Goal: Information Seeking & Learning: Learn about a topic

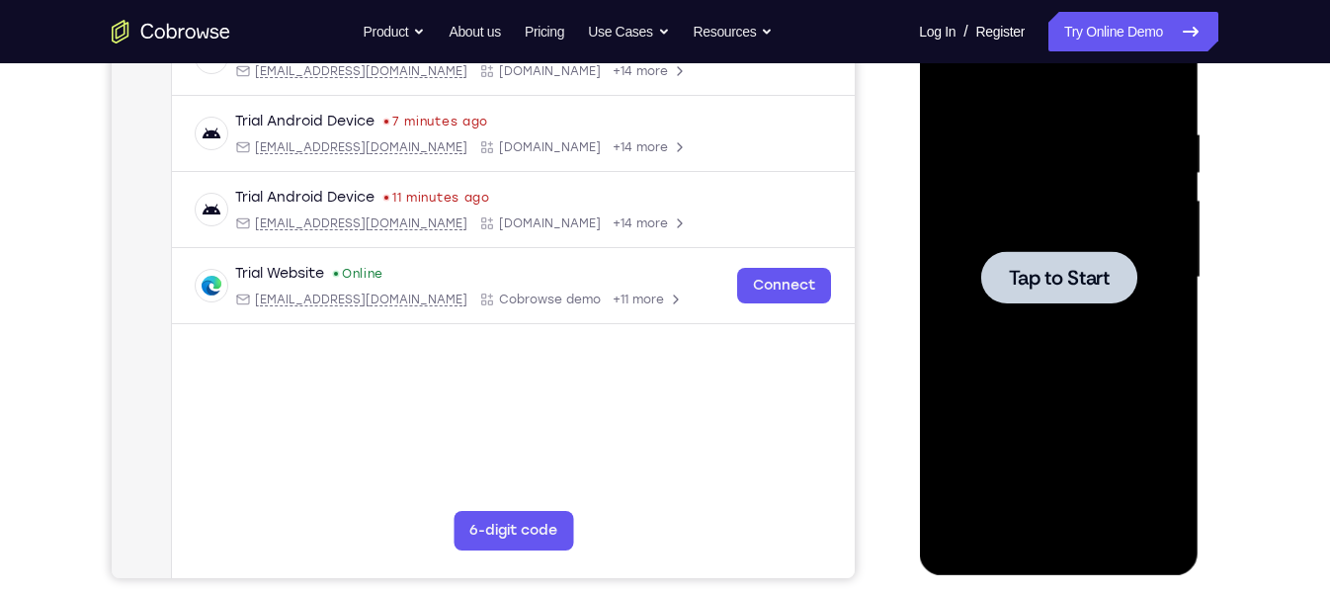
scroll to position [341, 0]
click at [1048, 284] on span "Tap to Start" at bounding box center [1058, 278] width 101 height 20
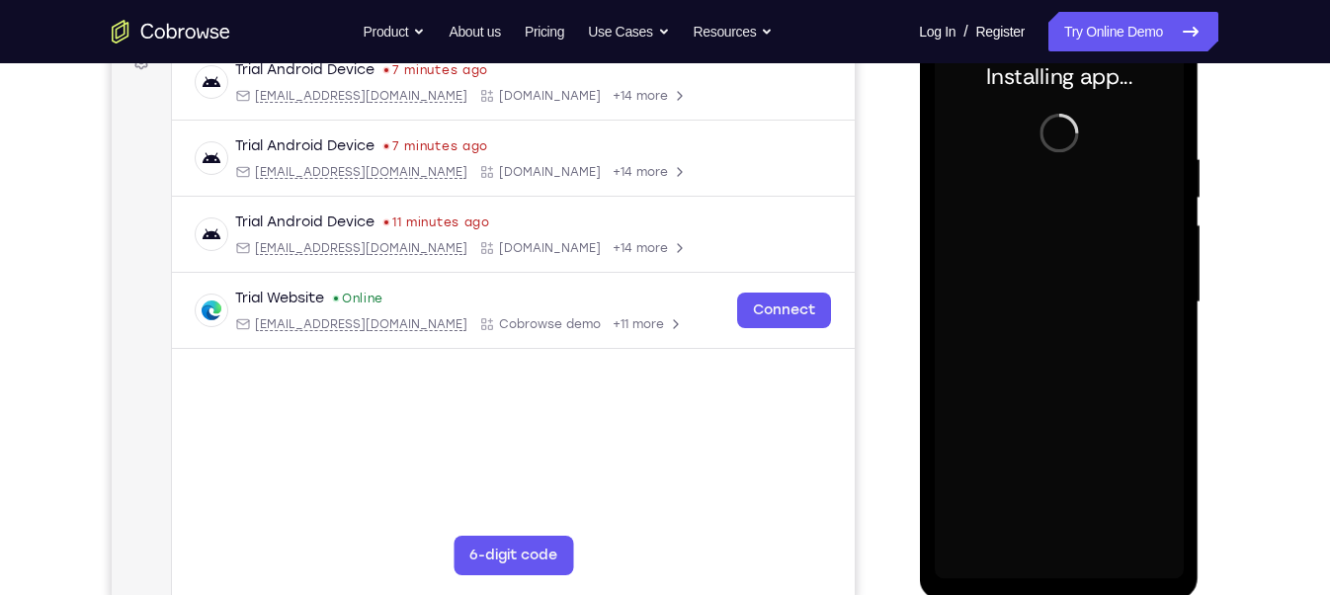
scroll to position [383, 0]
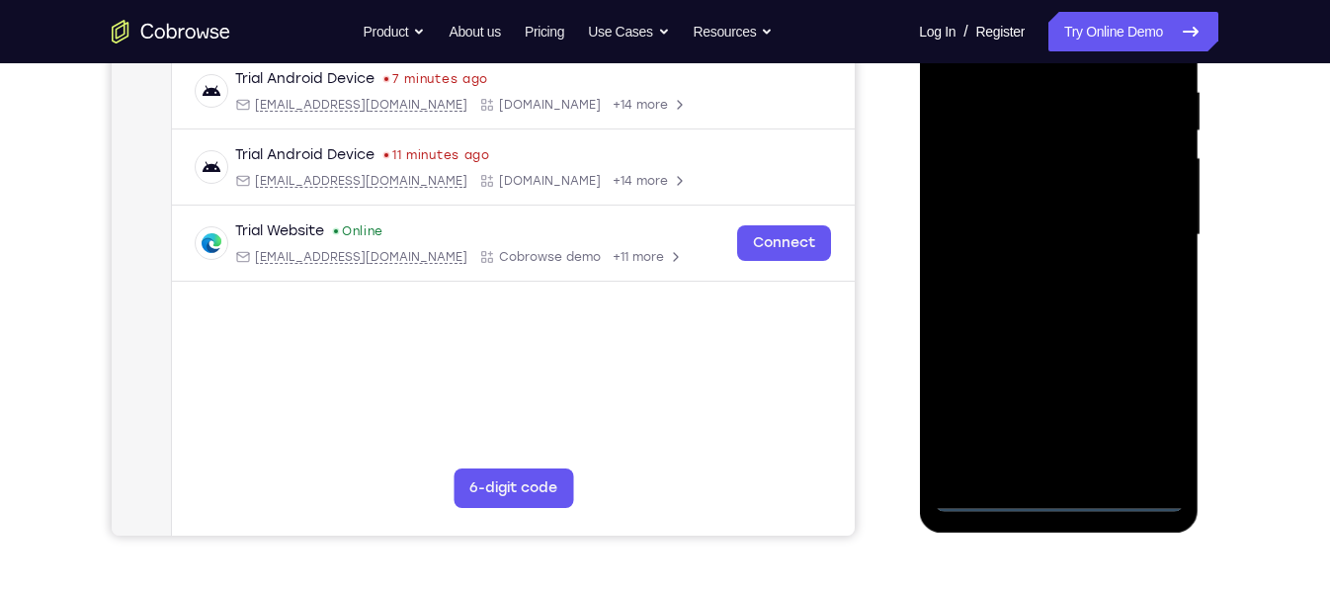
click at [1059, 497] on div at bounding box center [1057, 235] width 249 height 553
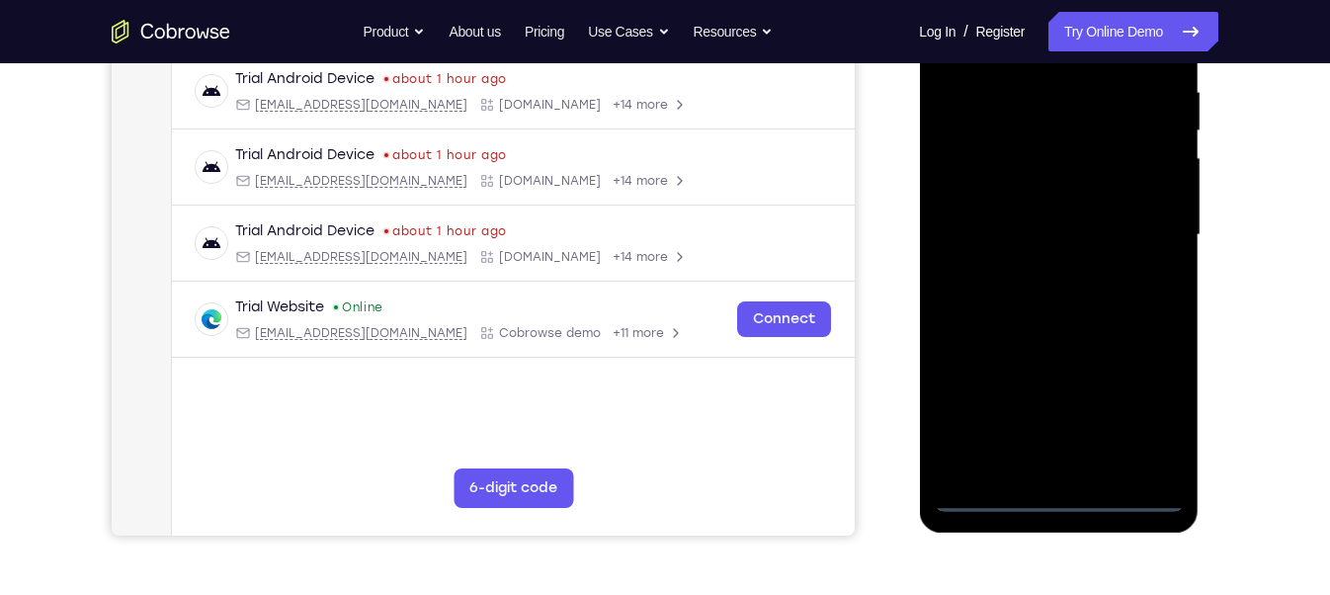
click at [1140, 421] on div at bounding box center [1057, 235] width 249 height 553
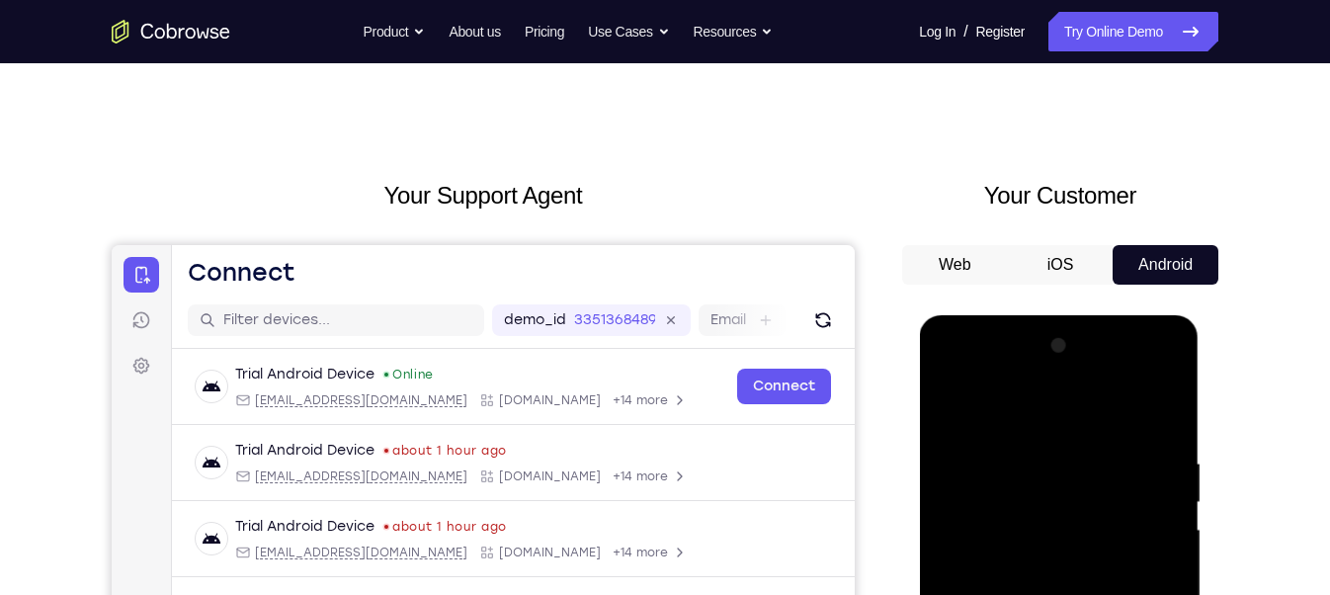
scroll to position [9, 0]
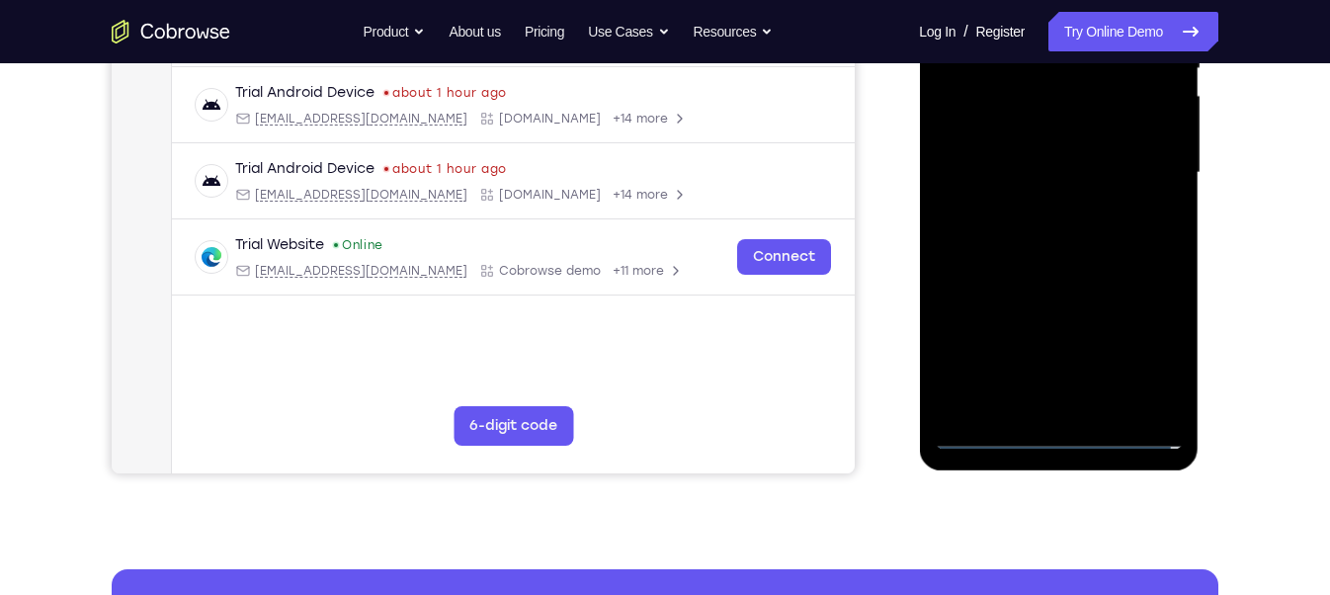
scroll to position [450, 0]
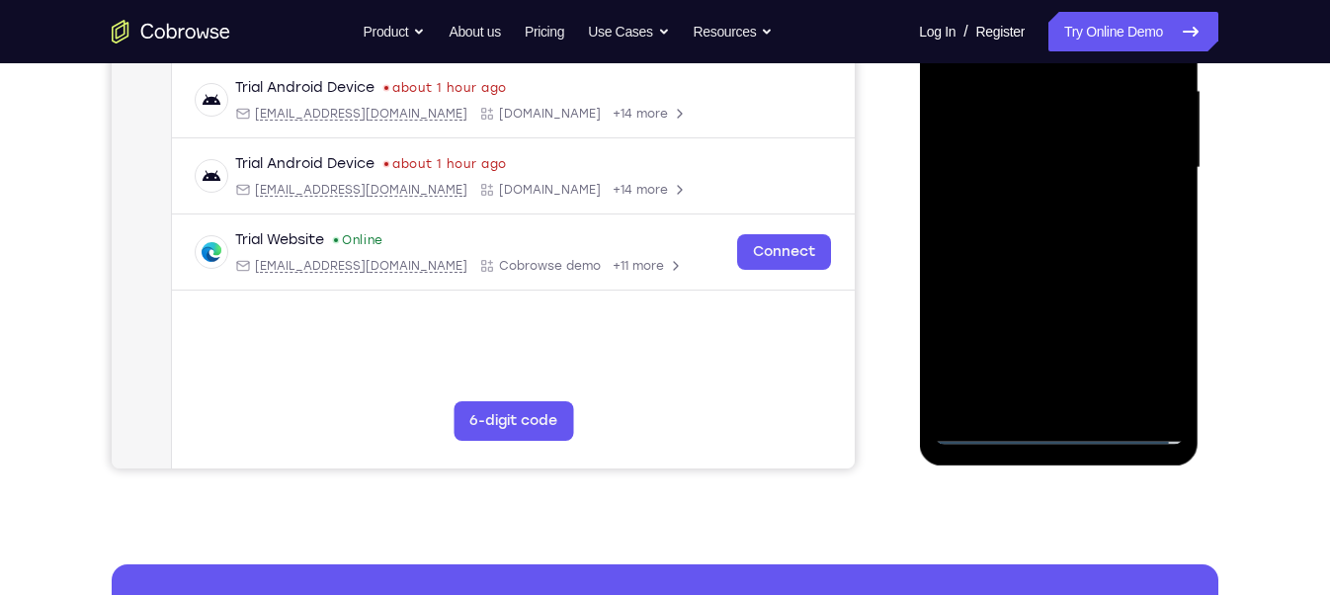
click at [986, 430] on div at bounding box center [1057, 167] width 249 height 553
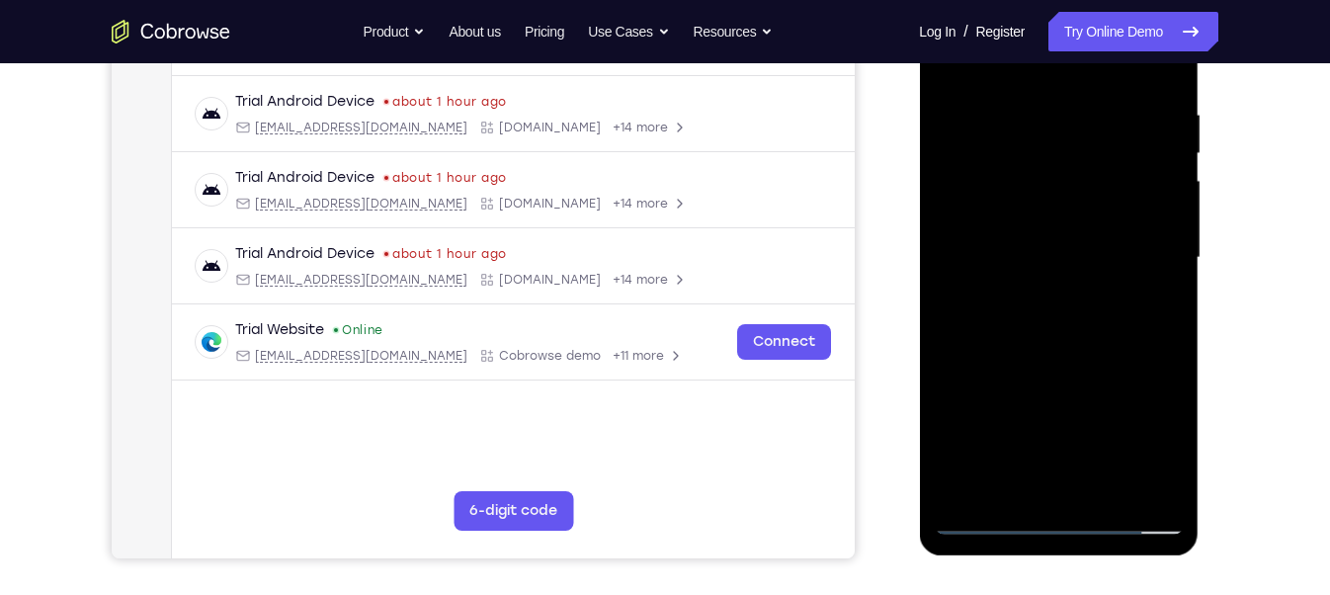
scroll to position [362, 0]
click at [1063, 524] on div at bounding box center [1057, 256] width 249 height 553
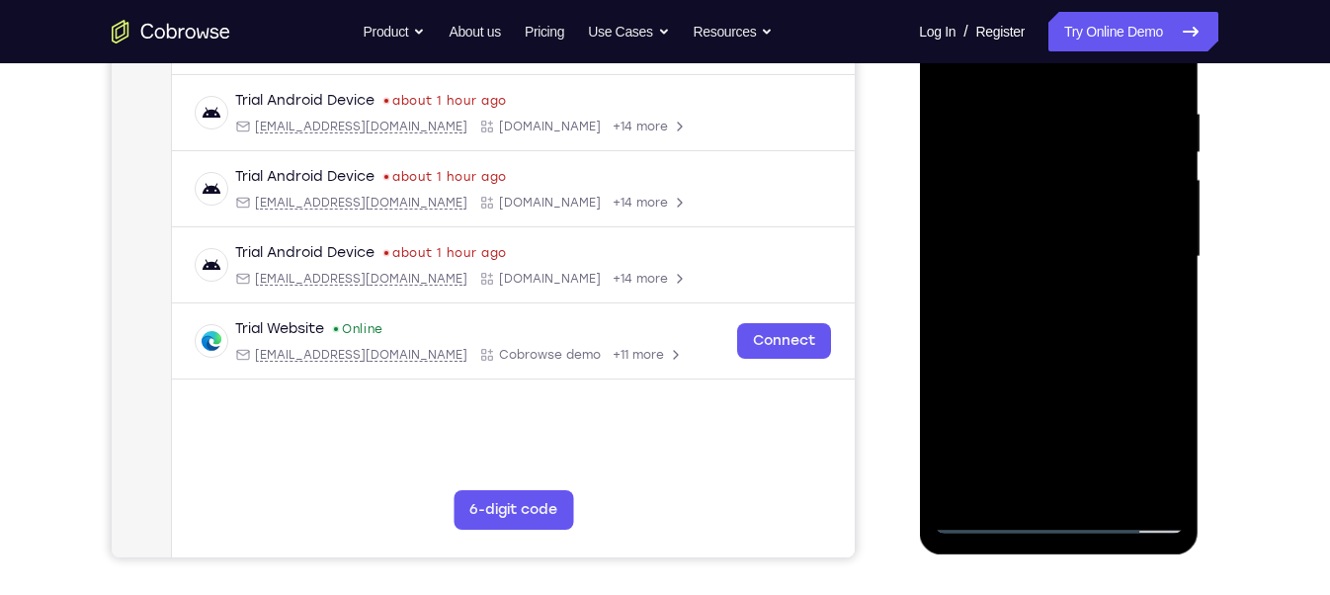
click at [1059, 518] on div at bounding box center [1057, 256] width 249 height 553
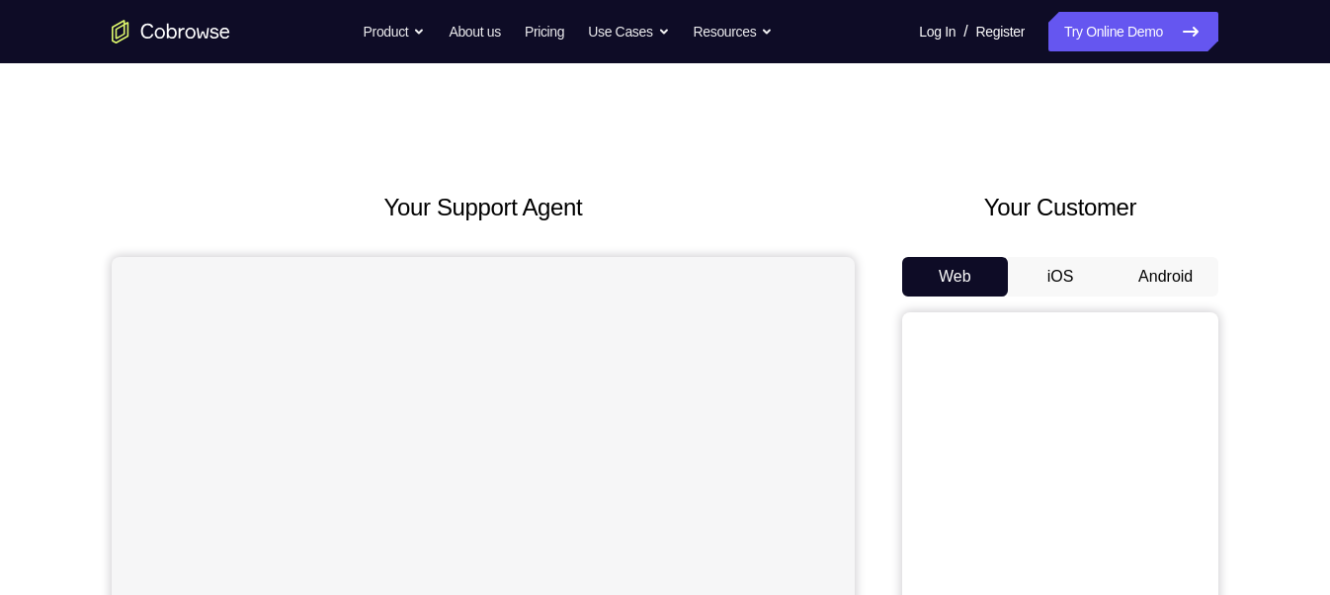
click at [1141, 281] on button "Android" at bounding box center [1165, 277] width 106 height 40
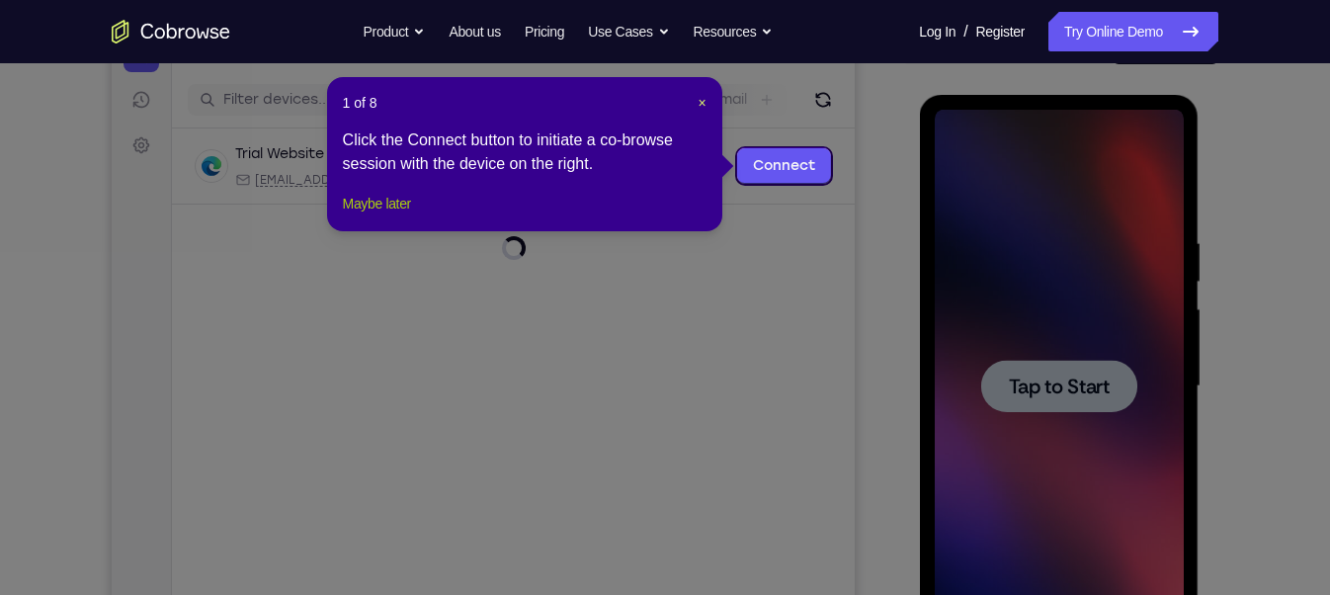
click at [370, 215] on button "Maybe later" at bounding box center [377, 204] width 68 height 24
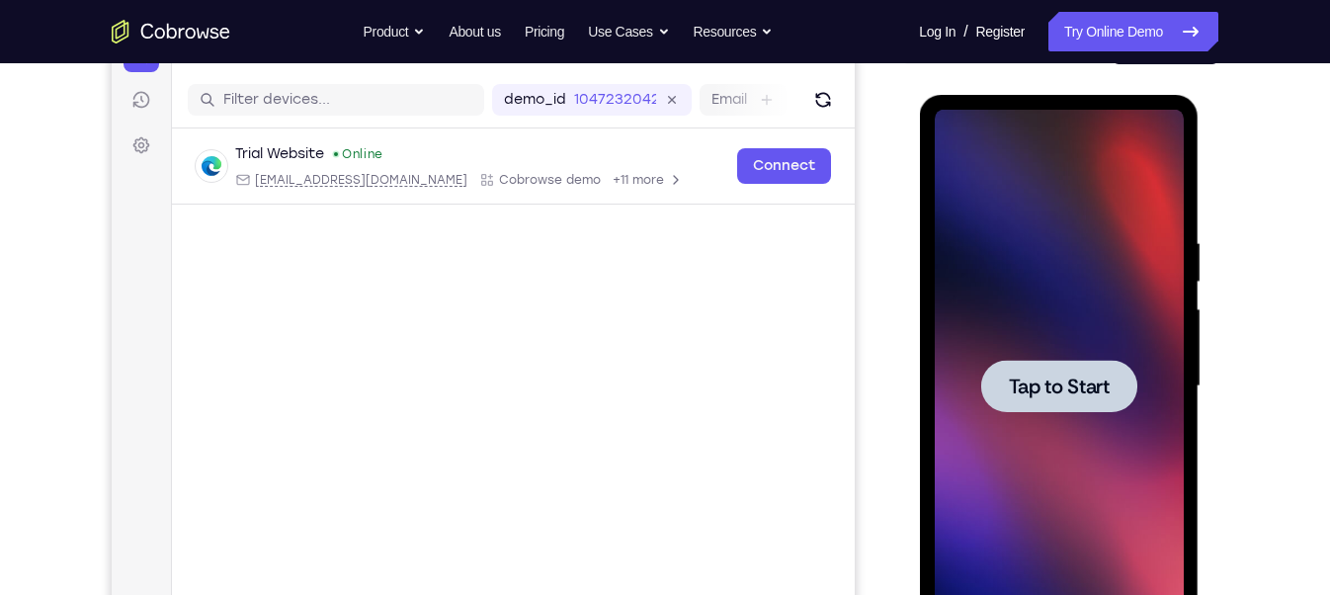
click at [1069, 384] on span "Tap to Start" at bounding box center [1058, 386] width 101 height 20
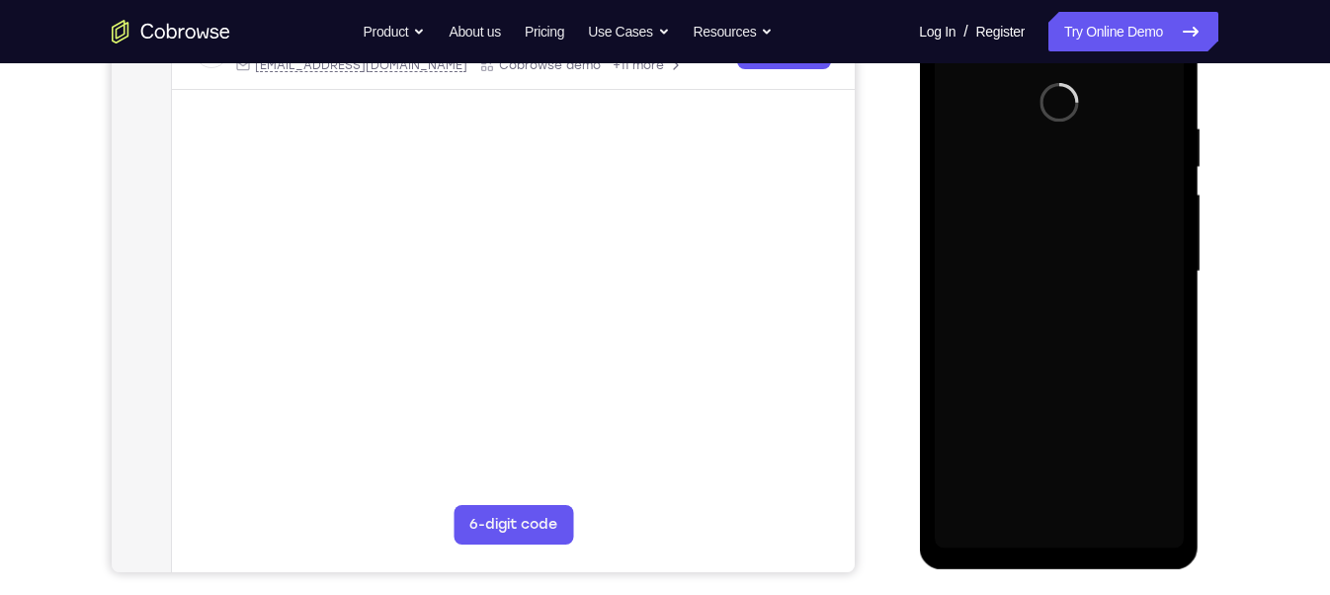
scroll to position [348, 0]
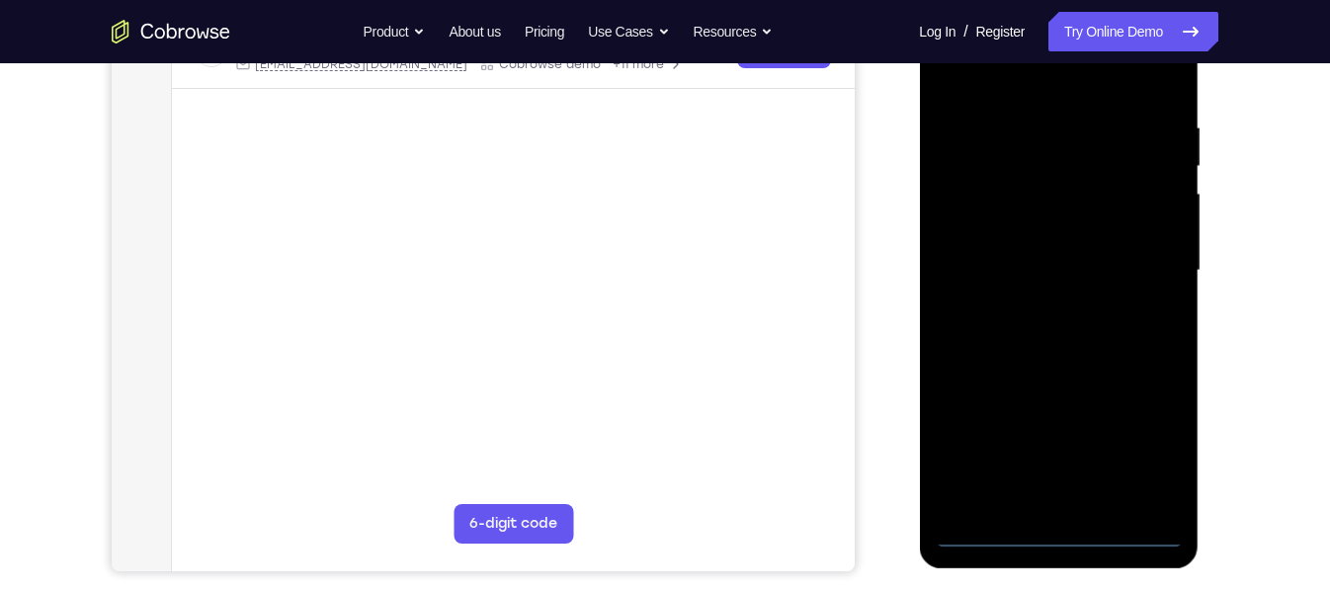
click at [1055, 542] on div at bounding box center [1057, 270] width 249 height 553
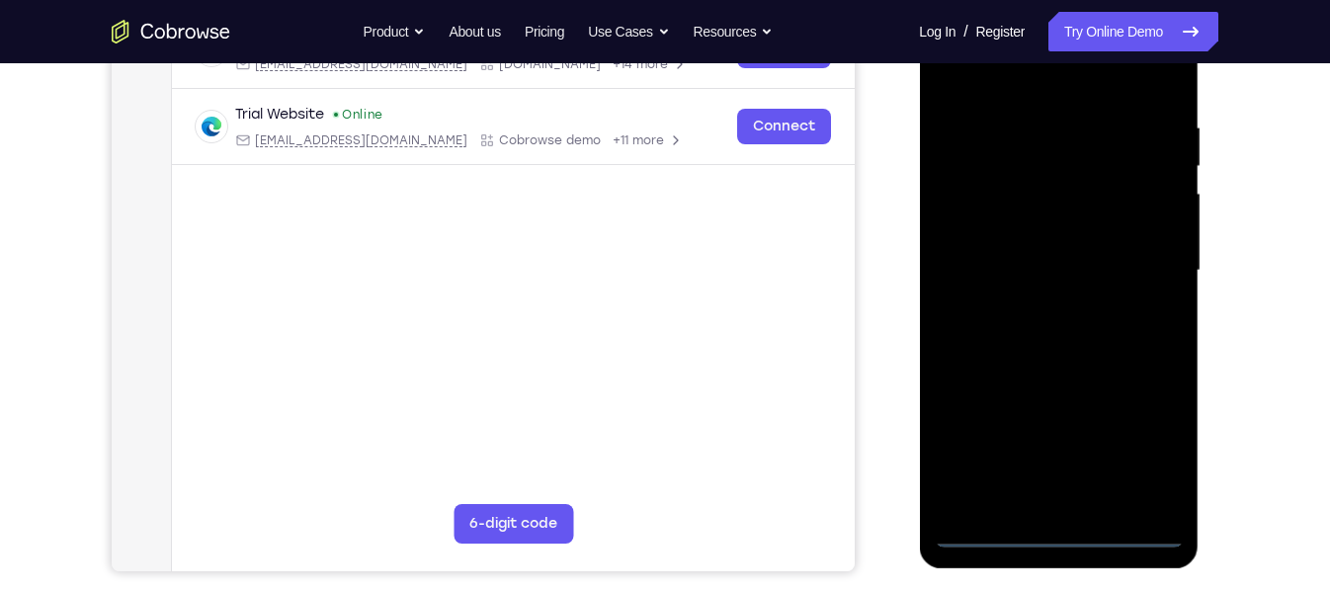
click at [1134, 449] on div at bounding box center [1057, 270] width 249 height 553
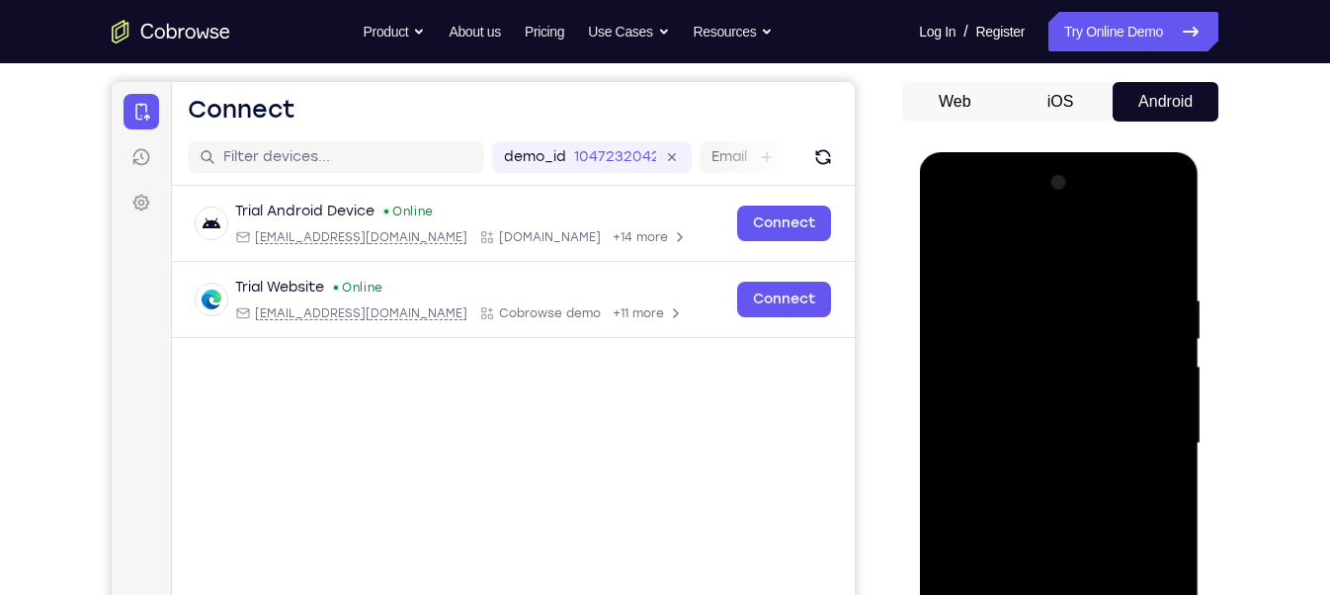
scroll to position [175, 0]
click at [946, 203] on div at bounding box center [1057, 443] width 249 height 553
click at [1024, 331] on div at bounding box center [1057, 443] width 249 height 553
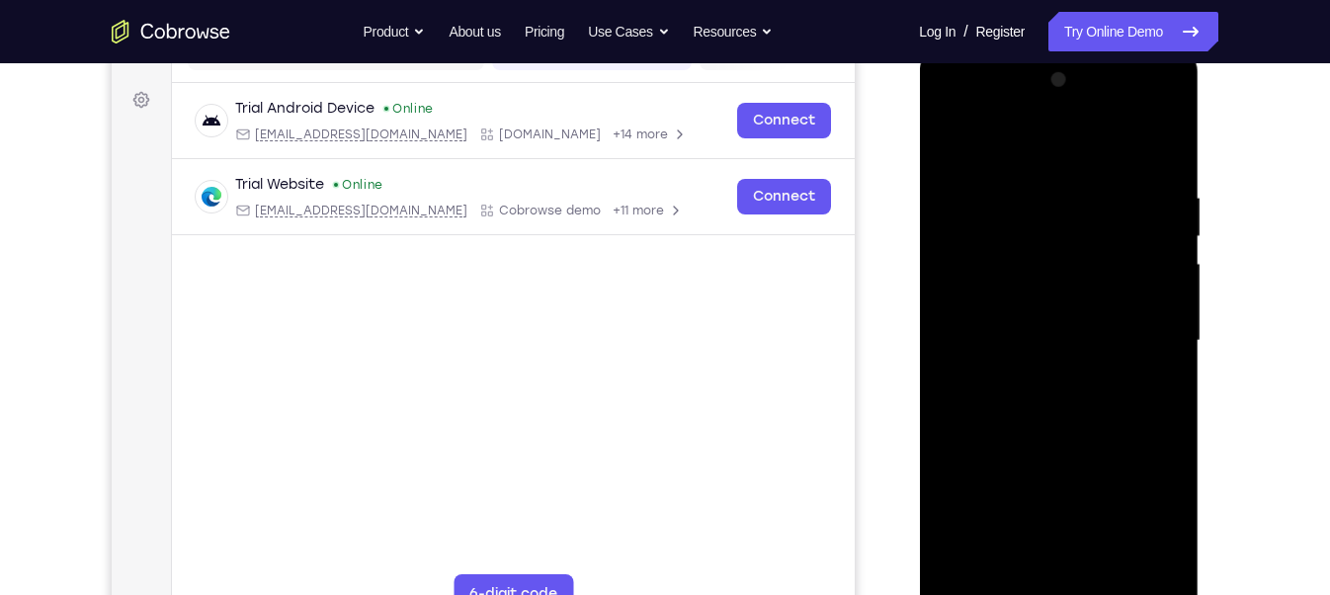
scroll to position [279, 0]
click at [1002, 554] on div at bounding box center [1057, 339] width 249 height 553
click at [1009, 403] on div at bounding box center [1057, 339] width 249 height 553
drag, startPoint x: 1052, startPoint y: 286, endPoint x: 1015, endPoint y: 166, distance: 125.9
click at [1015, 166] on div at bounding box center [1057, 339] width 249 height 553
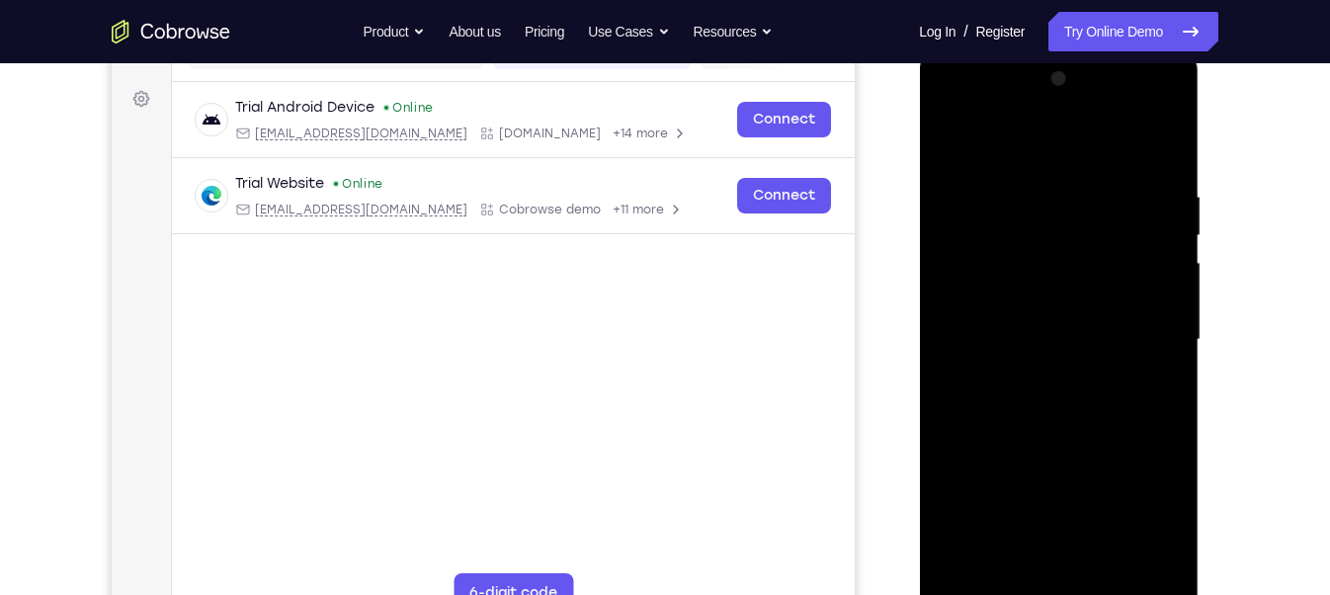
drag, startPoint x: 1053, startPoint y: 305, endPoint x: 1081, endPoint y: 493, distance: 189.7
click at [1081, 493] on div at bounding box center [1057, 339] width 249 height 553
click at [1033, 316] on div at bounding box center [1057, 339] width 249 height 553
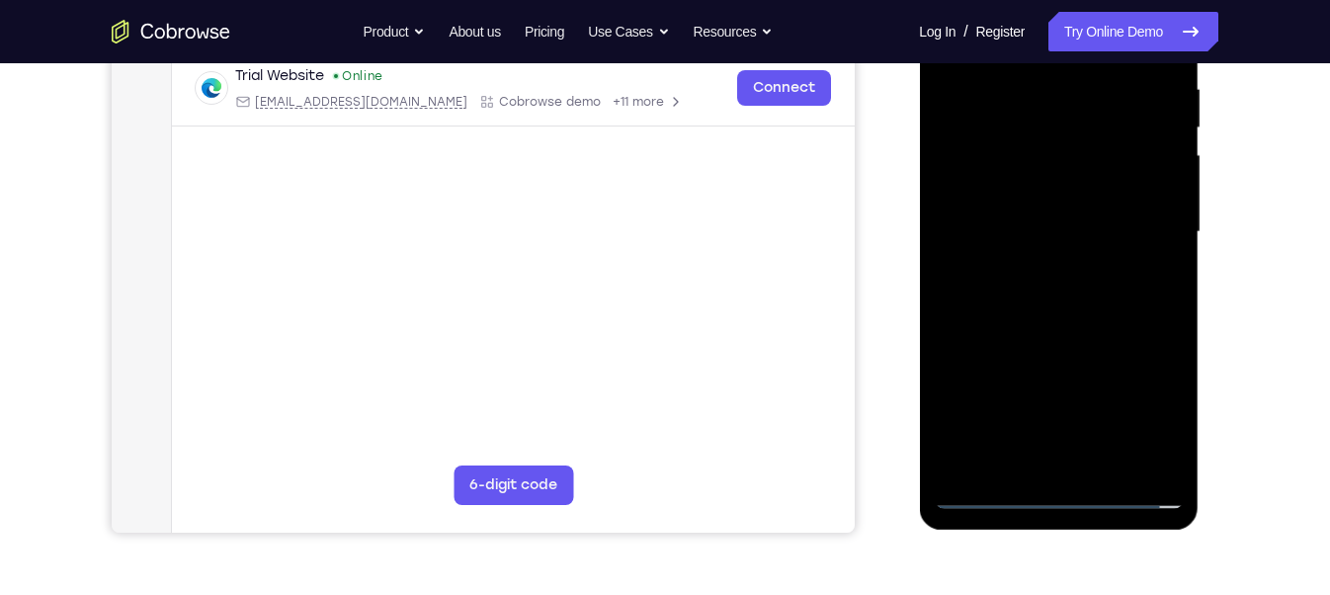
scroll to position [387, 0]
drag, startPoint x: 996, startPoint y: 388, endPoint x: 953, endPoint y: 160, distance: 232.1
click at [953, 160] on div at bounding box center [1057, 231] width 249 height 553
drag, startPoint x: 1008, startPoint y: 394, endPoint x: 962, endPoint y: 69, distance: 328.1
click at [962, 69] on div at bounding box center [1057, 231] width 249 height 553
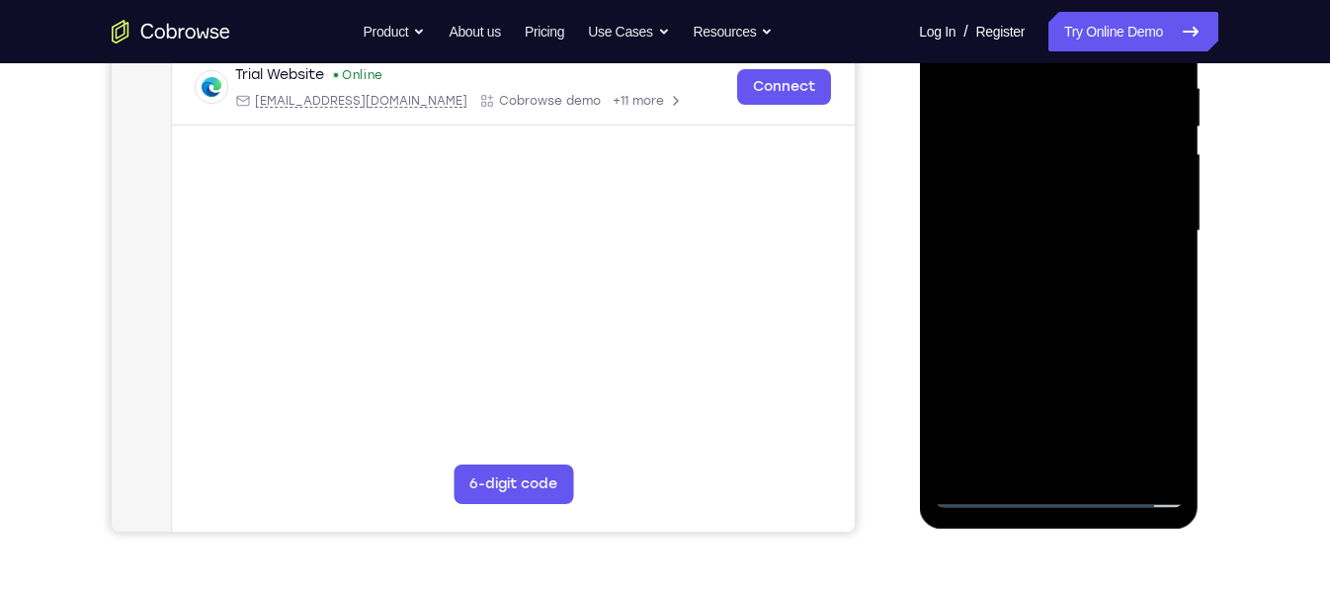
click at [1112, 145] on div at bounding box center [1057, 231] width 249 height 553
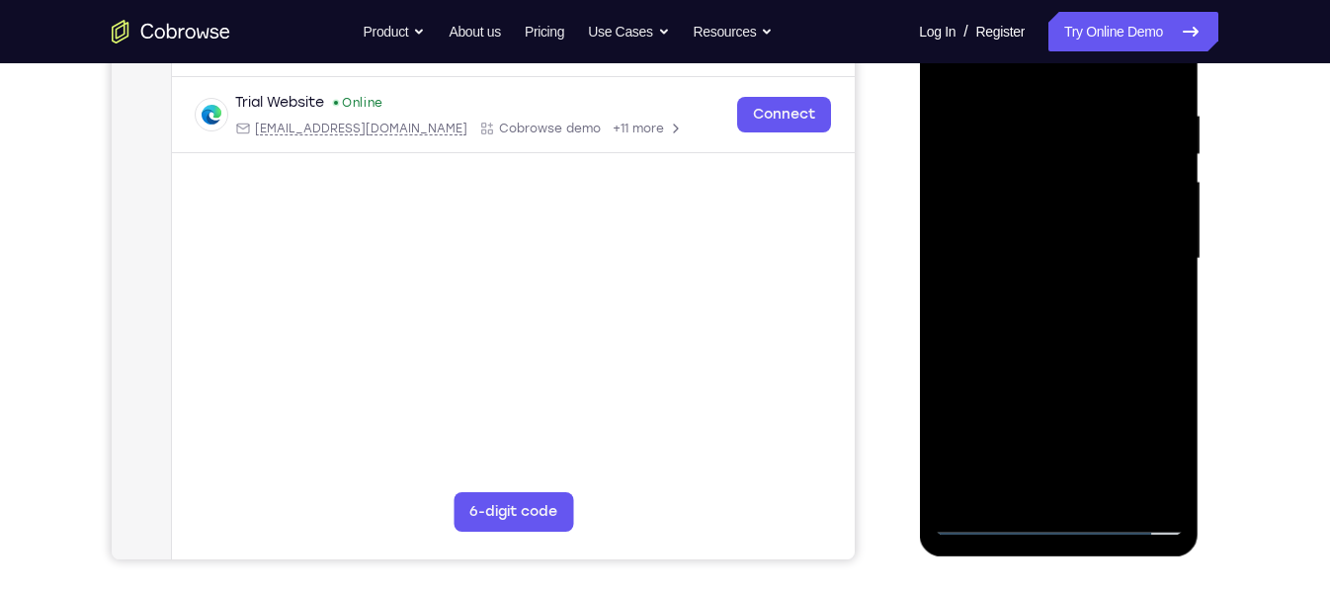
scroll to position [262, 0]
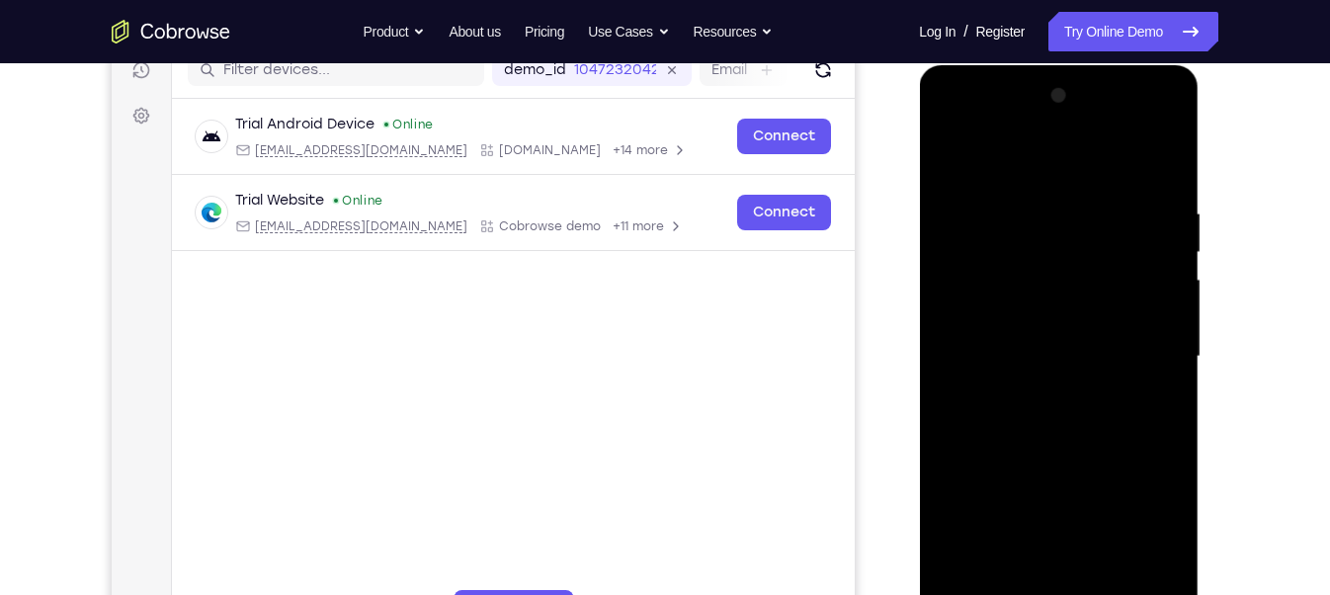
click at [1139, 149] on div at bounding box center [1057, 356] width 249 height 553
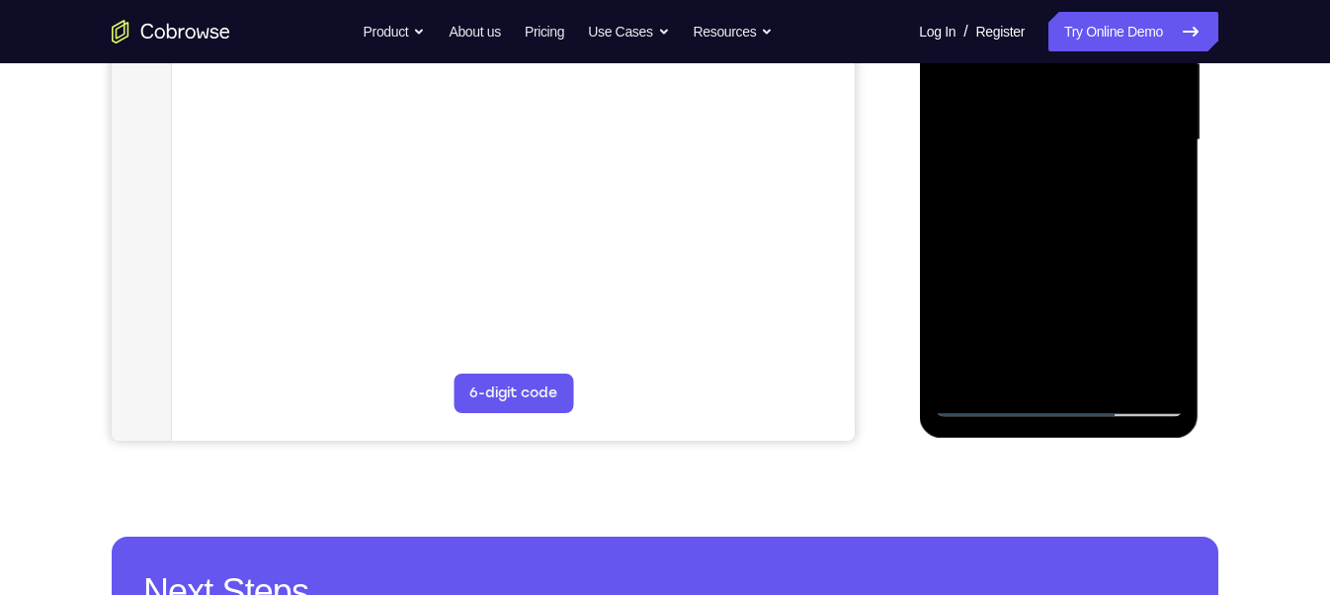
scroll to position [537, 0]
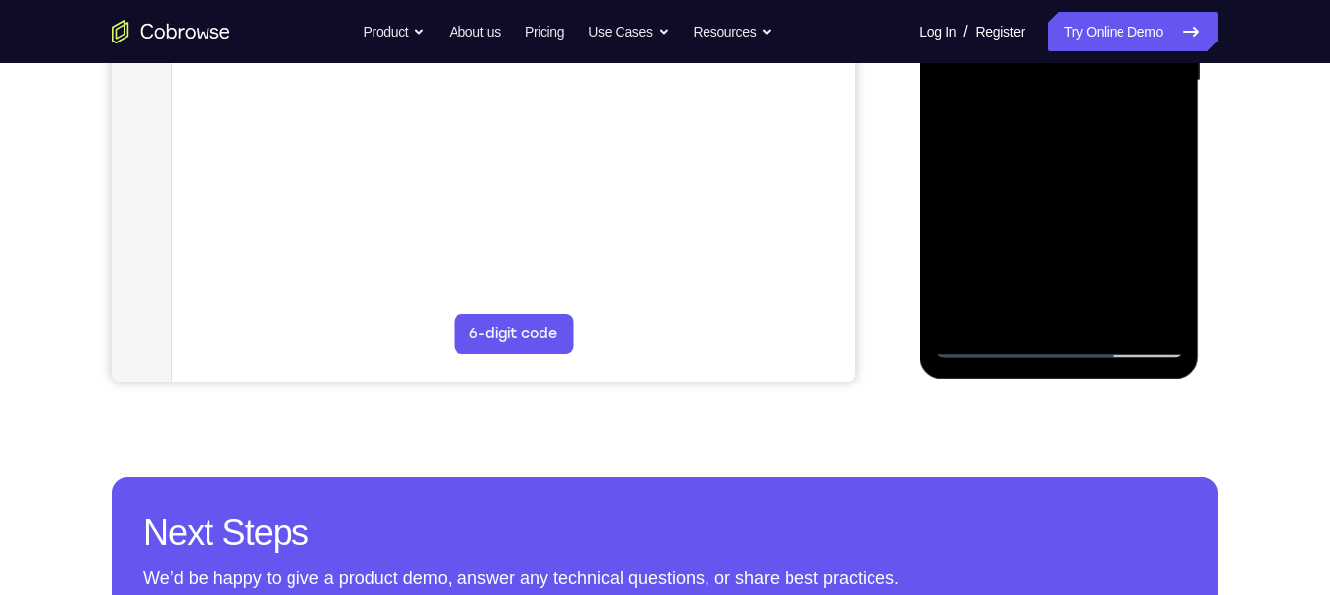
drag, startPoint x: 968, startPoint y: 218, endPoint x: 953, endPoint y: 60, distance: 158.7
click at [953, 60] on div at bounding box center [1057, 80] width 249 height 553
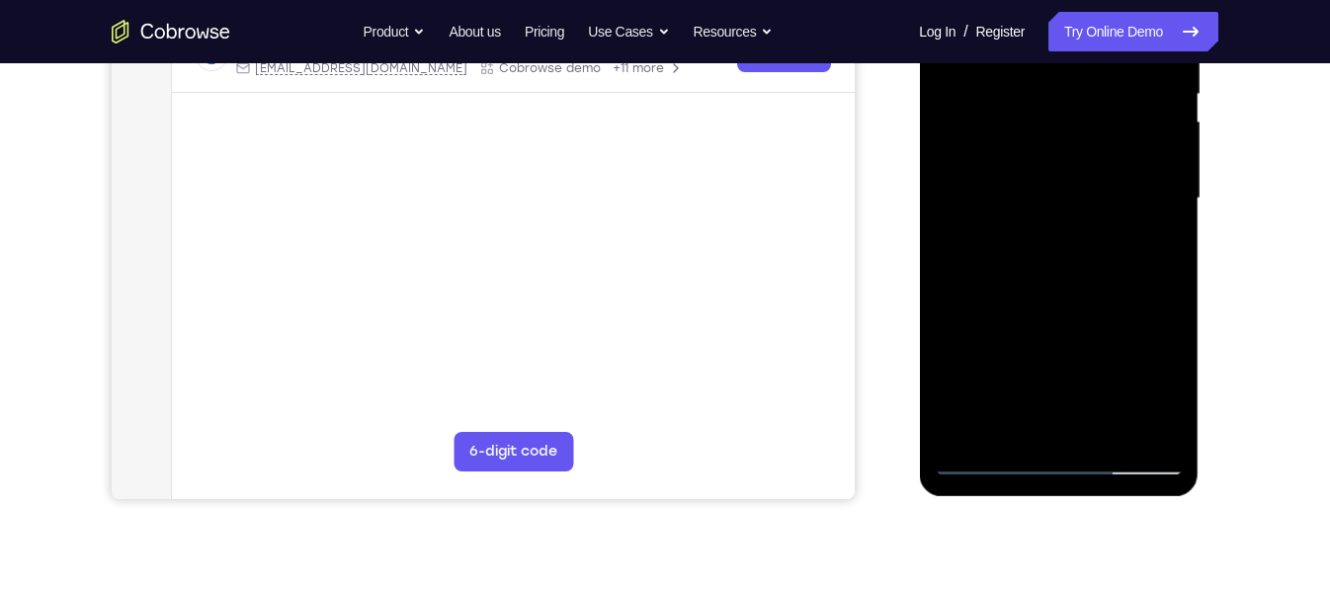
scroll to position [403, 0]
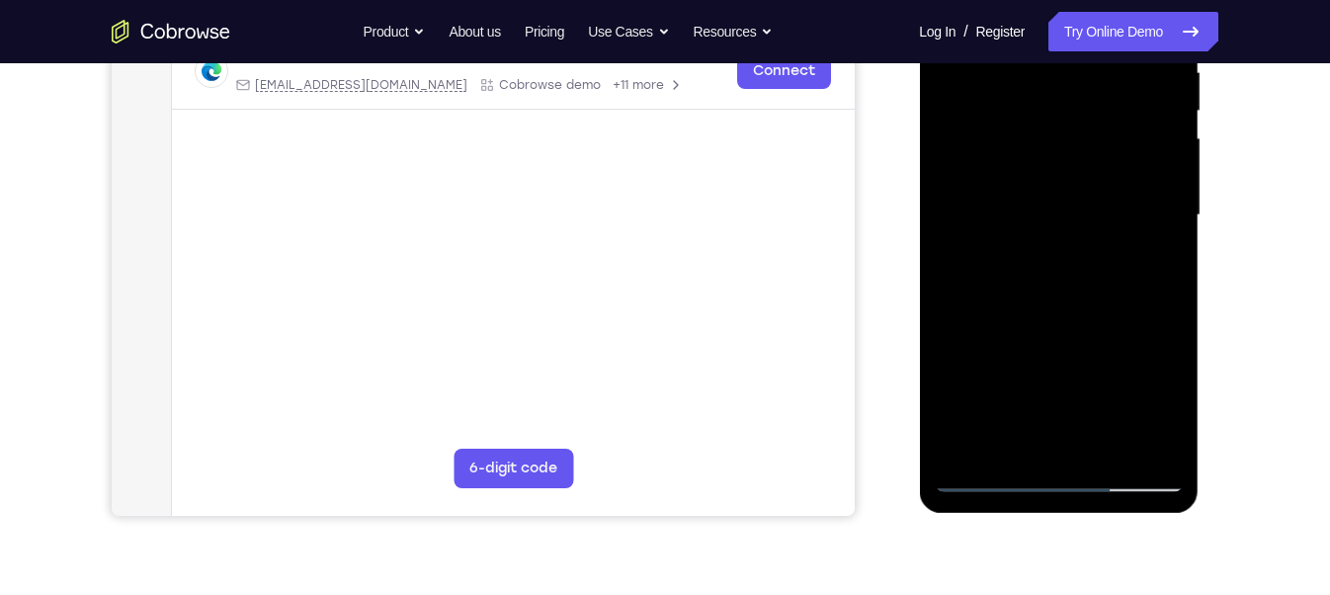
drag, startPoint x: 1102, startPoint y: 409, endPoint x: 1108, endPoint y: 454, distance: 45.8
click at [1108, 454] on div at bounding box center [1057, 215] width 249 height 553
click at [1058, 229] on div at bounding box center [1057, 215] width 249 height 553
click at [1150, 287] on div at bounding box center [1057, 215] width 249 height 553
click at [1155, 196] on div at bounding box center [1057, 215] width 249 height 553
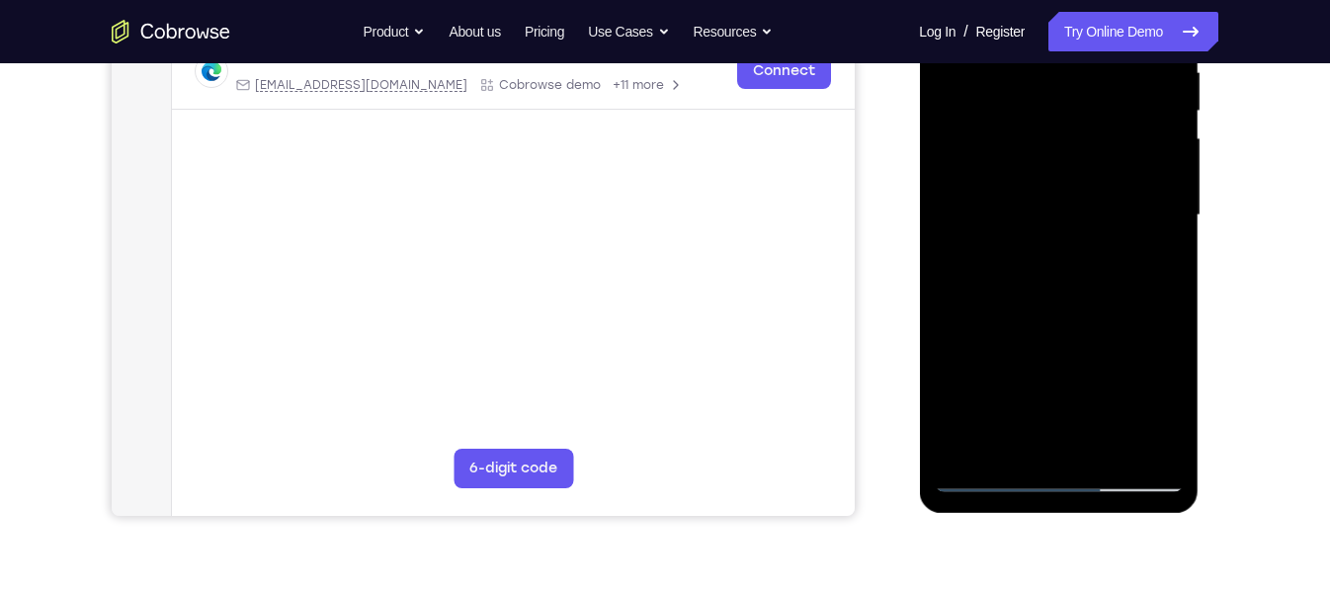
click at [1155, 196] on div at bounding box center [1057, 215] width 249 height 553
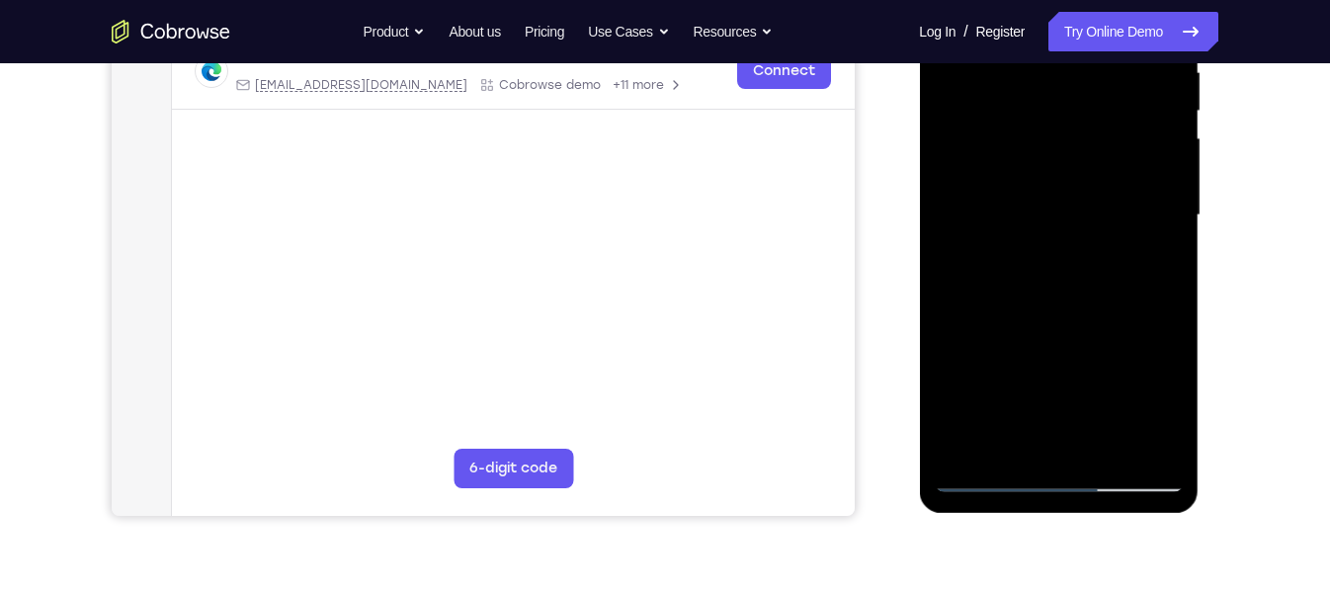
click at [1155, 196] on div at bounding box center [1057, 215] width 249 height 553
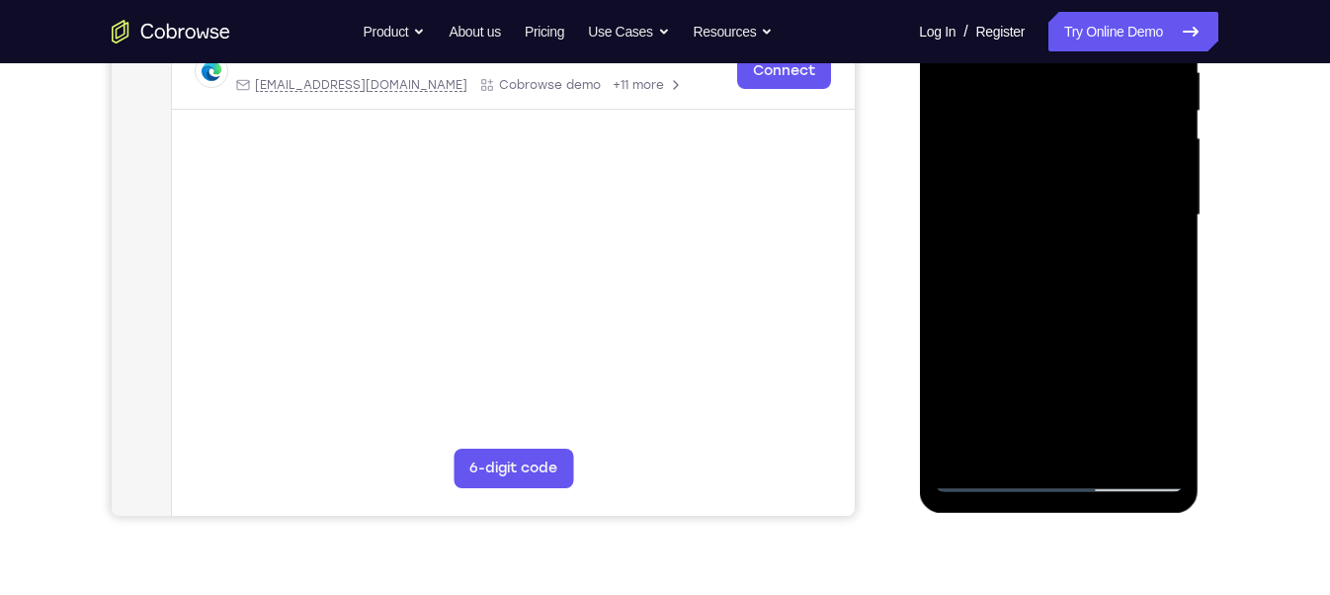
click at [1155, 196] on div at bounding box center [1057, 215] width 249 height 553
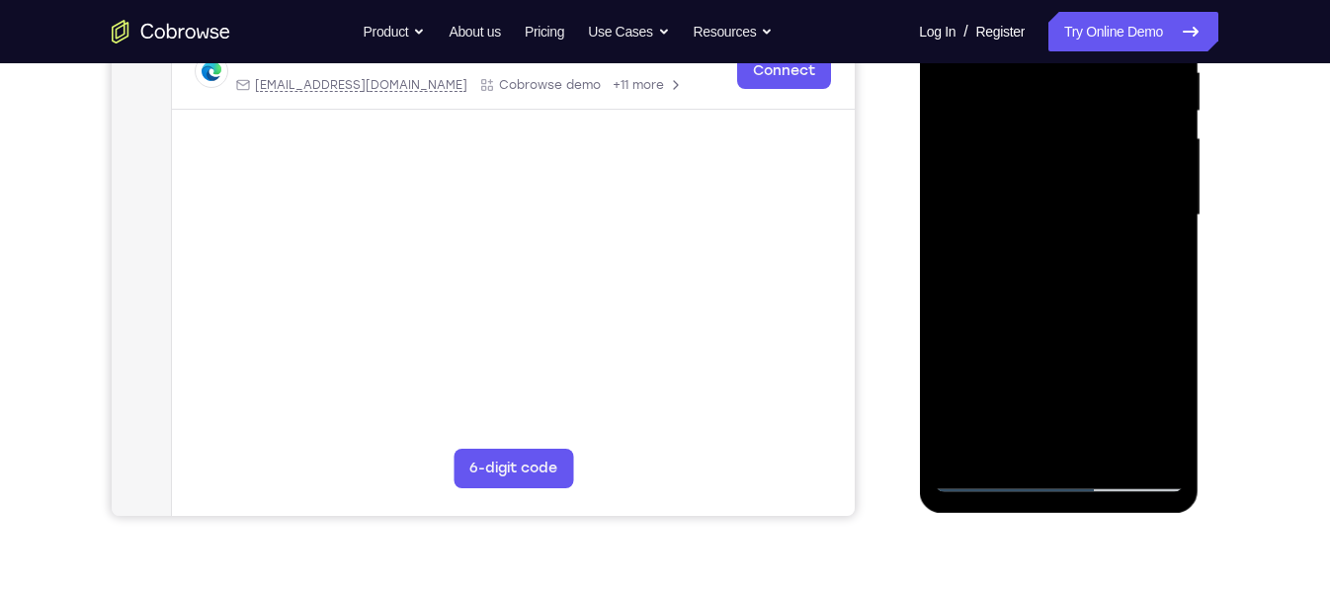
click at [1155, 196] on div at bounding box center [1057, 215] width 249 height 553
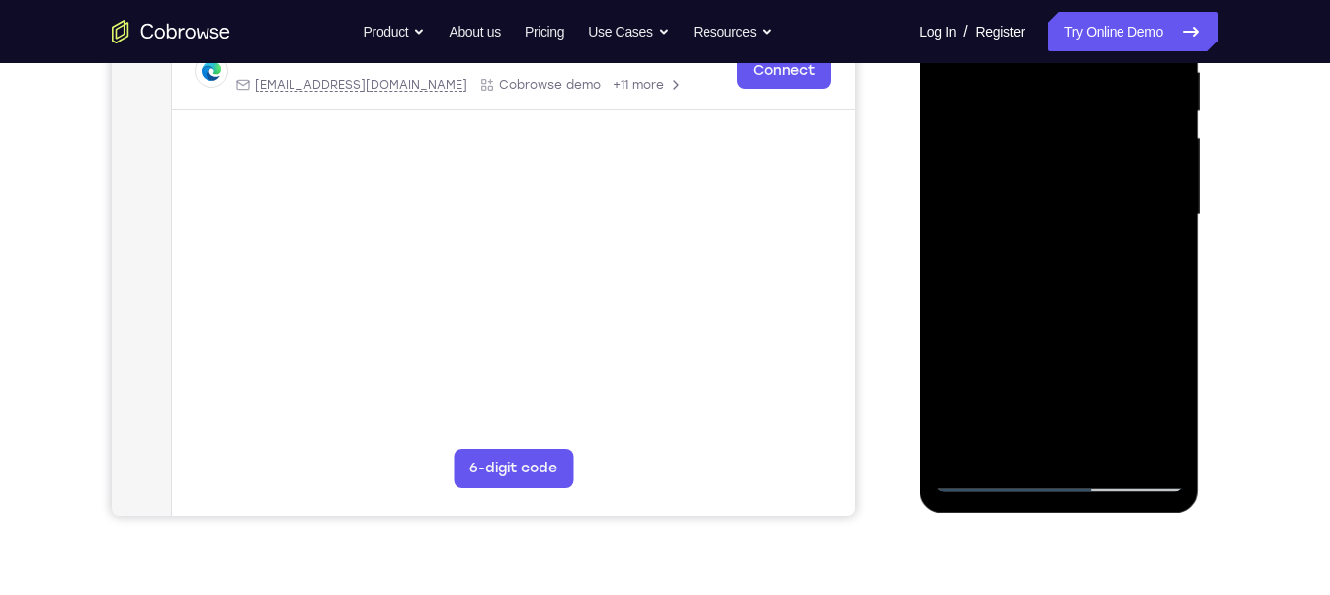
click at [1155, 196] on div at bounding box center [1057, 215] width 249 height 553
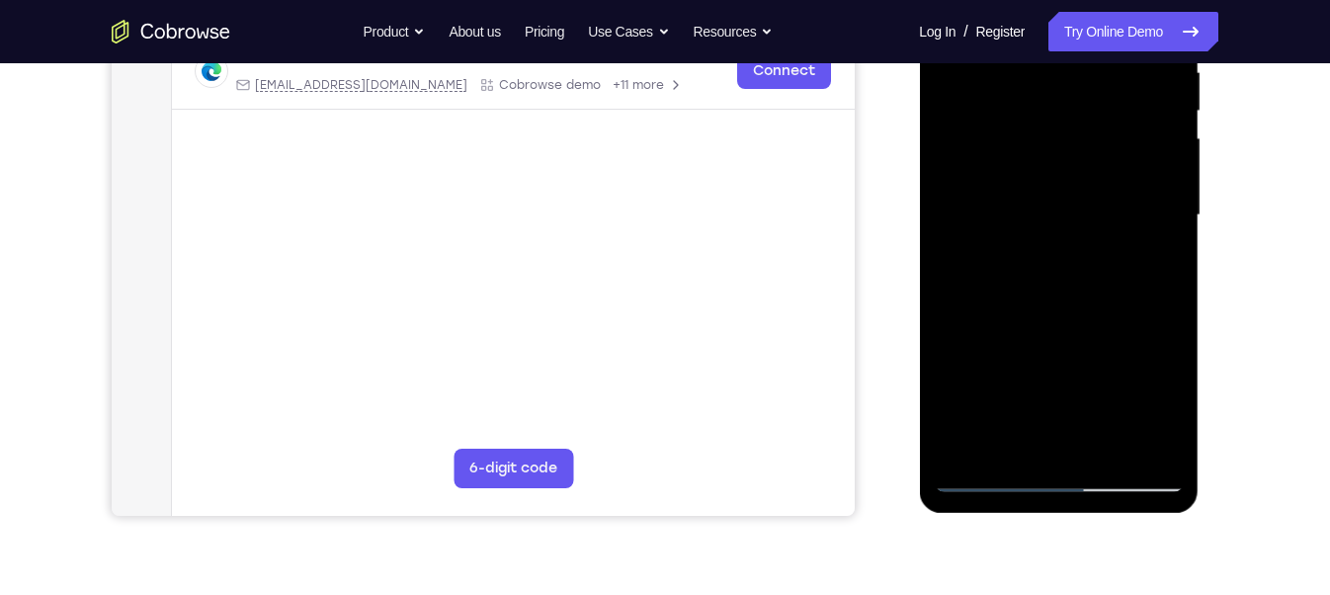
click at [1155, 196] on div at bounding box center [1057, 215] width 249 height 553
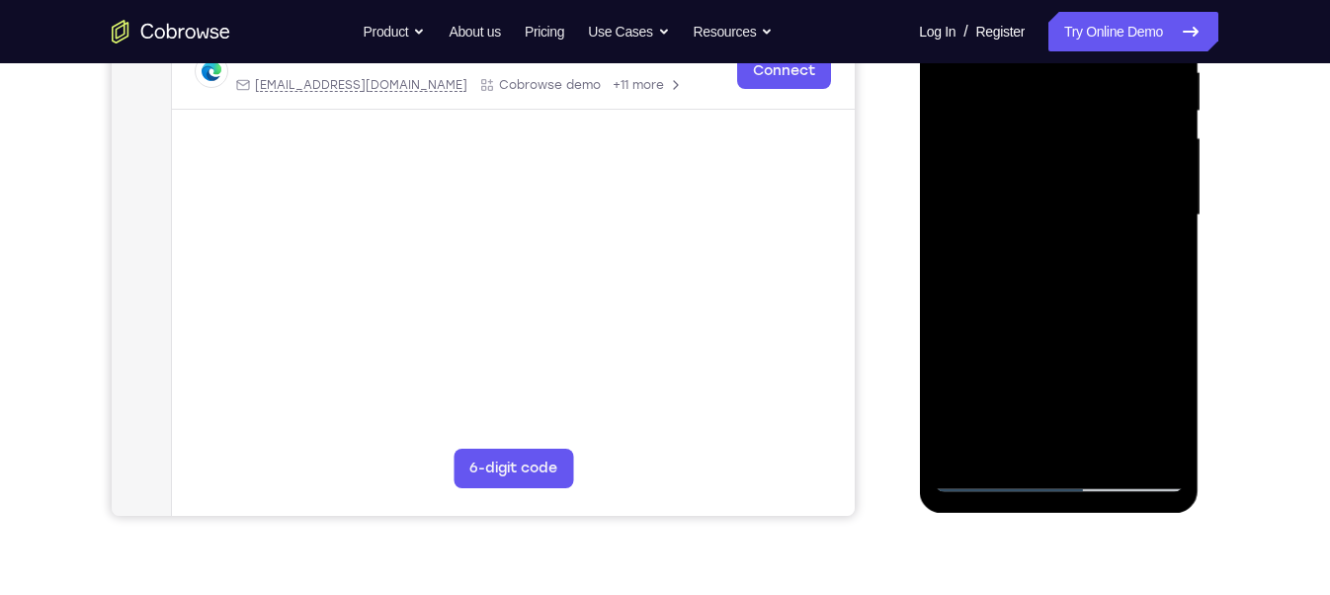
click at [1155, 196] on div at bounding box center [1057, 215] width 249 height 553
click at [1145, 209] on div at bounding box center [1057, 215] width 249 height 553
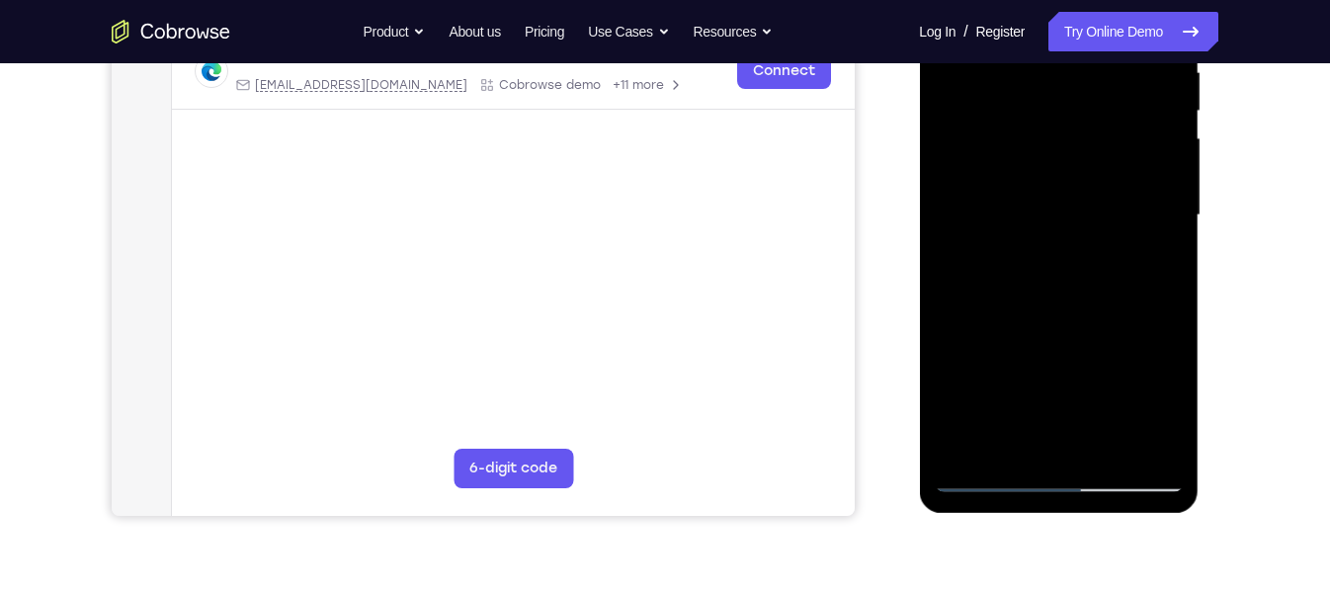
click at [1145, 209] on div at bounding box center [1057, 215] width 249 height 553
drag, startPoint x: 1115, startPoint y: 368, endPoint x: 1075, endPoint y: 206, distance: 167.0
click at [1075, 206] on div at bounding box center [1057, 215] width 249 height 553
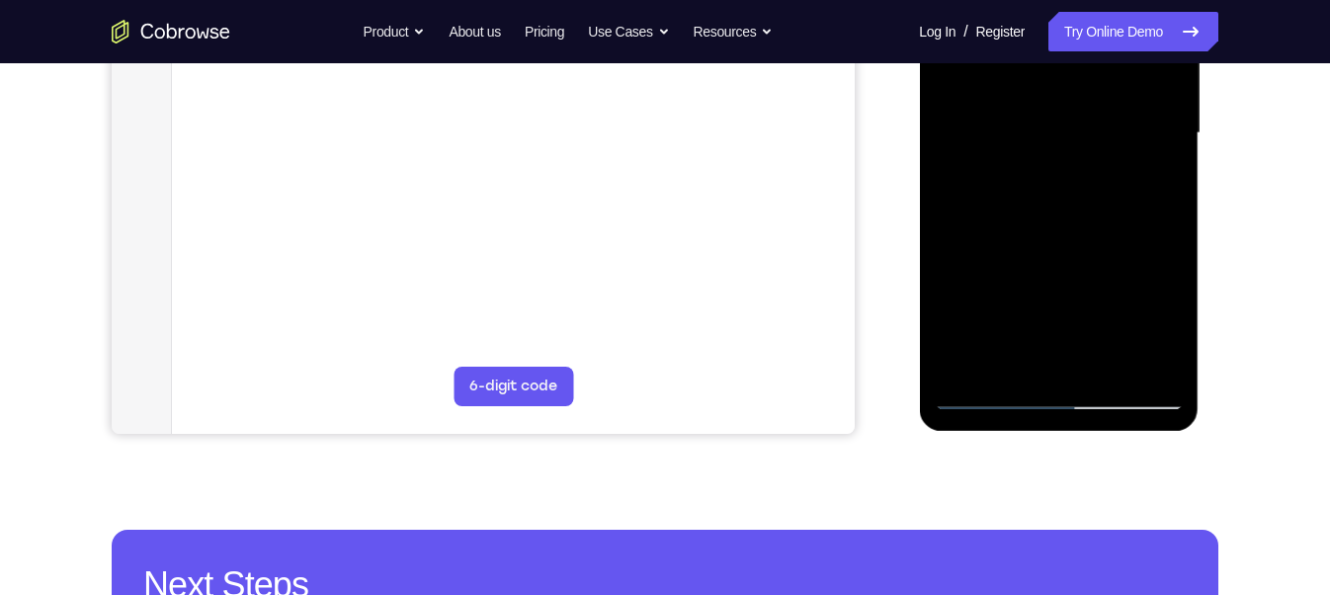
scroll to position [488, 0]
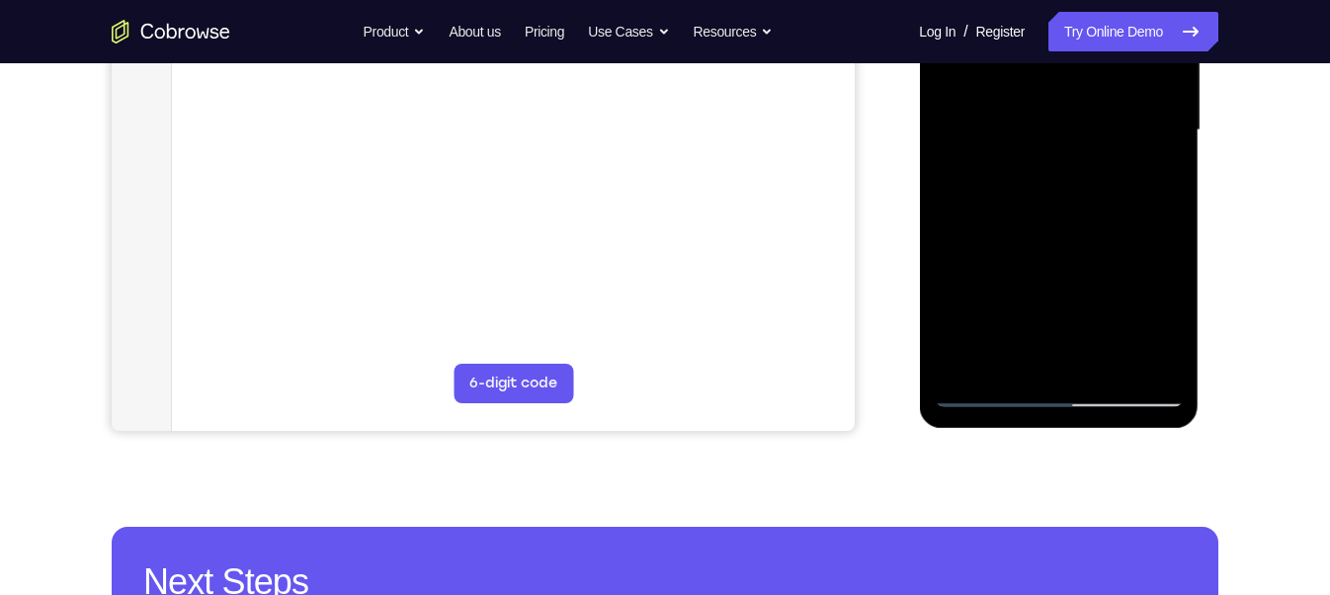
drag, startPoint x: 1117, startPoint y: 307, endPoint x: 1081, endPoint y: 172, distance: 140.2
click at [1081, 172] on div at bounding box center [1057, 130] width 249 height 553
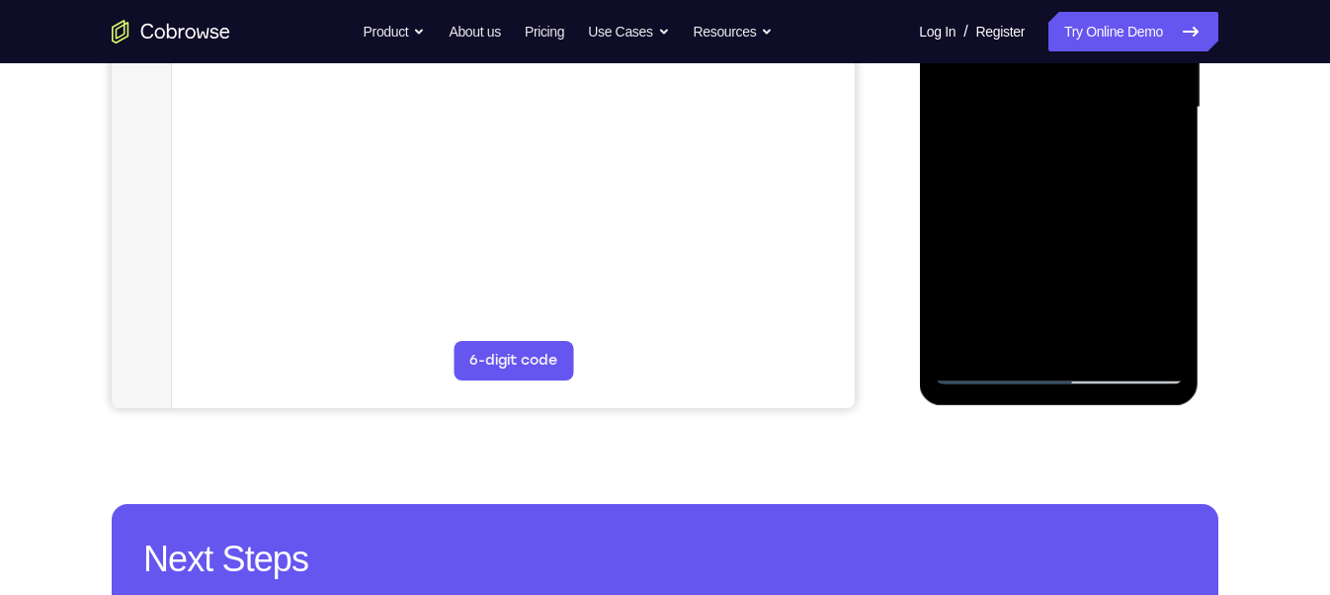
scroll to position [515, 0]
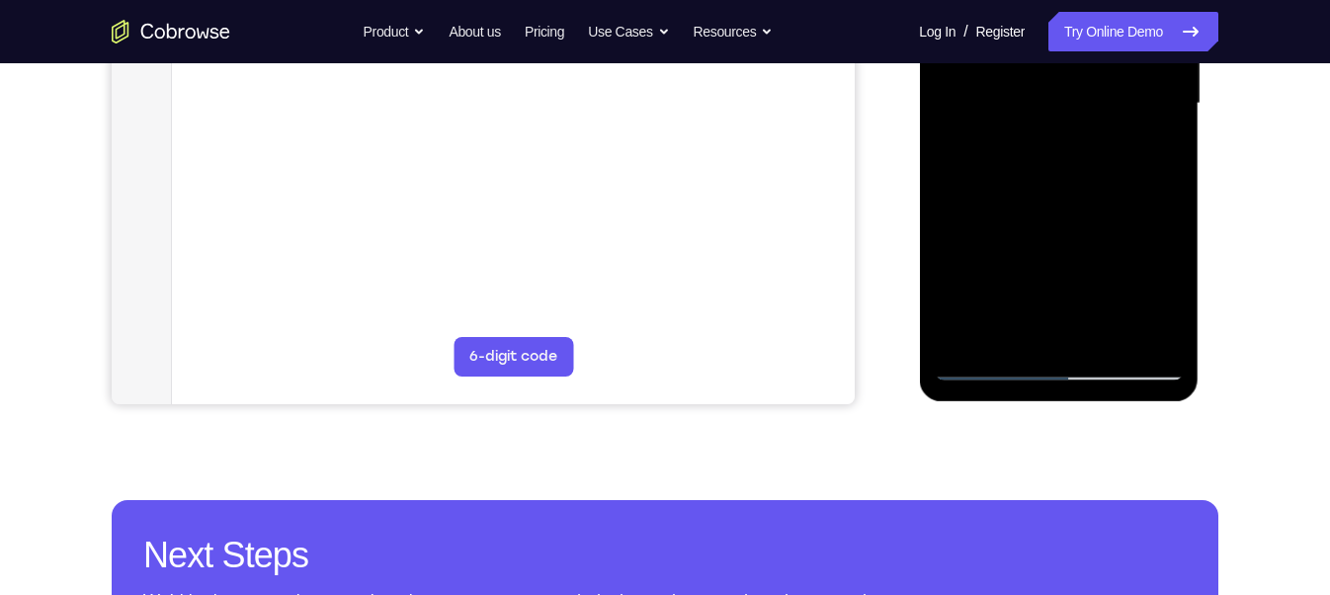
drag, startPoint x: 997, startPoint y: 274, endPoint x: 962, endPoint y: 134, distance: 143.5
click at [962, 134] on div at bounding box center [1057, 103] width 249 height 553
drag, startPoint x: 1093, startPoint y: 314, endPoint x: 1069, endPoint y: 189, distance: 127.9
click at [1069, 189] on div at bounding box center [1057, 103] width 249 height 553
drag, startPoint x: 1013, startPoint y: 330, endPoint x: 994, endPoint y: 260, distance: 72.9
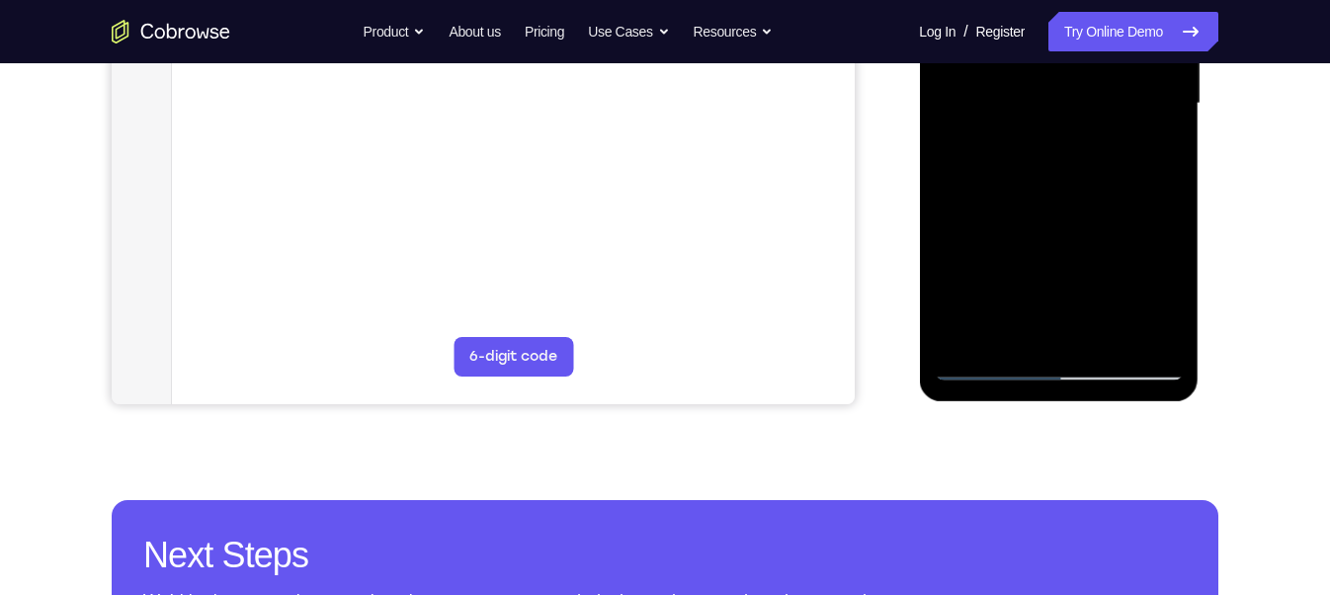
click at [994, 260] on div at bounding box center [1057, 103] width 249 height 553
drag, startPoint x: 1003, startPoint y: 325, endPoint x: 987, endPoint y: 263, distance: 64.2
click at [987, 263] on div at bounding box center [1057, 103] width 249 height 553
click at [987, 278] on div at bounding box center [1057, 103] width 249 height 553
click at [1065, 220] on div at bounding box center [1057, 103] width 249 height 553
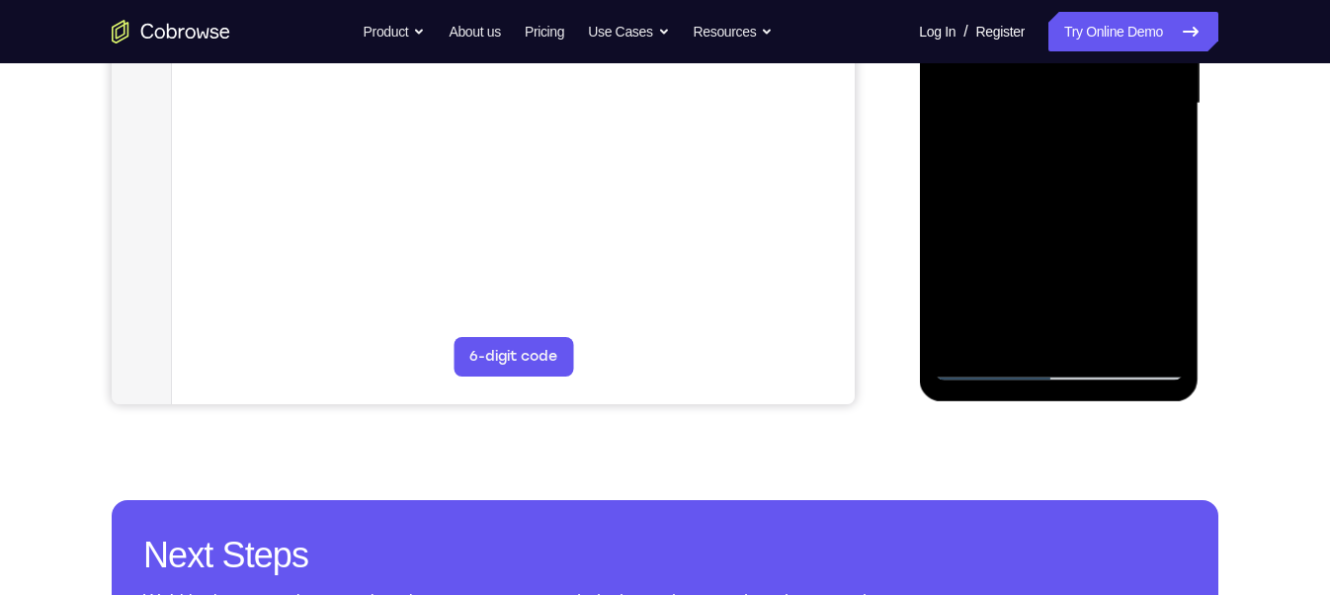
click at [1148, 216] on div at bounding box center [1057, 103] width 249 height 553
click at [1164, 207] on div at bounding box center [1057, 103] width 249 height 553
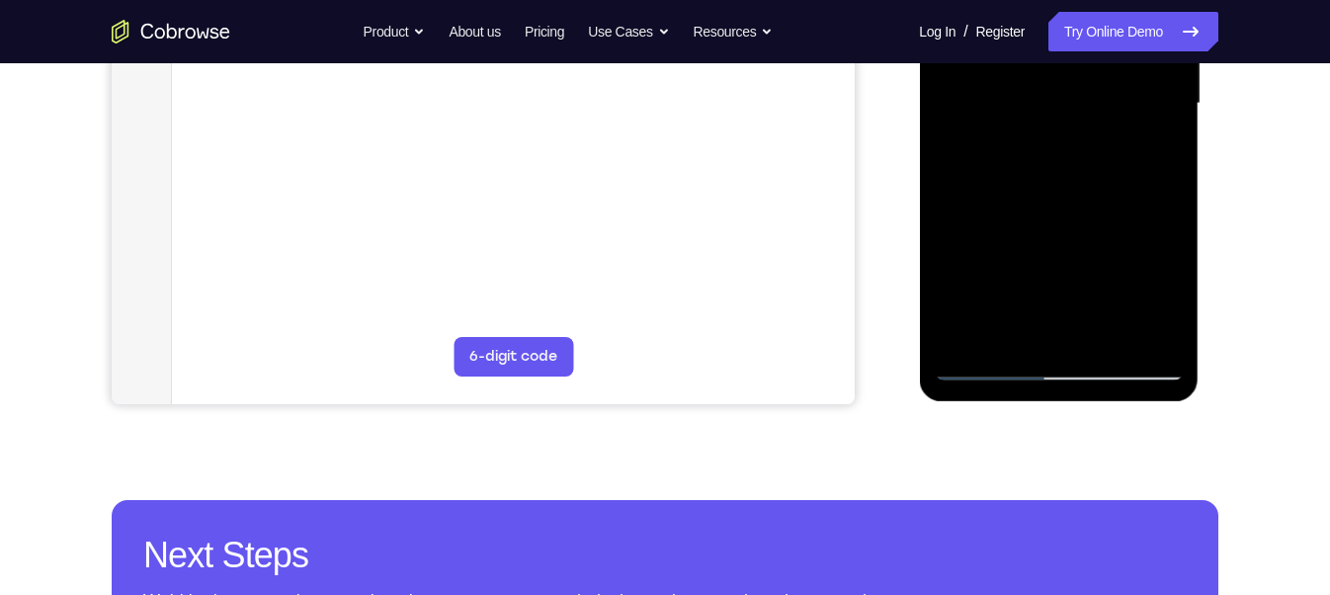
click at [1164, 207] on div at bounding box center [1057, 103] width 249 height 553
click at [1146, 203] on div at bounding box center [1057, 103] width 249 height 553
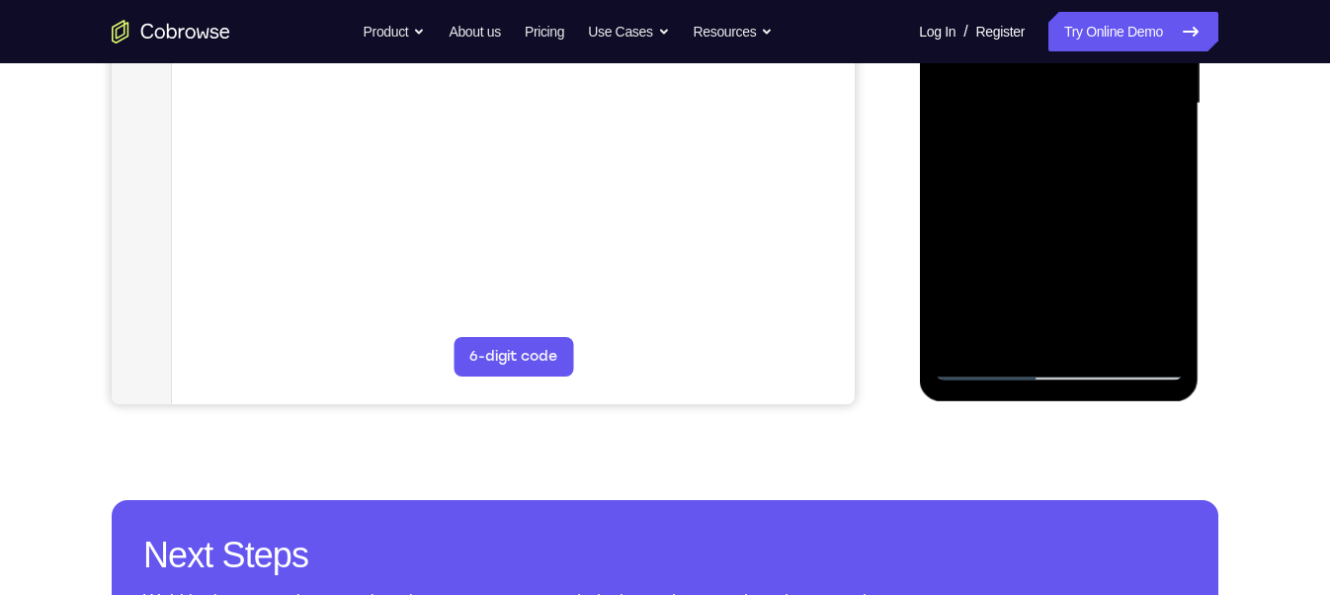
click at [1146, 203] on div at bounding box center [1057, 103] width 249 height 553
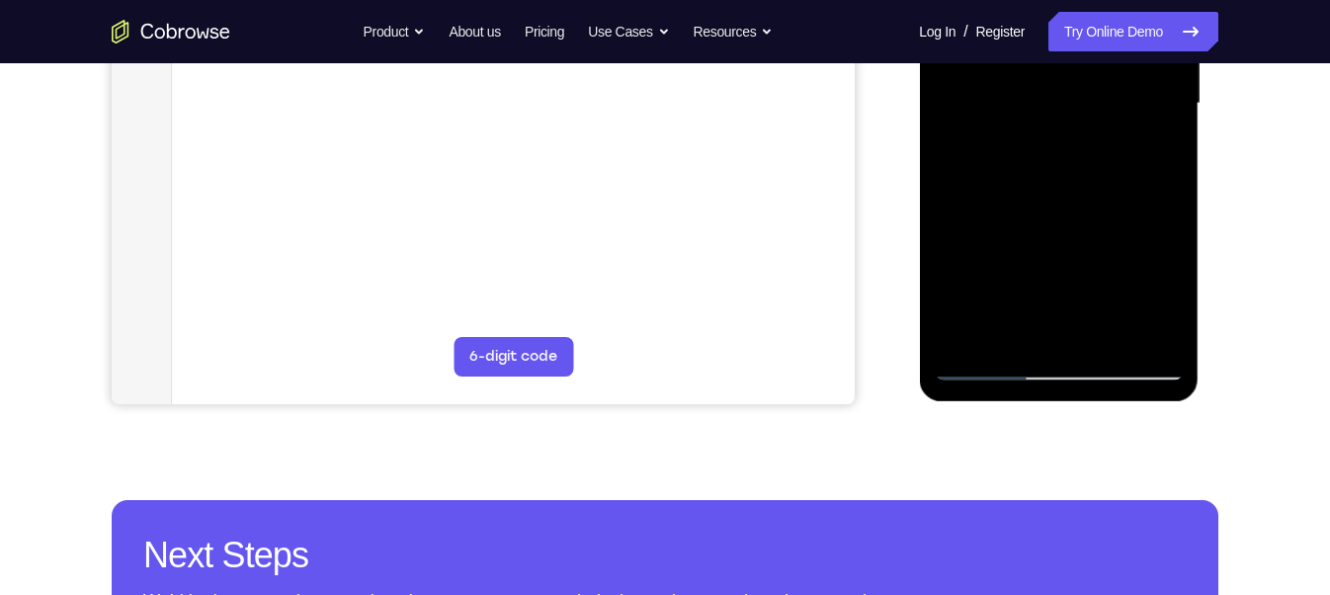
click at [1159, 205] on div at bounding box center [1057, 103] width 249 height 553
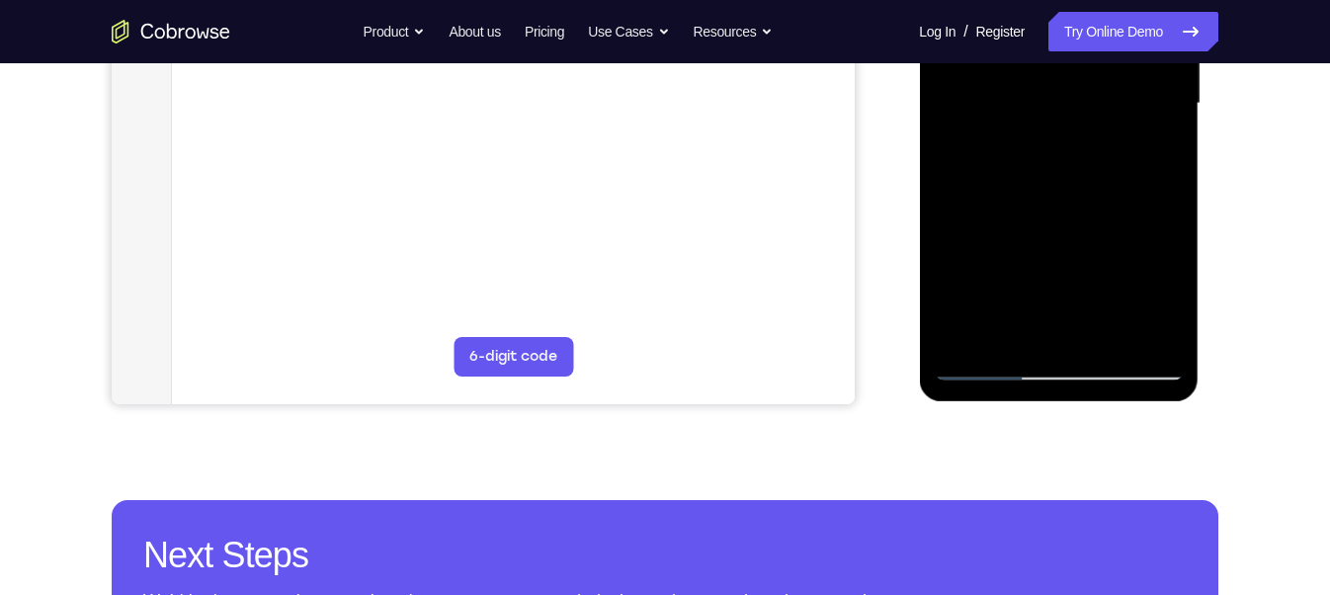
click at [1159, 205] on div at bounding box center [1057, 103] width 249 height 553
click at [1170, 255] on div at bounding box center [1057, 103] width 249 height 553
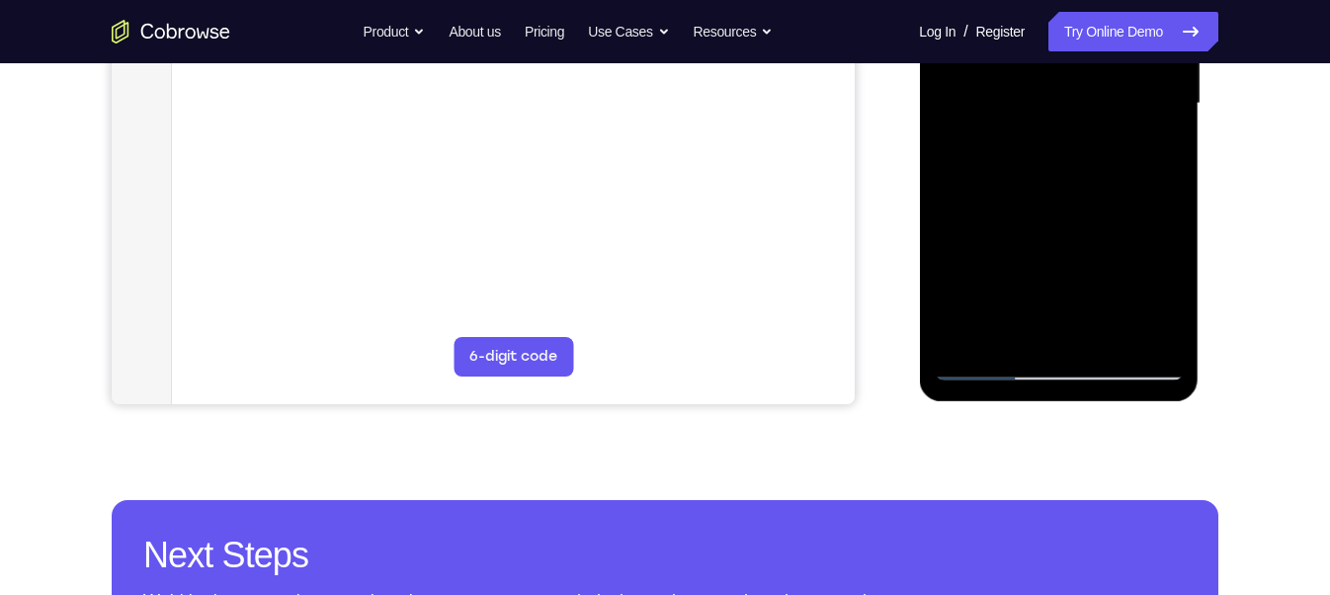
click at [1170, 255] on div at bounding box center [1057, 103] width 249 height 553
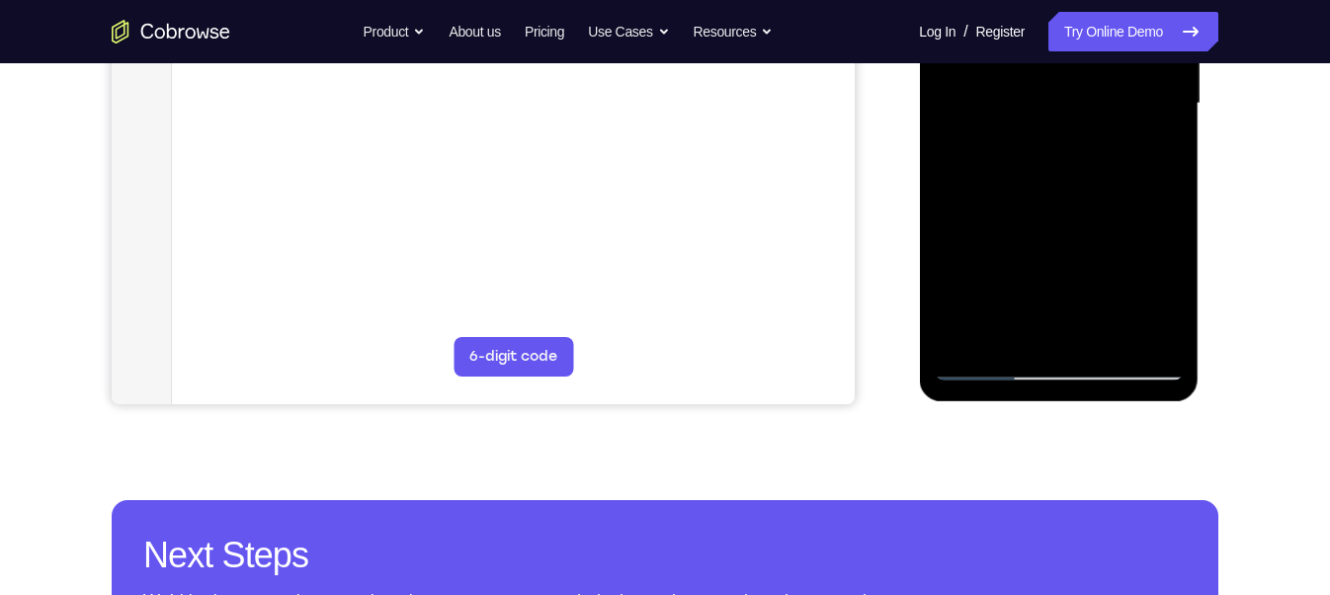
click at [1170, 255] on div at bounding box center [1057, 103] width 249 height 553
click at [1160, 205] on div at bounding box center [1057, 103] width 249 height 553
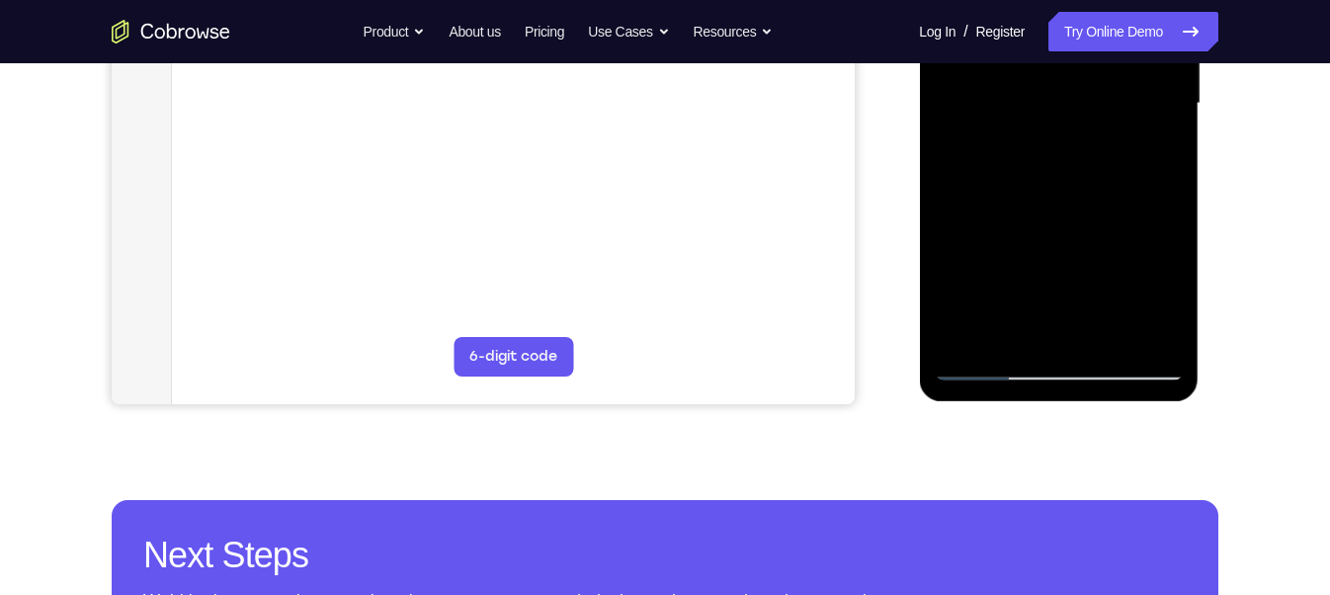
click at [1160, 205] on div at bounding box center [1057, 103] width 249 height 553
click at [1160, 248] on div at bounding box center [1057, 103] width 249 height 553
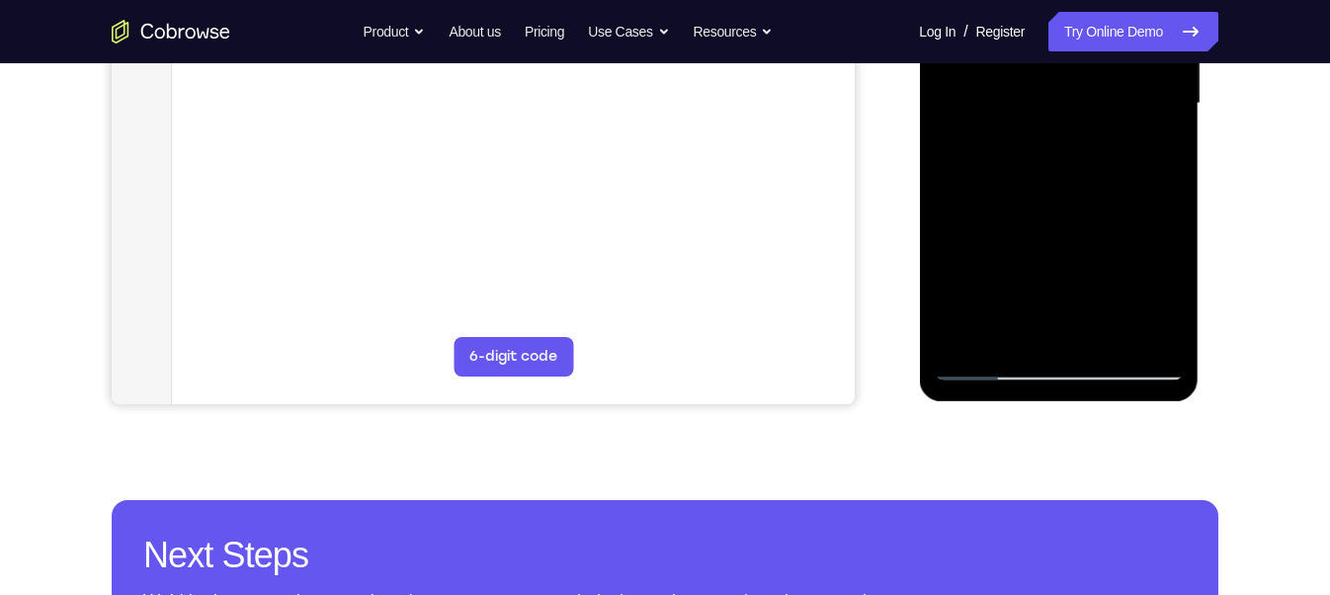
click at [1160, 248] on div at bounding box center [1057, 103] width 249 height 553
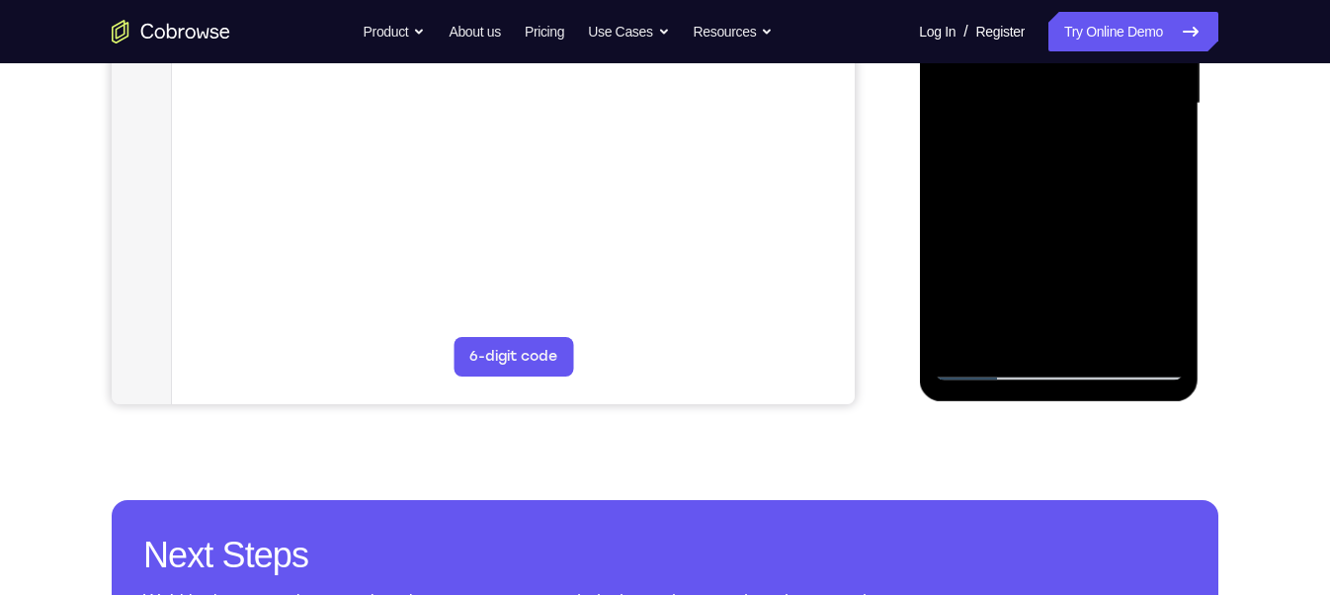
click at [1160, 248] on div at bounding box center [1057, 103] width 249 height 553
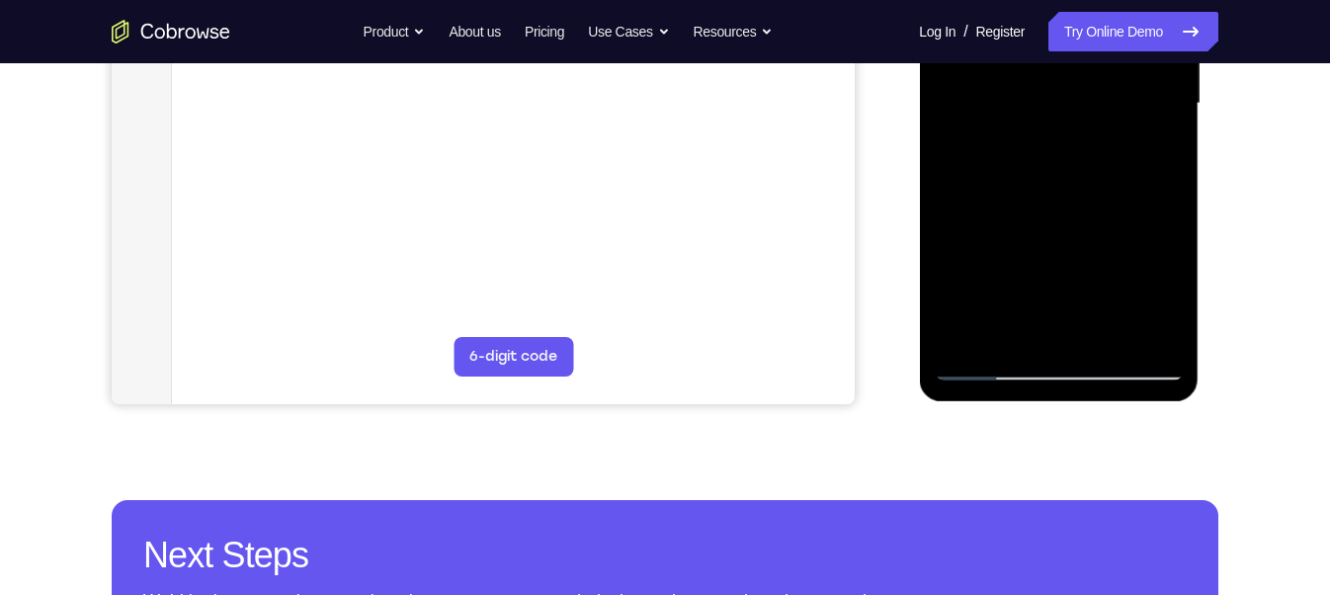
click at [1160, 248] on div at bounding box center [1057, 103] width 249 height 553
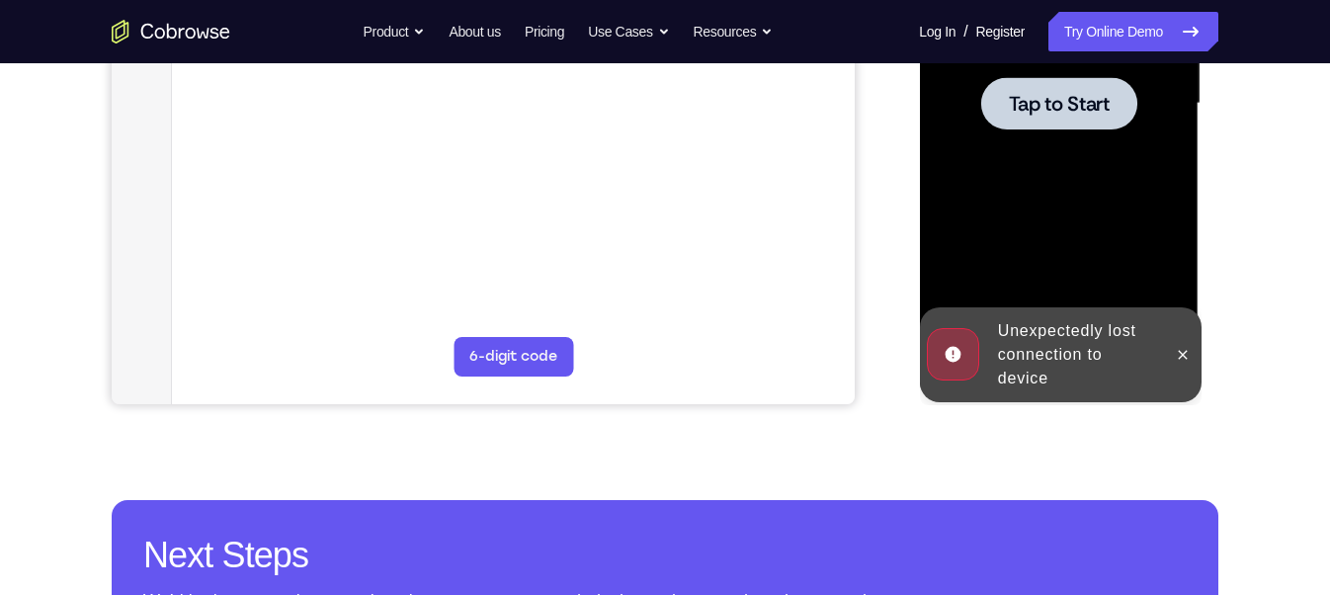
scroll to position [420, 0]
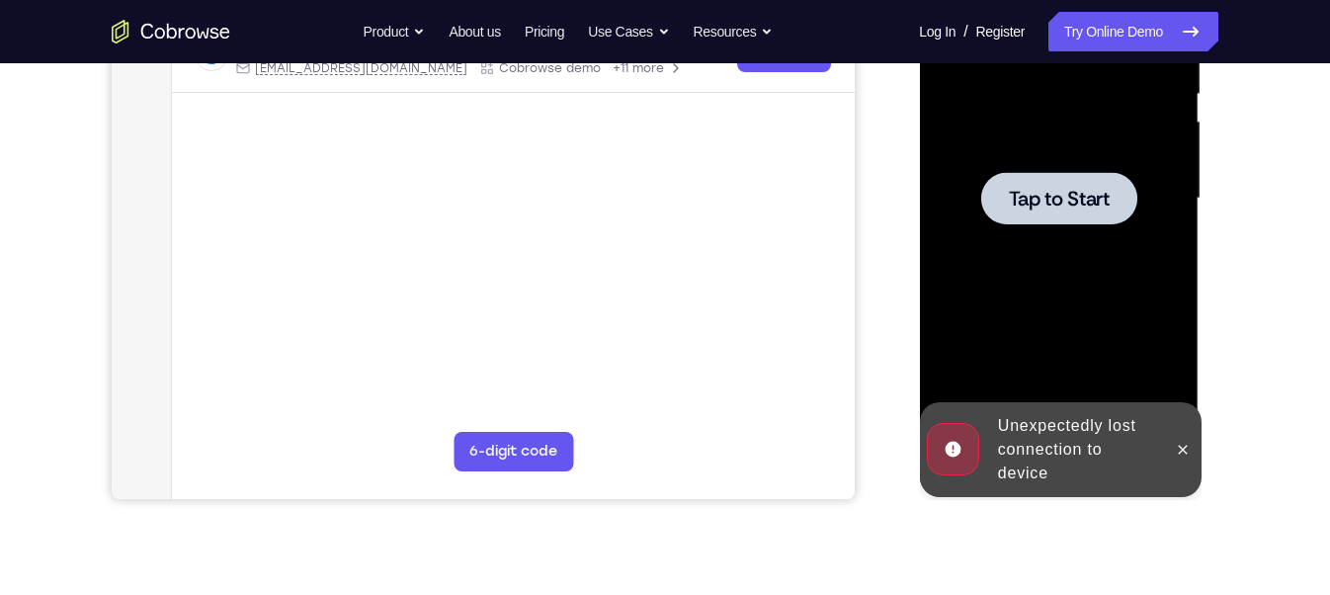
click at [1026, 198] on span "Tap to Start" at bounding box center [1058, 199] width 101 height 20
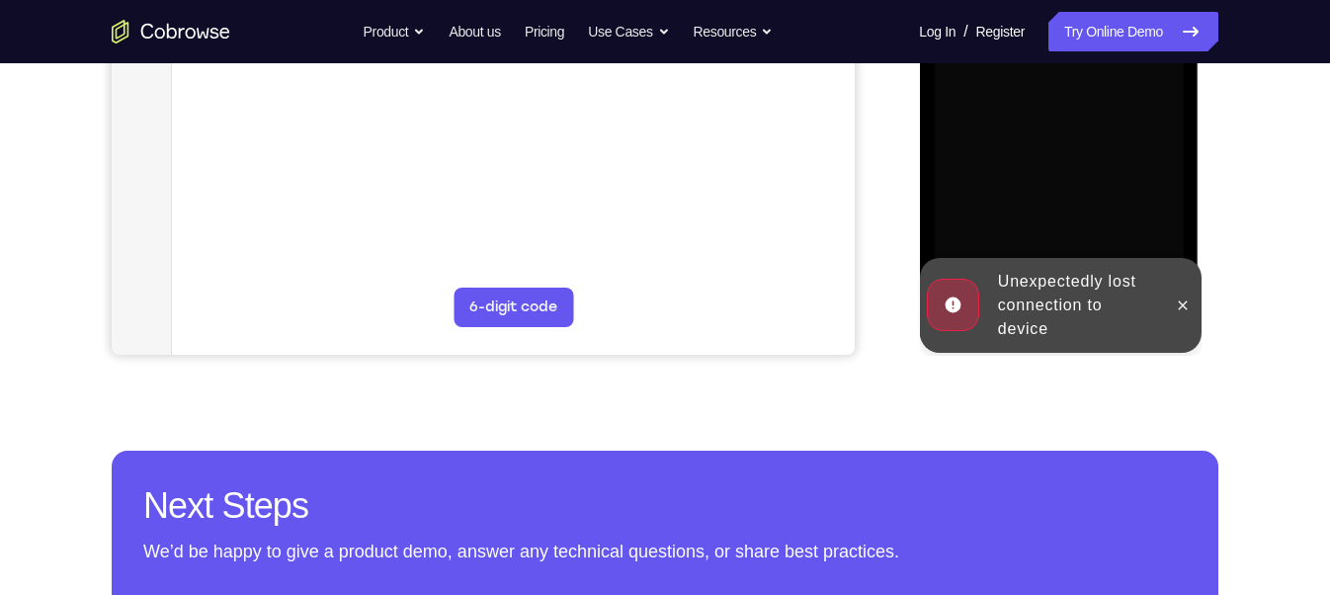
scroll to position [564, 0]
click at [1179, 300] on icon at bounding box center [1181, 305] width 16 height 16
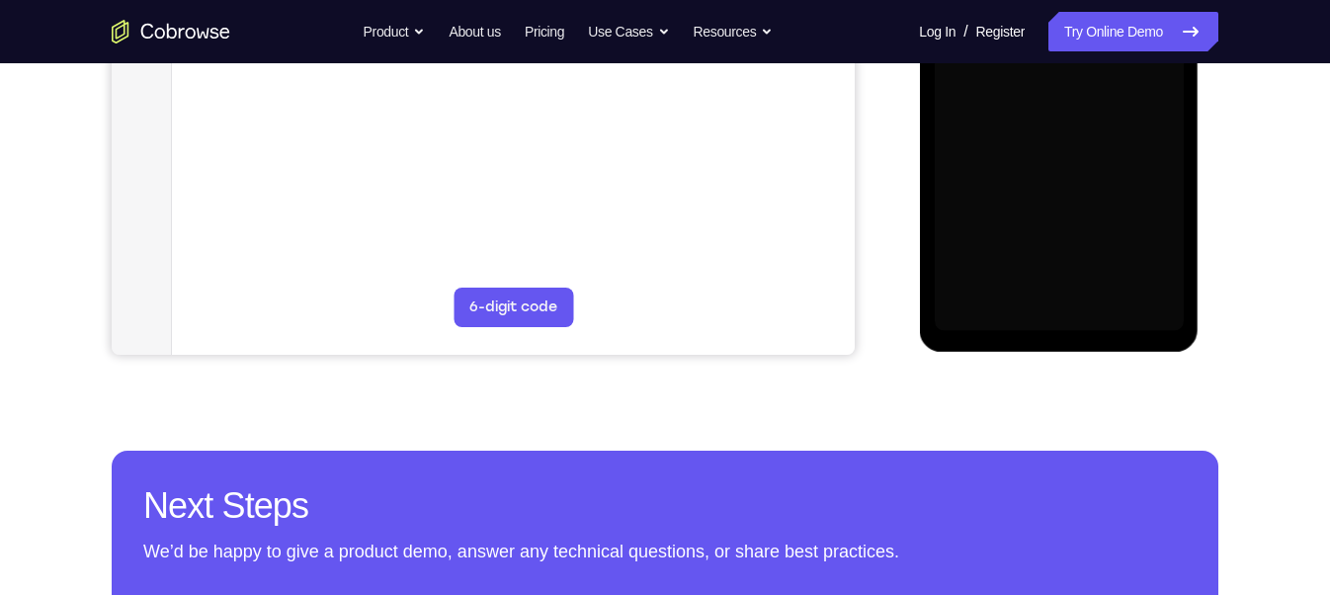
click at [1050, 317] on div at bounding box center [1057, 54] width 249 height 553
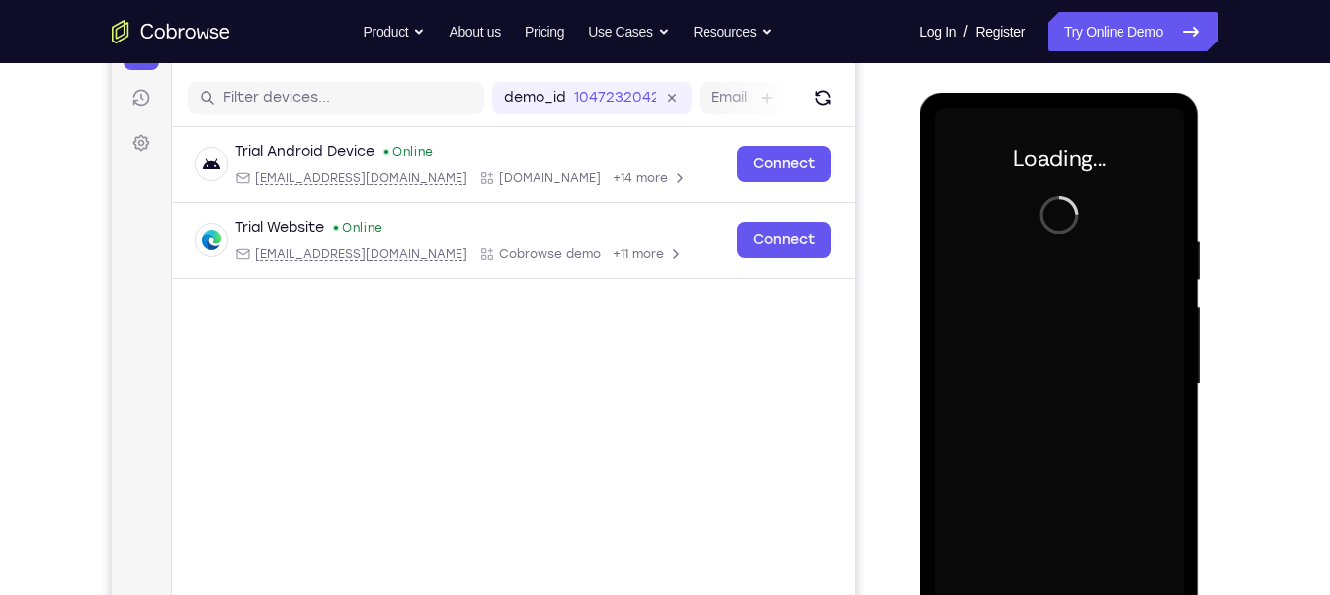
scroll to position [234, 0]
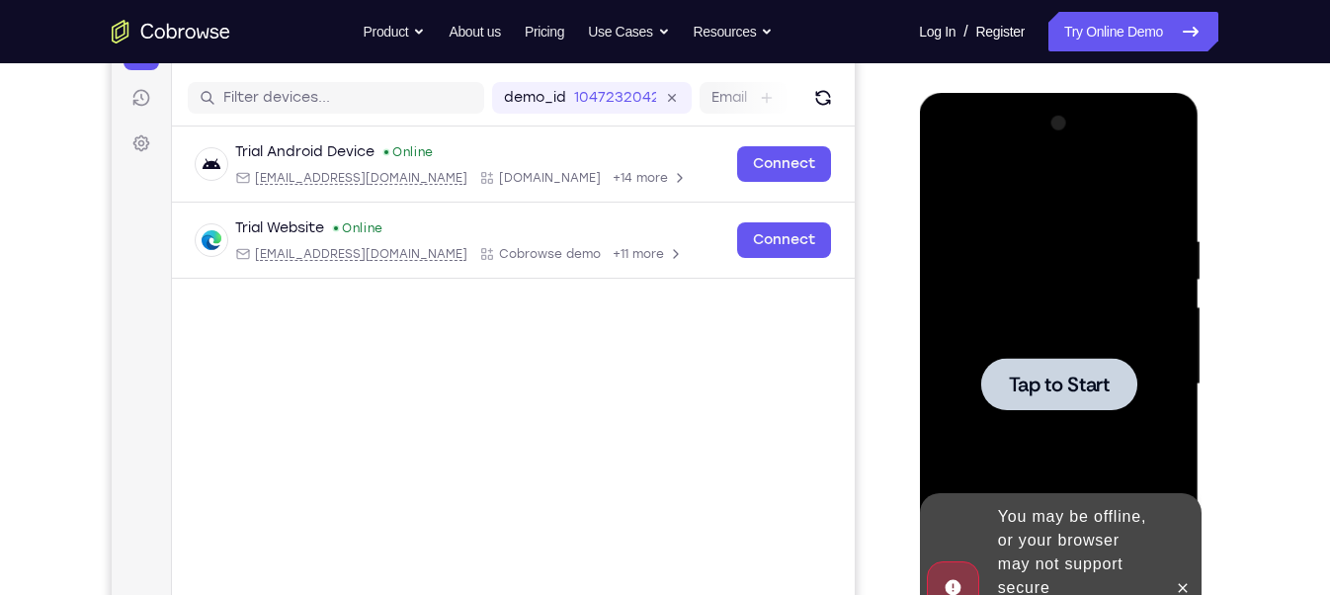
click at [1027, 364] on div at bounding box center [1058, 384] width 156 height 52
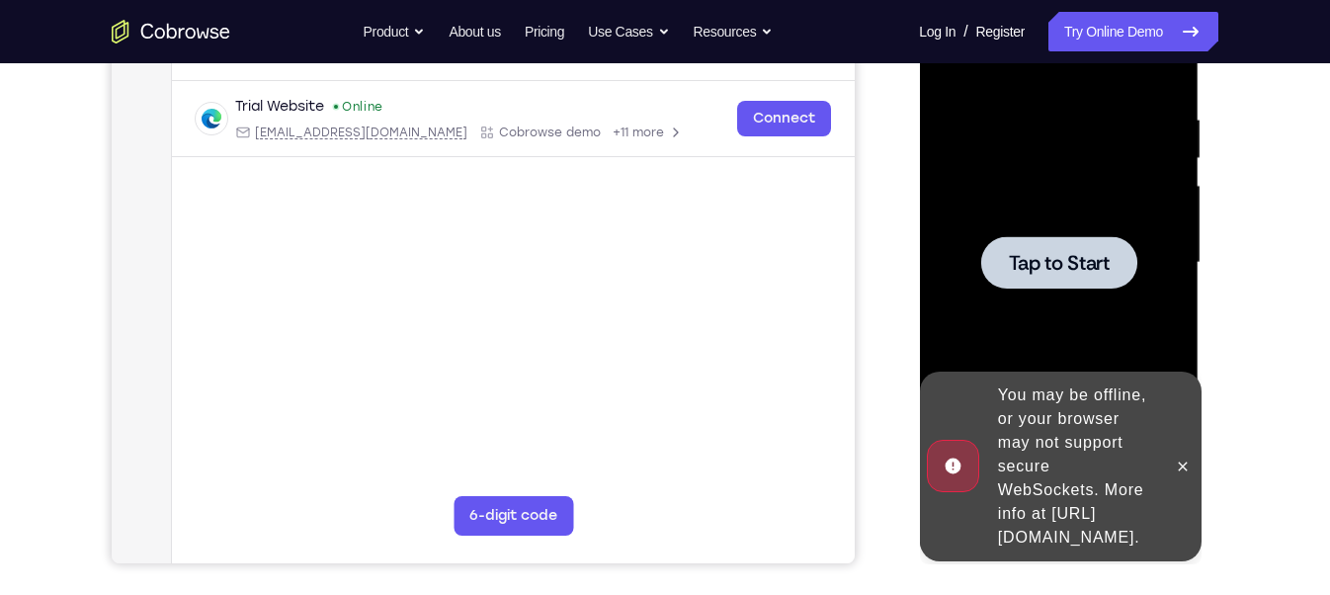
scroll to position [357, 0]
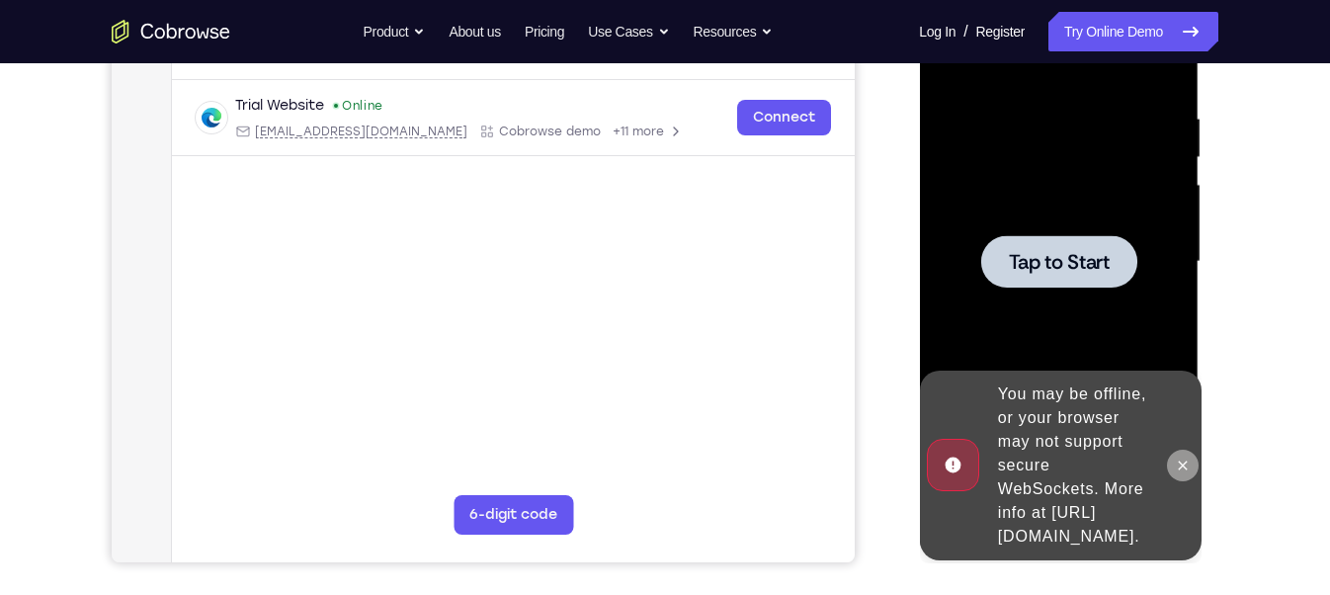
click at [1184, 457] on icon at bounding box center [1181, 465] width 16 height 16
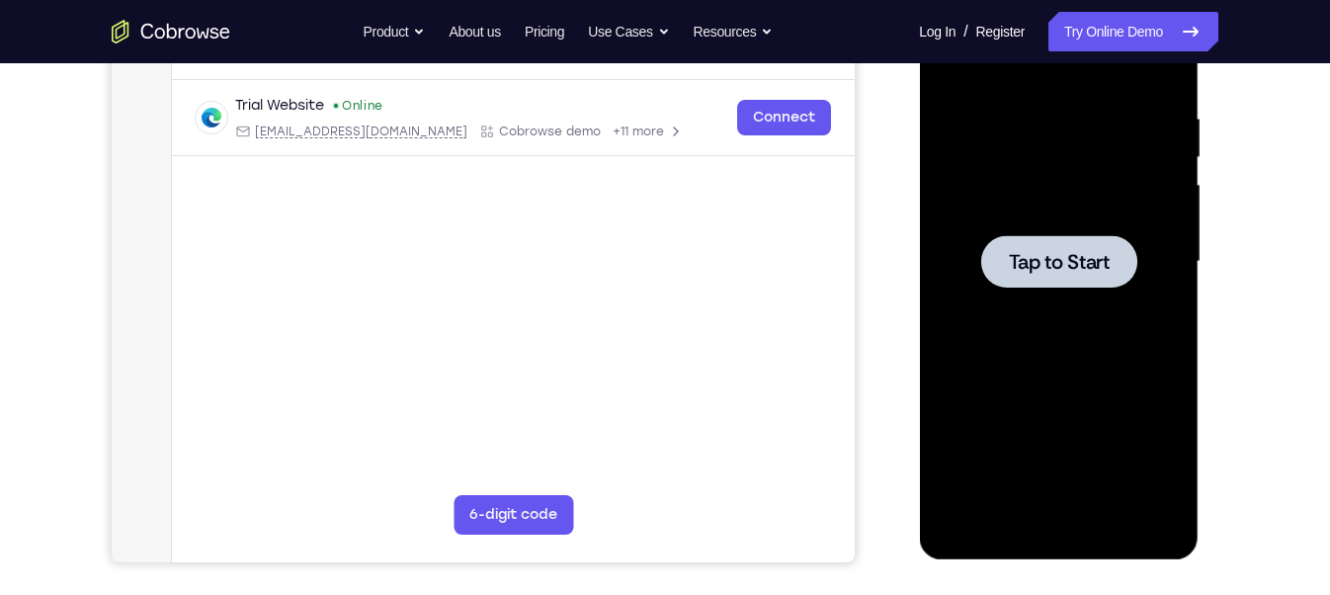
click at [980, 251] on div at bounding box center [1058, 261] width 156 height 52
click at [1026, 259] on span "Tap to Start" at bounding box center [1058, 262] width 101 height 20
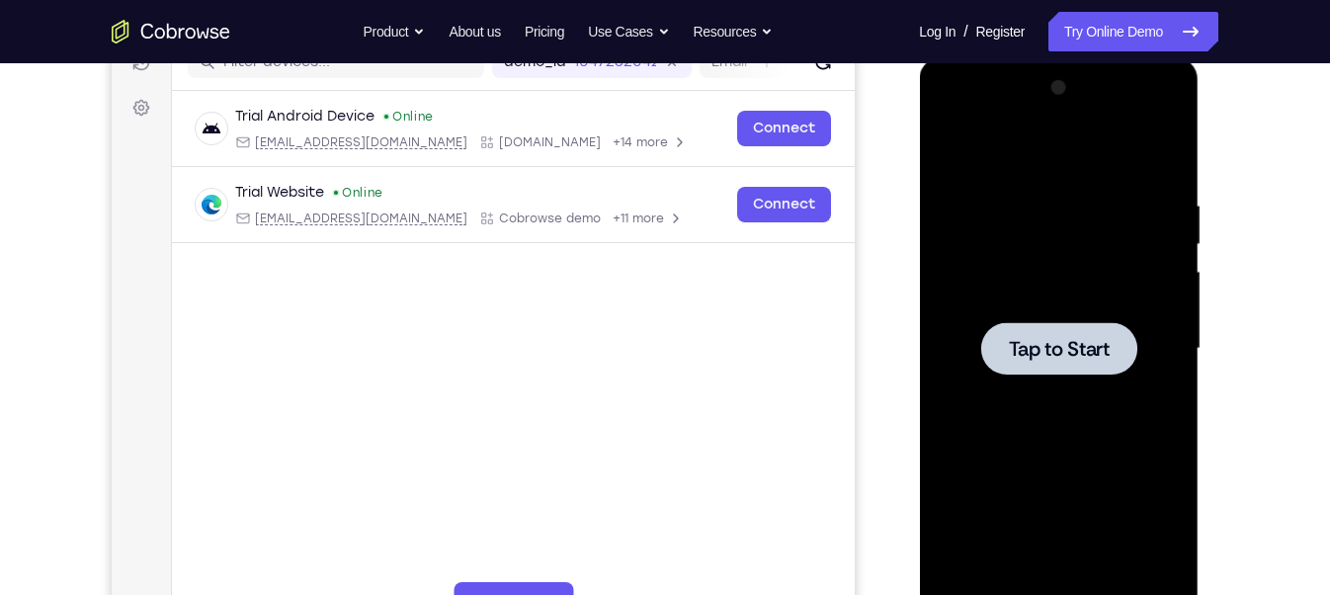
scroll to position [273, 0]
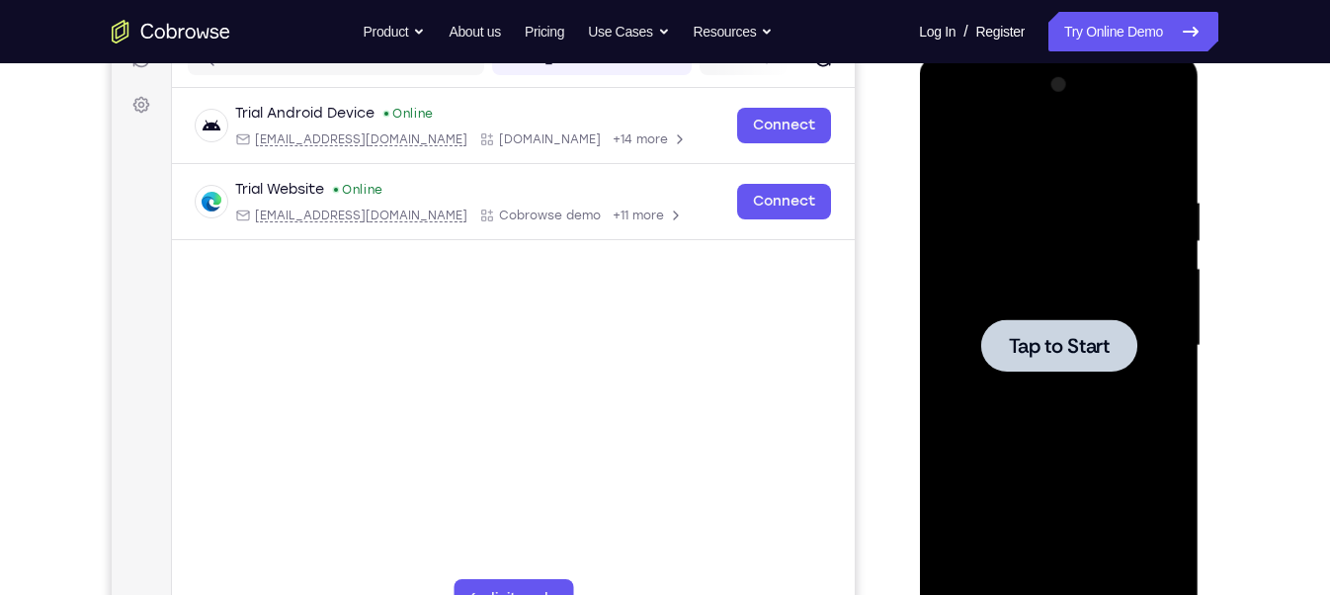
click at [1030, 352] on span "Tap to Start" at bounding box center [1058, 346] width 101 height 20
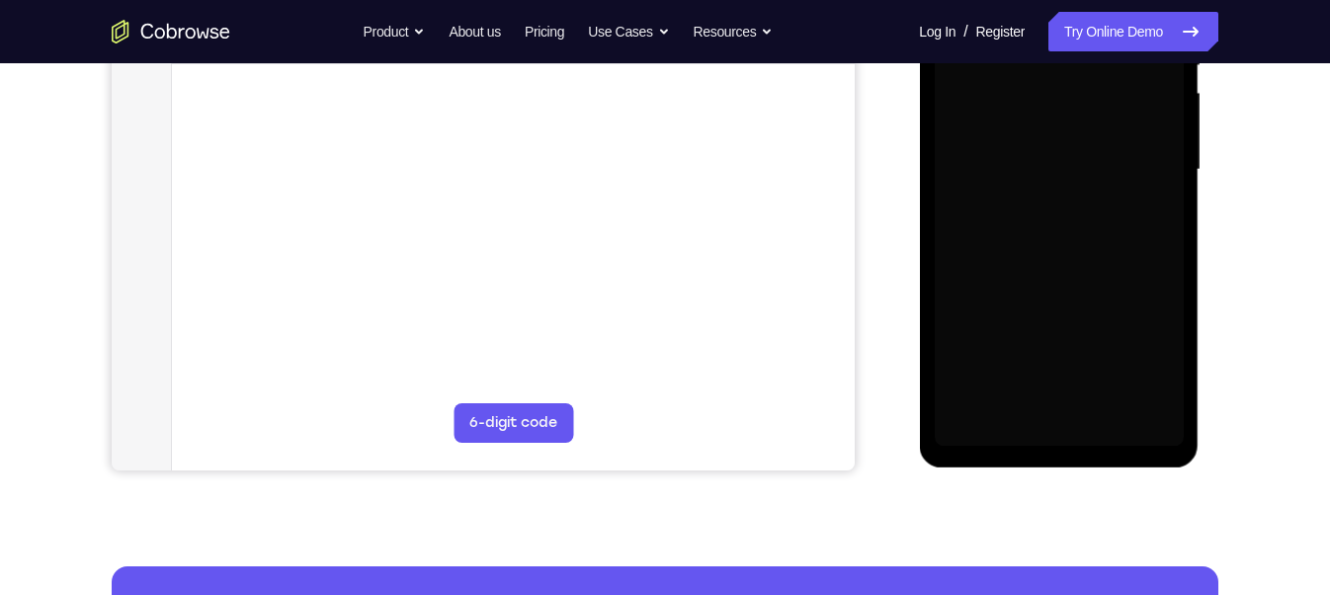
scroll to position [459, 0]
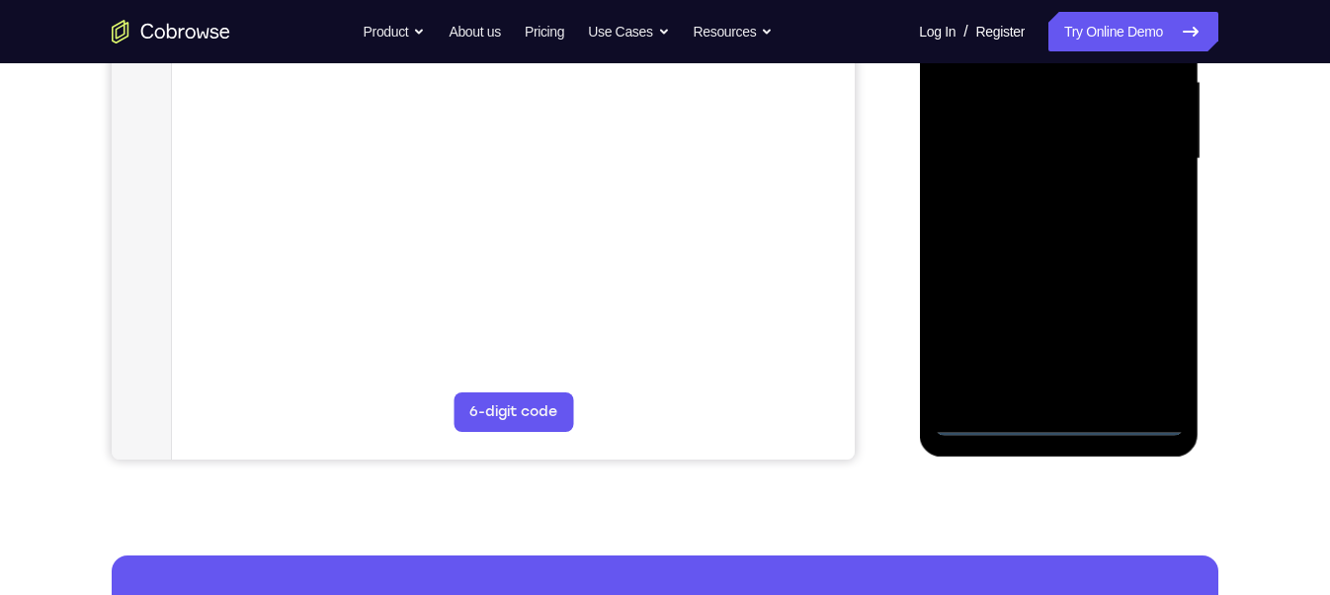
click at [1060, 422] on div at bounding box center [1057, 158] width 249 height 553
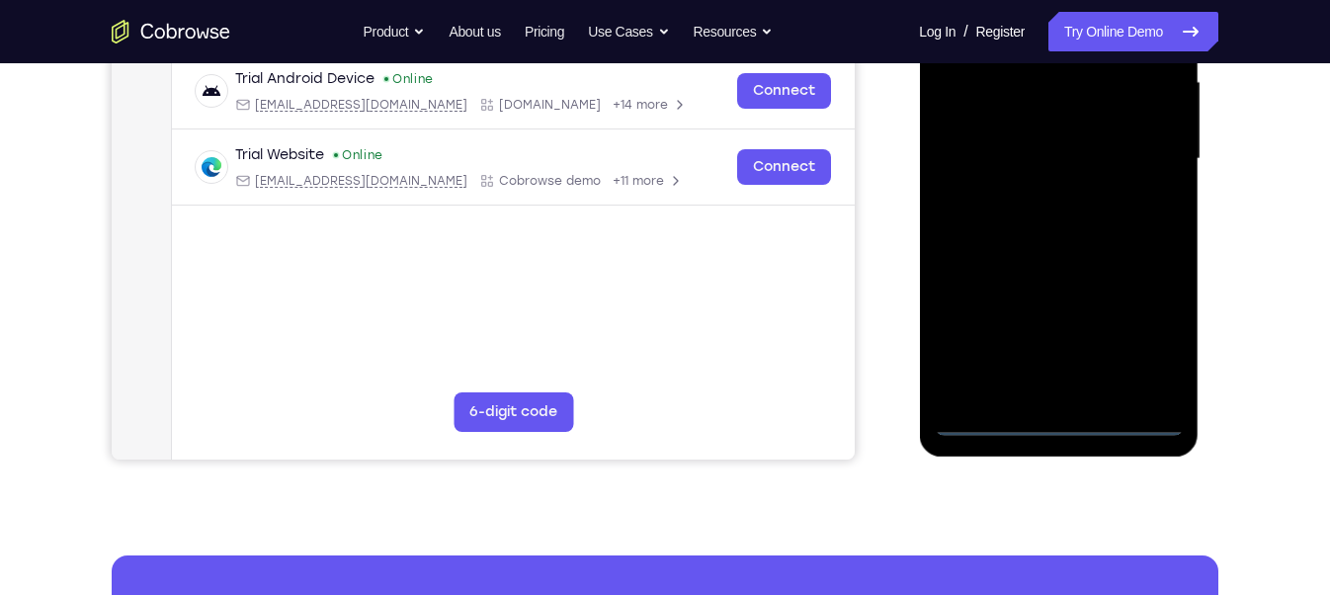
click at [1139, 341] on div at bounding box center [1057, 158] width 249 height 553
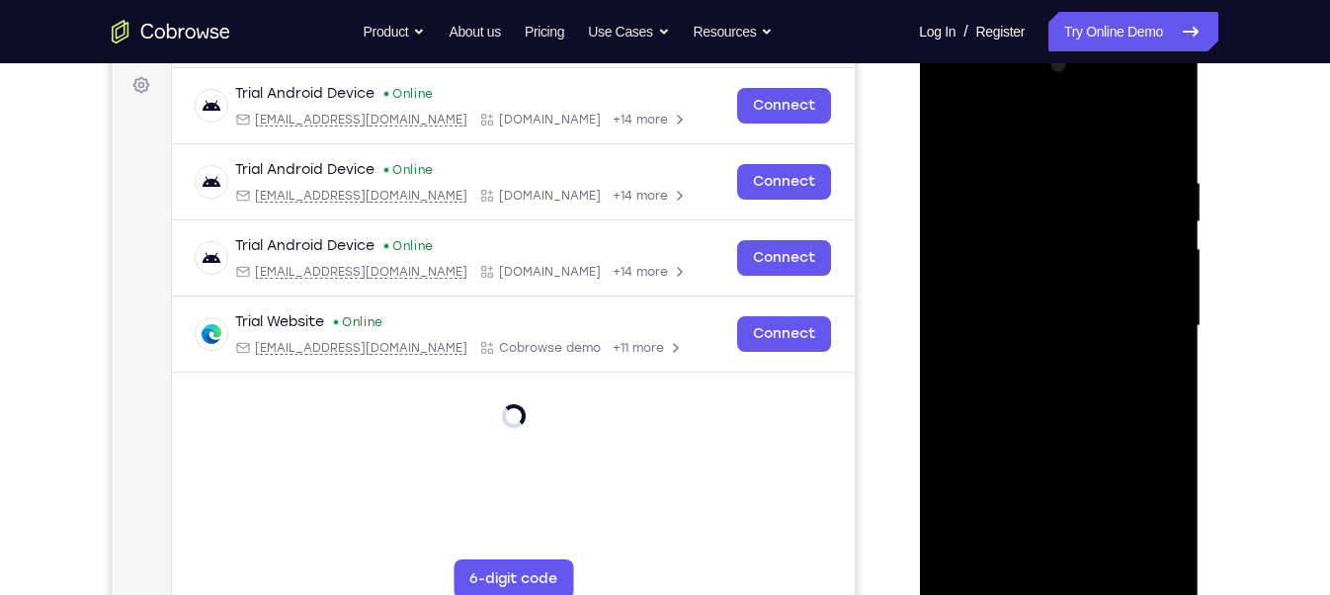
scroll to position [288, 0]
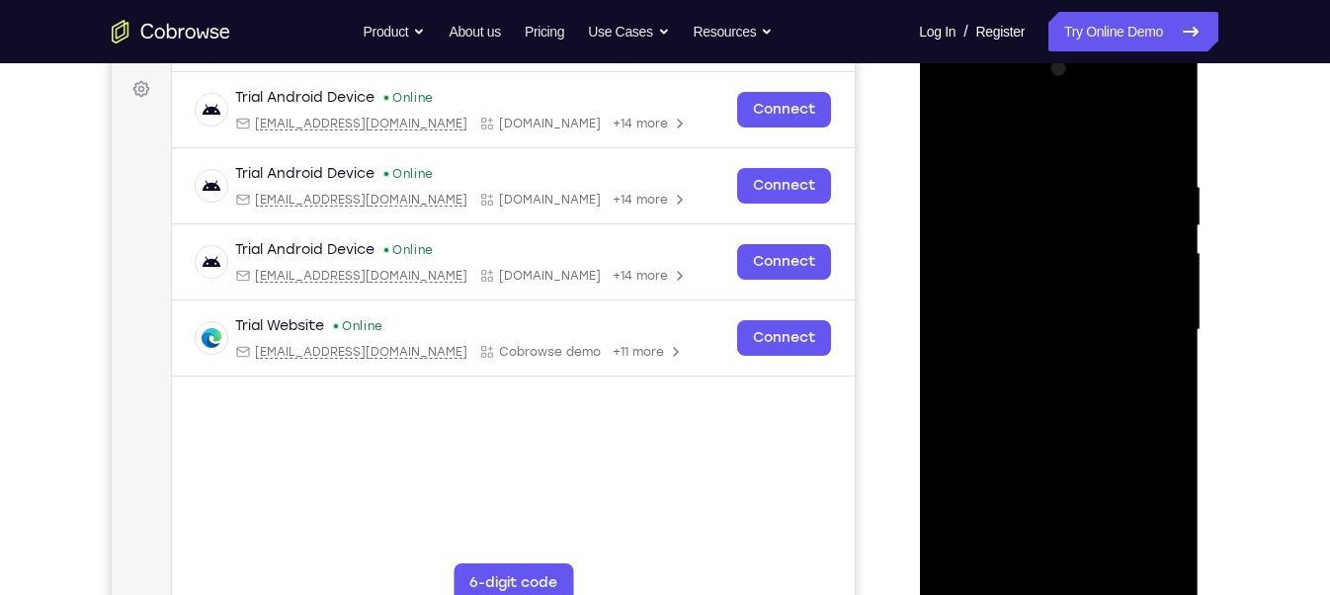
click at [951, 101] on div at bounding box center [1057, 329] width 249 height 553
click at [1015, 215] on div at bounding box center [1057, 329] width 249 height 553
click at [979, 520] on div at bounding box center [1057, 329] width 249 height 553
click at [1006, 402] on div at bounding box center [1057, 329] width 249 height 553
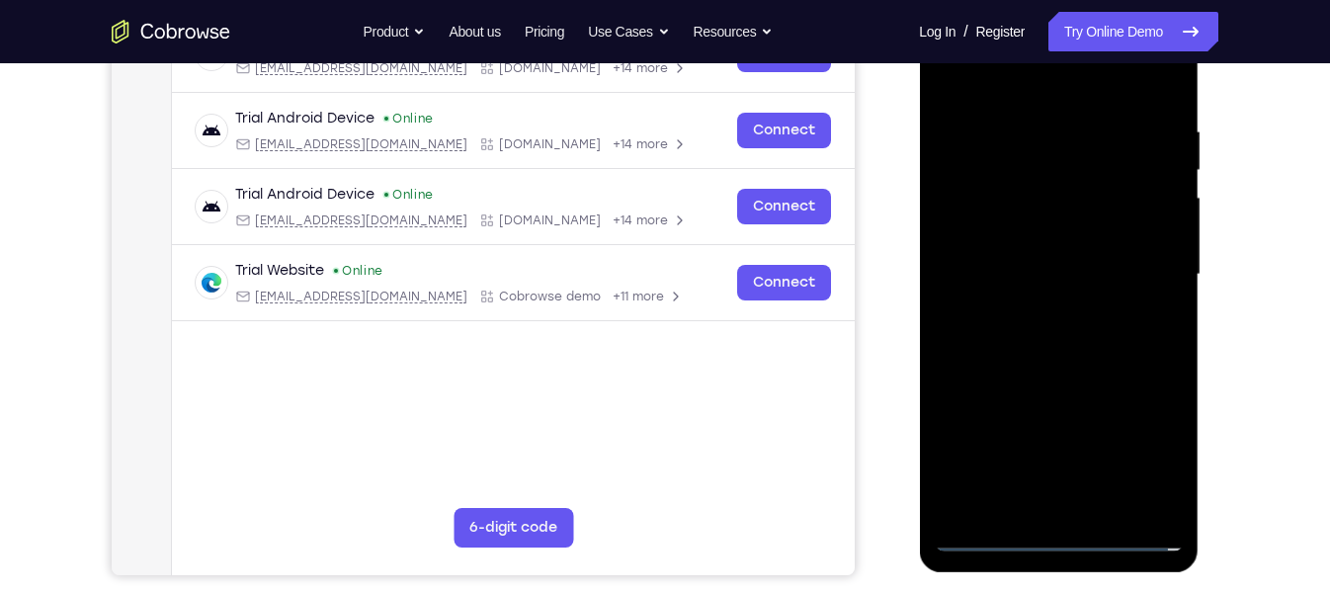
scroll to position [347, 0]
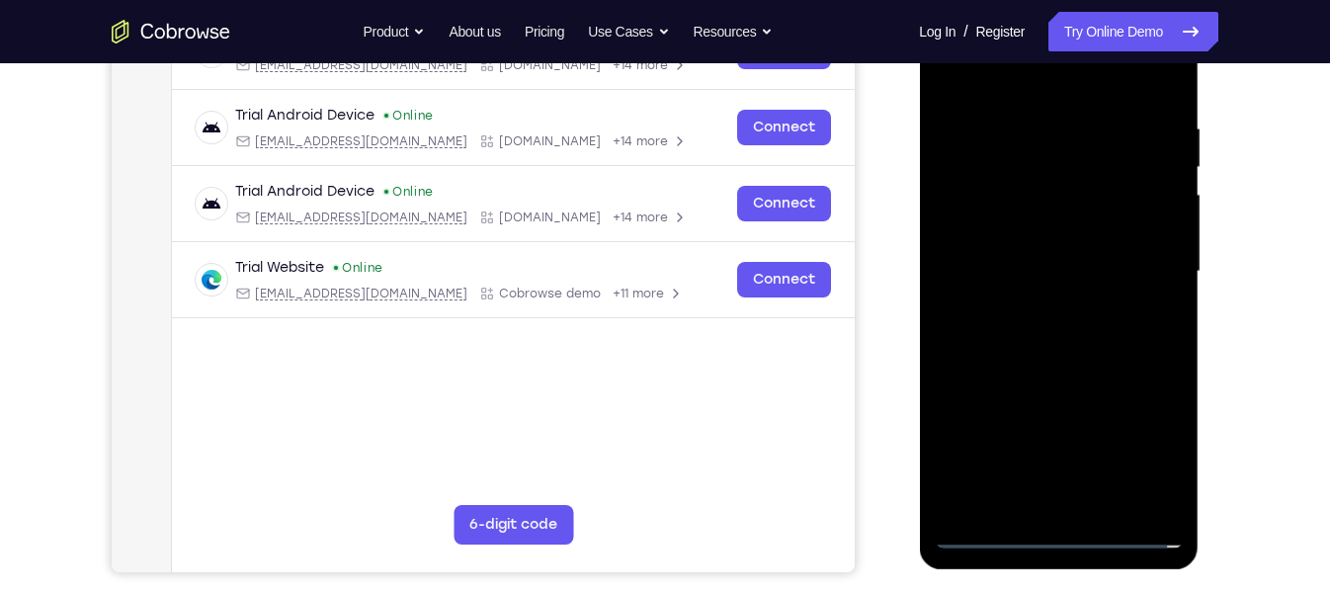
click at [1033, 262] on div at bounding box center [1057, 271] width 249 height 553
drag, startPoint x: 1071, startPoint y: 372, endPoint x: 998, endPoint y: 31, distance: 349.5
click at [998, 31] on div at bounding box center [1057, 271] width 249 height 553
drag, startPoint x: 1082, startPoint y: 469, endPoint x: 1022, endPoint y: 184, distance: 291.5
click at [1022, 184] on div at bounding box center [1057, 271] width 249 height 553
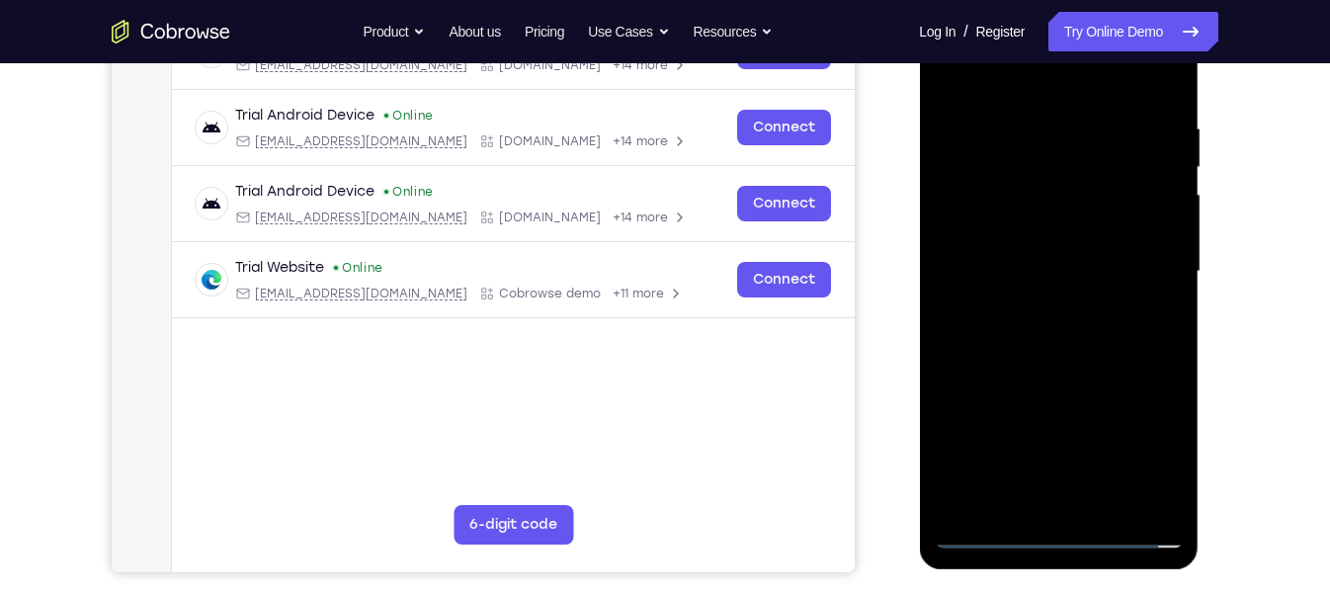
click at [1119, 474] on div at bounding box center [1057, 271] width 249 height 553
click at [1141, 67] on div at bounding box center [1057, 271] width 249 height 553
drag, startPoint x: 1116, startPoint y: 391, endPoint x: 1066, endPoint y: 115, distance: 281.1
click at [1066, 115] on div at bounding box center [1057, 271] width 249 height 553
drag, startPoint x: 1090, startPoint y: 455, endPoint x: 1045, endPoint y: 146, distance: 312.5
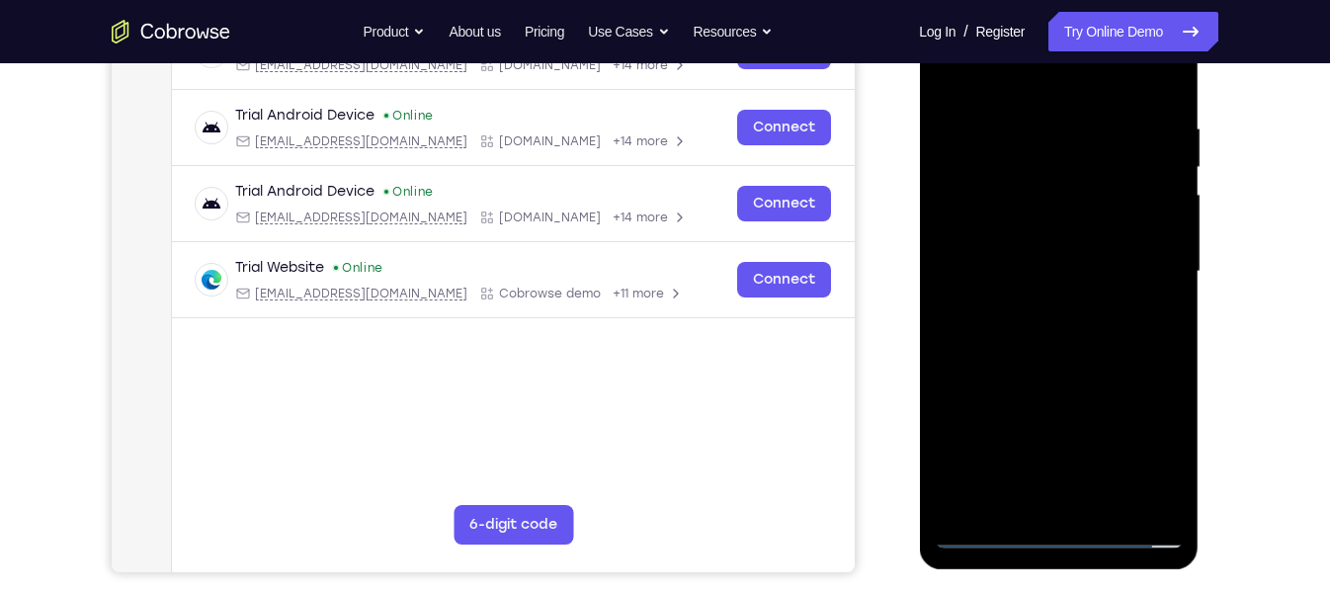
click at [1045, 146] on div at bounding box center [1057, 271] width 249 height 553
drag, startPoint x: 1024, startPoint y: 472, endPoint x: 1004, endPoint y: 269, distance: 204.5
click at [1004, 269] on div at bounding box center [1057, 271] width 249 height 553
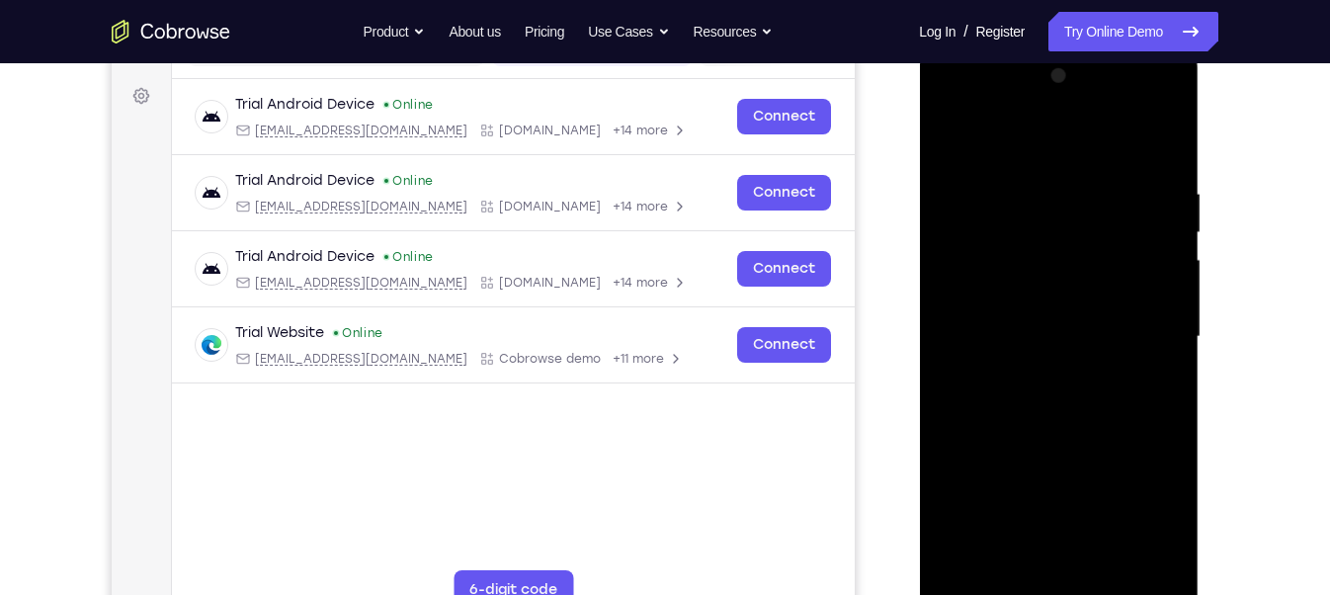
scroll to position [282, 0]
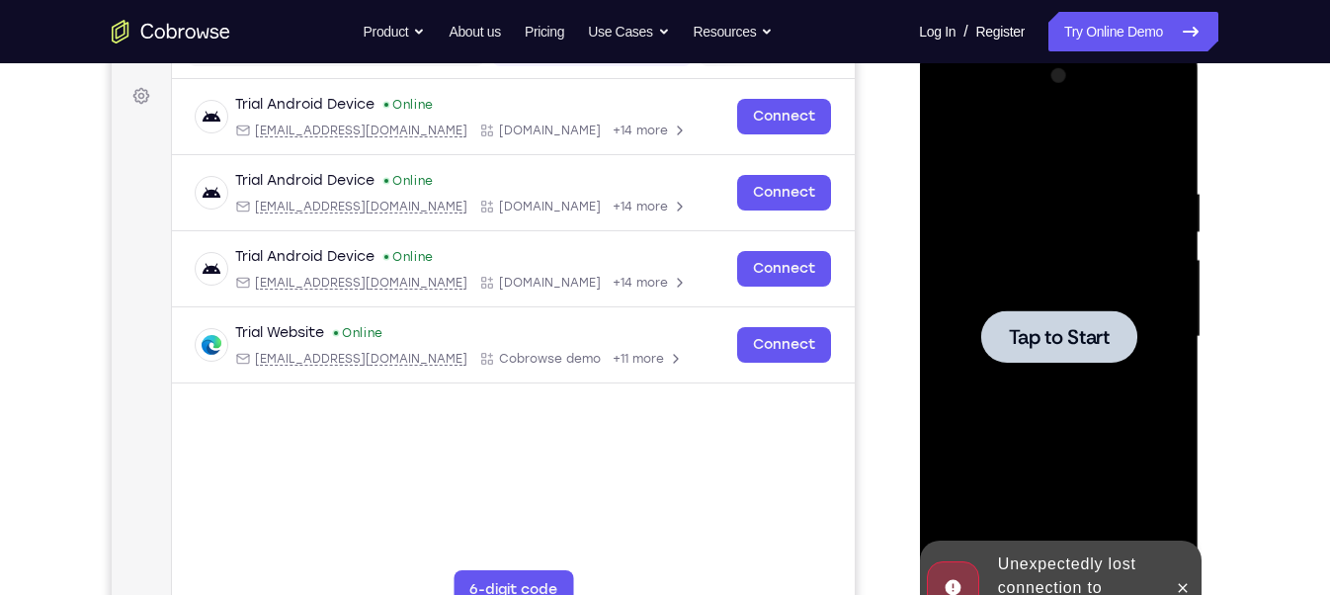
click at [1067, 321] on div at bounding box center [1058, 336] width 156 height 52
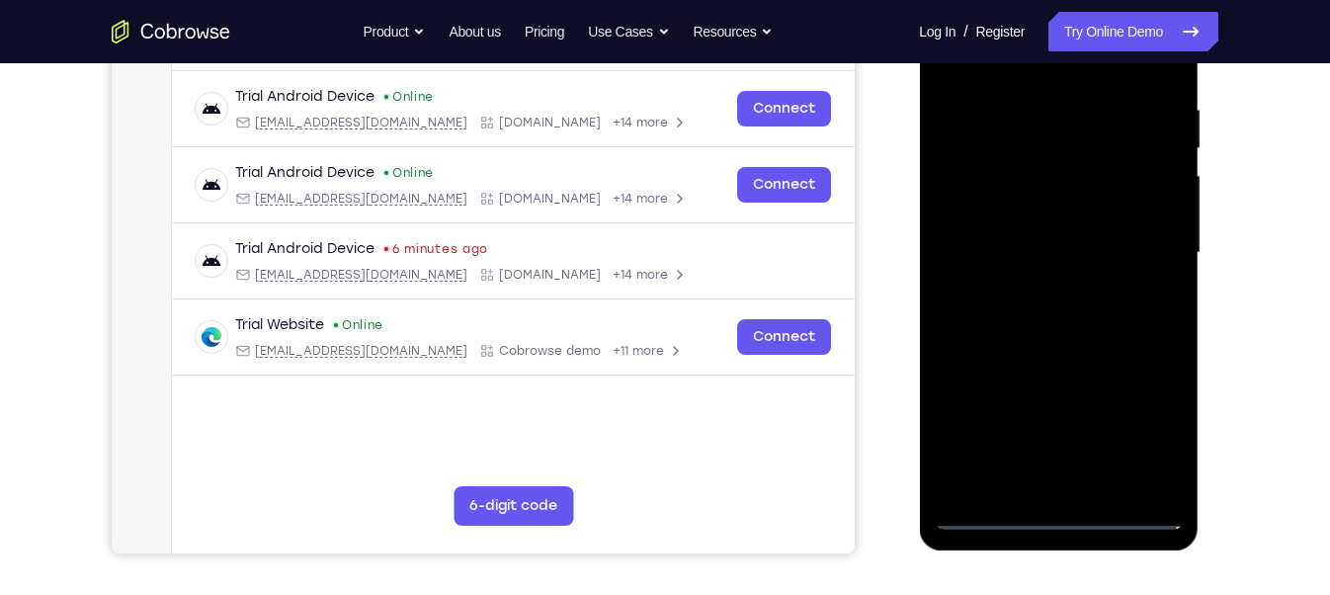
scroll to position [366, 0]
click at [1062, 516] on div at bounding box center [1057, 251] width 249 height 553
click at [1149, 441] on div at bounding box center [1057, 251] width 249 height 553
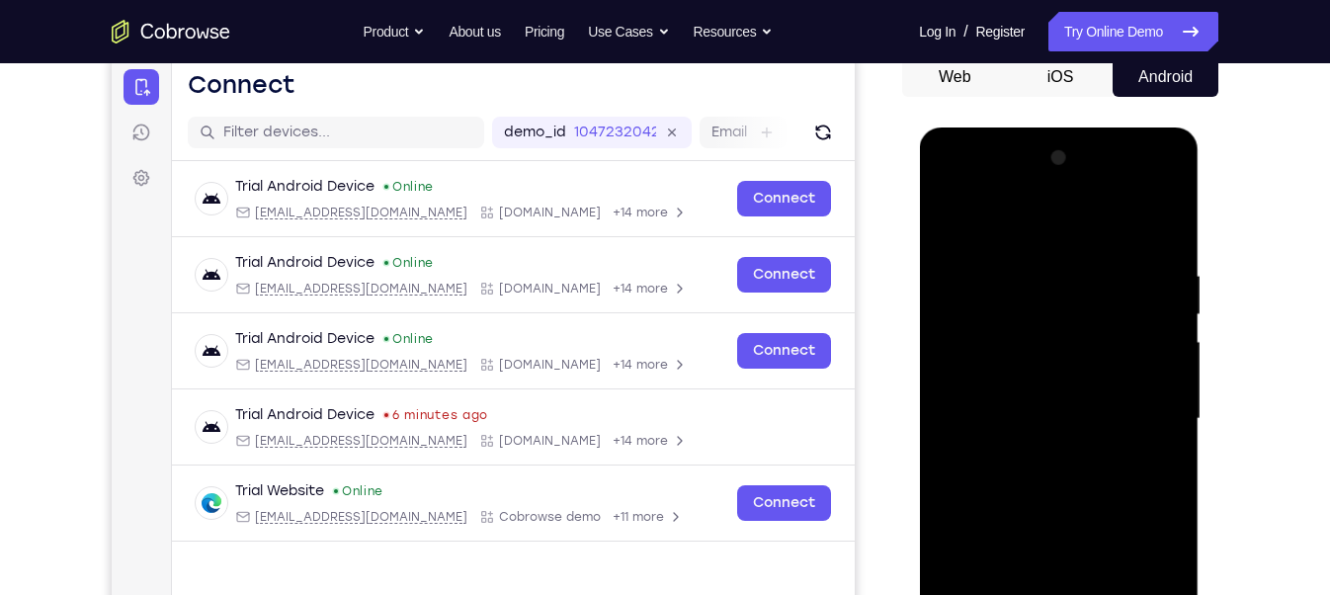
scroll to position [198, 0]
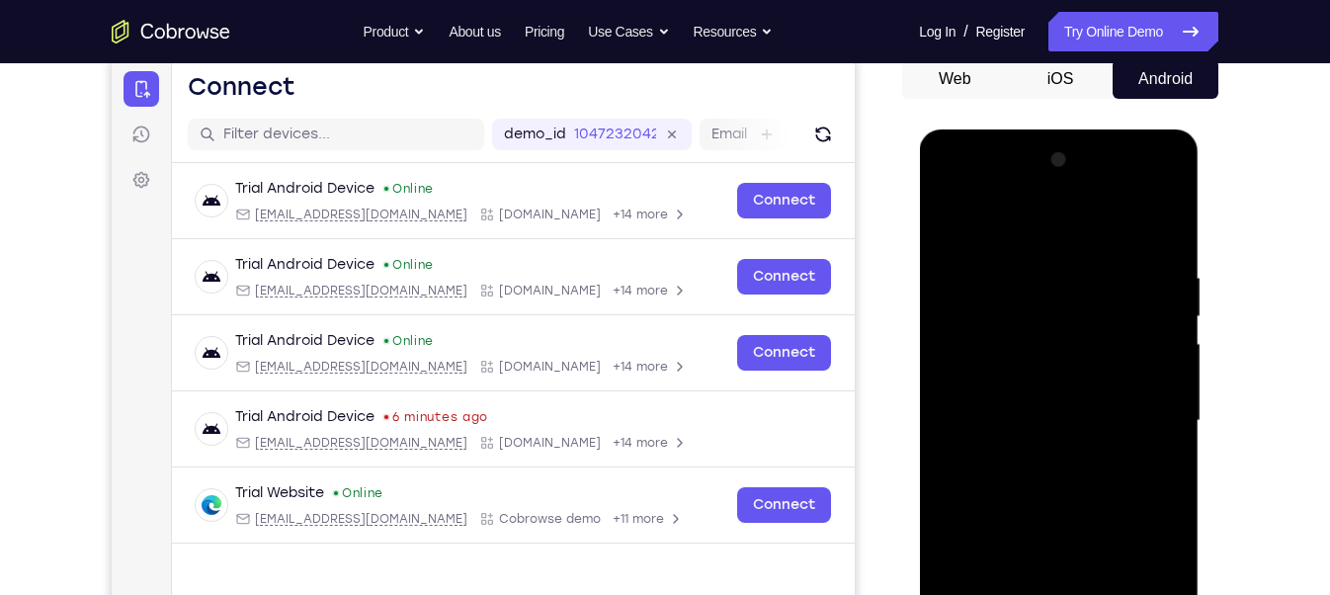
click at [954, 198] on div at bounding box center [1057, 420] width 249 height 553
click at [1041, 309] on div at bounding box center [1057, 420] width 249 height 553
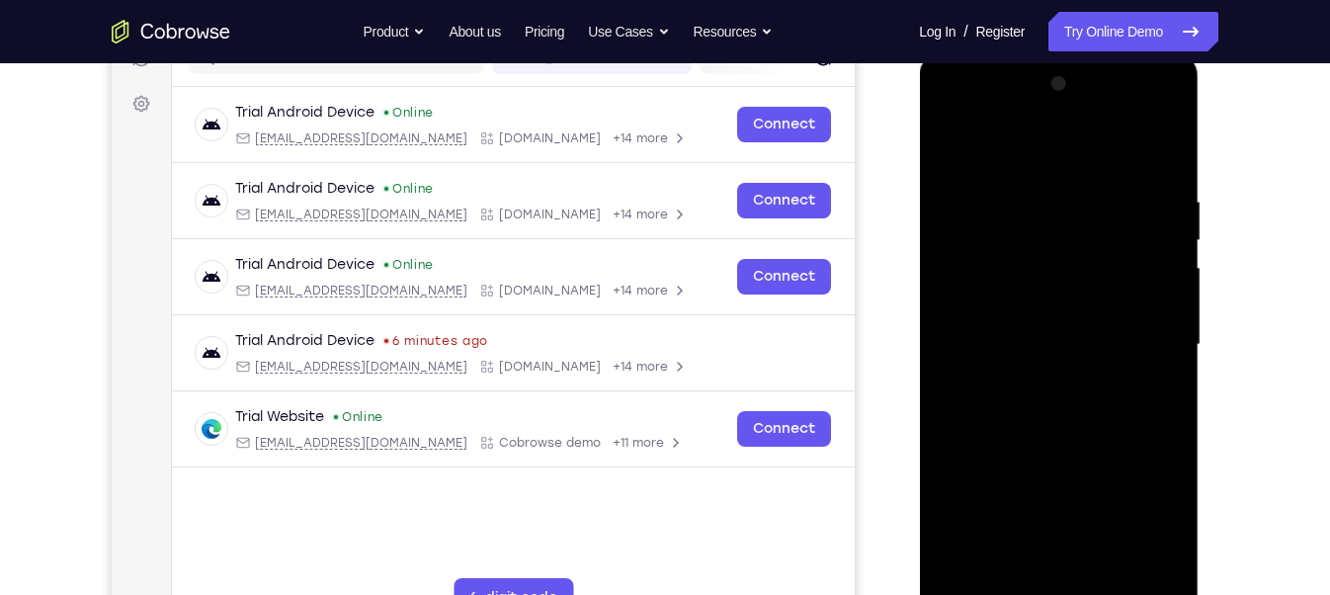
click at [975, 512] on div at bounding box center [1057, 344] width 249 height 553
click at [1006, 427] on div at bounding box center [1057, 344] width 249 height 553
click at [1036, 290] on div at bounding box center [1057, 344] width 249 height 553
drag, startPoint x: 1082, startPoint y: 454, endPoint x: 1007, endPoint y: 213, distance: 252.4
click at [1007, 213] on div at bounding box center [1057, 344] width 249 height 553
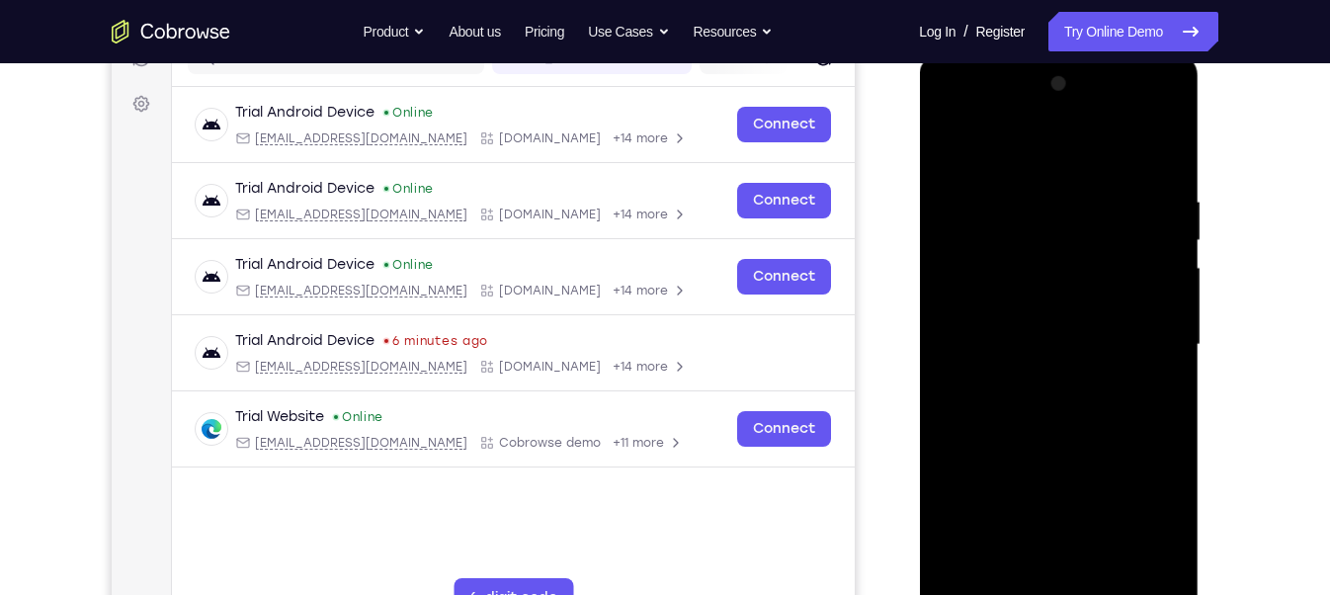
drag, startPoint x: 1093, startPoint y: 498, endPoint x: 1024, endPoint y: 236, distance: 270.7
click at [1024, 236] on div at bounding box center [1057, 344] width 249 height 553
drag, startPoint x: 1112, startPoint y: 464, endPoint x: 1075, endPoint y: 281, distance: 187.5
click at [1075, 281] on div at bounding box center [1057, 344] width 249 height 553
click at [1119, 426] on div at bounding box center [1057, 344] width 249 height 553
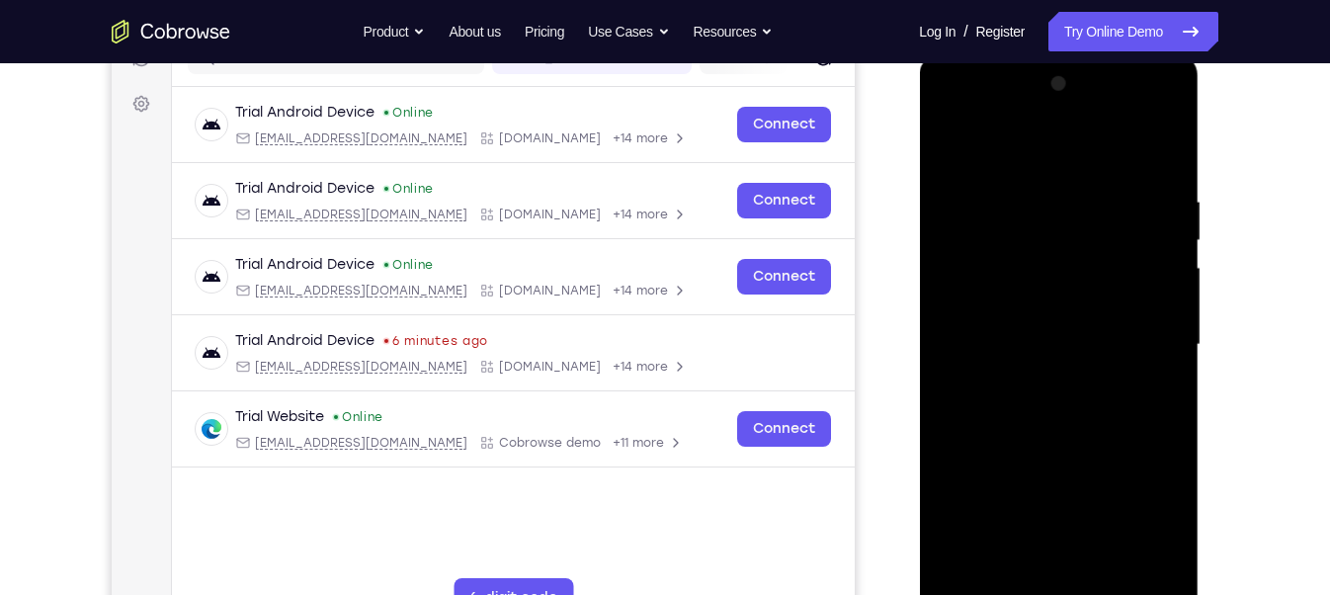
click at [1161, 150] on div at bounding box center [1057, 344] width 249 height 553
drag, startPoint x: 1097, startPoint y: 465, endPoint x: 1006, endPoint y: 100, distance: 376.8
click at [1006, 100] on div at bounding box center [1057, 344] width 249 height 553
click at [1038, 440] on div at bounding box center [1057, 344] width 249 height 553
drag, startPoint x: 1117, startPoint y: 479, endPoint x: 1037, endPoint y: 214, distance: 276.5
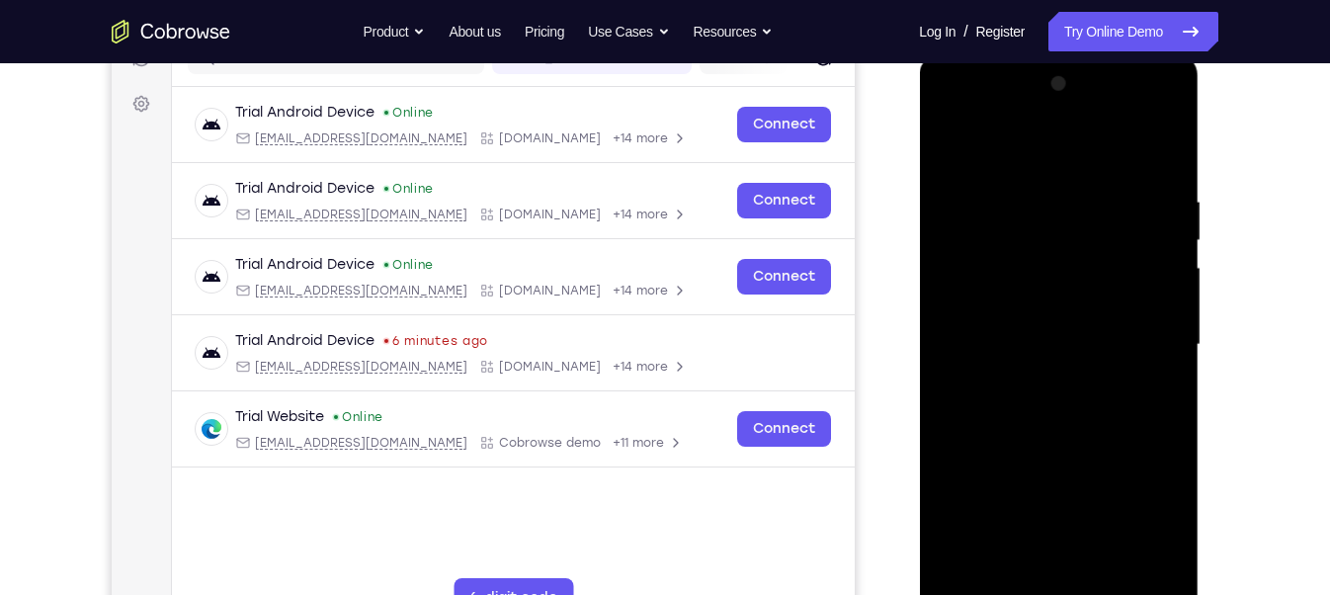
click at [1037, 214] on div at bounding box center [1057, 344] width 249 height 553
drag, startPoint x: 975, startPoint y: 454, endPoint x: 962, endPoint y: 179, distance: 275.9
click at [962, 179] on div at bounding box center [1057, 344] width 249 height 553
drag, startPoint x: 996, startPoint y: 498, endPoint x: 975, endPoint y: 380, distance: 119.4
click at [975, 380] on div at bounding box center [1057, 344] width 249 height 553
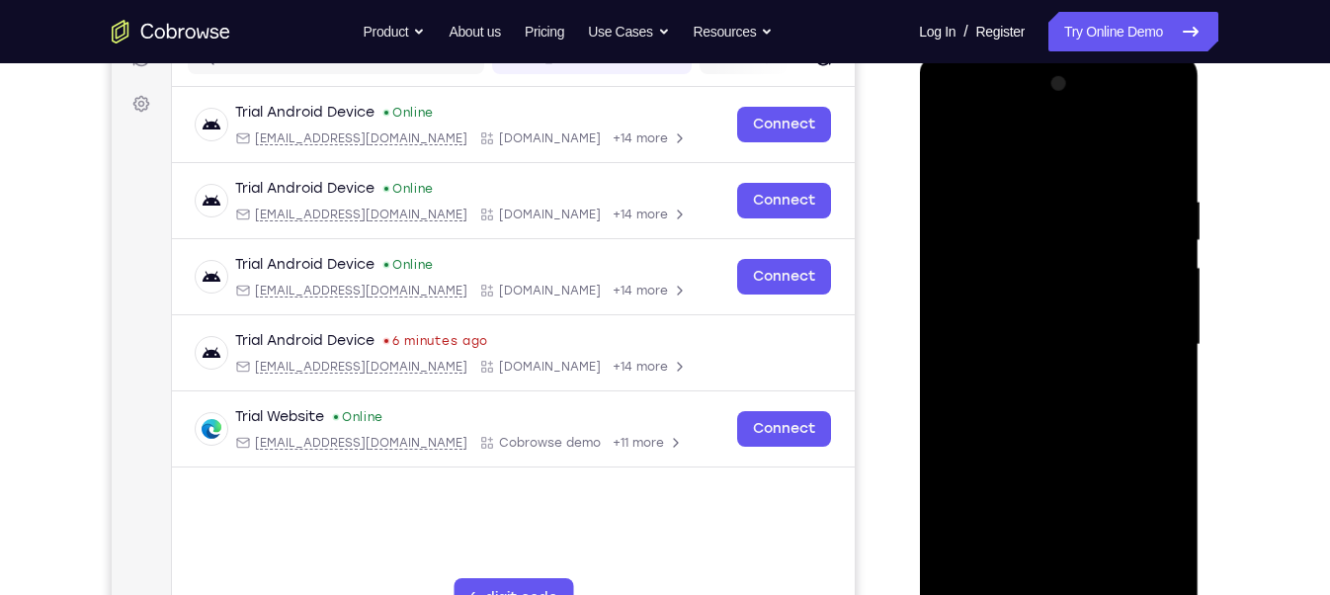
drag, startPoint x: 991, startPoint y: 262, endPoint x: 990, endPoint y: 236, distance: 25.7
click at [990, 236] on div at bounding box center [1057, 344] width 249 height 553
drag, startPoint x: 1124, startPoint y: 478, endPoint x: 1075, endPoint y: 219, distance: 263.5
click at [1075, 219] on div at bounding box center [1057, 344] width 249 height 553
drag, startPoint x: 993, startPoint y: 431, endPoint x: 962, endPoint y: 184, distance: 248.8
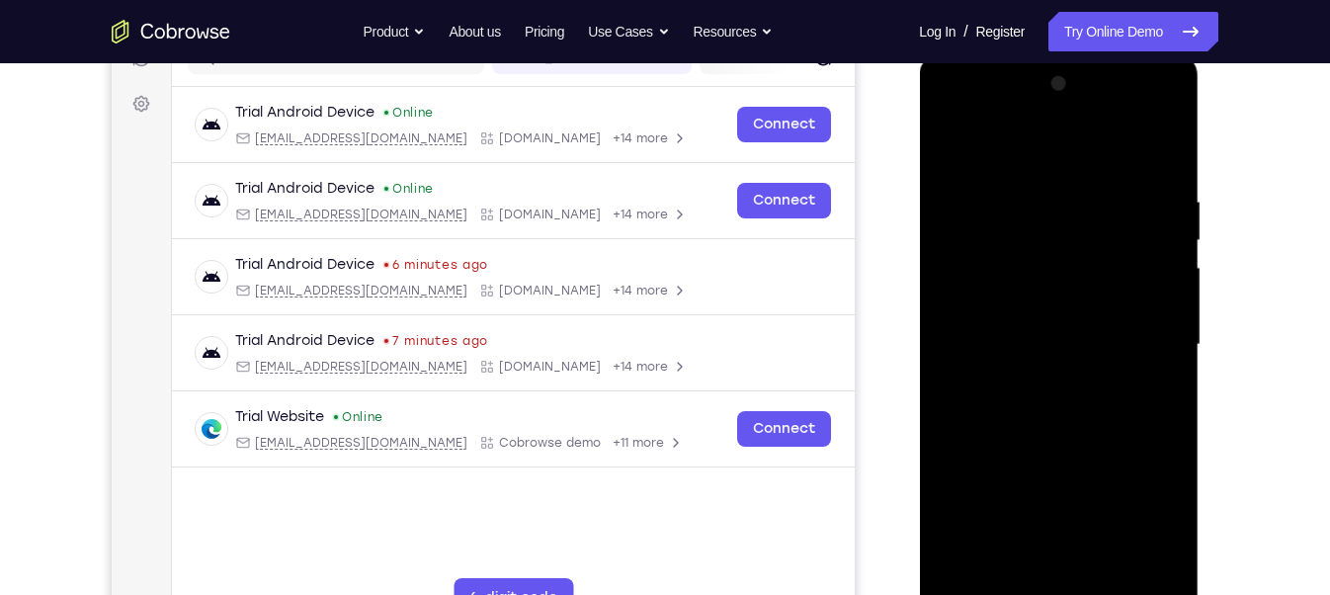
click at [962, 184] on div at bounding box center [1057, 344] width 249 height 553
click at [1112, 329] on div at bounding box center [1057, 344] width 249 height 553
drag, startPoint x: 1035, startPoint y: 458, endPoint x: 992, endPoint y: 239, distance: 223.5
click at [992, 239] on div at bounding box center [1057, 344] width 249 height 553
drag, startPoint x: 1009, startPoint y: 461, endPoint x: 980, endPoint y: 225, distance: 237.9
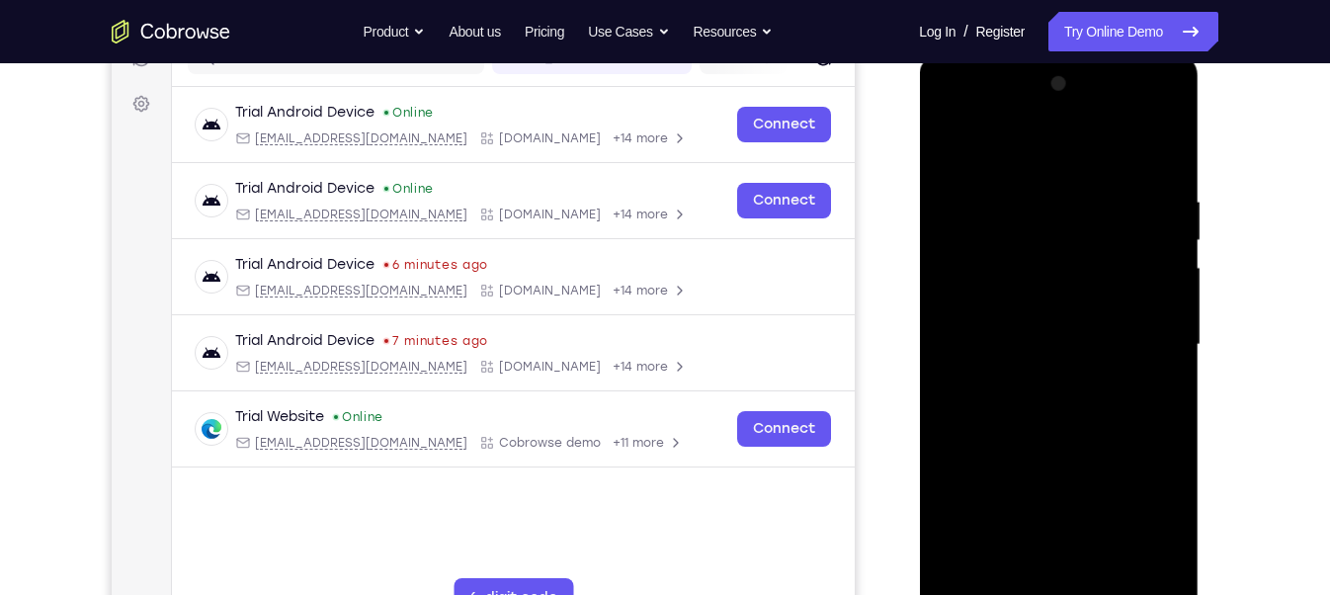
click at [980, 225] on div at bounding box center [1057, 344] width 249 height 553
drag, startPoint x: 1117, startPoint y: 281, endPoint x: 1112, endPoint y: 265, distance: 16.6
click at [1112, 265] on div at bounding box center [1057, 344] width 249 height 553
drag, startPoint x: 988, startPoint y: 485, endPoint x: 975, endPoint y: 296, distance: 189.1
click at [975, 296] on div at bounding box center [1057, 344] width 249 height 553
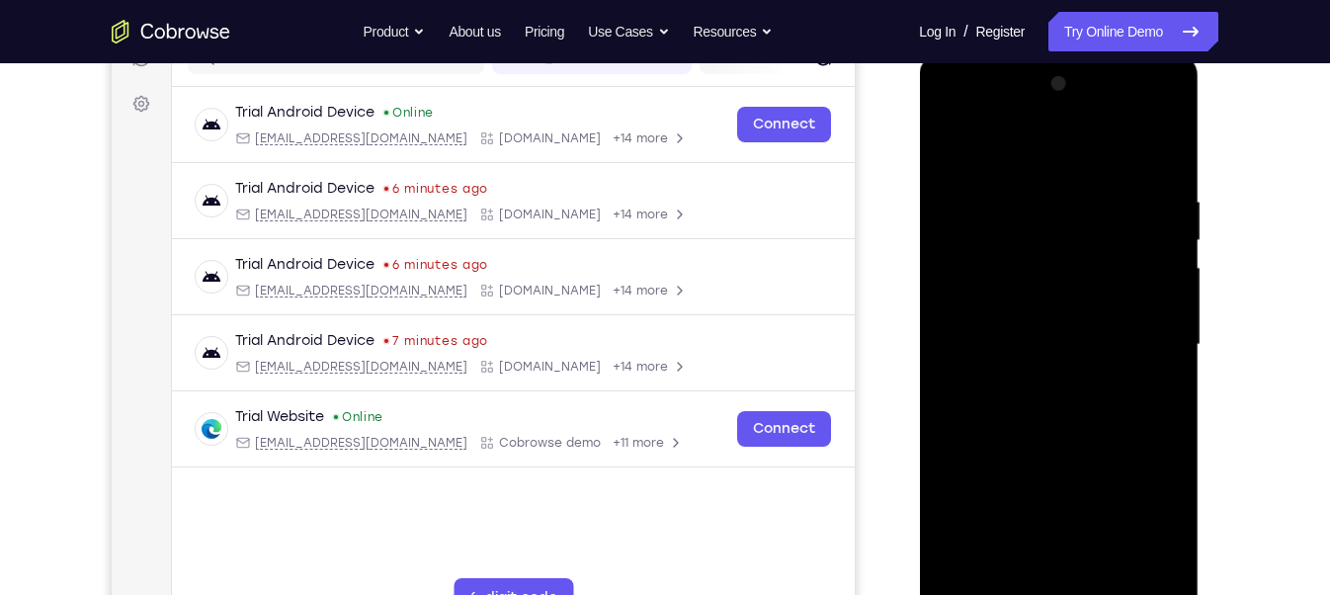
drag, startPoint x: 1101, startPoint y: 515, endPoint x: 1037, endPoint y: 194, distance: 327.4
click at [1037, 194] on div at bounding box center [1057, 344] width 249 height 553
click at [1021, 441] on div at bounding box center [1057, 344] width 249 height 553
drag, startPoint x: 1010, startPoint y: 485, endPoint x: 972, endPoint y: 330, distance: 159.8
click at [972, 330] on div at bounding box center [1057, 344] width 249 height 553
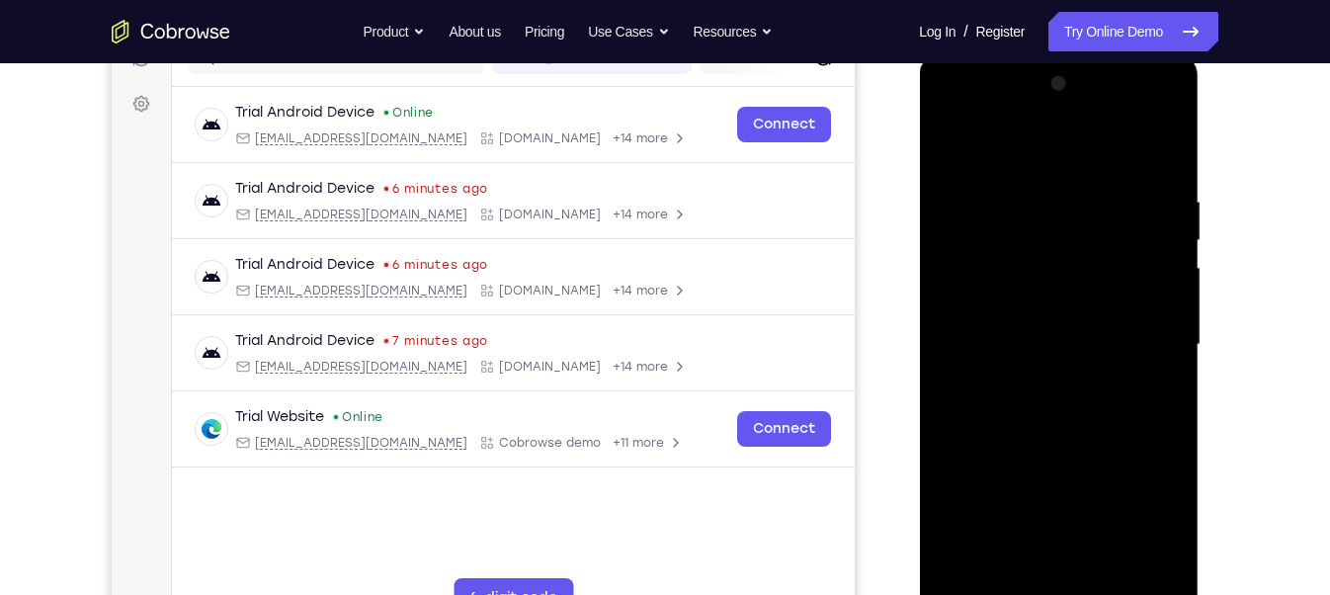
drag, startPoint x: 1104, startPoint y: 419, endPoint x: 1088, endPoint y: 184, distance: 235.7
click at [1088, 184] on div at bounding box center [1057, 344] width 249 height 553
drag, startPoint x: 1111, startPoint y: 421, endPoint x: 1043, endPoint y: 180, distance: 250.5
click at [1043, 180] on div at bounding box center [1057, 344] width 249 height 553
drag, startPoint x: 1100, startPoint y: 430, endPoint x: 1100, endPoint y: 372, distance: 57.3
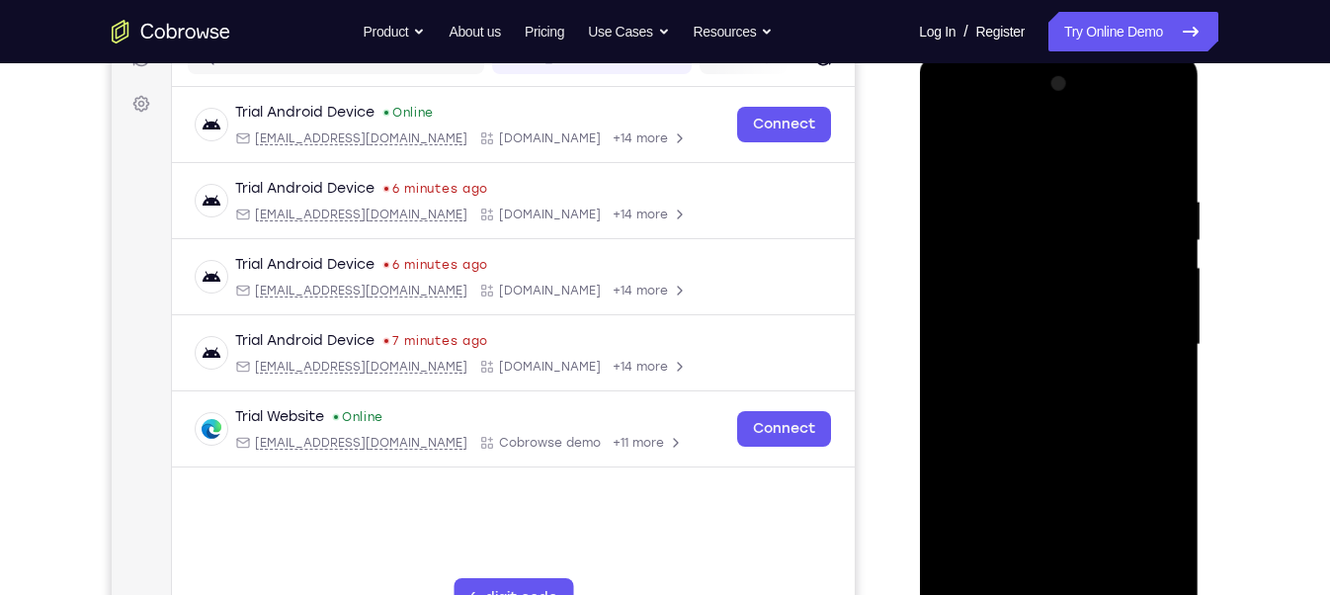
click at [1100, 372] on div at bounding box center [1057, 344] width 249 height 553
click at [1110, 360] on div at bounding box center [1057, 344] width 249 height 553
click at [1055, 454] on div at bounding box center [1057, 344] width 249 height 553
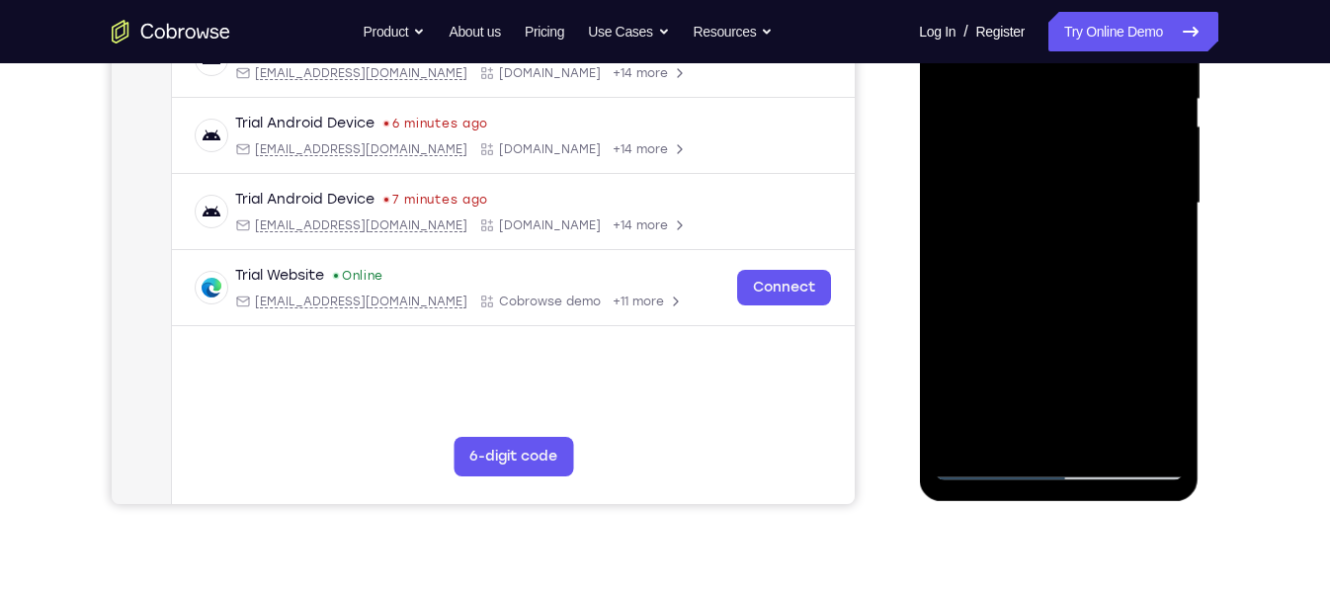
scroll to position [417, 0]
click at [1151, 378] on div at bounding box center [1057, 201] width 249 height 553
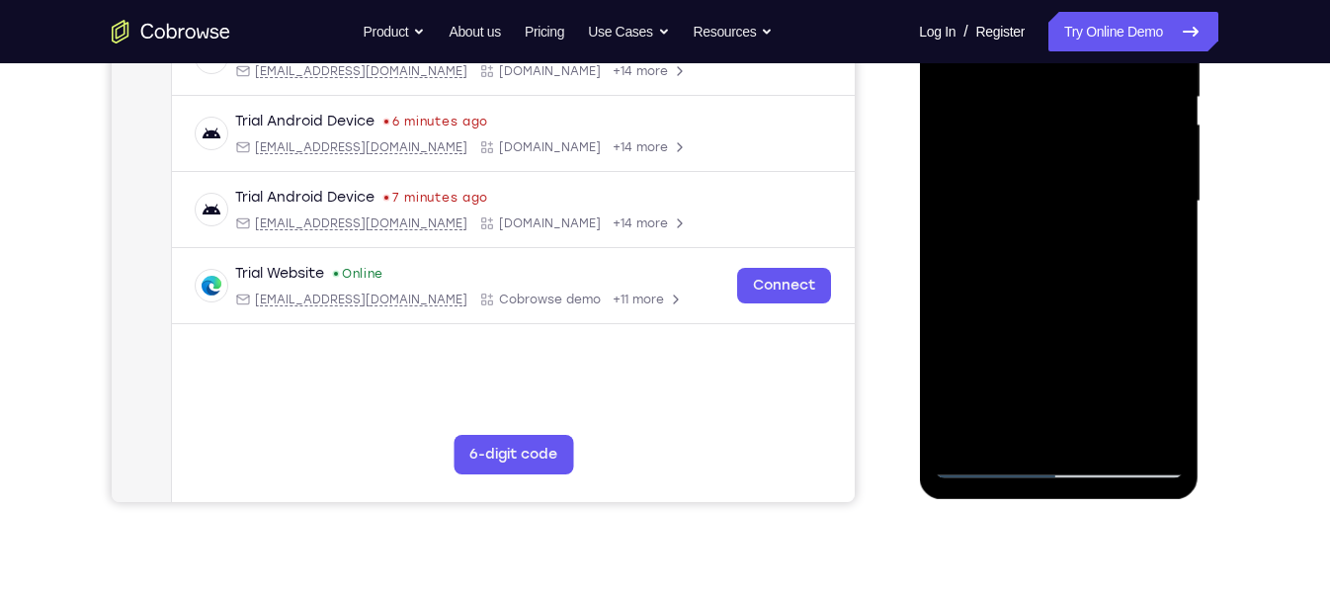
click at [1151, 315] on div at bounding box center [1057, 201] width 249 height 553
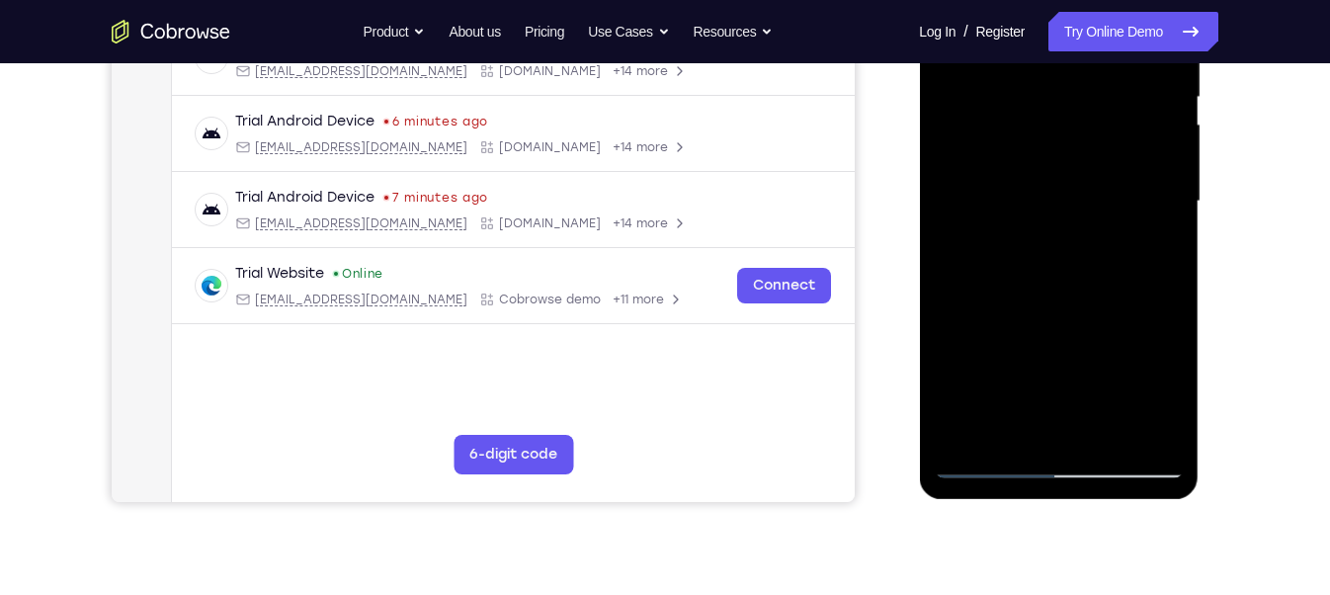
click at [1151, 315] on div at bounding box center [1057, 201] width 249 height 553
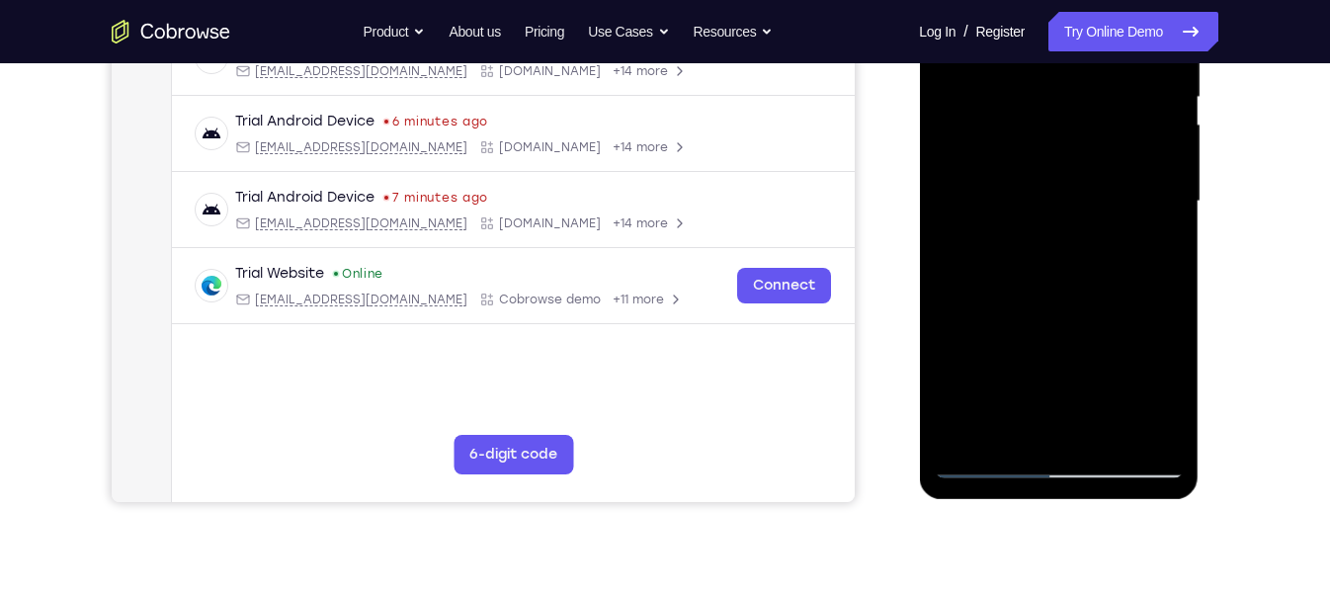
click at [1151, 315] on div at bounding box center [1057, 201] width 249 height 553
click at [954, 289] on div at bounding box center [1057, 201] width 249 height 553
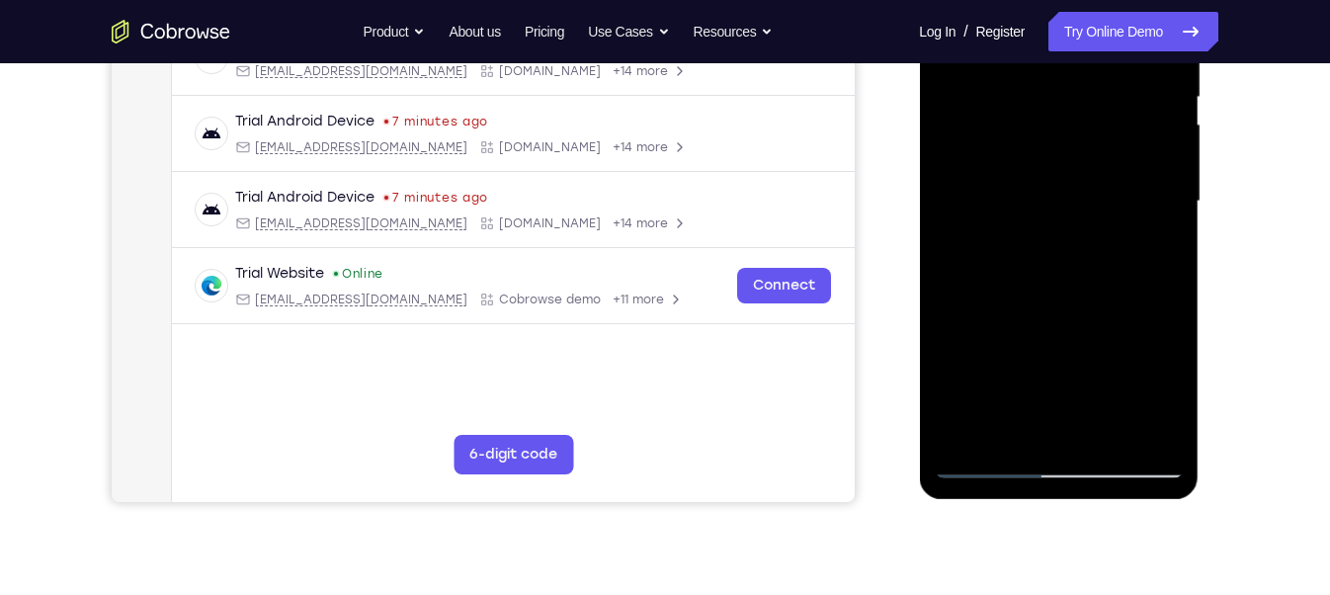
click at [954, 289] on div at bounding box center [1057, 201] width 249 height 553
click at [960, 309] on div at bounding box center [1057, 201] width 249 height 553
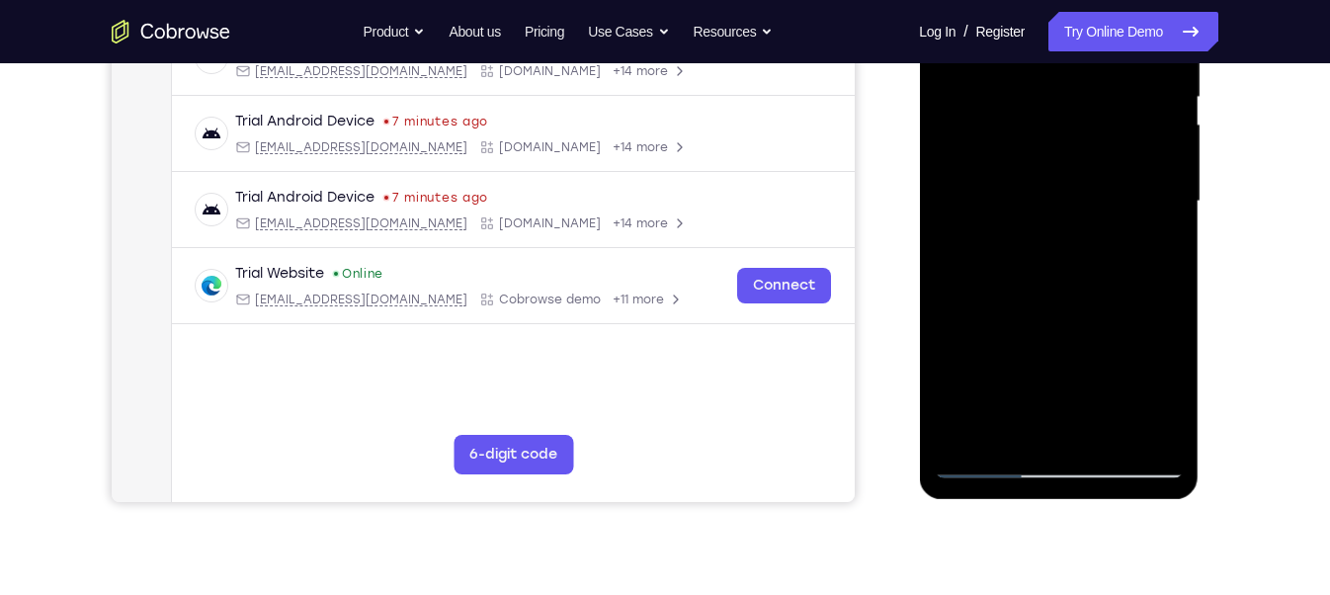
click at [1150, 303] on div at bounding box center [1057, 201] width 249 height 553
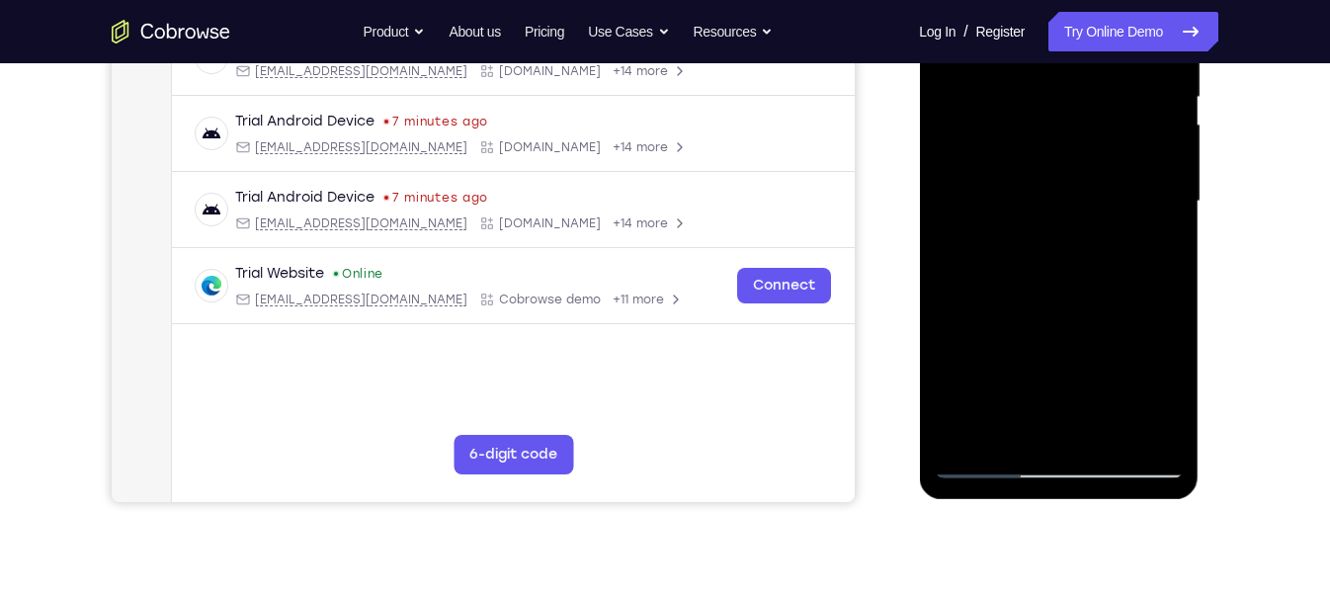
click at [1150, 303] on div at bounding box center [1057, 201] width 249 height 553
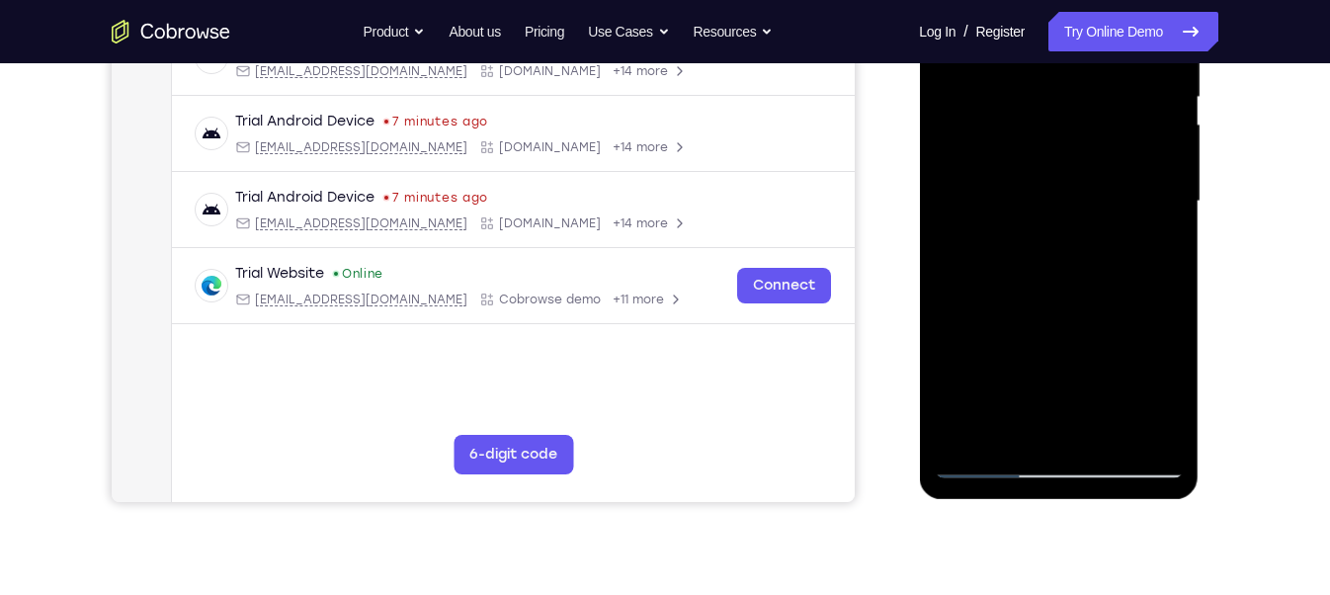
click at [1150, 303] on div at bounding box center [1057, 201] width 249 height 553
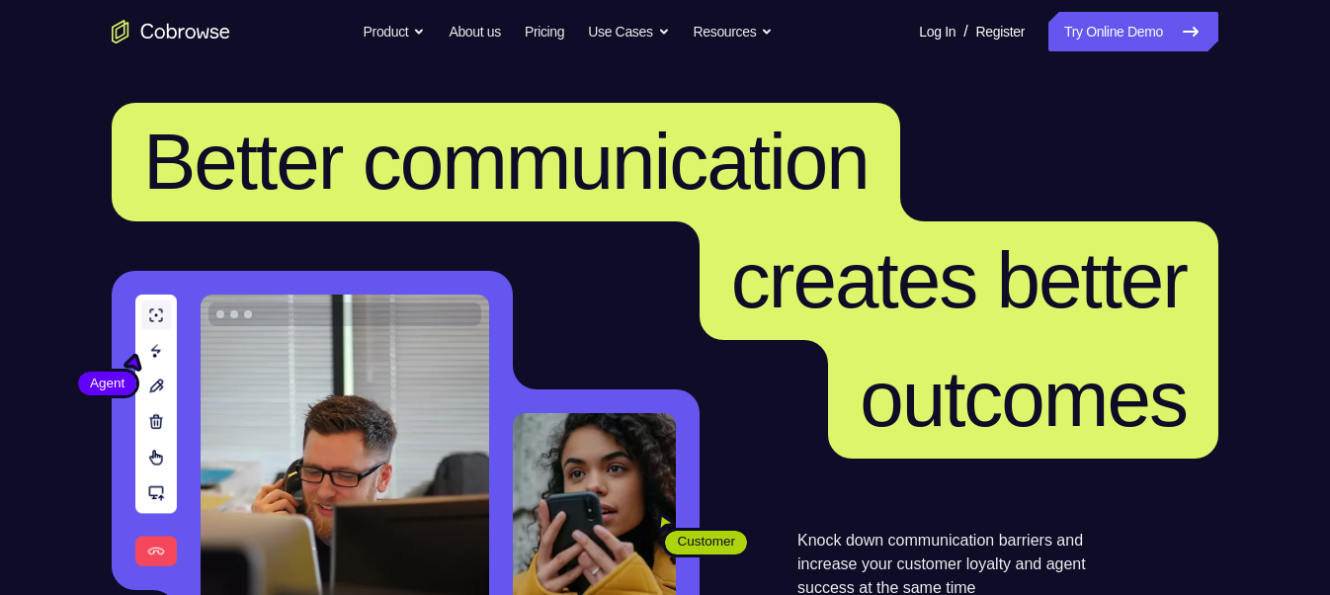
scroll to position [261, 0]
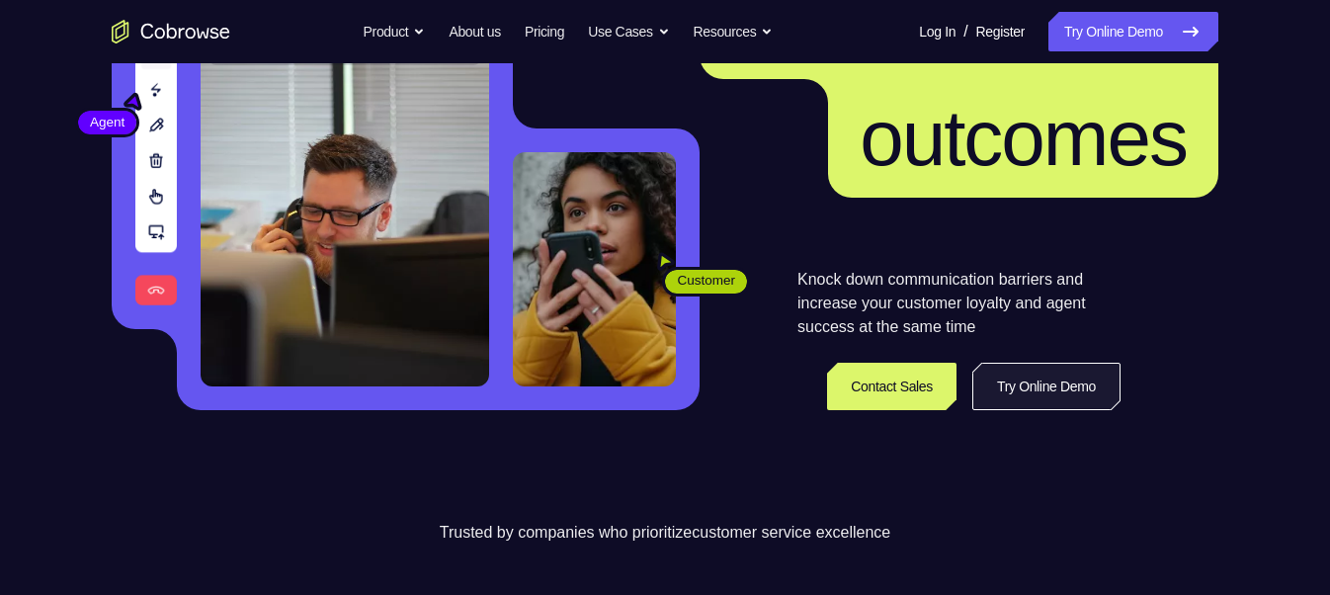
click at [1017, 371] on link "Try Online Demo" at bounding box center [1046, 386] width 148 height 47
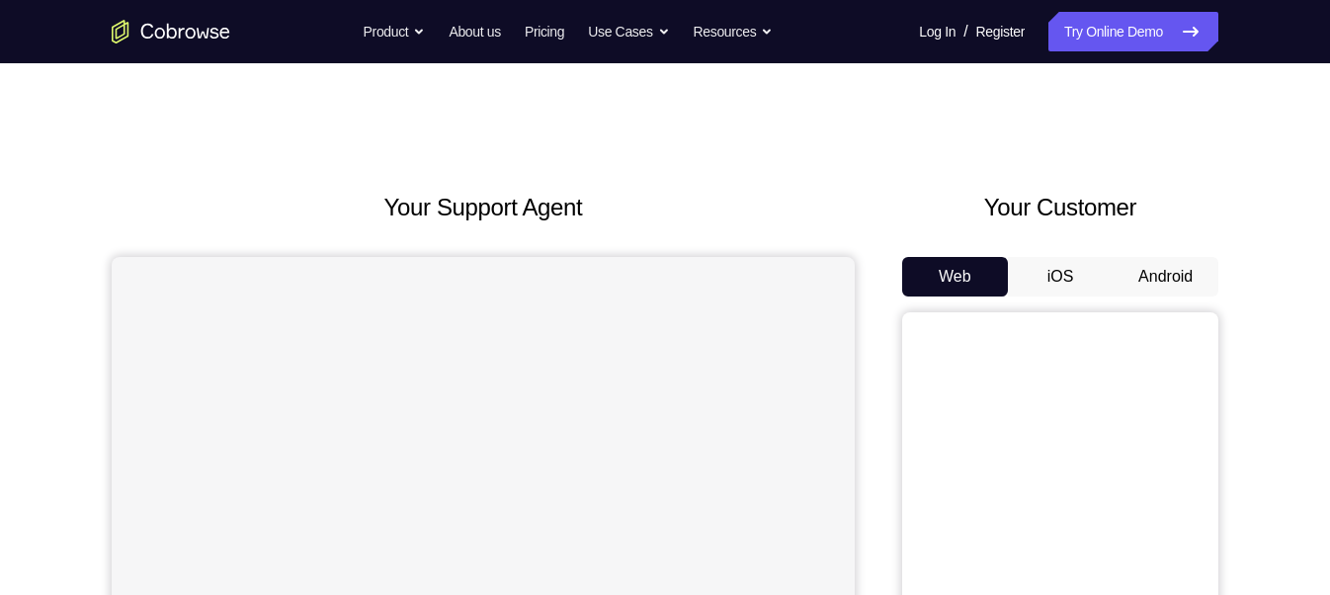
click at [1161, 284] on button "Android" at bounding box center [1165, 277] width 106 height 40
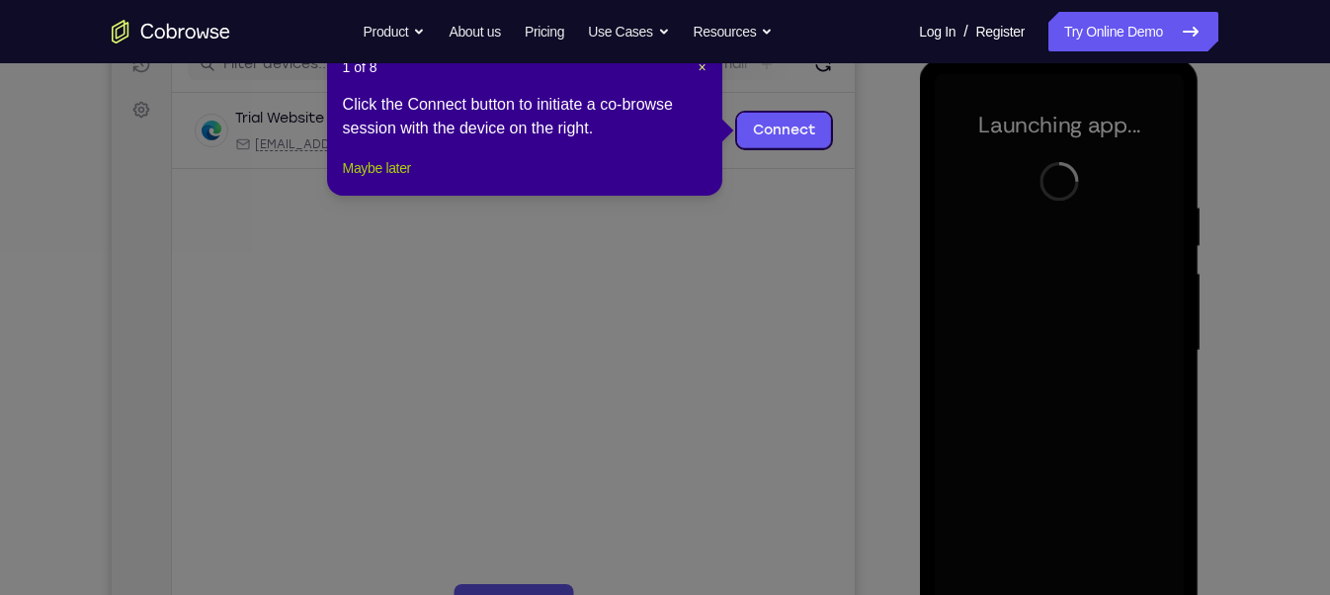
click at [384, 180] on button "Maybe later" at bounding box center [377, 168] width 68 height 24
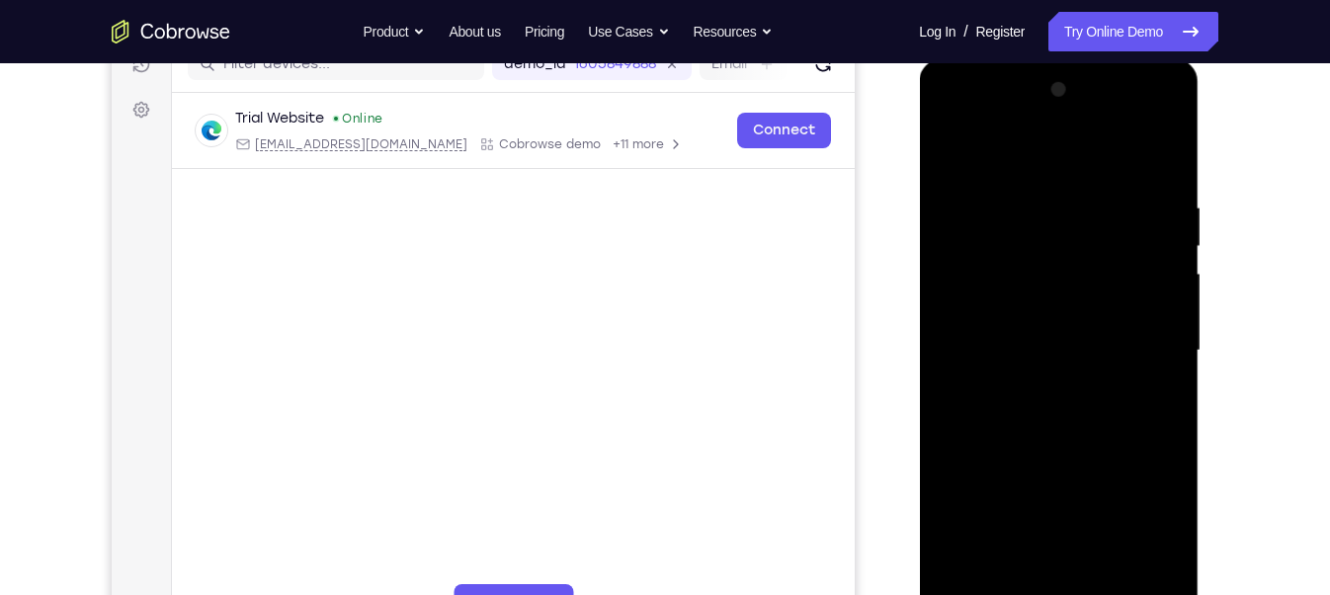
scroll to position [399, 0]
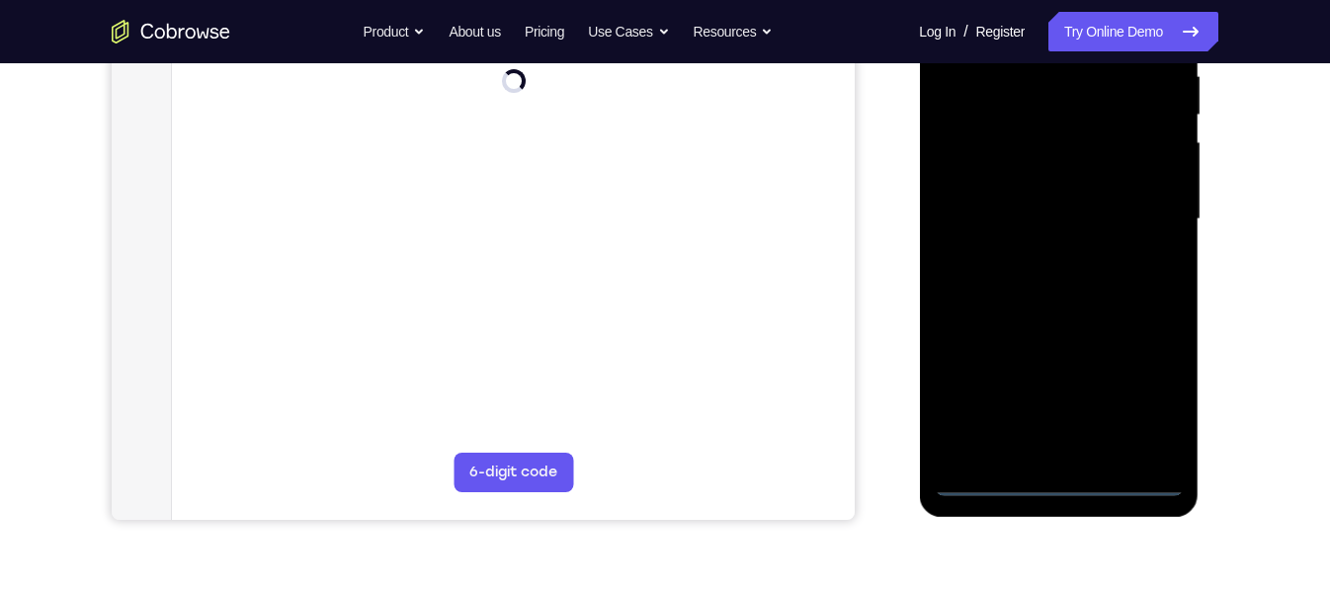
click at [1058, 478] on div at bounding box center [1057, 219] width 249 height 553
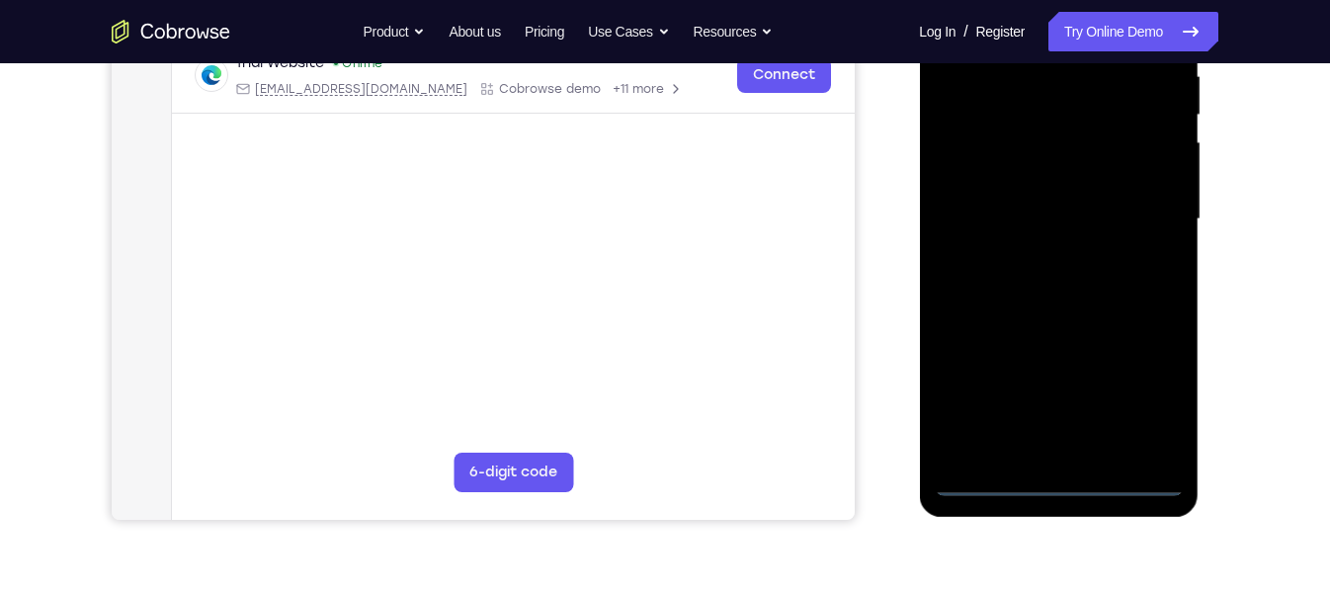
click at [1142, 391] on div at bounding box center [1057, 219] width 249 height 553
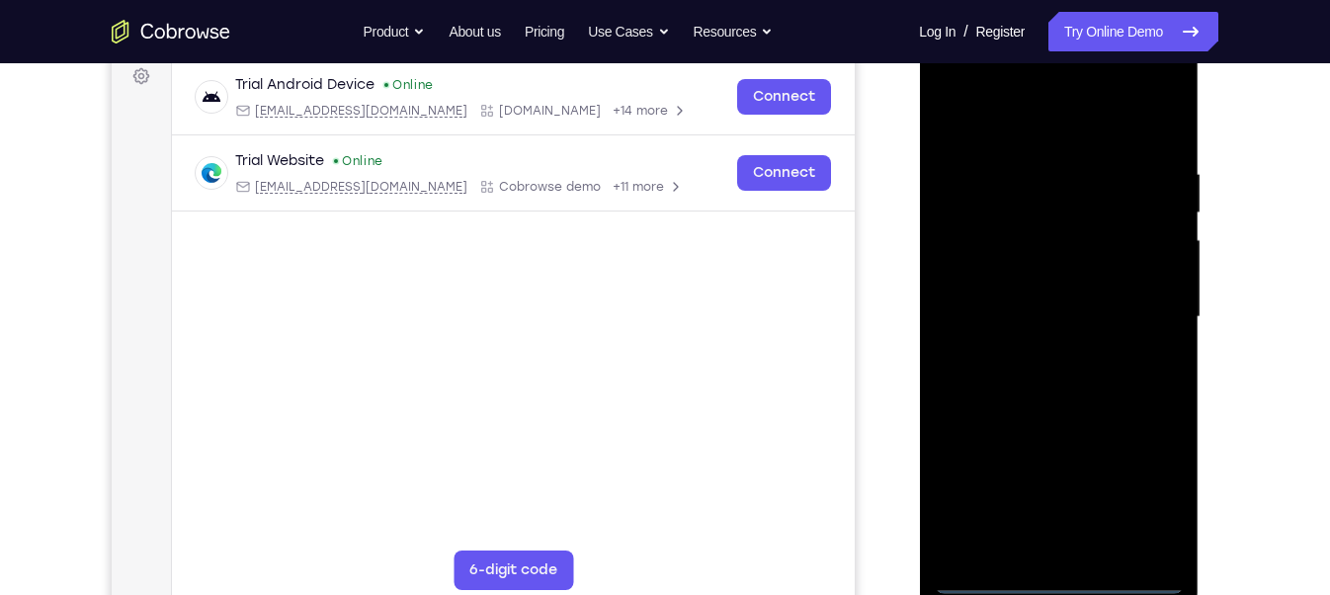
scroll to position [287, 0]
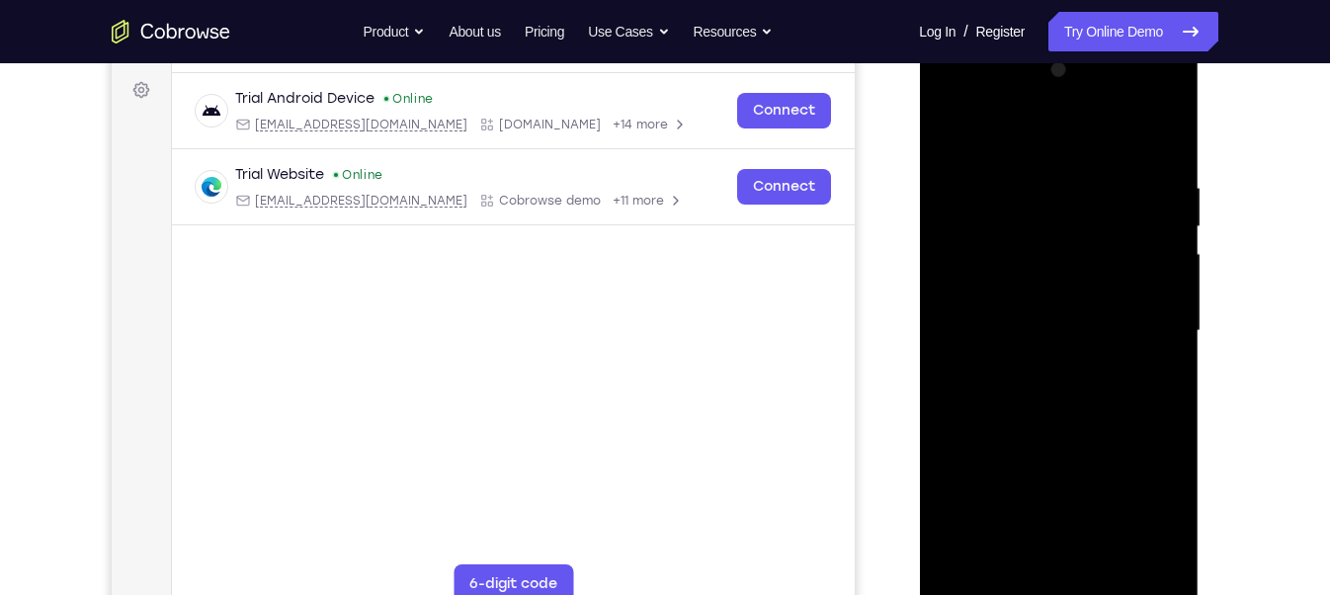
click at [950, 97] on div at bounding box center [1057, 330] width 249 height 553
click at [1050, 218] on div at bounding box center [1057, 330] width 249 height 553
click at [980, 521] on div at bounding box center [1057, 330] width 249 height 553
click at [1005, 408] on div at bounding box center [1057, 330] width 249 height 553
click at [974, 130] on div at bounding box center [1057, 330] width 249 height 553
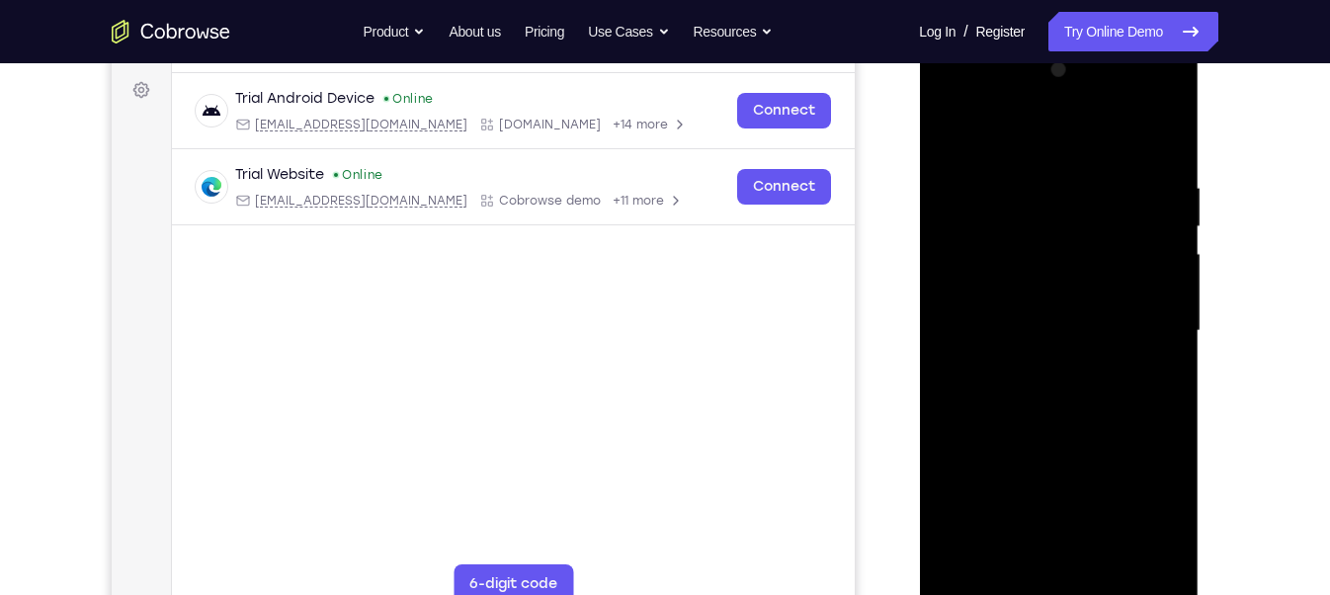
click at [974, 130] on div at bounding box center [1057, 330] width 249 height 553
click at [1153, 150] on div at bounding box center [1057, 330] width 249 height 553
click at [1065, 155] on div at bounding box center [1057, 330] width 249 height 553
click at [1024, 189] on div at bounding box center [1057, 330] width 249 height 553
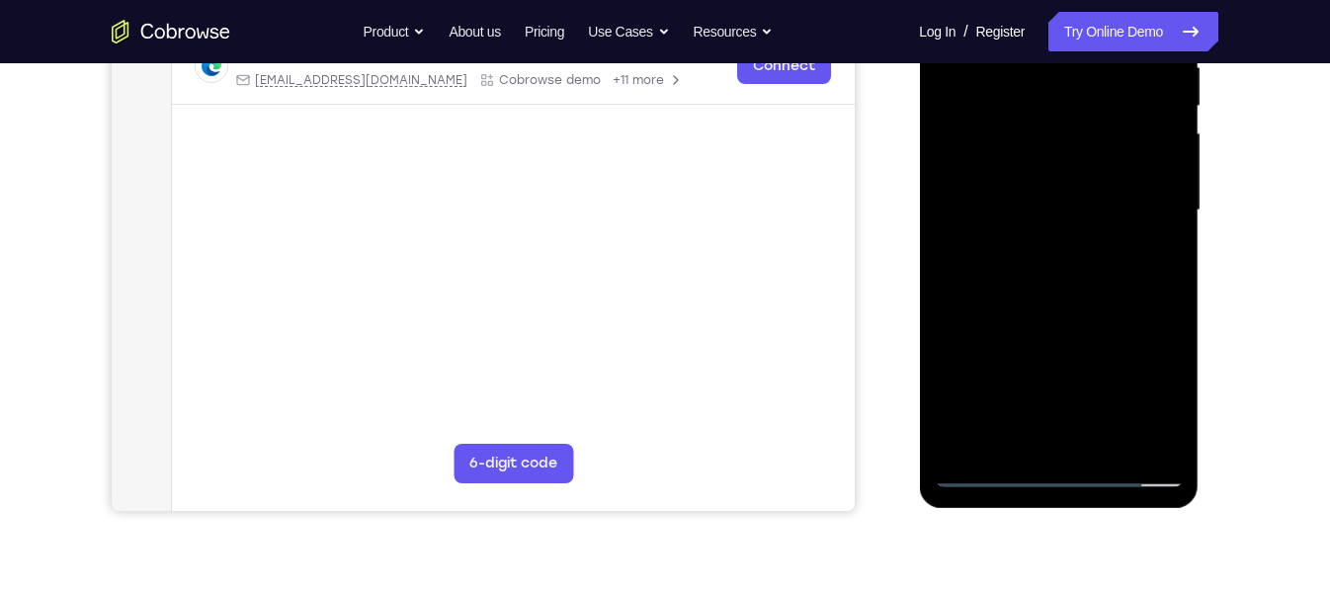
scroll to position [409, 0]
drag, startPoint x: 1063, startPoint y: 267, endPoint x: 1028, endPoint y: 233, distance: 48.2
click at [1028, 233] on div at bounding box center [1057, 209] width 249 height 553
drag, startPoint x: 1072, startPoint y: 417, endPoint x: 1001, endPoint y: 149, distance: 277.0
click at [1001, 149] on div at bounding box center [1057, 209] width 249 height 553
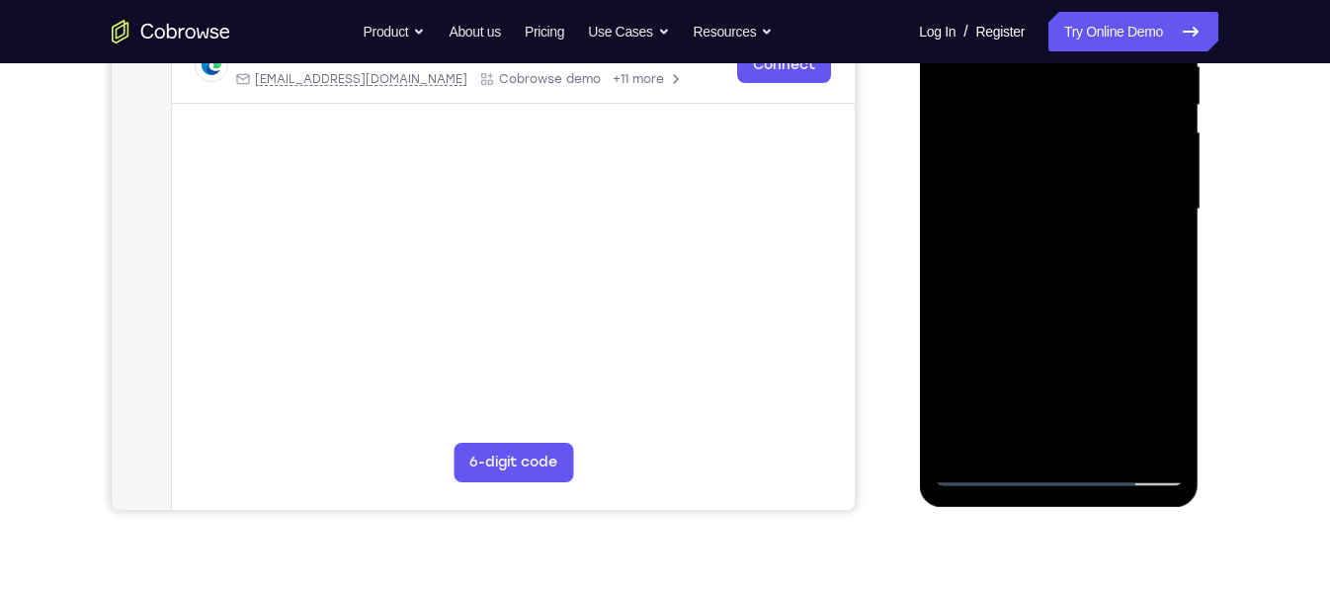
drag, startPoint x: 1063, startPoint y: 376, endPoint x: 1022, endPoint y: 181, distance: 199.7
click at [1022, 181] on div at bounding box center [1057, 209] width 249 height 553
drag, startPoint x: 1029, startPoint y: 408, endPoint x: 1020, endPoint y: 94, distance: 314.2
click at [1020, 94] on div at bounding box center [1057, 209] width 249 height 553
drag, startPoint x: 1031, startPoint y: 441, endPoint x: 997, endPoint y: 148, distance: 294.4
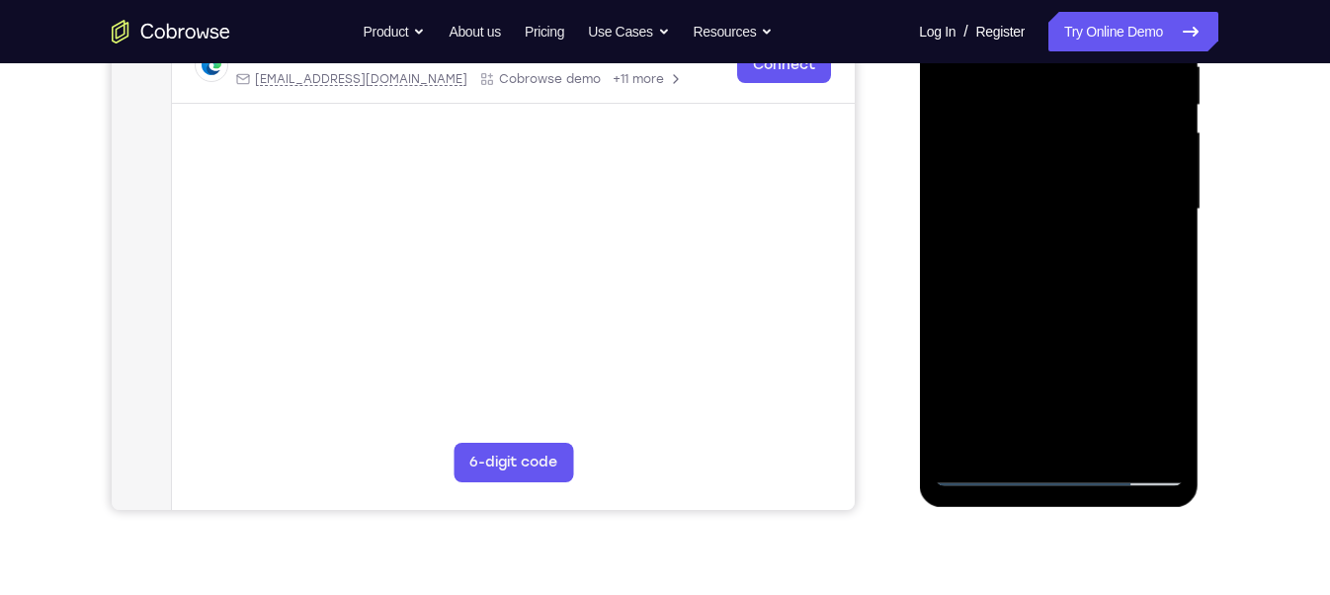
click at [997, 148] on div at bounding box center [1057, 209] width 249 height 553
click at [1050, 179] on div at bounding box center [1057, 209] width 249 height 553
drag, startPoint x: 1113, startPoint y: 306, endPoint x: 1000, endPoint y: 63, distance: 268.2
click at [1000, 63] on div at bounding box center [1057, 209] width 249 height 553
drag, startPoint x: 1085, startPoint y: 298, endPoint x: 1020, endPoint y: 73, distance: 234.2
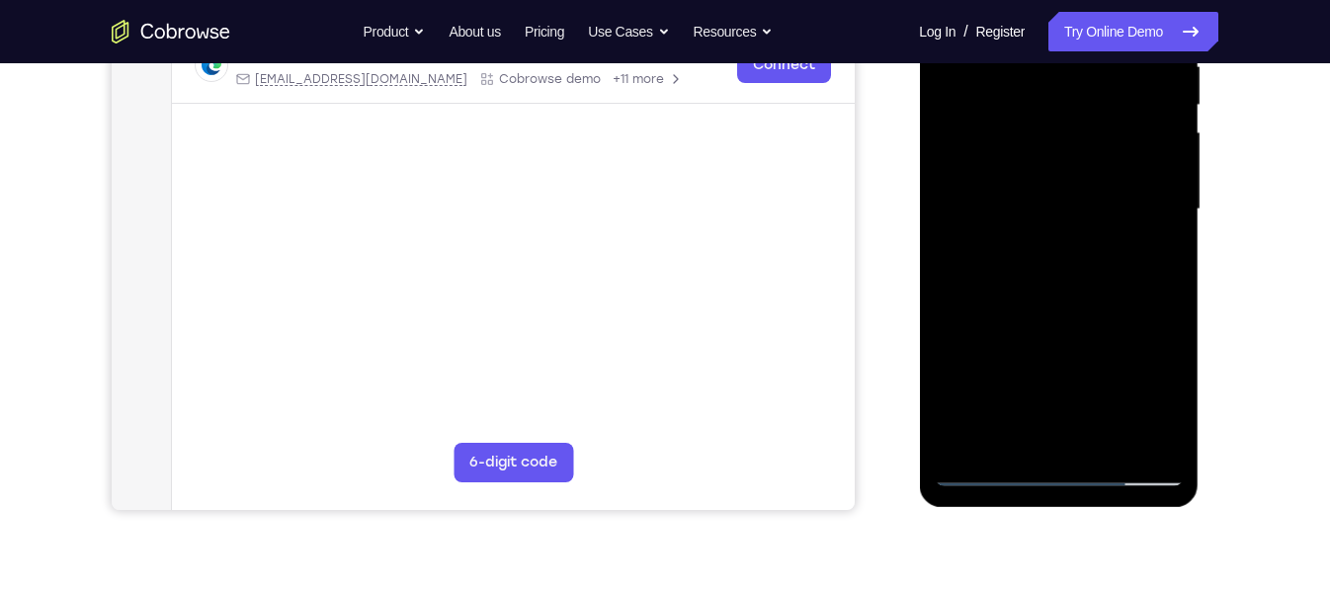
click at [1020, 73] on div at bounding box center [1057, 209] width 249 height 553
drag, startPoint x: 1119, startPoint y: 257, endPoint x: 1119, endPoint y: 229, distance: 27.7
click at [1119, 229] on div at bounding box center [1057, 209] width 249 height 553
click at [992, 233] on div at bounding box center [1057, 209] width 249 height 553
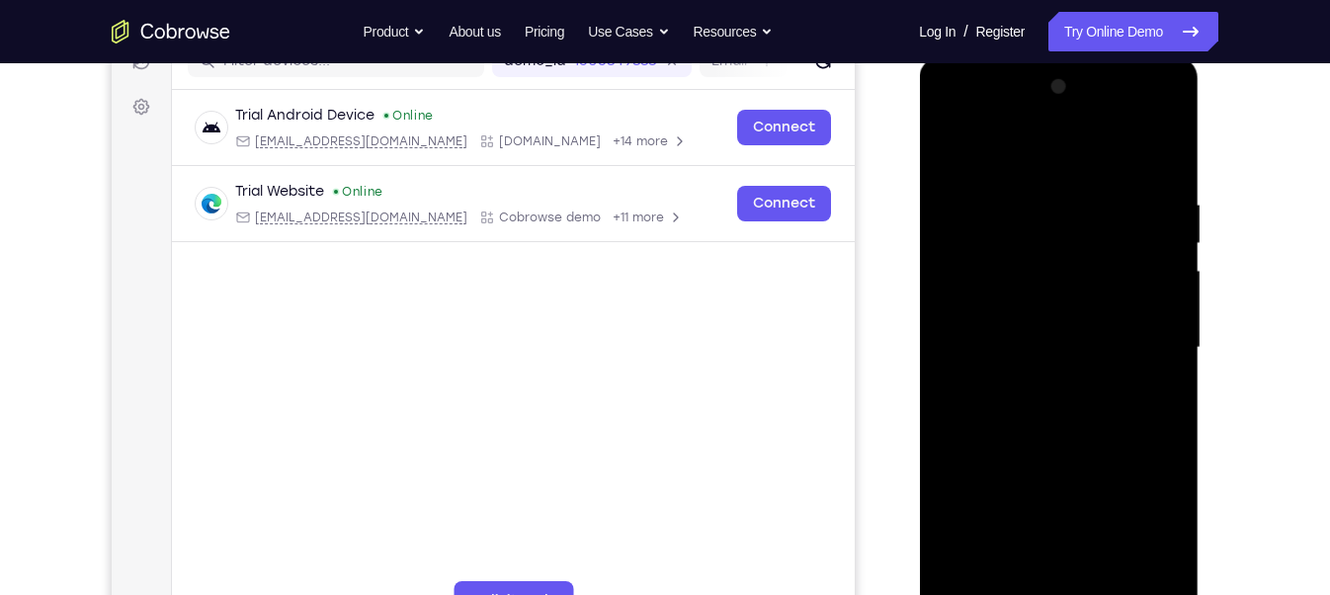
scroll to position [270, 0]
click at [1136, 141] on div at bounding box center [1057, 348] width 249 height 553
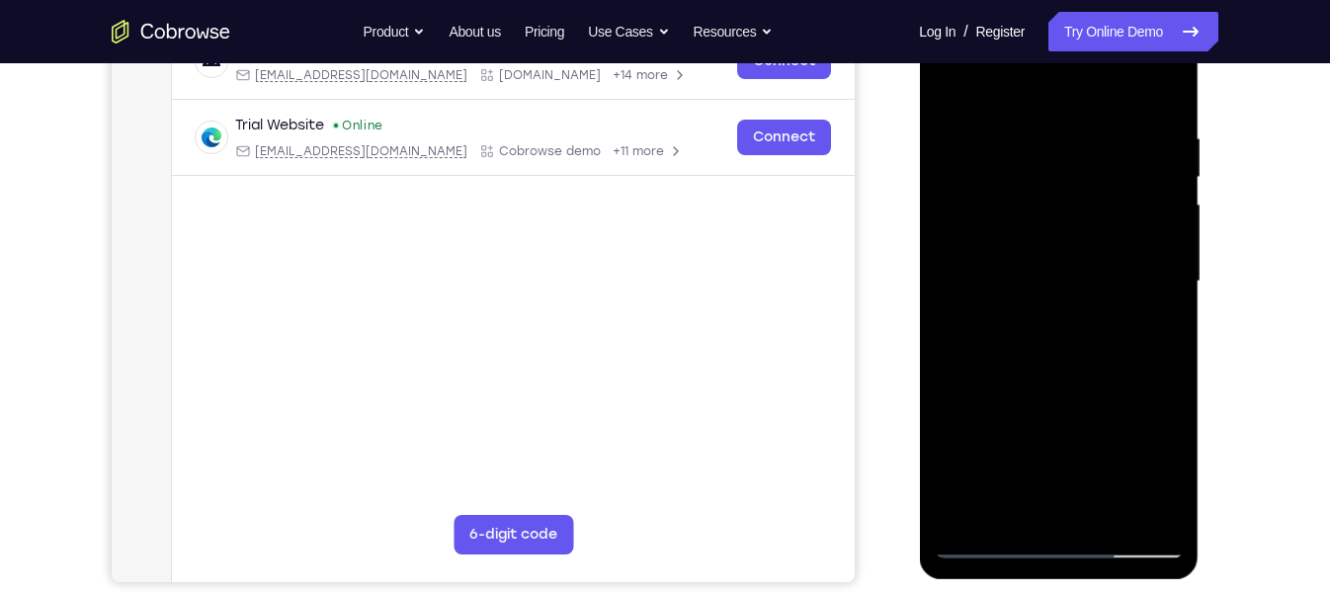
scroll to position [344, 0]
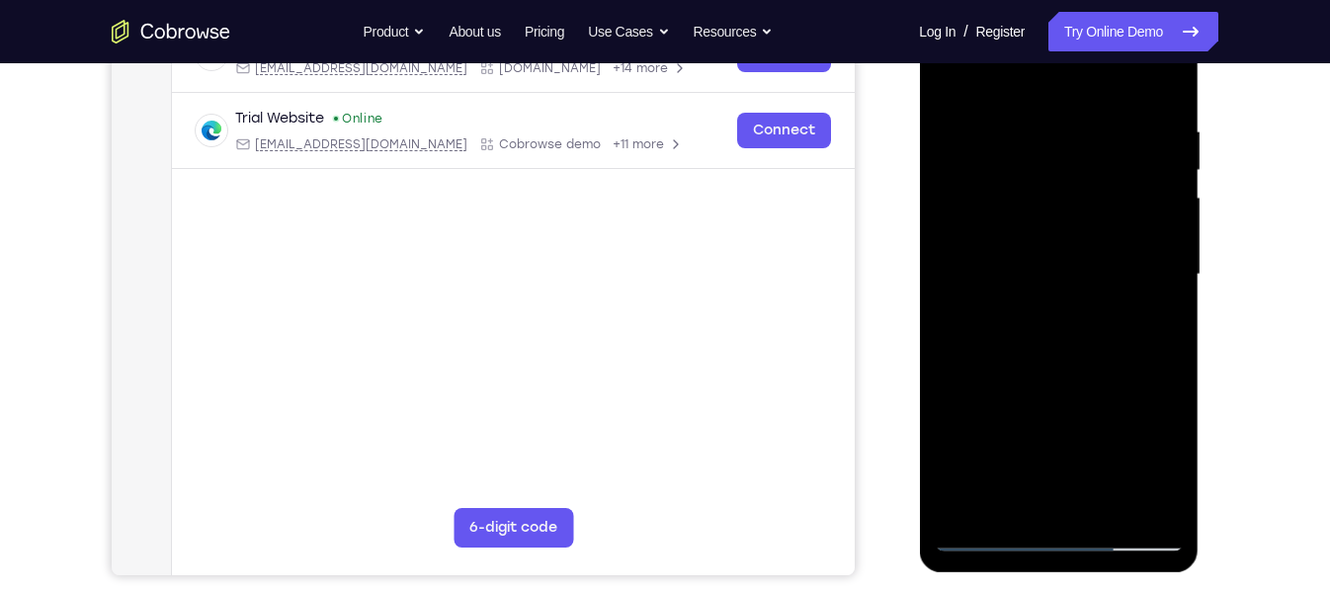
click at [1048, 375] on div at bounding box center [1057, 274] width 249 height 553
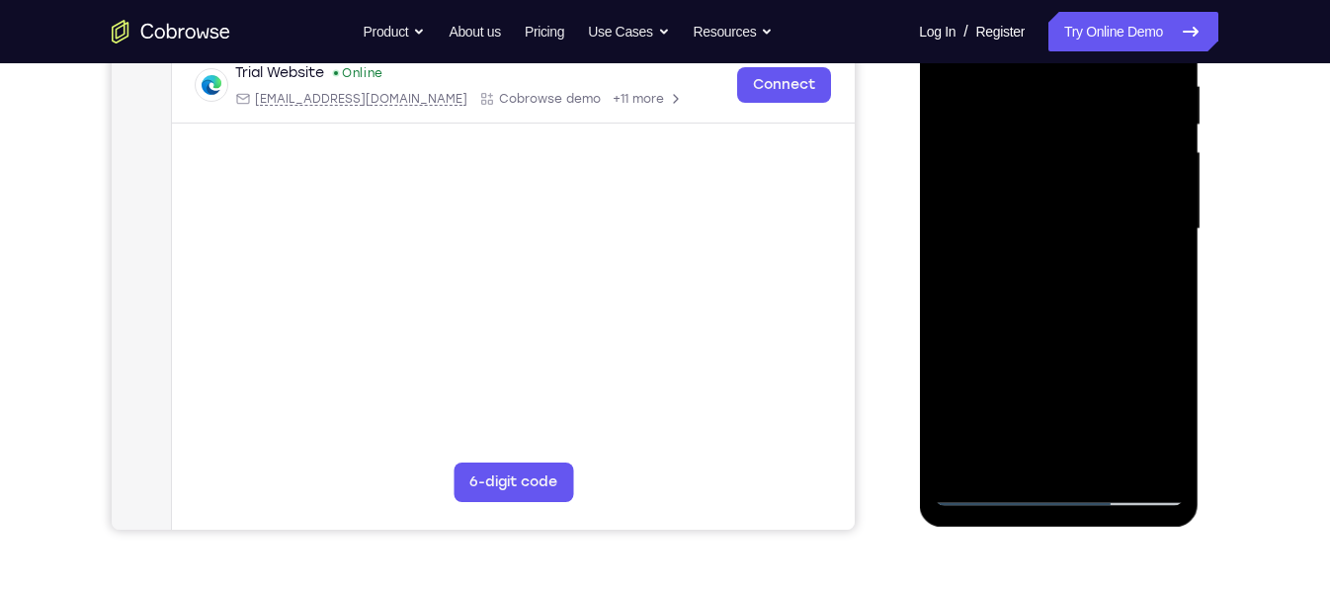
scroll to position [389, 0]
click at [1151, 409] on div at bounding box center [1057, 229] width 249 height 553
click at [1142, 328] on div at bounding box center [1057, 229] width 249 height 553
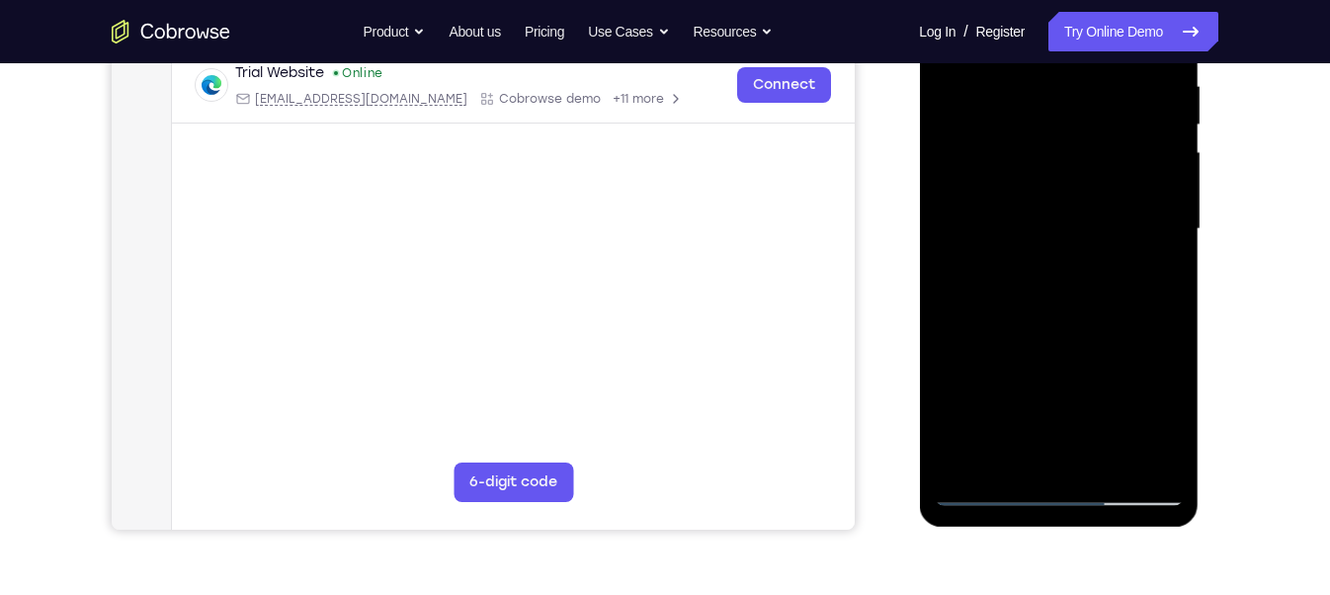
click at [1142, 328] on div at bounding box center [1057, 229] width 249 height 553
click at [990, 412] on div at bounding box center [1057, 229] width 249 height 553
click at [1140, 358] on div at bounding box center [1057, 229] width 249 height 553
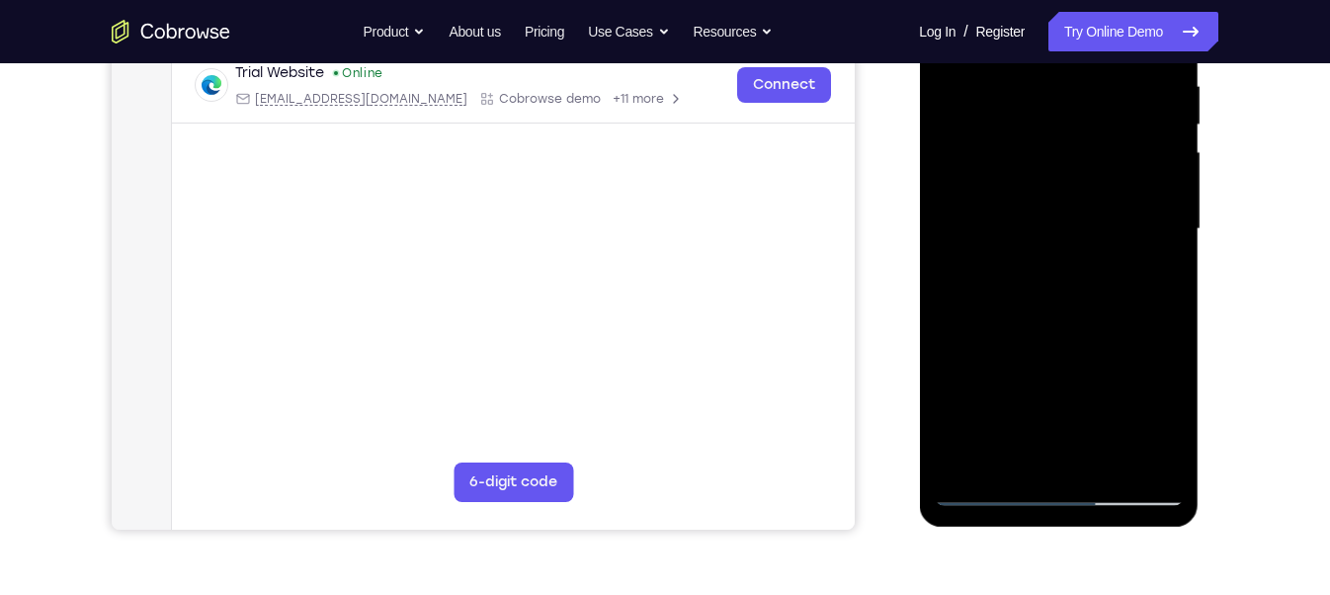
click at [1140, 358] on div at bounding box center [1057, 229] width 249 height 553
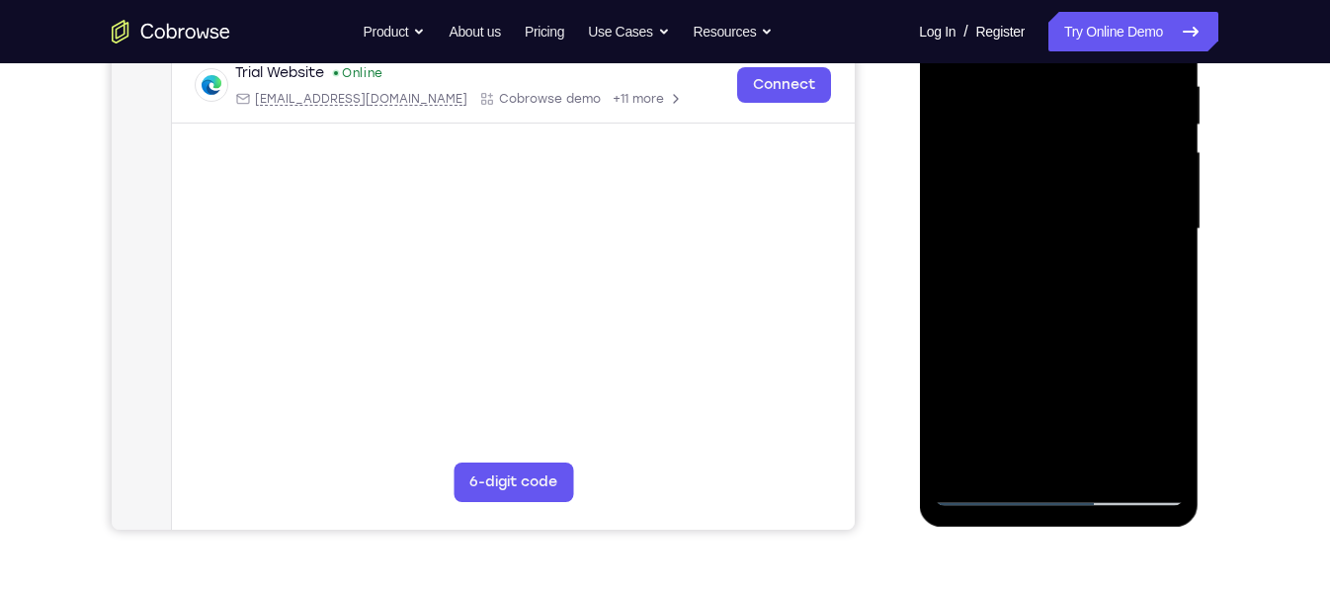
click at [1140, 358] on div at bounding box center [1057, 229] width 249 height 553
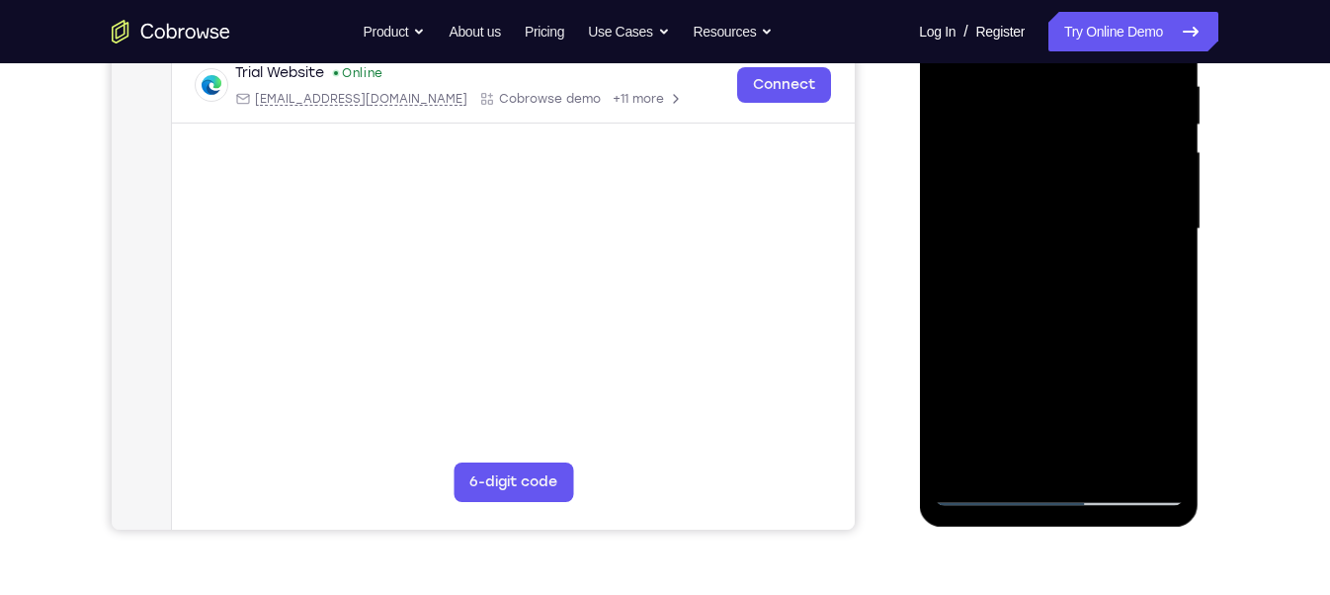
click at [1006, 410] on div at bounding box center [1057, 229] width 249 height 553
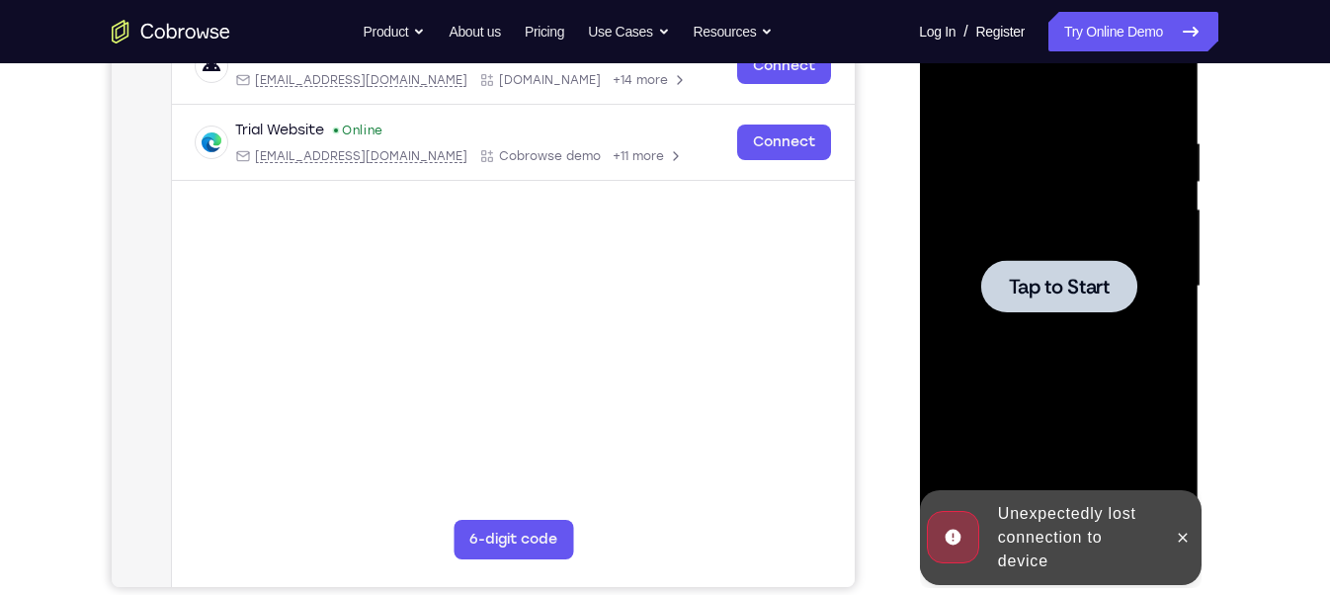
scroll to position [331, 0]
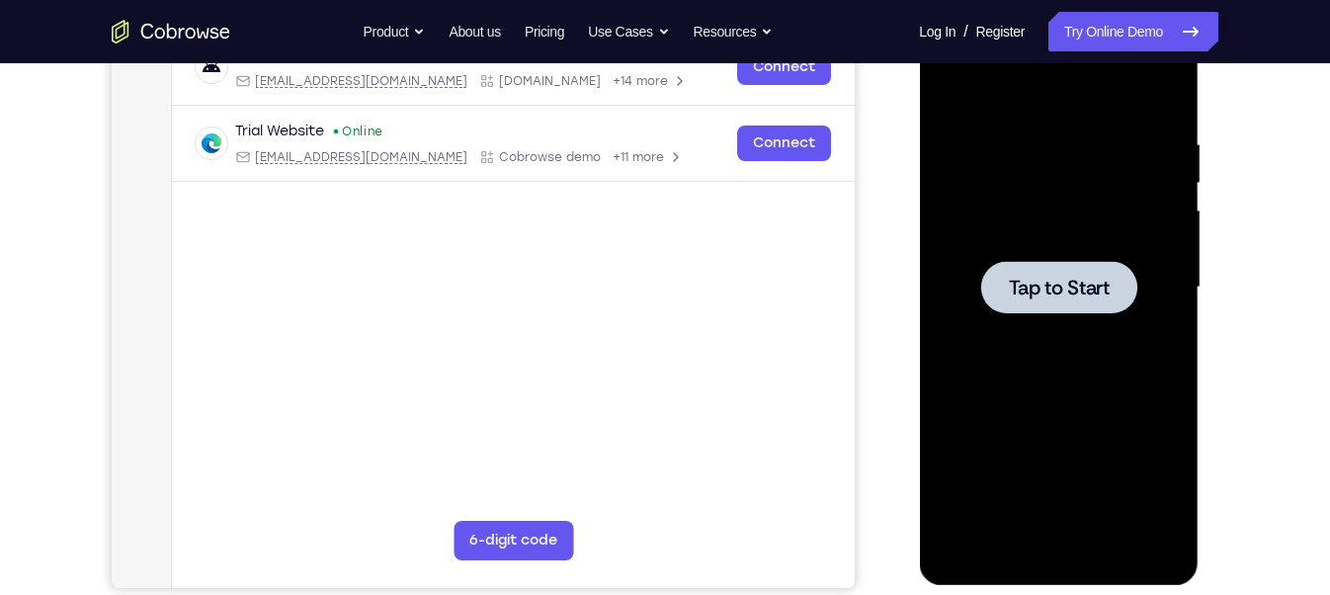
click at [1065, 294] on span "Tap to Start" at bounding box center [1058, 288] width 101 height 20
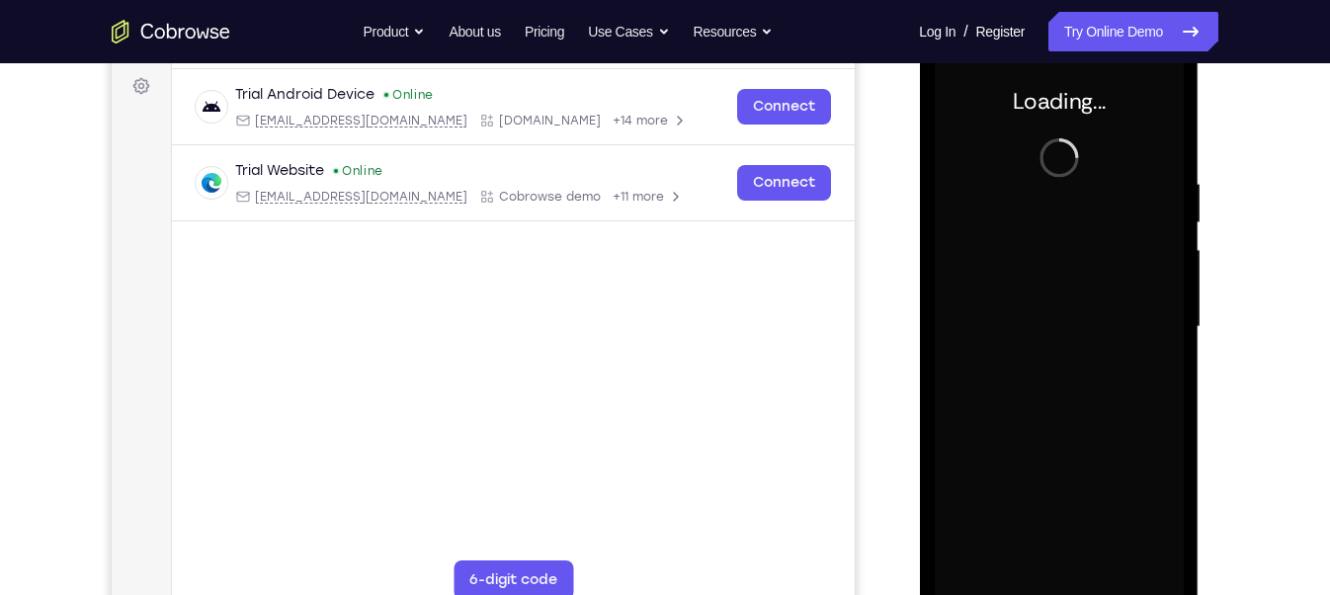
scroll to position [290, 0]
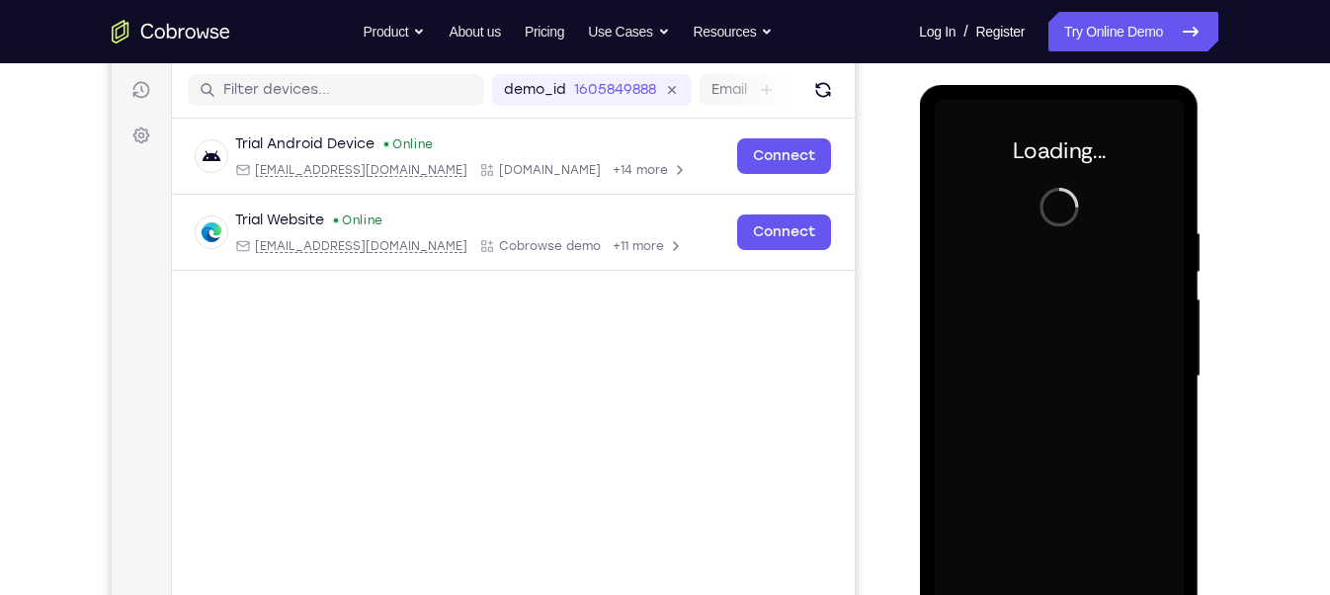
click at [1077, 326] on div at bounding box center [1057, 376] width 249 height 553
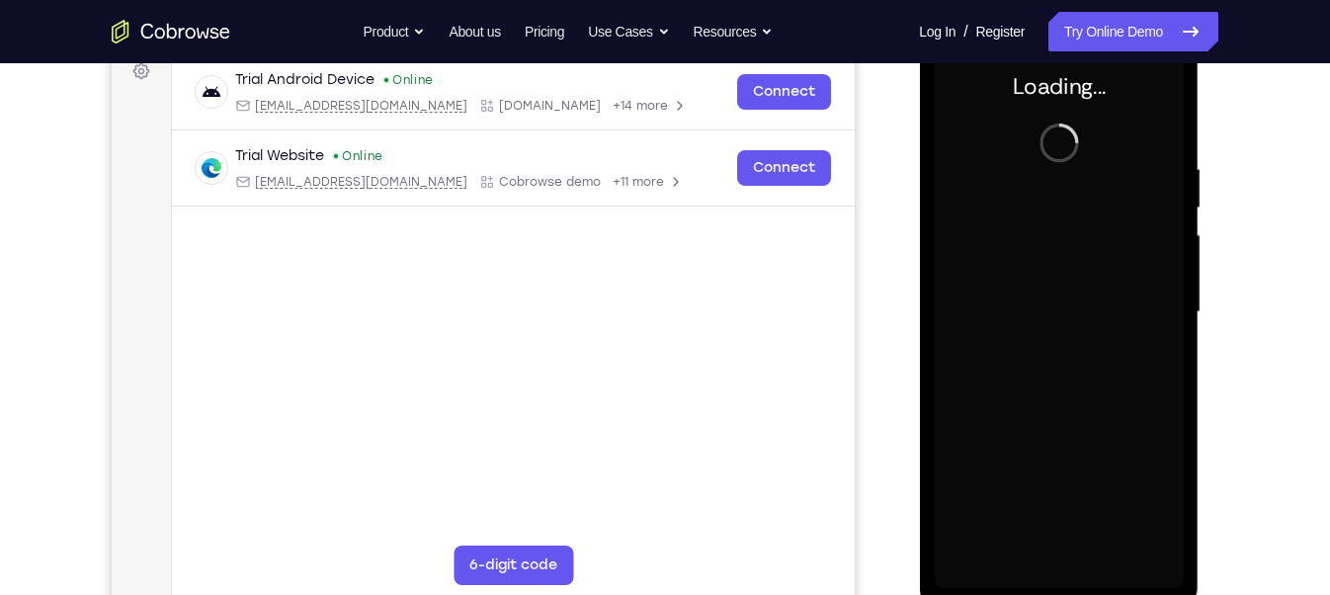
scroll to position [310, 0]
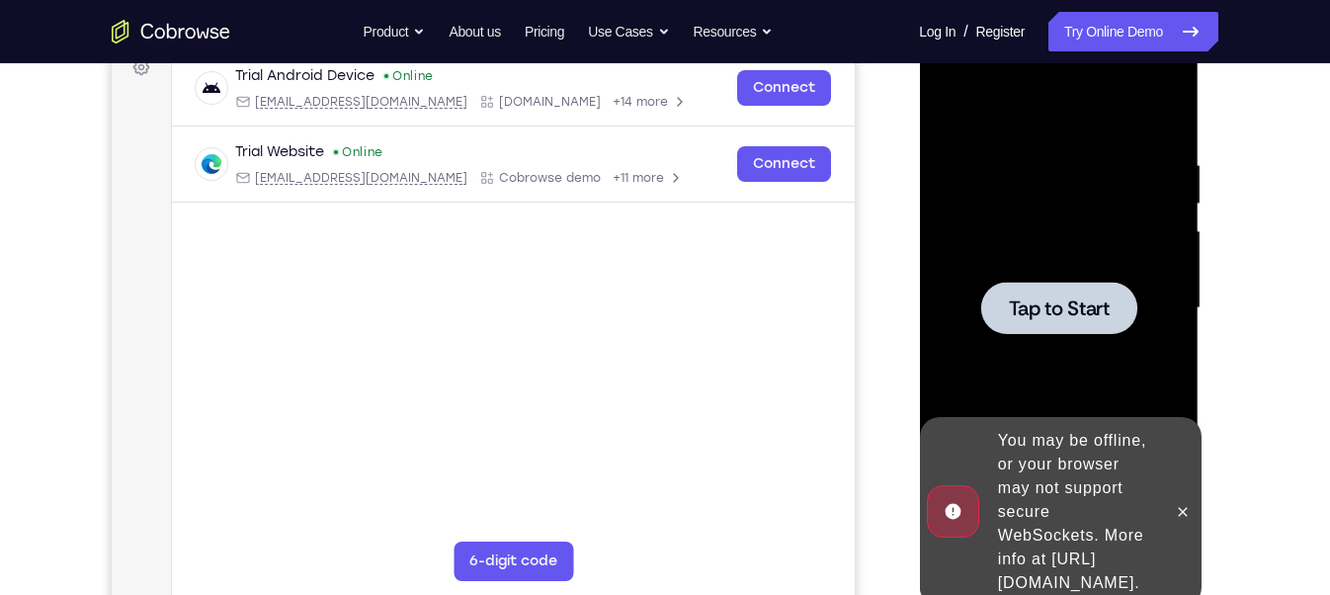
click at [1070, 317] on span "Tap to Start" at bounding box center [1058, 308] width 101 height 20
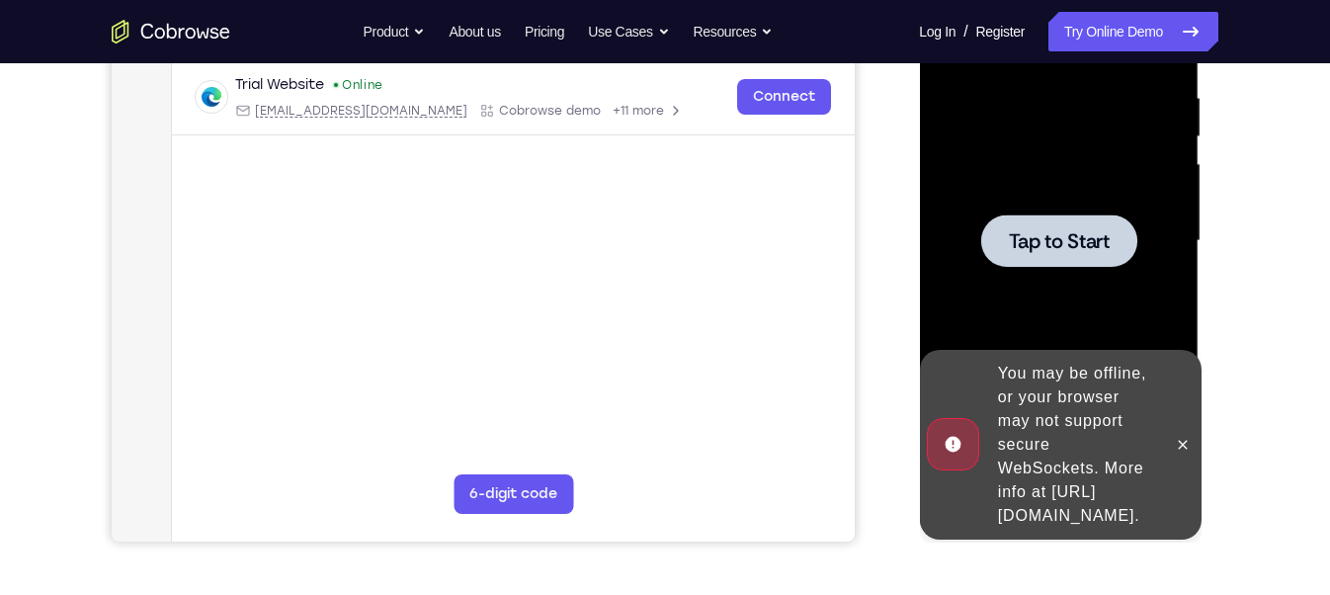
scroll to position [379, 0]
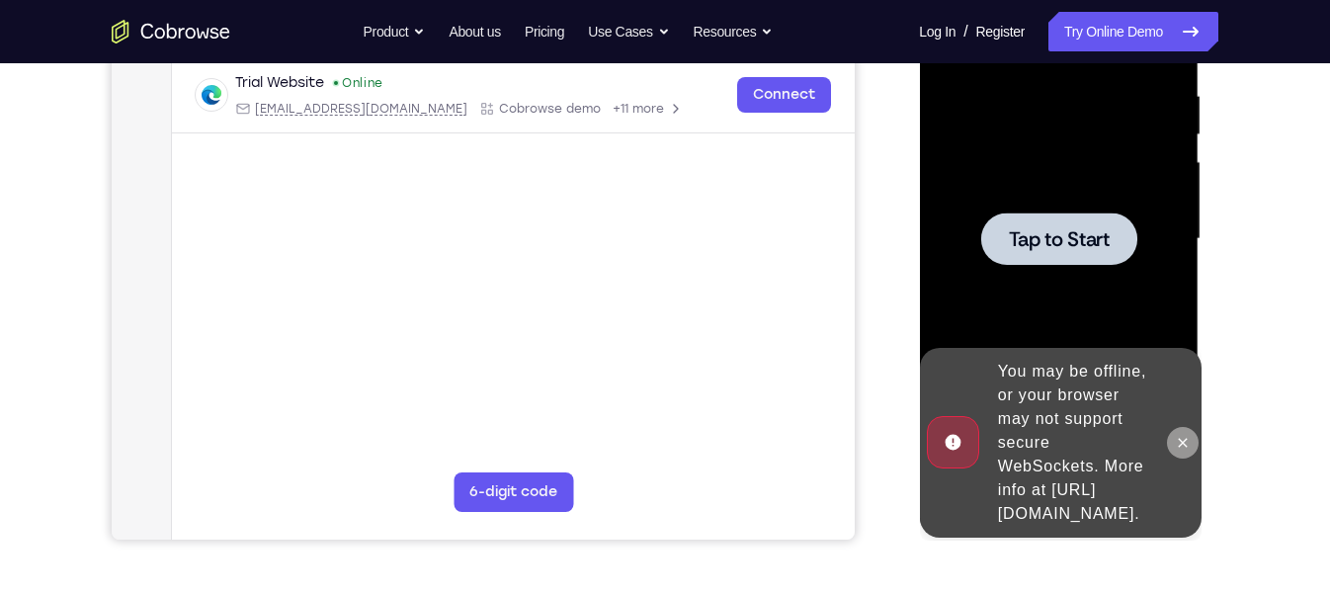
click at [1186, 435] on icon at bounding box center [1181, 443] width 16 height 16
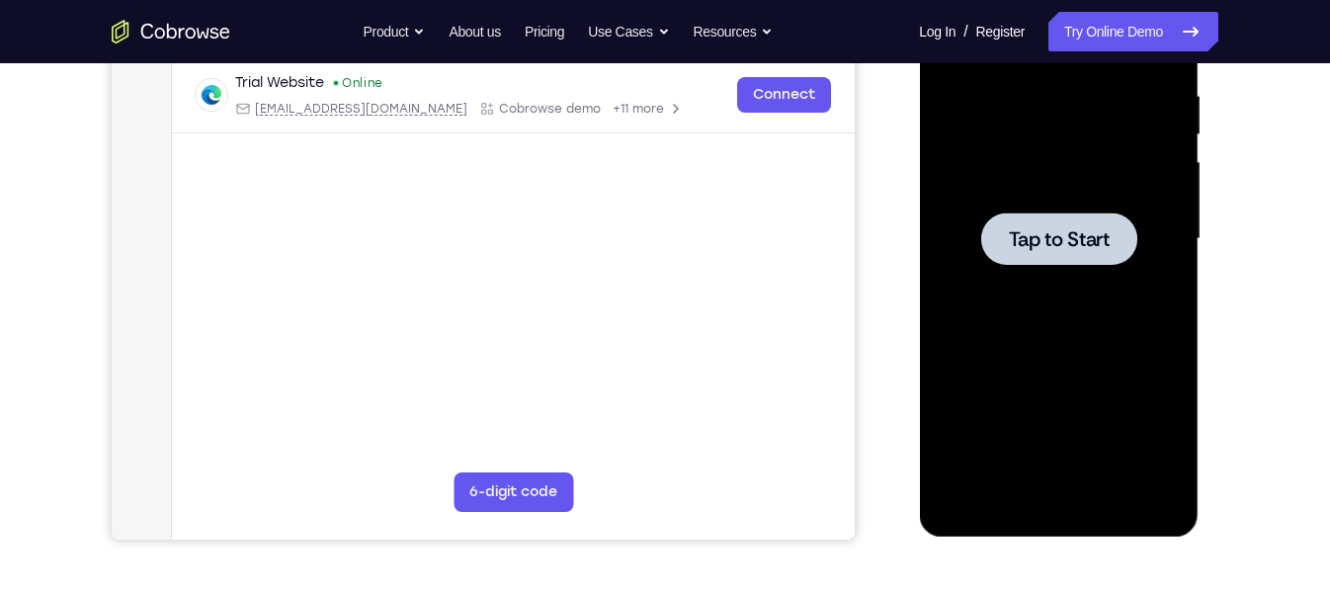
click at [1025, 258] on div at bounding box center [1058, 238] width 156 height 52
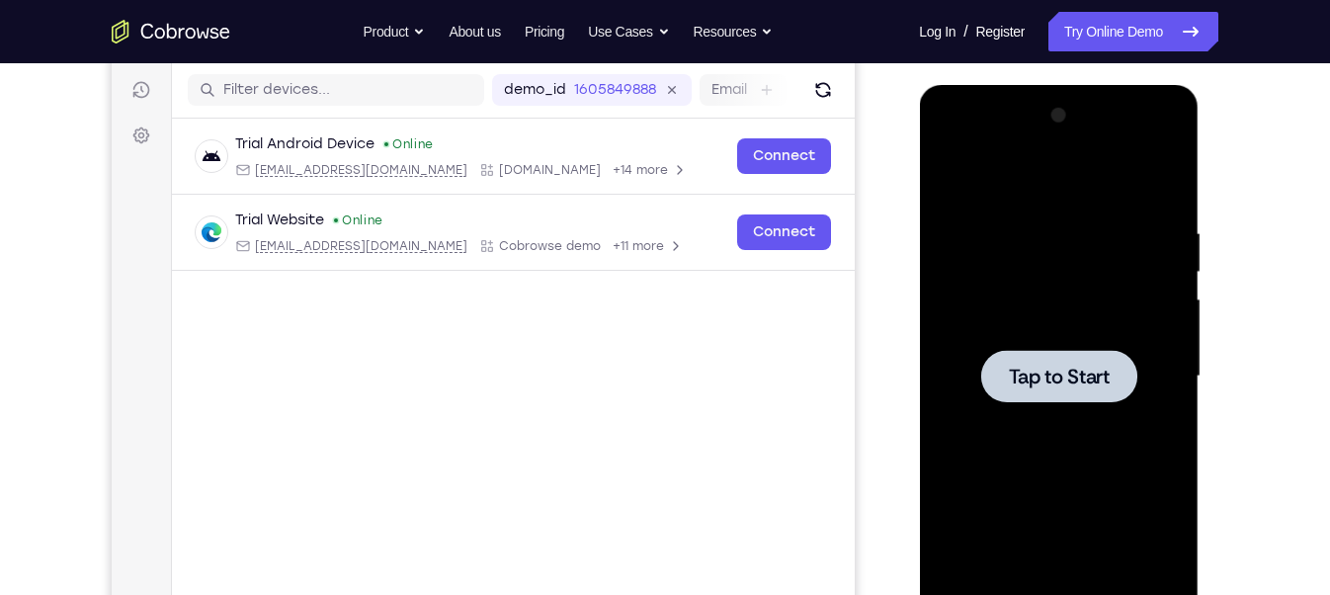
scroll to position [217, 0]
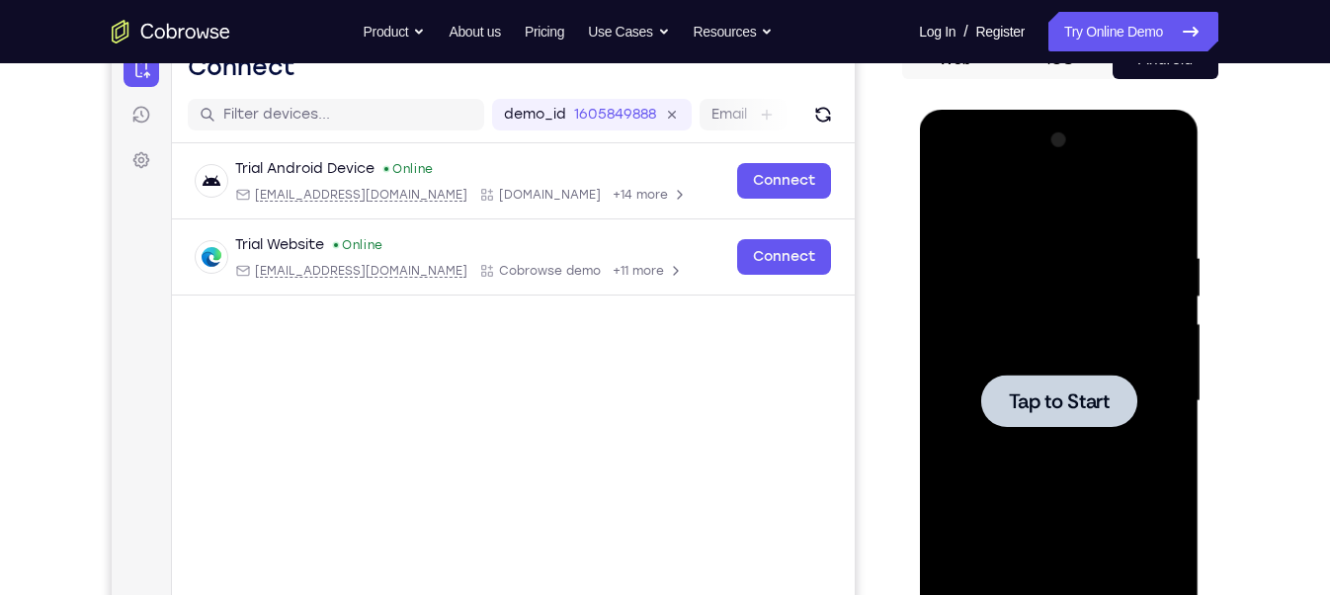
click at [1047, 408] on span "Tap to Start" at bounding box center [1058, 401] width 101 height 20
click at [1060, 402] on span "Tap to Start" at bounding box center [1058, 401] width 101 height 20
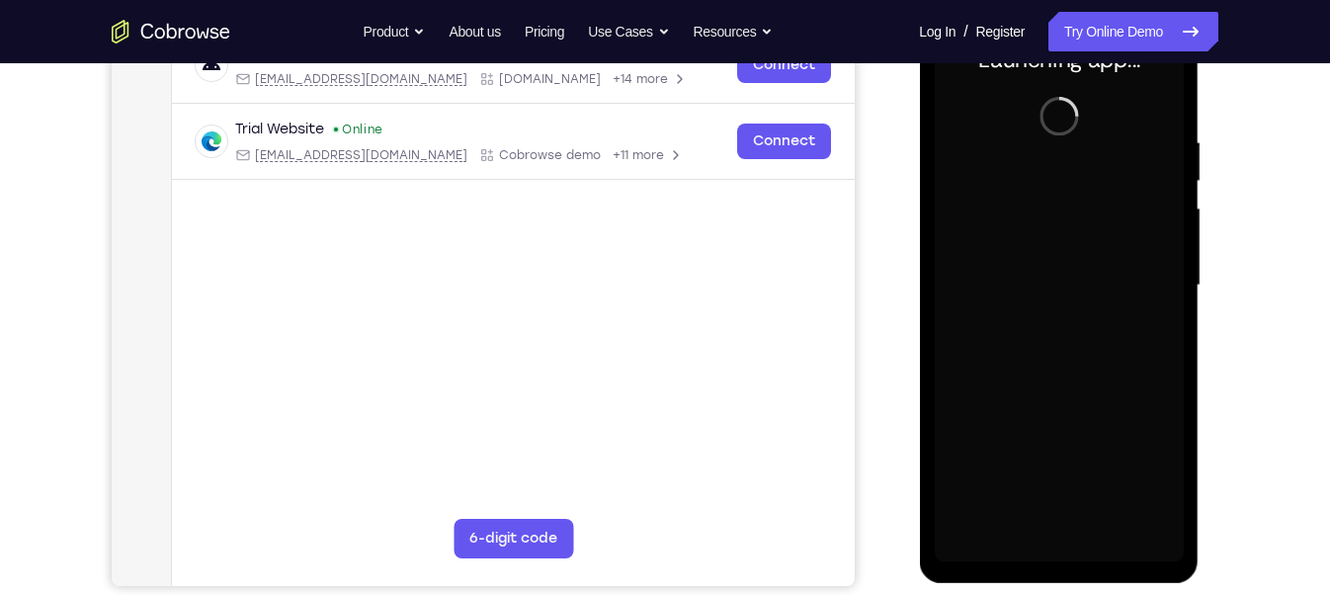
scroll to position [355, 0]
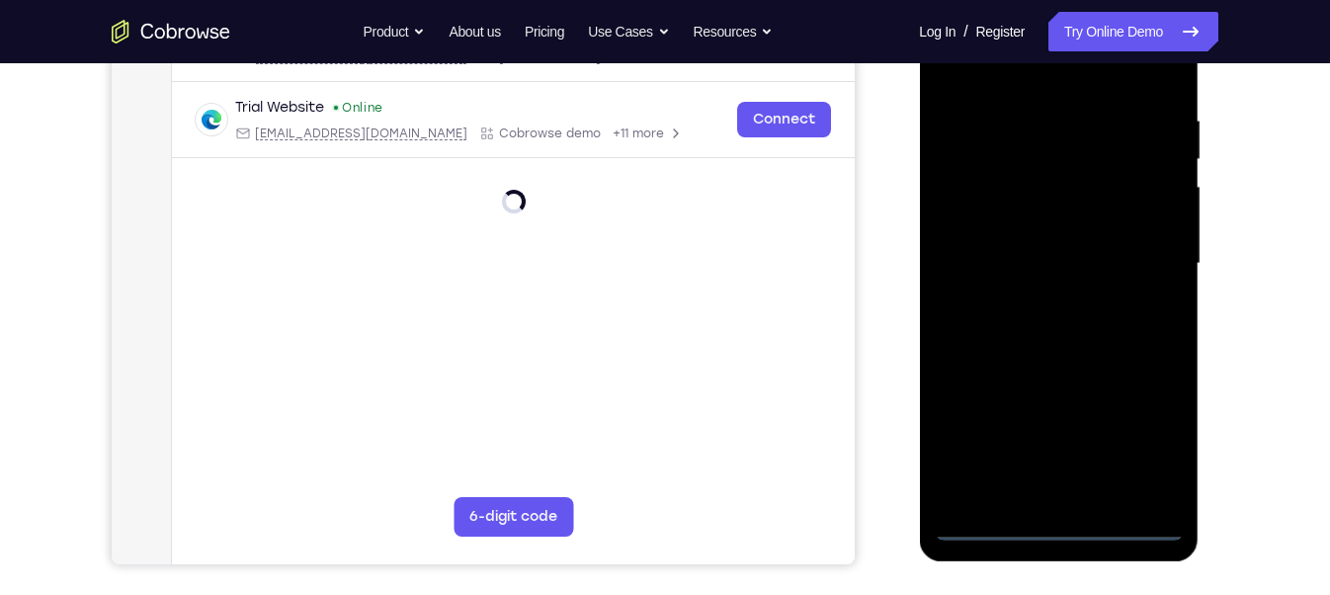
click at [1063, 528] on div at bounding box center [1057, 263] width 249 height 553
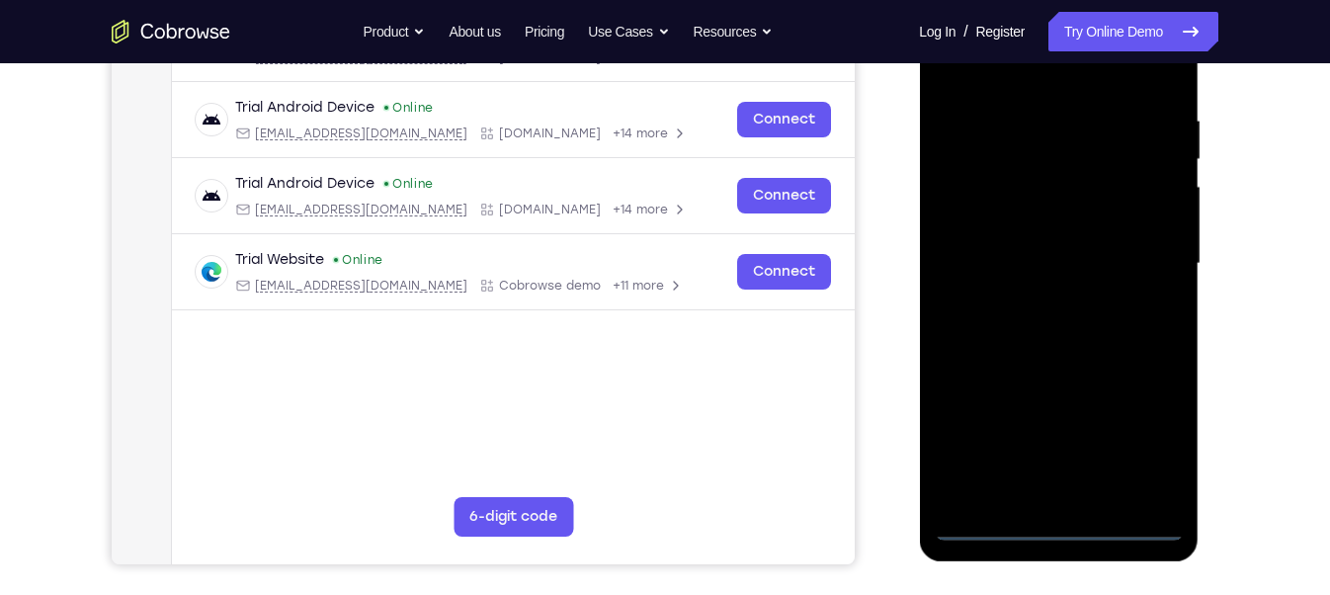
click at [1138, 440] on div at bounding box center [1057, 263] width 249 height 553
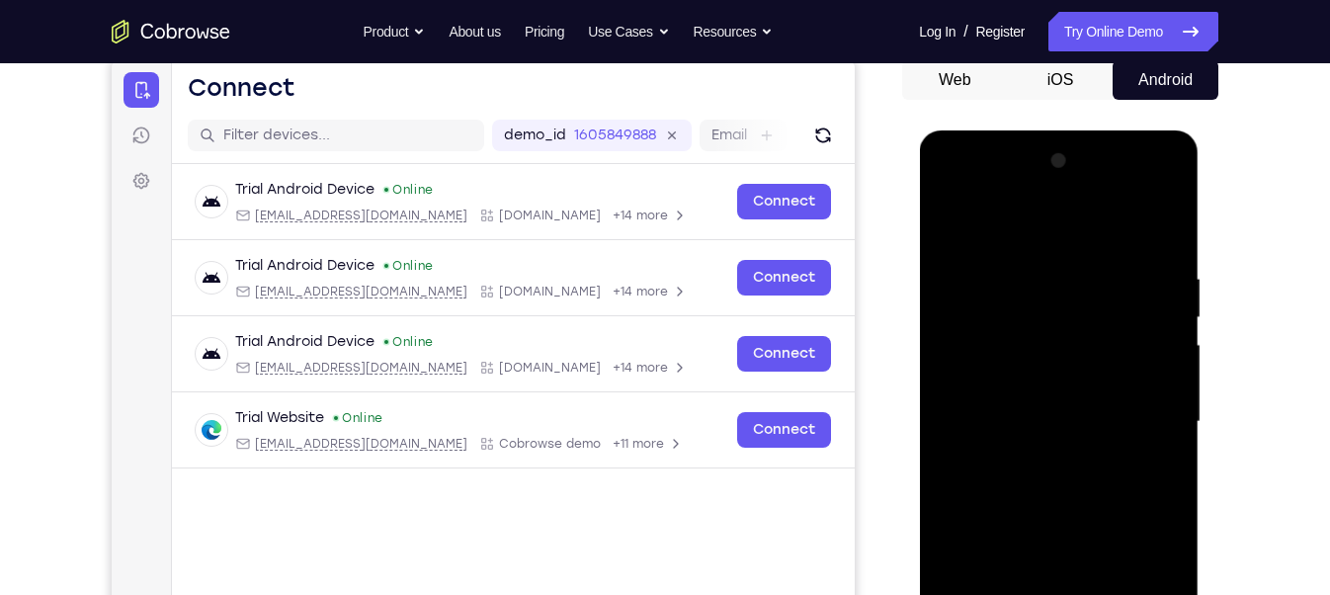
scroll to position [196, 0]
click at [953, 183] on div at bounding box center [1057, 422] width 249 height 553
click at [1060, 302] on div at bounding box center [1057, 422] width 249 height 553
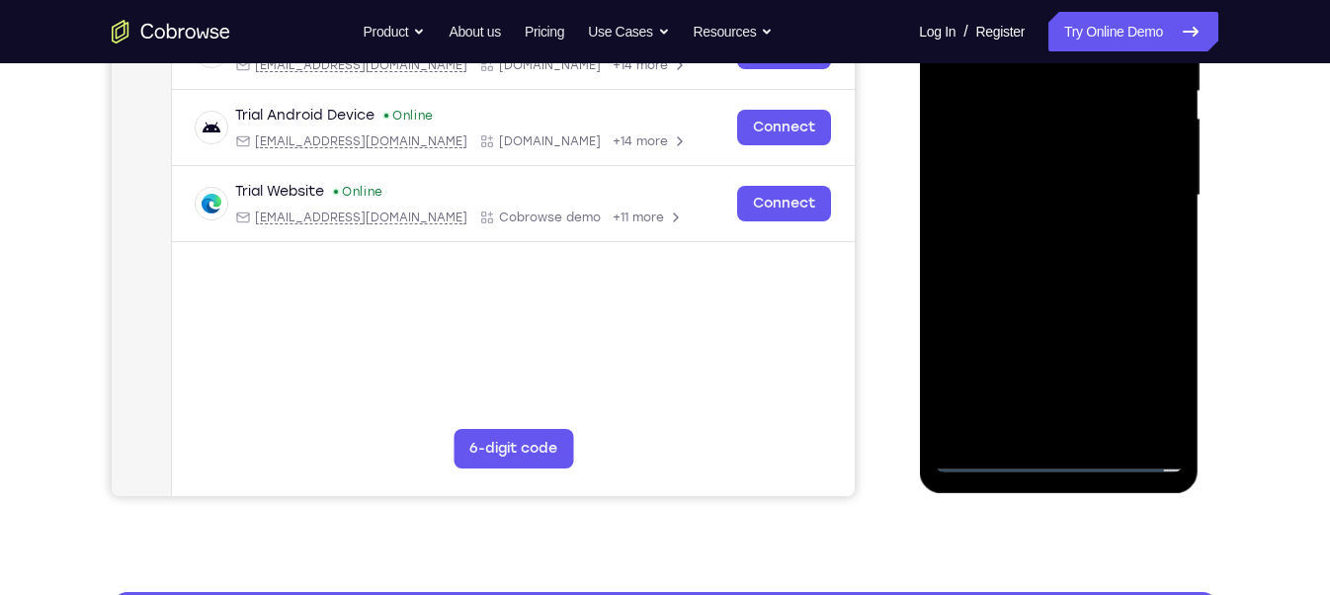
scroll to position [424, 0]
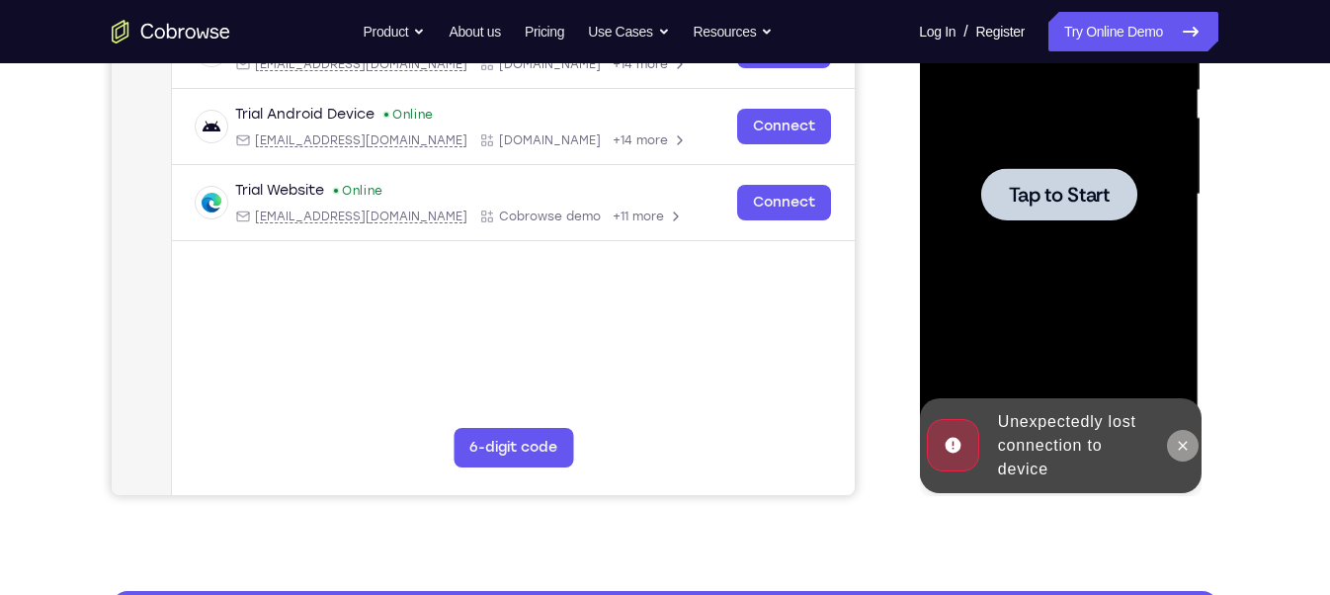
click at [1186, 448] on icon at bounding box center [1181, 446] width 16 height 16
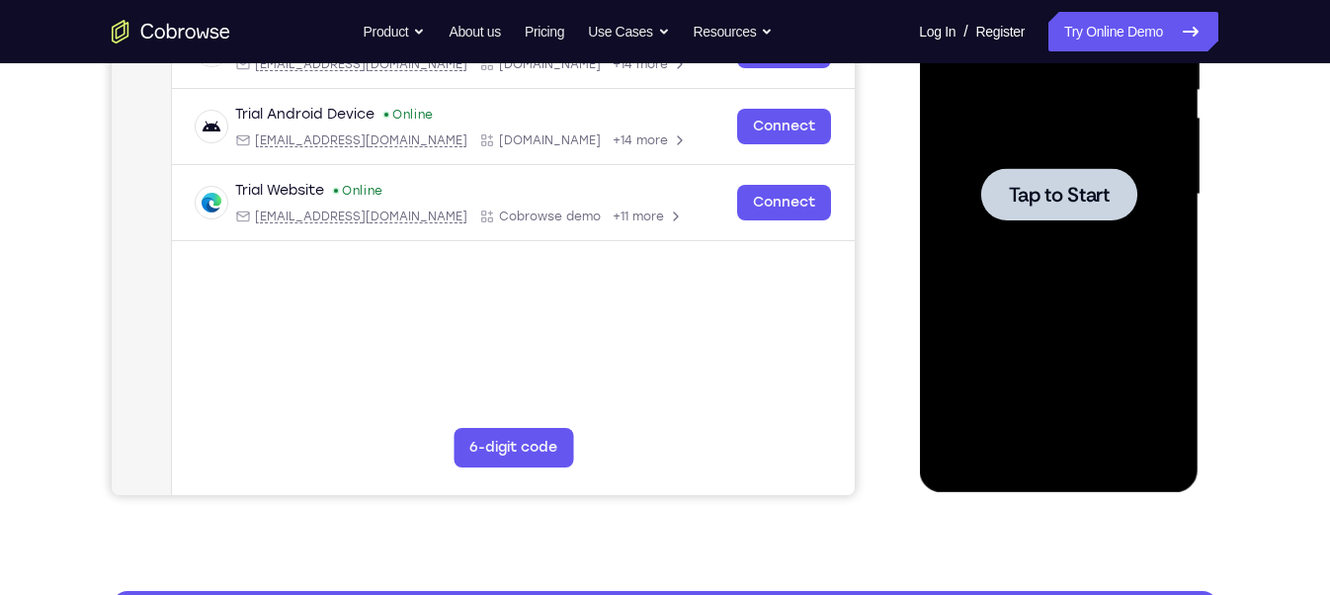
click at [1062, 206] on div at bounding box center [1058, 194] width 156 height 52
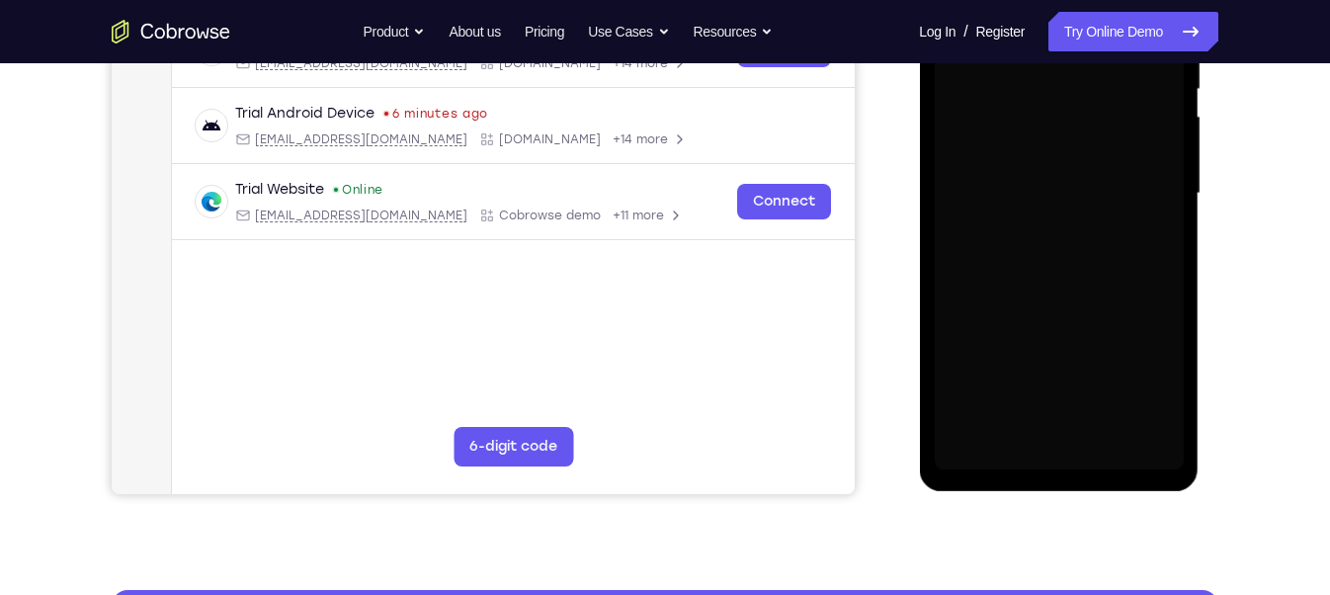
scroll to position [426, 0]
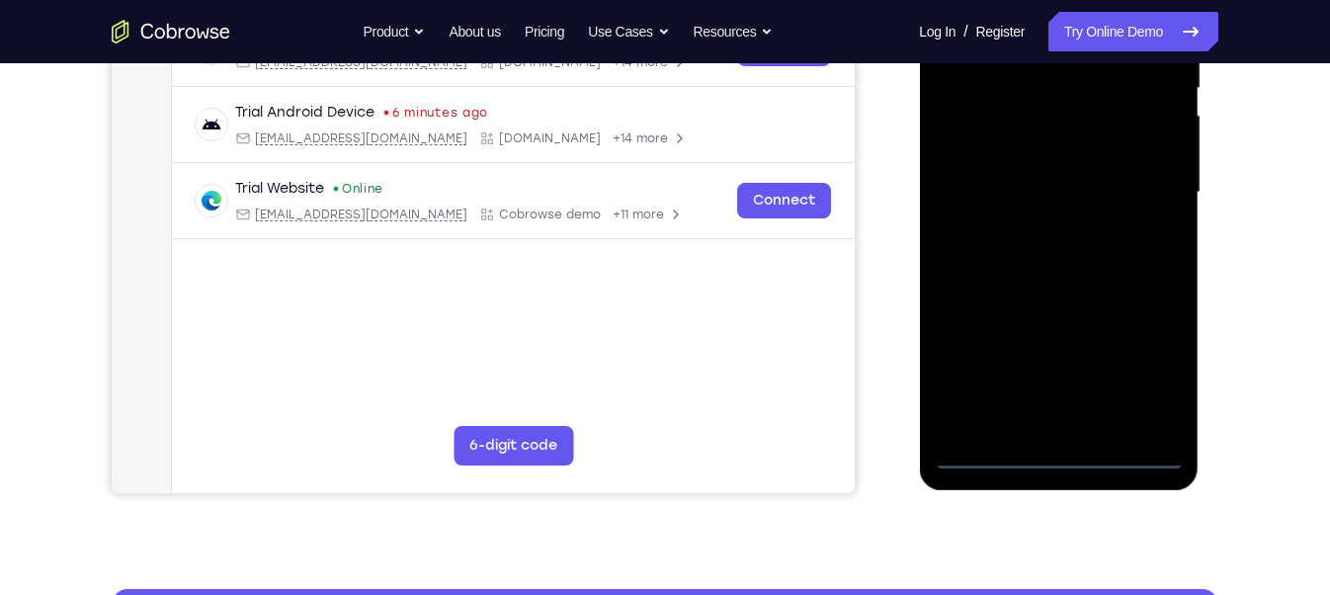
click at [1055, 449] on div at bounding box center [1057, 192] width 249 height 553
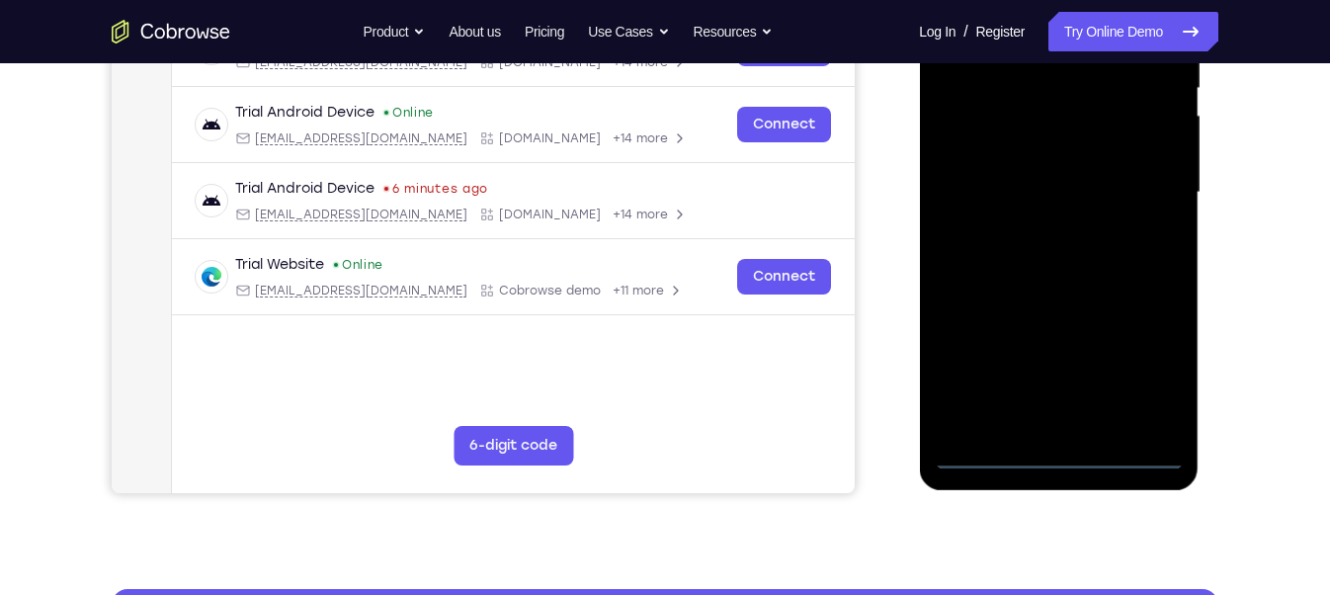
click at [1082, 238] on div at bounding box center [1057, 192] width 249 height 553
click at [1137, 350] on div at bounding box center [1057, 192] width 249 height 553
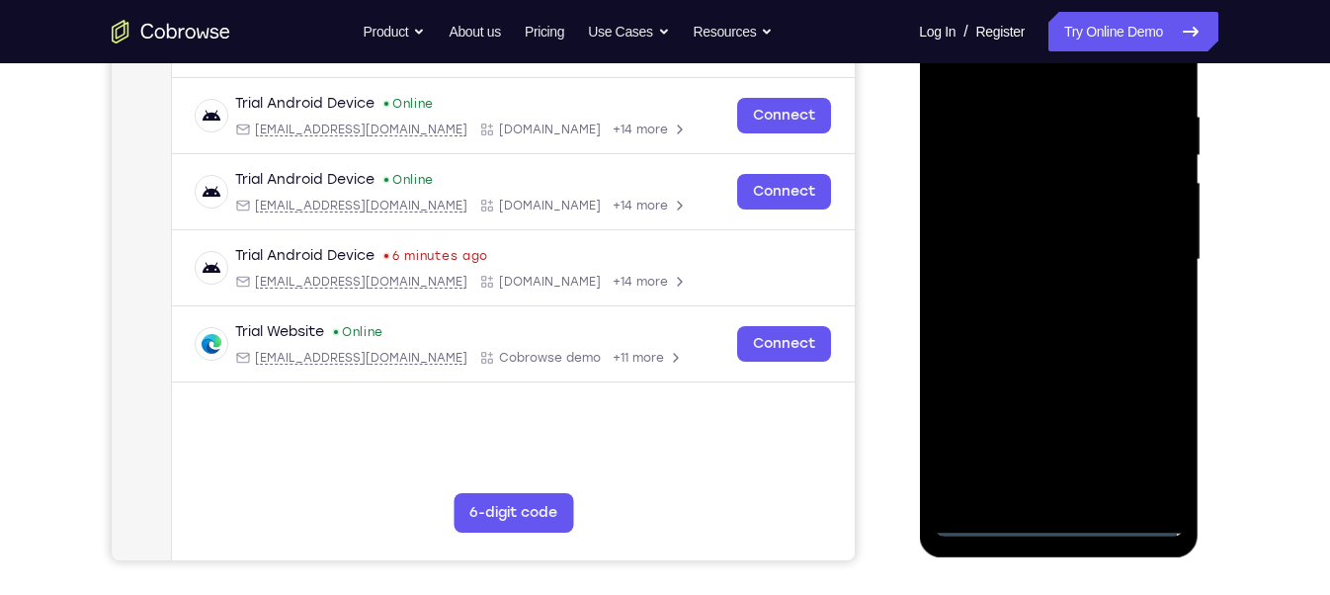
scroll to position [360, 0]
click at [1159, 429] on div at bounding box center [1057, 258] width 249 height 553
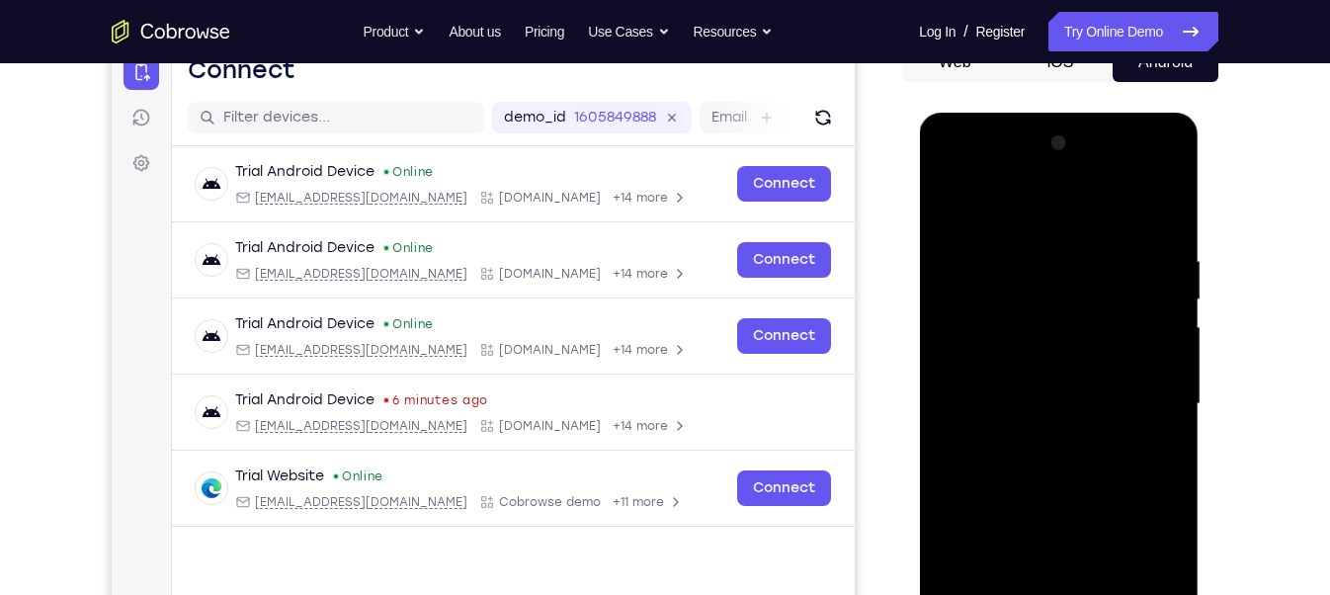
scroll to position [214, 0]
click at [954, 176] on div at bounding box center [1057, 403] width 249 height 553
click at [1021, 300] on div at bounding box center [1057, 403] width 249 height 553
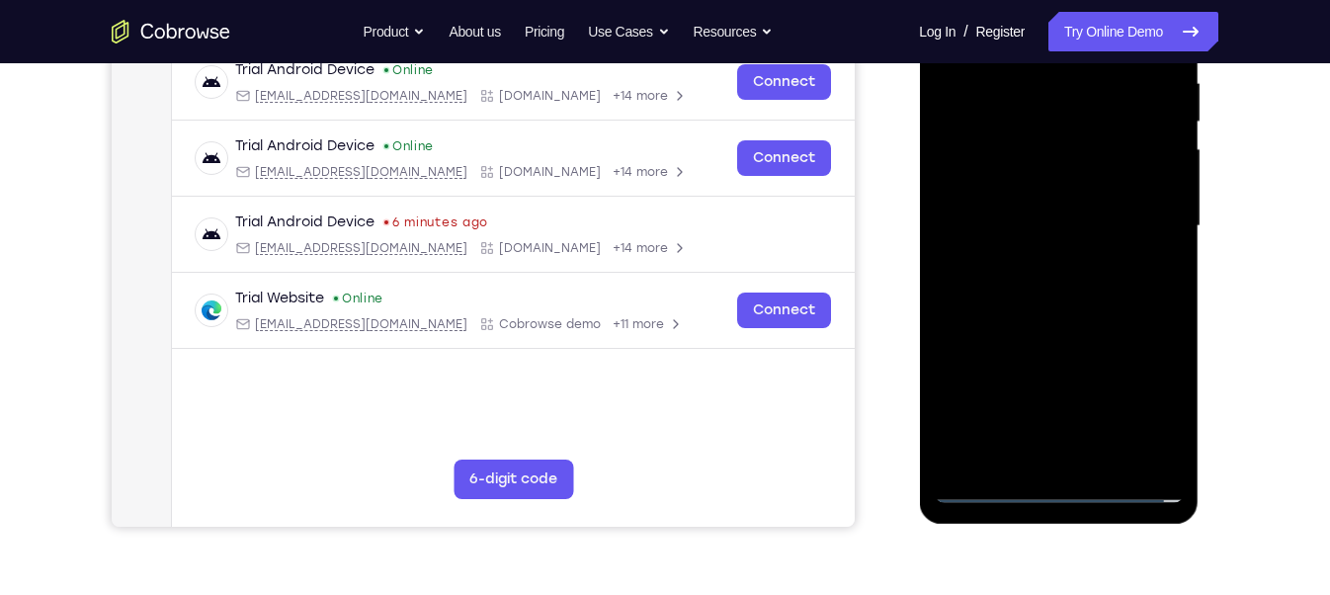
scroll to position [394, 0]
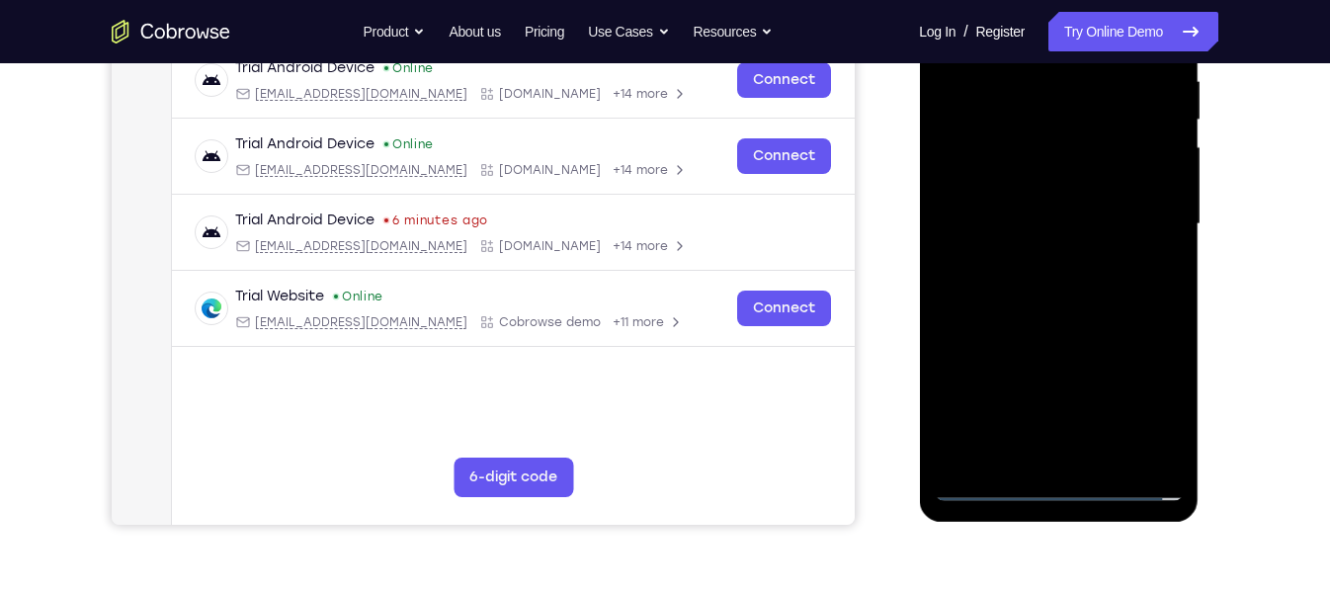
click at [972, 437] on div at bounding box center [1057, 224] width 249 height 553
click at [1022, 432] on div at bounding box center [1057, 224] width 249 height 553
click at [993, 292] on div at bounding box center [1057, 224] width 249 height 553
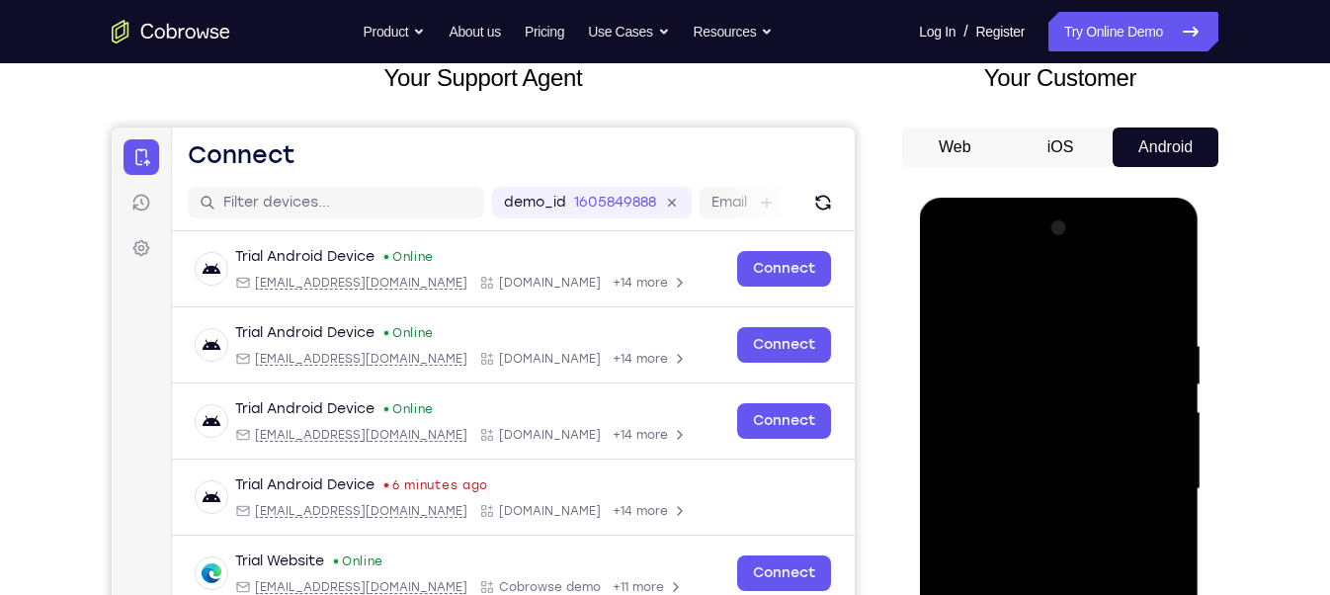
scroll to position [128, 0]
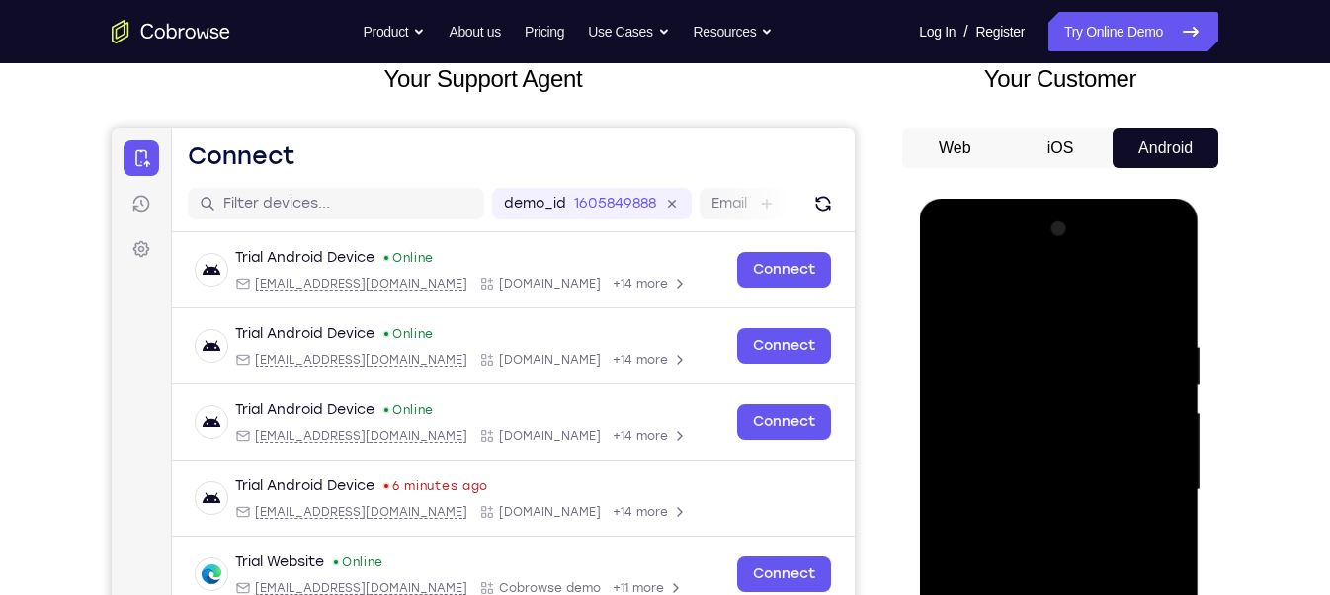
click at [969, 284] on div at bounding box center [1057, 489] width 249 height 553
click at [1030, 345] on div at bounding box center [1057, 489] width 249 height 553
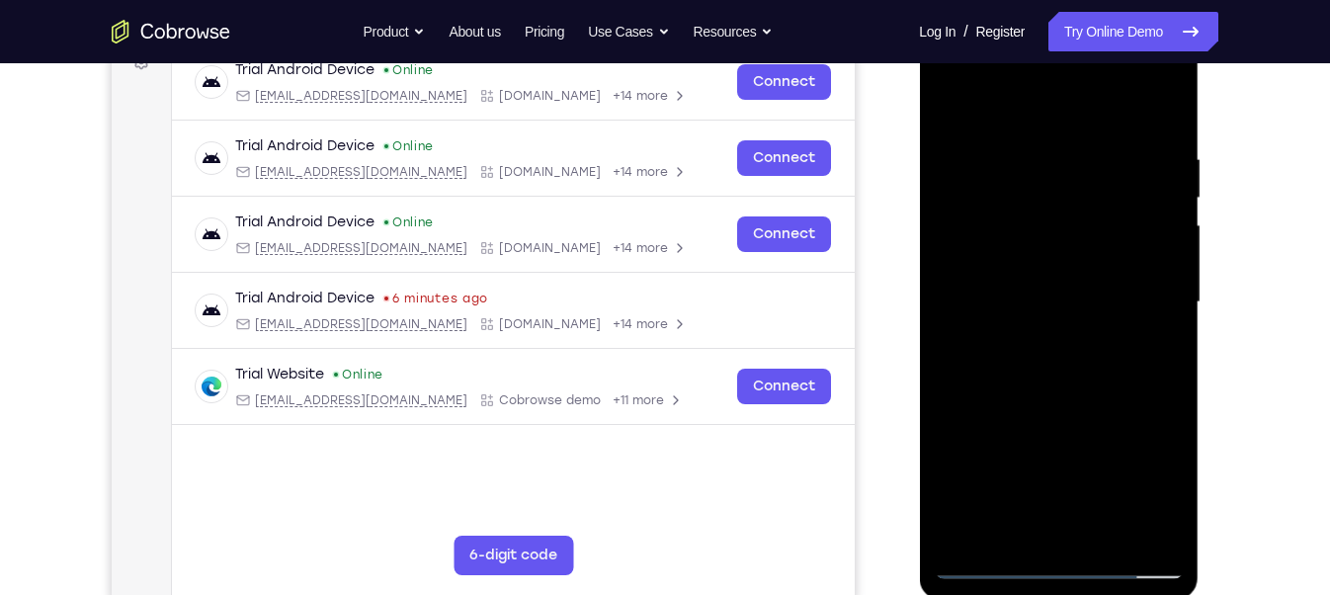
scroll to position [293, 0]
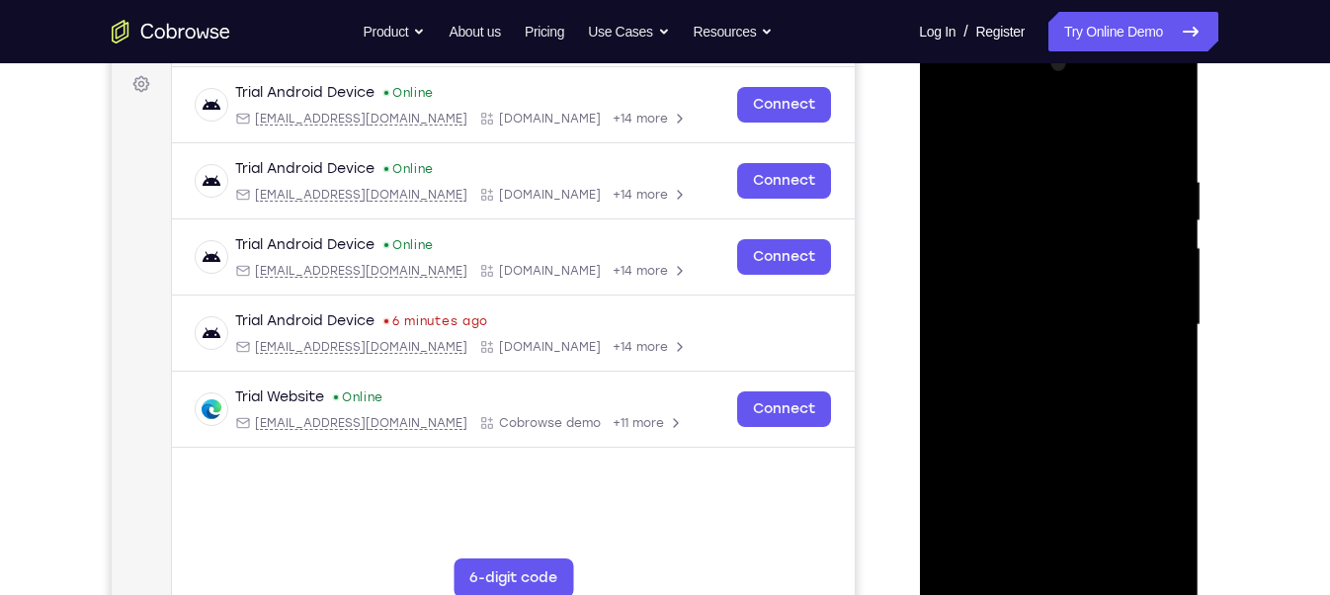
drag, startPoint x: 1031, startPoint y: 420, endPoint x: 1000, endPoint y: 152, distance: 269.5
click at [1000, 152] on div at bounding box center [1057, 324] width 249 height 553
drag, startPoint x: 1017, startPoint y: 467, endPoint x: 1021, endPoint y: 274, distance: 193.6
click at [1021, 274] on div at bounding box center [1057, 324] width 249 height 553
click at [1030, 473] on div at bounding box center [1057, 324] width 249 height 553
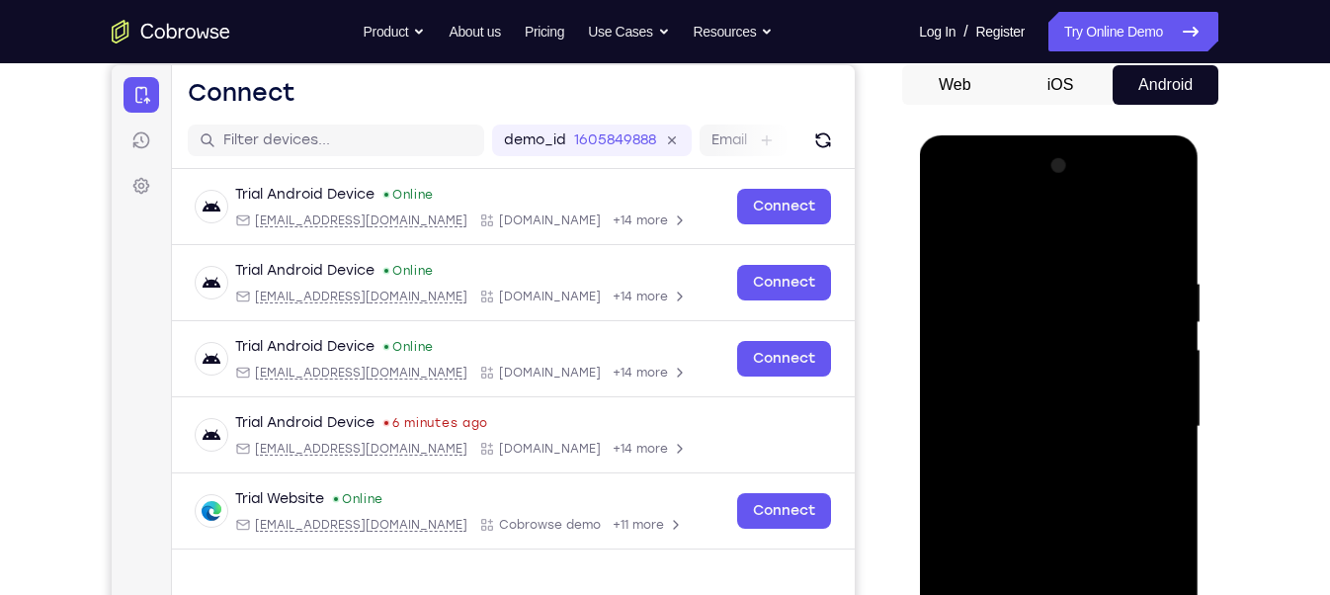
scroll to position [191, 0]
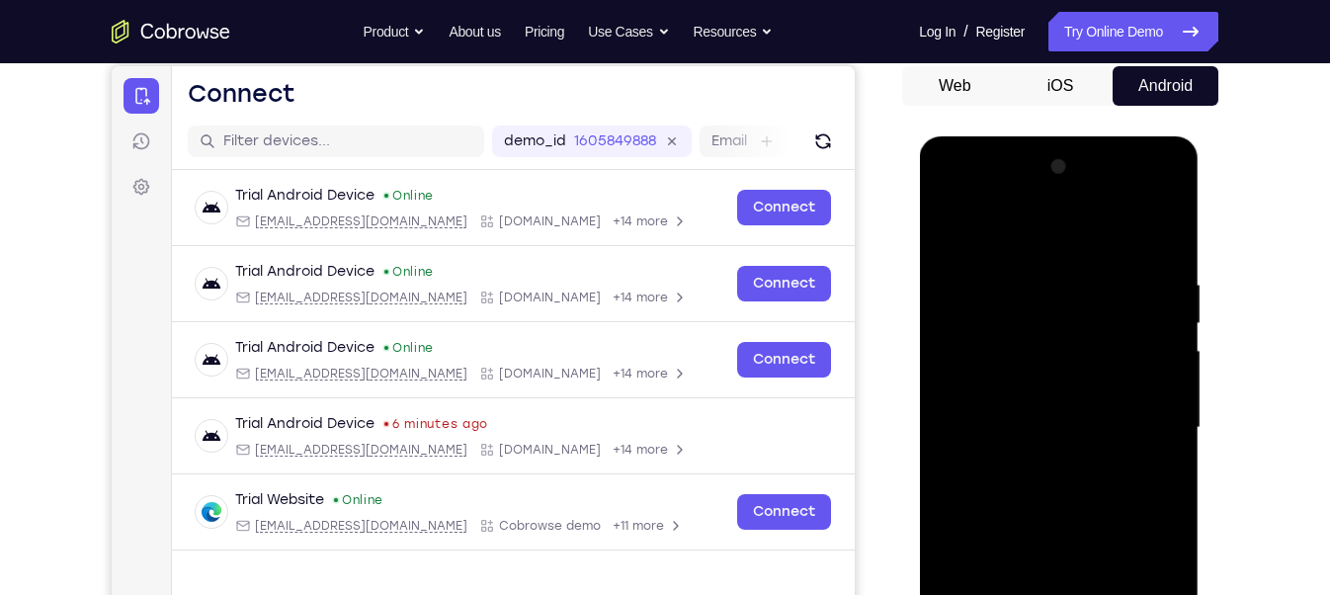
click at [1051, 366] on div at bounding box center [1057, 427] width 249 height 553
click at [1043, 360] on div at bounding box center [1057, 427] width 249 height 553
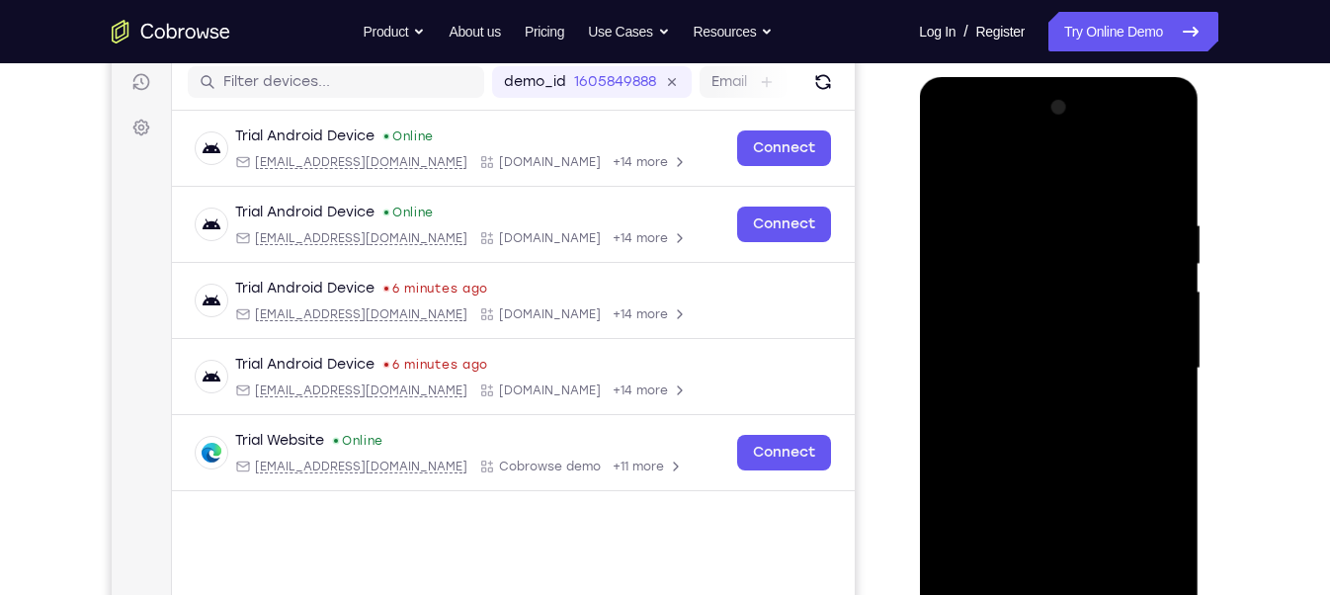
scroll to position [252, 0]
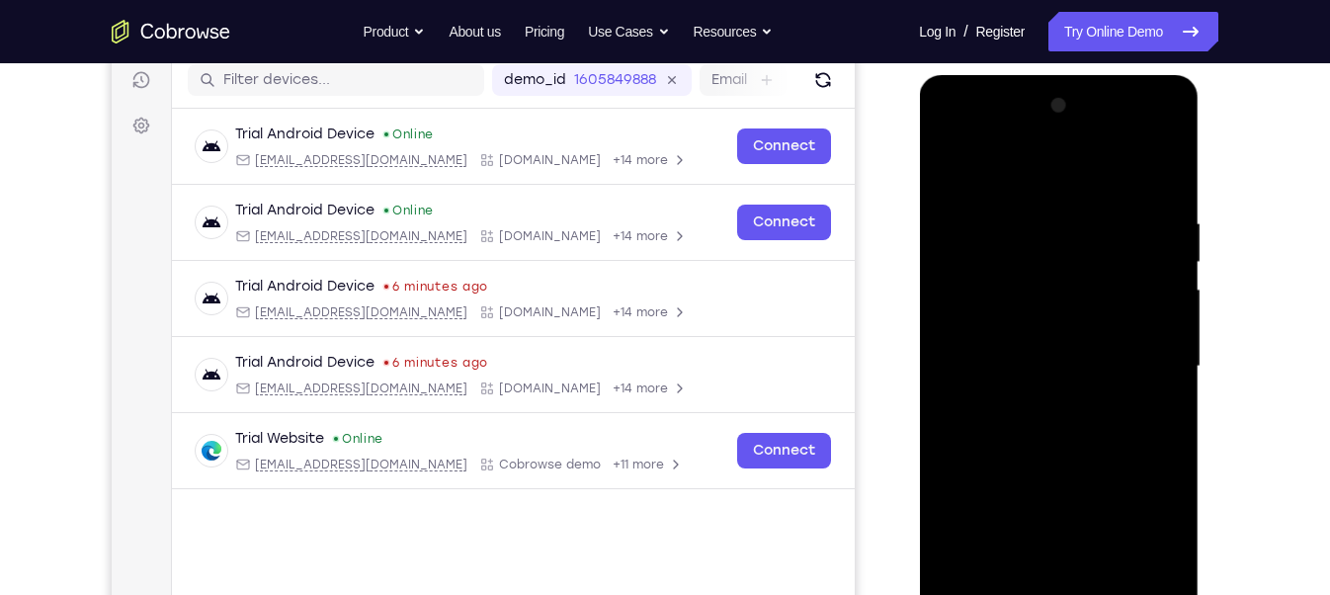
click at [1168, 163] on div at bounding box center [1057, 366] width 249 height 553
click at [1060, 321] on div at bounding box center [1057, 366] width 249 height 553
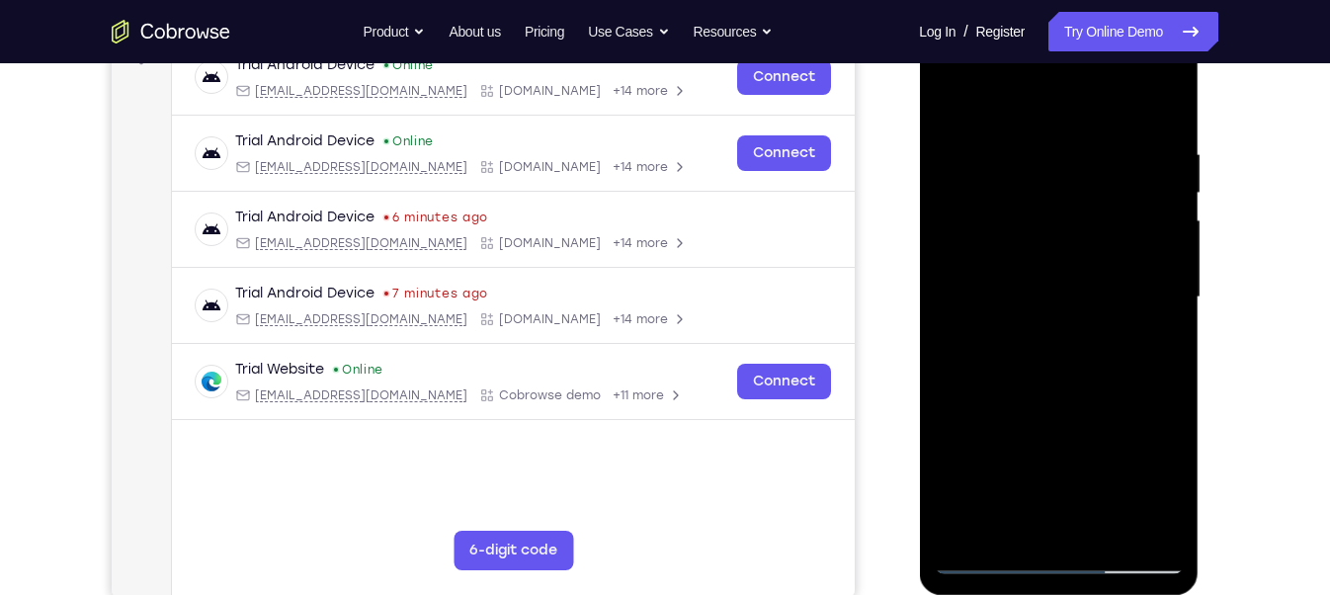
click at [985, 566] on div at bounding box center [1057, 297] width 249 height 553
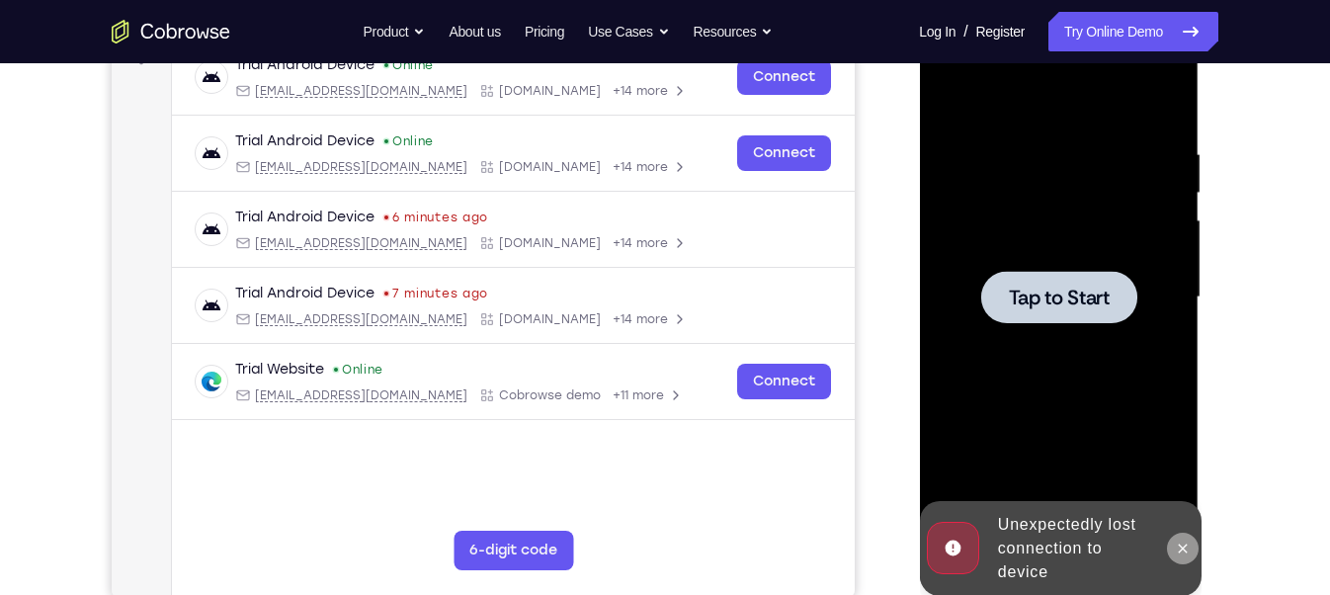
click at [1184, 552] on icon at bounding box center [1181, 548] width 16 height 16
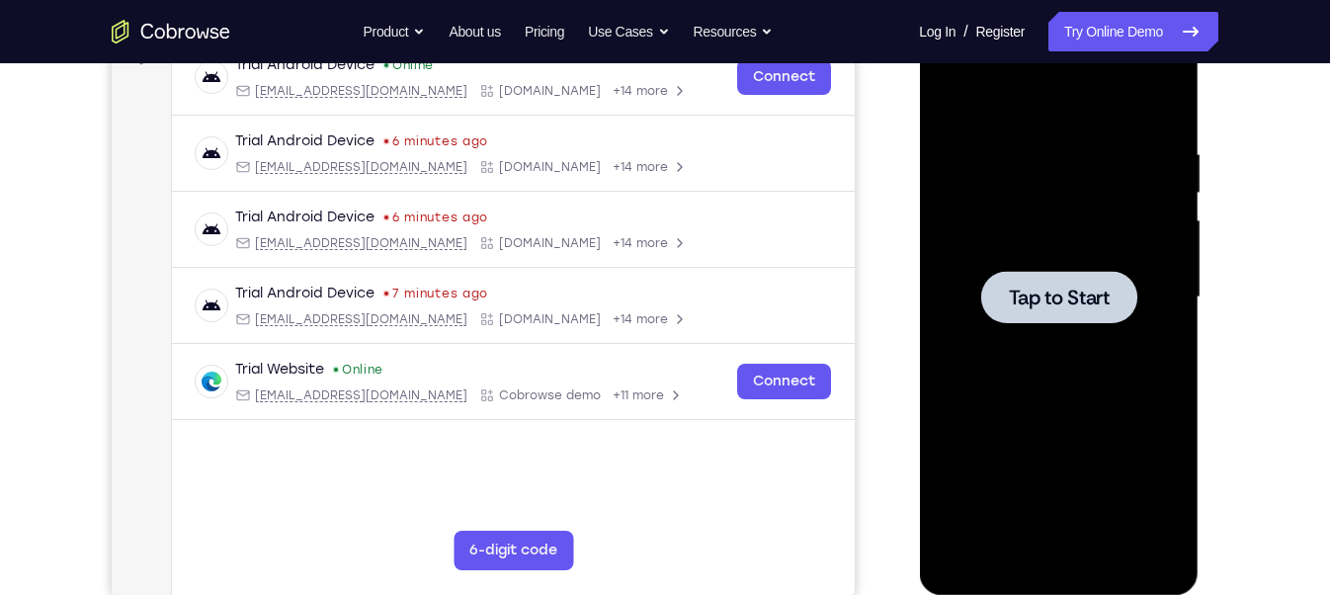
click at [1041, 276] on div at bounding box center [1058, 297] width 156 height 52
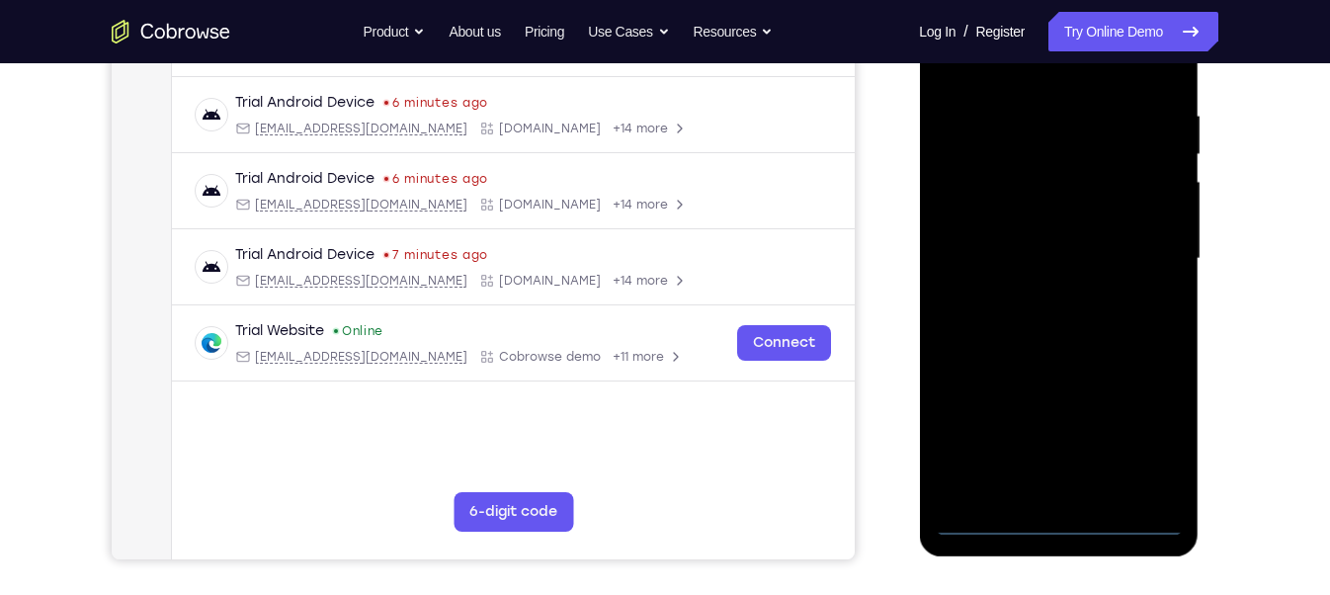
scroll to position [361, 0]
click at [1062, 514] on div at bounding box center [1057, 257] width 249 height 553
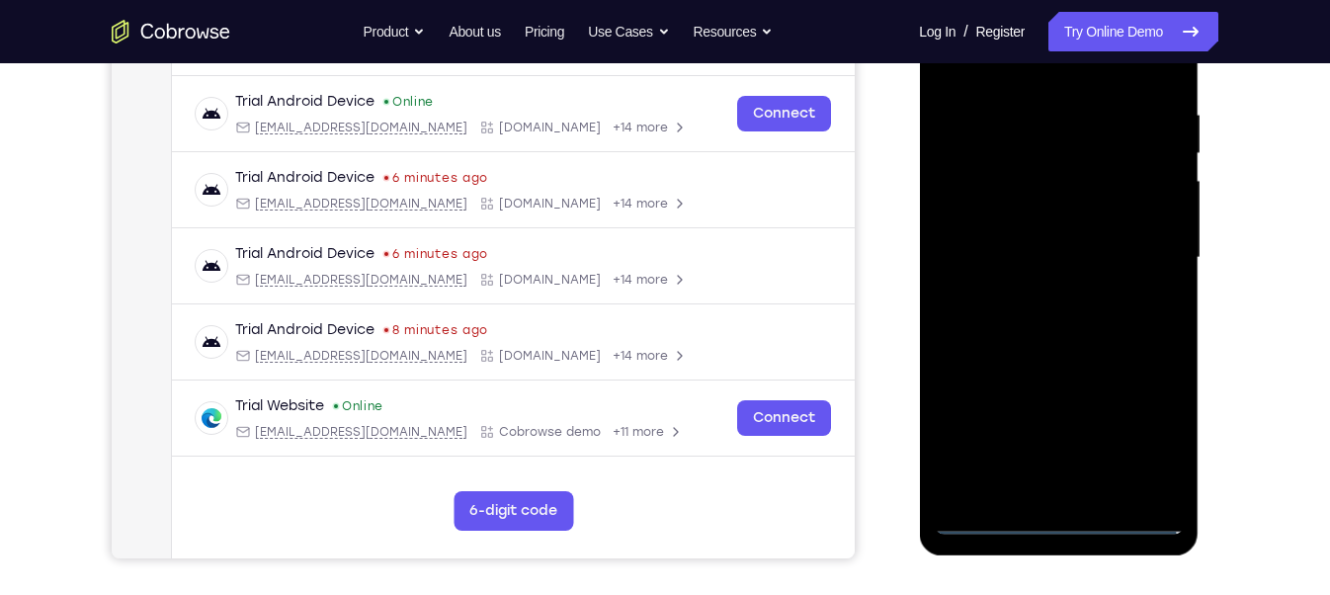
scroll to position [353, 0]
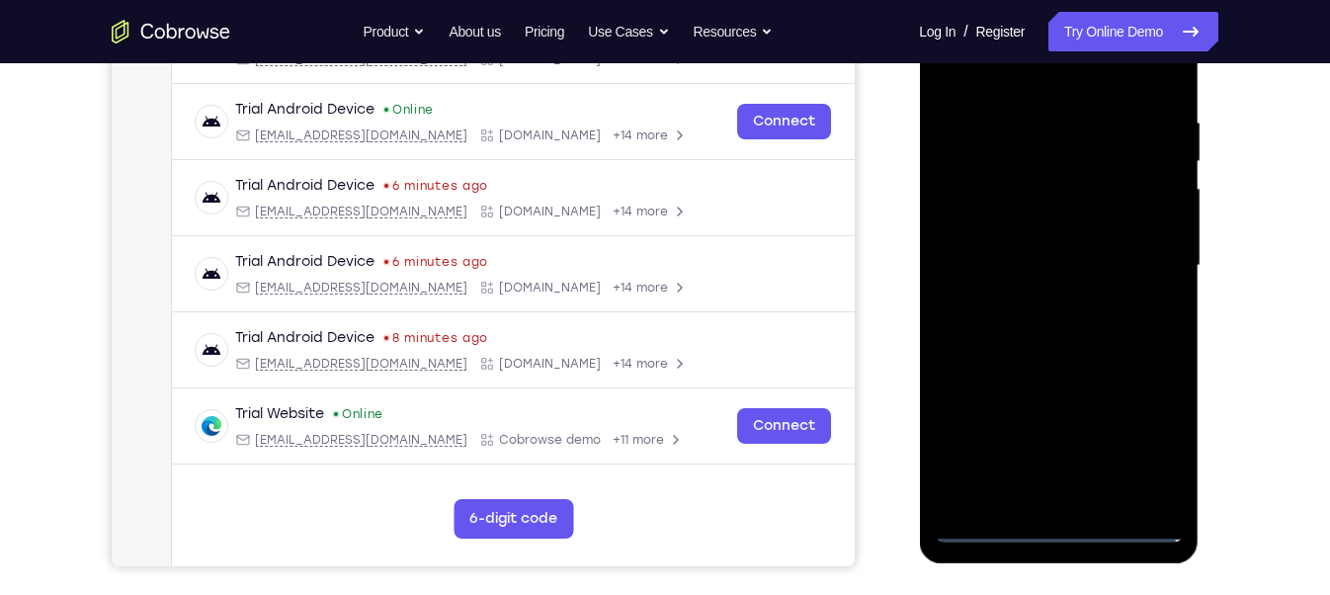
click at [1140, 443] on div at bounding box center [1057, 265] width 249 height 553
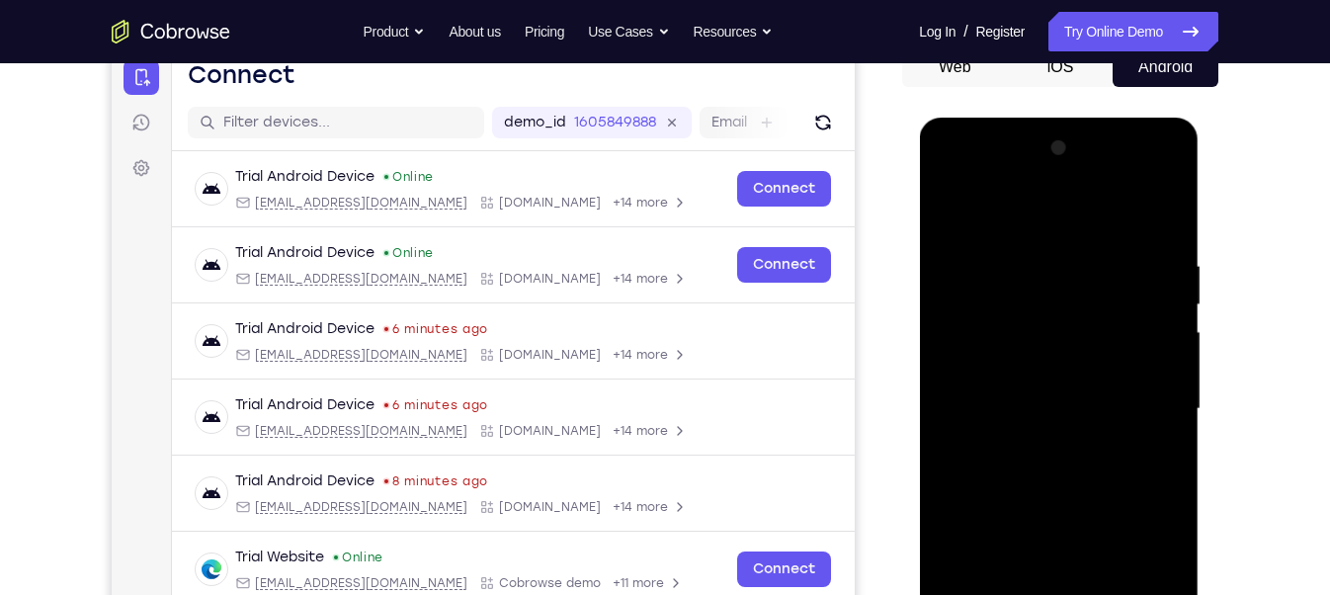
scroll to position [207, 0]
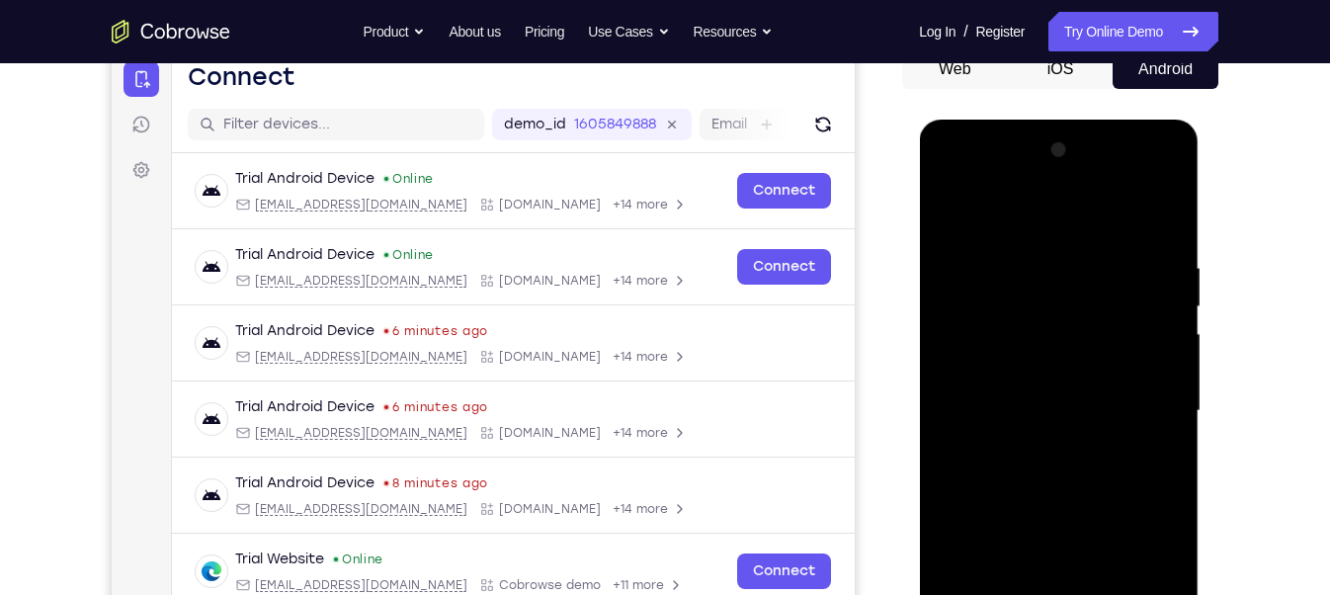
click at [954, 173] on div at bounding box center [1057, 410] width 249 height 553
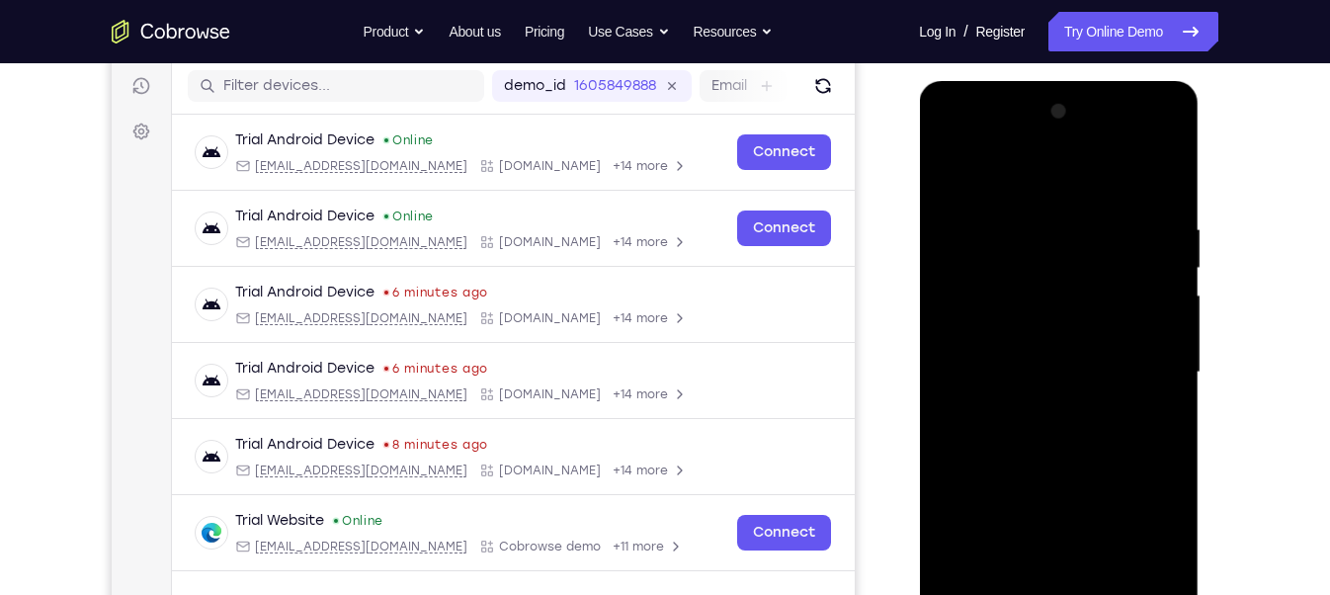
click at [1073, 271] on div at bounding box center [1057, 372] width 249 height 553
click at [997, 565] on div at bounding box center [1057, 372] width 249 height 553
click at [1000, 445] on div at bounding box center [1057, 372] width 249 height 553
click at [1023, 343] on div at bounding box center [1057, 372] width 249 height 553
drag, startPoint x: 1045, startPoint y: 508, endPoint x: 1018, endPoint y: 256, distance: 253.3
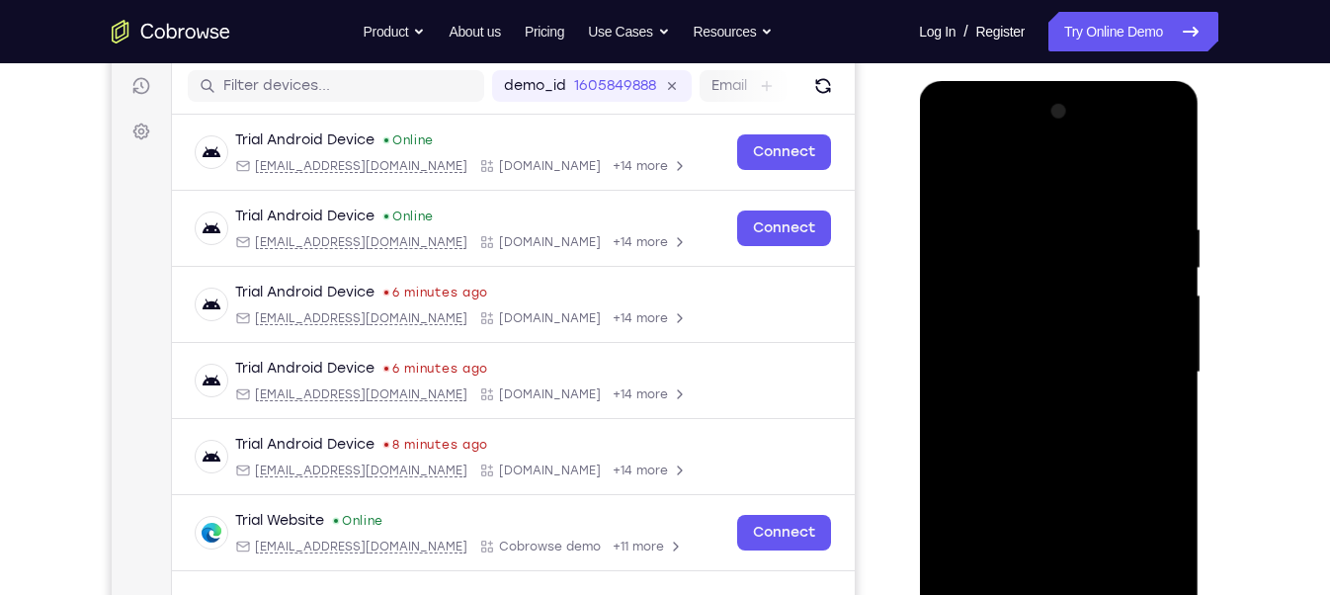
click at [1018, 256] on div at bounding box center [1057, 372] width 249 height 553
drag, startPoint x: 1104, startPoint y: 483, endPoint x: 943, endPoint y: -84, distance: 589.4
click at [943, 81] on html "Online web based iOS Simulators and Android Emulators. Run iPhone, iPad, Mobile…" at bounding box center [1060, 377] width 282 height 593
click at [1120, 276] on div at bounding box center [1057, 372] width 249 height 553
click at [1143, 165] on div at bounding box center [1057, 372] width 249 height 553
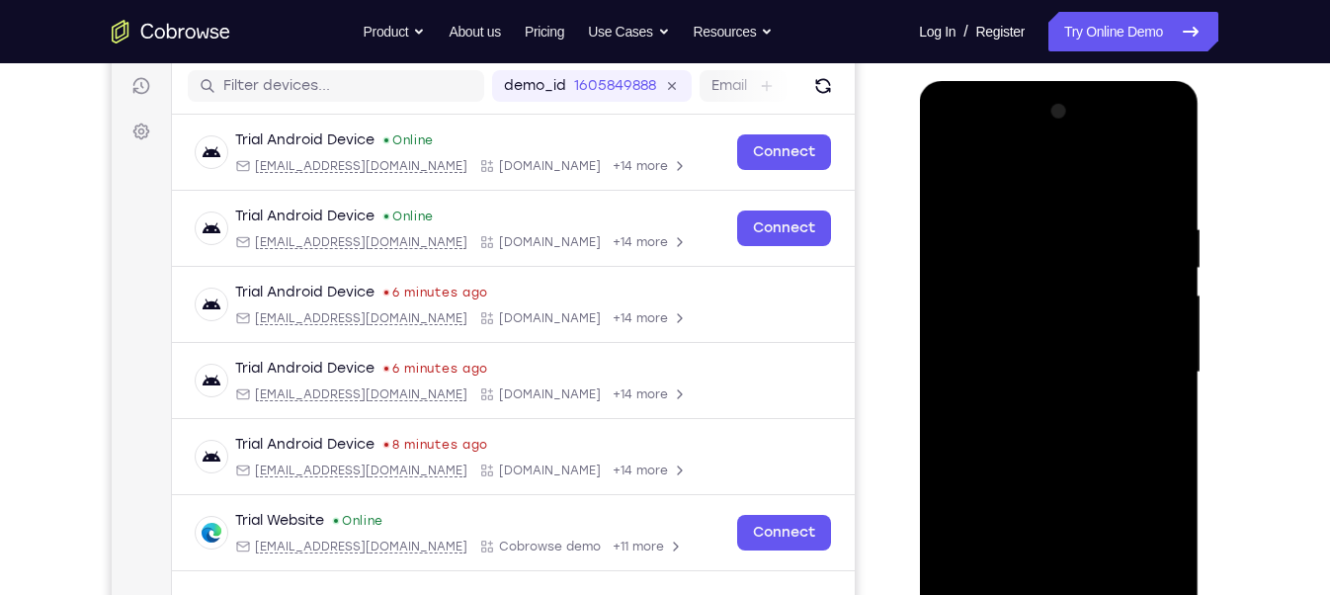
drag, startPoint x: 1075, startPoint y: 462, endPoint x: 1018, endPoint y: 106, distance: 361.0
click at [1018, 106] on div at bounding box center [1057, 372] width 249 height 553
drag, startPoint x: 1134, startPoint y: 395, endPoint x: 1093, endPoint y: 206, distance: 193.0
click at [1093, 206] on div at bounding box center [1057, 372] width 249 height 553
drag, startPoint x: 1024, startPoint y: 504, endPoint x: 995, endPoint y: 297, distance: 208.6
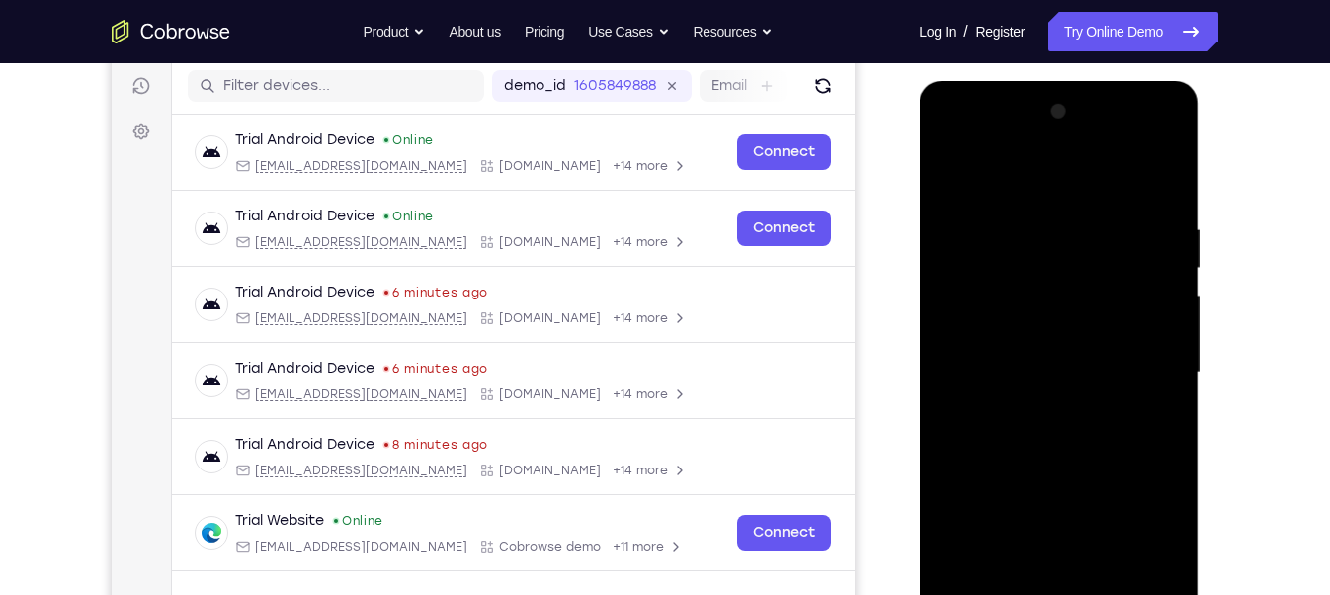
click at [995, 297] on div at bounding box center [1057, 372] width 249 height 553
drag, startPoint x: 1093, startPoint y: 477, endPoint x: 1083, endPoint y: 334, distance: 143.6
click at [1083, 334] on div at bounding box center [1057, 372] width 249 height 553
click at [1034, 534] on div at bounding box center [1057, 372] width 249 height 553
drag, startPoint x: 1077, startPoint y: 558, endPoint x: 1041, endPoint y: 215, distance: 344.6
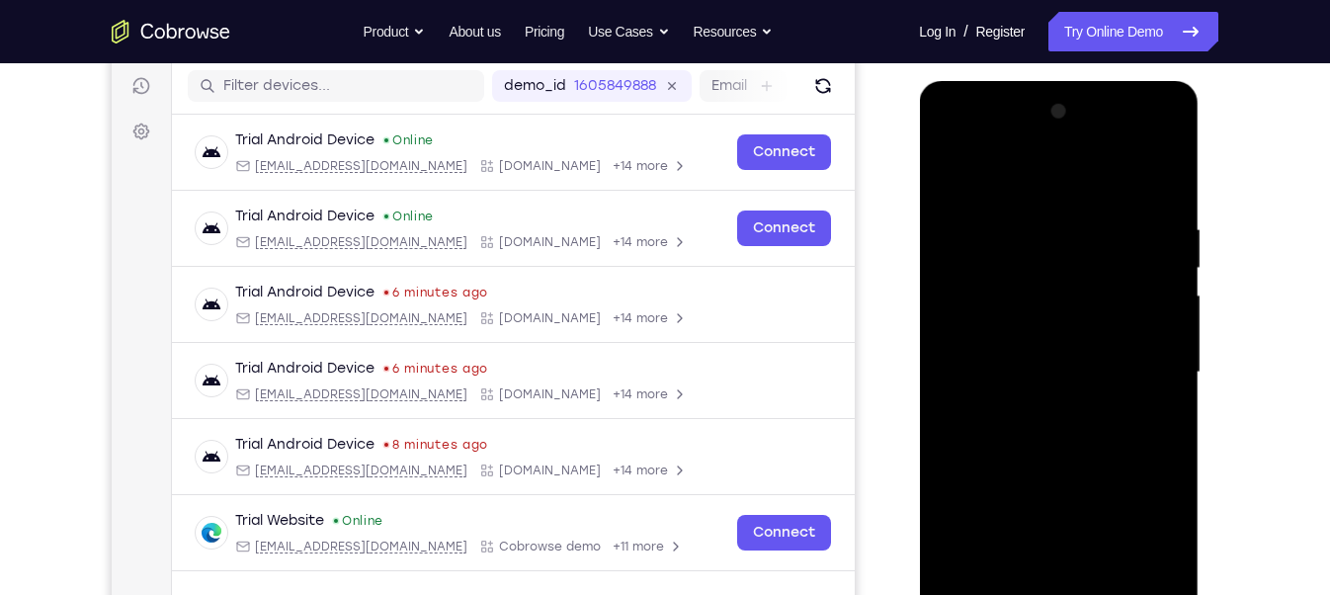
click at [1041, 215] on div at bounding box center [1057, 372] width 249 height 553
drag, startPoint x: 1113, startPoint y: 501, endPoint x: 1070, endPoint y: 210, distance: 293.6
click at [1070, 210] on div at bounding box center [1057, 372] width 249 height 553
drag, startPoint x: 986, startPoint y: 454, endPoint x: 985, endPoint y: 389, distance: 65.2
click at [985, 389] on div at bounding box center [1057, 372] width 249 height 553
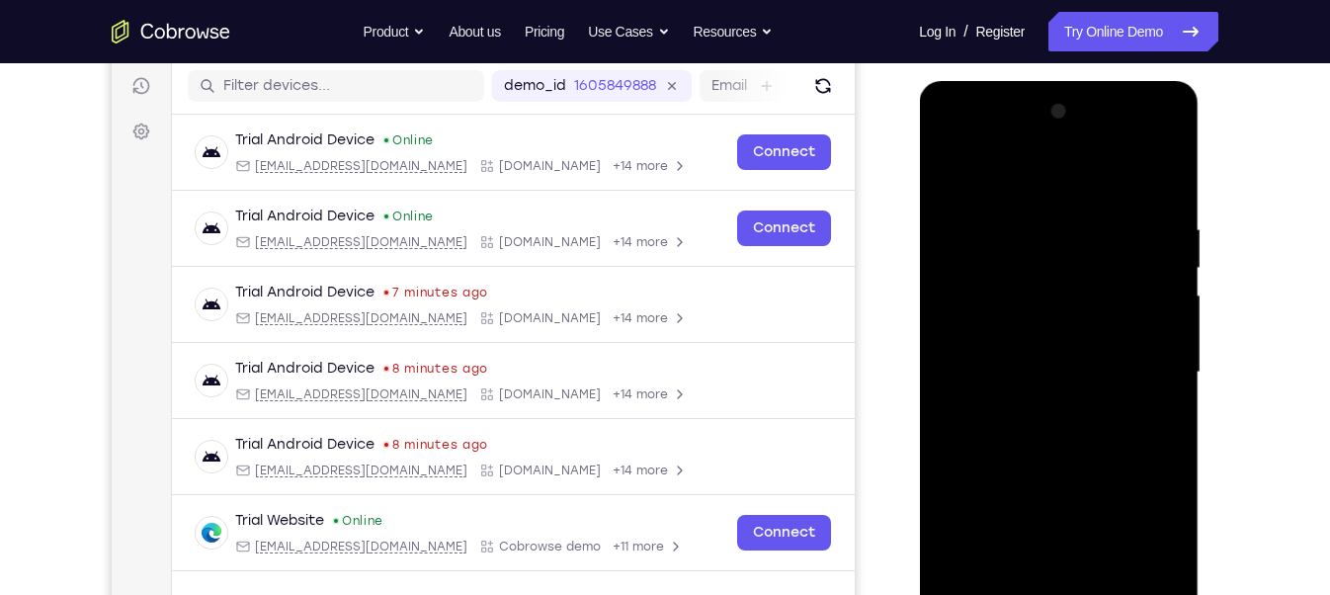
click at [993, 258] on div at bounding box center [1057, 372] width 249 height 553
drag, startPoint x: 1077, startPoint y: 453, endPoint x: 1053, endPoint y: 210, distance: 244.1
click at [1053, 210] on div at bounding box center [1057, 372] width 249 height 553
drag, startPoint x: 1115, startPoint y: 466, endPoint x: 1097, endPoint y: 283, distance: 183.6
click at [1097, 283] on div at bounding box center [1057, 372] width 249 height 553
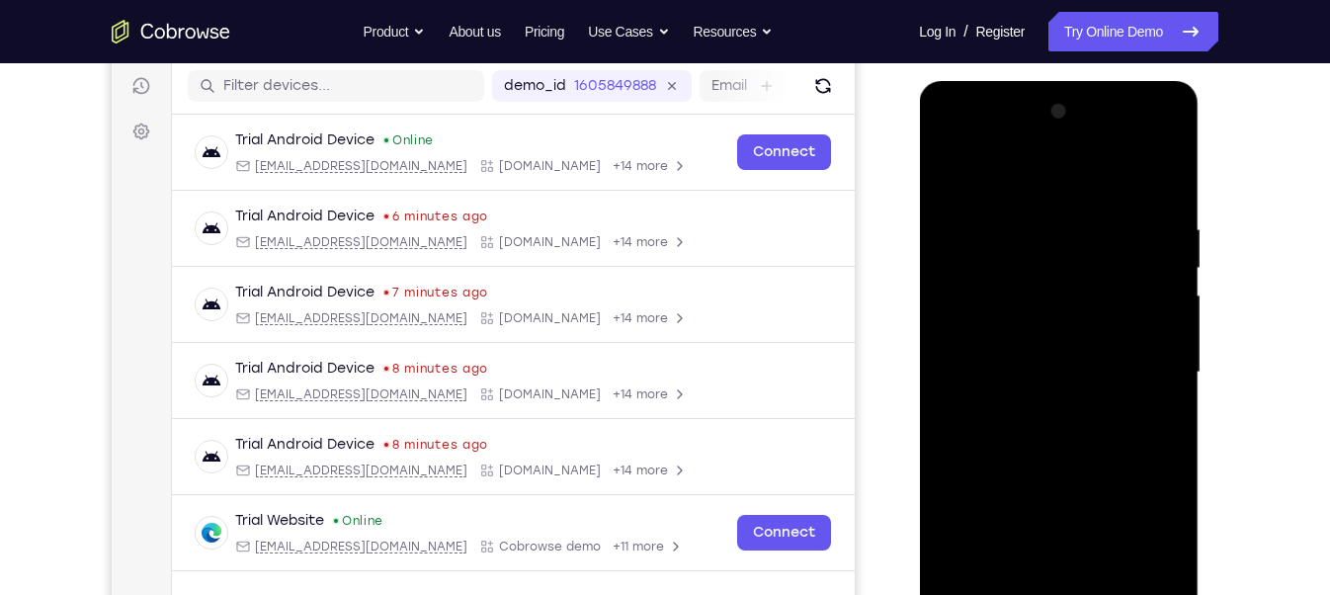
drag, startPoint x: 990, startPoint y: 363, endPoint x: 991, endPoint y: 345, distance: 18.8
click at [991, 345] on div at bounding box center [1057, 372] width 249 height 553
click at [993, 327] on div at bounding box center [1057, 372] width 249 height 553
drag, startPoint x: 1075, startPoint y: 443, endPoint x: 1041, endPoint y: 190, distance: 255.1
click at [1041, 190] on div at bounding box center [1057, 372] width 249 height 553
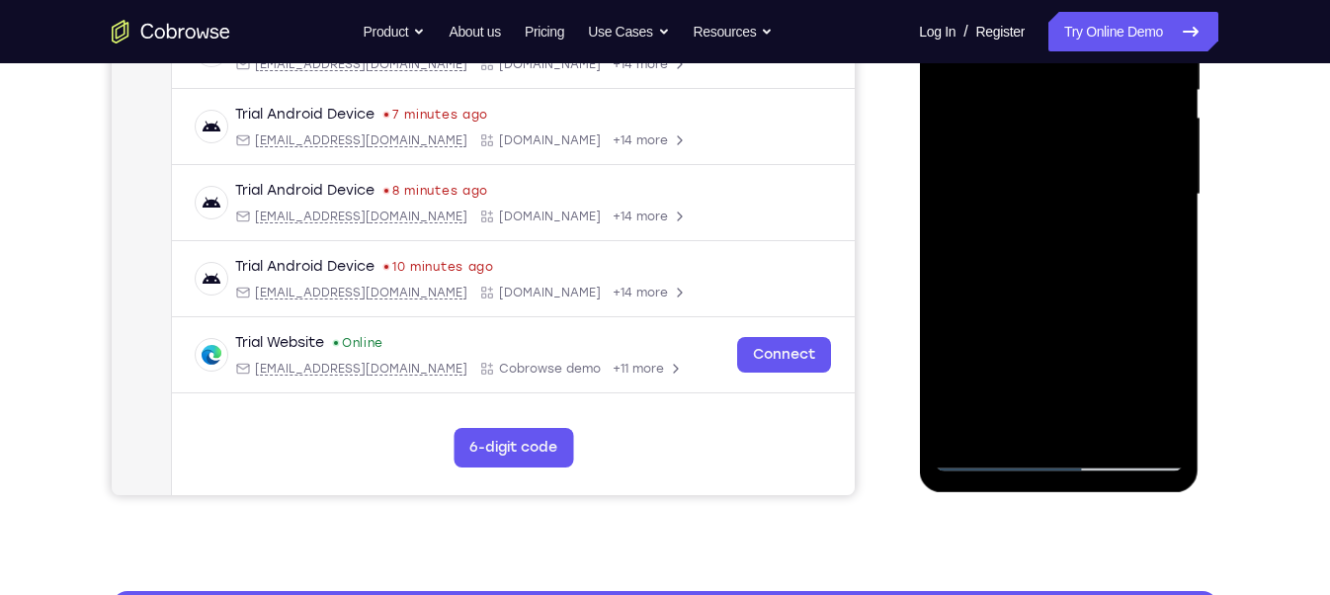
scroll to position [425, 0]
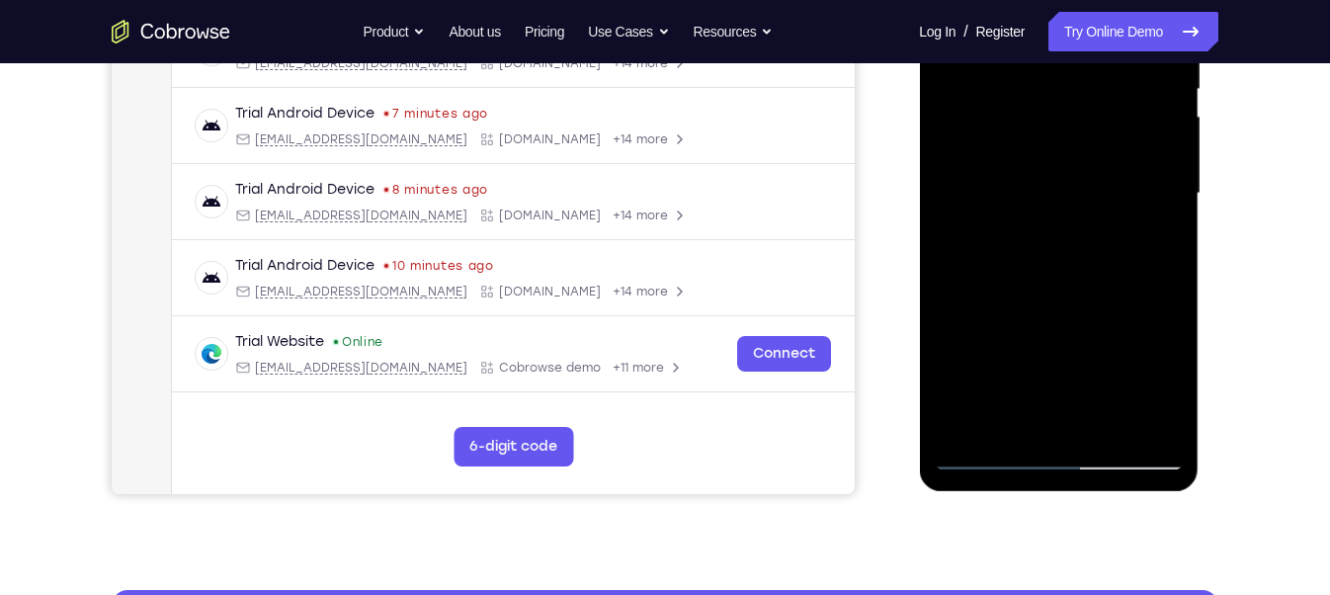
drag, startPoint x: 1117, startPoint y: 349, endPoint x: 1090, endPoint y: 165, distance: 185.6
click at [1090, 165] on div at bounding box center [1057, 193] width 249 height 553
drag, startPoint x: 1102, startPoint y: 375, endPoint x: 1060, endPoint y: 150, distance: 229.2
click at [1060, 150] on div at bounding box center [1057, 193] width 249 height 553
drag, startPoint x: 1101, startPoint y: 352, endPoint x: 1089, endPoint y: 227, distance: 125.0
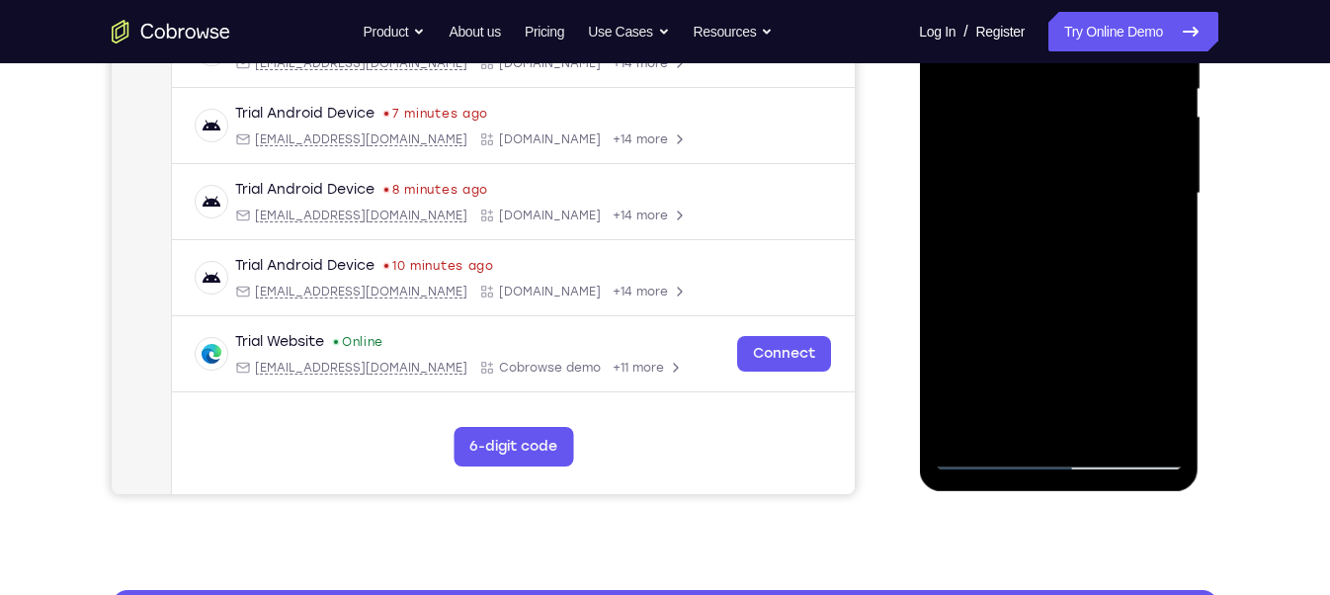
click at [1089, 227] on div at bounding box center [1057, 193] width 249 height 553
click at [1111, 235] on div at bounding box center [1057, 193] width 249 height 553
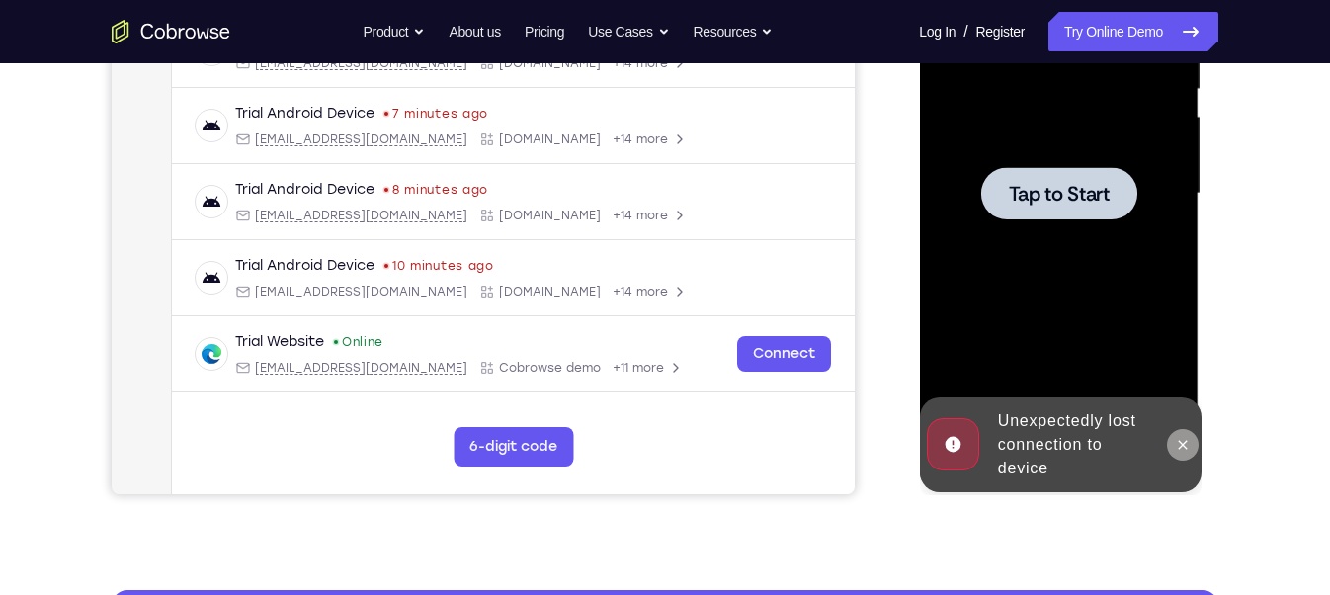
click at [1179, 448] on icon at bounding box center [1181, 445] width 16 height 16
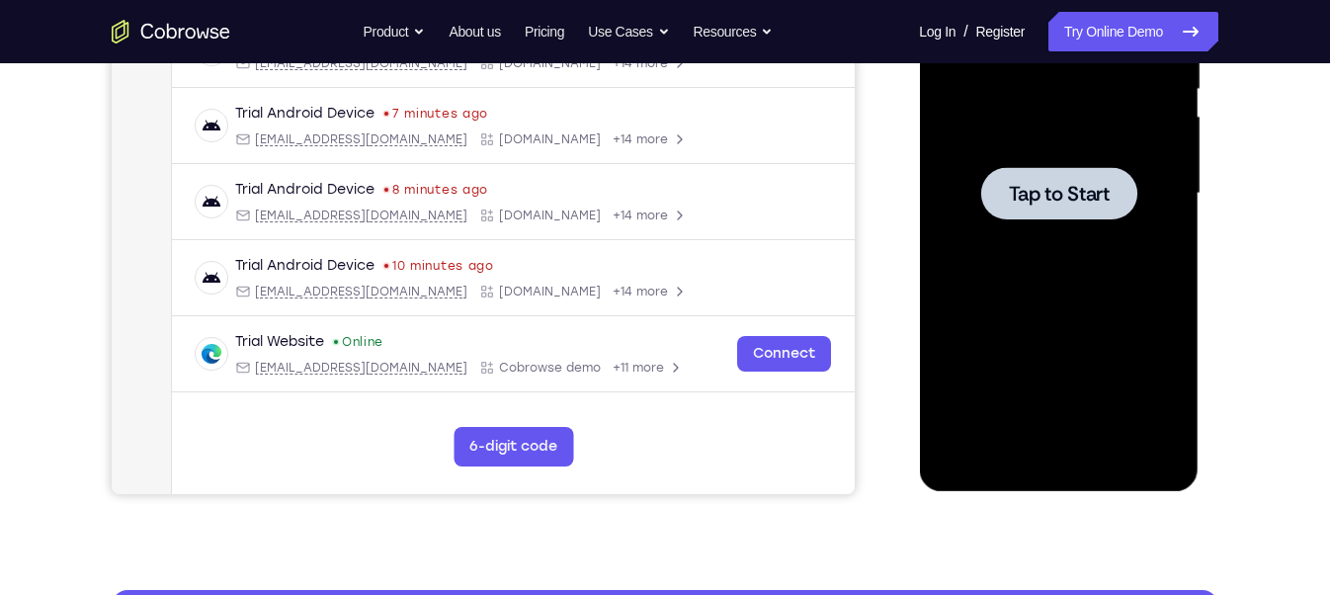
click at [1054, 184] on span "Tap to Start" at bounding box center [1058, 194] width 101 height 20
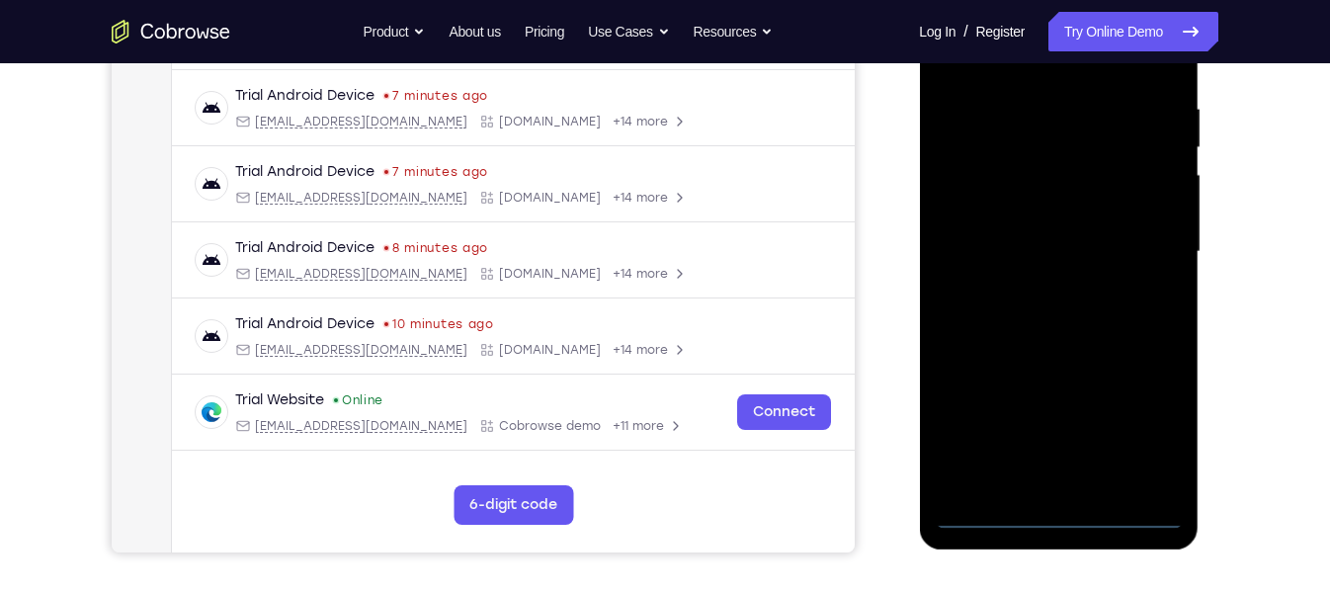
scroll to position [369, 0]
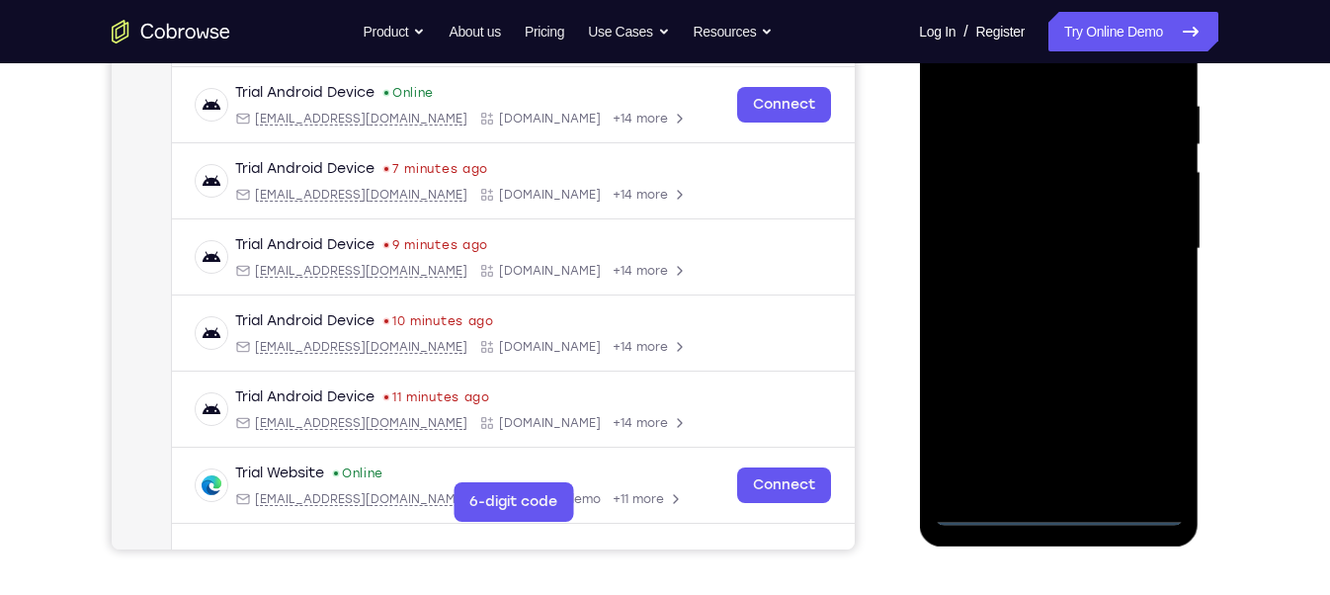
click at [1059, 508] on div at bounding box center [1057, 248] width 249 height 553
click at [1152, 418] on div at bounding box center [1057, 248] width 249 height 553
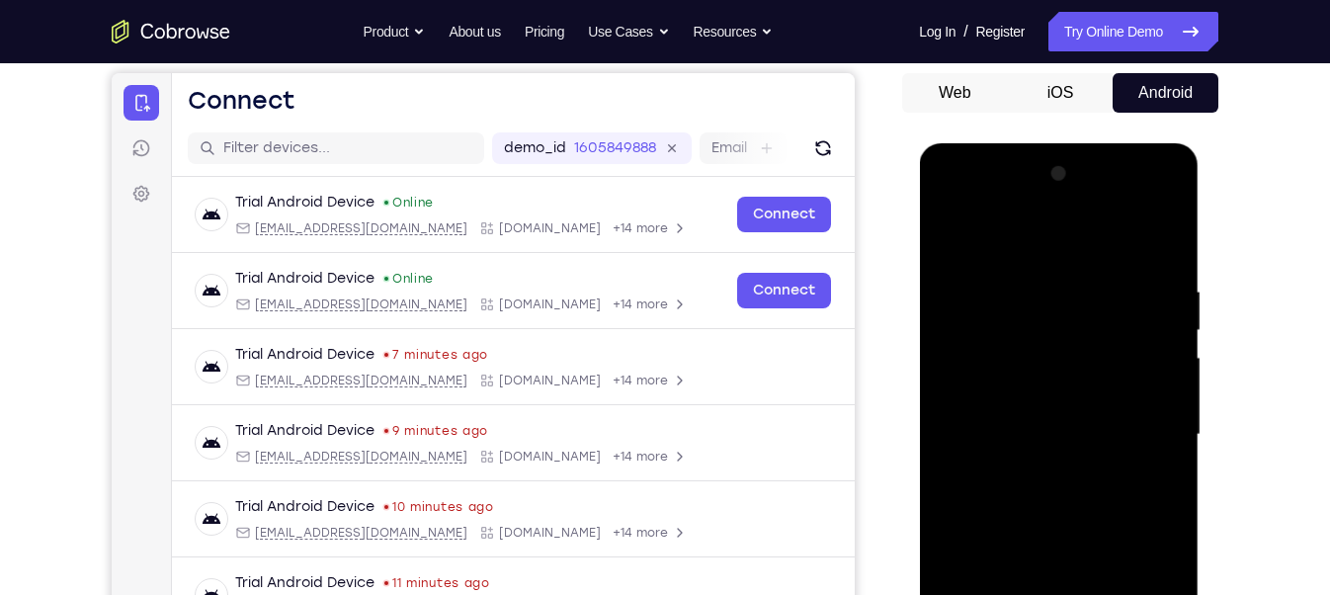
click at [951, 201] on div at bounding box center [1057, 434] width 249 height 553
click at [1012, 326] on div at bounding box center [1057, 434] width 249 height 553
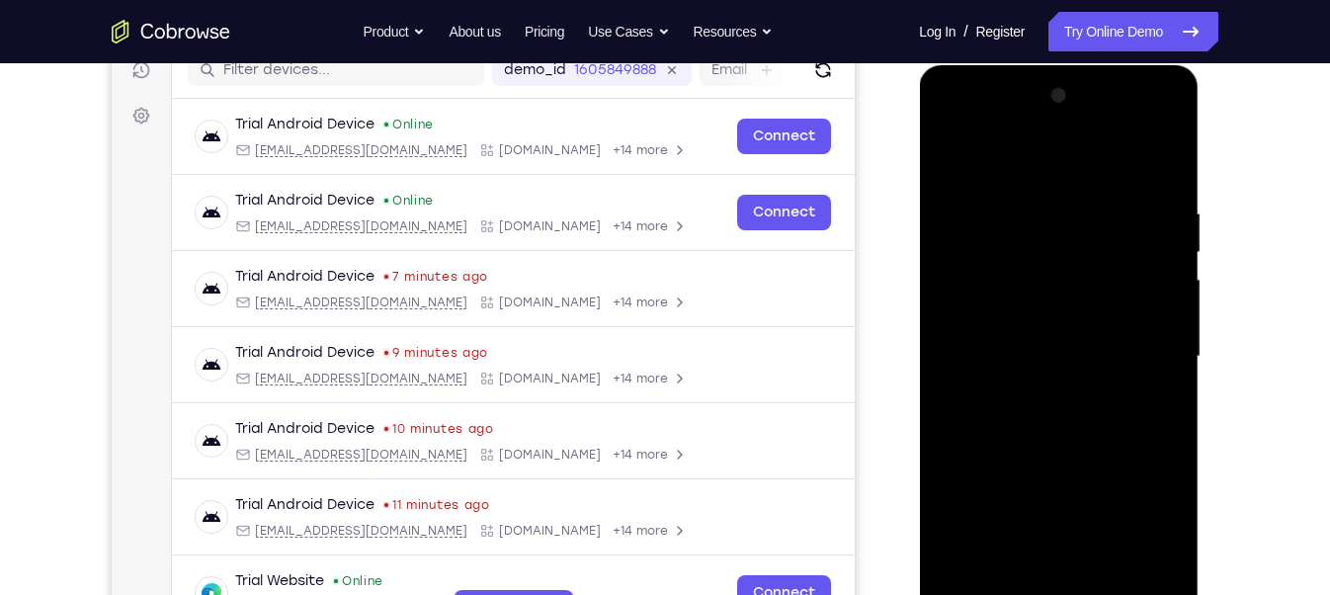
scroll to position [270, 0]
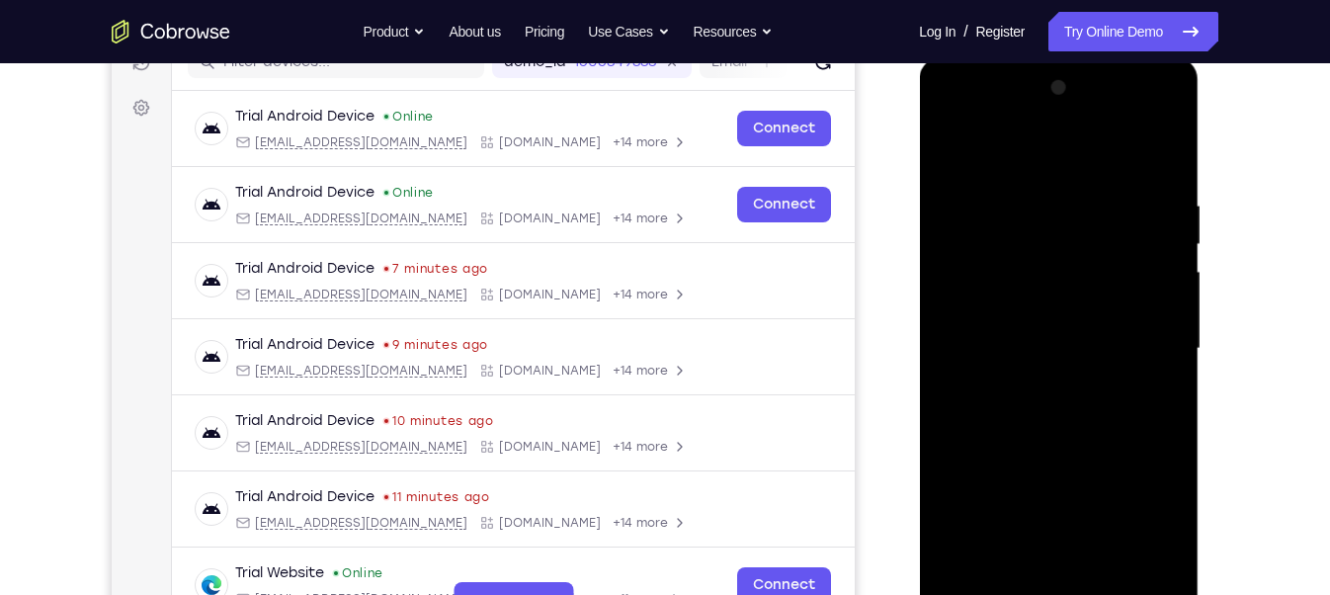
click at [988, 548] on div at bounding box center [1057, 348] width 249 height 553
click at [1004, 435] on div at bounding box center [1057, 348] width 249 height 553
click at [1007, 423] on div at bounding box center [1057, 348] width 249 height 553
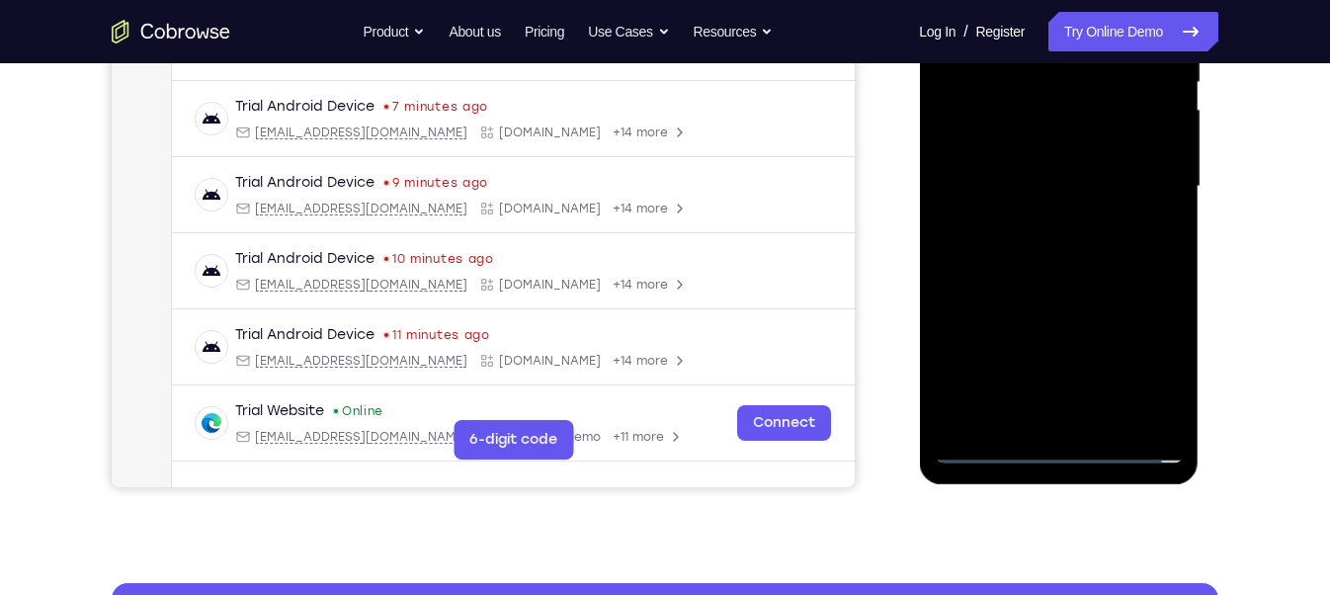
click at [992, 445] on div at bounding box center [1057, 186] width 249 height 553
click at [1046, 149] on div at bounding box center [1057, 186] width 249 height 553
click at [1059, 318] on div at bounding box center [1057, 186] width 249 height 553
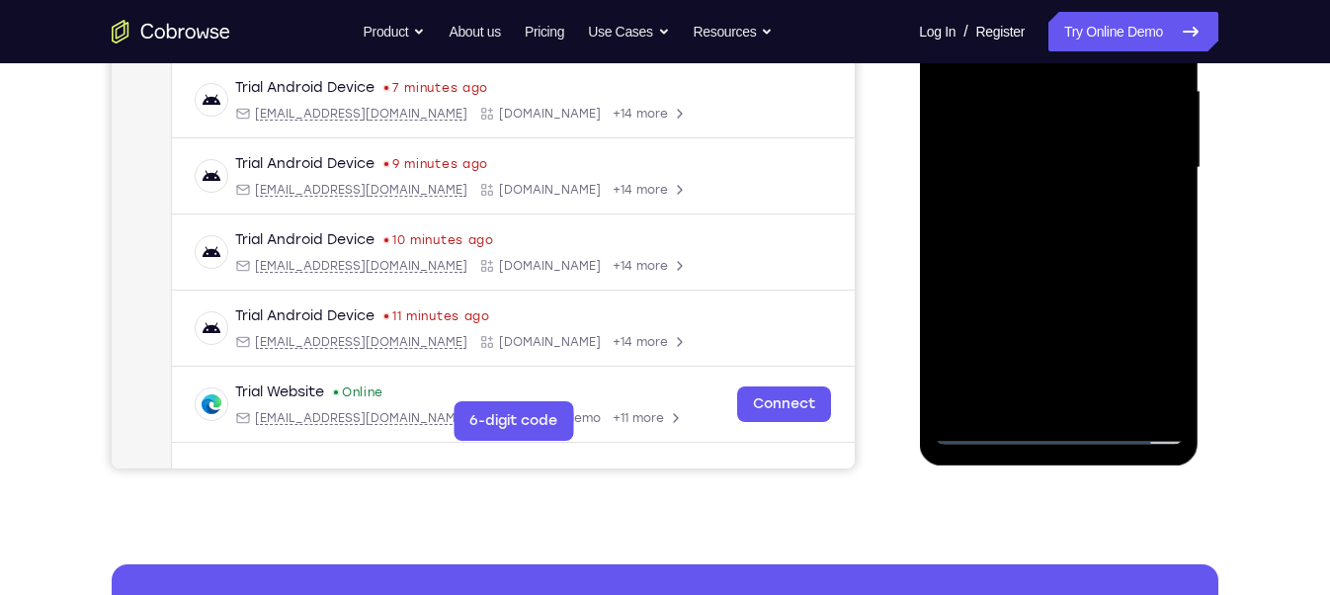
scroll to position [449, 0]
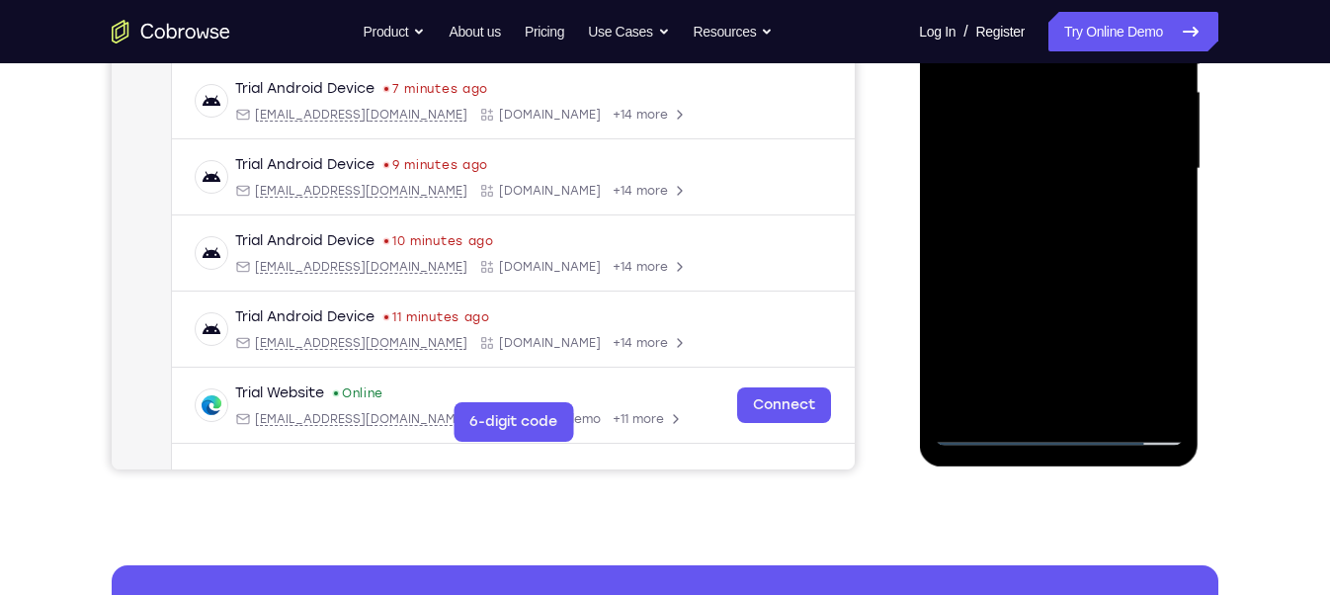
click at [1147, 363] on div at bounding box center [1057, 168] width 249 height 553
click at [1158, 295] on div at bounding box center [1057, 168] width 249 height 553
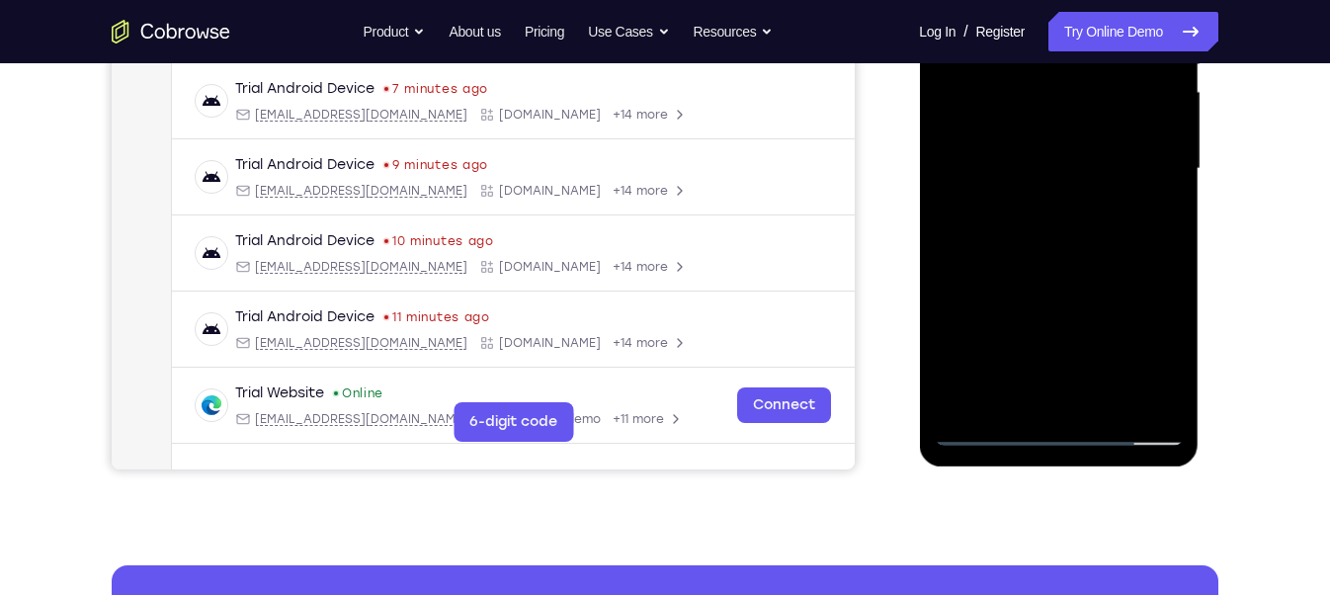
click at [1158, 295] on div at bounding box center [1057, 168] width 249 height 553
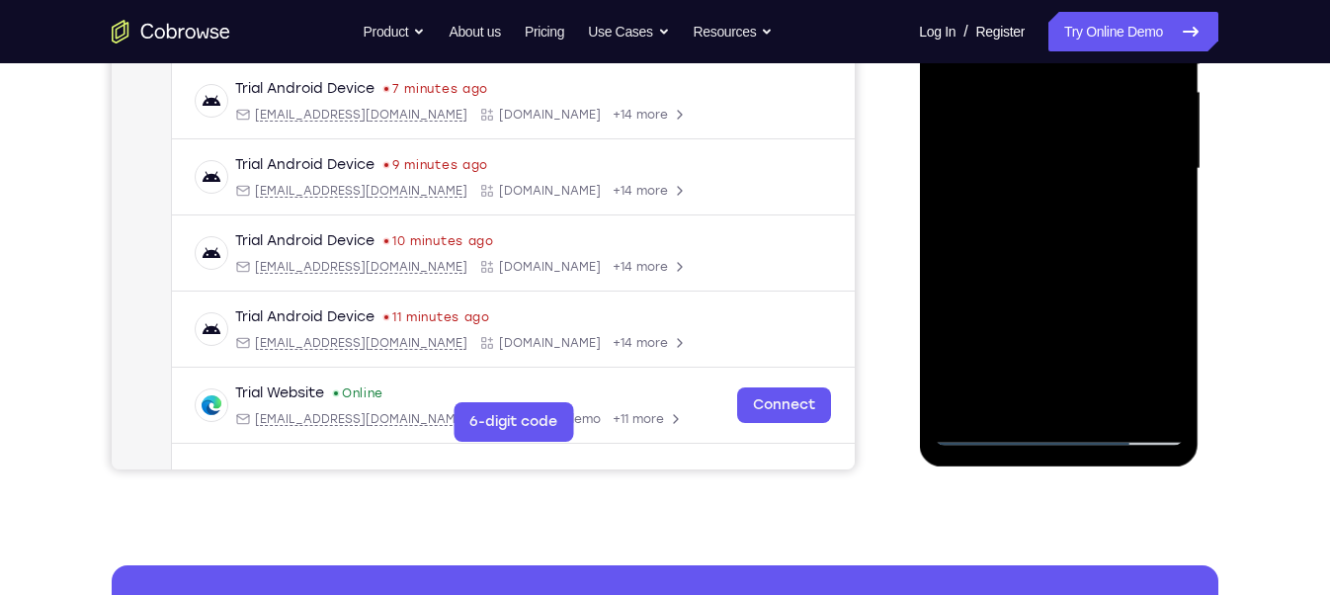
click at [1158, 295] on div at bounding box center [1057, 168] width 249 height 553
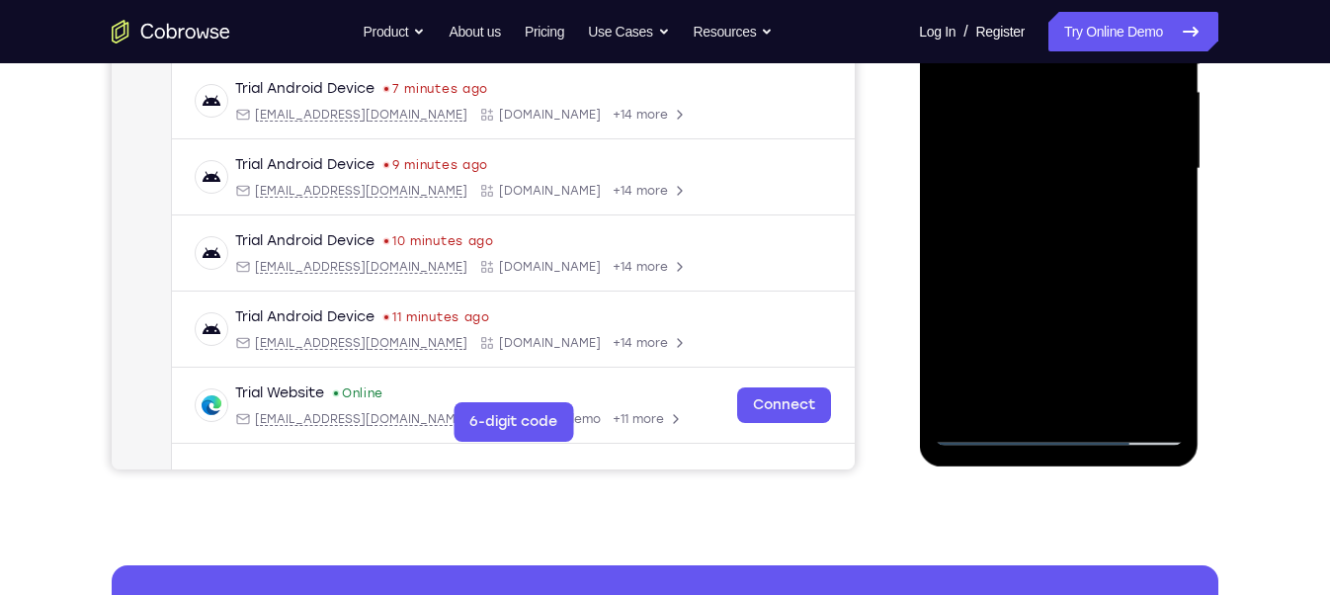
click at [1158, 295] on div at bounding box center [1057, 168] width 249 height 553
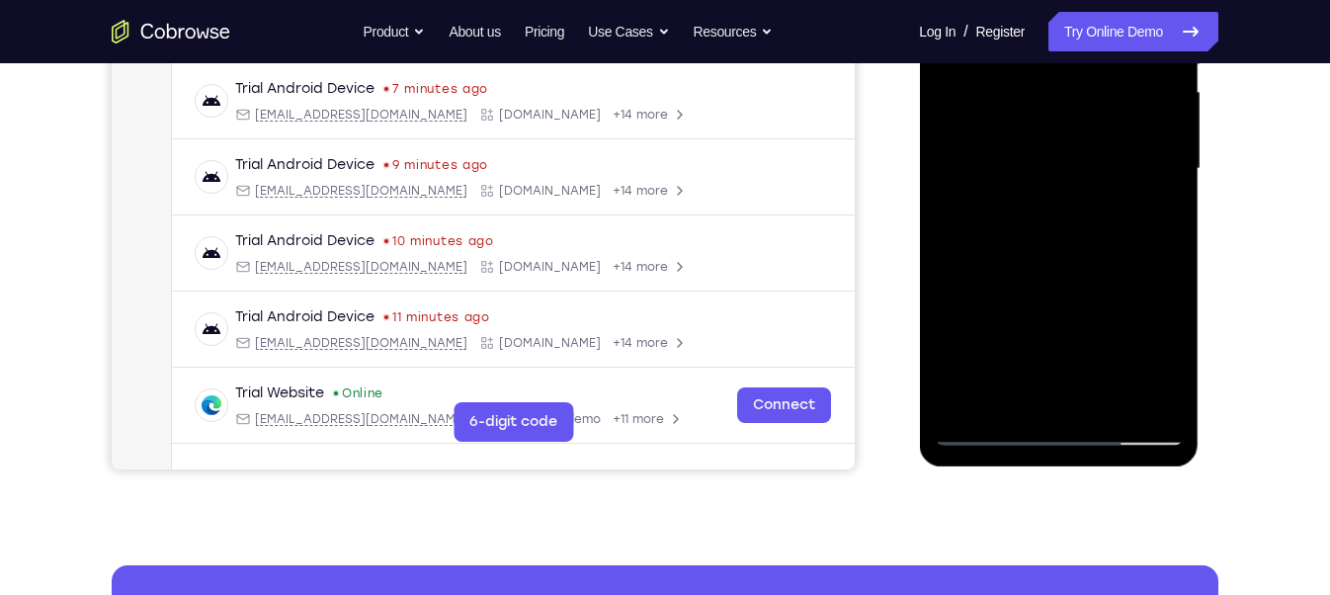
click at [1158, 295] on div at bounding box center [1057, 168] width 249 height 553
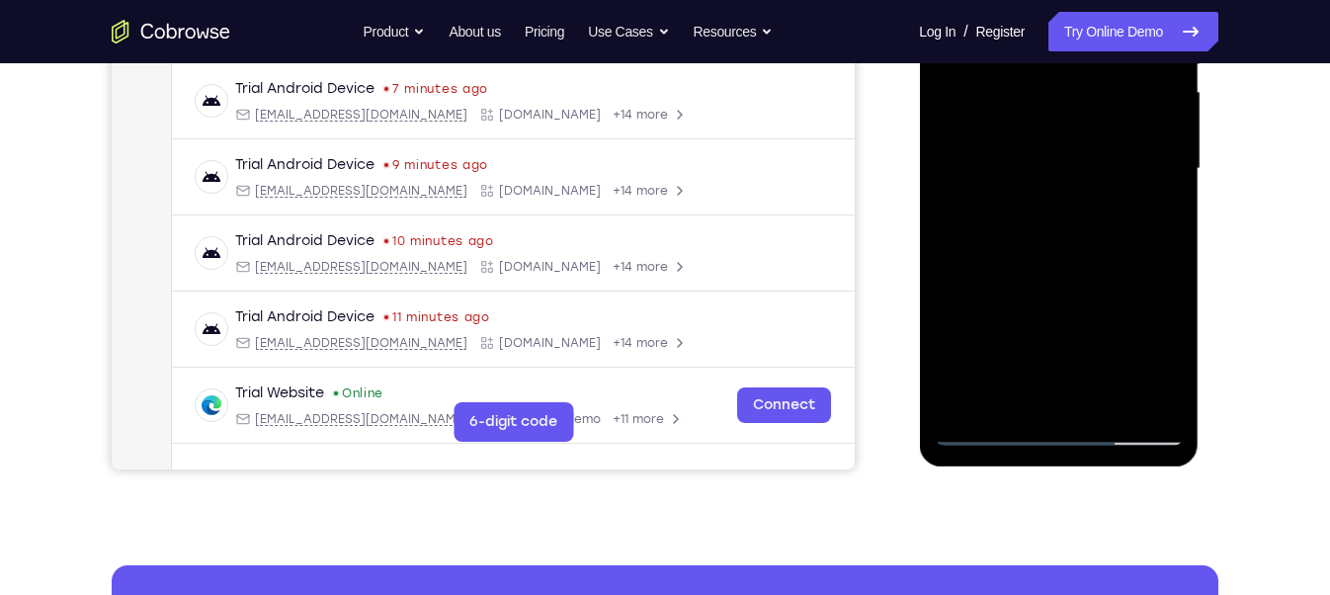
click at [1158, 295] on div at bounding box center [1057, 168] width 249 height 553
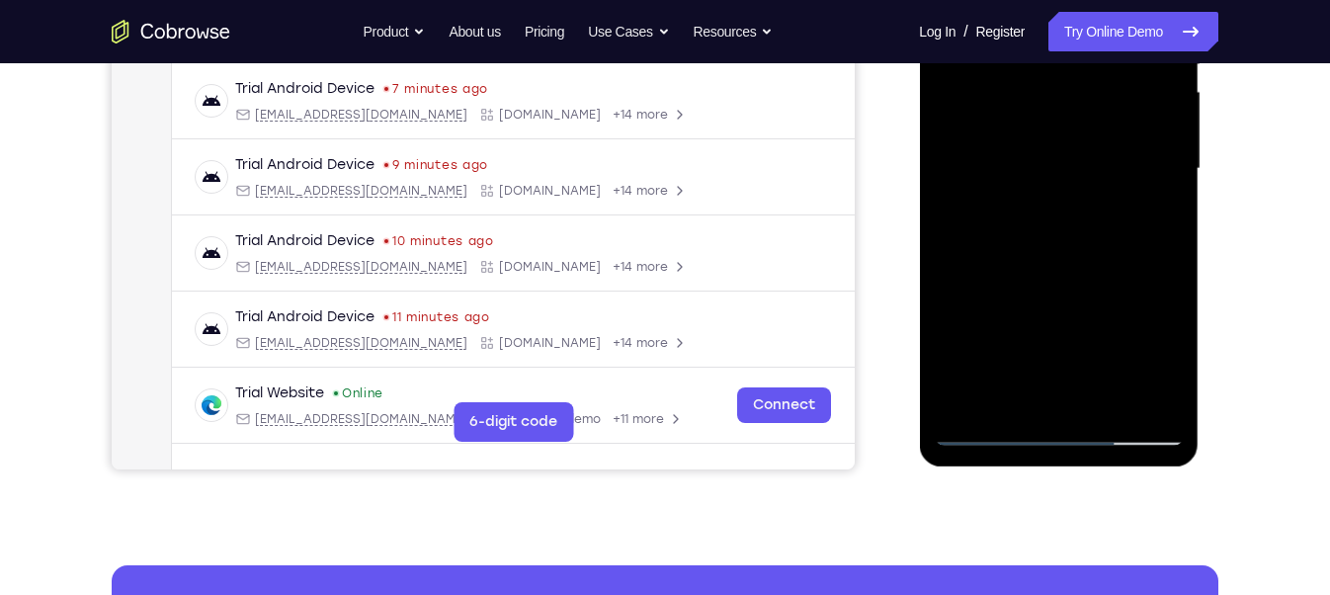
click at [1158, 295] on div at bounding box center [1057, 168] width 249 height 553
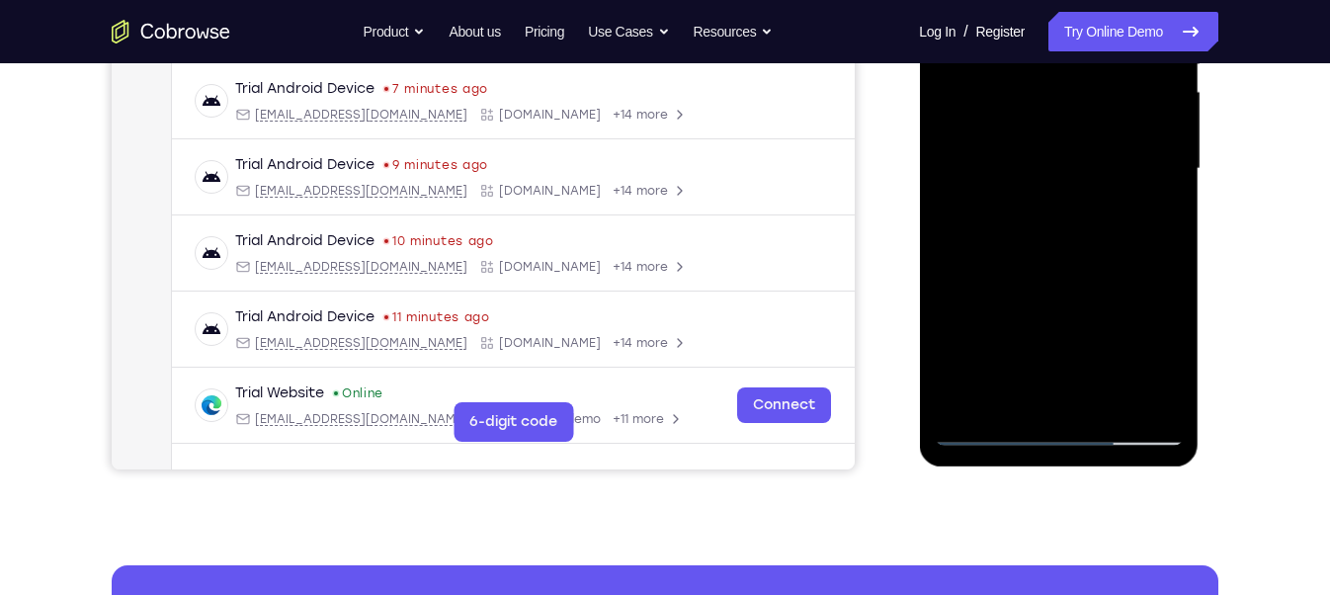
click at [1158, 295] on div at bounding box center [1057, 168] width 249 height 553
click at [960, 272] on div at bounding box center [1057, 168] width 249 height 553
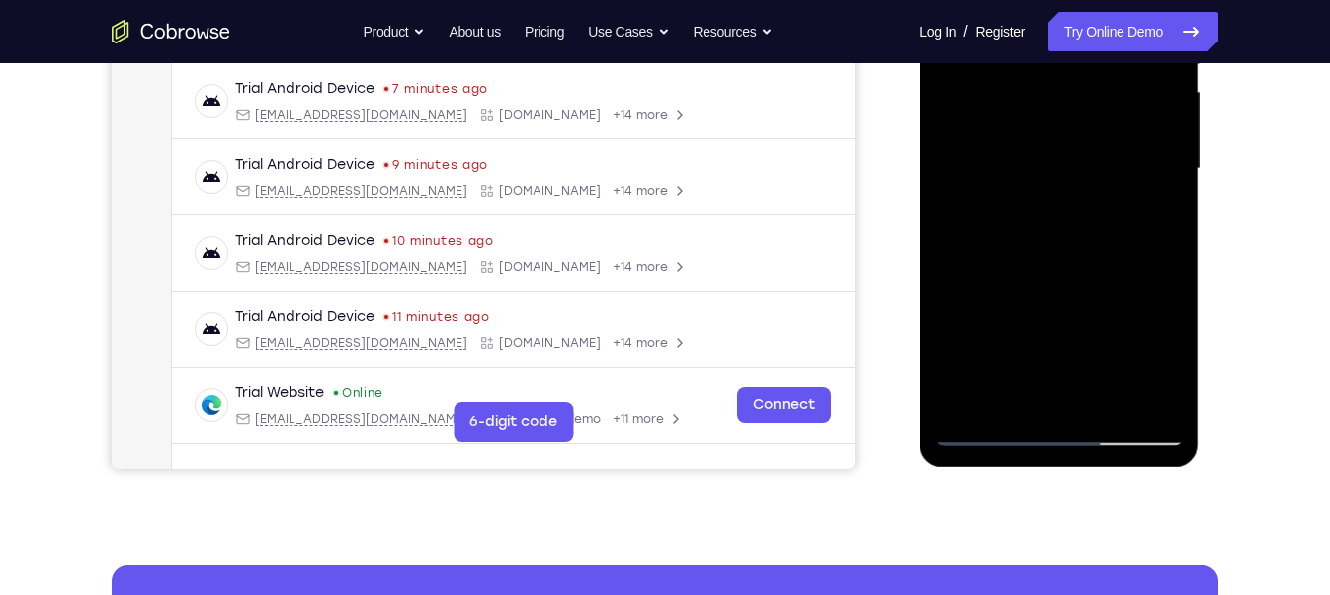
click at [977, 285] on div at bounding box center [1057, 168] width 249 height 553
click at [959, 263] on div at bounding box center [1057, 168] width 249 height 553
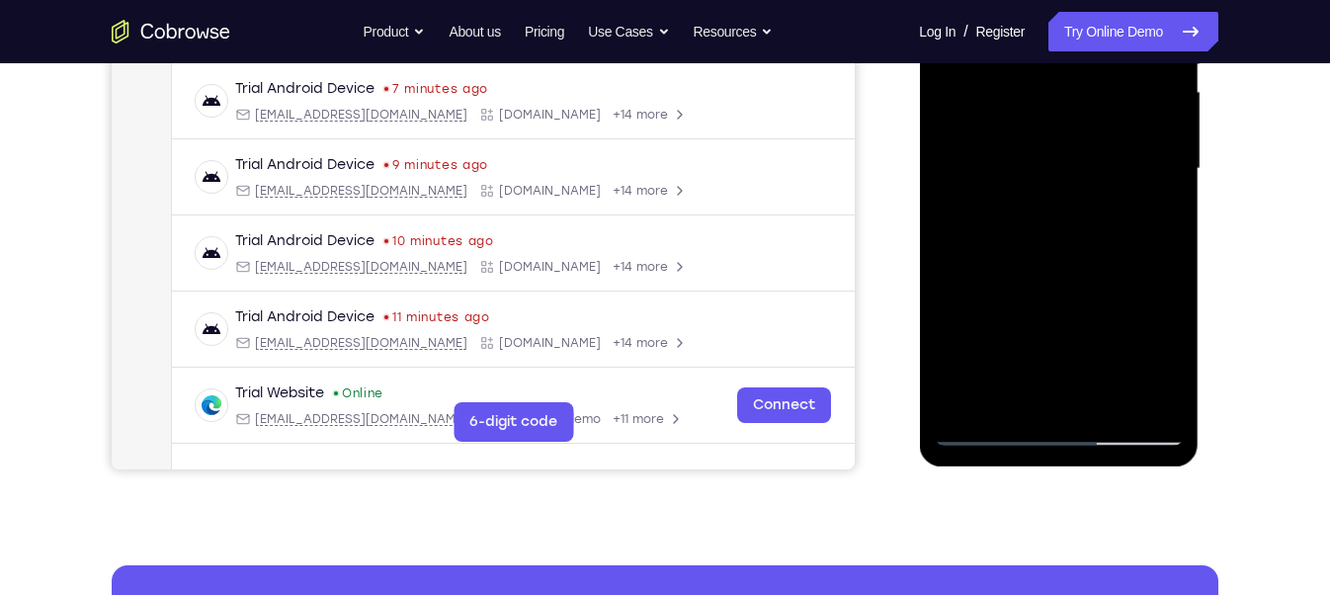
click at [959, 263] on div at bounding box center [1057, 168] width 249 height 553
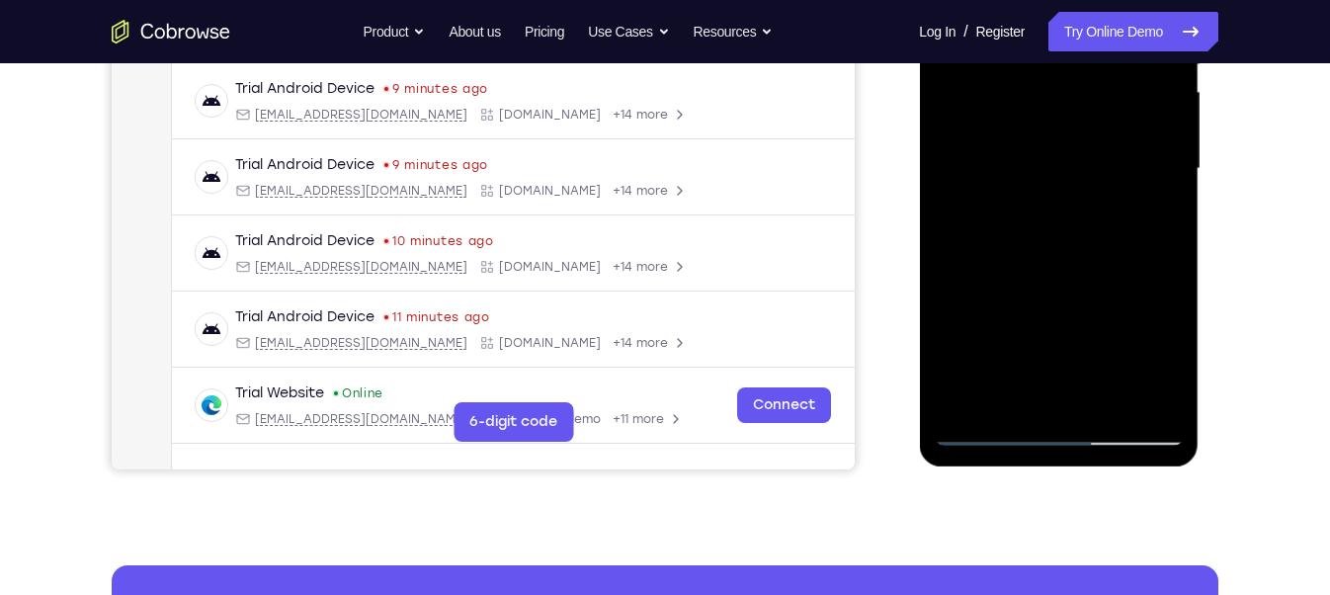
click at [959, 263] on div at bounding box center [1057, 168] width 249 height 553
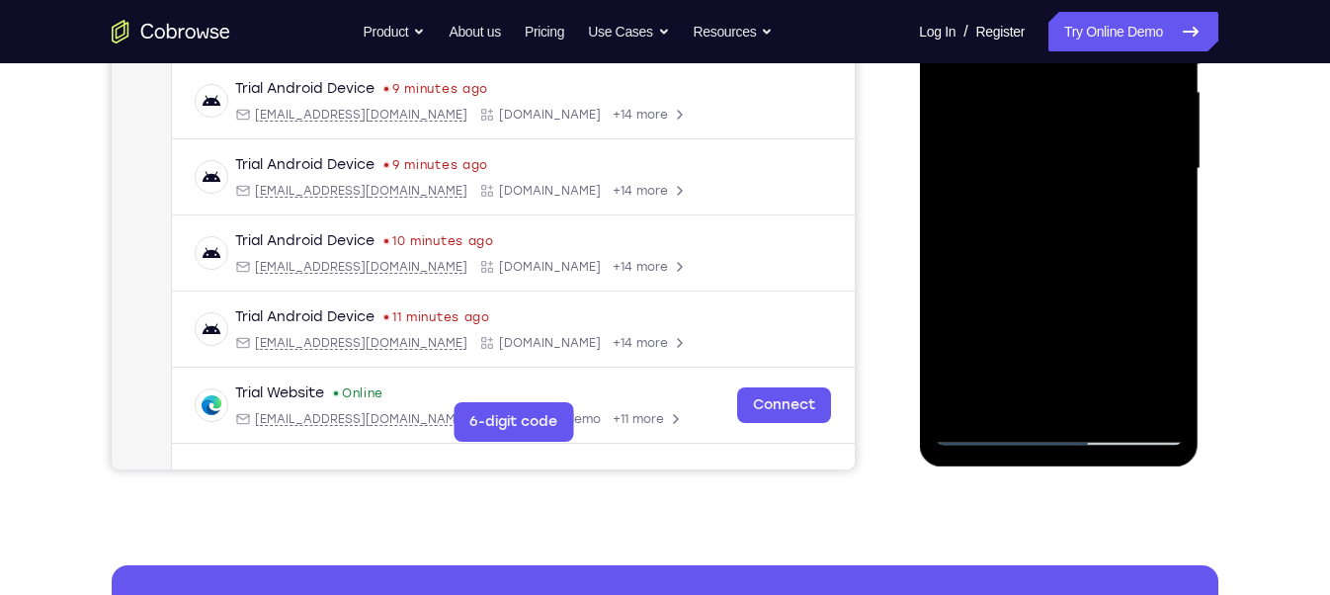
click at [959, 263] on div at bounding box center [1057, 168] width 249 height 553
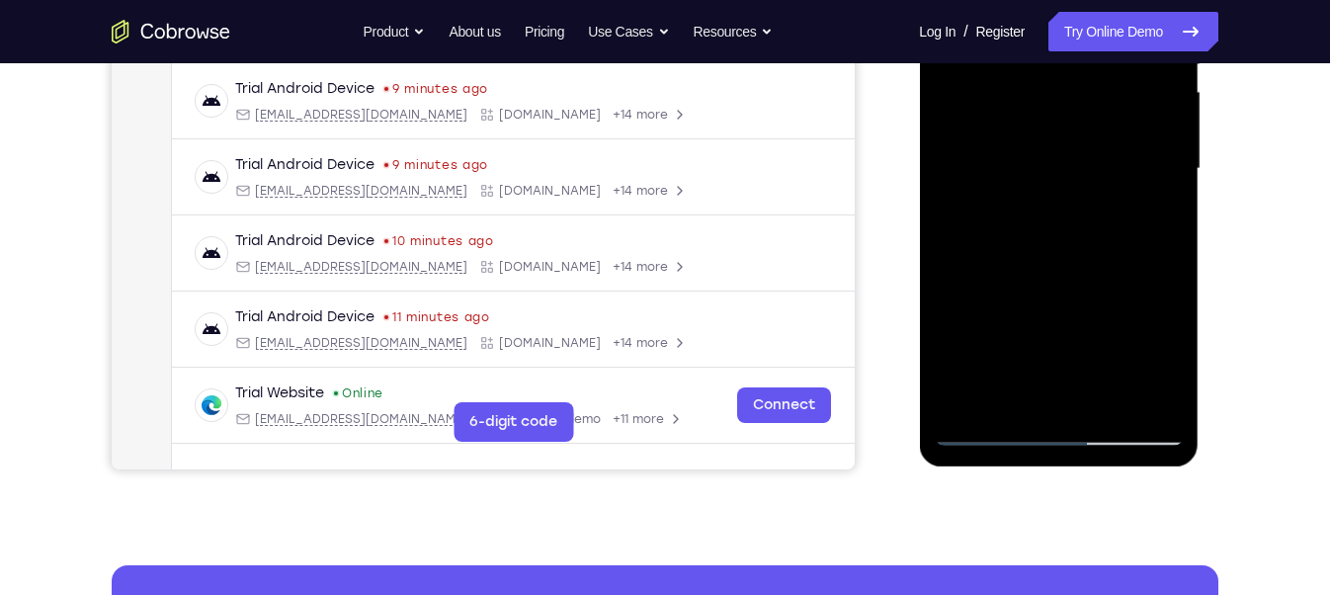
click at [959, 263] on div at bounding box center [1057, 168] width 249 height 553
click at [952, 274] on div at bounding box center [1057, 168] width 249 height 553
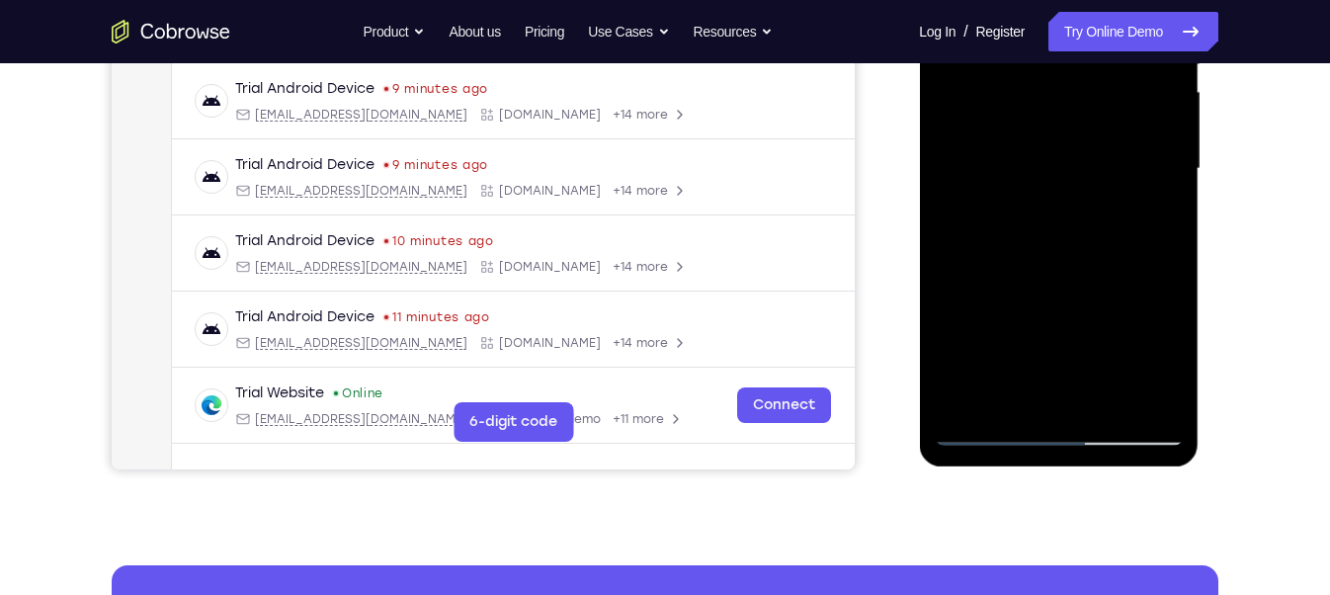
click at [952, 274] on div at bounding box center [1057, 168] width 249 height 553
click at [1149, 293] on div at bounding box center [1057, 168] width 249 height 553
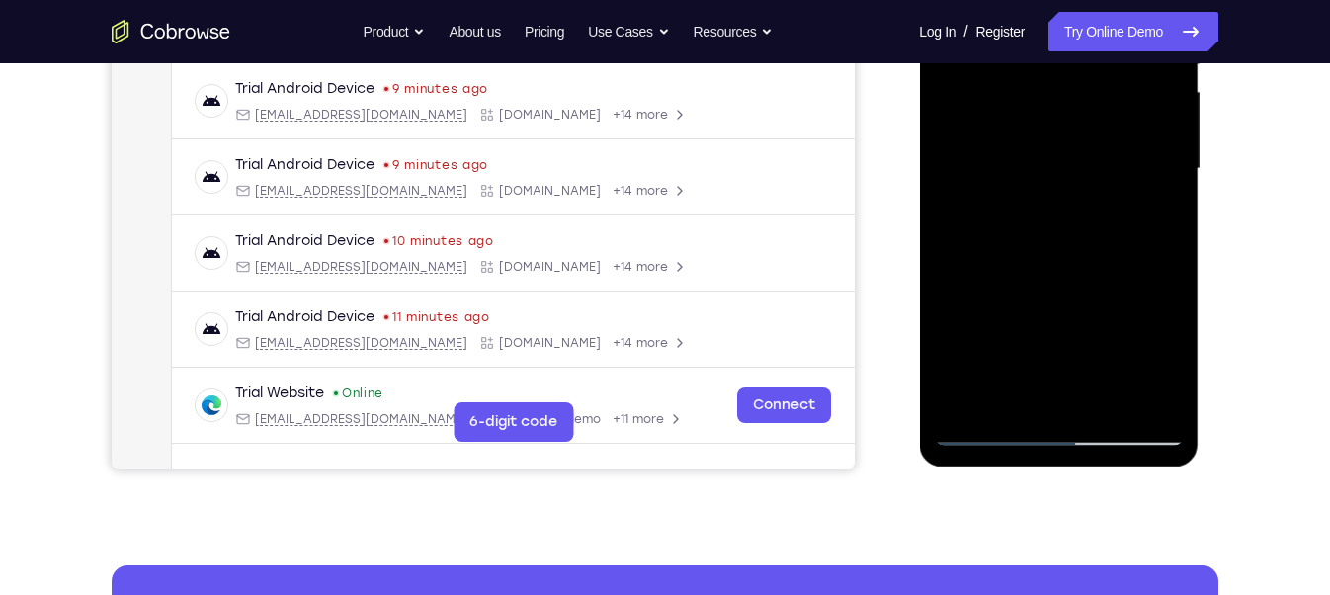
click at [1149, 293] on div at bounding box center [1057, 168] width 249 height 553
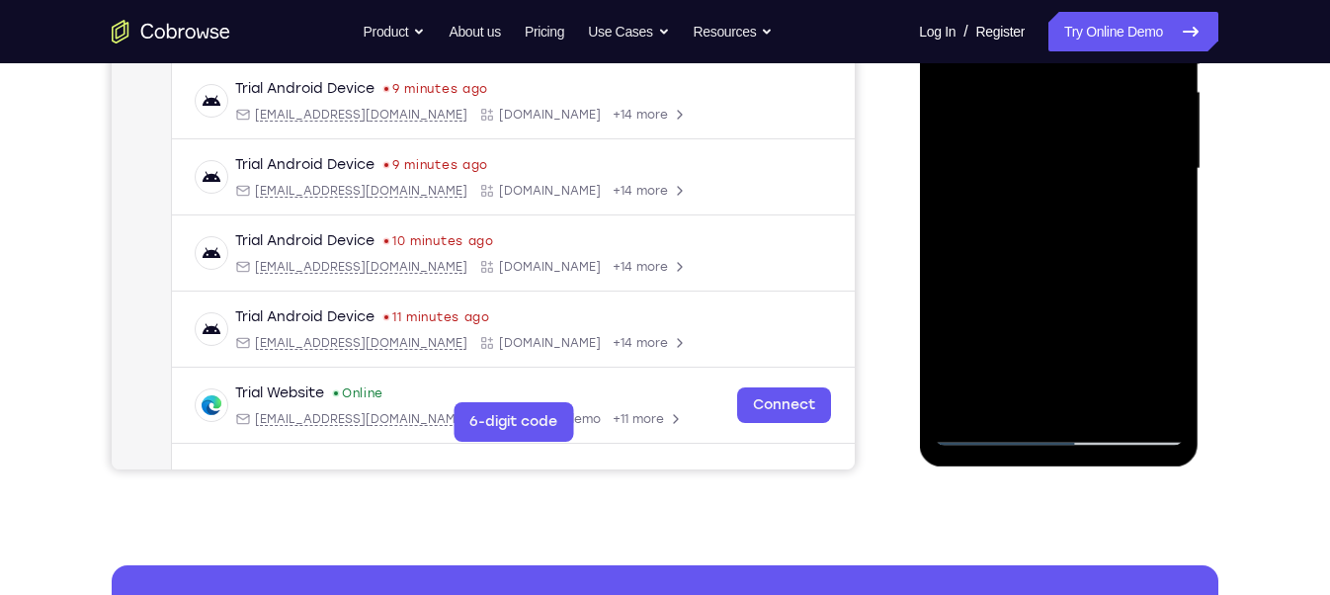
click at [1149, 293] on div at bounding box center [1057, 168] width 249 height 553
click at [1117, 301] on div at bounding box center [1057, 168] width 249 height 553
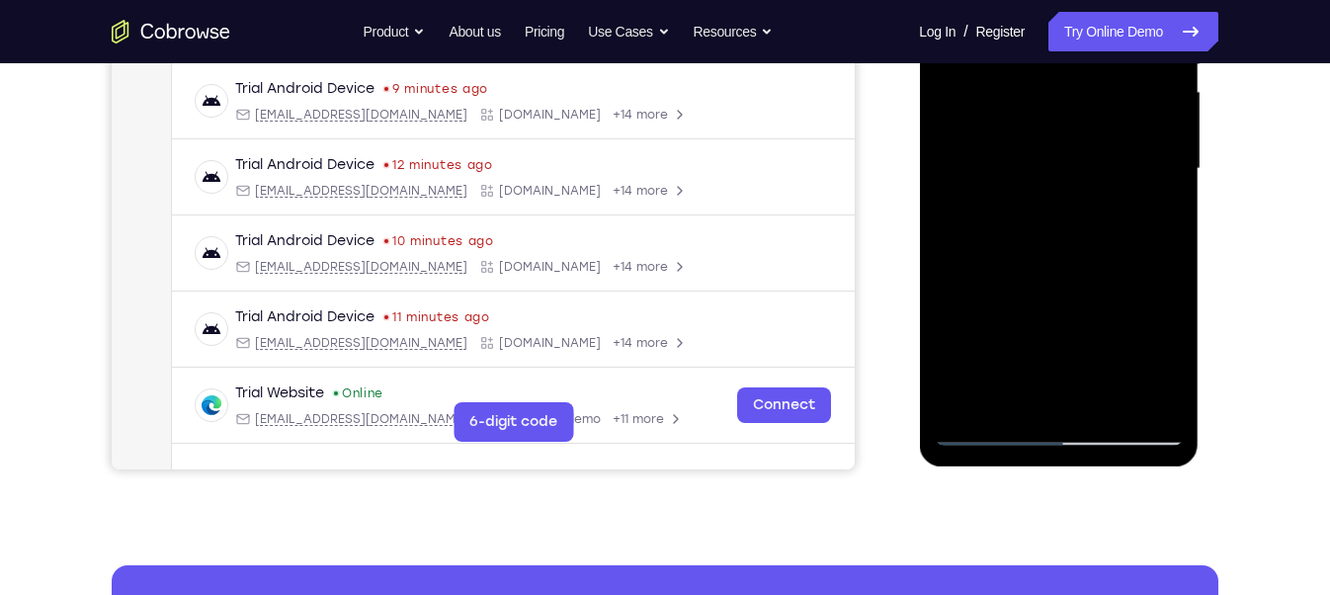
click at [1117, 301] on div at bounding box center [1057, 168] width 249 height 553
click at [1147, 294] on div at bounding box center [1057, 168] width 249 height 553
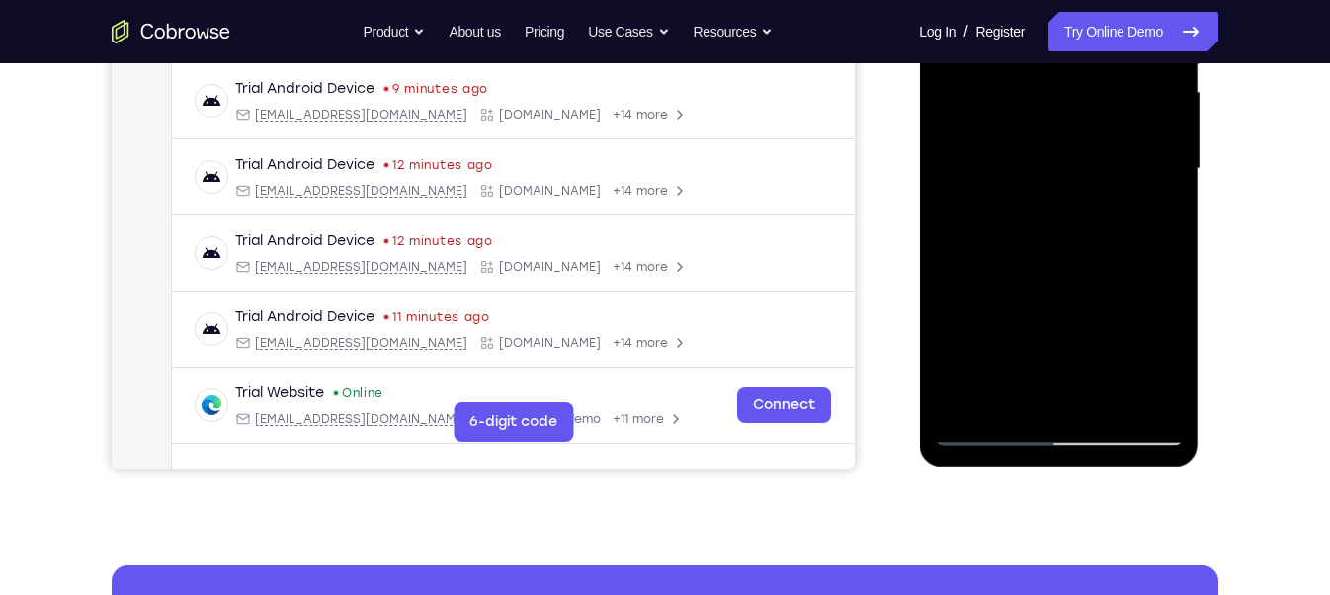
click at [1147, 294] on div at bounding box center [1057, 168] width 249 height 553
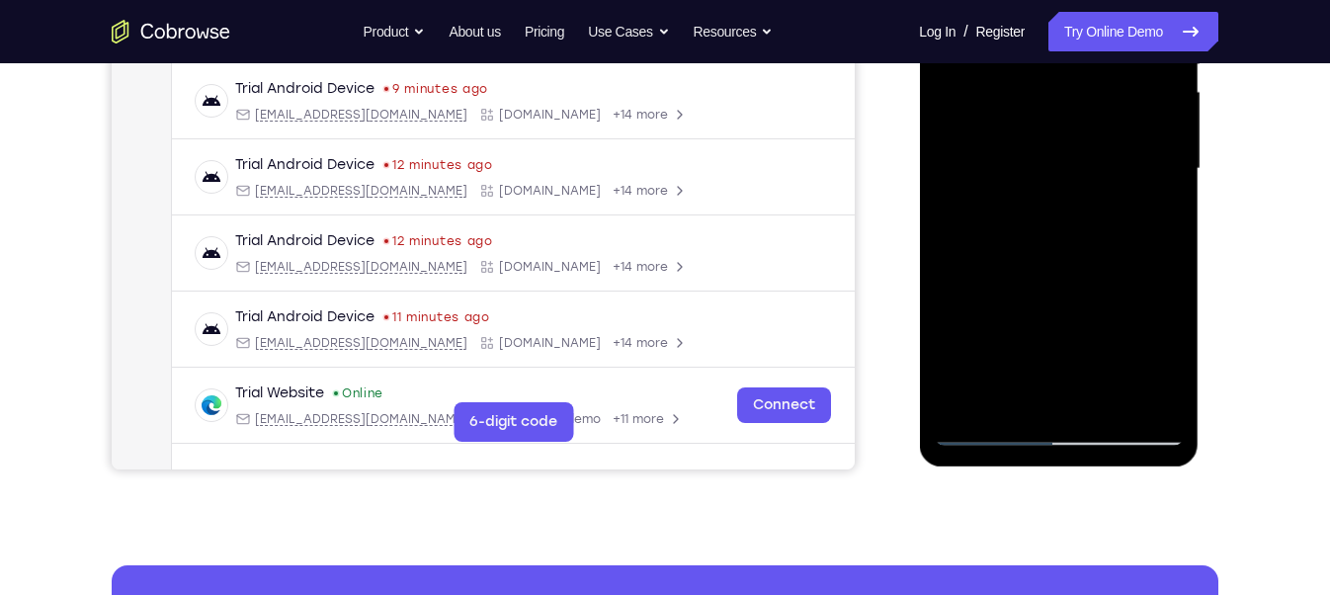
click at [1147, 294] on div at bounding box center [1057, 168] width 249 height 553
click at [1002, 363] on div at bounding box center [1057, 168] width 249 height 553
click at [1012, 364] on div at bounding box center [1057, 168] width 249 height 553
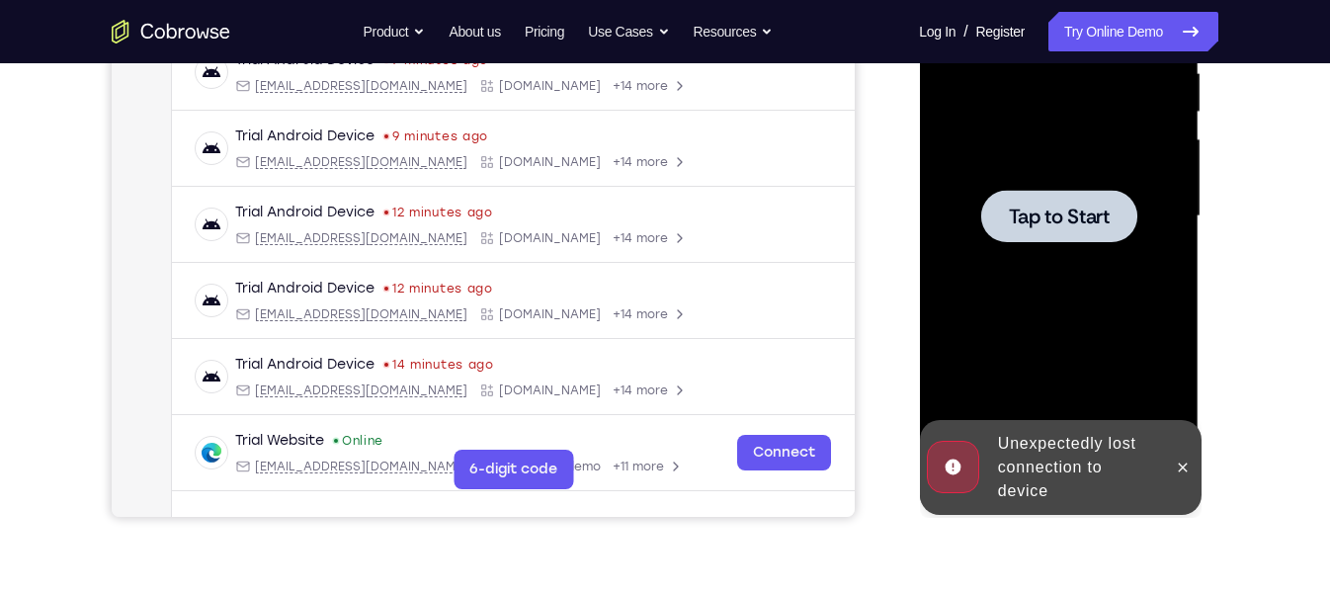
scroll to position [400, 0]
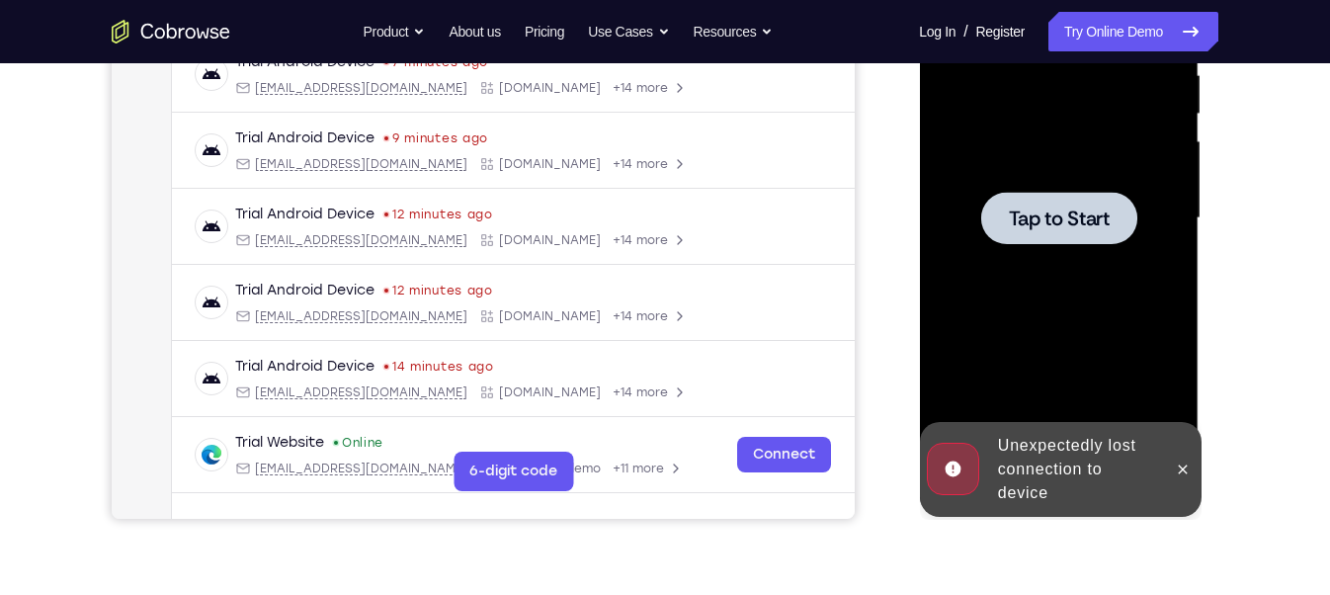
click at [1062, 215] on span "Tap to Start" at bounding box center [1058, 218] width 101 height 20
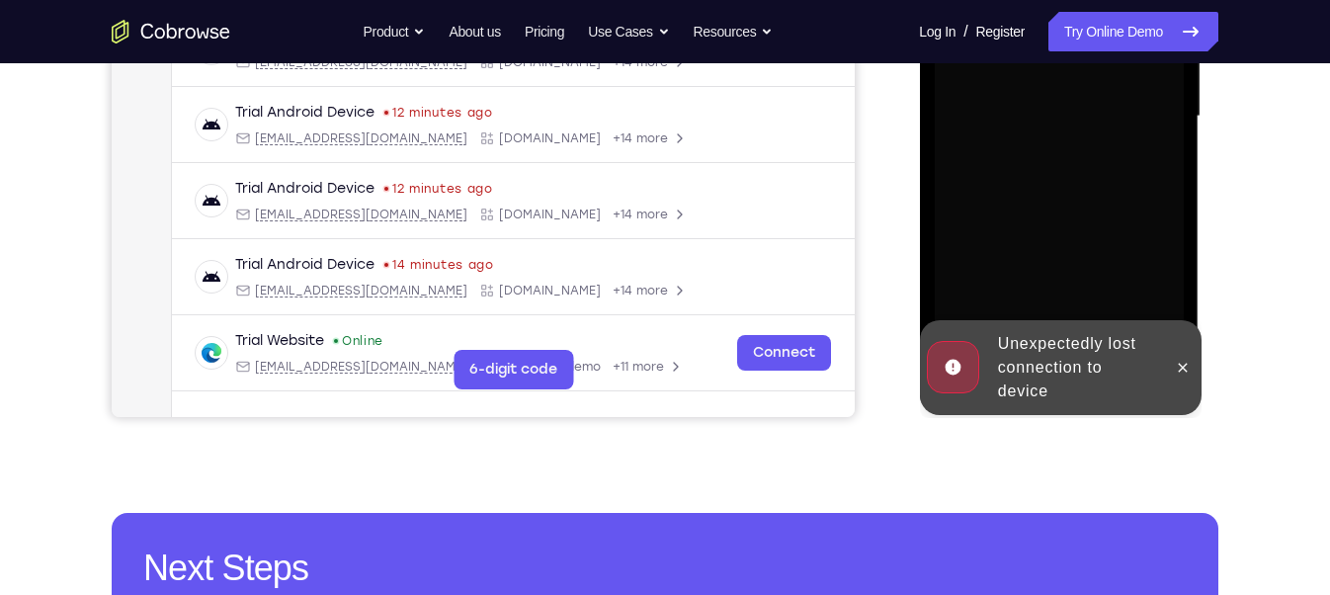
scroll to position [510, 0]
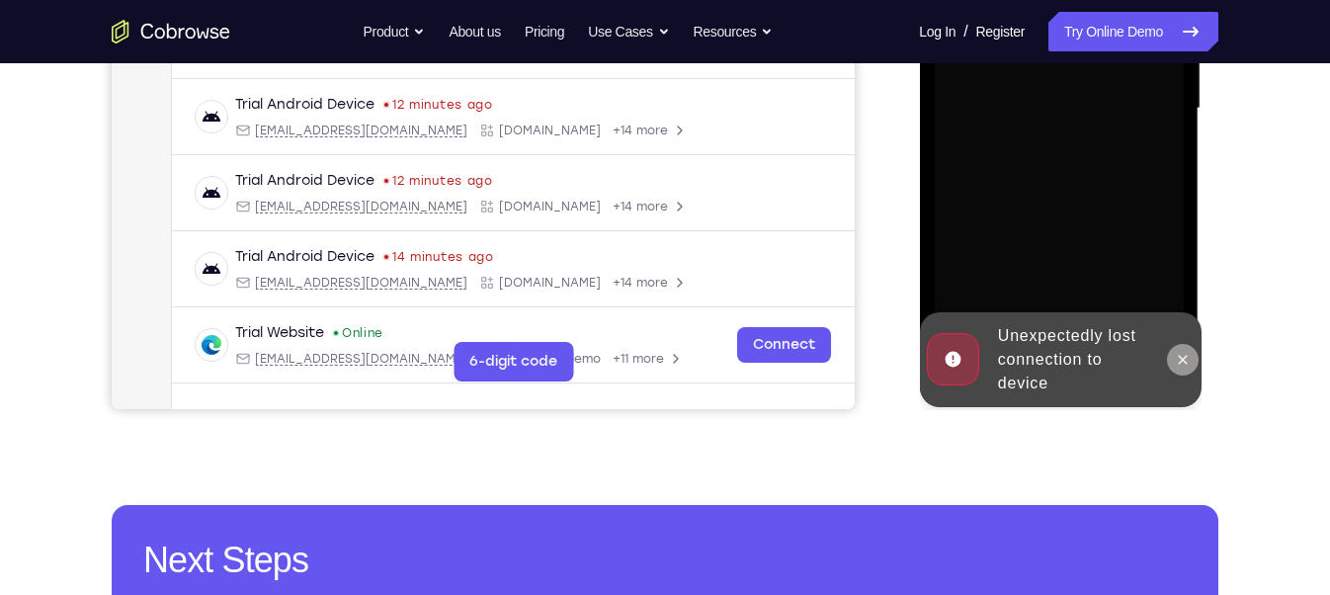
click at [1186, 357] on icon at bounding box center [1181, 360] width 16 height 16
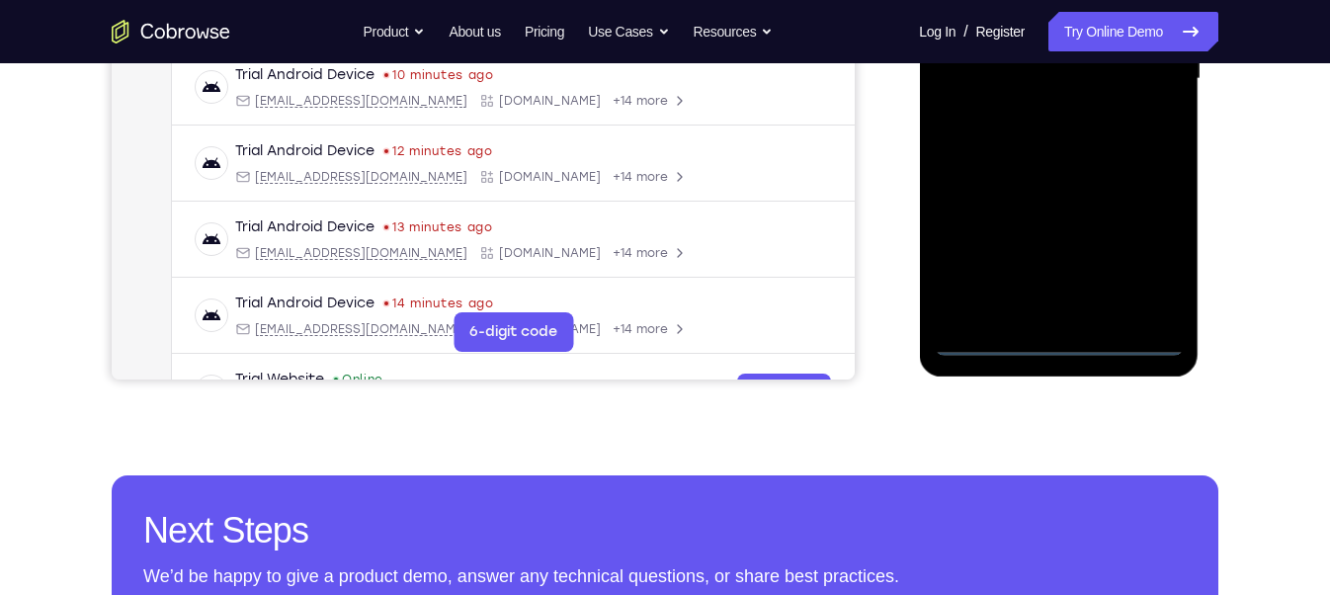
scroll to position [540, 0]
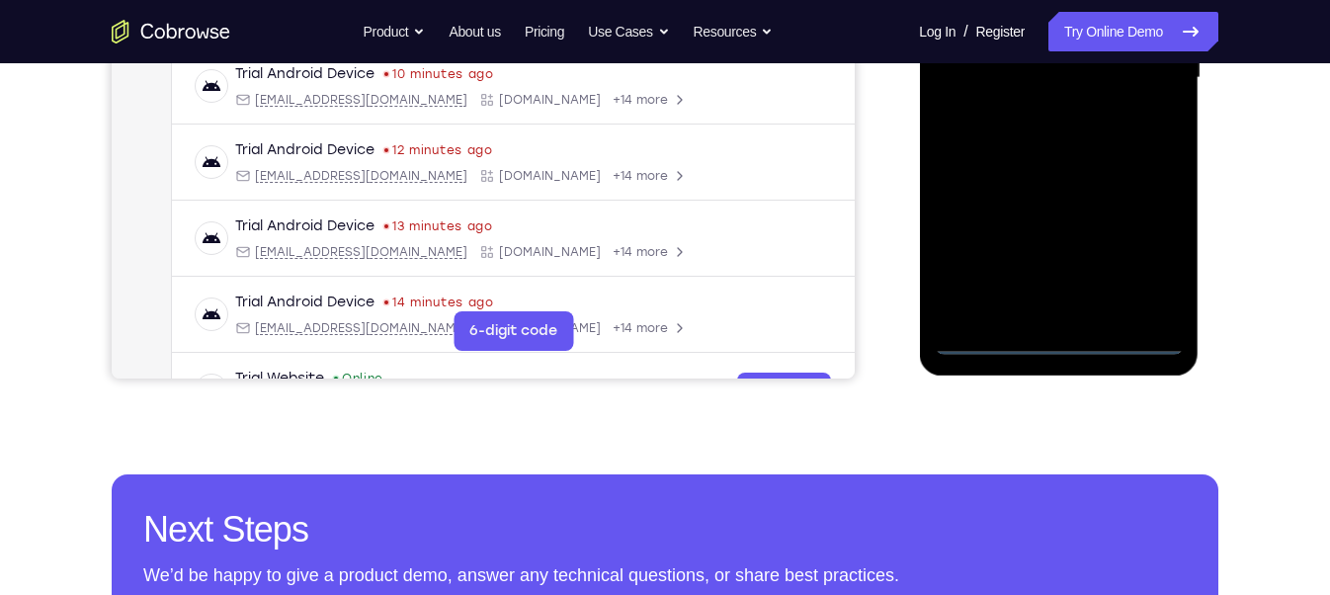
click at [1055, 339] on div at bounding box center [1057, 77] width 249 height 553
click at [1131, 254] on div at bounding box center [1057, 77] width 249 height 553
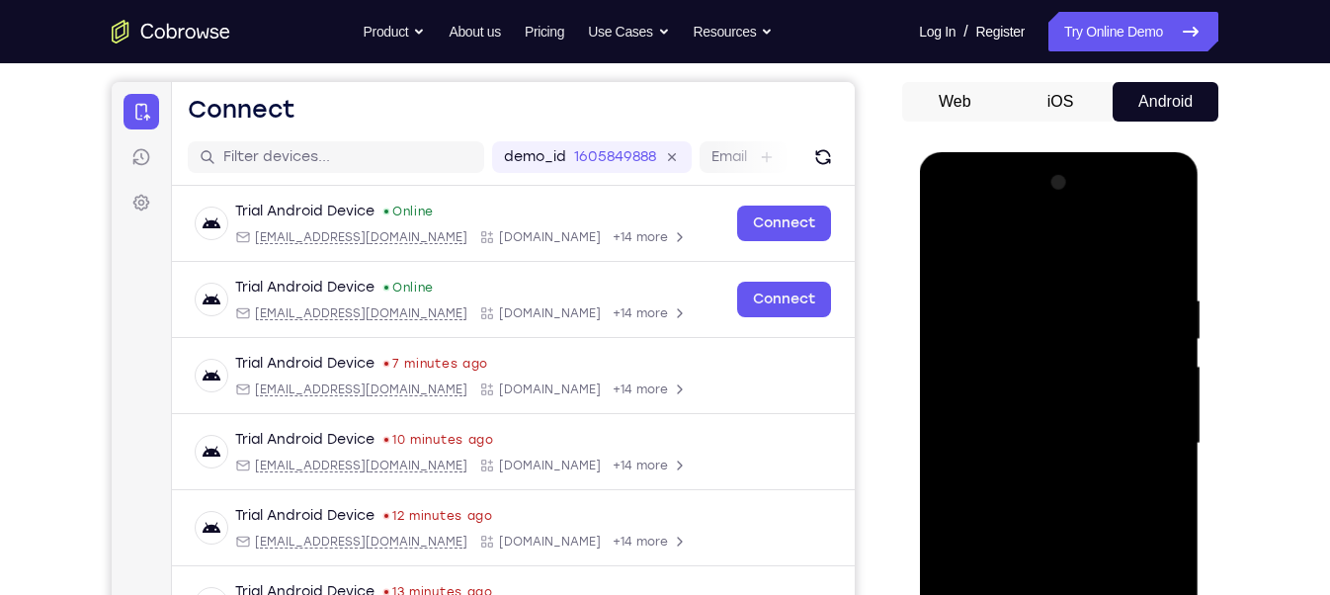
scroll to position [123, 0]
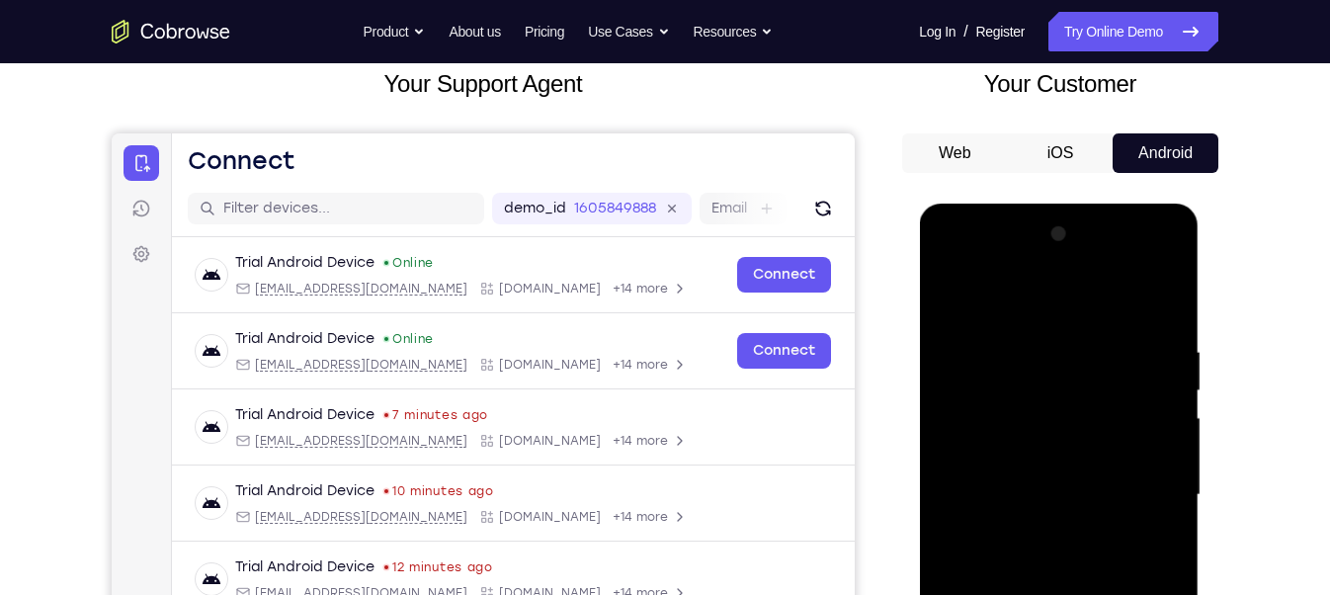
click at [960, 261] on div at bounding box center [1057, 494] width 249 height 553
click at [1046, 386] on div at bounding box center [1057, 494] width 249 height 553
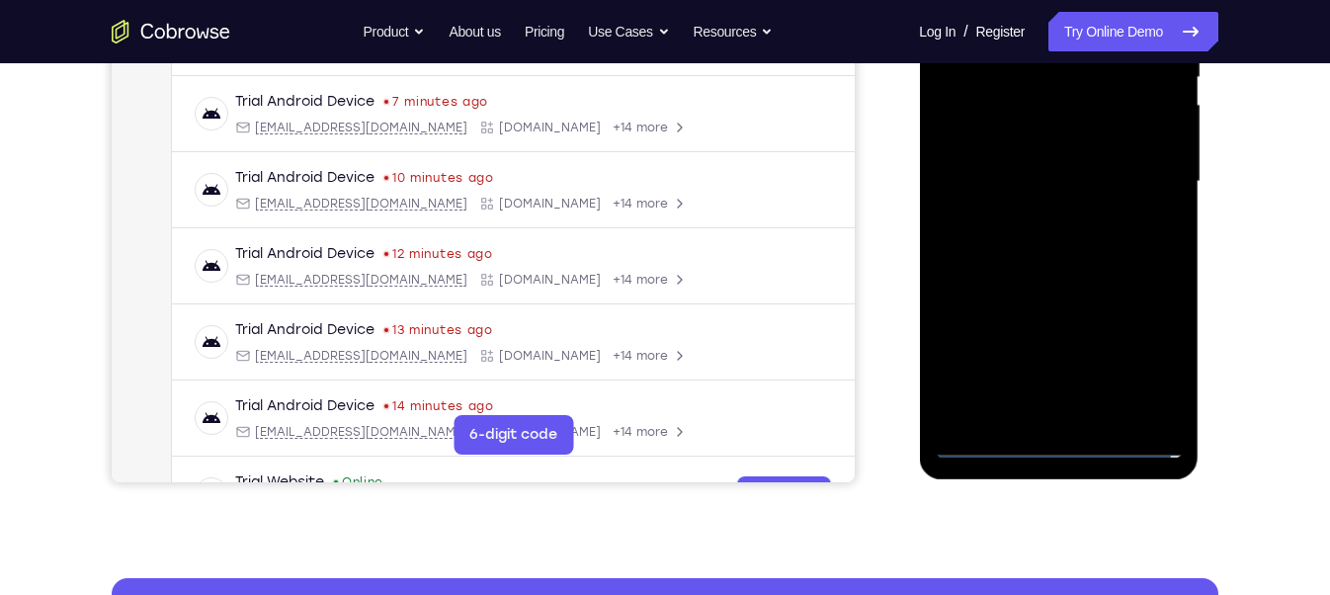
scroll to position [441, 0]
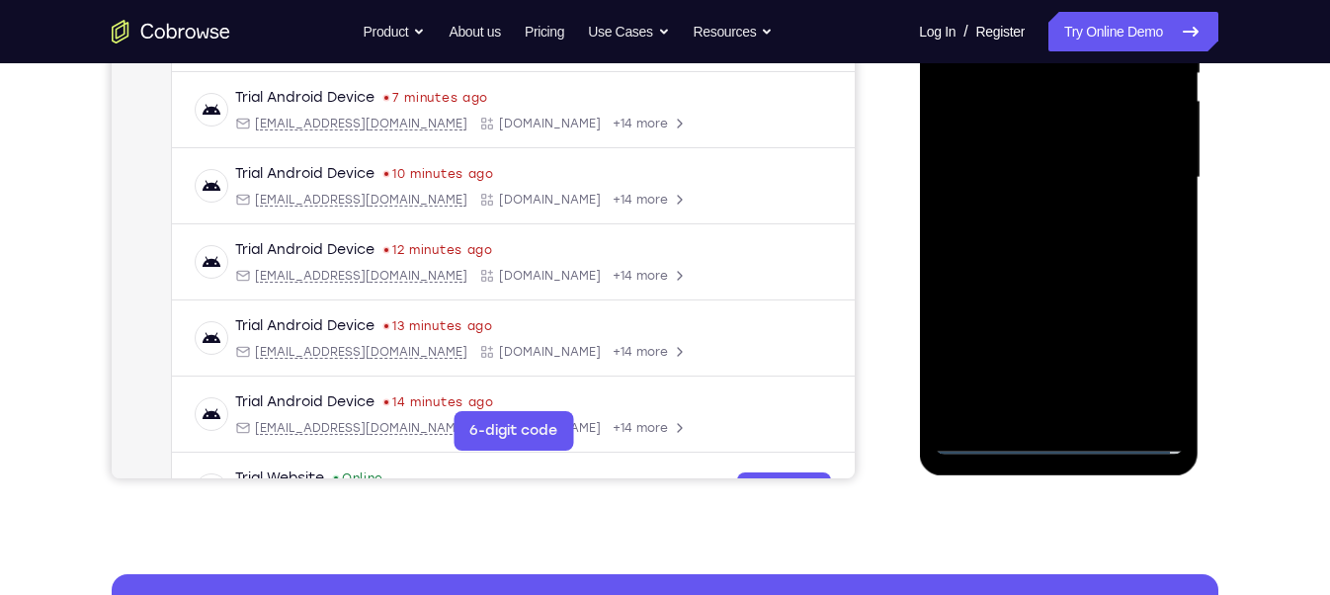
click at [1010, 383] on div at bounding box center [1057, 177] width 249 height 553
click at [1009, 250] on div at bounding box center [1057, 177] width 249 height 553
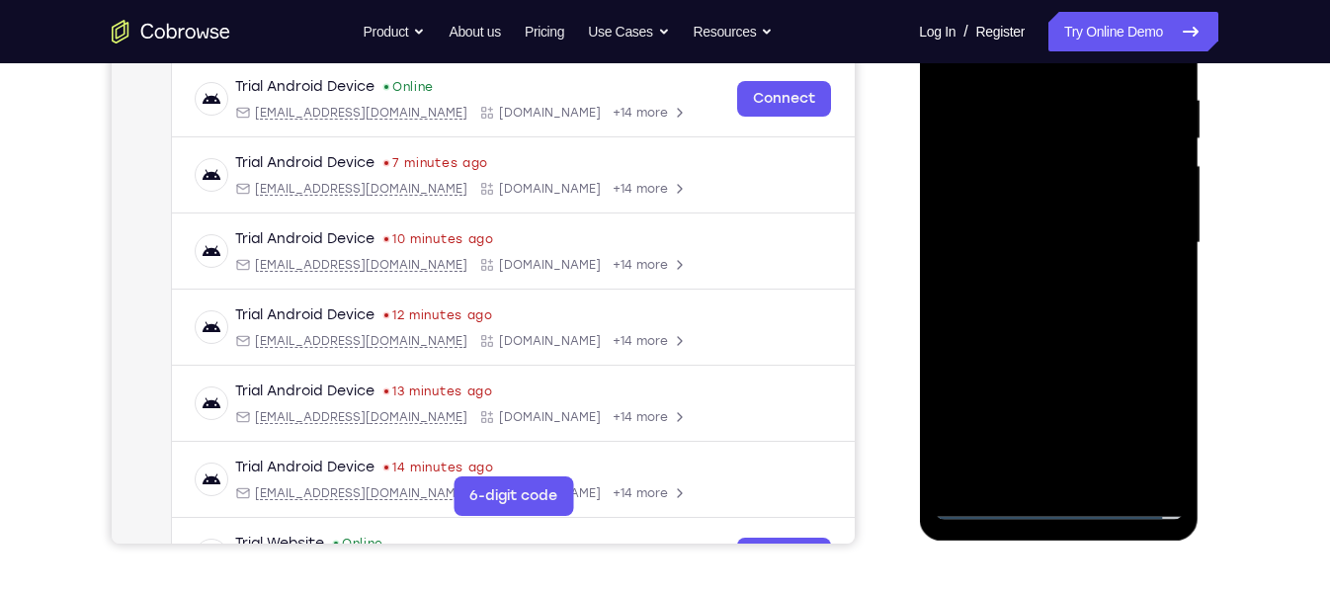
scroll to position [374, 0]
click at [1042, 202] on div at bounding box center [1057, 243] width 249 height 553
click at [1064, 378] on div at bounding box center [1057, 243] width 249 height 553
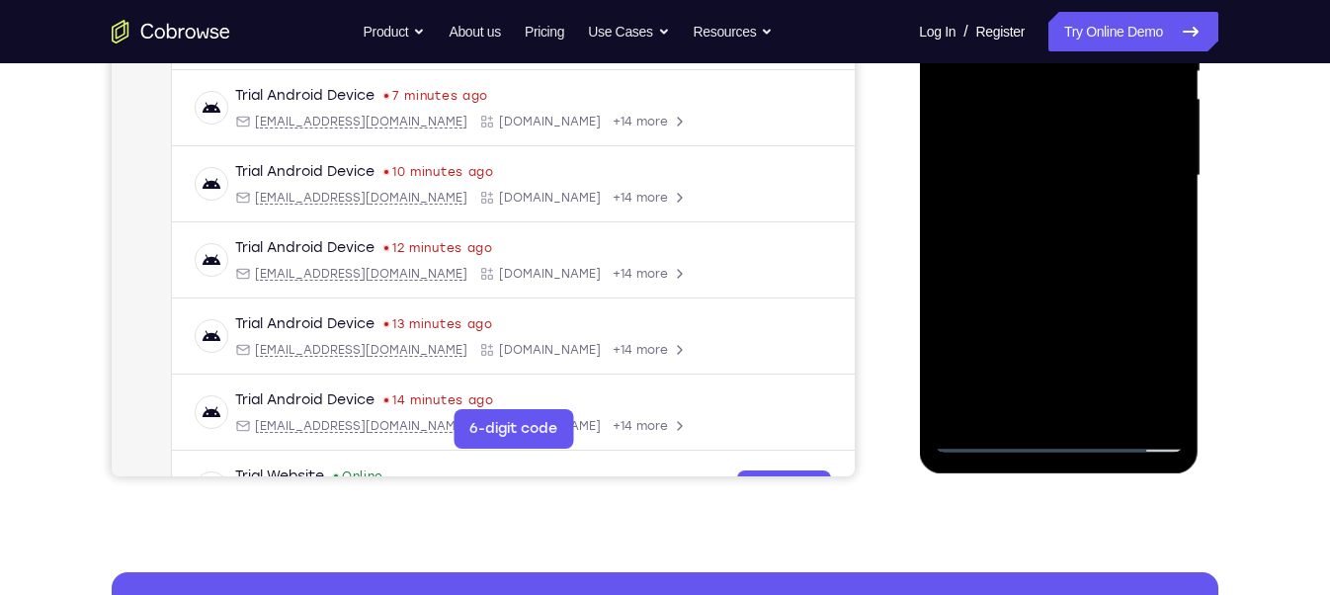
scroll to position [447, 0]
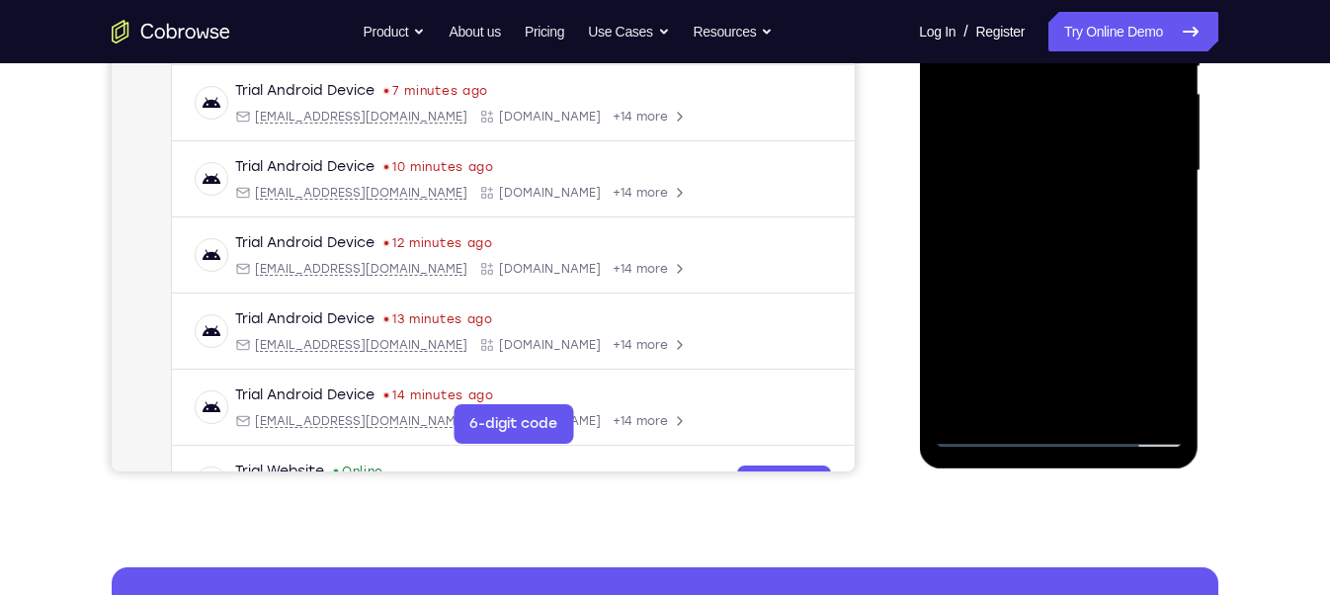
click at [1155, 367] on div at bounding box center [1057, 170] width 249 height 553
click at [1148, 363] on div at bounding box center [1057, 170] width 249 height 553
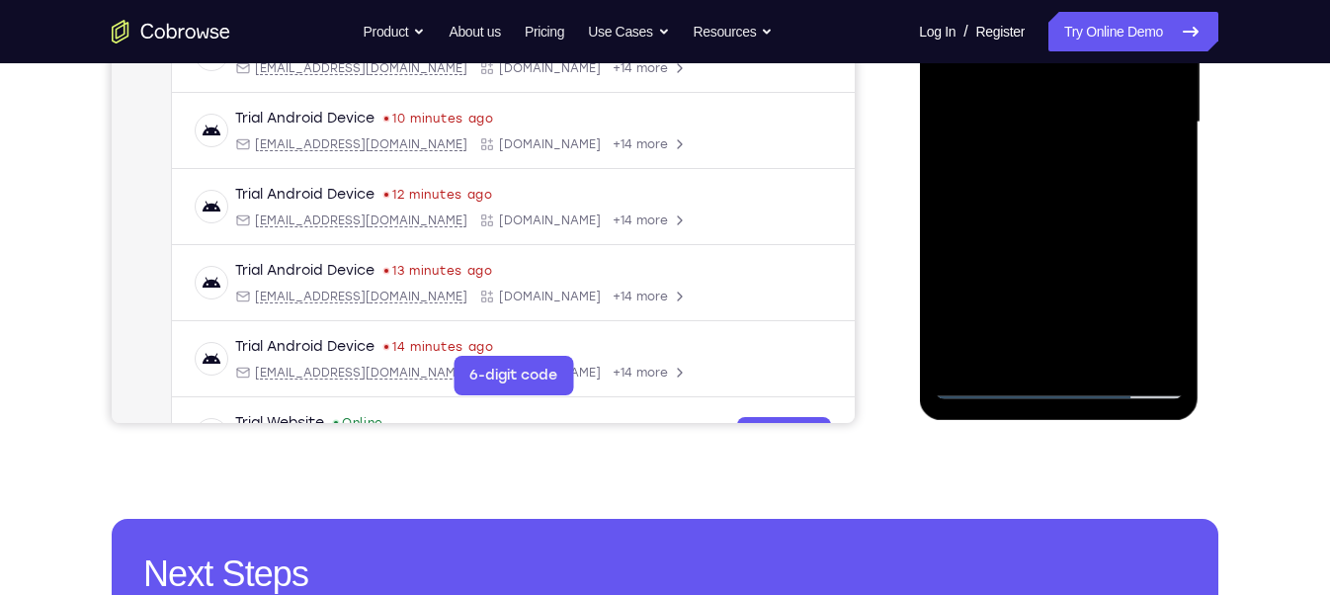
scroll to position [474, 0]
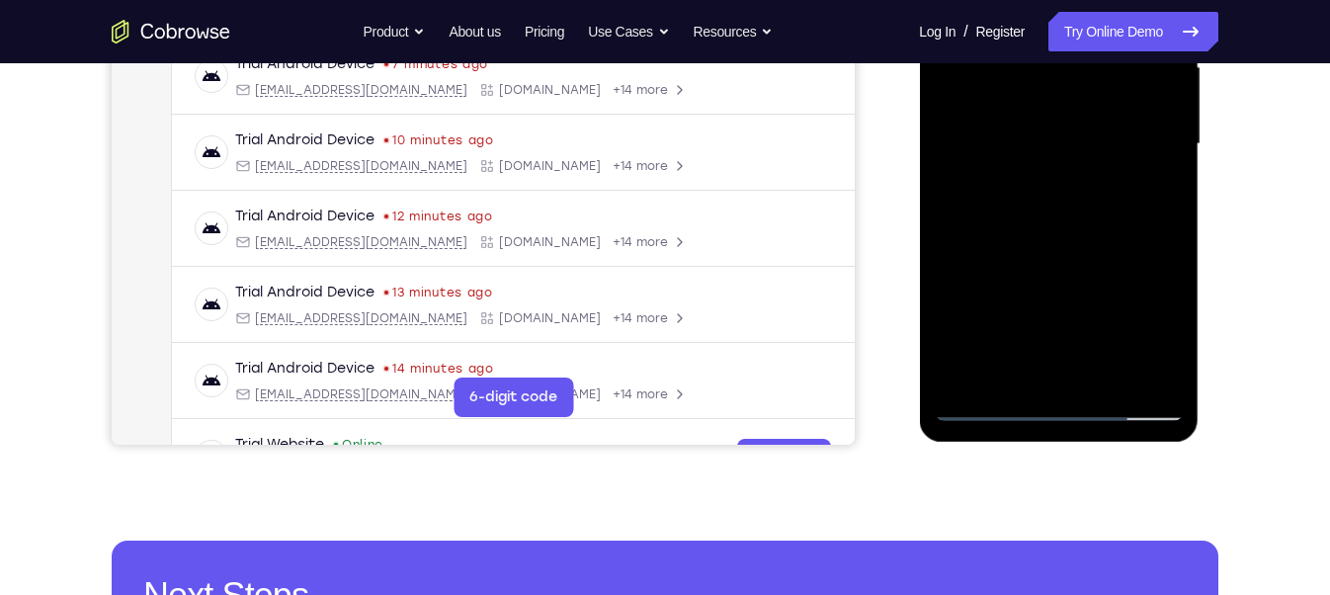
click at [1141, 337] on div at bounding box center [1057, 144] width 249 height 553
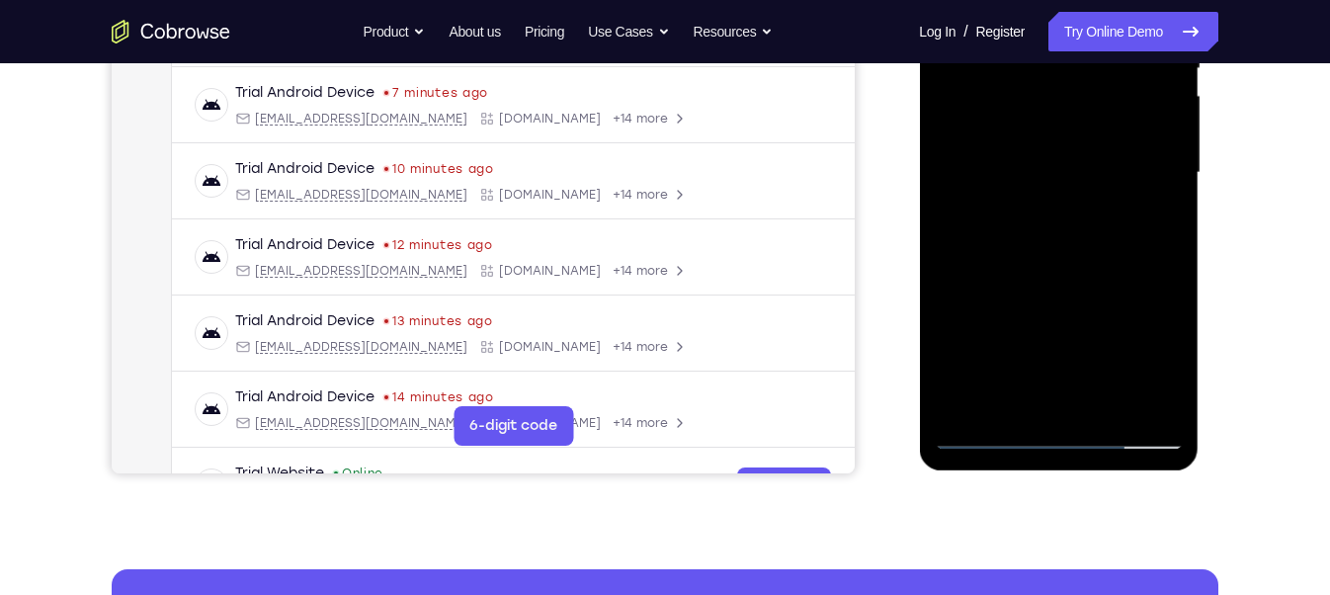
click at [1133, 281] on div at bounding box center [1057, 172] width 249 height 553
click at [1025, 368] on div at bounding box center [1057, 172] width 249 height 553
click at [1023, 368] on div at bounding box center [1057, 172] width 249 height 553
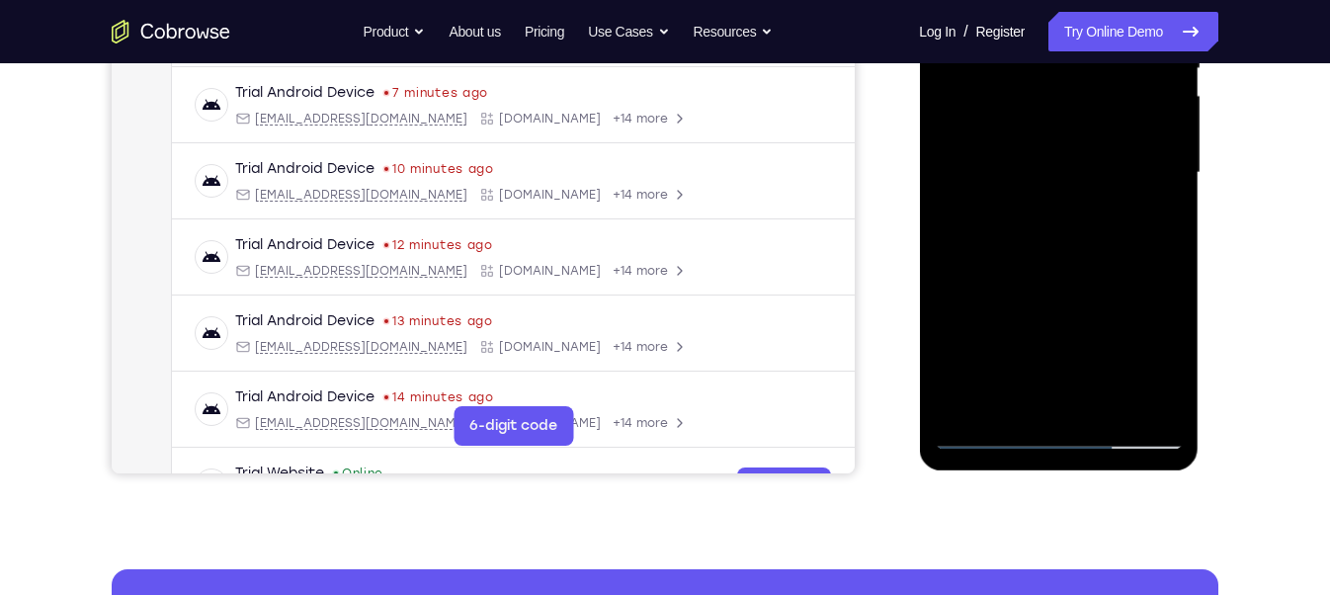
click at [1023, 368] on div at bounding box center [1057, 172] width 249 height 553
click at [1022, 368] on div at bounding box center [1057, 172] width 249 height 553
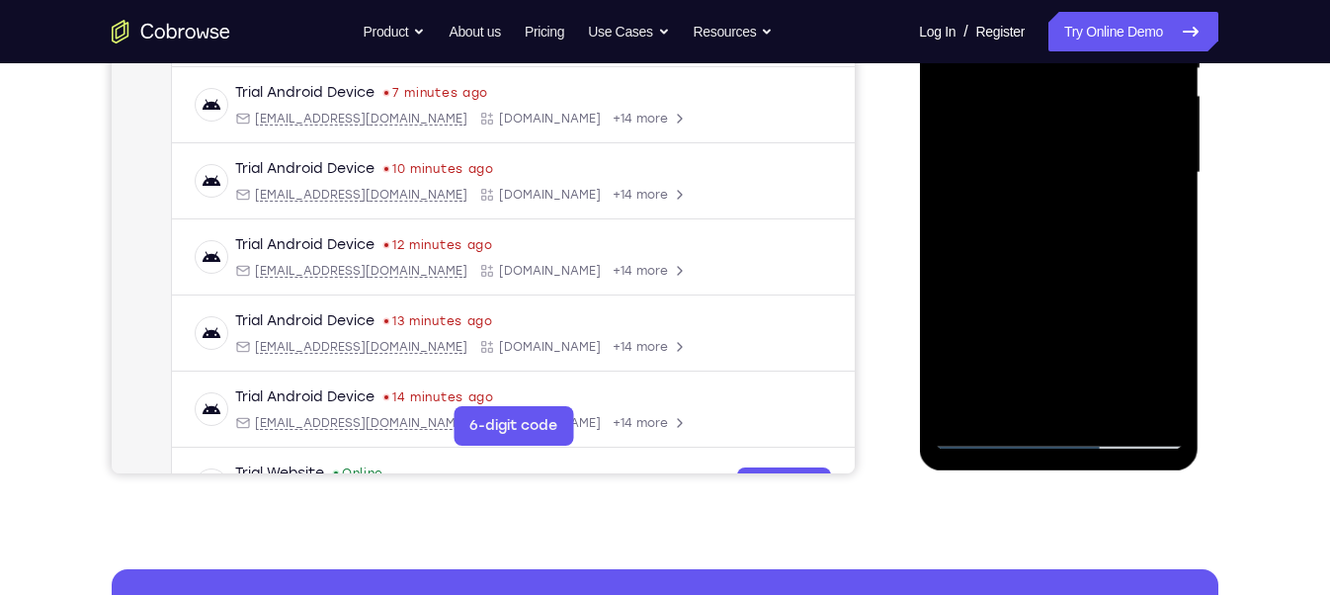
click at [954, 282] on div at bounding box center [1057, 172] width 249 height 553
click at [1149, 289] on div at bounding box center [1057, 172] width 249 height 553
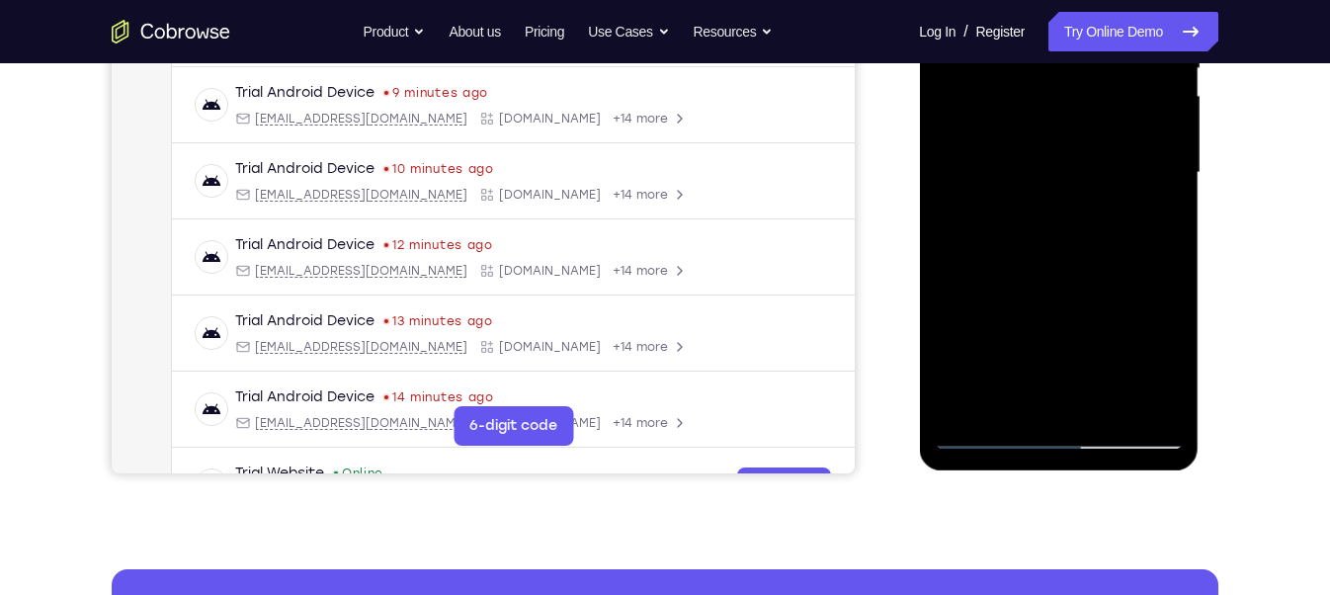
click at [1149, 289] on div at bounding box center [1057, 172] width 249 height 553
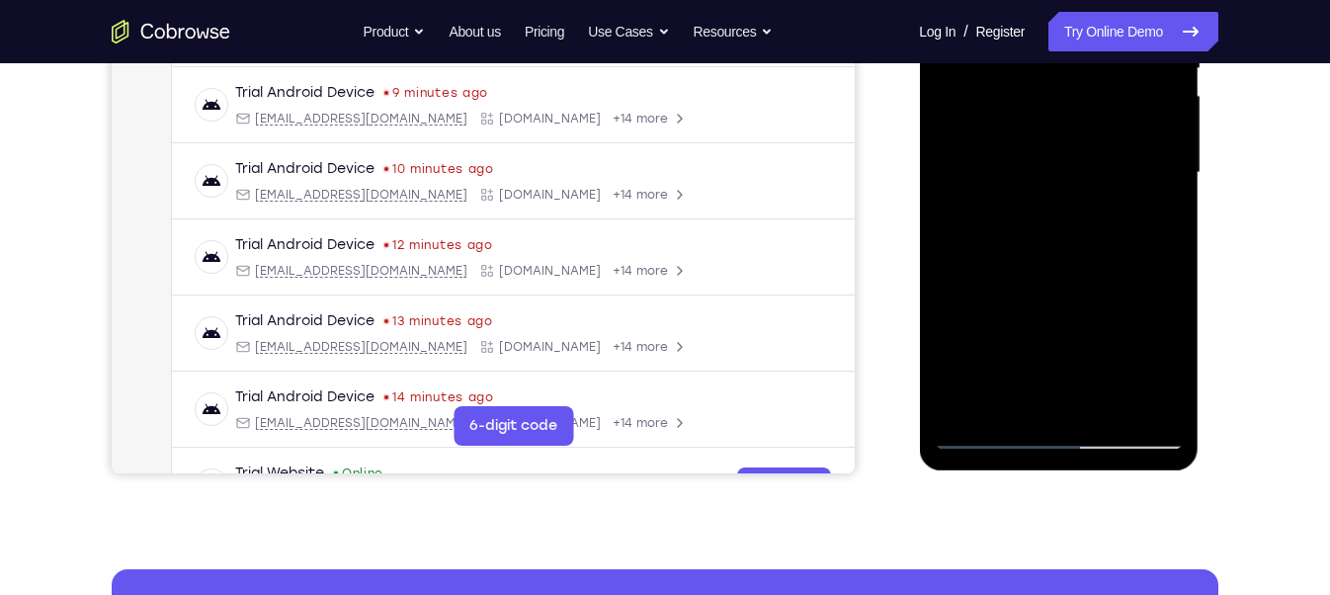
click at [1149, 289] on div at bounding box center [1057, 172] width 249 height 553
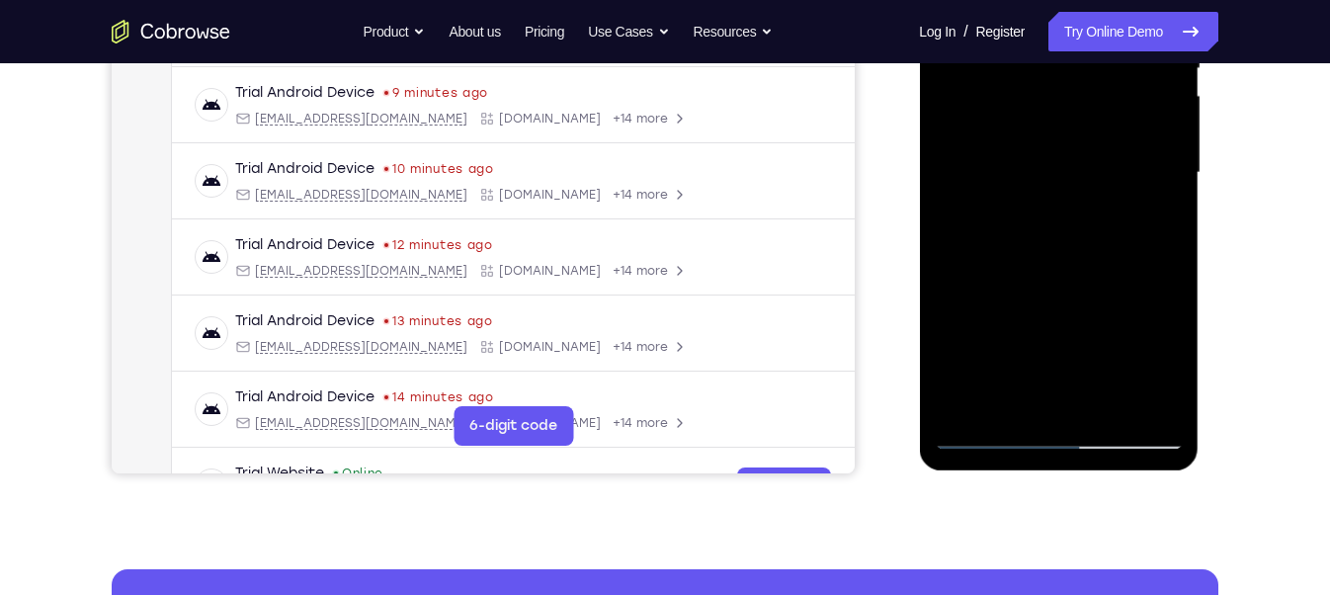
click at [1149, 289] on div at bounding box center [1057, 172] width 249 height 553
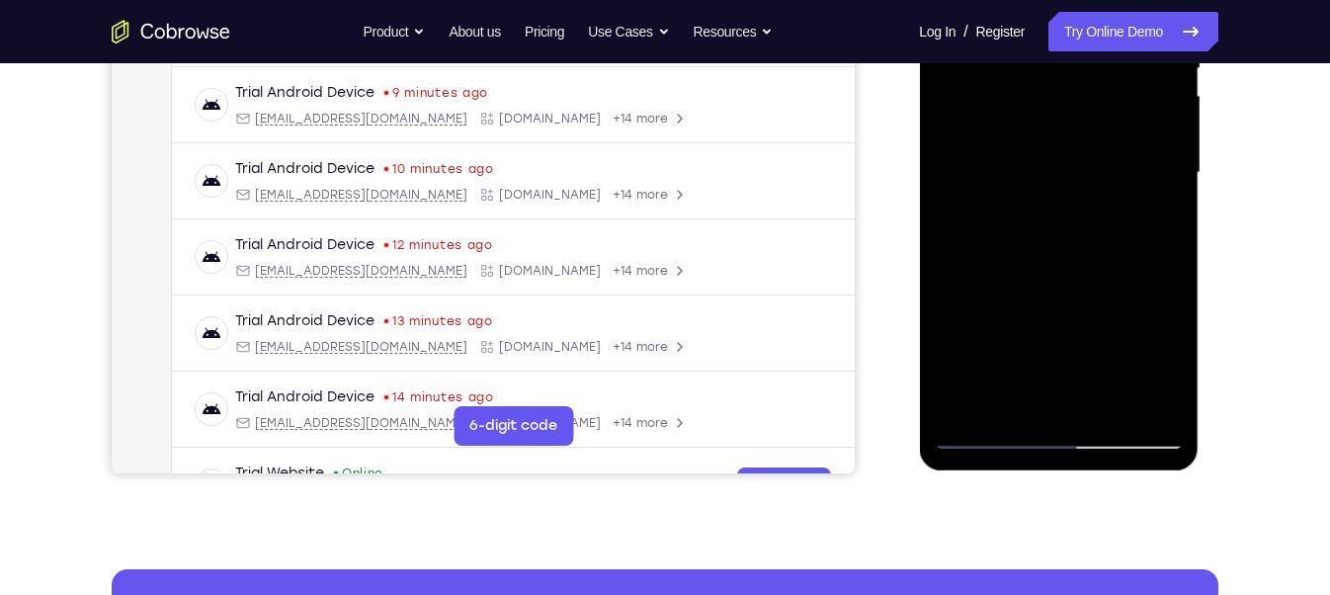
click at [1149, 289] on div at bounding box center [1057, 172] width 249 height 553
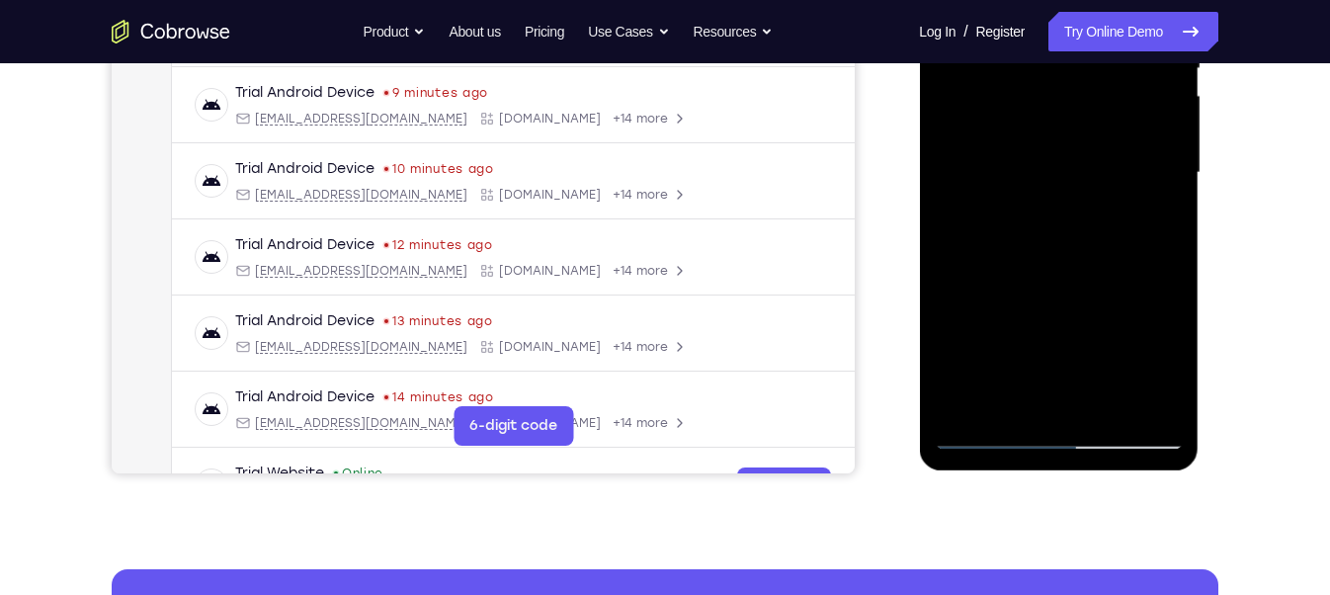
click at [1149, 289] on div at bounding box center [1057, 172] width 249 height 553
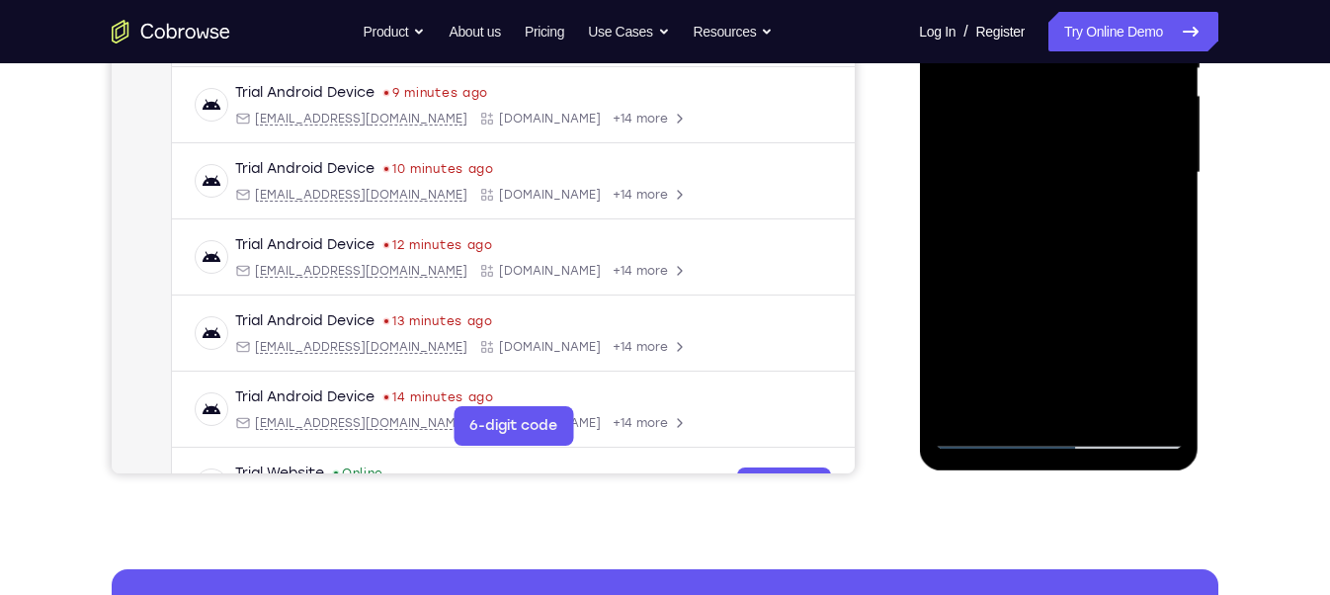
click at [1149, 289] on div at bounding box center [1057, 172] width 249 height 553
click at [960, 283] on div at bounding box center [1057, 172] width 249 height 553
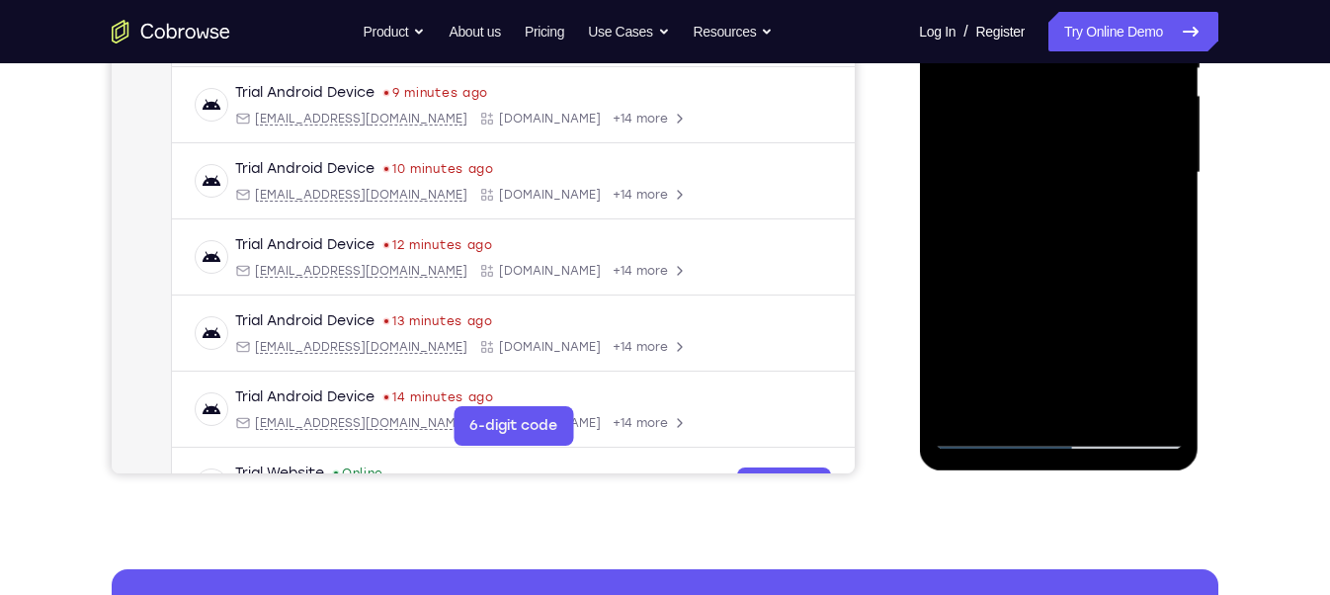
click at [960, 283] on div at bounding box center [1057, 172] width 249 height 553
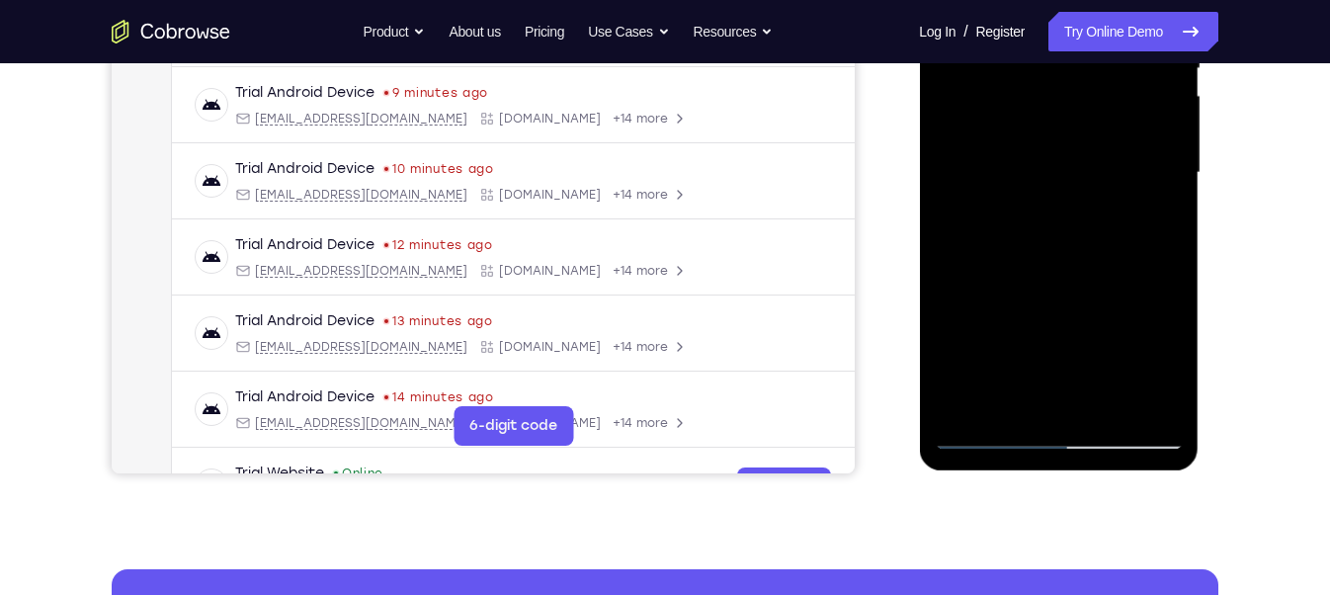
click at [960, 283] on div at bounding box center [1057, 172] width 249 height 553
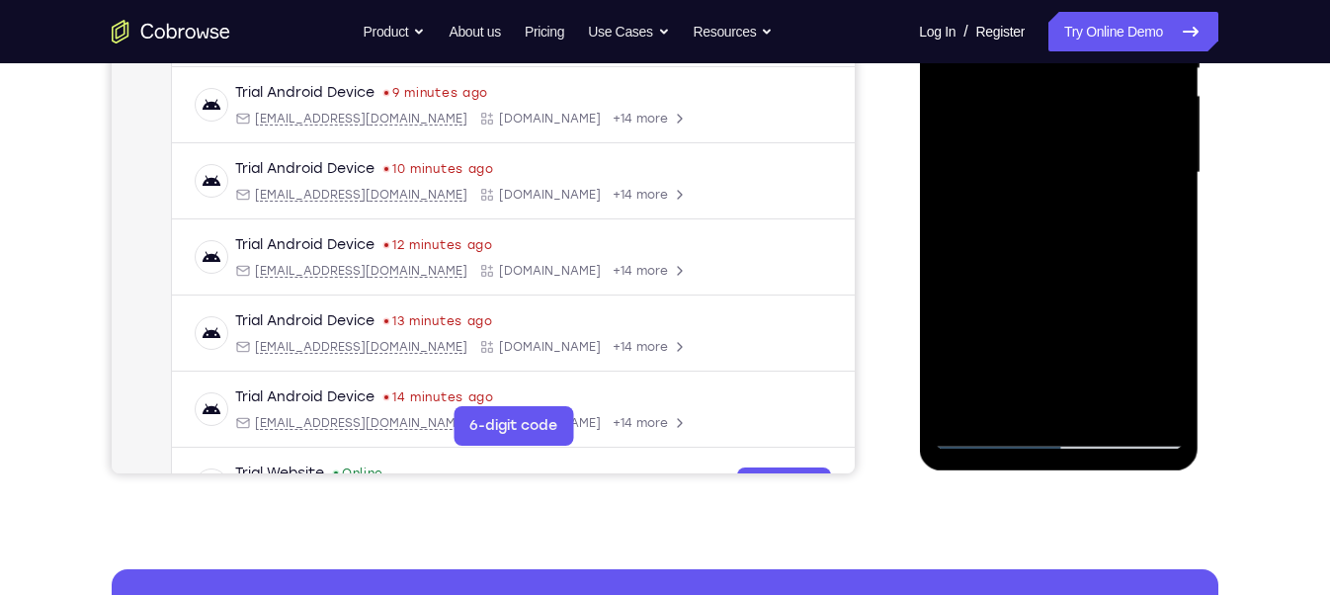
click at [964, 271] on div at bounding box center [1057, 172] width 249 height 553
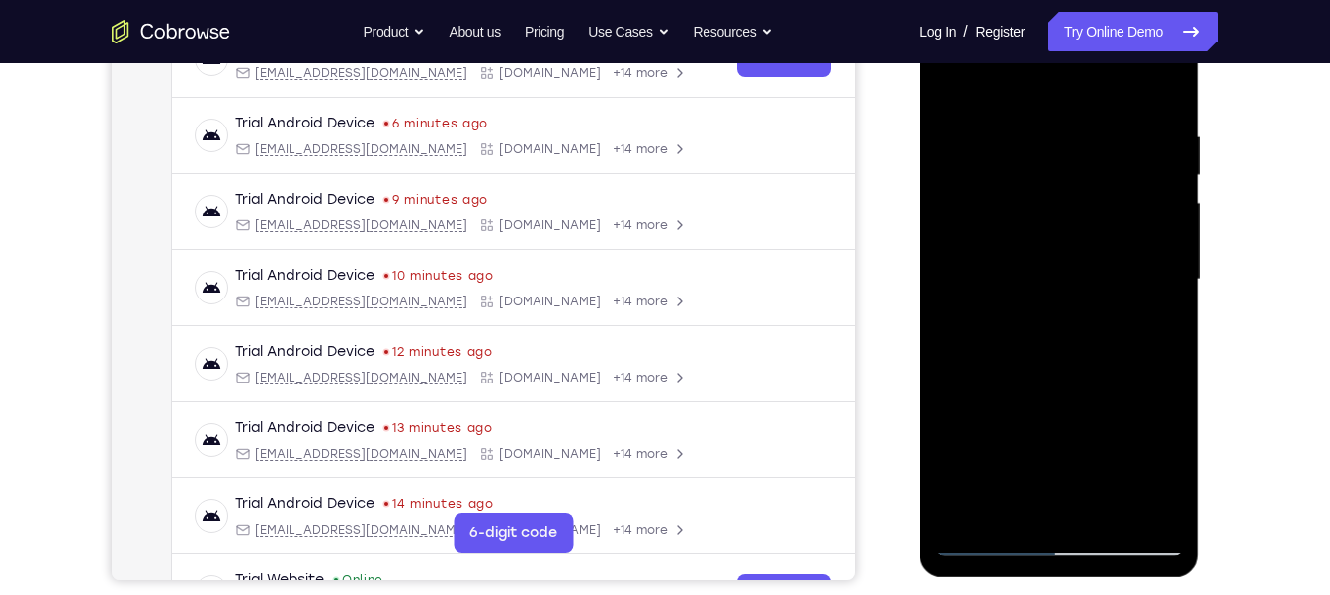
scroll to position [338, 0]
drag, startPoint x: 1054, startPoint y: 383, endPoint x: 1027, endPoint y: 205, distance: 179.8
click at [1027, 205] on div at bounding box center [1057, 280] width 249 height 553
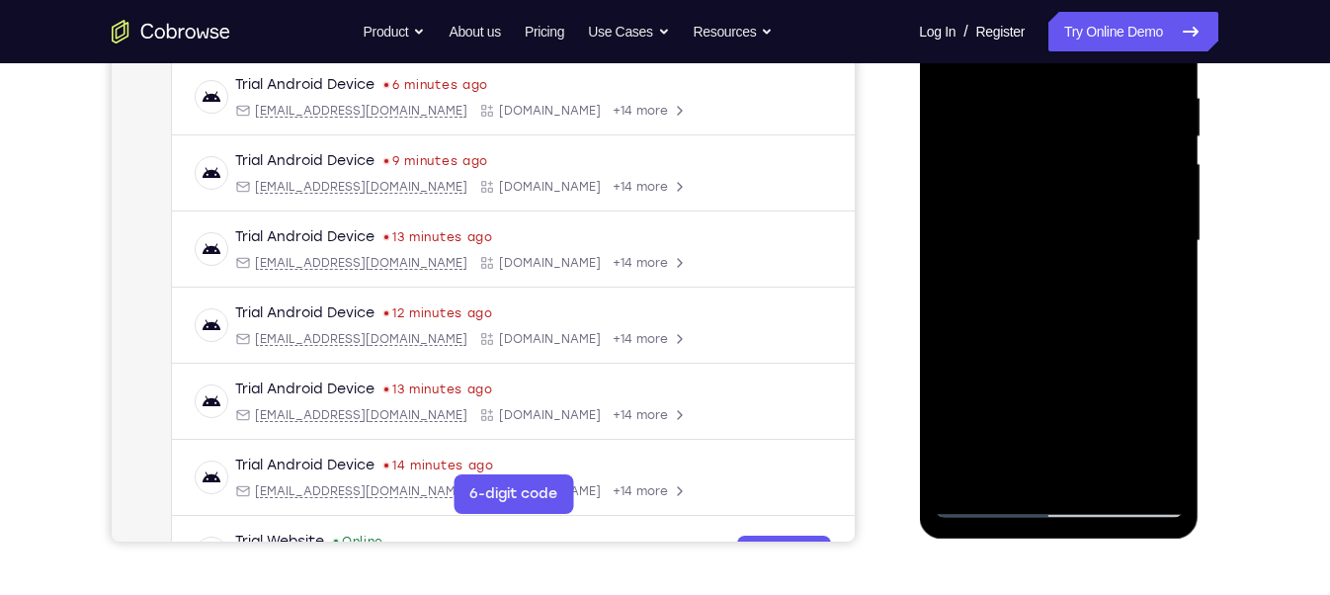
scroll to position [404, 0]
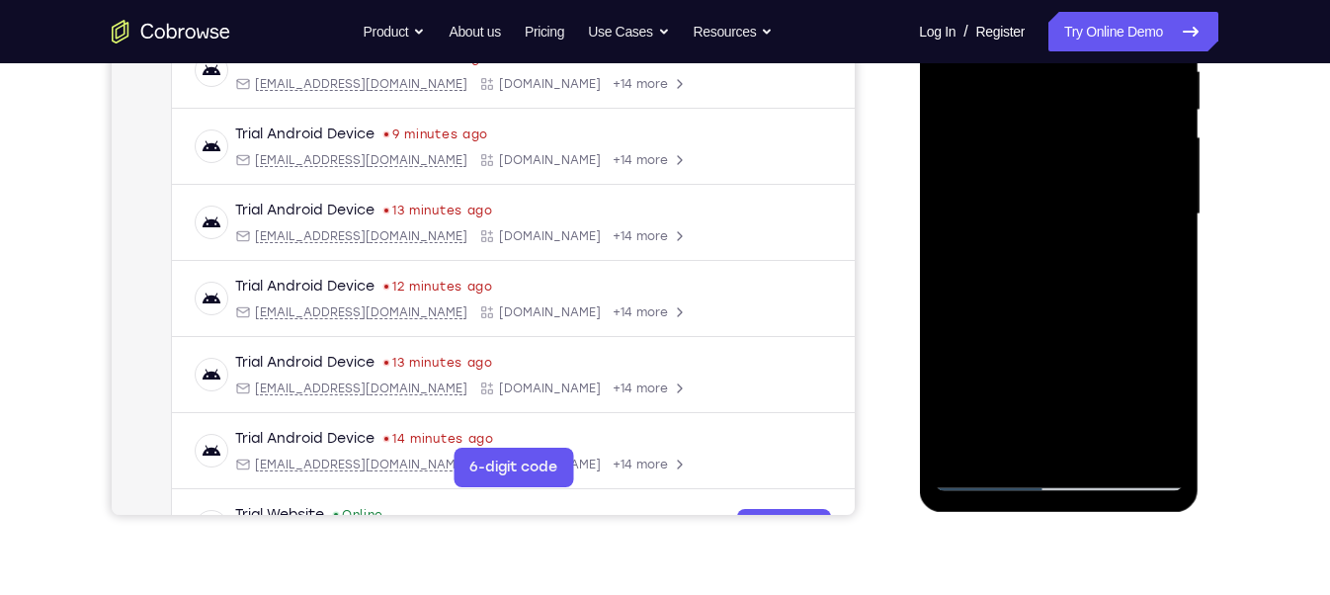
click at [1145, 343] on div at bounding box center [1057, 214] width 249 height 553
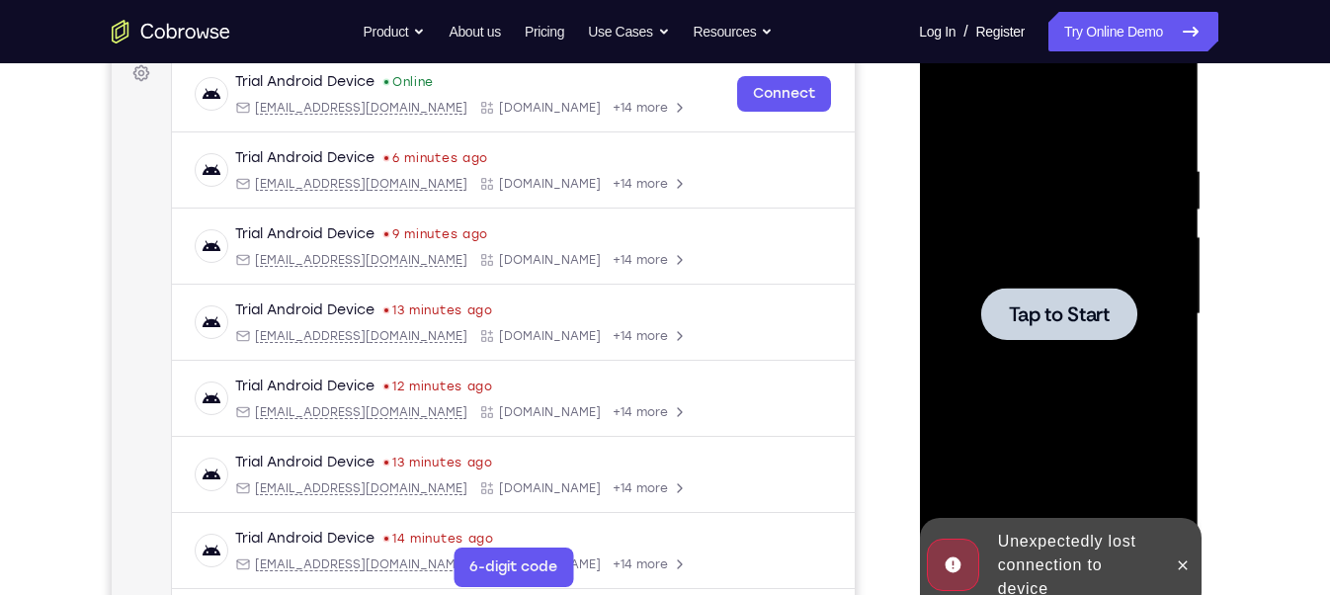
scroll to position [296, 0]
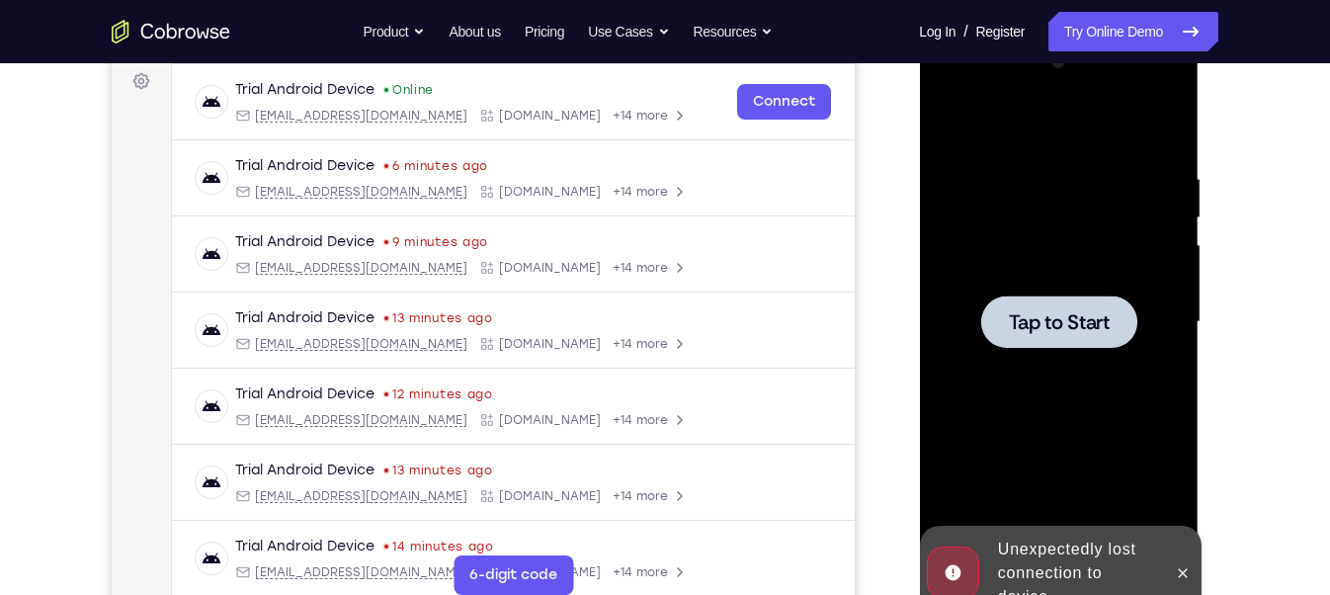
click at [1060, 312] on span "Tap to Start" at bounding box center [1058, 322] width 101 height 20
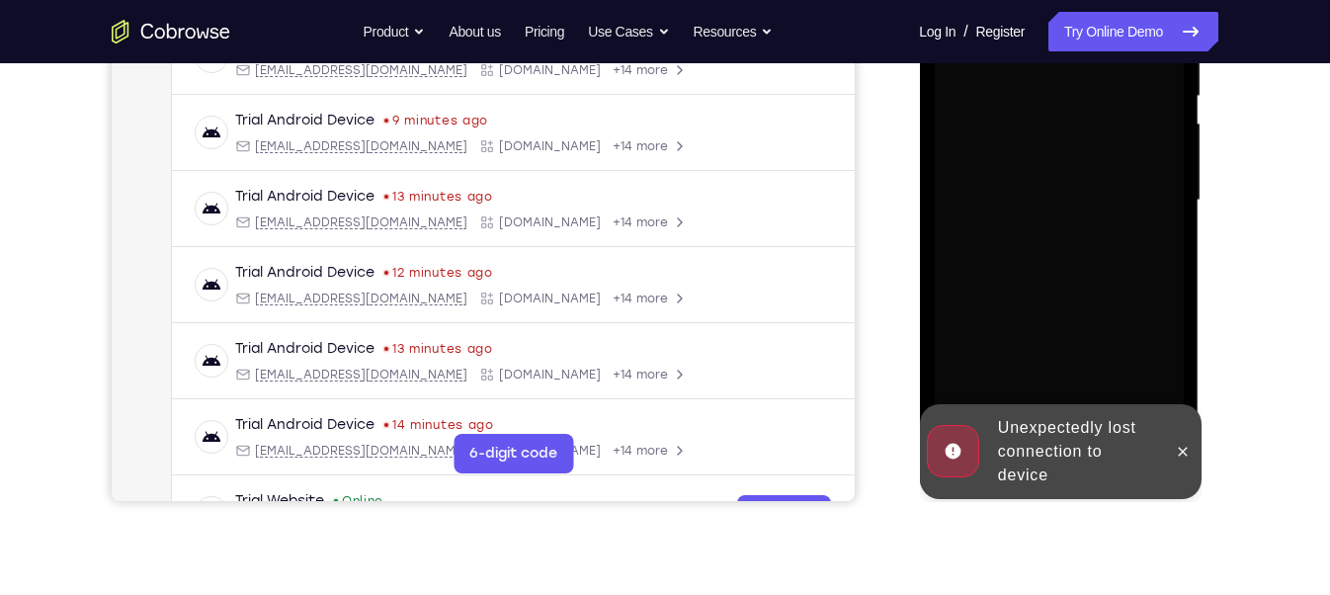
scroll to position [466, 0]
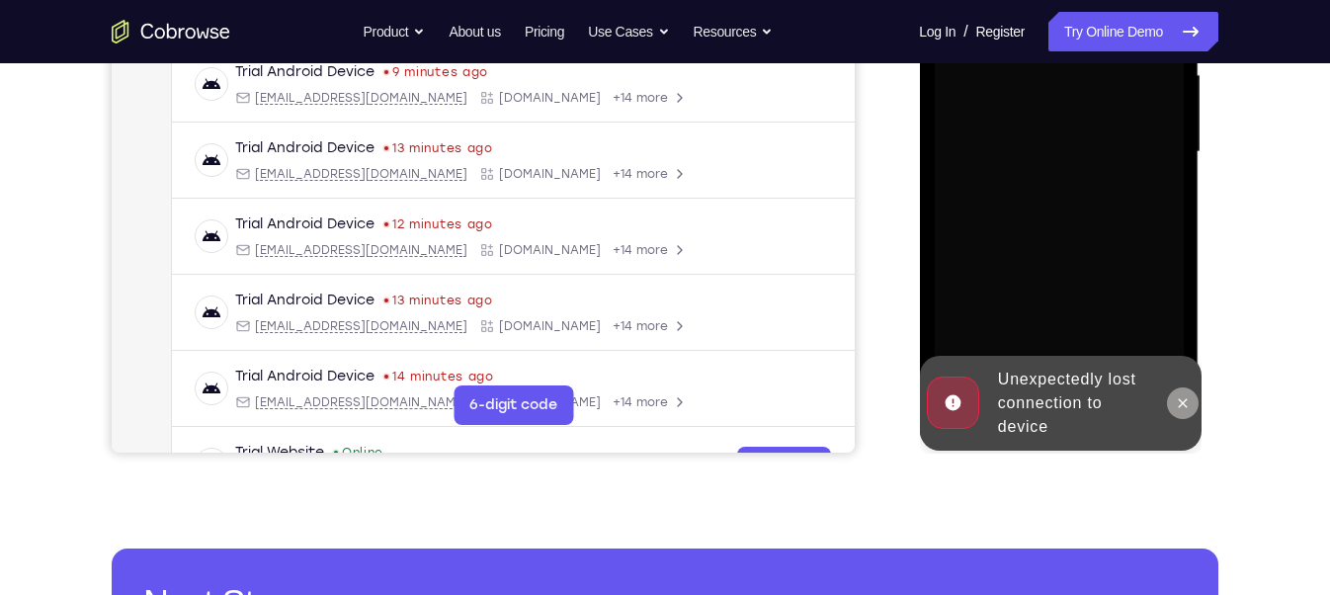
click at [1184, 404] on icon at bounding box center [1181, 403] width 16 height 16
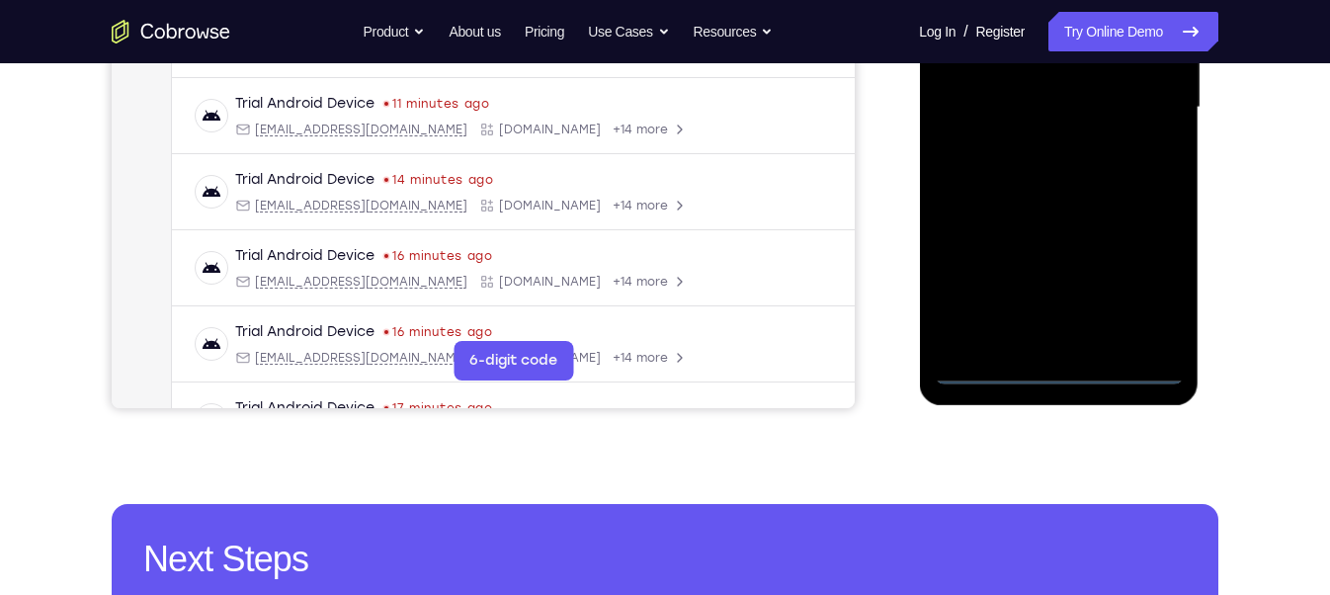
scroll to position [512, 0]
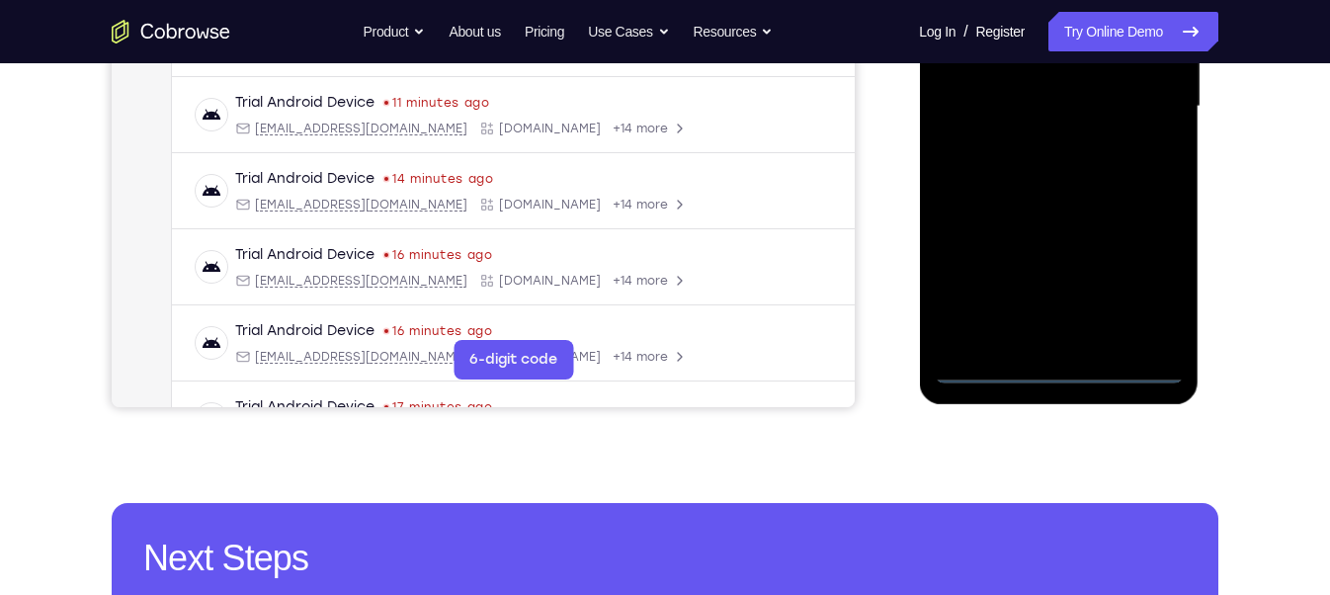
click at [1057, 372] on div at bounding box center [1057, 106] width 249 height 553
click at [1132, 284] on div at bounding box center [1057, 106] width 249 height 553
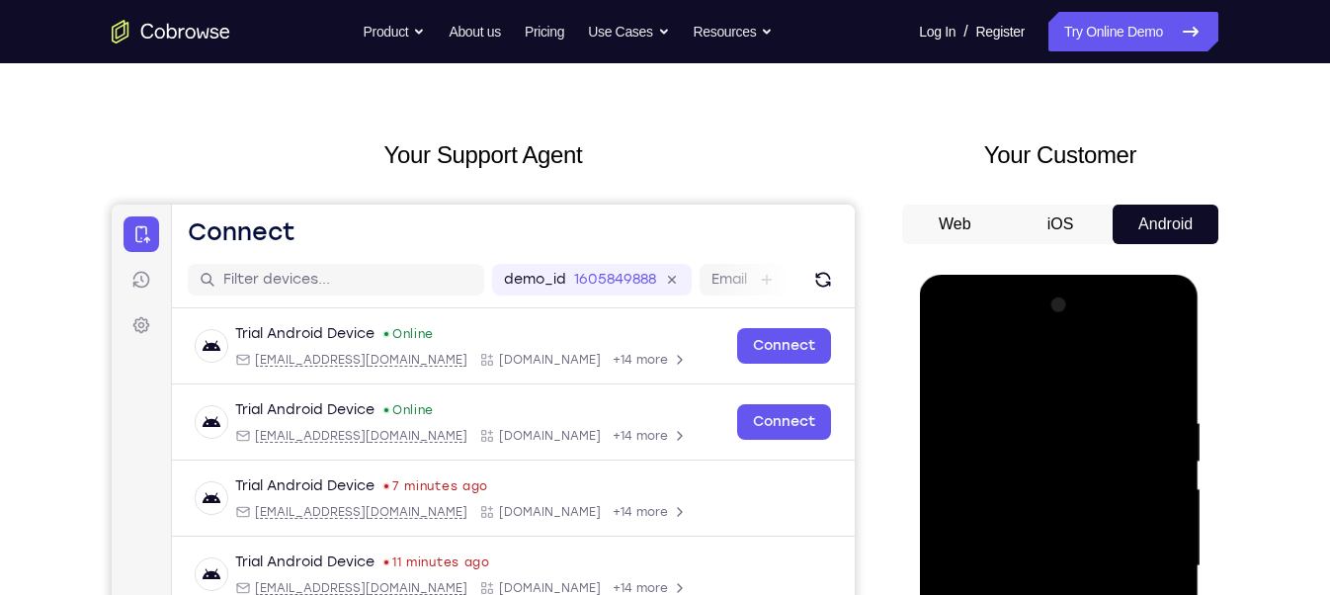
scroll to position [49, 0]
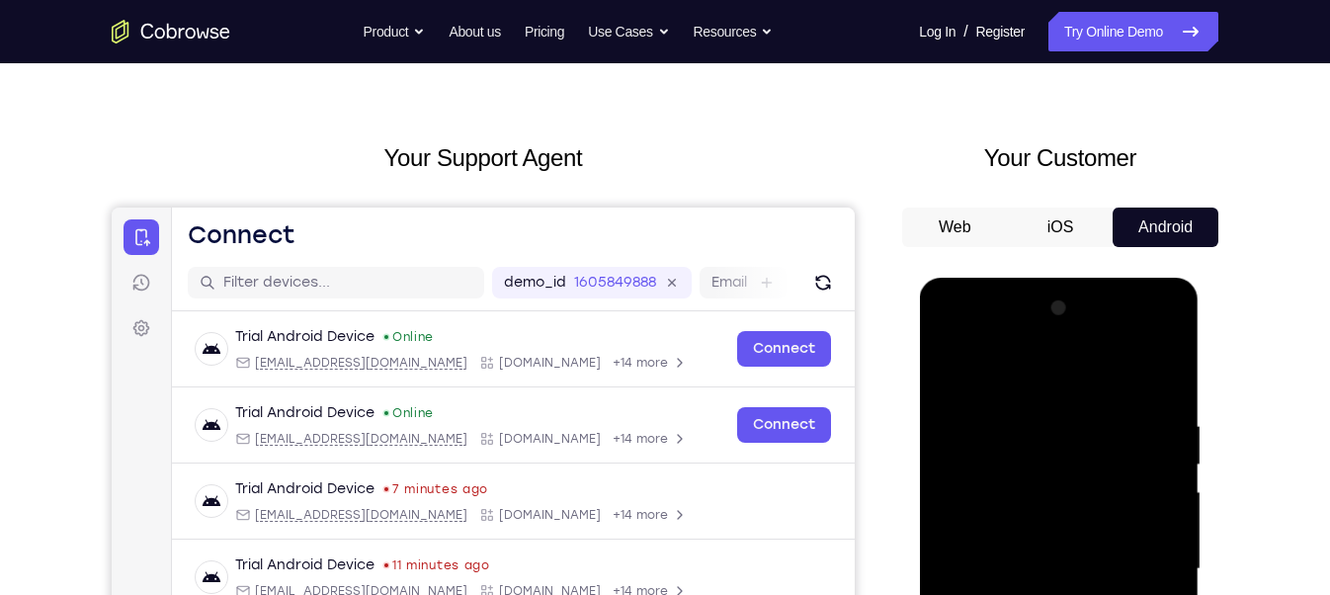
click at [952, 333] on div at bounding box center [1057, 568] width 249 height 553
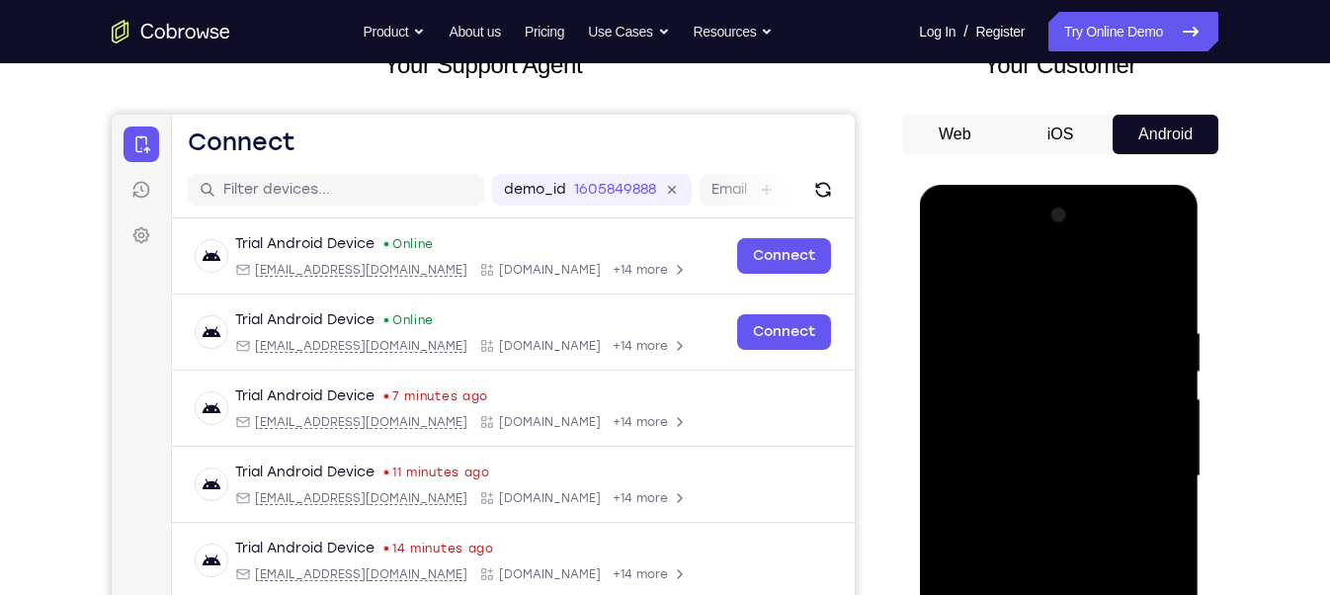
scroll to position [144, 0]
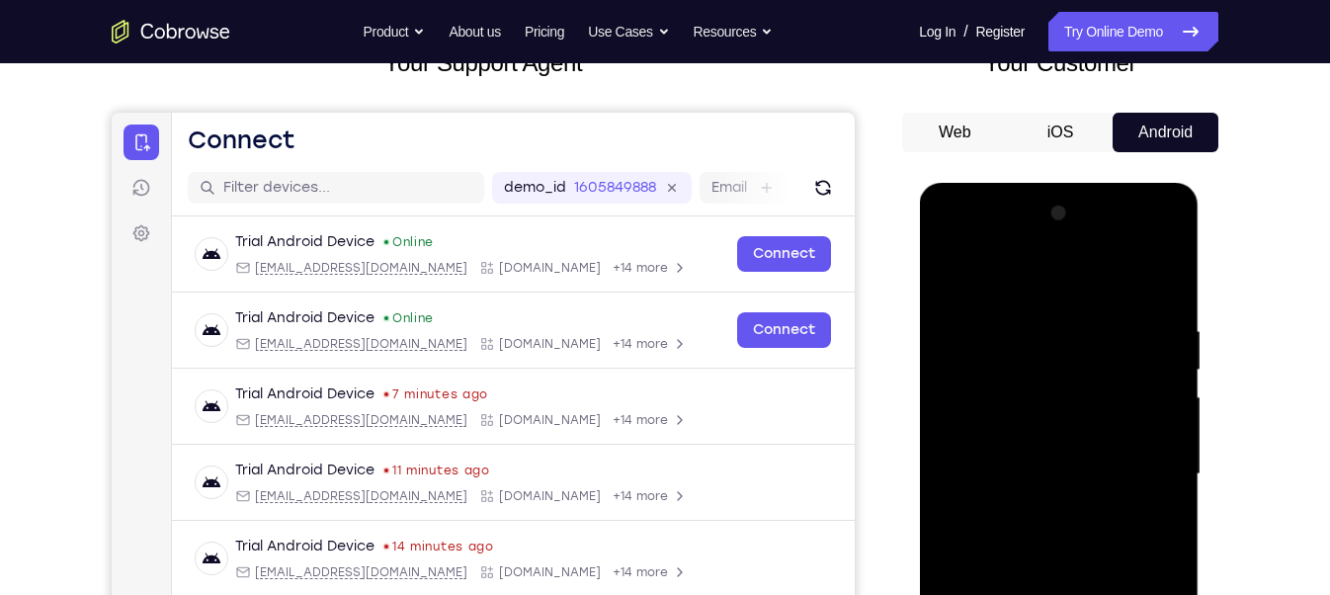
click at [1035, 364] on div at bounding box center [1057, 474] width 249 height 553
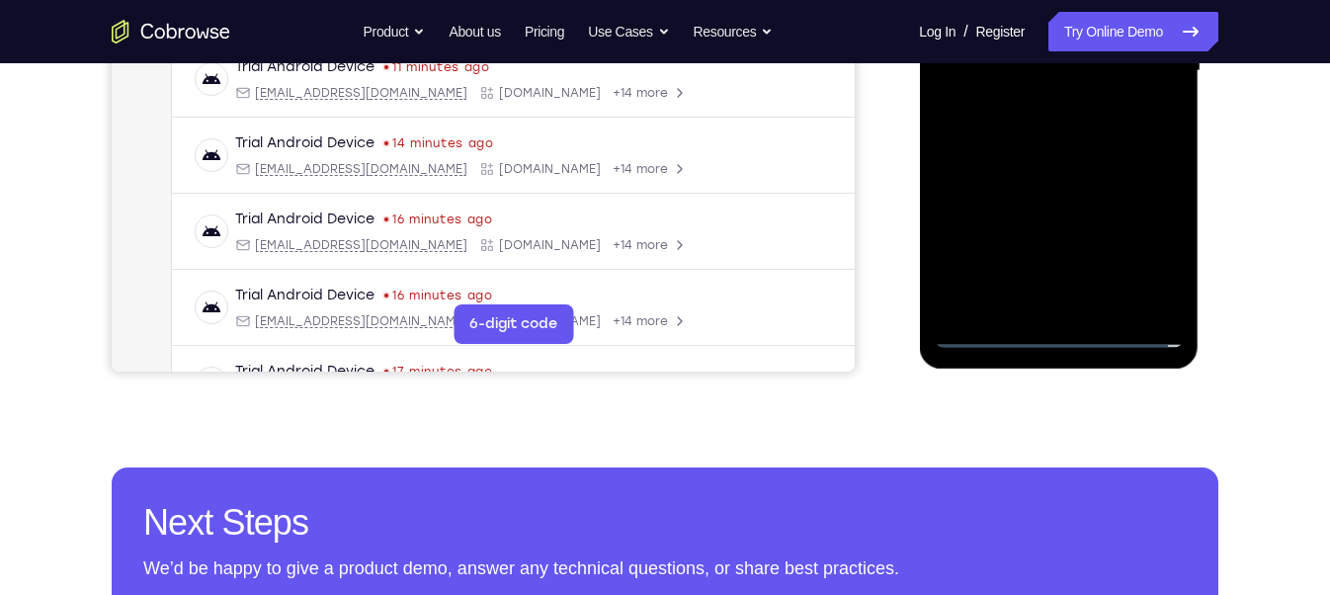
scroll to position [535, 0]
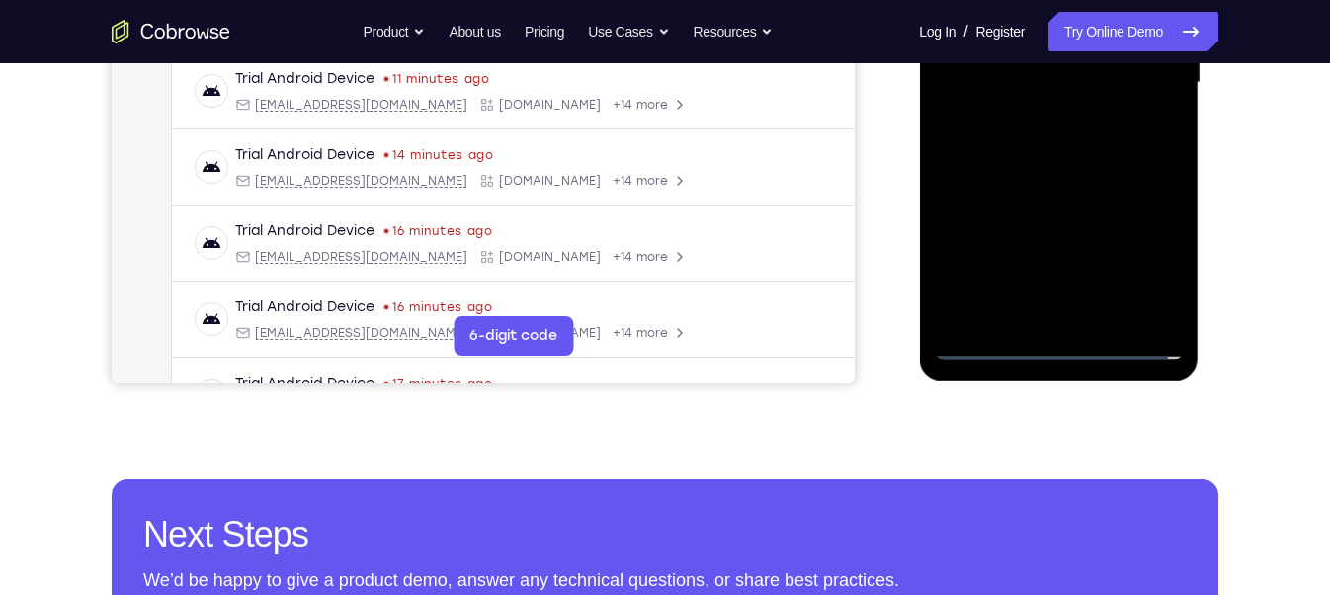
click at [1010, 290] on div at bounding box center [1057, 82] width 249 height 553
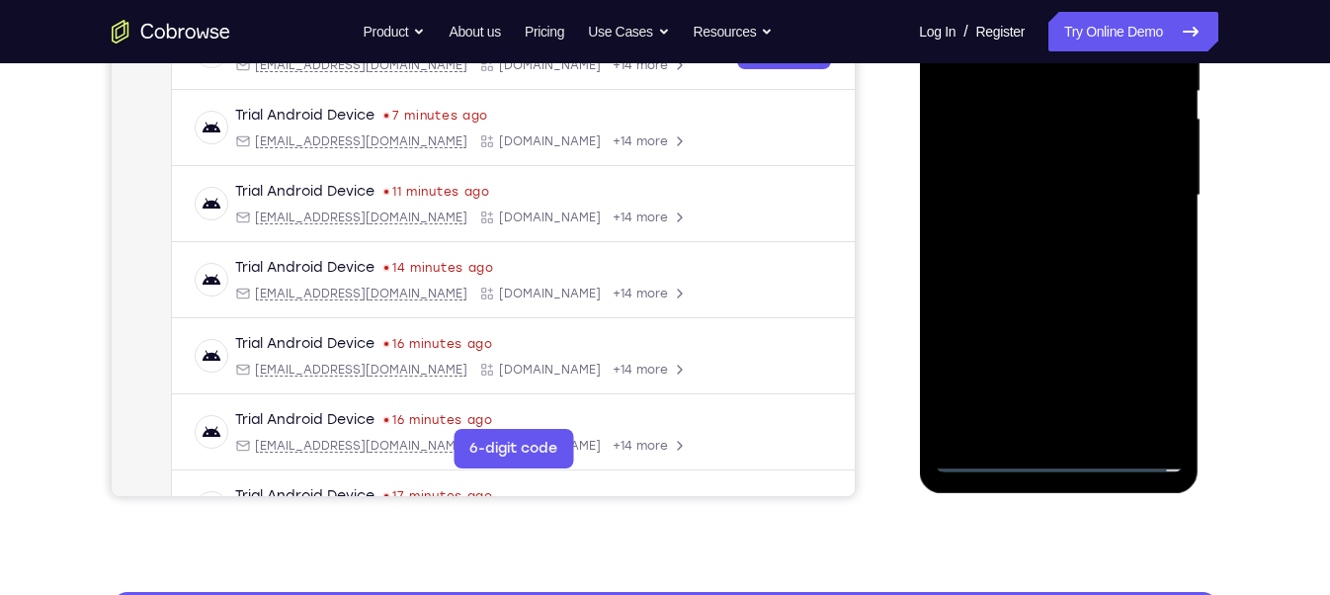
scroll to position [407, 0]
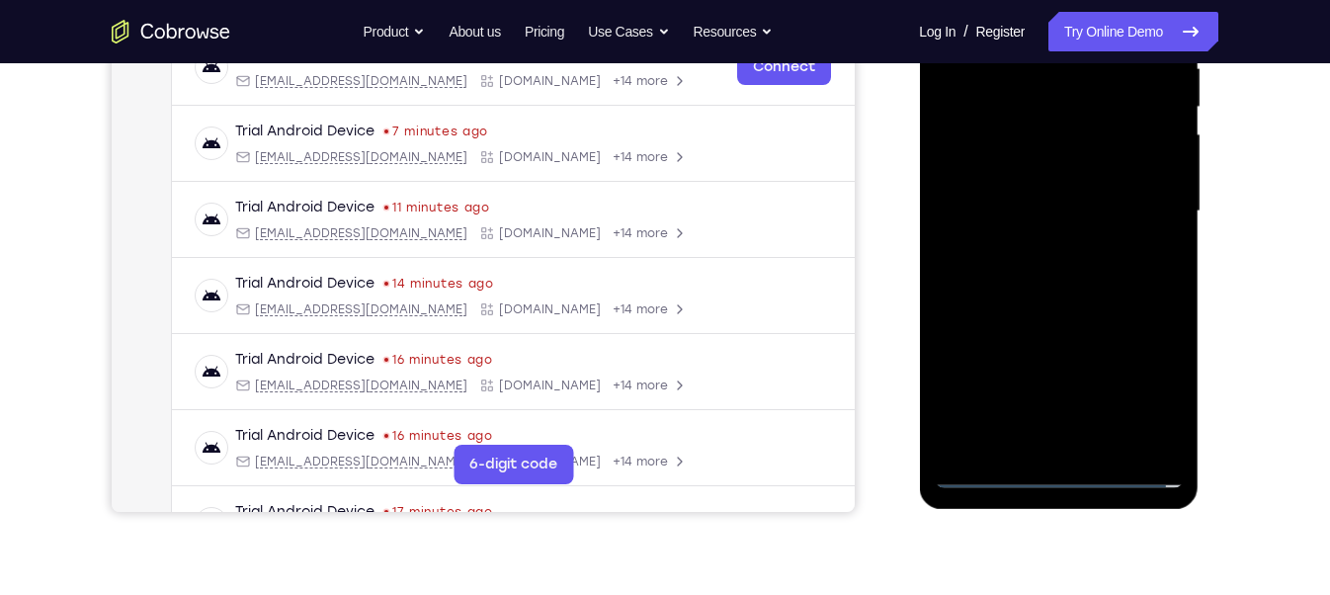
click at [1010, 290] on div at bounding box center [1057, 211] width 249 height 553
click at [1003, 287] on div at bounding box center [1057, 211] width 249 height 553
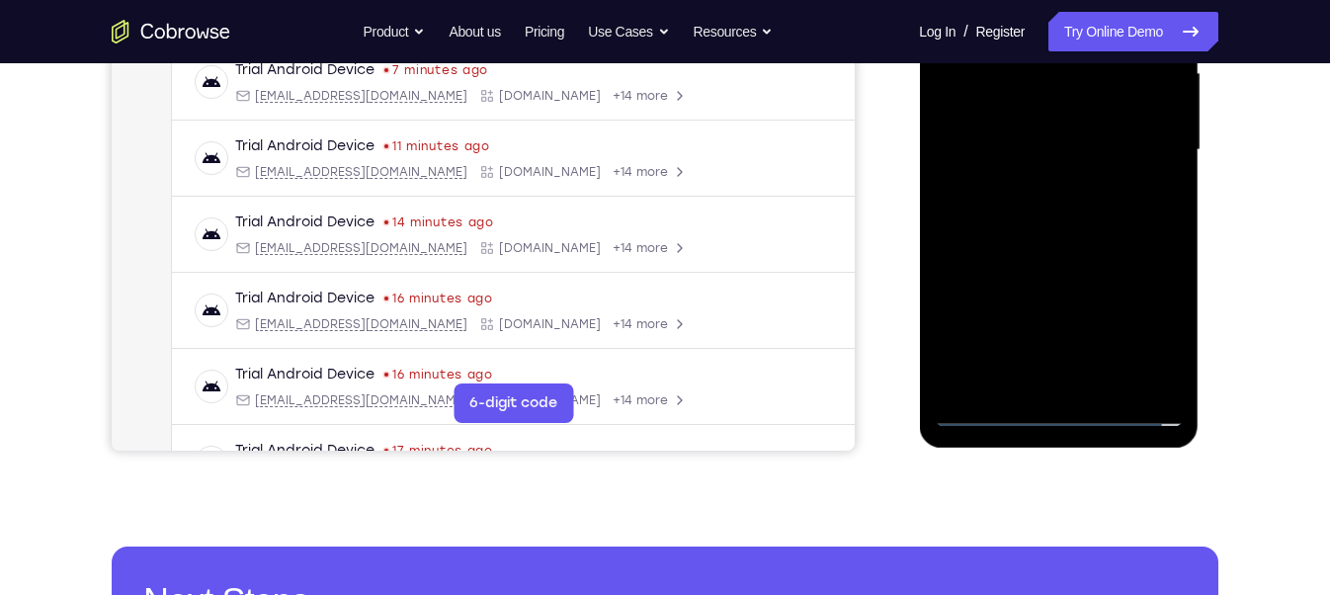
scroll to position [474, 0]
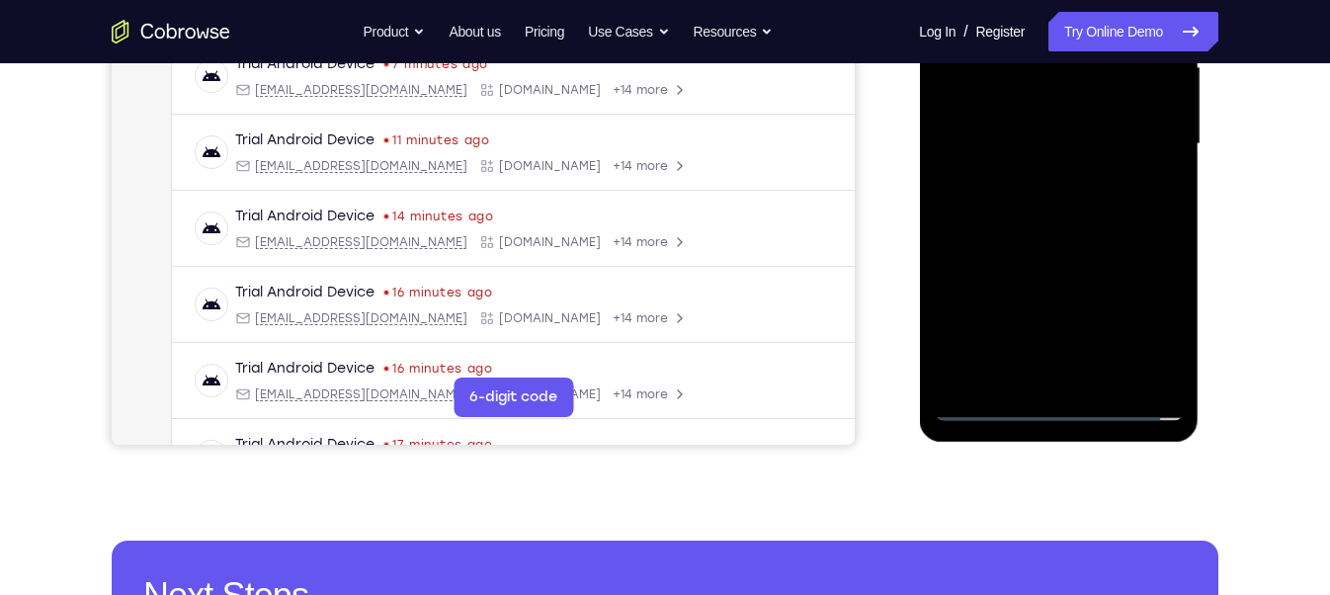
click at [987, 411] on div at bounding box center [1057, 144] width 249 height 553
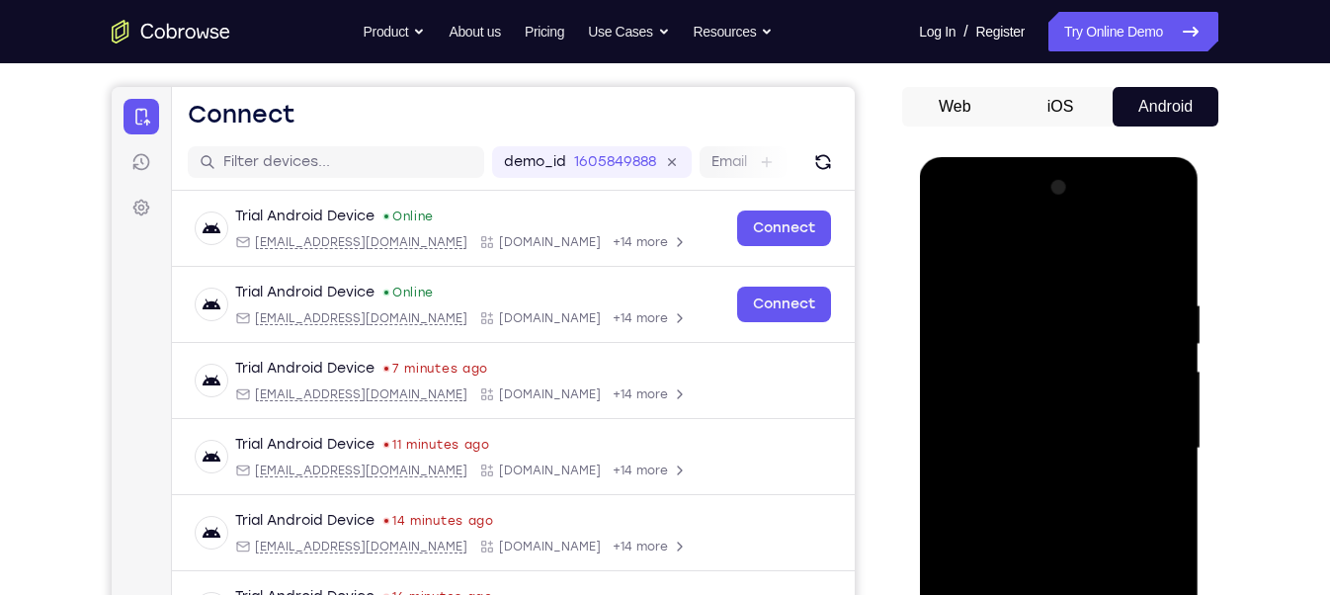
scroll to position [162, 0]
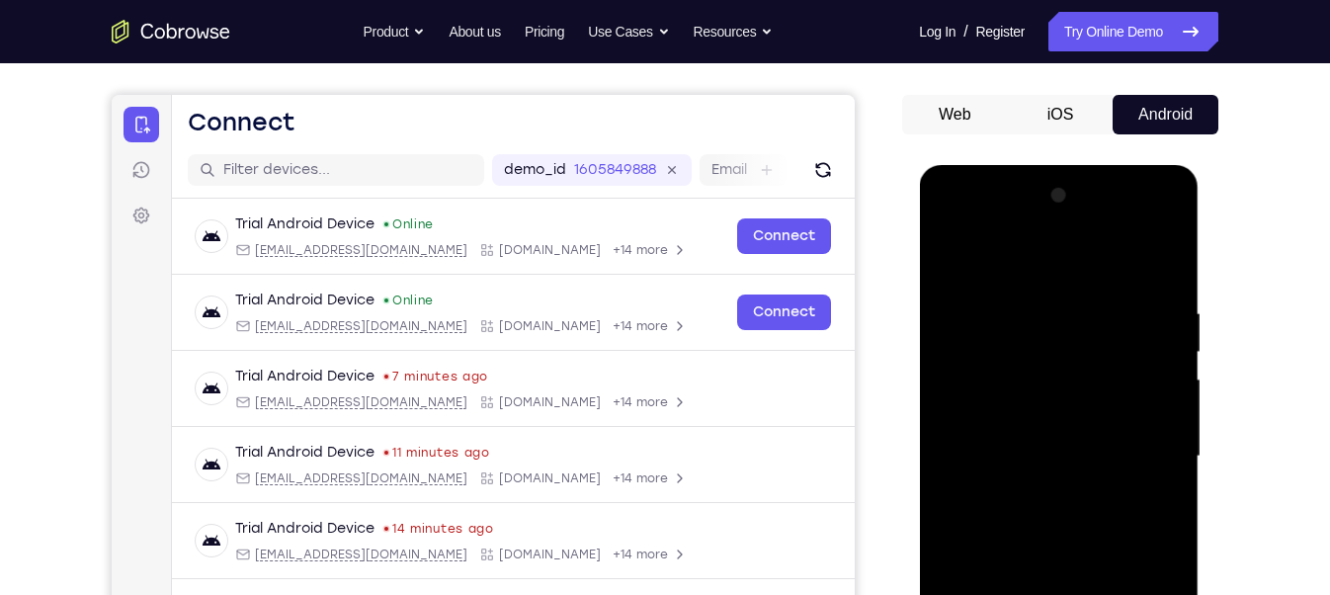
drag, startPoint x: 1047, startPoint y: 377, endPoint x: 1040, endPoint y: 342, distance: 36.2
click at [1040, 342] on div at bounding box center [1057, 456] width 249 height 553
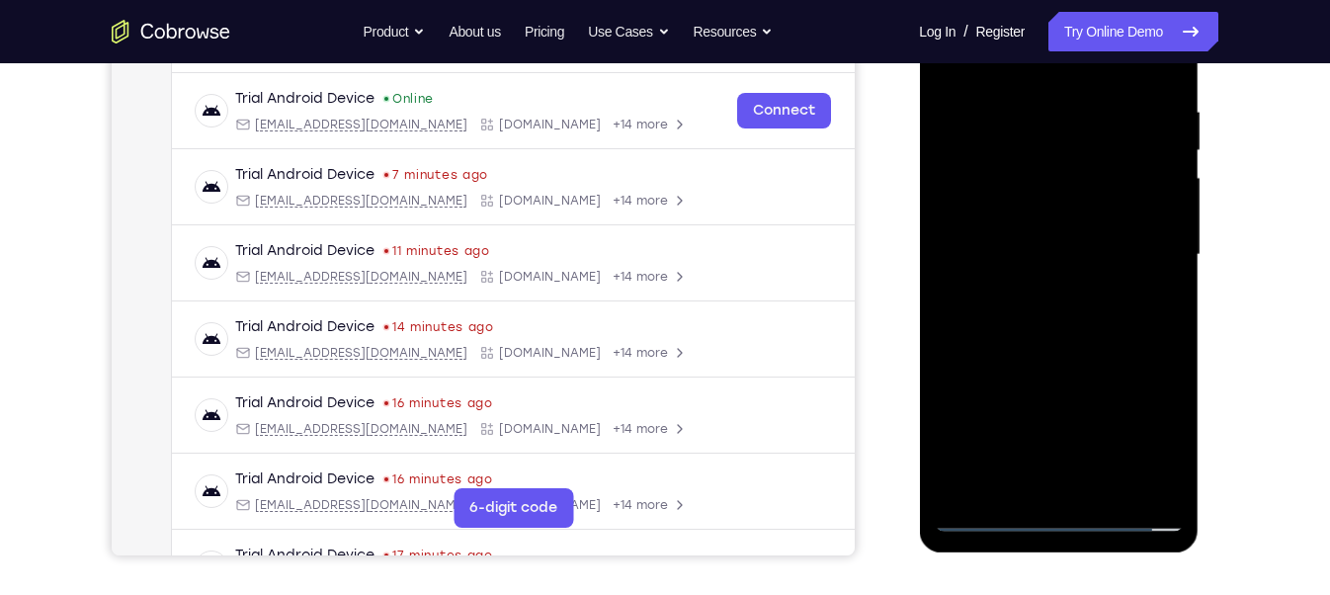
scroll to position [365, 0]
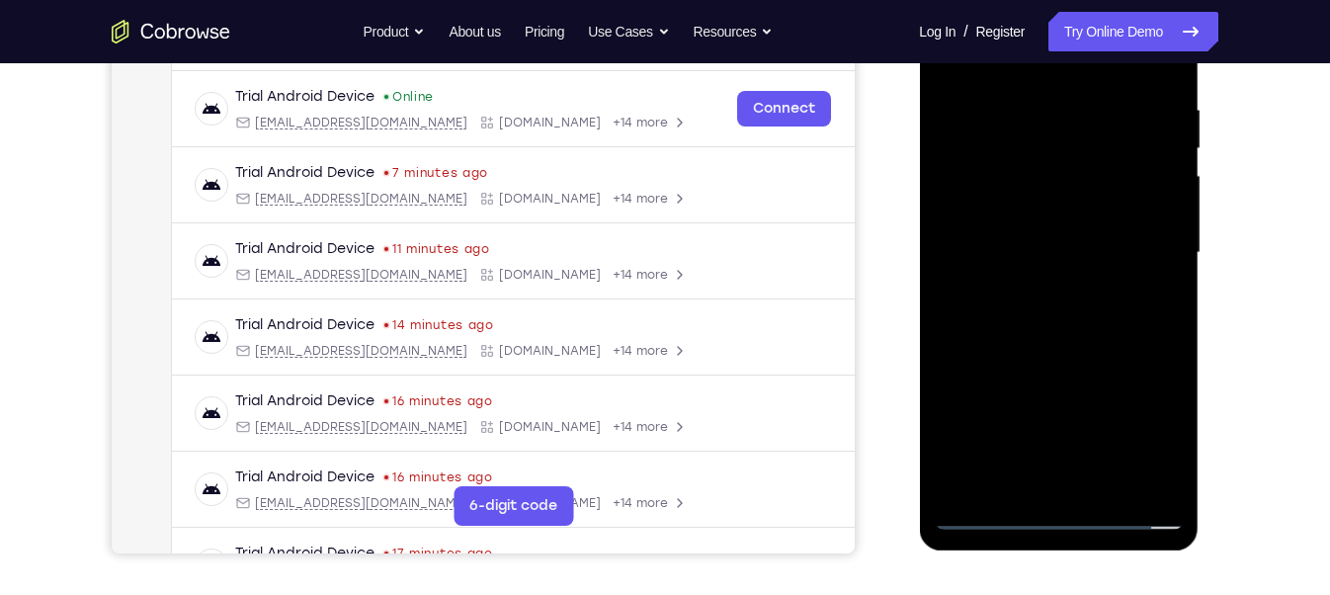
click at [1034, 387] on div at bounding box center [1057, 252] width 249 height 553
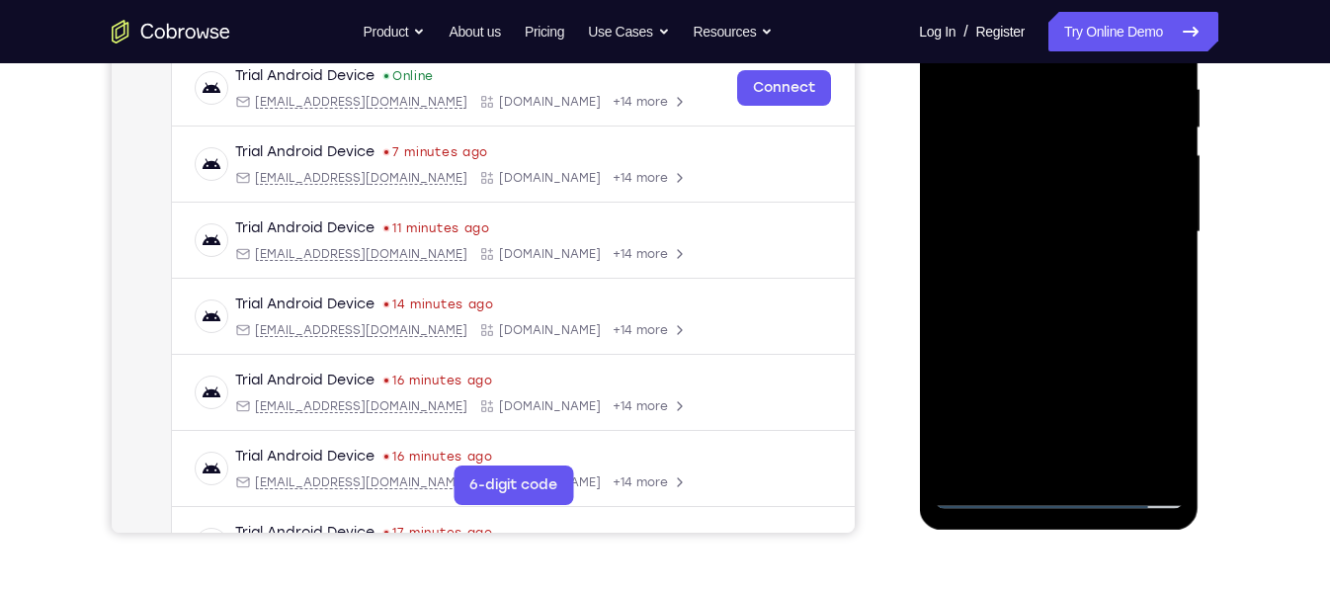
click at [1055, 365] on div at bounding box center [1057, 232] width 249 height 553
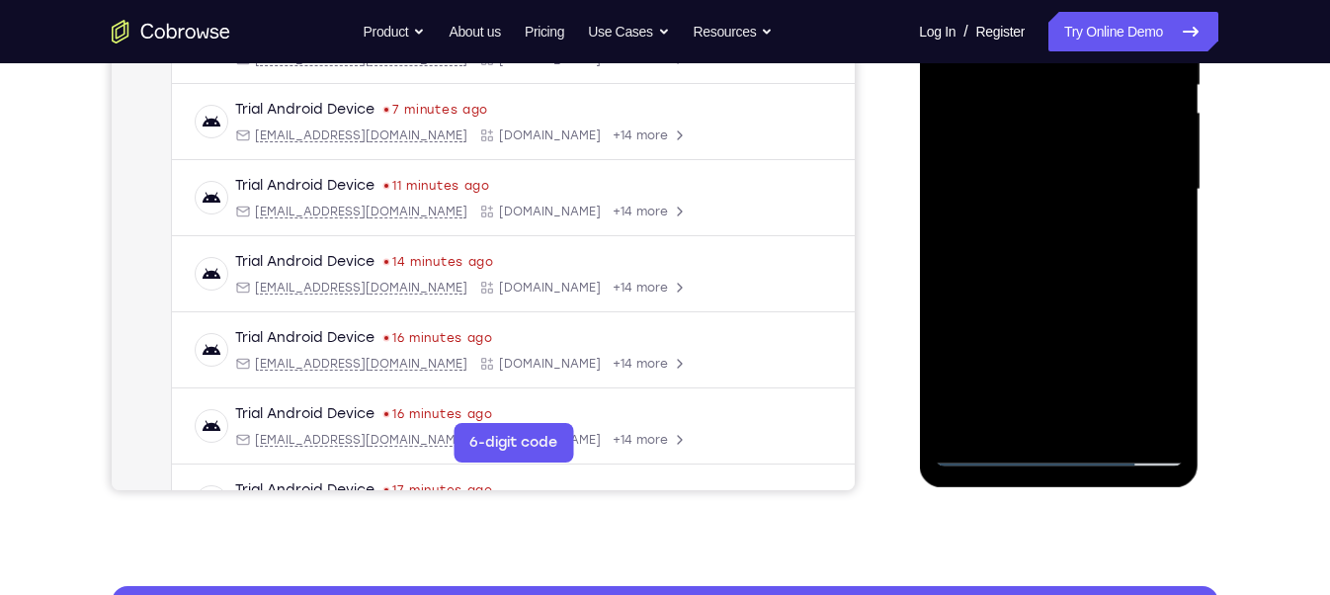
scroll to position [437, 0]
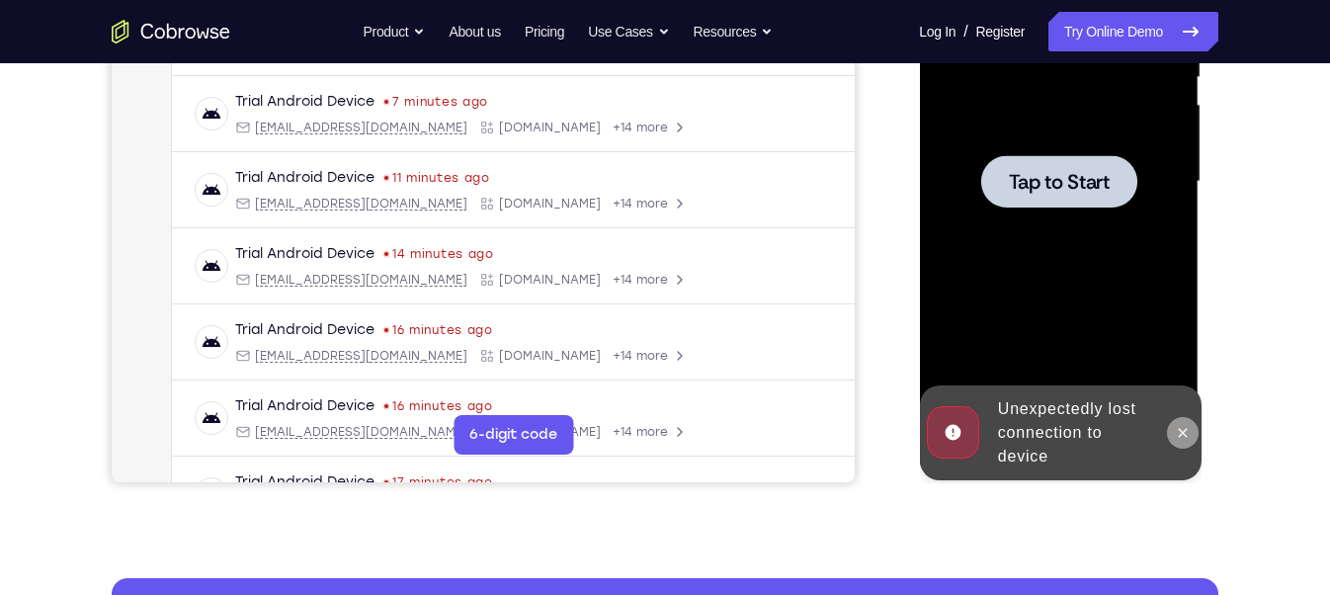
click at [1174, 429] on icon at bounding box center [1181, 433] width 16 height 16
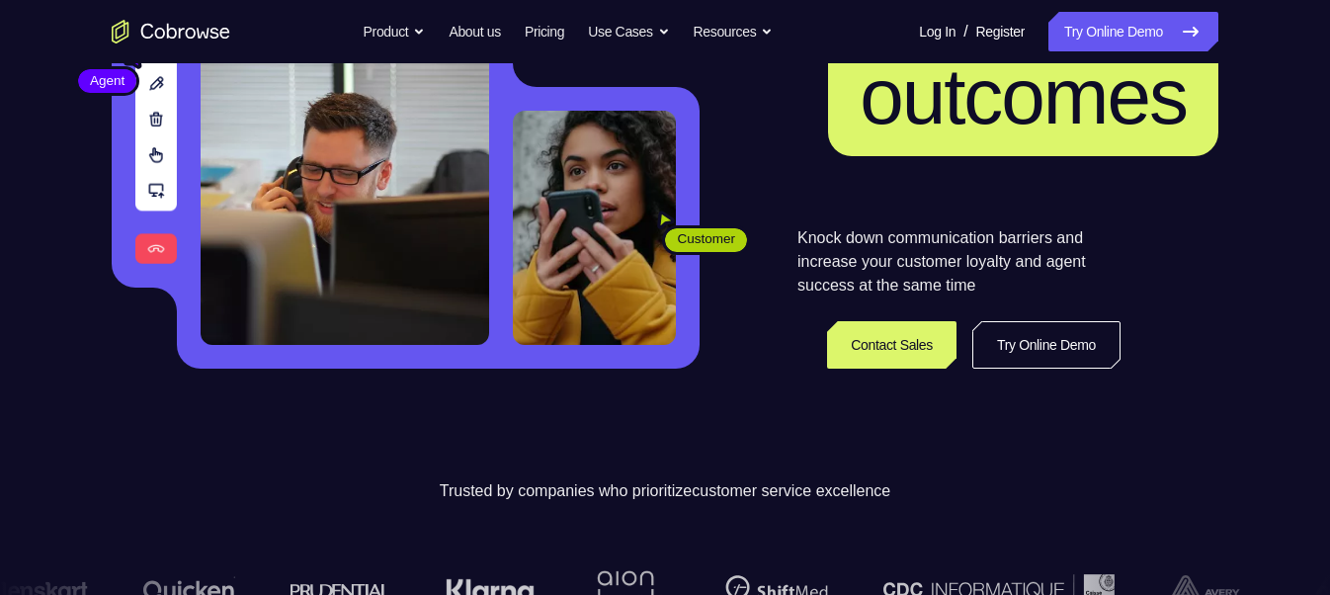
scroll to position [313, 0]
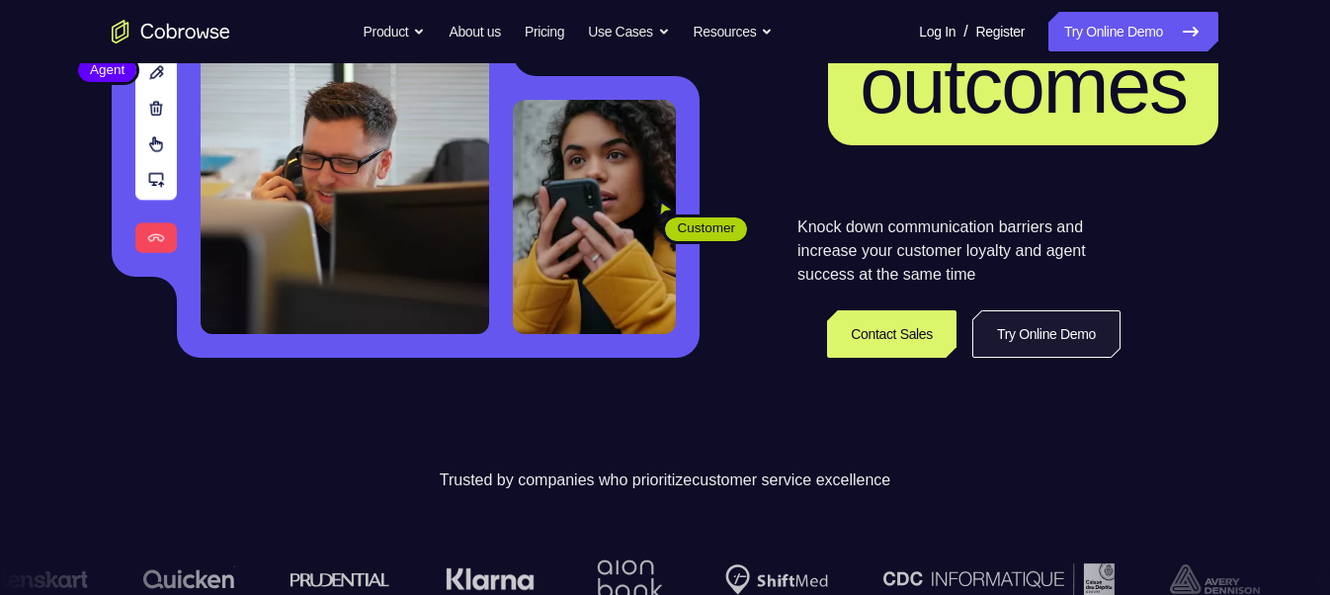
click at [1046, 328] on link "Try Online Demo" at bounding box center [1046, 333] width 148 height 47
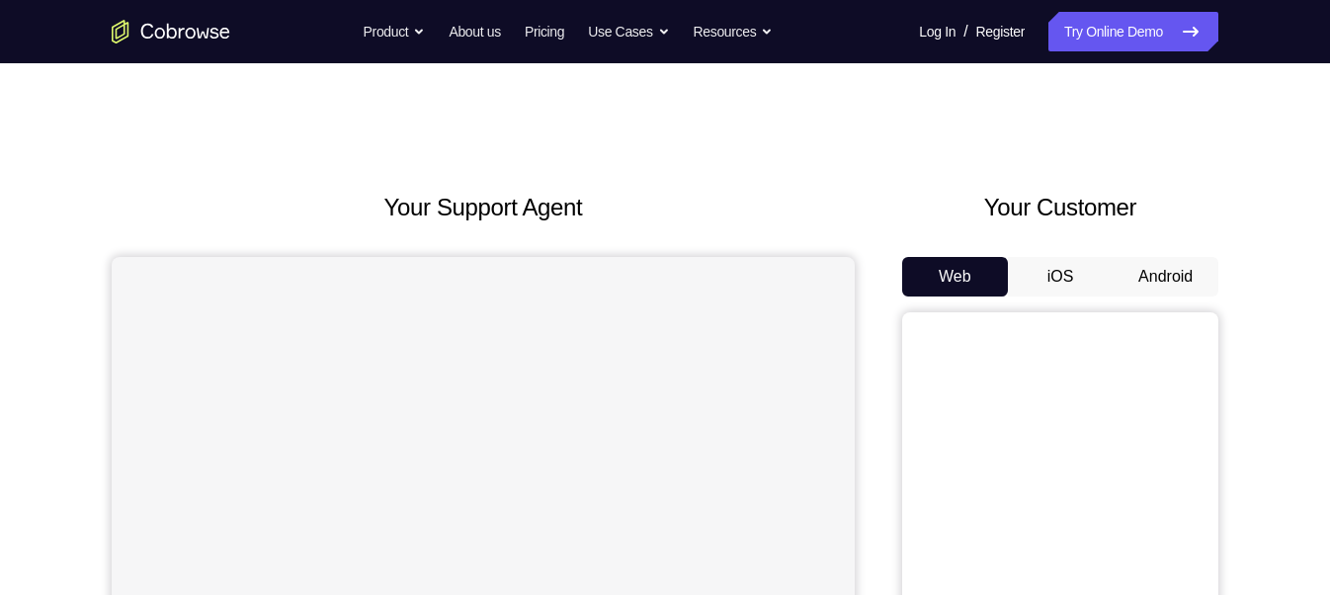
click at [1151, 277] on button "Android" at bounding box center [1165, 277] width 106 height 40
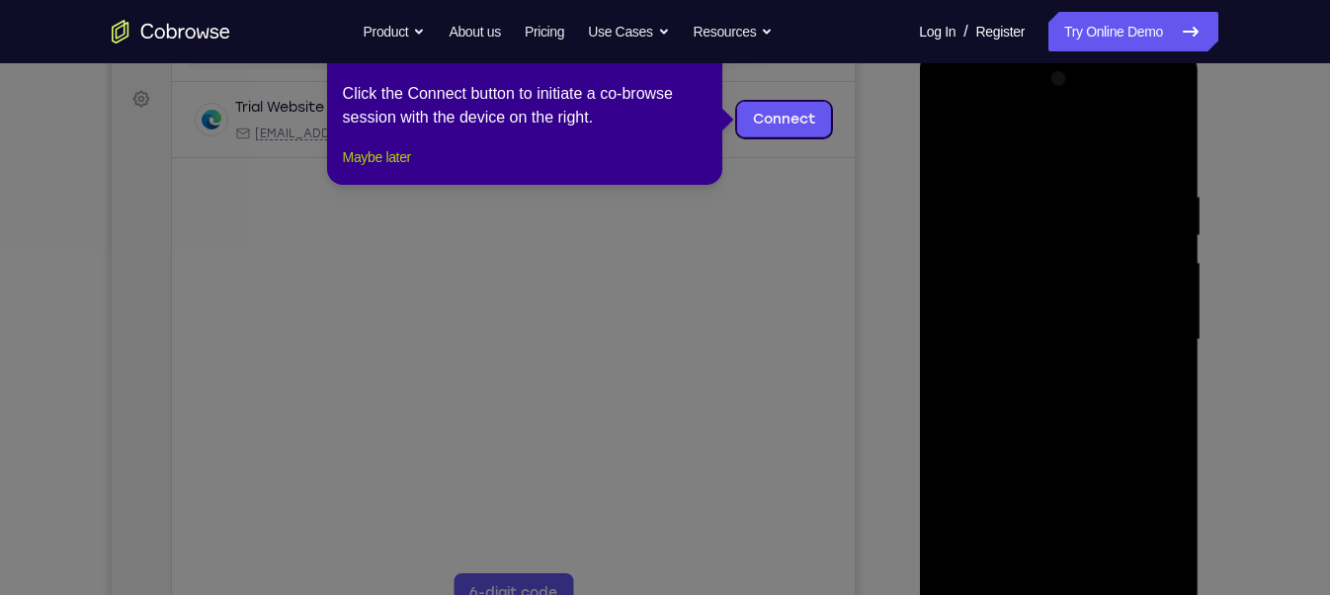
click at [386, 169] on button "Maybe later" at bounding box center [377, 157] width 68 height 24
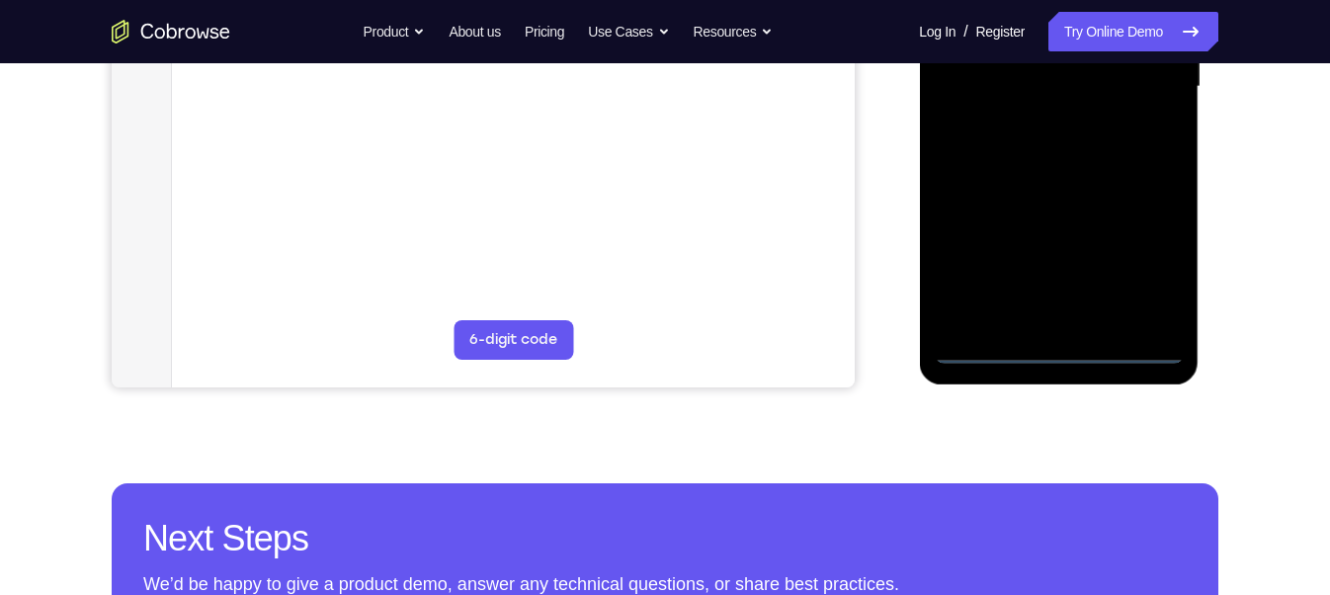
scroll to position [532, 0]
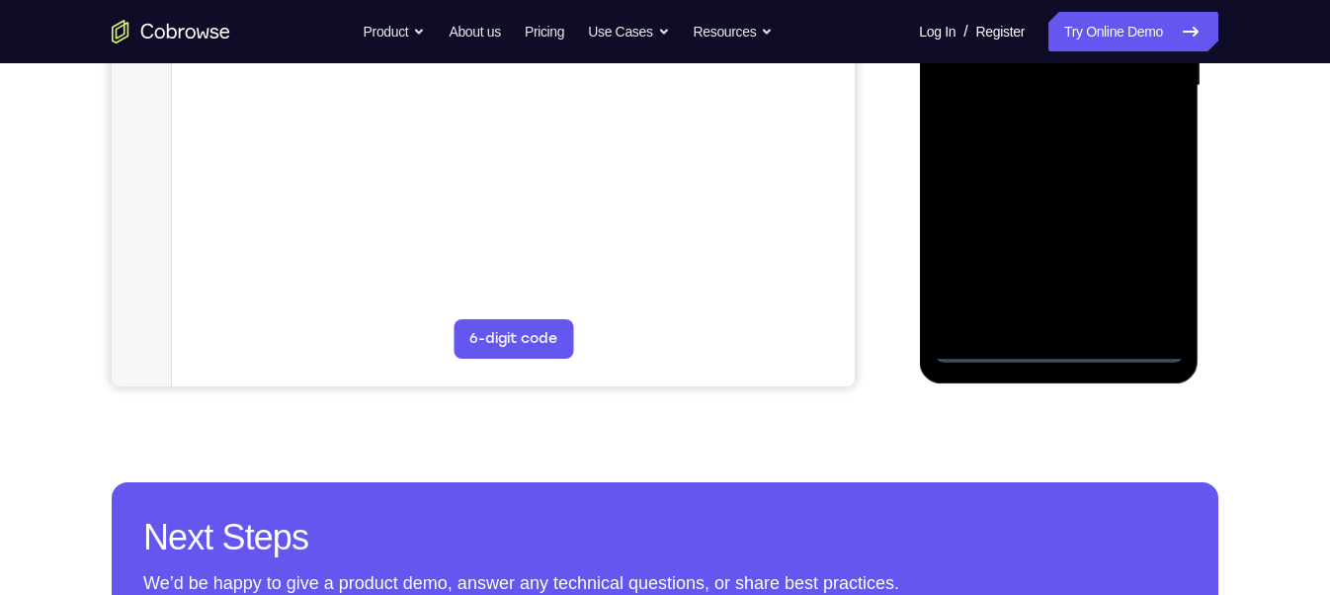
click at [1042, 345] on div at bounding box center [1057, 85] width 249 height 553
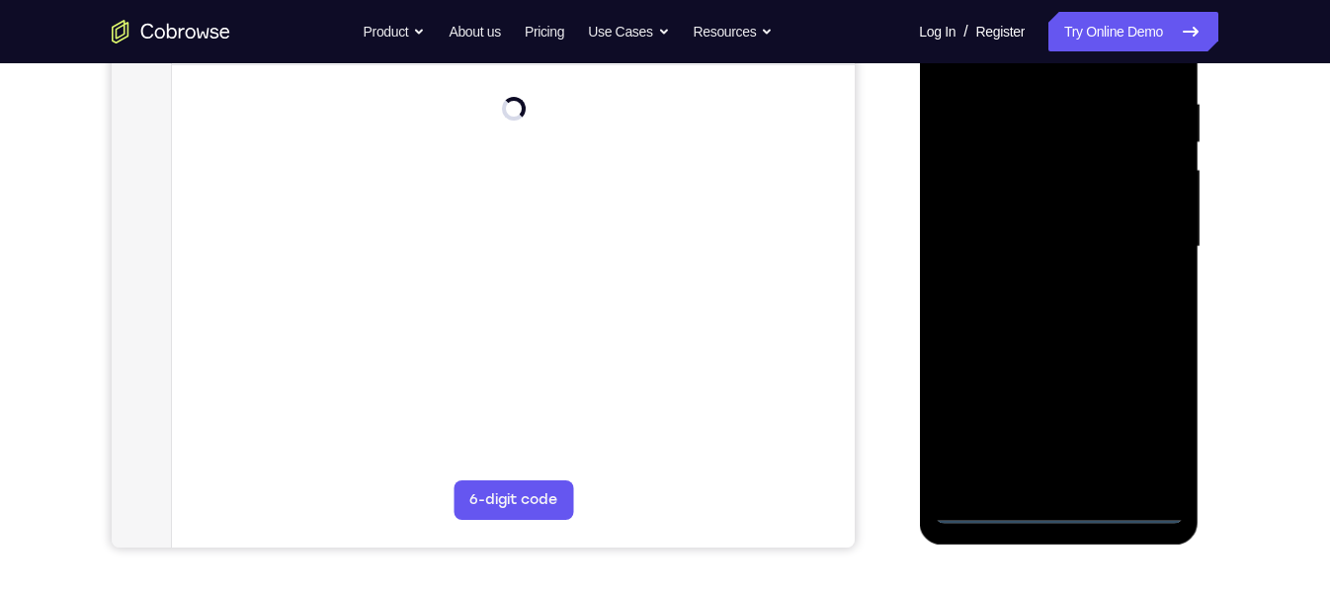
scroll to position [321, 0]
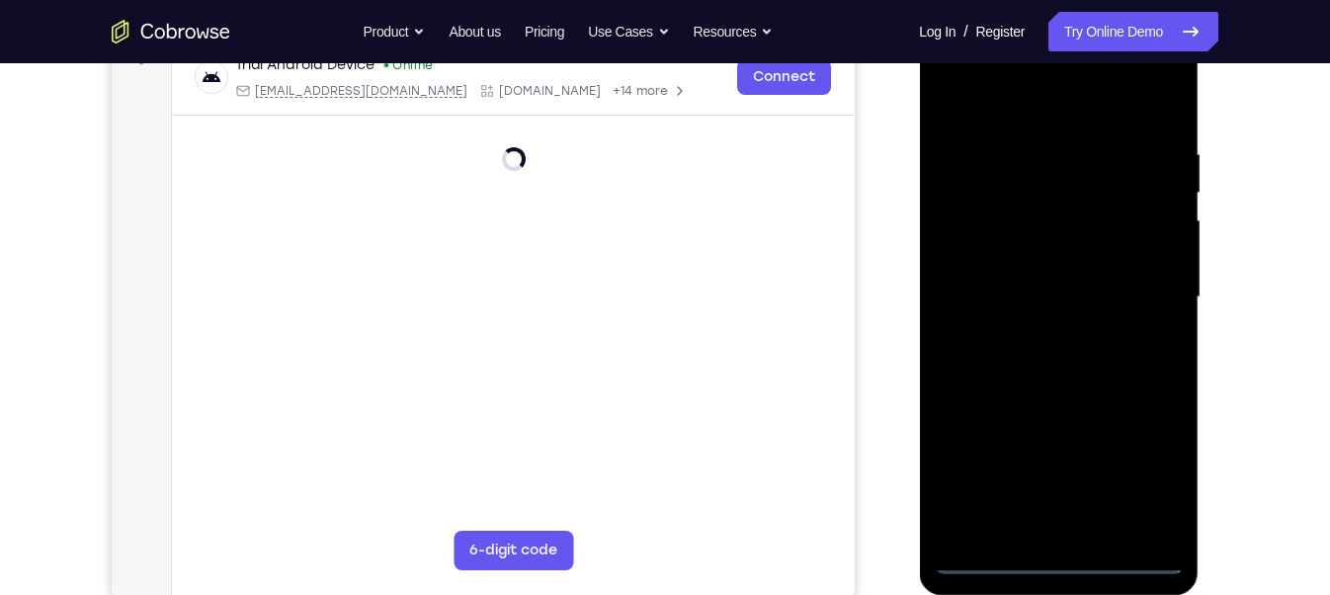
click at [1157, 481] on div at bounding box center [1057, 297] width 249 height 553
click at [1141, 468] on div at bounding box center [1057, 297] width 249 height 553
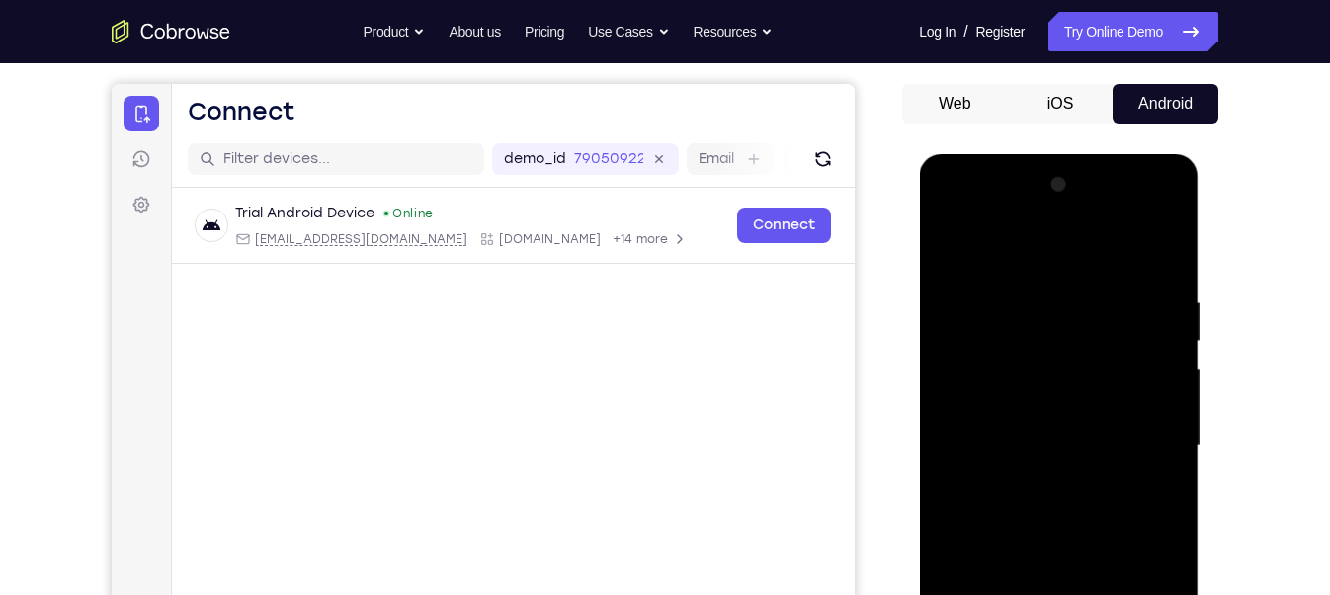
scroll to position [166, 0]
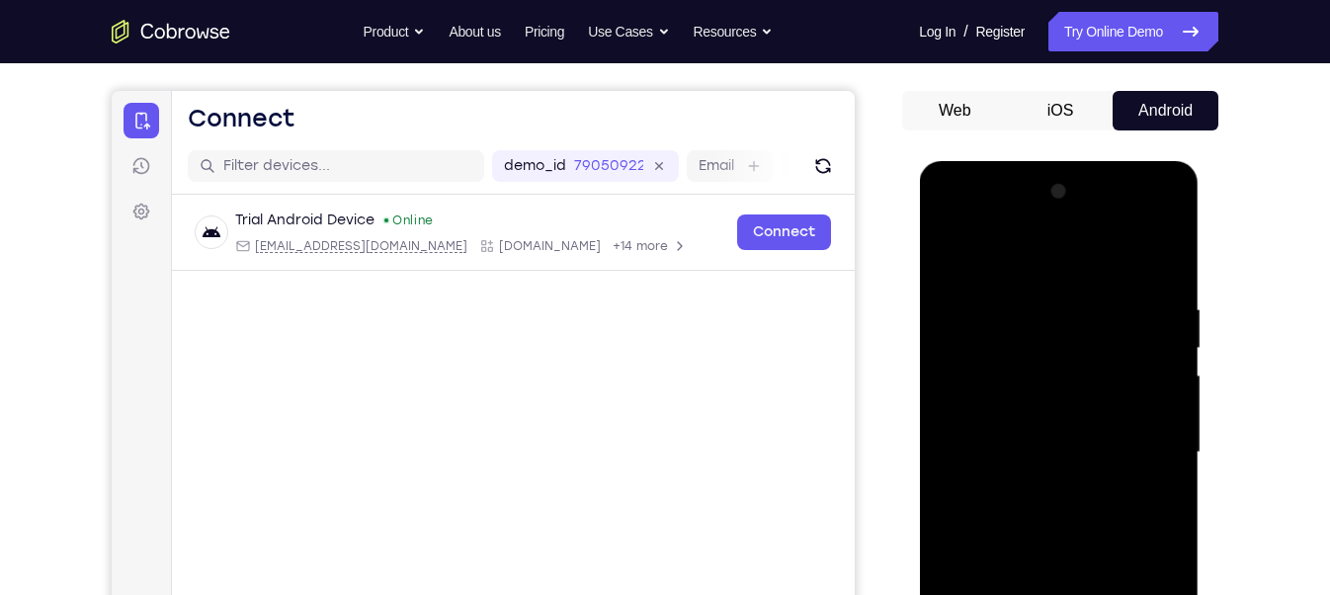
click at [952, 218] on div at bounding box center [1057, 452] width 249 height 553
click at [1038, 339] on div at bounding box center [1057, 452] width 249 height 553
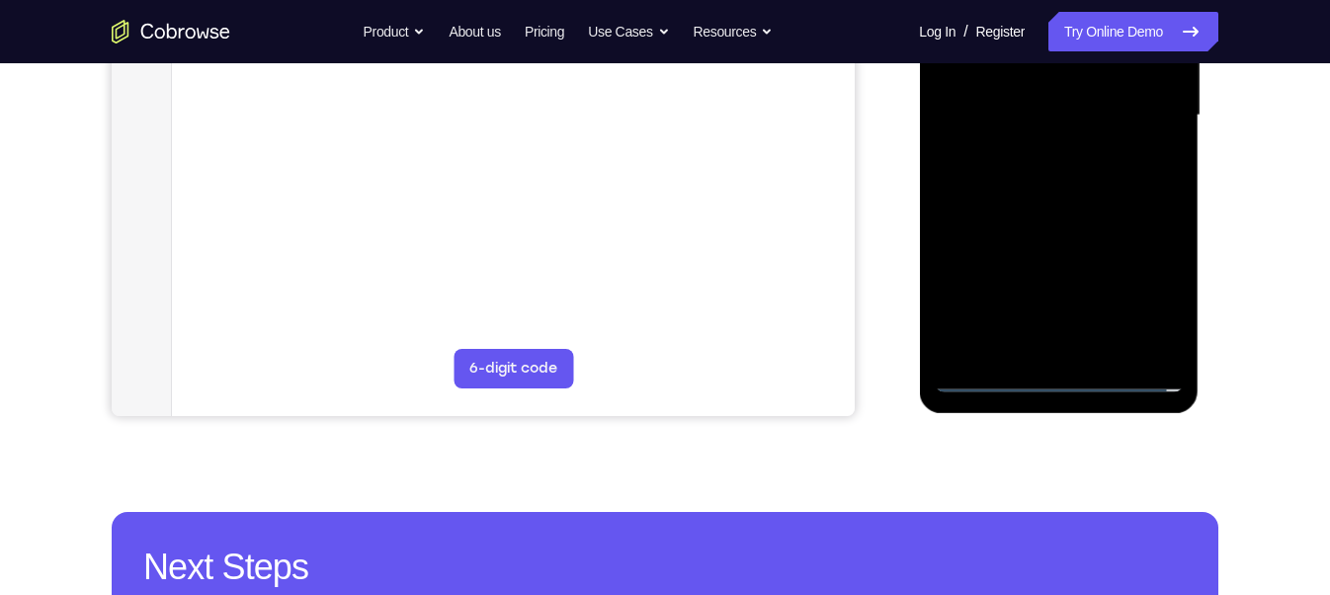
scroll to position [450, 0]
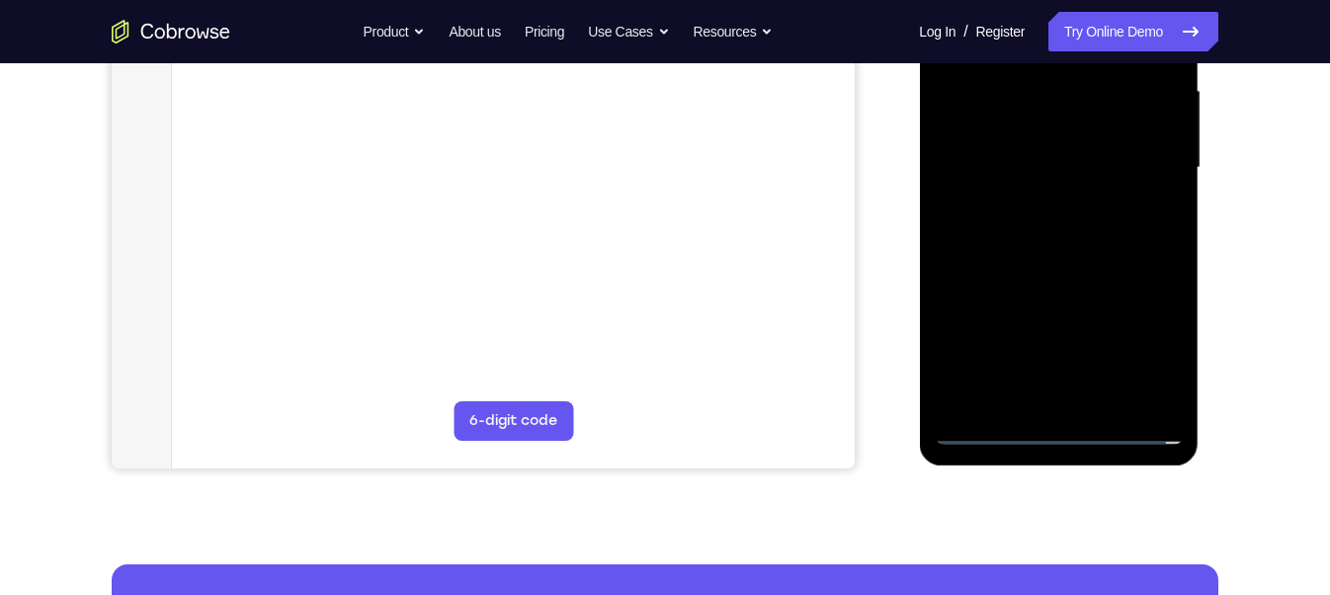
click at [1016, 359] on div at bounding box center [1057, 167] width 249 height 553
click at [1013, 234] on div at bounding box center [1057, 167] width 249 height 553
click at [1037, 131] on div at bounding box center [1057, 167] width 249 height 553
click at [1055, 295] on div at bounding box center [1057, 167] width 249 height 553
click at [1150, 362] on div at bounding box center [1057, 167] width 249 height 553
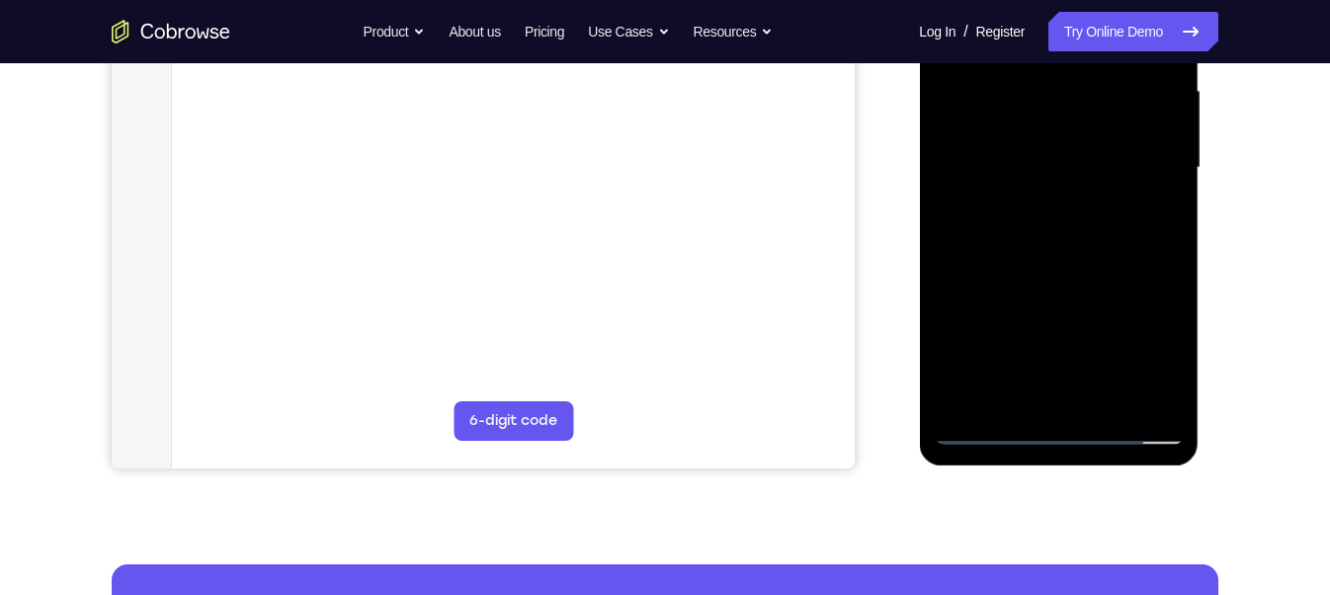
click at [1137, 299] on div at bounding box center [1057, 167] width 249 height 553
click at [1137, 274] on div at bounding box center [1057, 167] width 249 height 553
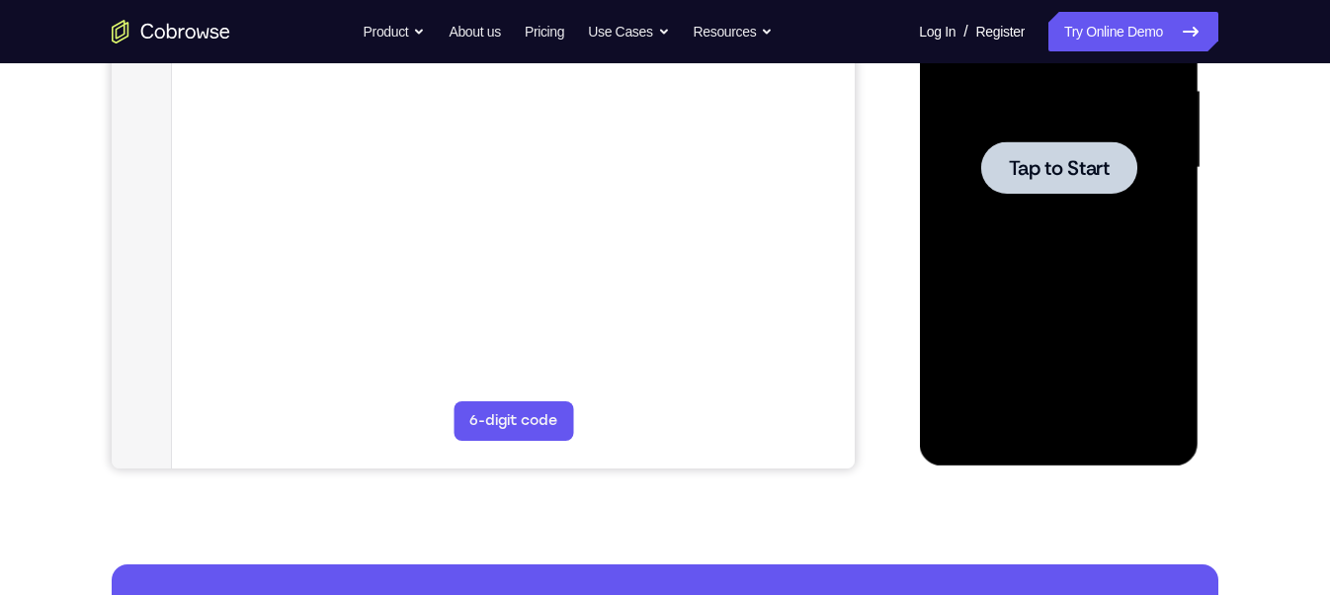
click at [1059, 203] on div at bounding box center [1057, 167] width 249 height 553
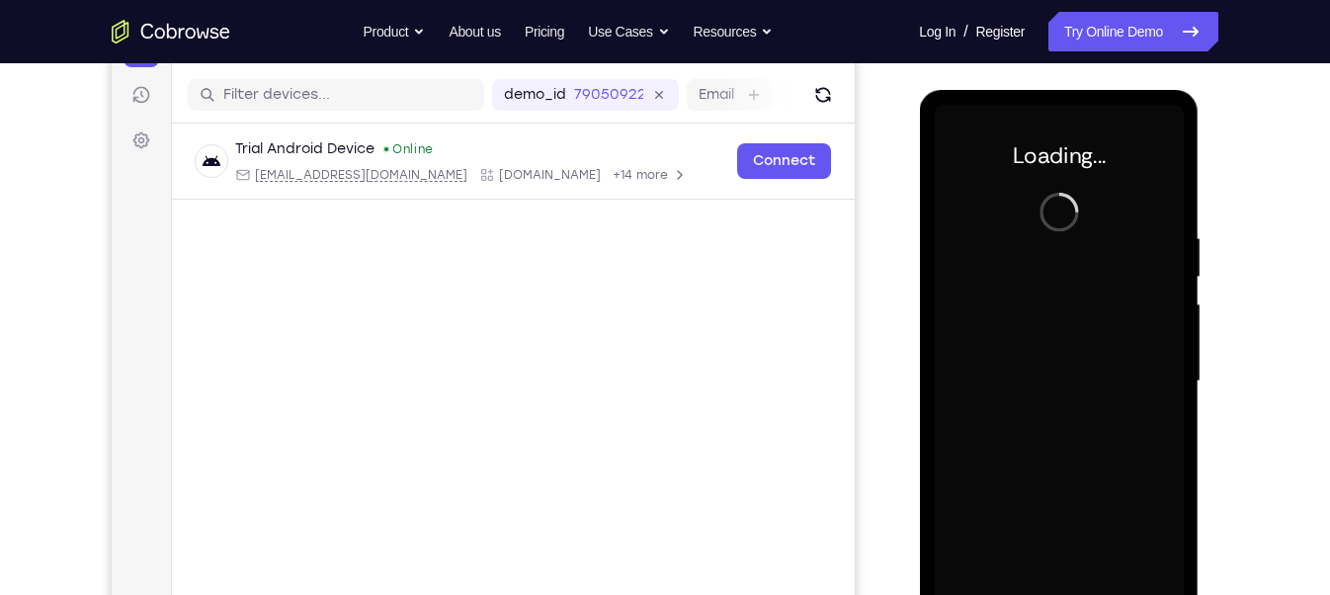
scroll to position [238, 0]
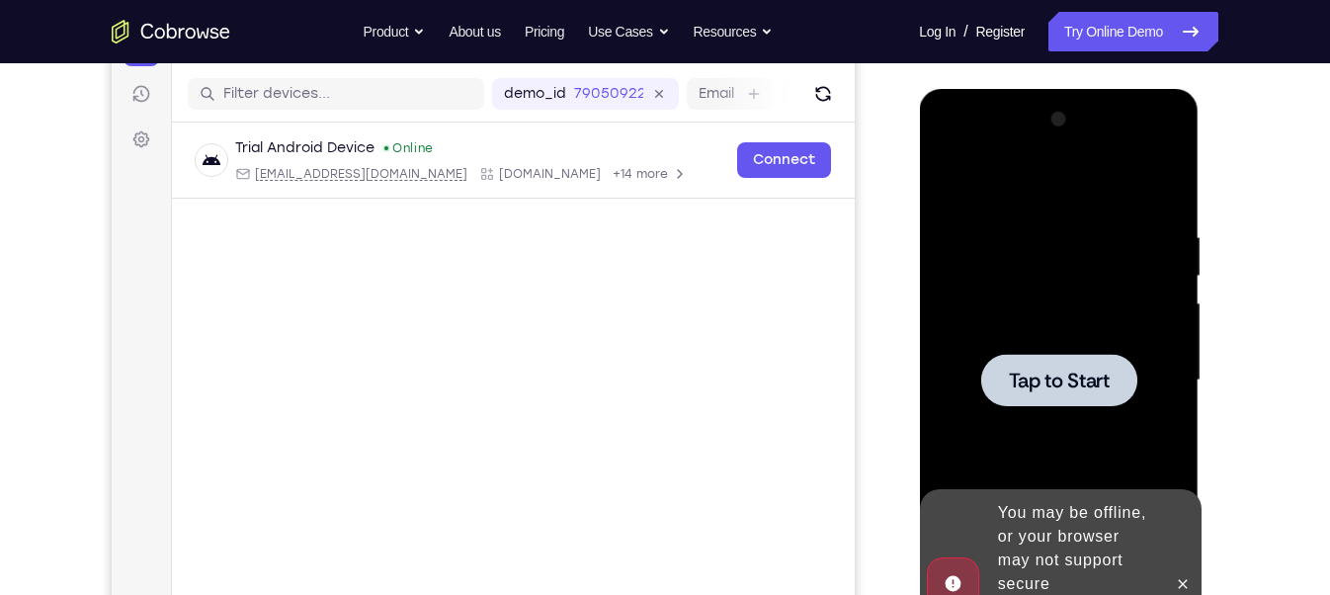
click at [1013, 374] on span "Tap to Start" at bounding box center [1058, 380] width 101 height 20
click at [1070, 376] on span "Tap to Start" at bounding box center [1058, 380] width 101 height 20
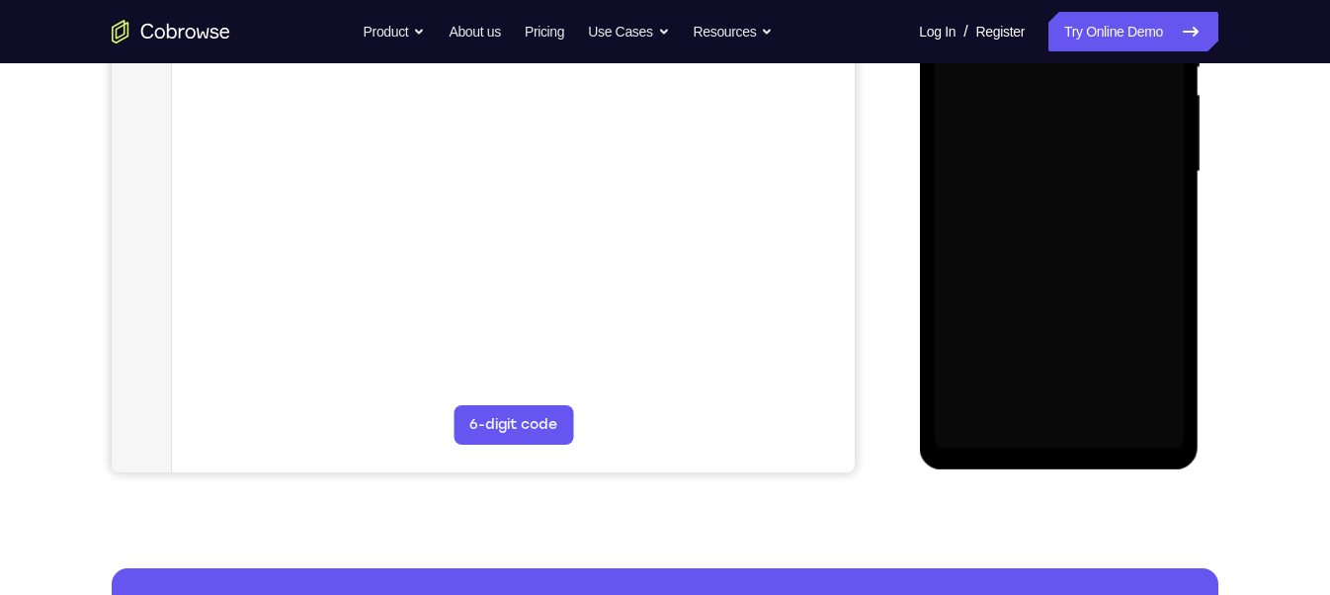
scroll to position [448, 0]
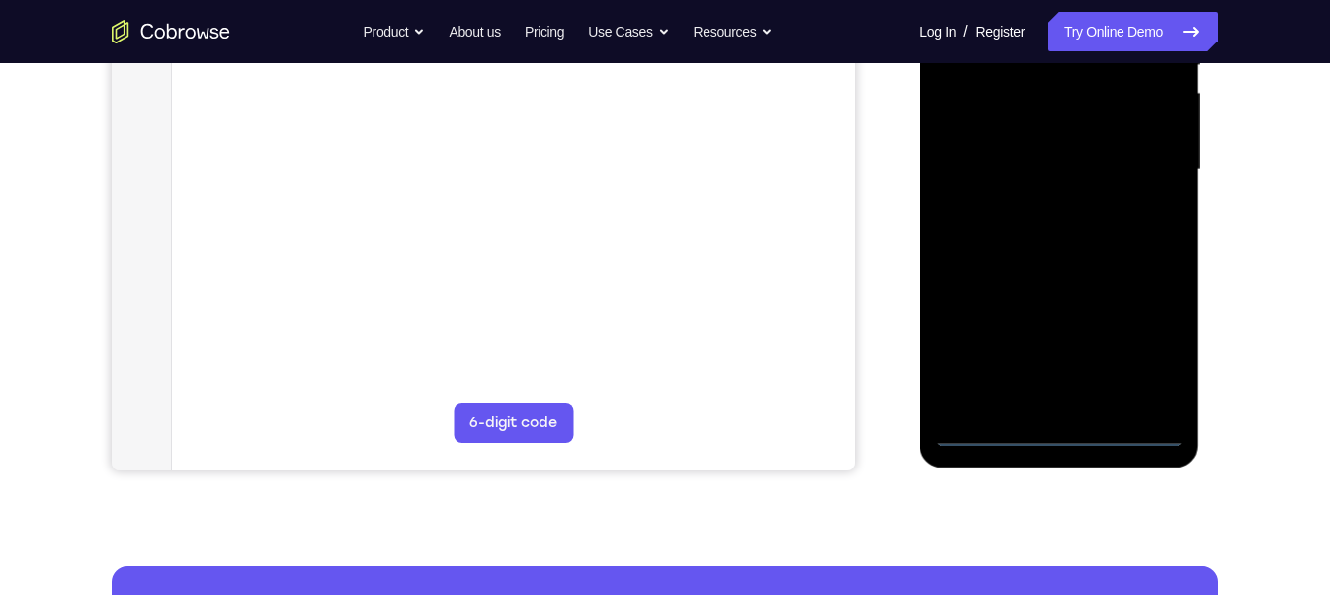
click at [1059, 430] on div at bounding box center [1057, 169] width 249 height 553
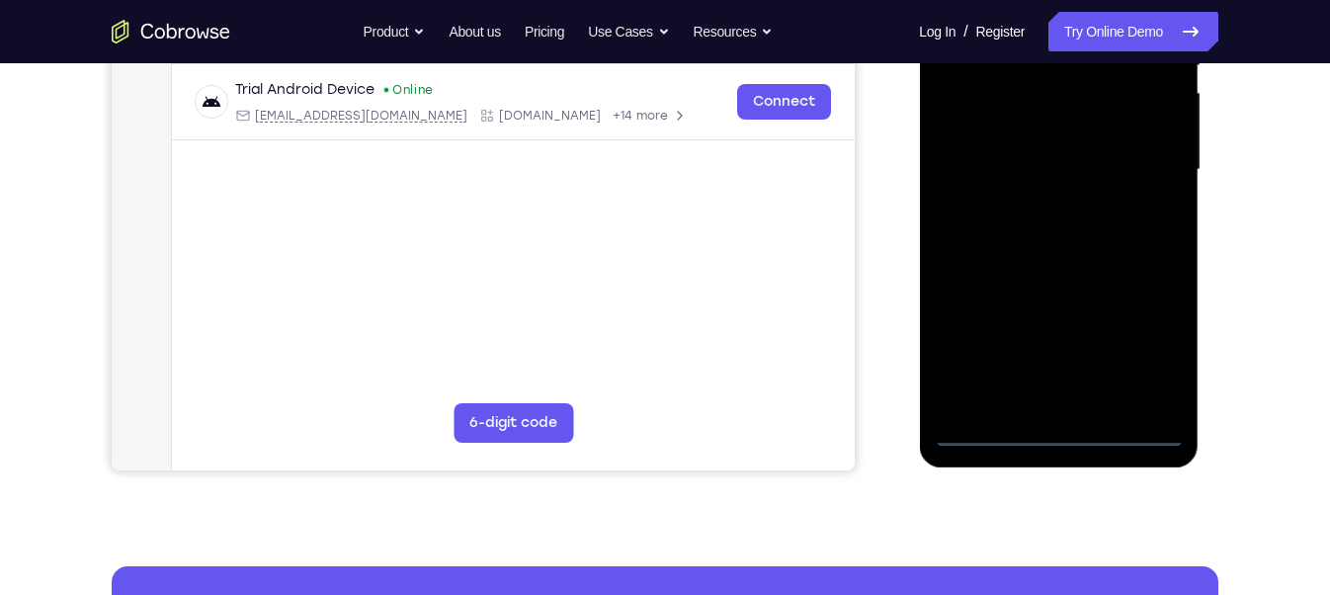
click at [1146, 342] on div at bounding box center [1057, 169] width 249 height 553
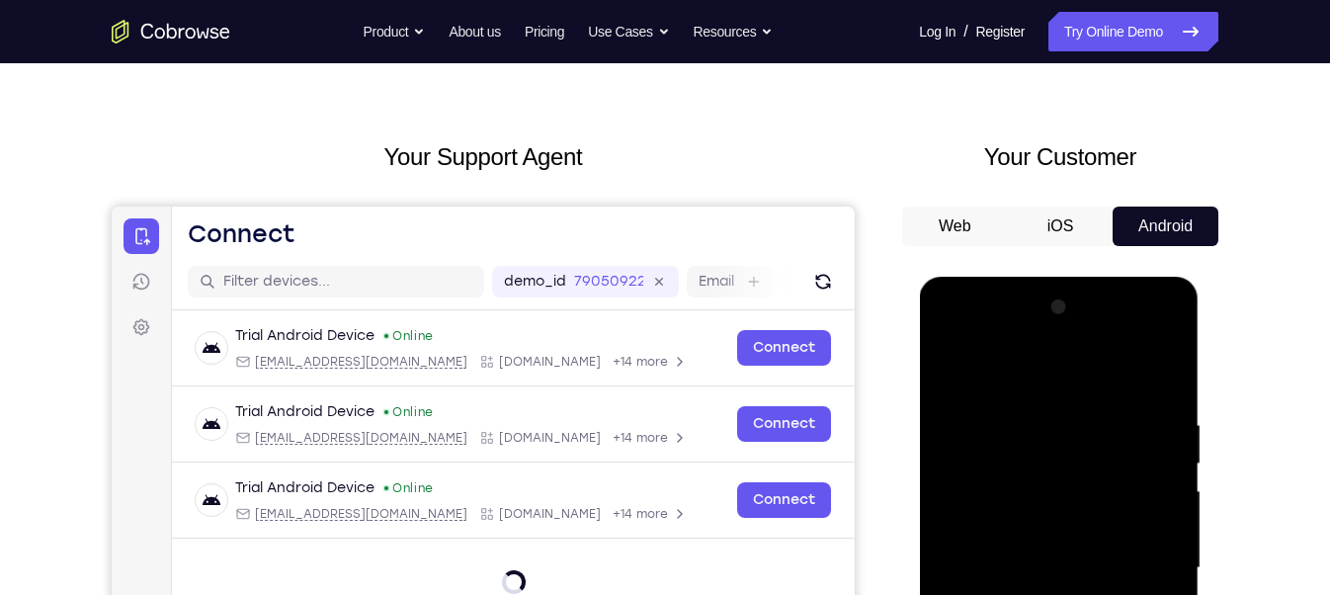
scroll to position [40, 0]
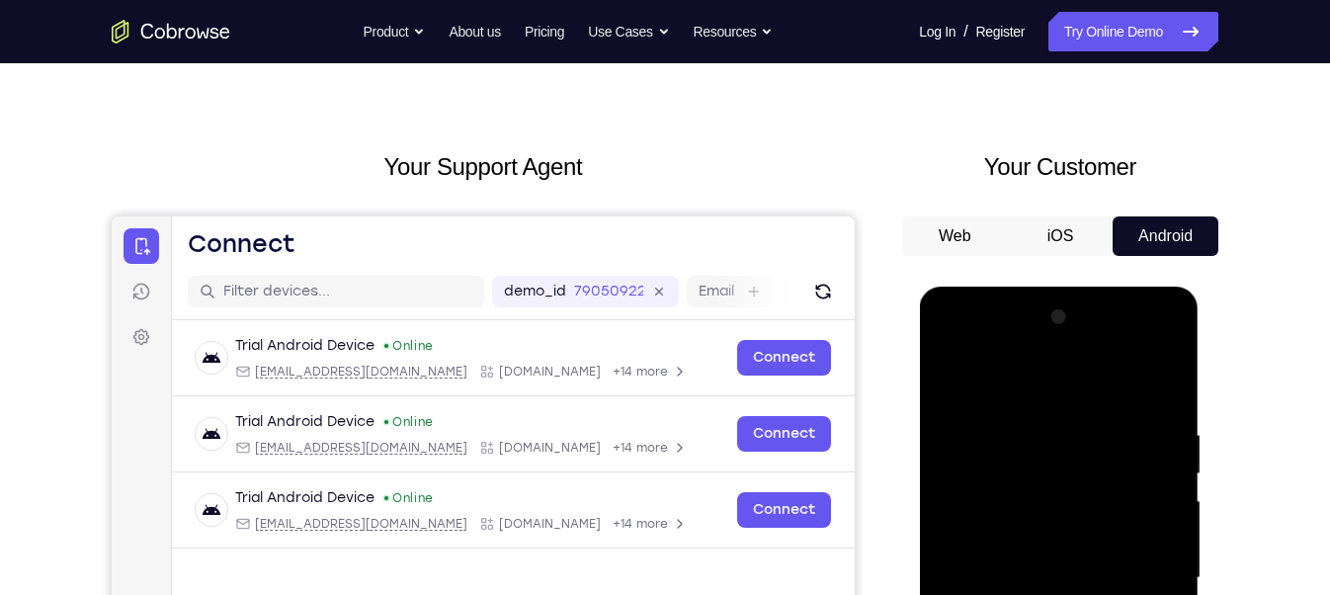
click at [948, 346] on div at bounding box center [1057, 577] width 249 height 553
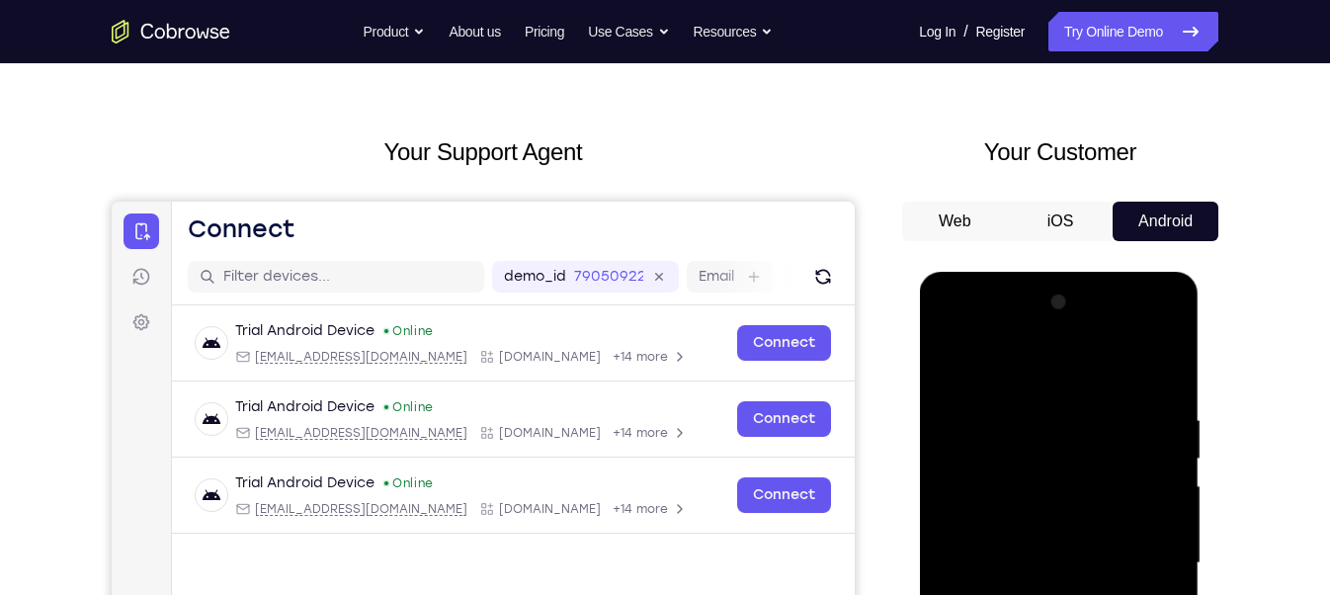
click at [1036, 451] on div at bounding box center [1057, 562] width 249 height 553
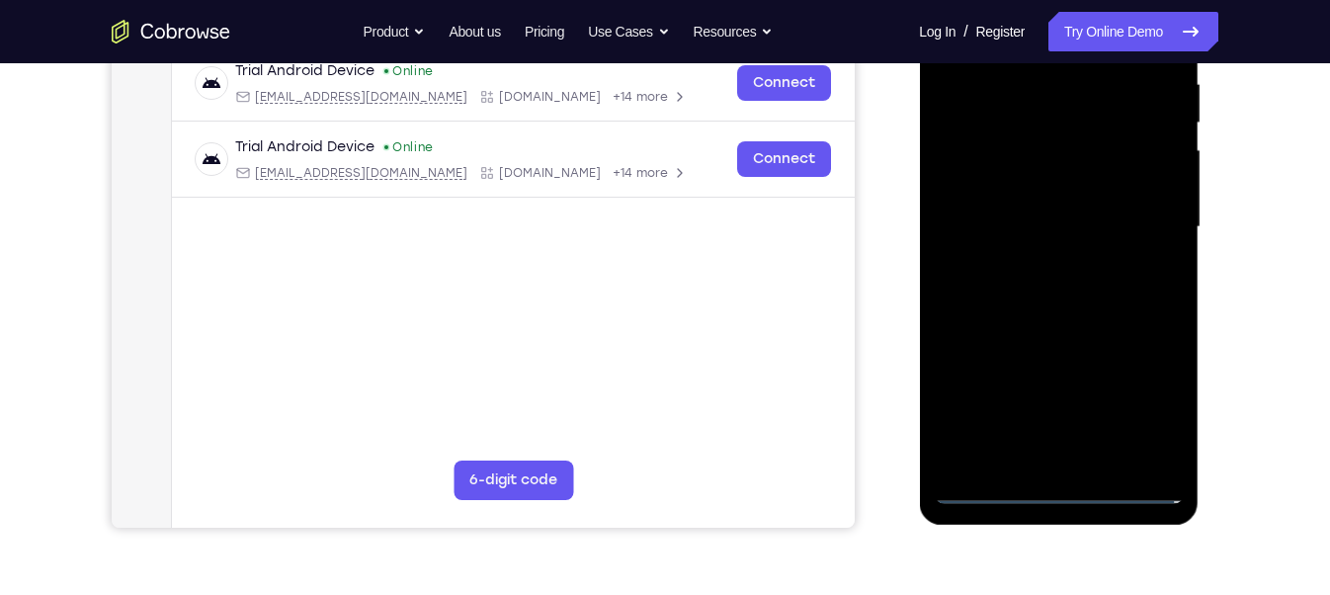
scroll to position [396, 0]
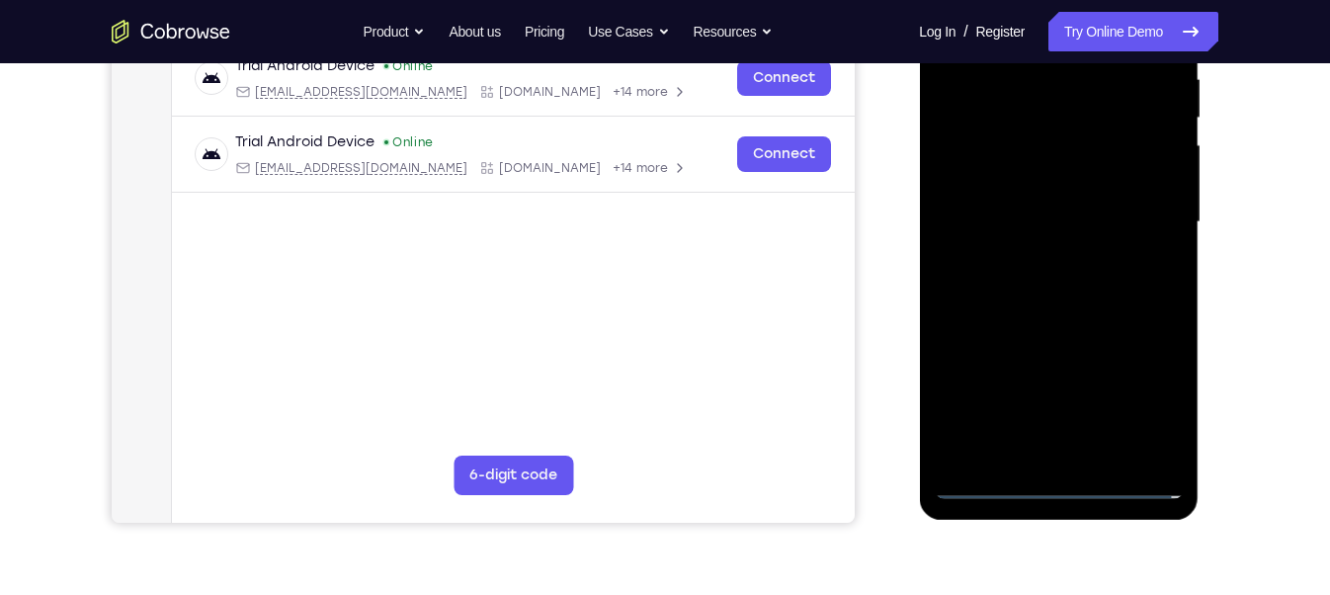
click at [992, 420] on div at bounding box center [1057, 222] width 249 height 553
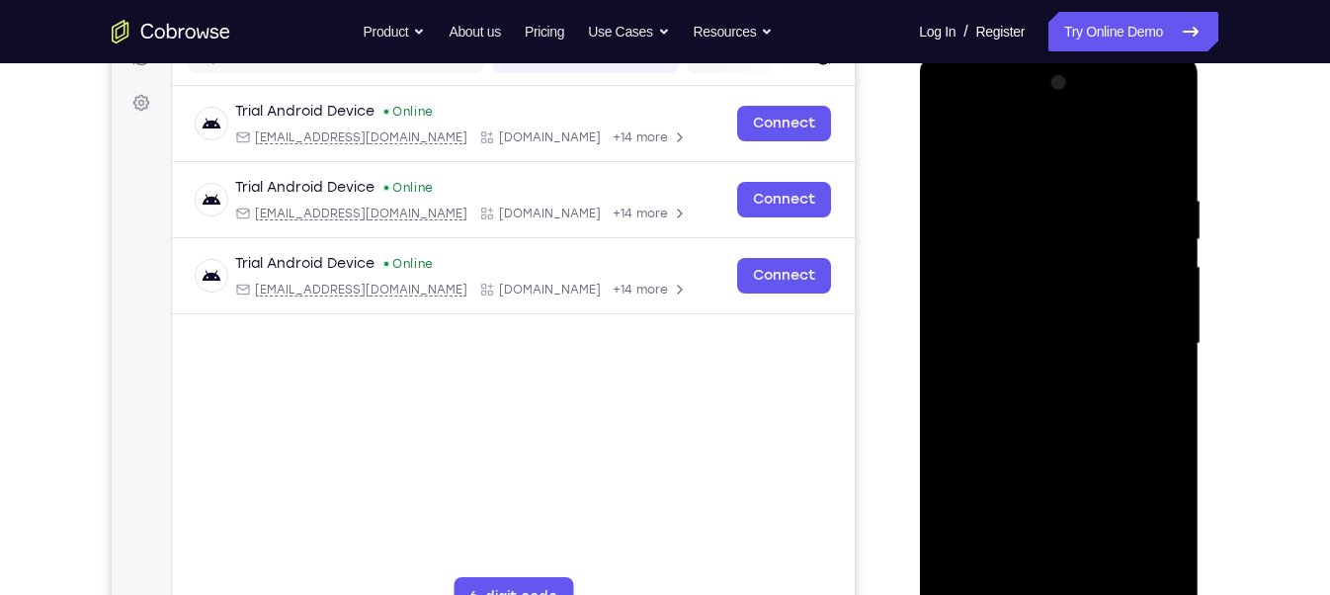
click at [999, 422] on div at bounding box center [1057, 343] width 249 height 553
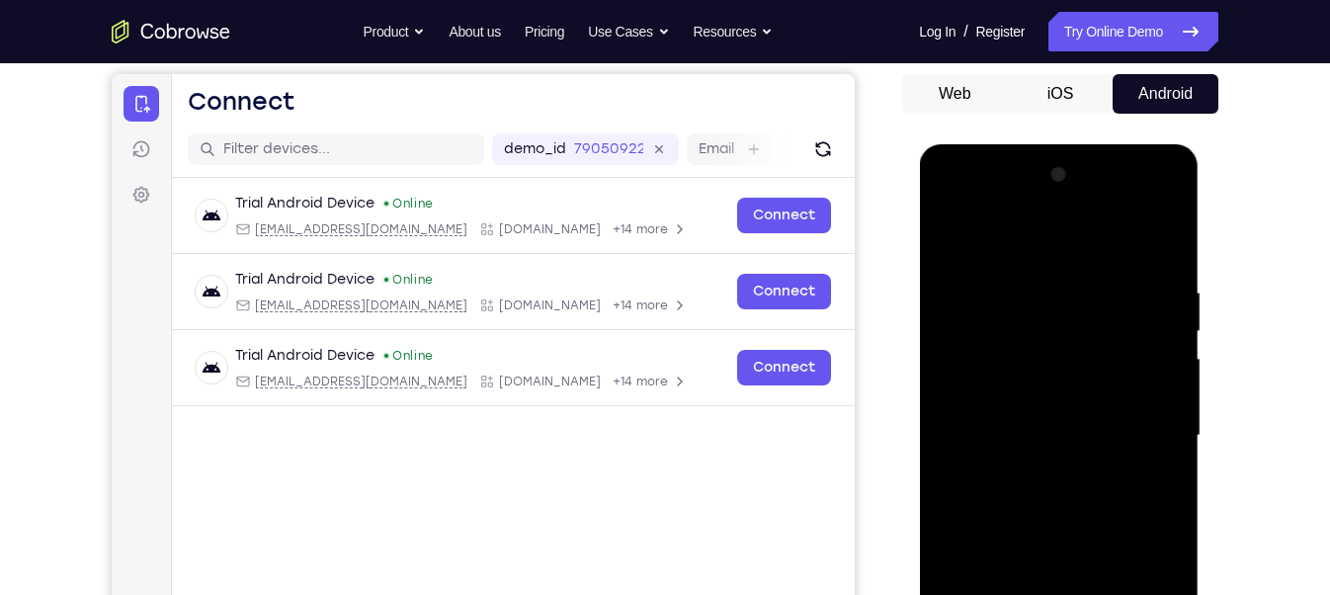
scroll to position [236, 0]
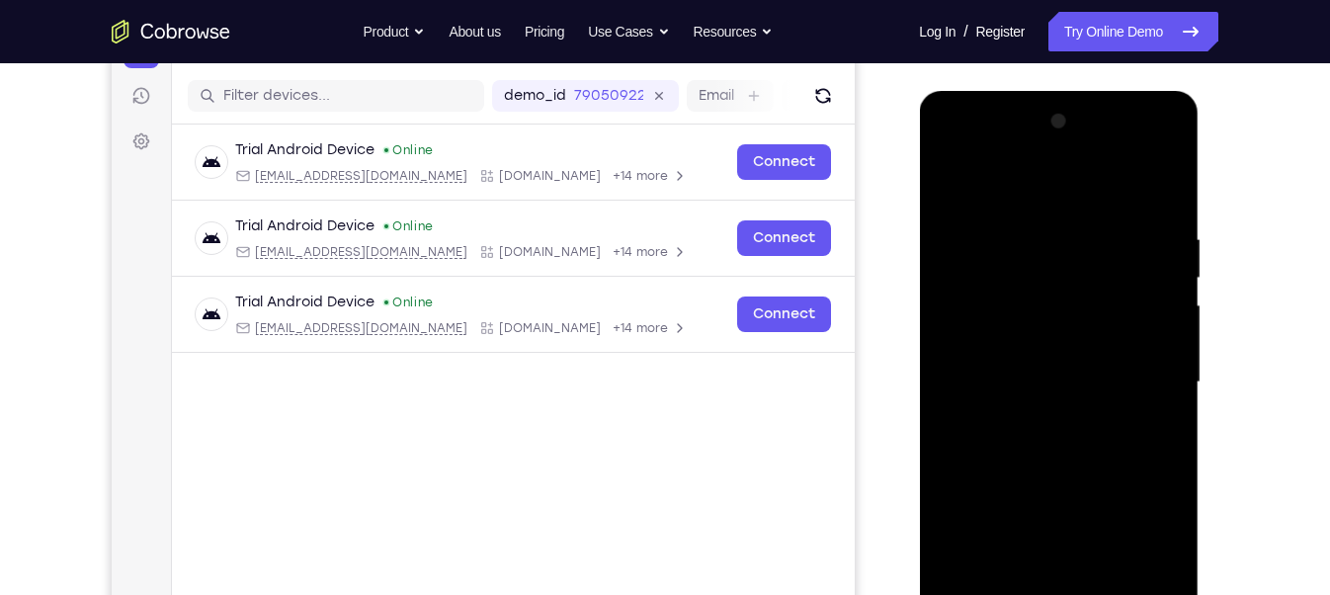
click at [1032, 352] on div at bounding box center [1057, 382] width 249 height 553
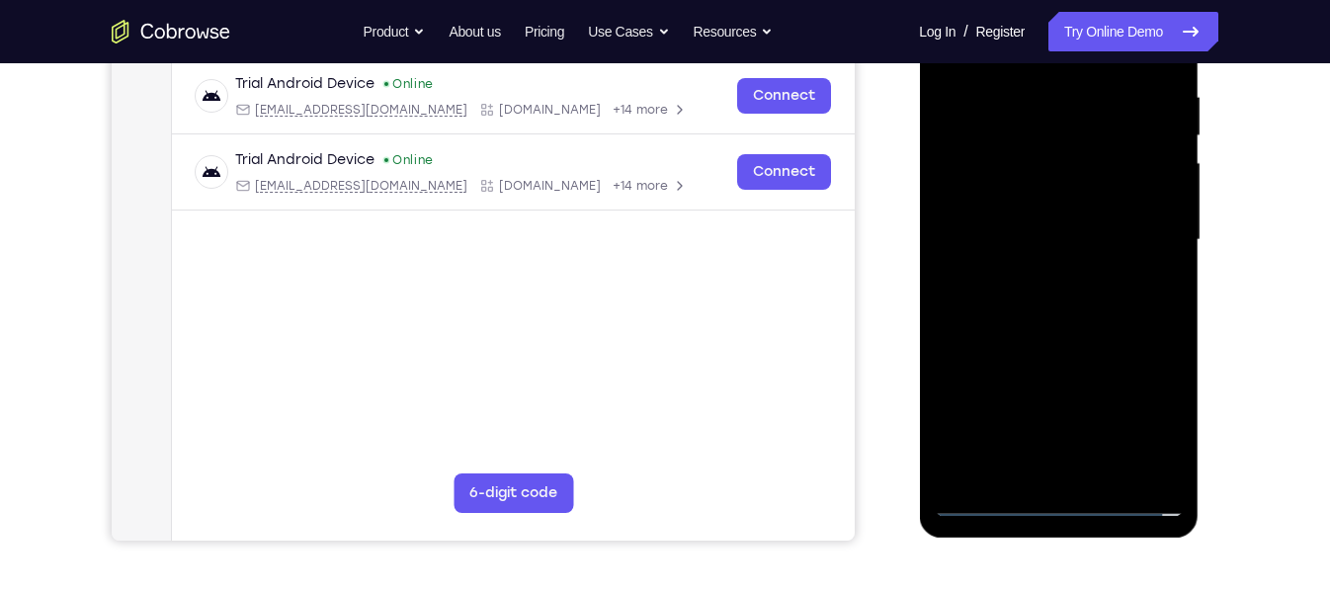
scroll to position [383, 0]
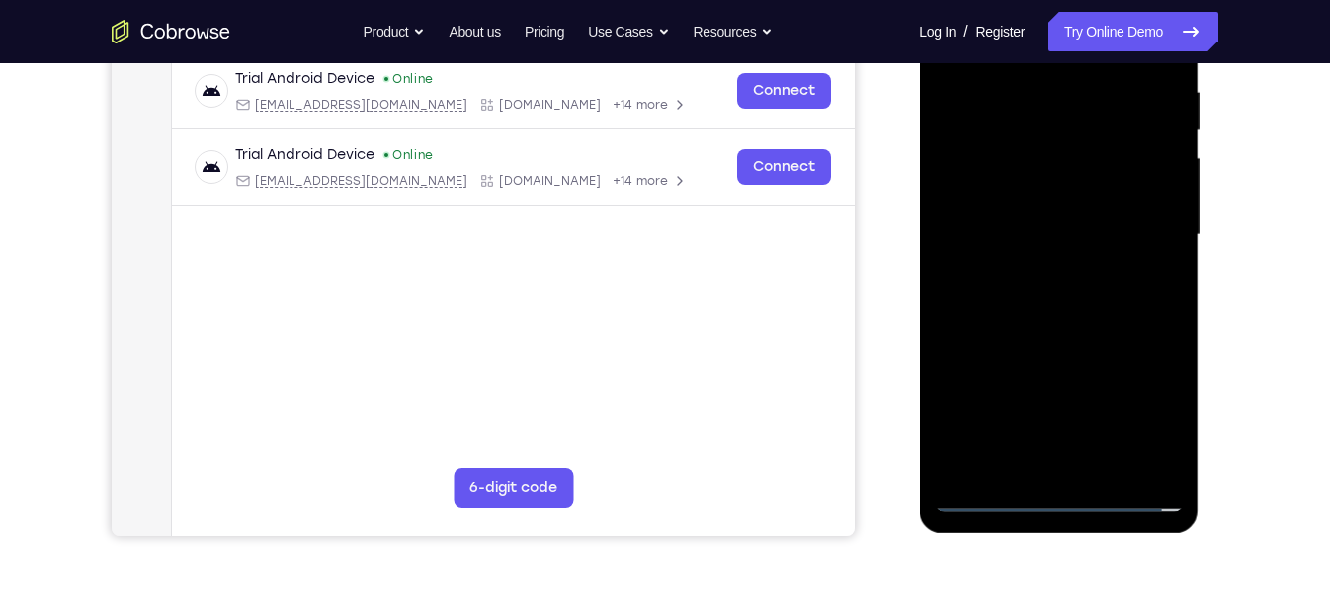
click at [1061, 371] on div at bounding box center [1057, 235] width 249 height 553
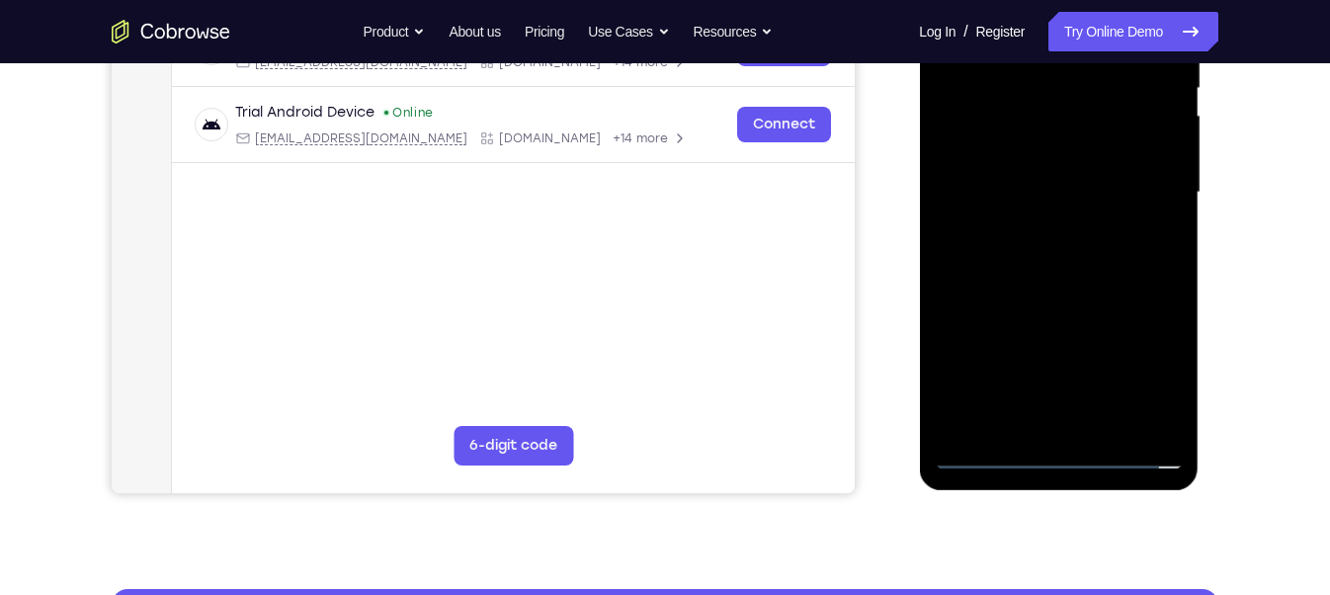
scroll to position [427, 0]
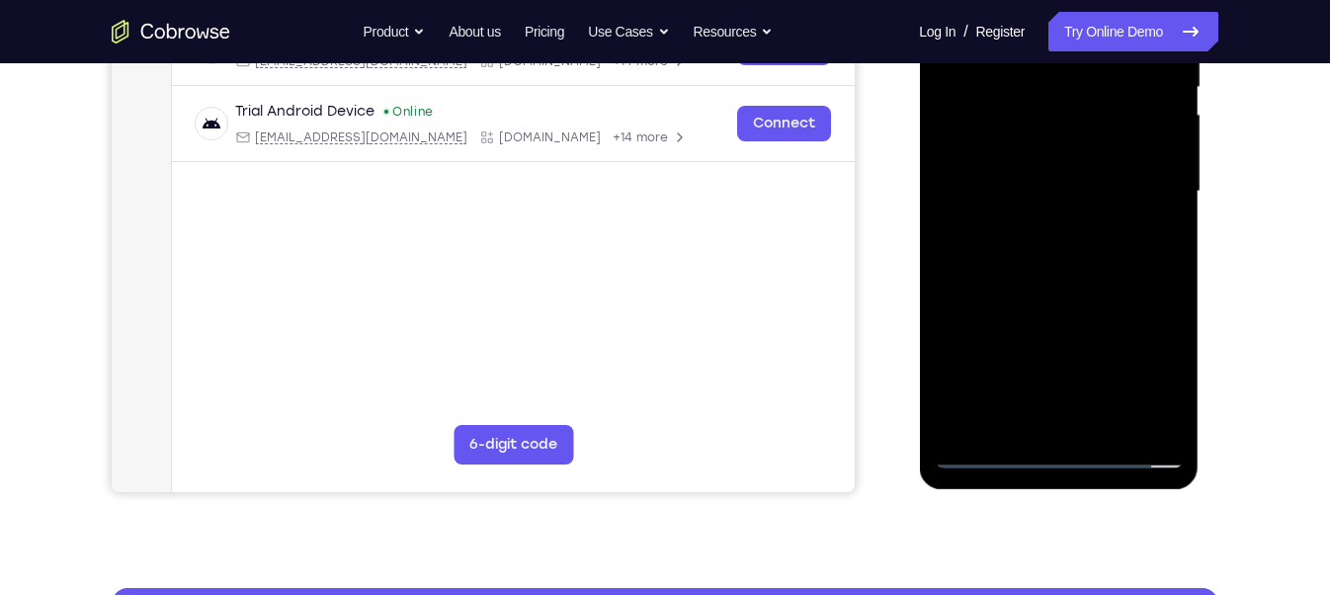
click at [1158, 385] on div at bounding box center [1057, 191] width 249 height 553
click at [1147, 383] on div at bounding box center [1057, 191] width 249 height 553
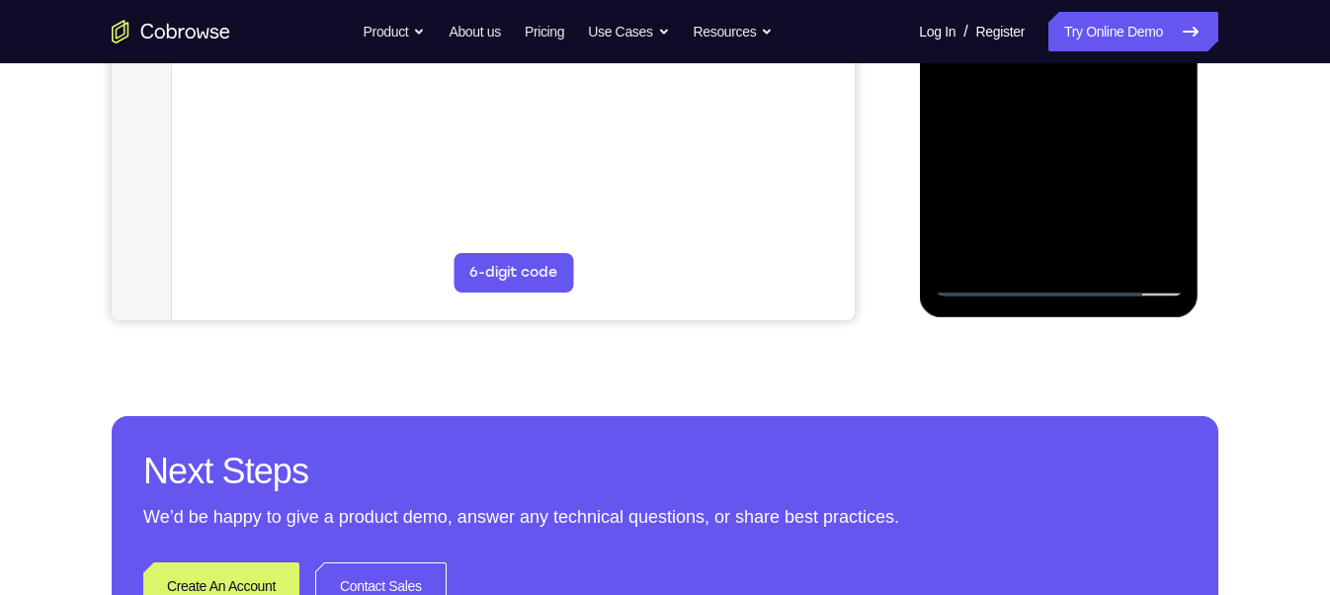
scroll to position [455, 0]
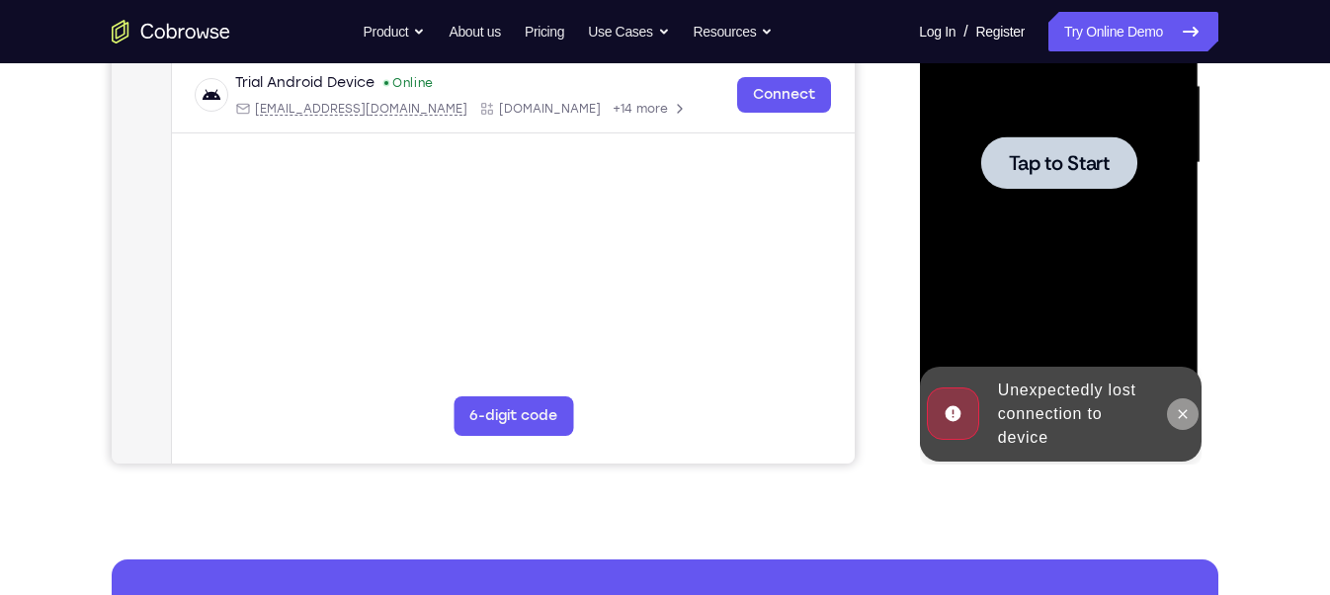
click at [1180, 413] on icon at bounding box center [1181, 413] width 9 height 9
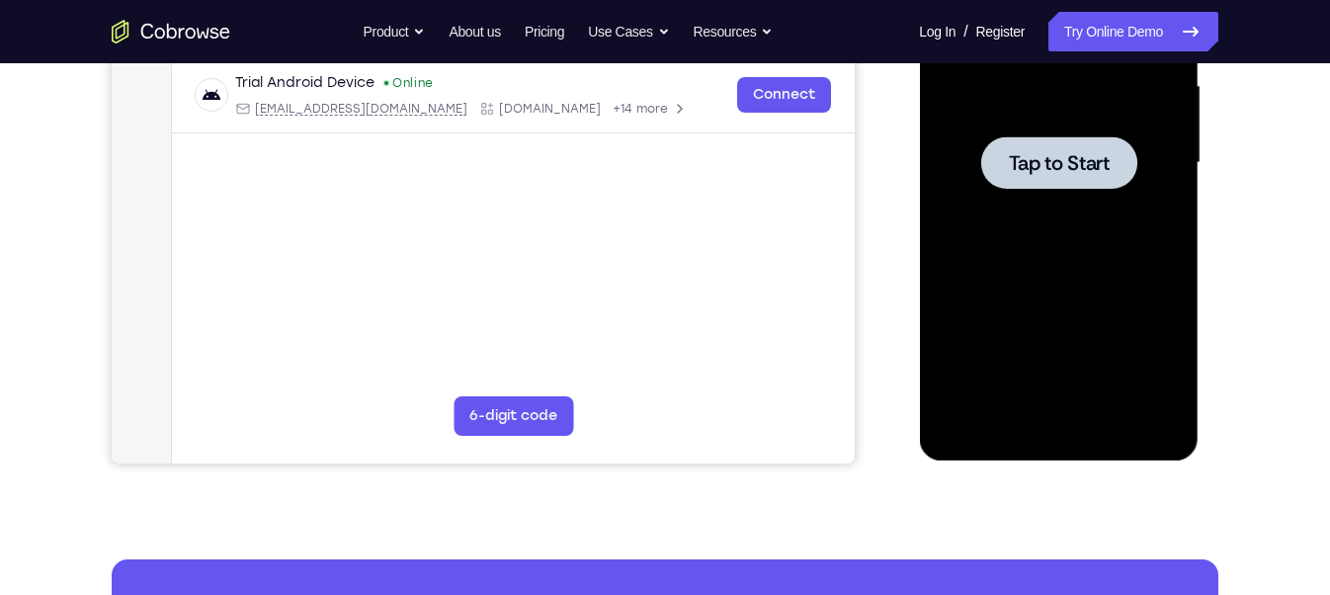
click at [1059, 176] on div at bounding box center [1058, 162] width 156 height 52
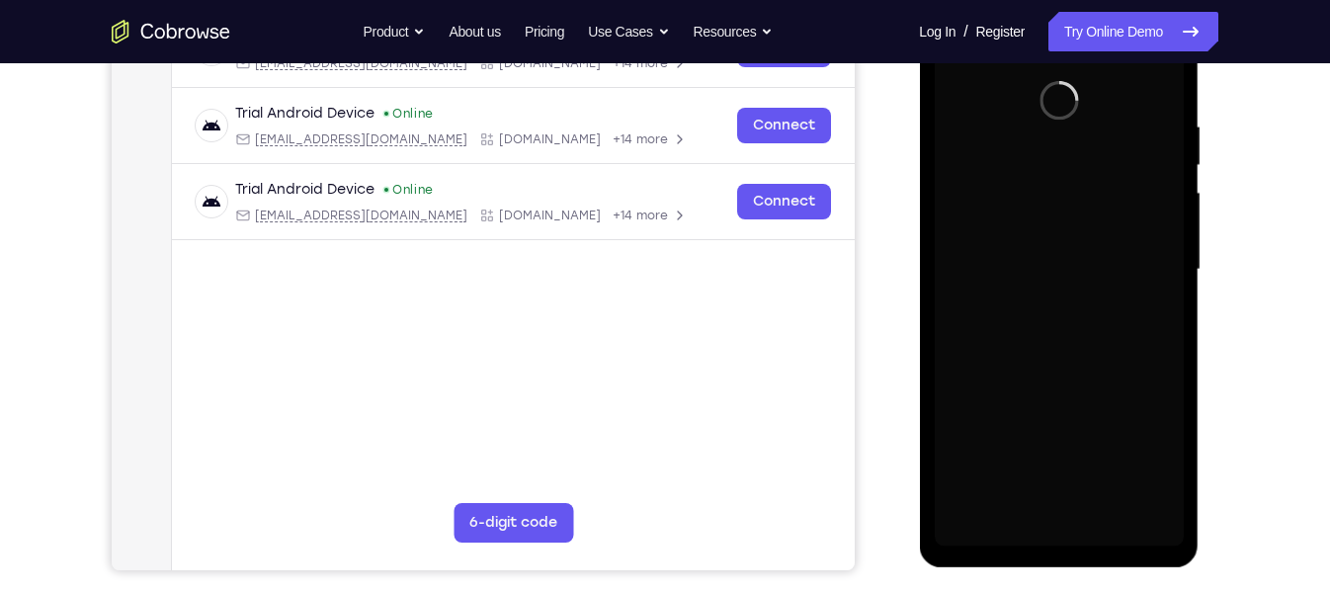
scroll to position [353, 0]
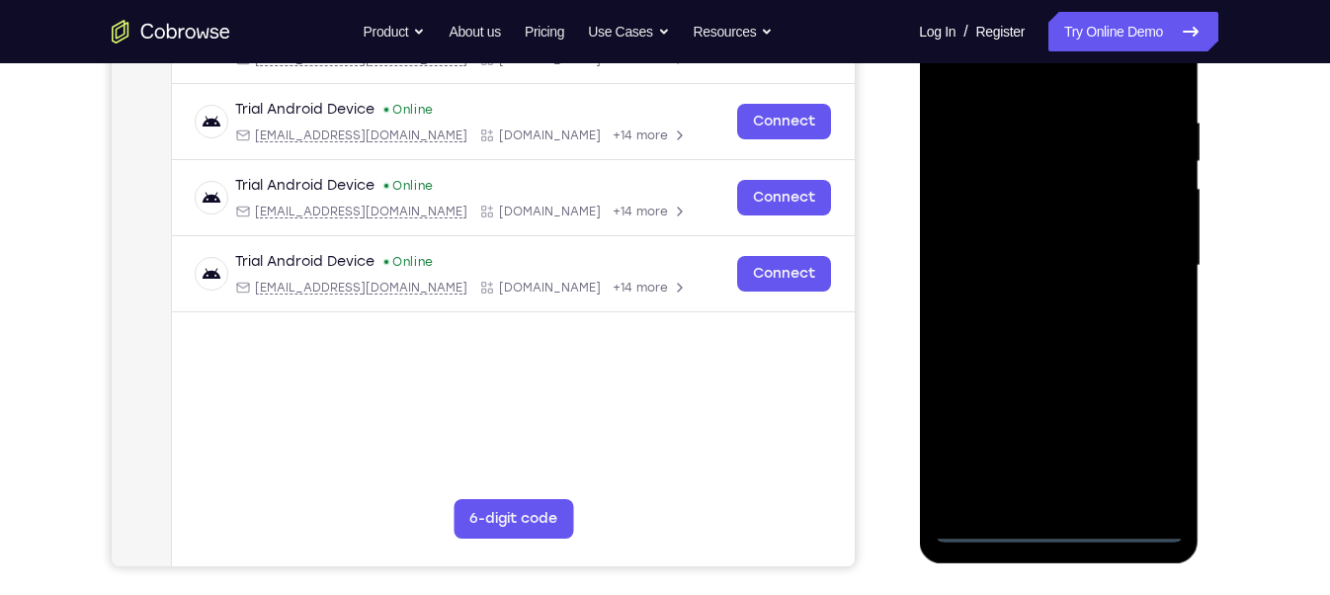
click at [1050, 530] on div at bounding box center [1057, 265] width 249 height 553
click at [1147, 443] on div at bounding box center [1057, 265] width 249 height 553
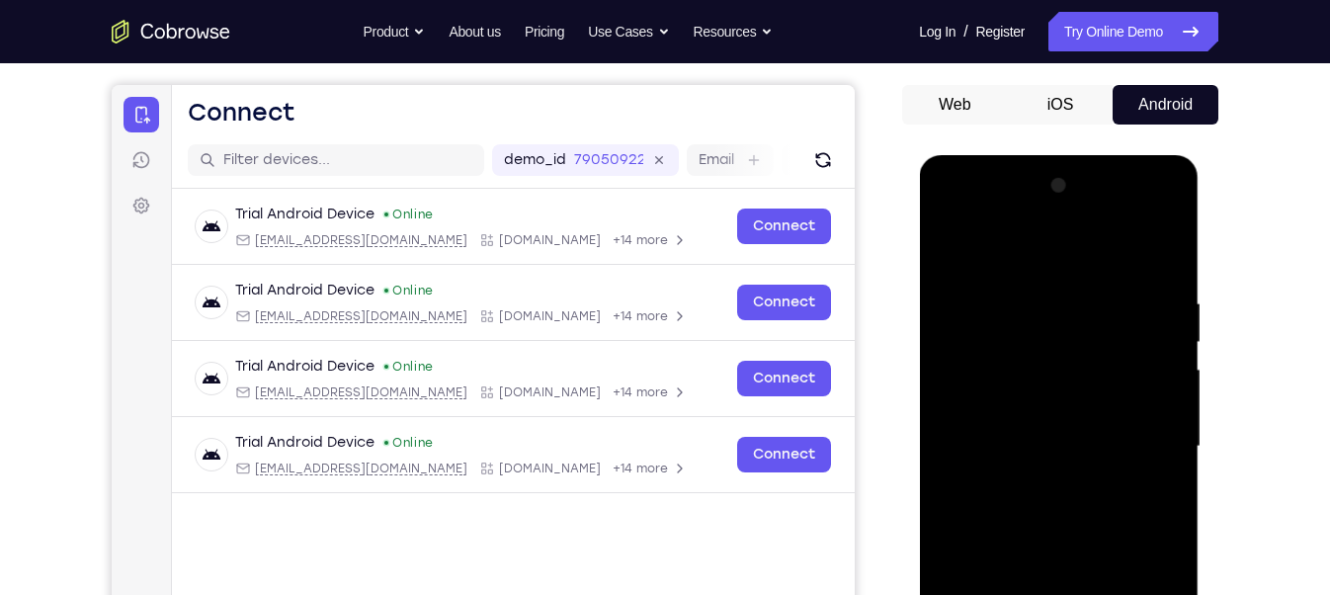
scroll to position [172, 0]
click at [946, 215] on div at bounding box center [1057, 446] width 249 height 553
click at [1031, 337] on div at bounding box center [1057, 446] width 249 height 553
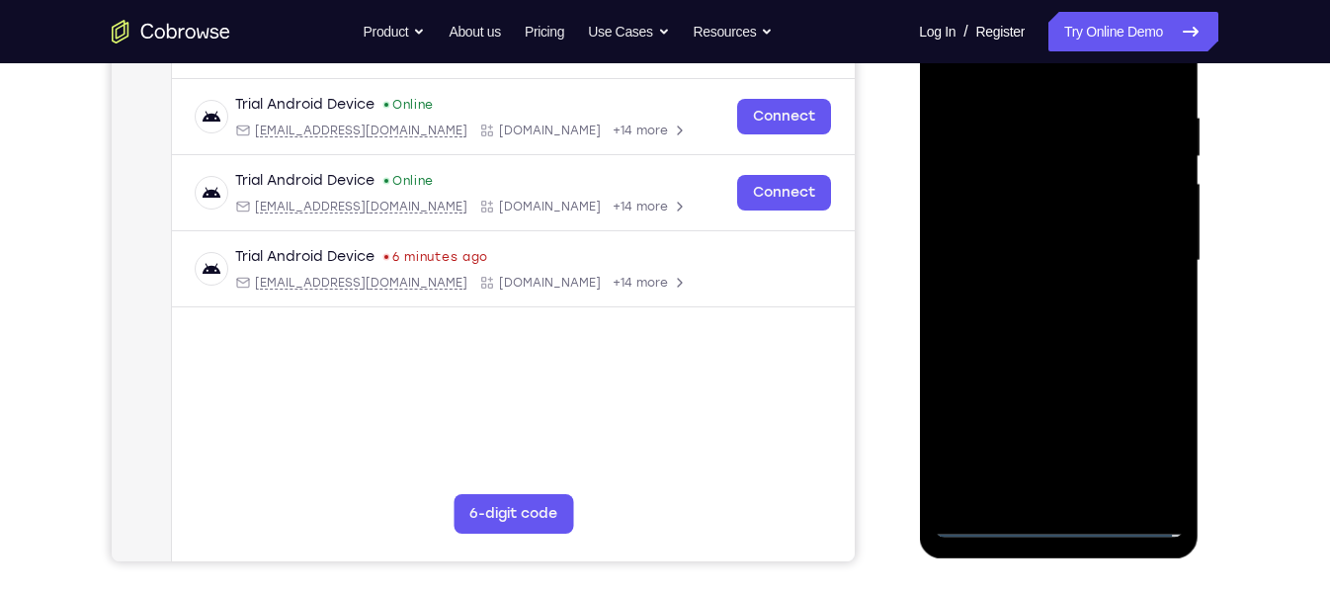
scroll to position [361, 0]
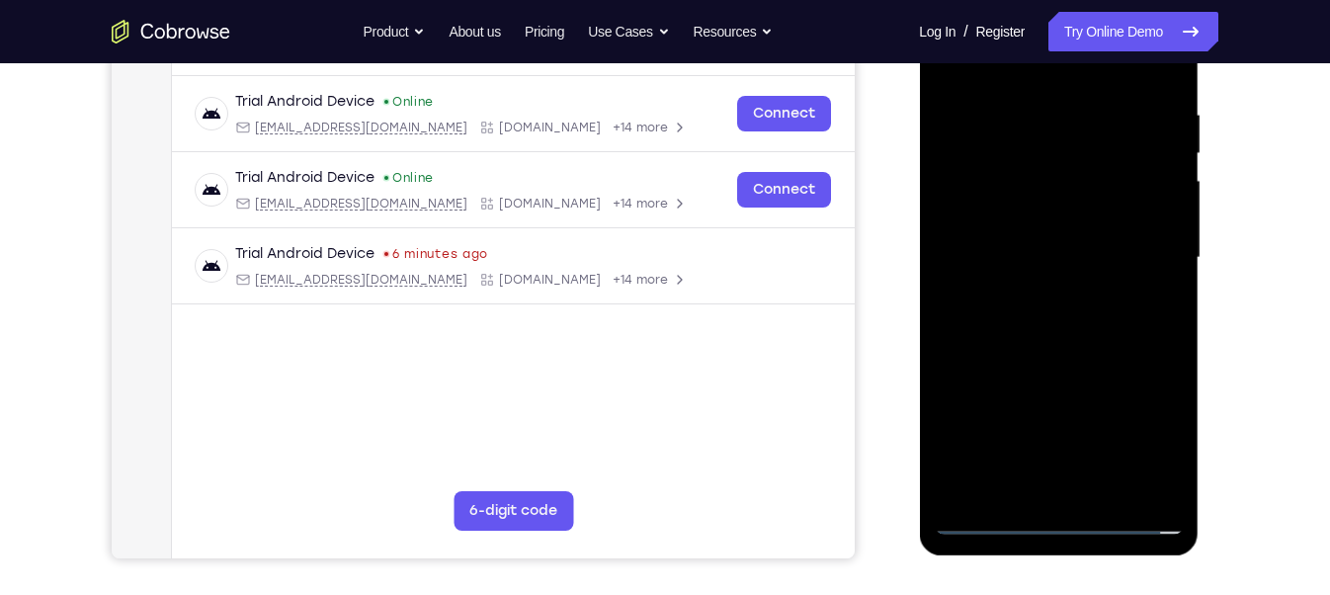
click at [994, 469] on div at bounding box center [1057, 257] width 249 height 553
click at [995, 334] on div at bounding box center [1057, 257] width 249 height 553
click at [1017, 228] on div at bounding box center [1057, 257] width 249 height 553
click at [1060, 383] on div at bounding box center [1057, 257] width 249 height 553
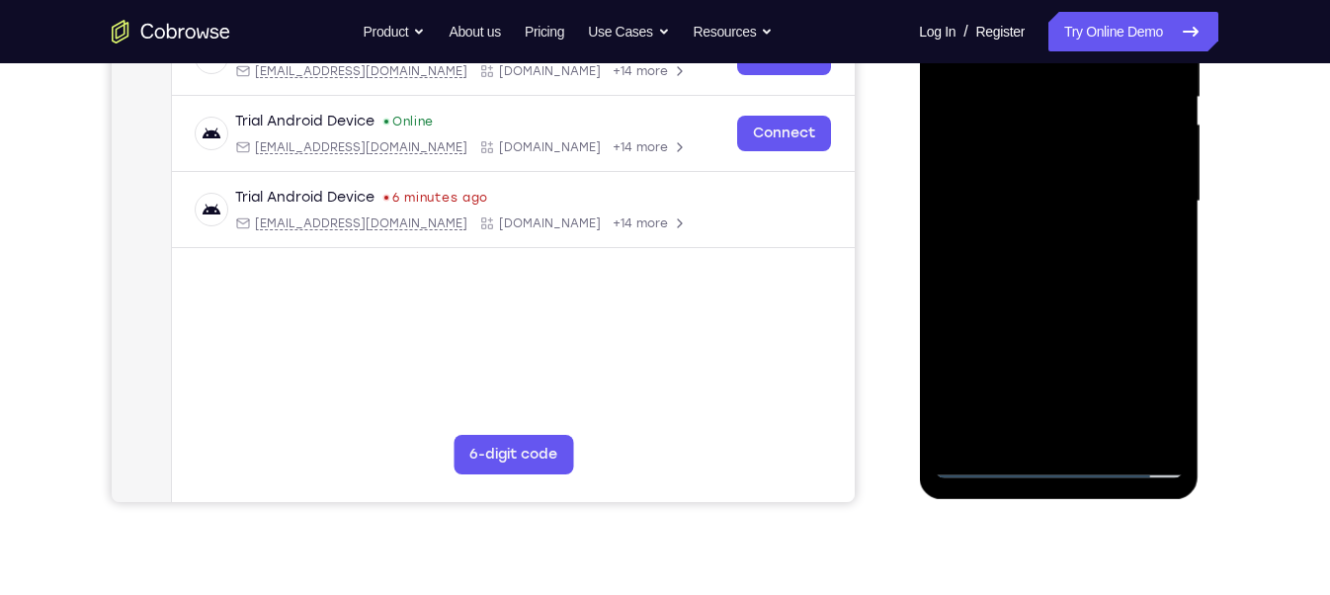
scroll to position [426, 0]
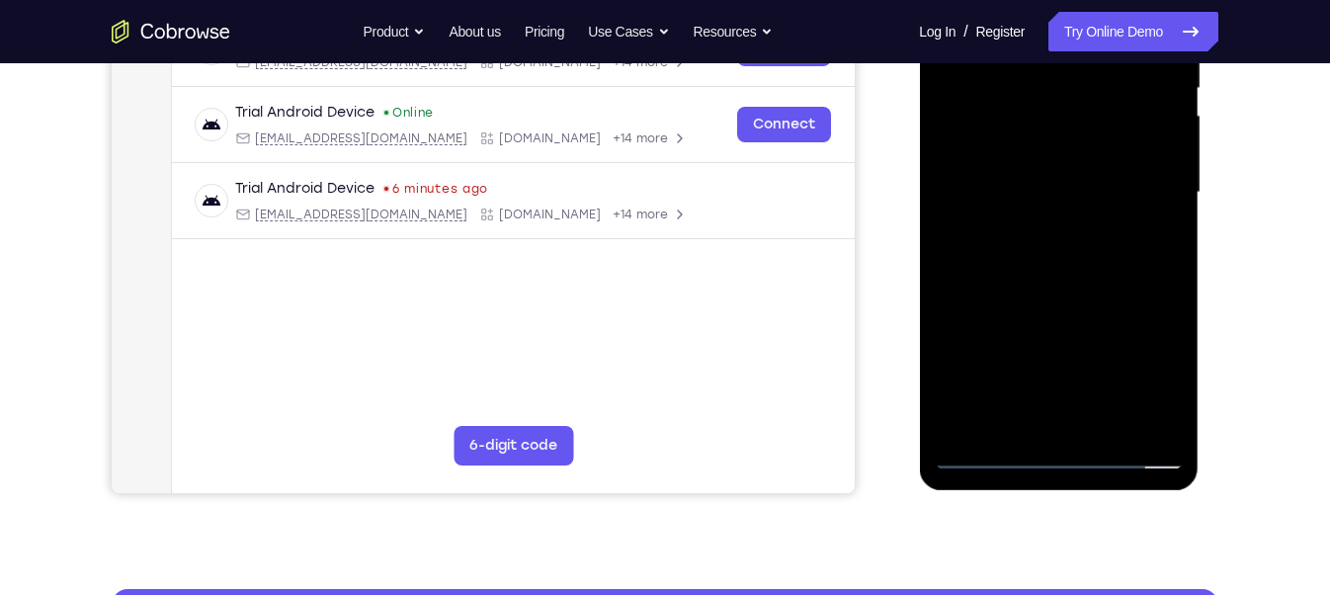
click at [1165, 385] on div at bounding box center [1057, 192] width 249 height 553
click at [1145, 300] on div at bounding box center [1057, 192] width 249 height 553
click at [1151, 312] on div at bounding box center [1057, 192] width 249 height 553
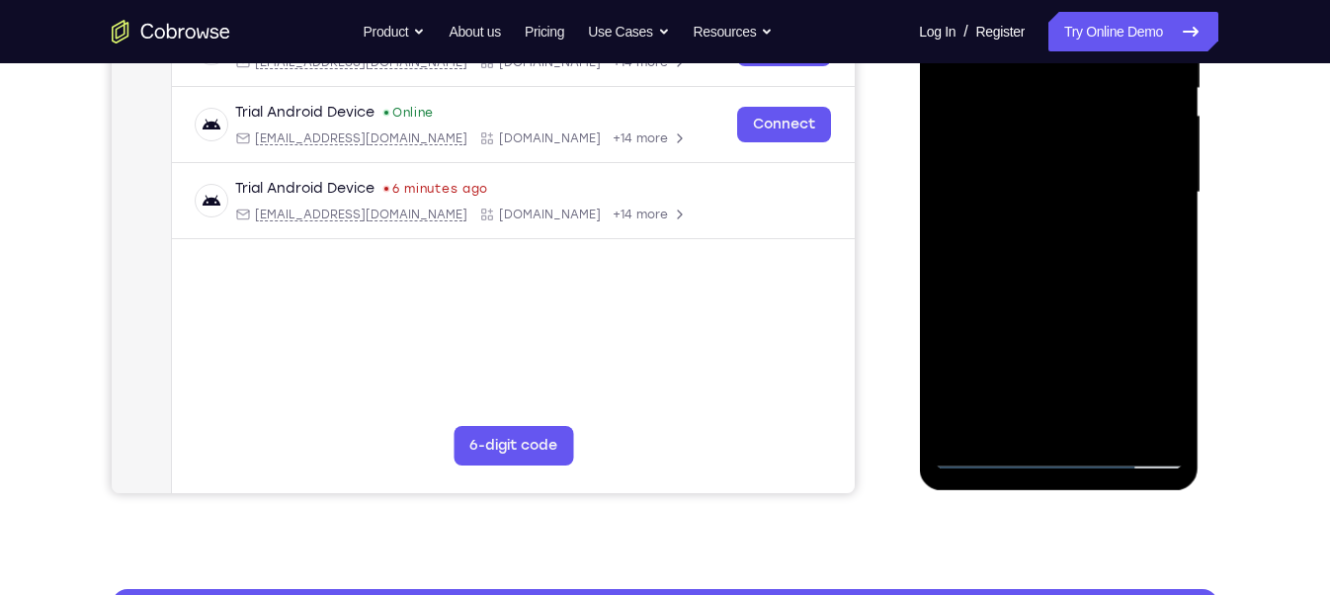
click at [1151, 312] on div at bounding box center [1057, 192] width 249 height 553
click at [1021, 387] on div at bounding box center [1057, 192] width 249 height 553
click at [1022, 381] on div at bounding box center [1057, 192] width 249 height 553
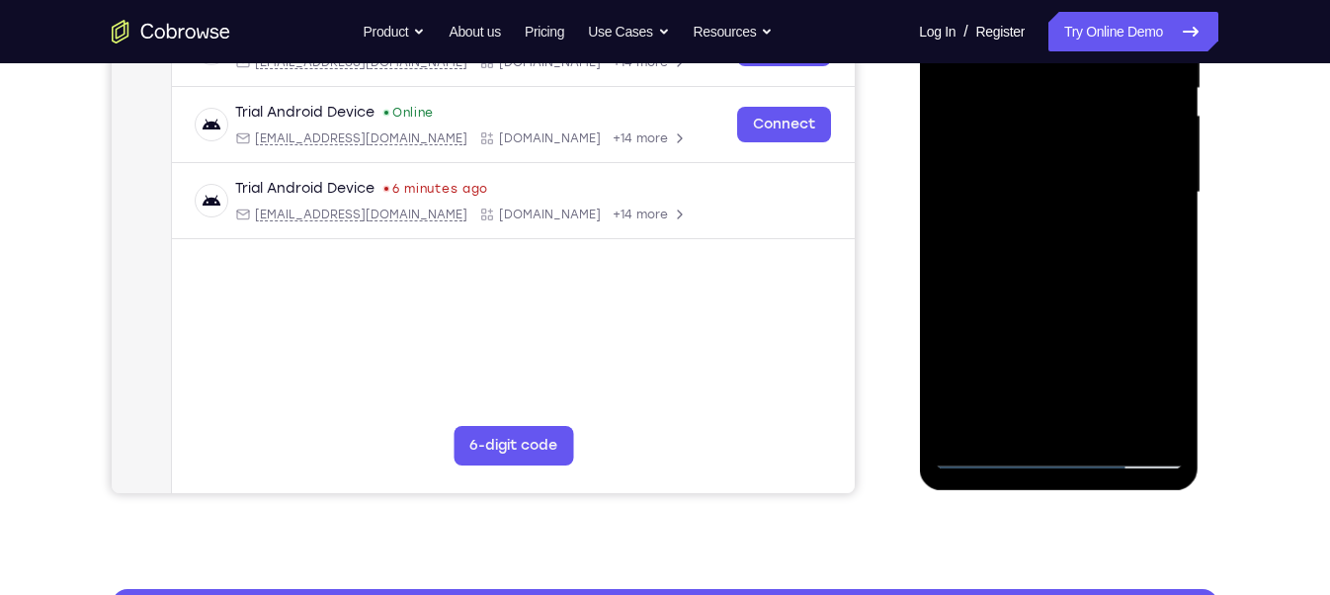
click at [1022, 381] on div at bounding box center [1057, 192] width 249 height 553
click at [1025, 387] on div at bounding box center [1057, 192] width 249 height 553
click at [1124, 328] on div at bounding box center [1057, 192] width 249 height 553
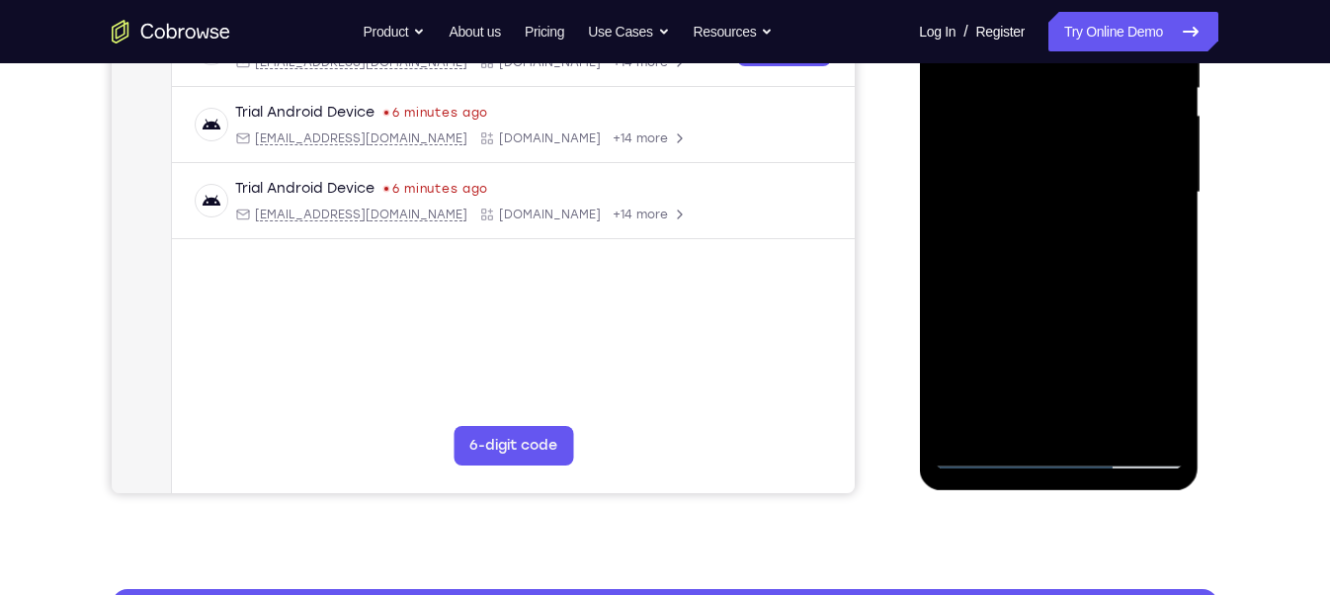
click at [1124, 328] on div at bounding box center [1057, 192] width 249 height 553
click at [1040, 388] on div at bounding box center [1057, 192] width 249 height 553
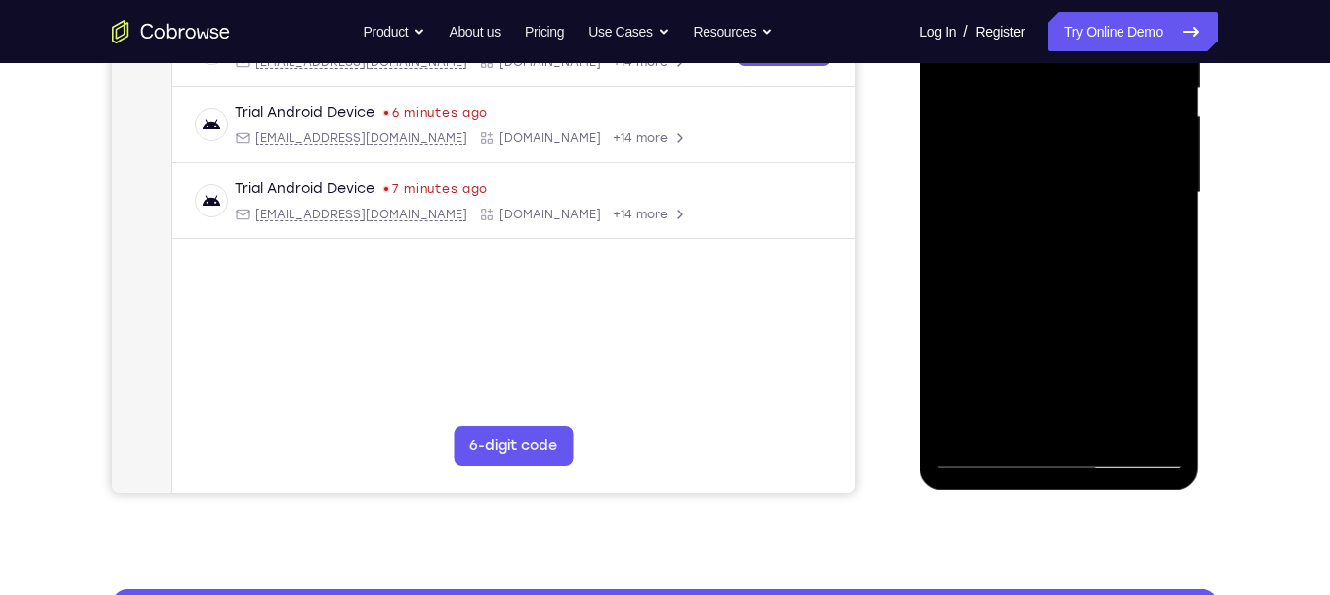
click at [1151, 311] on div at bounding box center [1057, 192] width 249 height 553
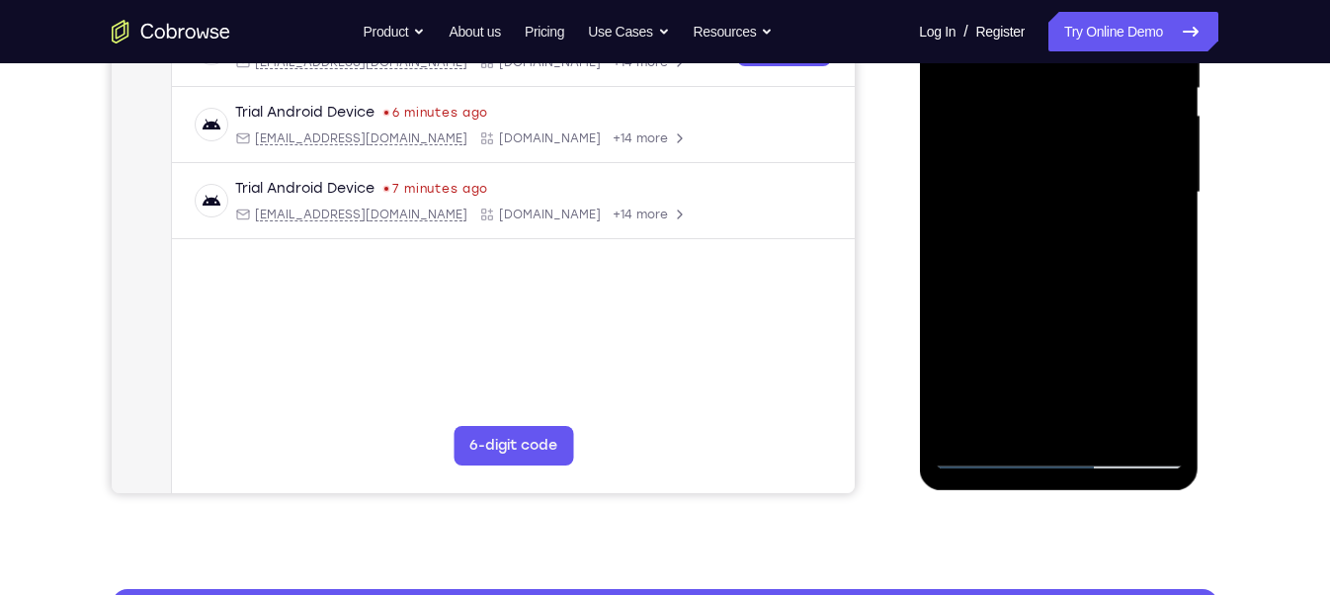
click at [1151, 311] on div at bounding box center [1057, 192] width 249 height 553
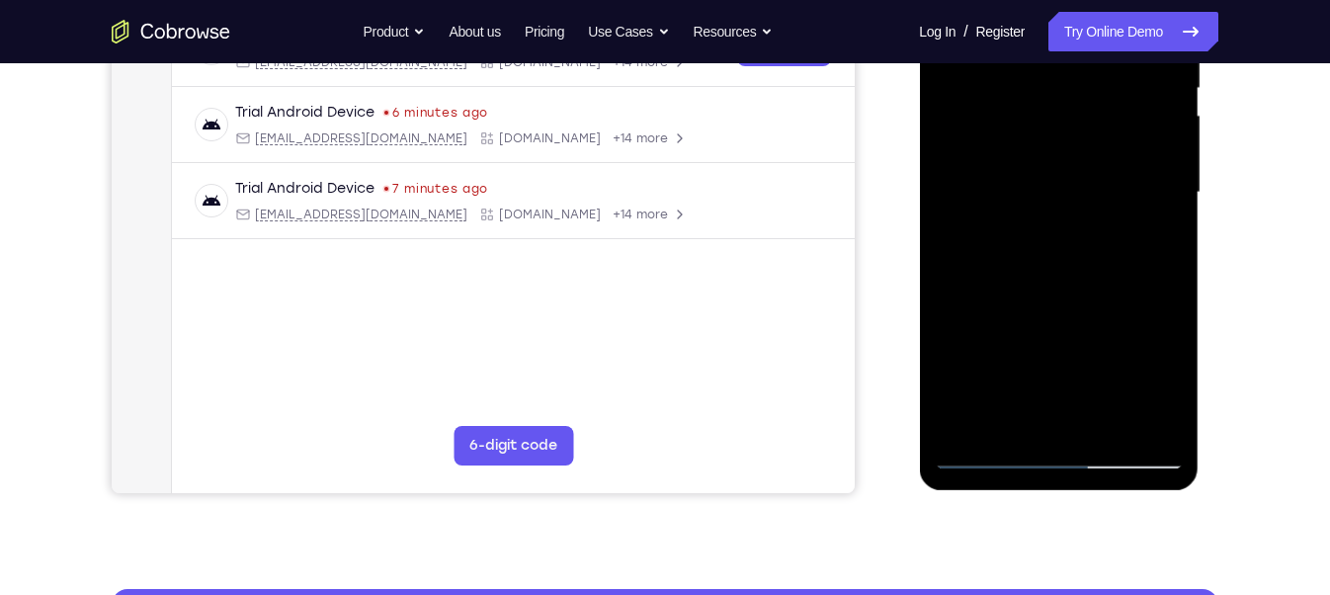
click at [1151, 311] on div at bounding box center [1057, 192] width 249 height 553
click at [1149, 306] on div at bounding box center [1057, 192] width 249 height 553
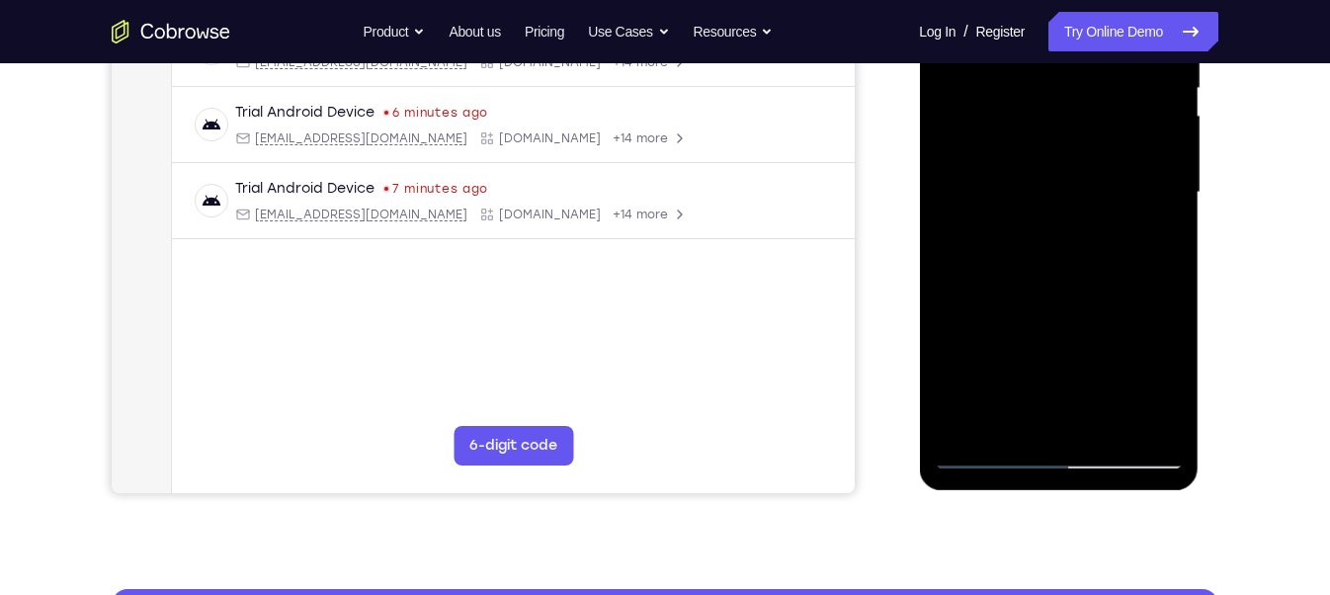
click at [1149, 306] on div at bounding box center [1057, 192] width 249 height 553
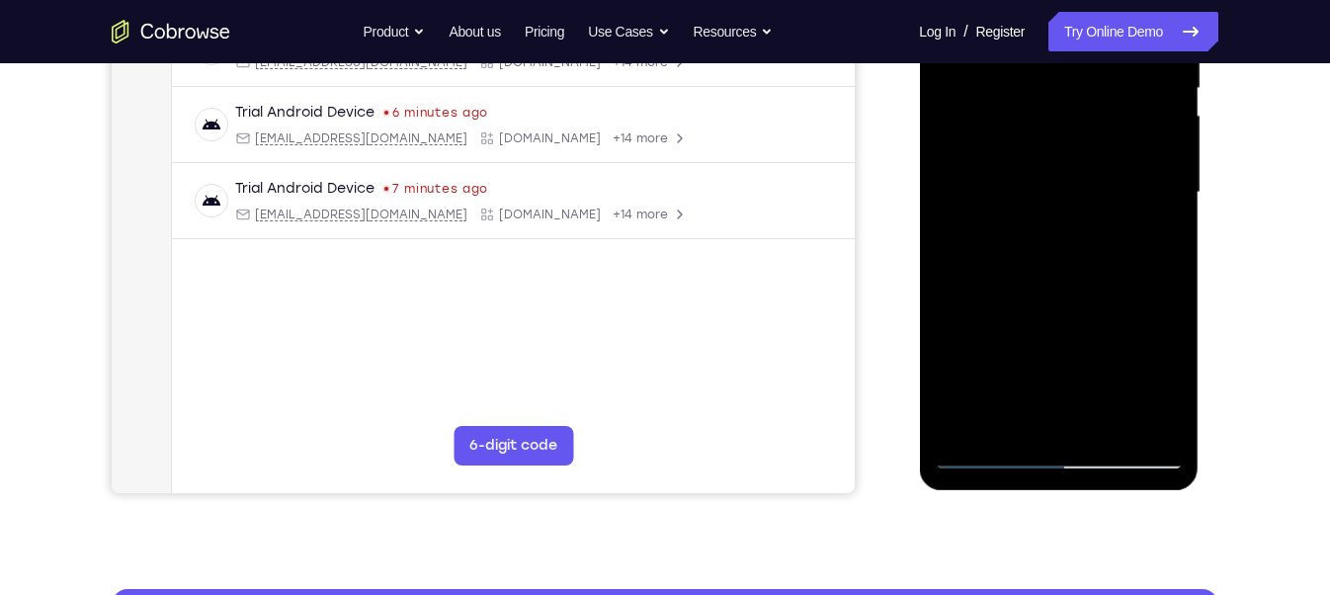
click at [1149, 306] on div at bounding box center [1057, 192] width 249 height 553
click at [1150, 292] on div at bounding box center [1057, 192] width 249 height 553
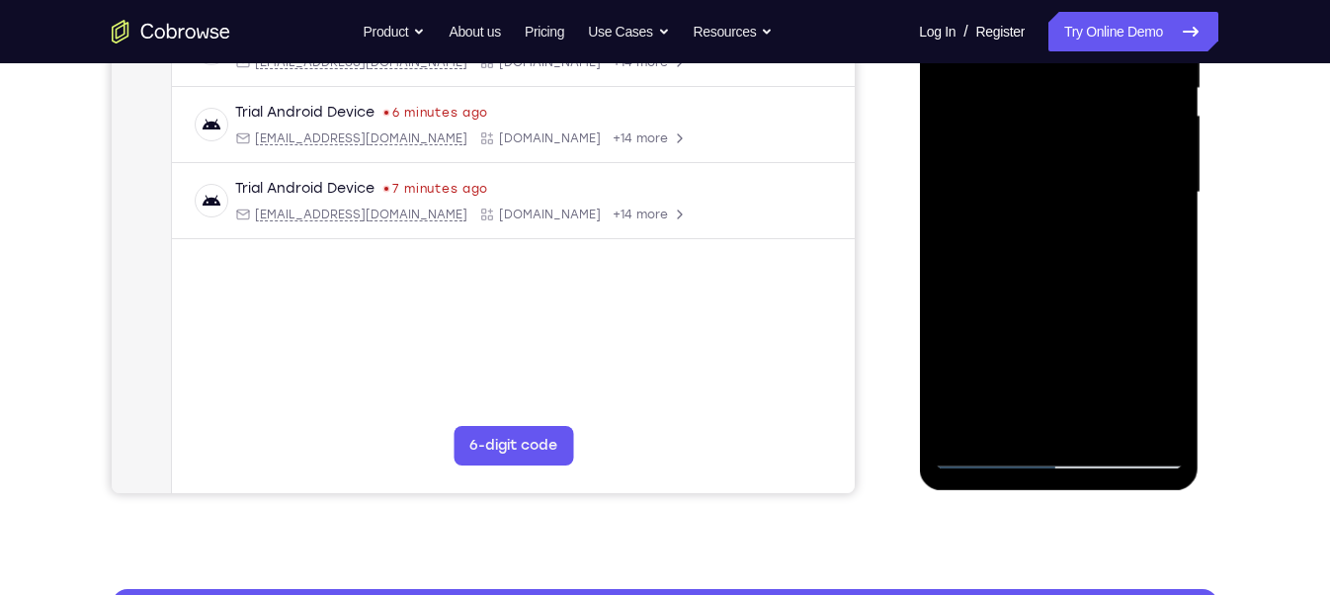
click at [1150, 292] on div at bounding box center [1057, 192] width 249 height 553
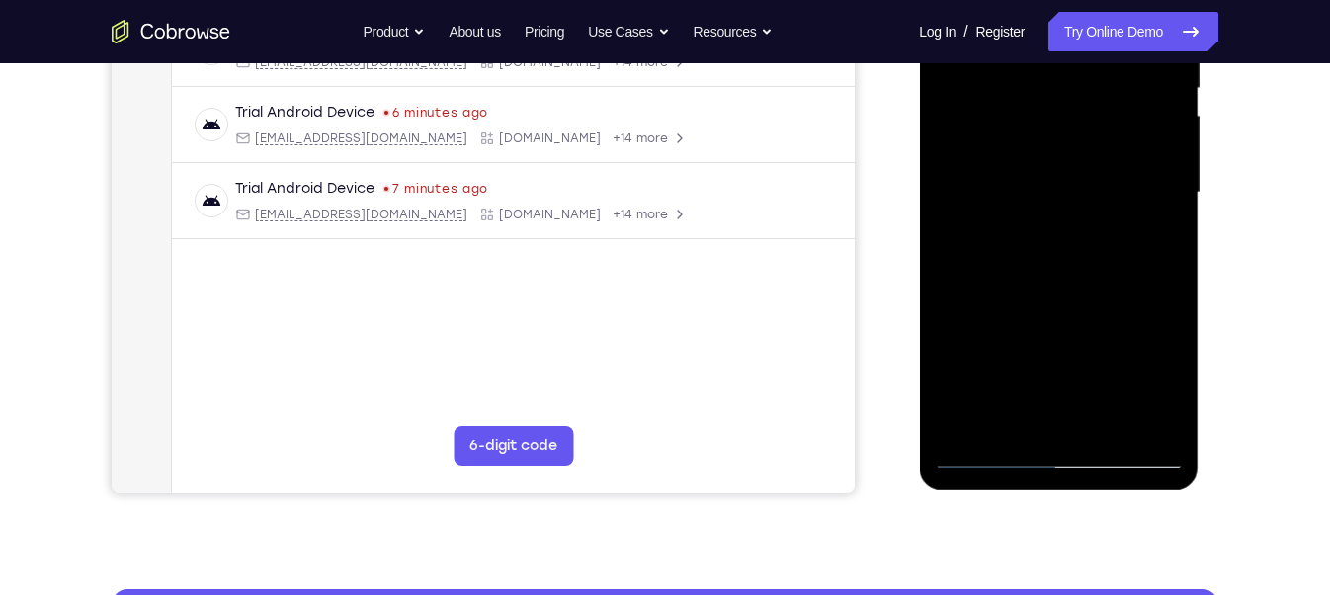
click at [1150, 292] on div at bounding box center [1057, 192] width 249 height 553
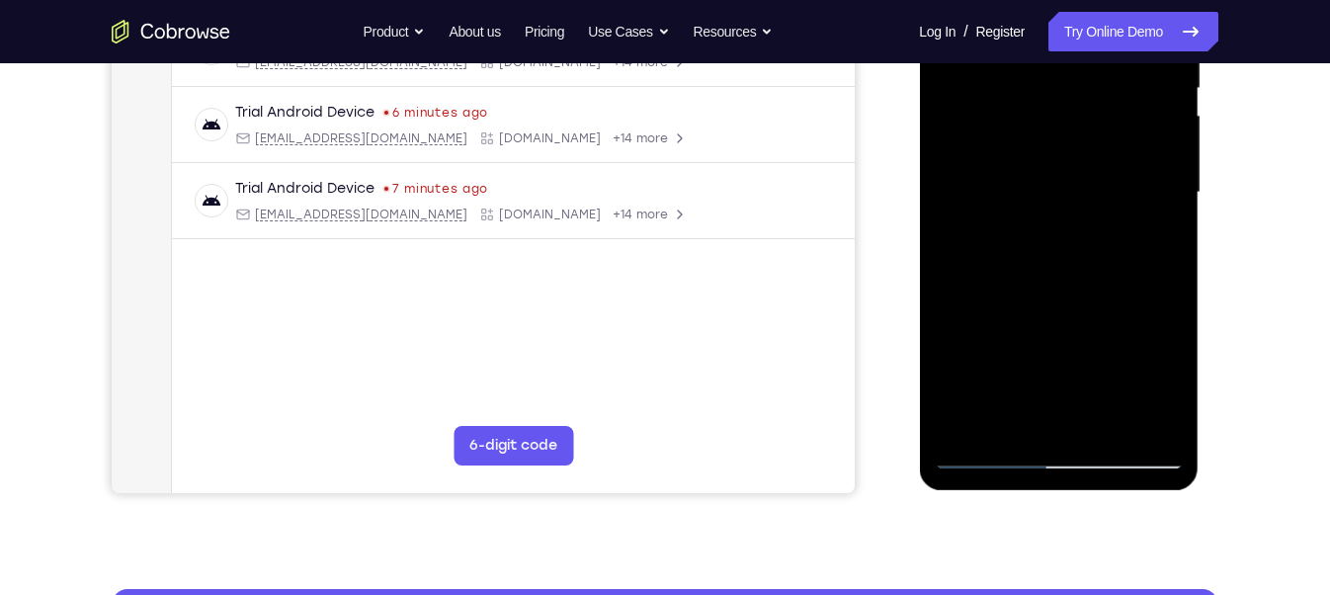
click at [1150, 292] on div at bounding box center [1057, 192] width 249 height 553
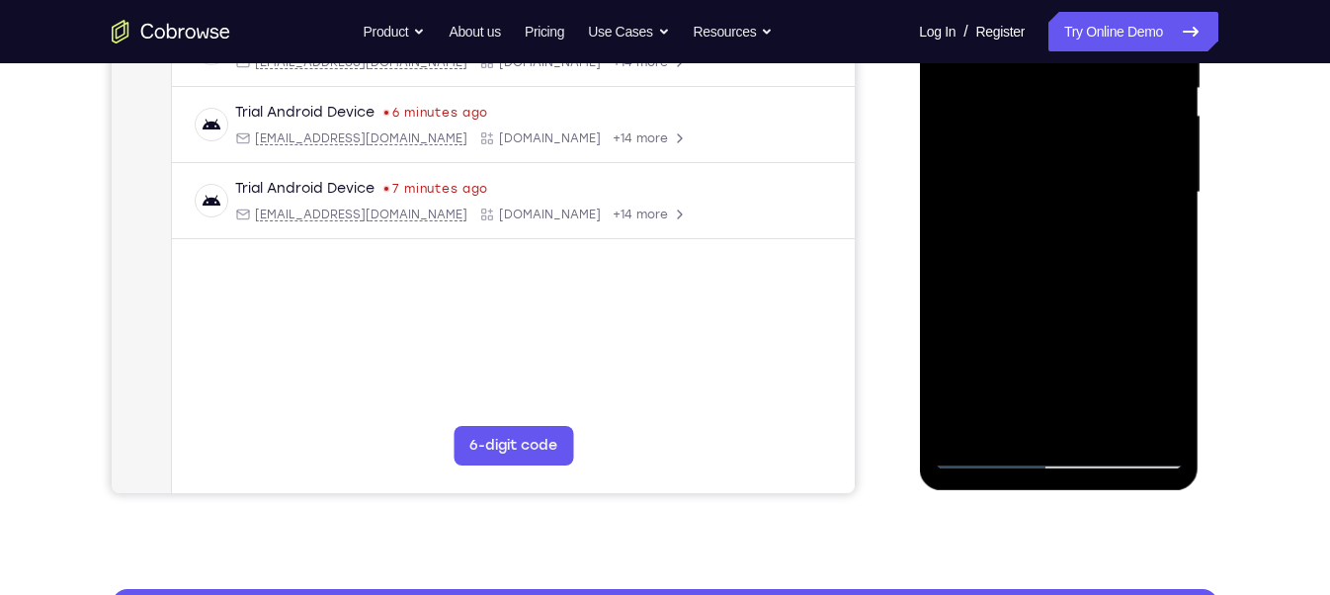
click at [1150, 292] on div at bounding box center [1057, 192] width 249 height 553
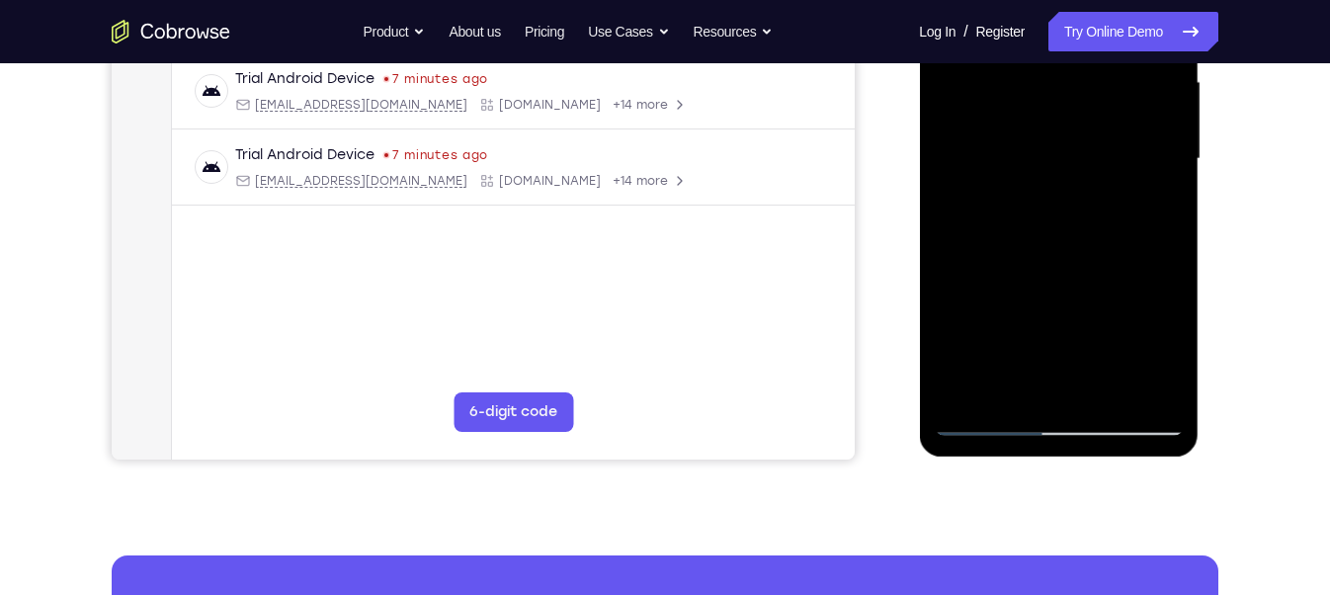
scroll to position [460, 0]
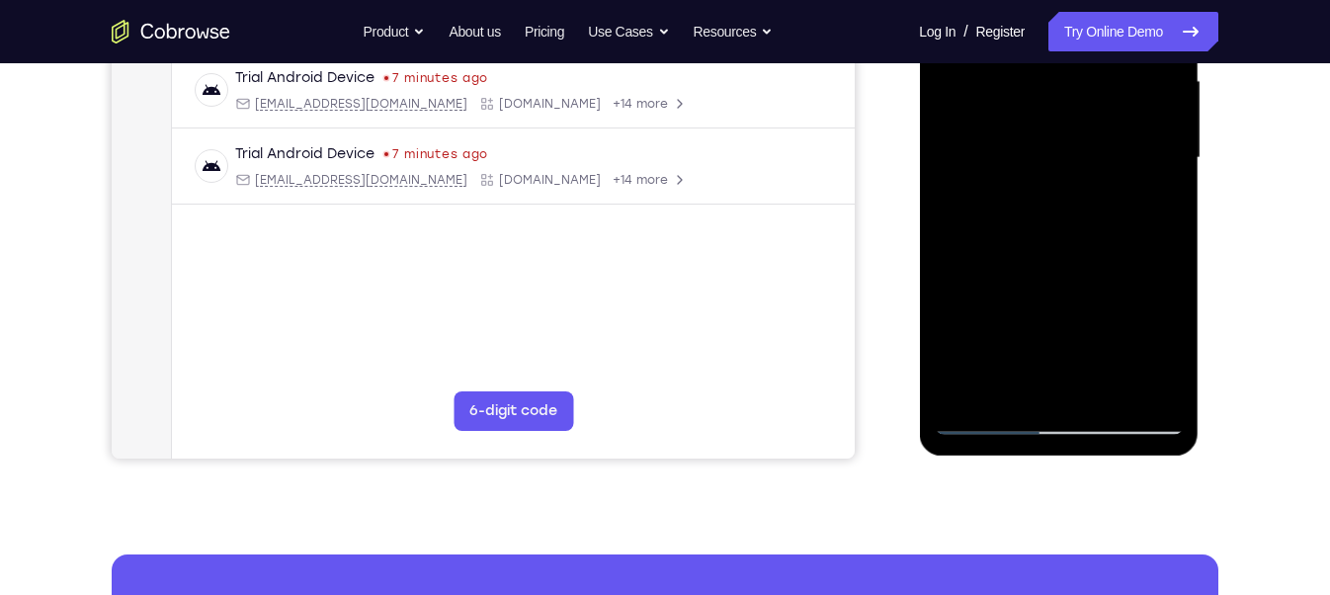
drag, startPoint x: 1008, startPoint y: 298, endPoint x: 994, endPoint y: 199, distance: 100.9
click at [994, 199] on div at bounding box center [1057, 157] width 249 height 553
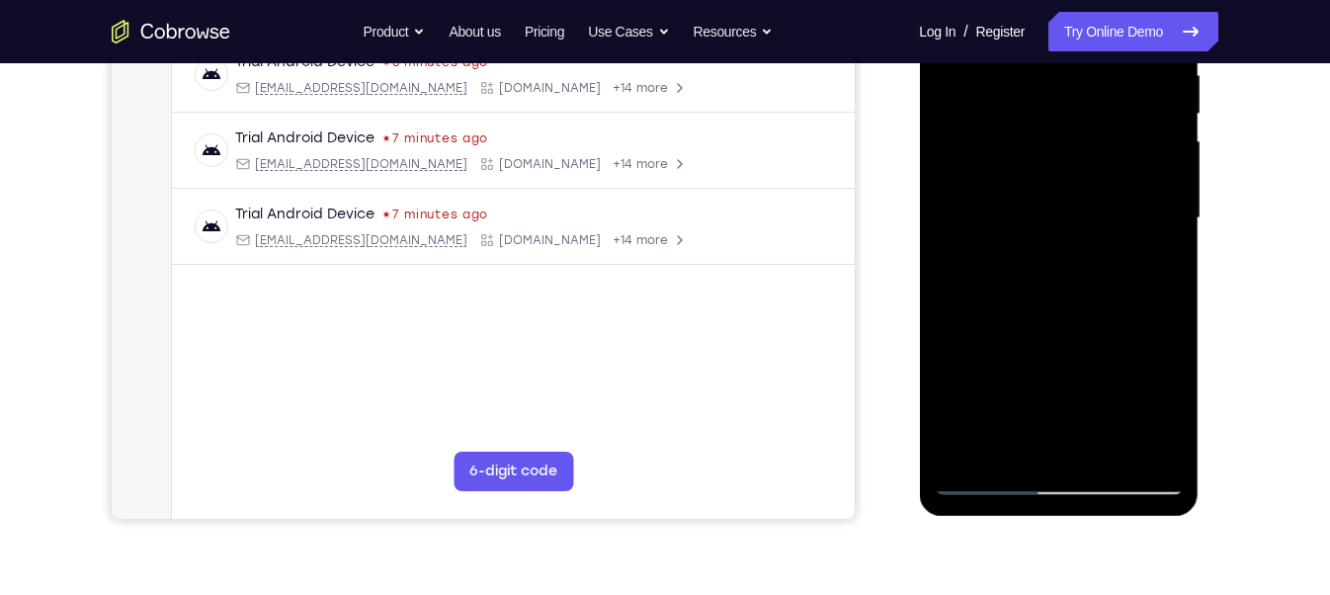
scroll to position [398, 0]
click at [1146, 347] on div at bounding box center [1057, 220] width 249 height 553
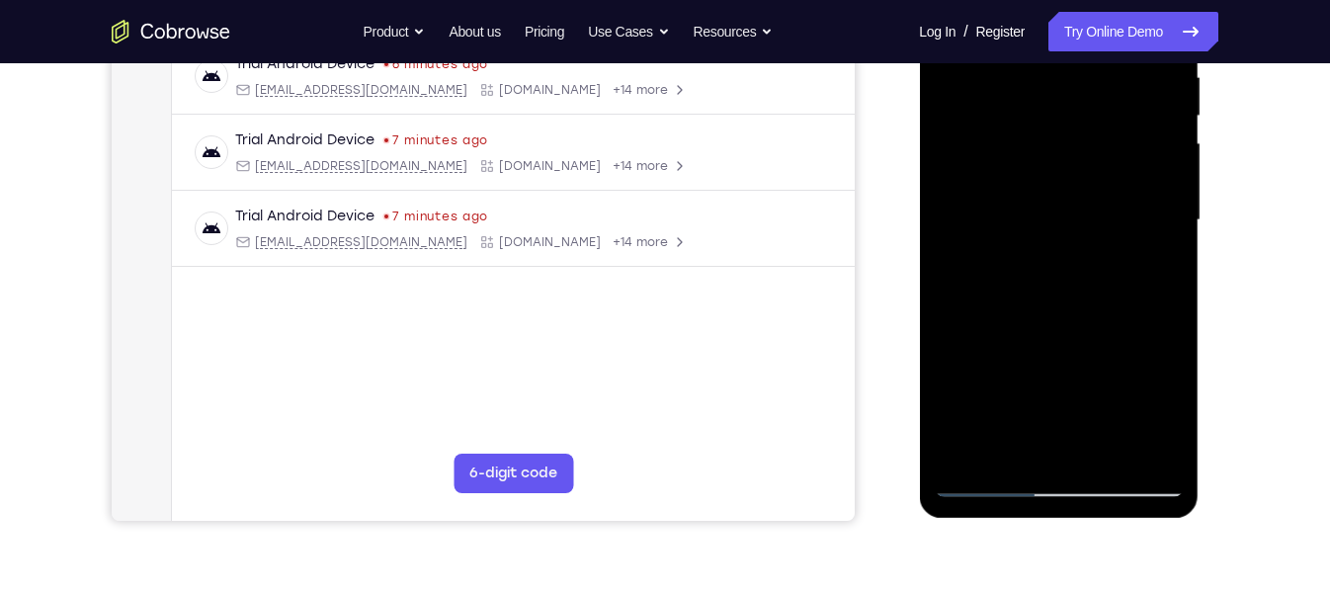
click at [1146, 347] on div at bounding box center [1057, 220] width 249 height 553
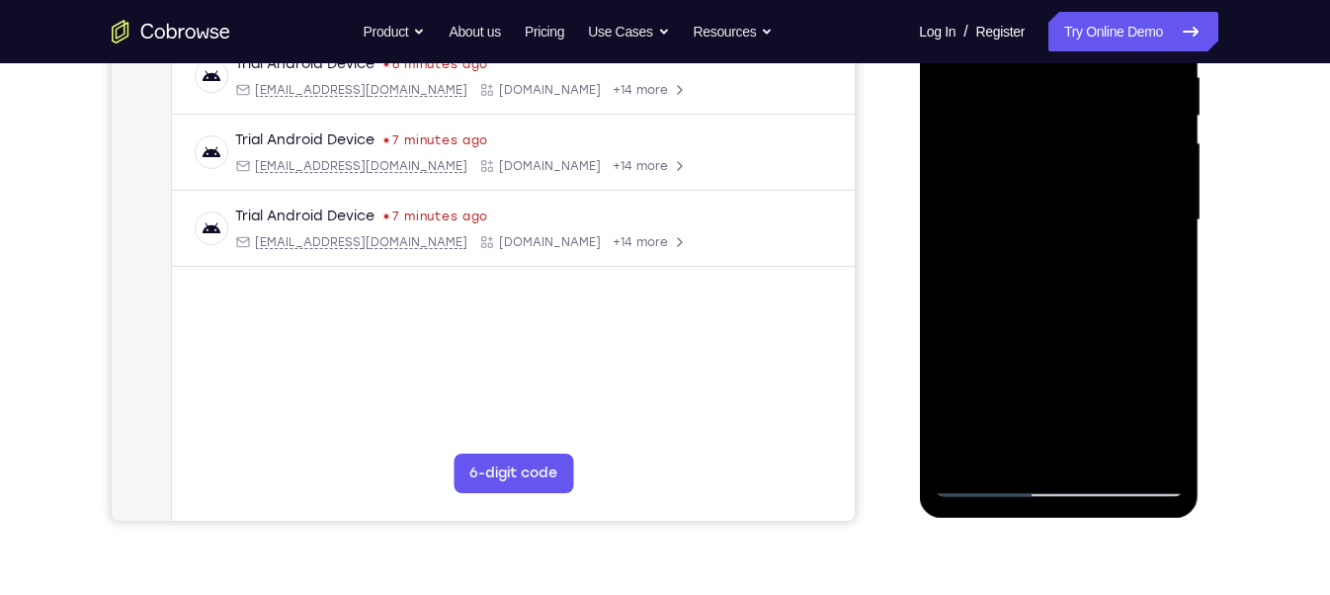
click at [1146, 347] on div at bounding box center [1057, 220] width 249 height 553
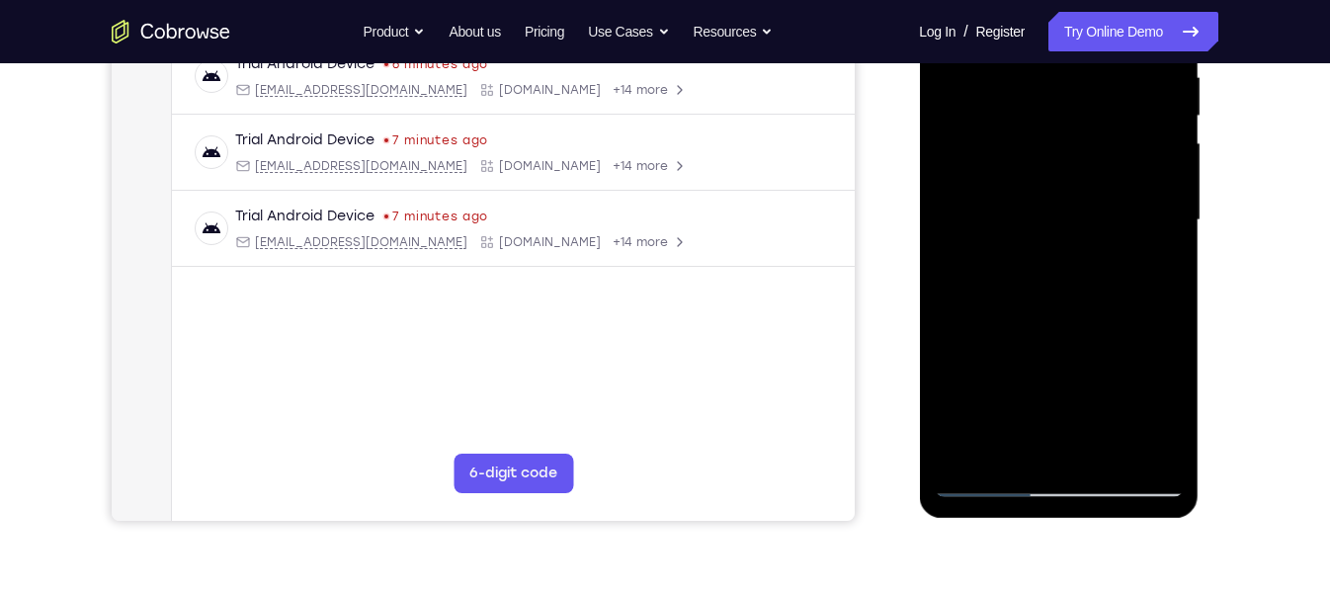
click at [1146, 347] on div at bounding box center [1057, 220] width 249 height 553
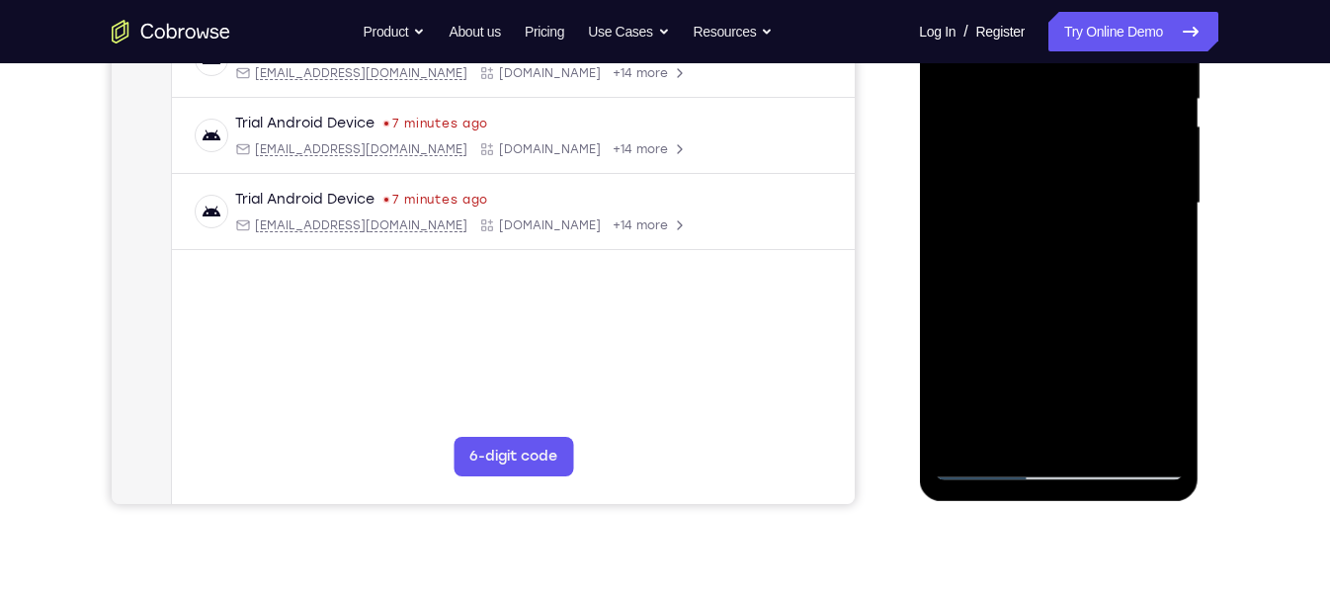
scroll to position [415, 0]
click at [1153, 322] on div at bounding box center [1057, 203] width 249 height 553
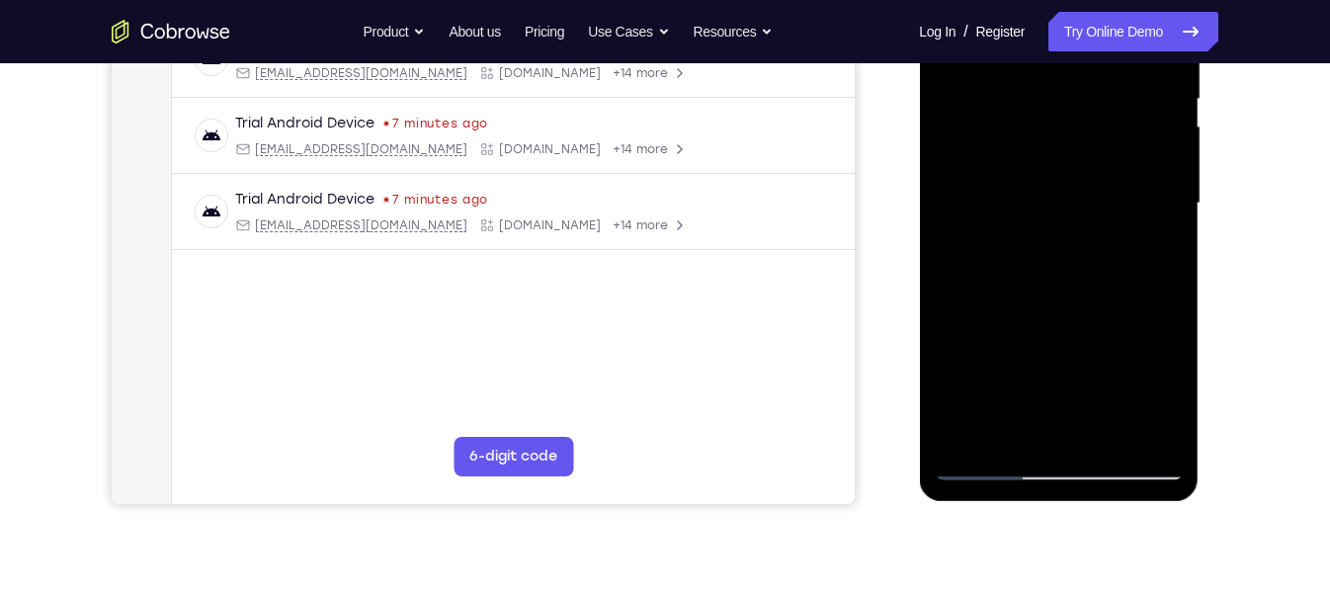
click at [1153, 322] on div at bounding box center [1057, 203] width 249 height 553
click at [1156, 319] on div at bounding box center [1057, 203] width 249 height 553
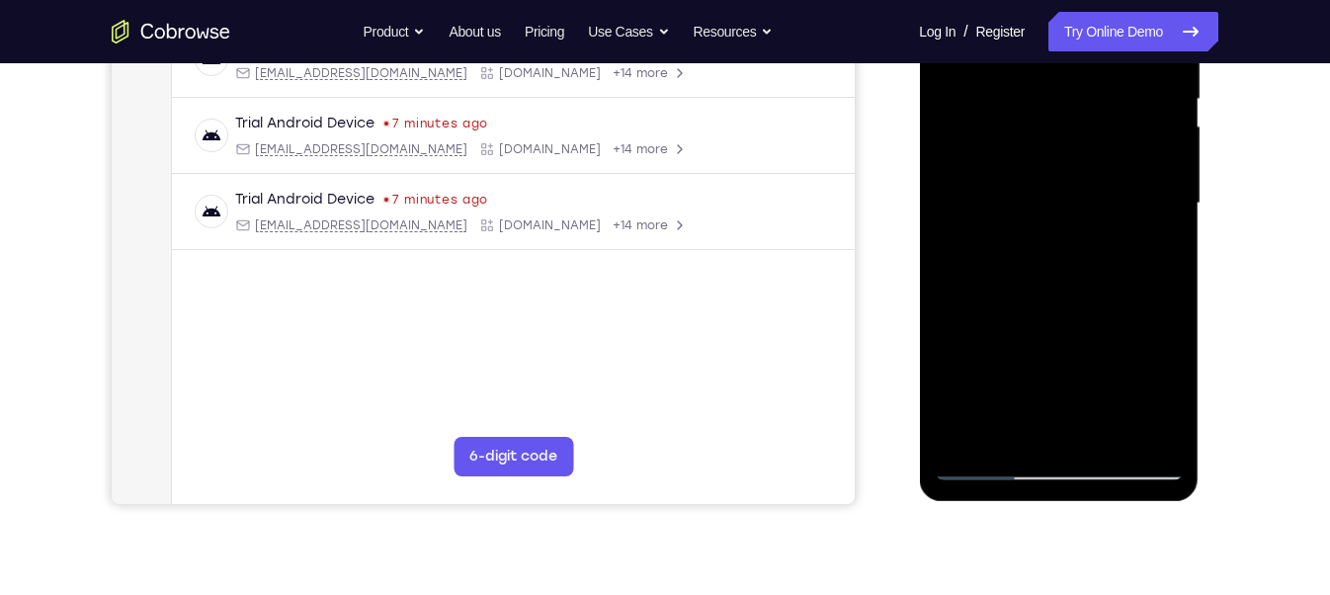
click at [1156, 319] on div at bounding box center [1057, 203] width 249 height 553
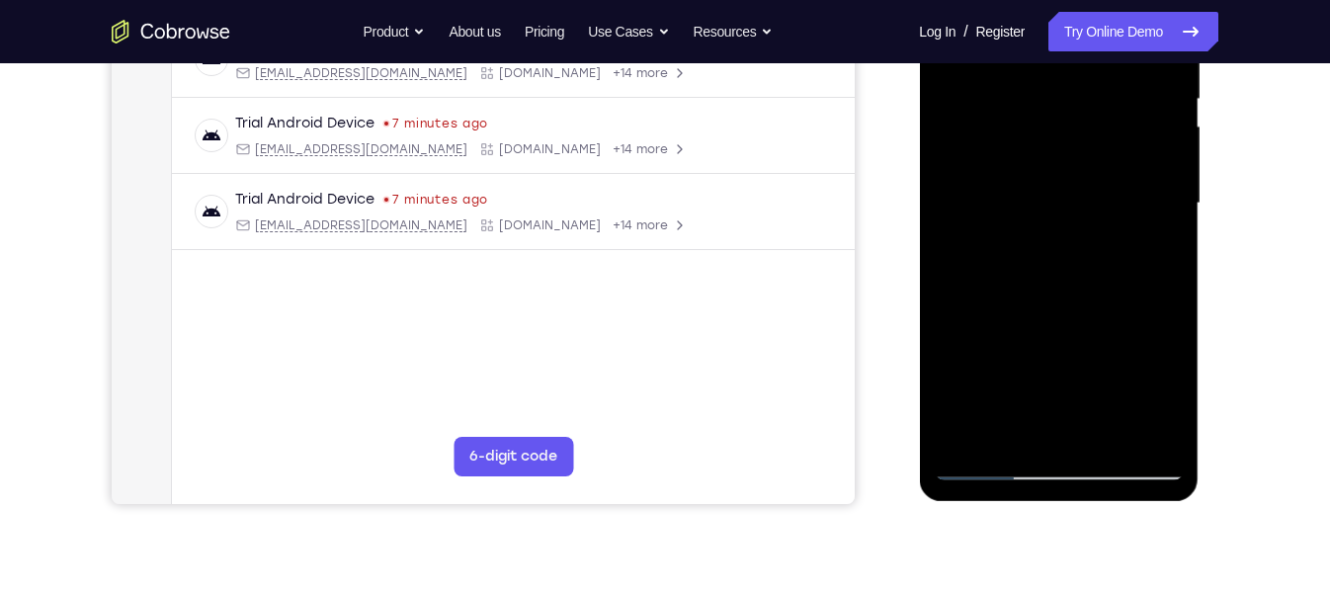
click at [1156, 319] on div at bounding box center [1057, 203] width 249 height 553
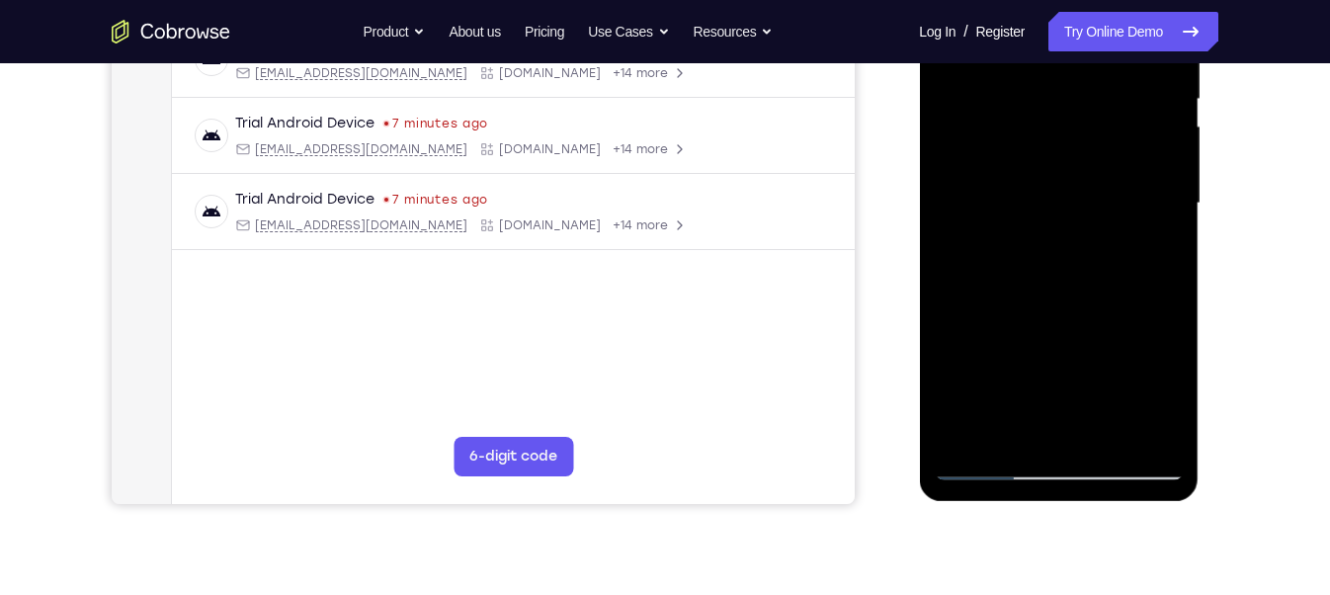
click at [1156, 319] on div at bounding box center [1057, 203] width 249 height 553
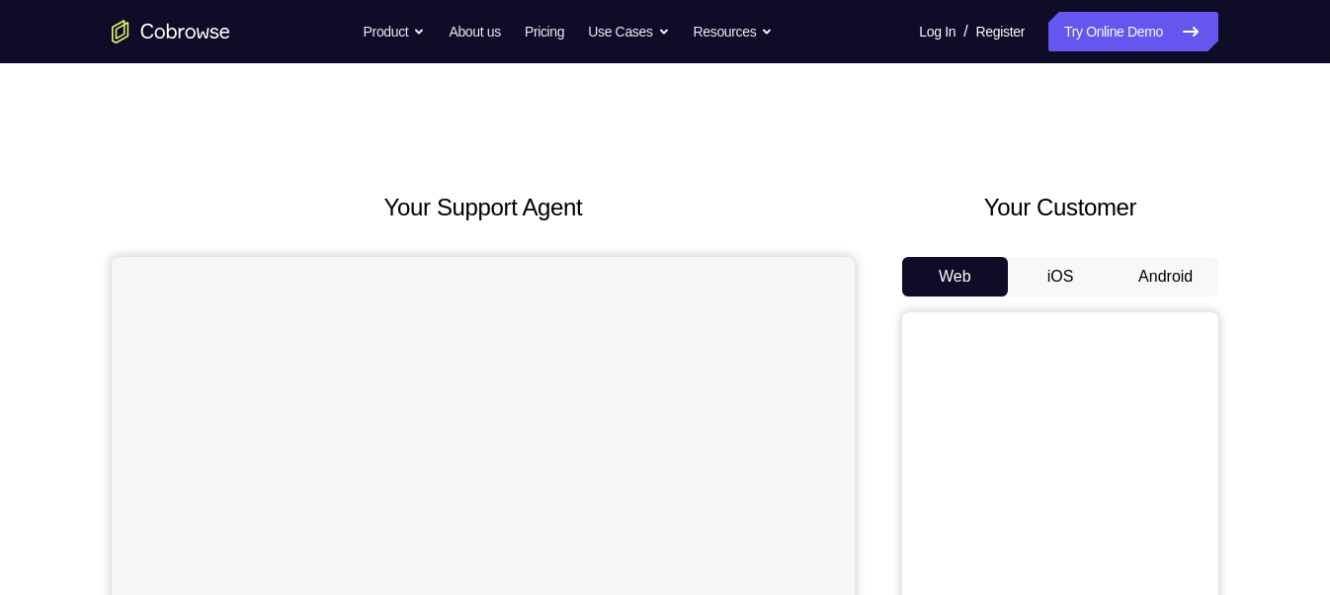
click at [1160, 298] on div "Web iOS Android" at bounding box center [1060, 588] width 316 height 663
click at [1161, 269] on button "Android" at bounding box center [1165, 277] width 106 height 40
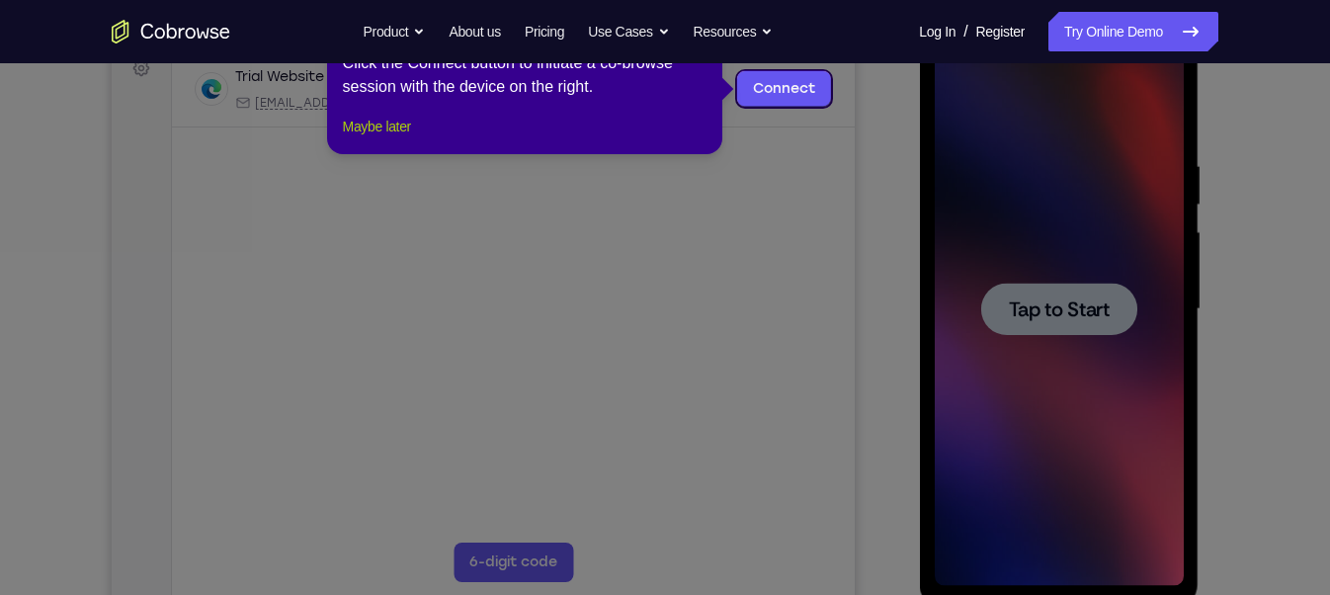
click at [401, 138] on button "Maybe later" at bounding box center [377, 127] width 68 height 24
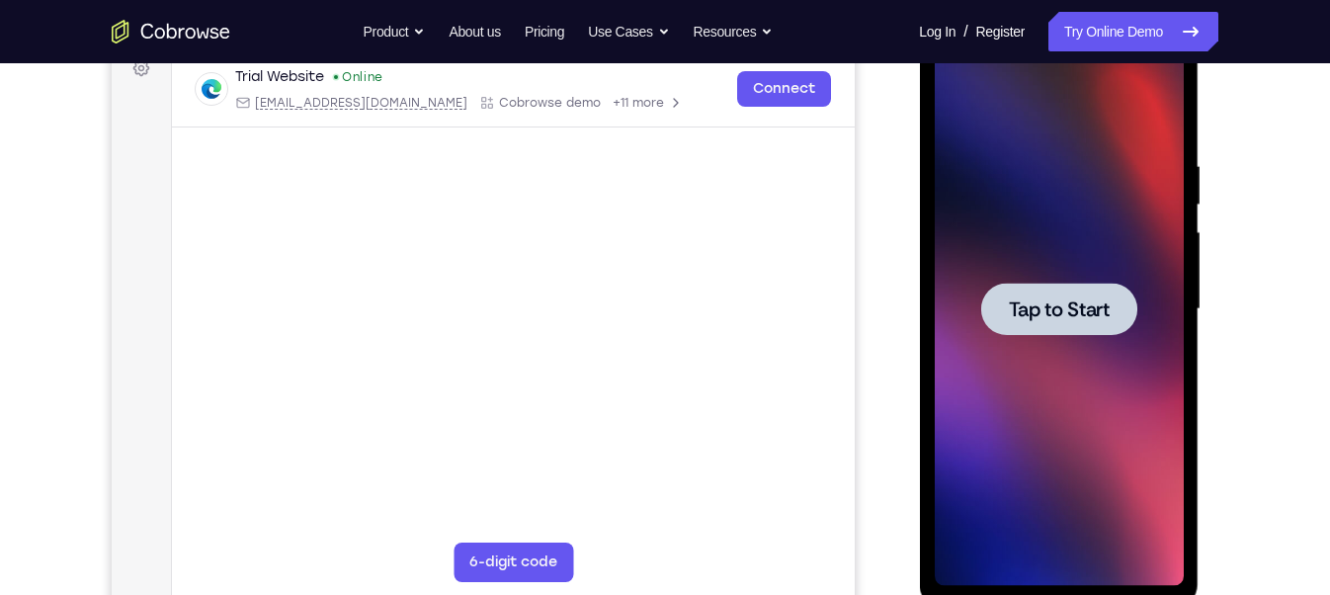
click at [1060, 317] on span "Tap to Start" at bounding box center [1058, 309] width 101 height 20
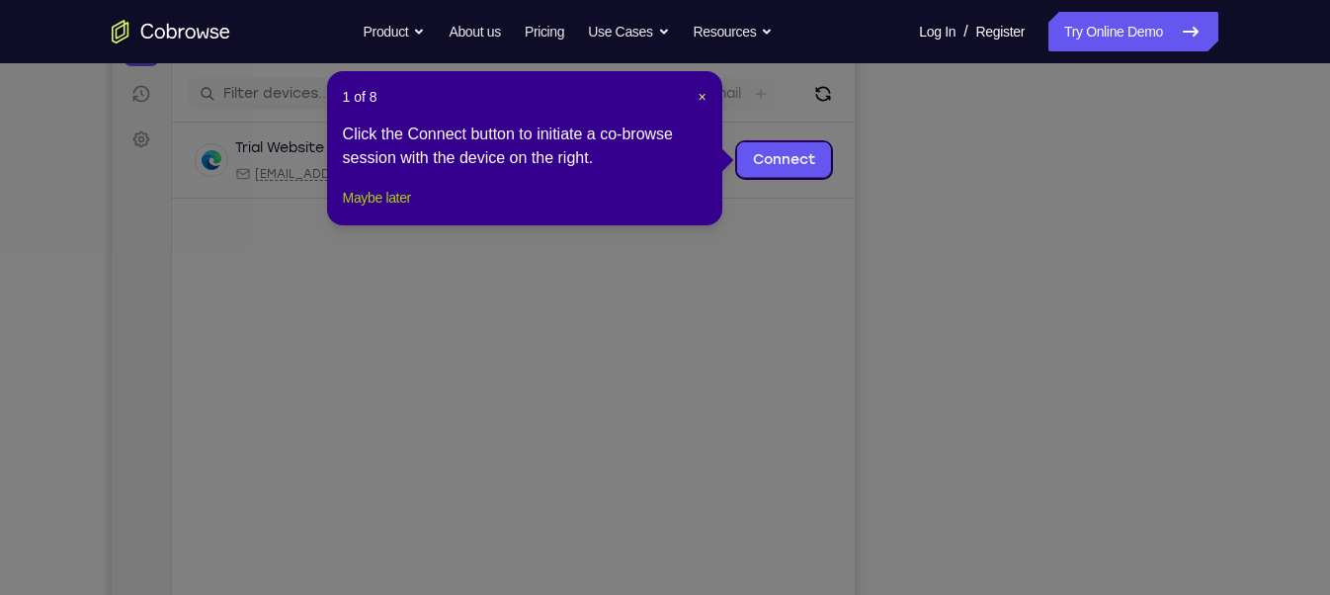
click at [386, 209] on button "Maybe later" at bounding box center [377, 198] width 68 height 24
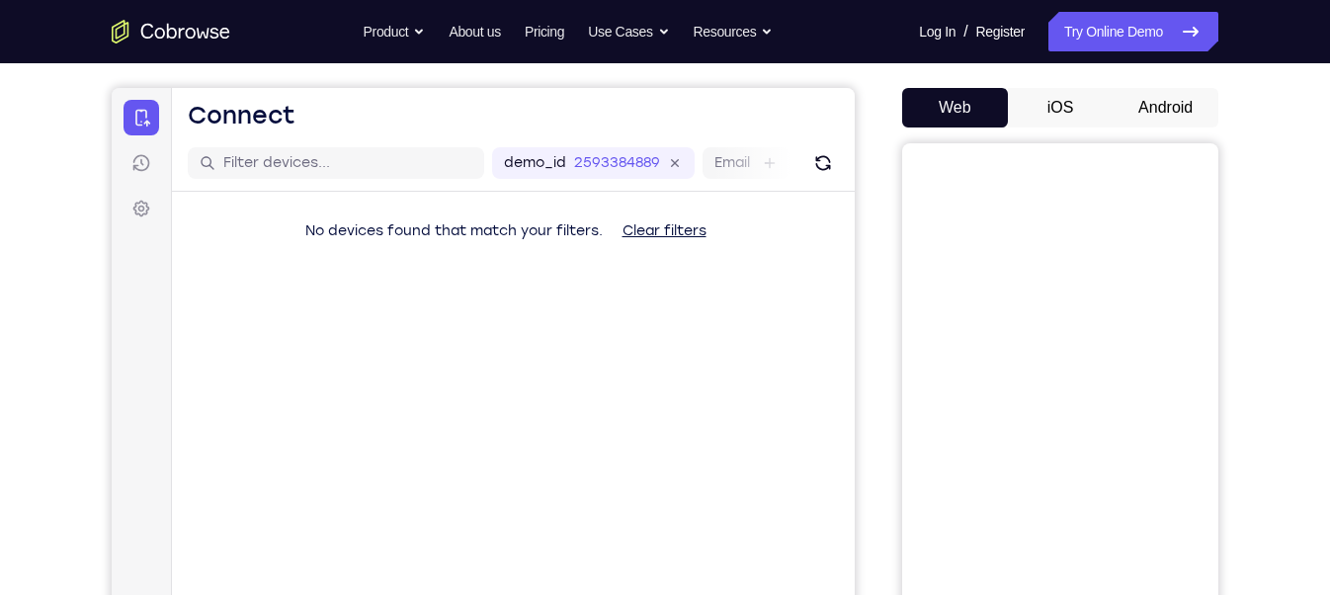
scroll to position [168, 0]
click at [1142, 103] on button "Android" at bounding box center [1165, 109] width 106 height 40
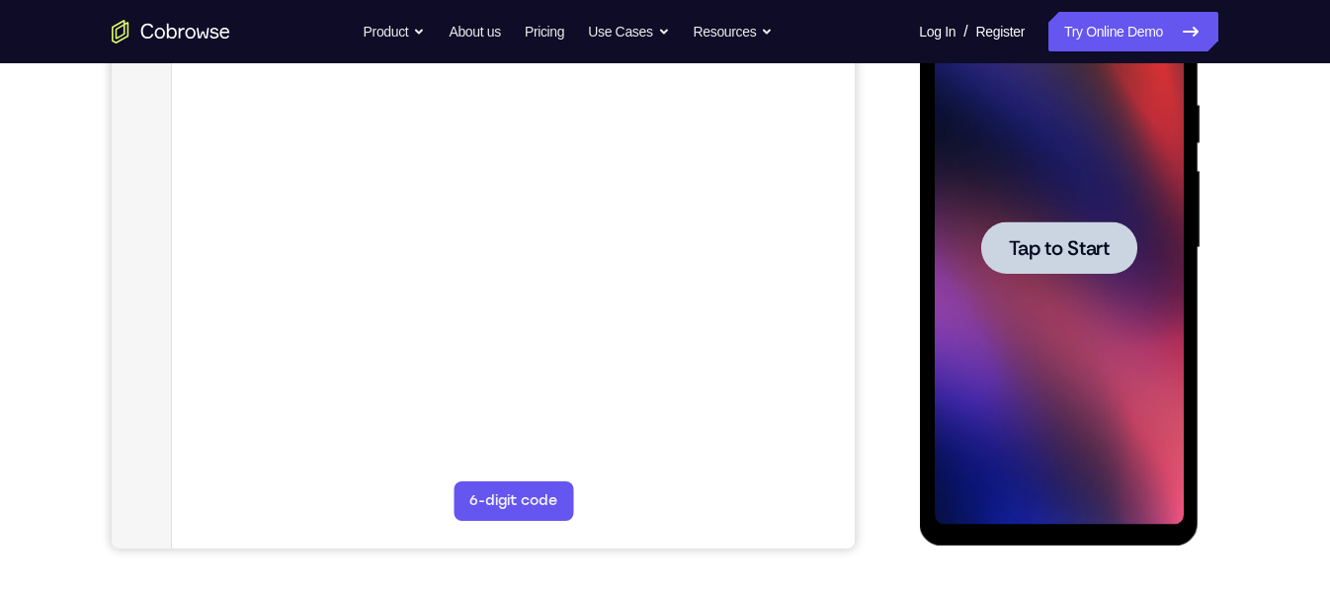
scroll to position [372, 0]
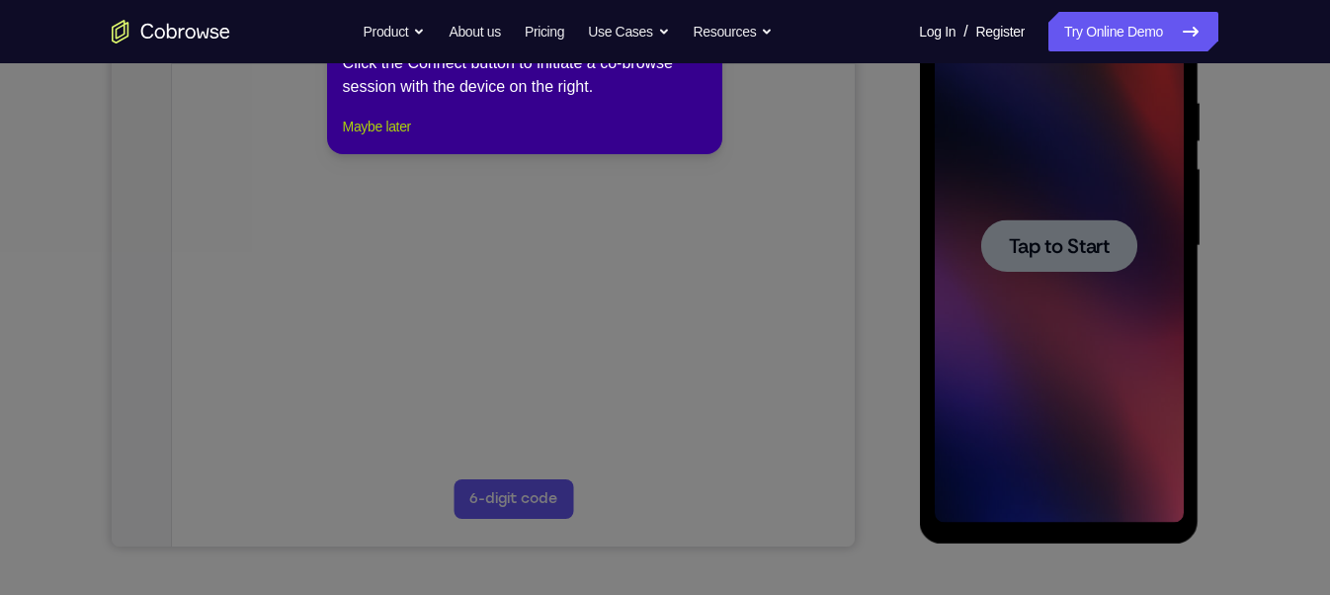
click at [388, 138] on button "Maybe later" at bounding box center [377, 127] width 68 height 24
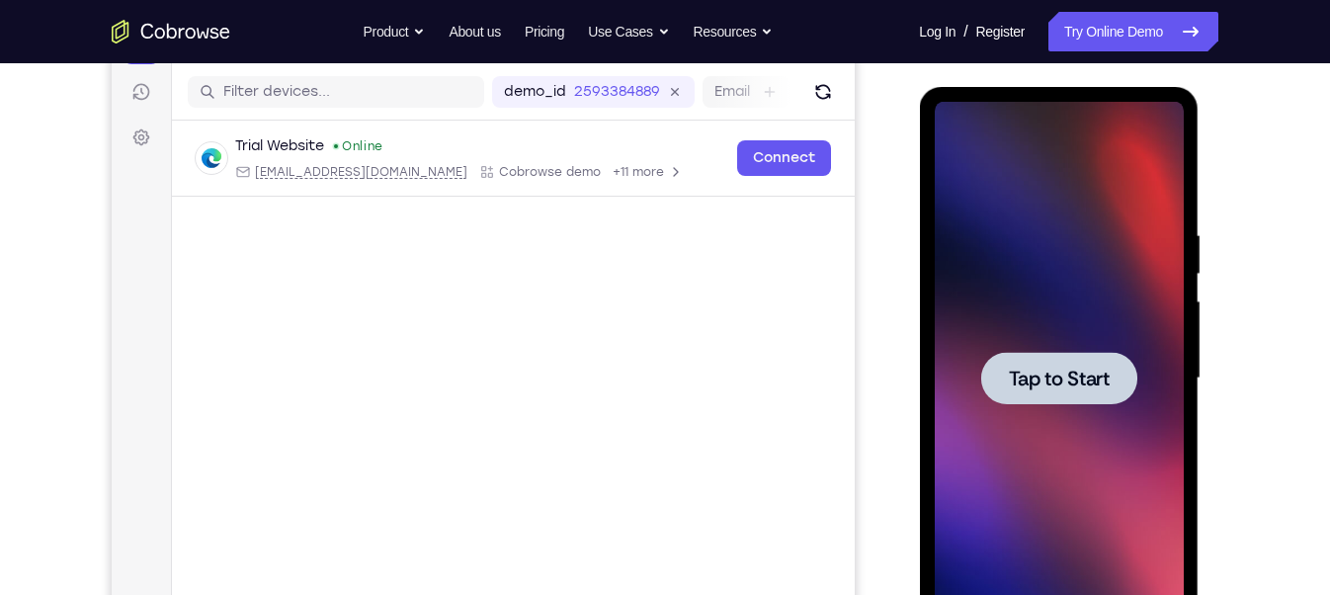
scroll to position [241, 0]
click at [1080, 384] on span "Tap to Start" at bounding box center [1058, 377] width 101 height 20
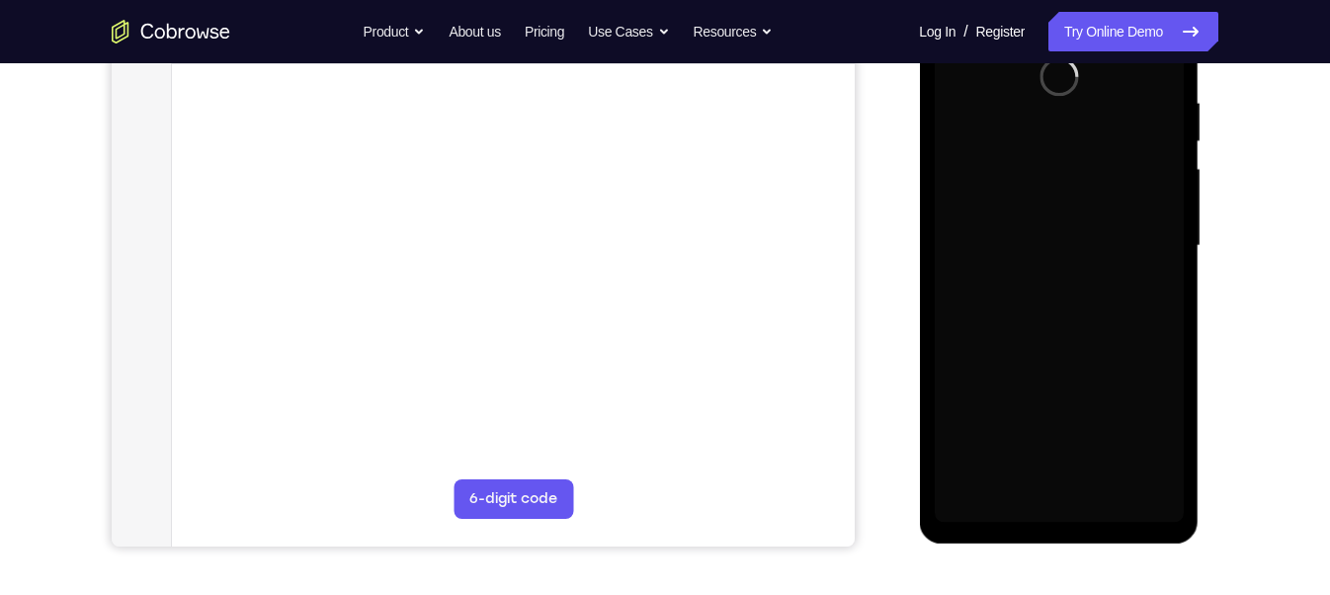
scroll to position [376, 0]
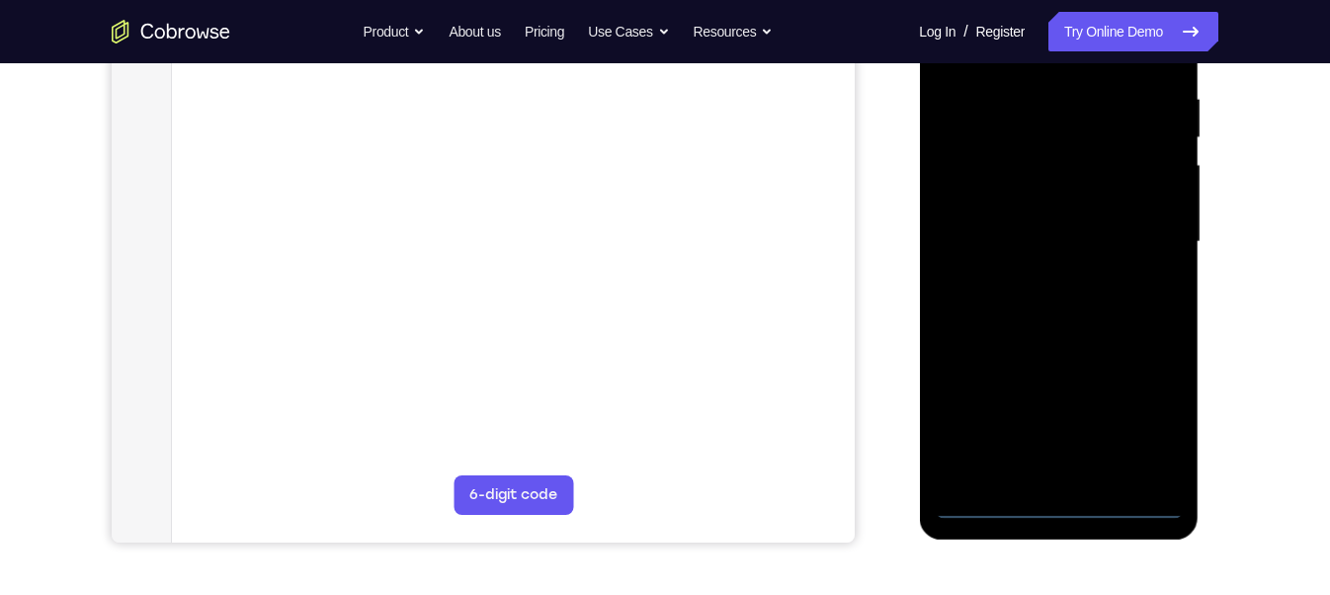
click at [1061, 501] on div at bounding box center [1057, 241] width 249 height 553
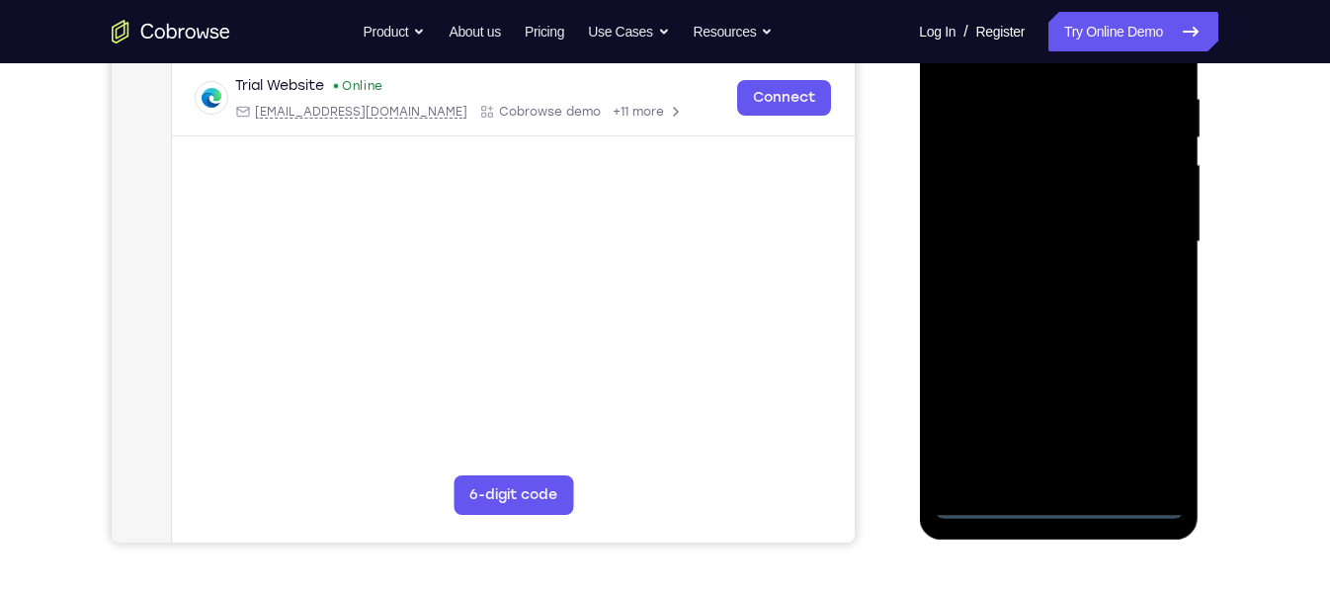
click at [1139, 422] on div at bounding box center [1057, 241] width 249 height 553
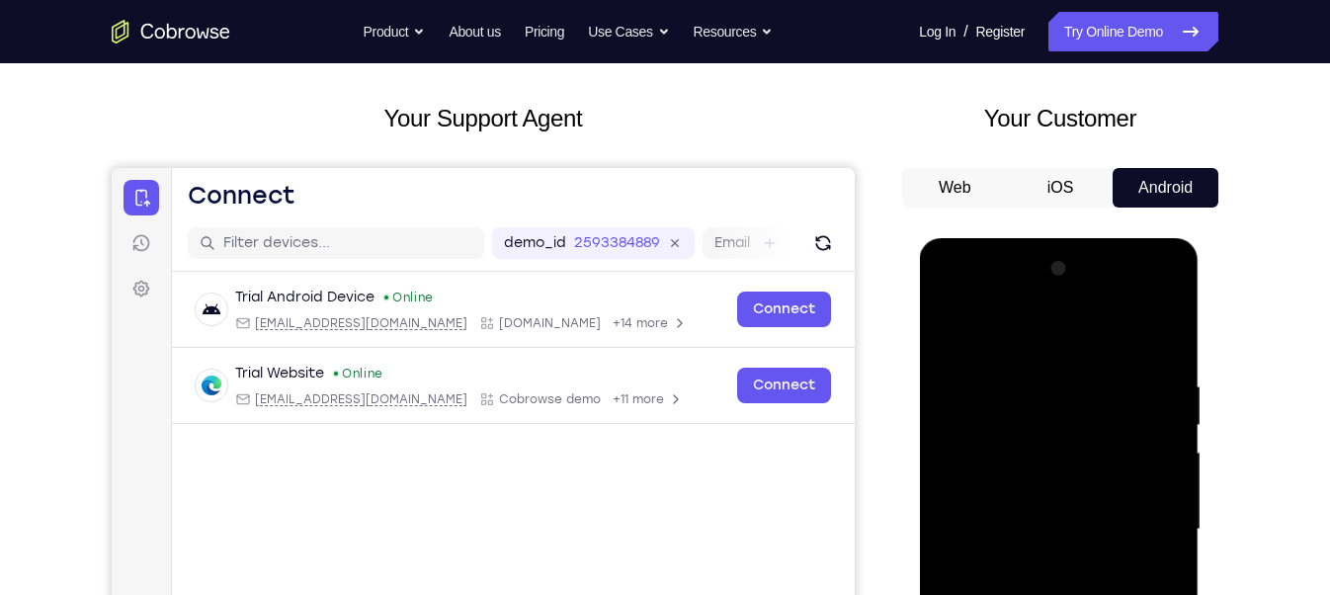
scroll to position [87, 0]
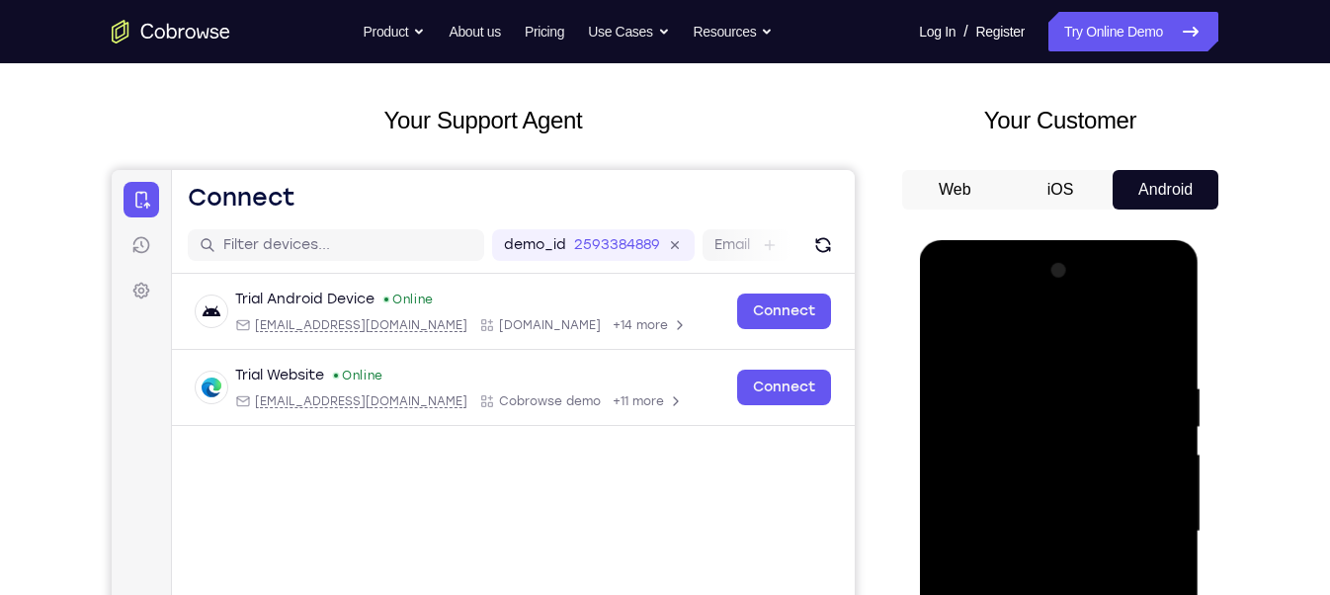
click at [950, 297] on div at bounding box center [1057, 531] width 249 height 553
click at [1060, 415] on div at bounding box center [1057, 531] width 249 height 553
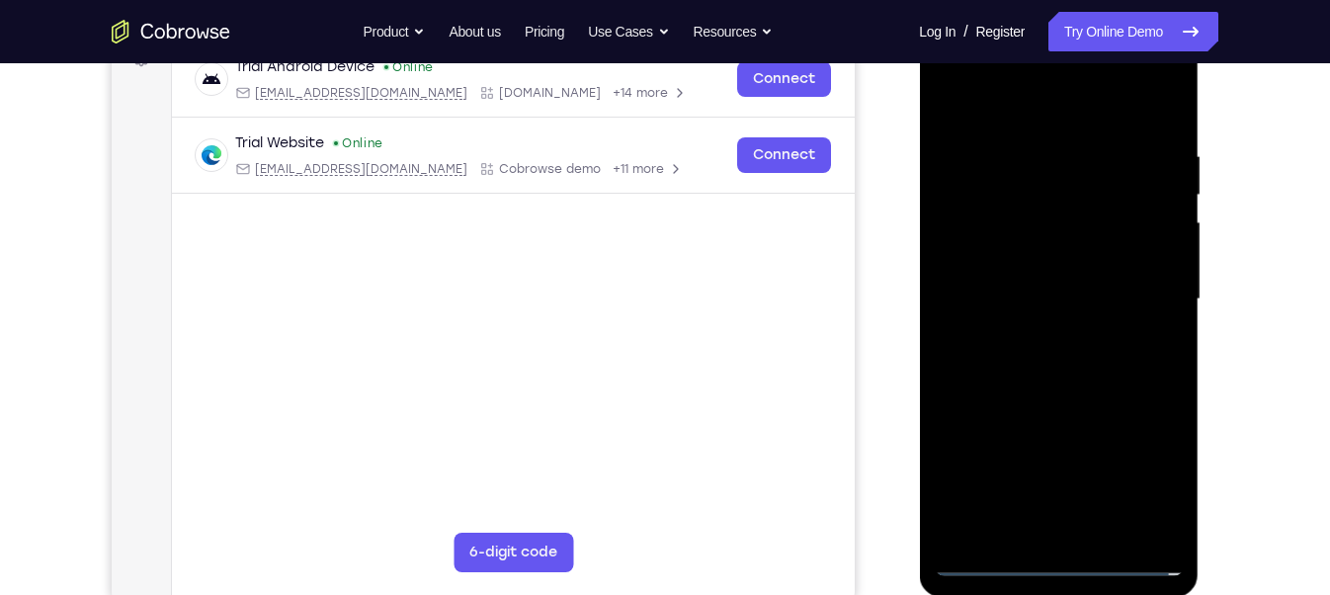
scroll to position [320, 0]
click at [1019, 390] on div at bounding box center [1057, 298] width 249 height 553
click at [1001, 369] on div at bounding box center [1057, 298] width 249 height 553
drag, startPoint x: 1040, startPoint y: 509, endPoint x: 1015, endPoint y: 365, distance: 145.3
click at [1015, 365] on div at bounding box center [1057, 298] width 249 height 553
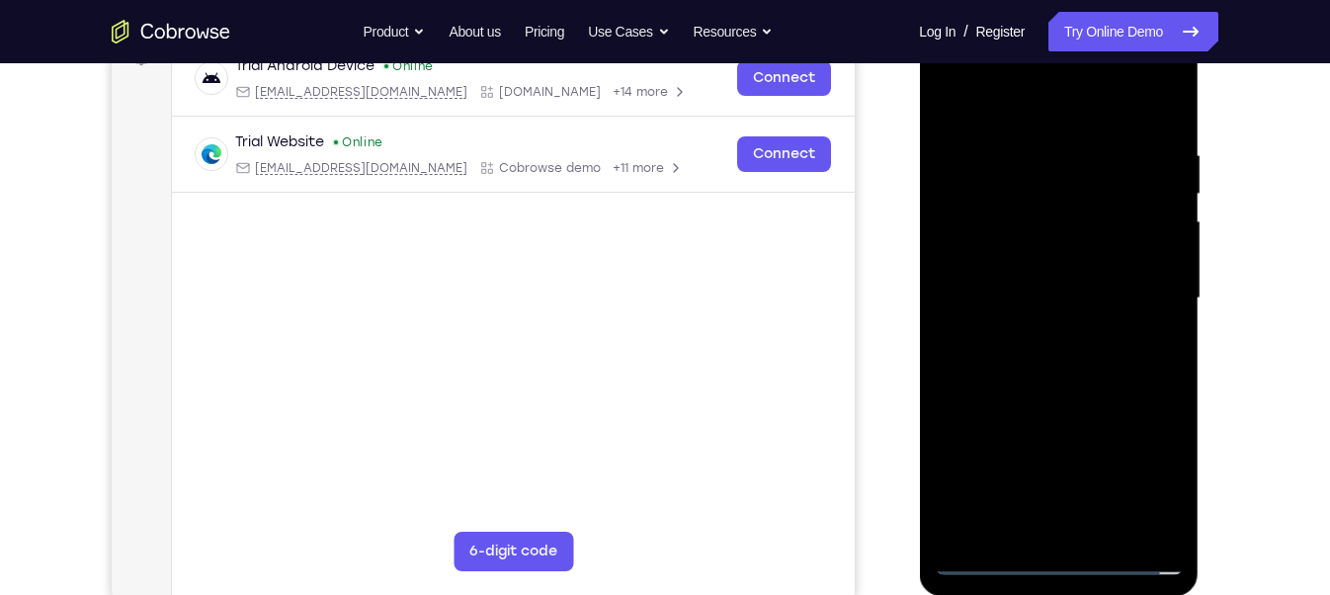
click at [1073, 382] on div at bounding box center [1057, 298] width 249 height 553
click at [1025, 352] on div at bounding box center [1057, 298] width 249 height 553
click at [1052, 326] on div at bounding box center [1057, 298] width 249 height 553
click at [1167, 385] on div at bounding box center [1057, 298] width 249 height 553
click at [1157, 307] on div at bounding box center [1057, 298] width 249 height 553
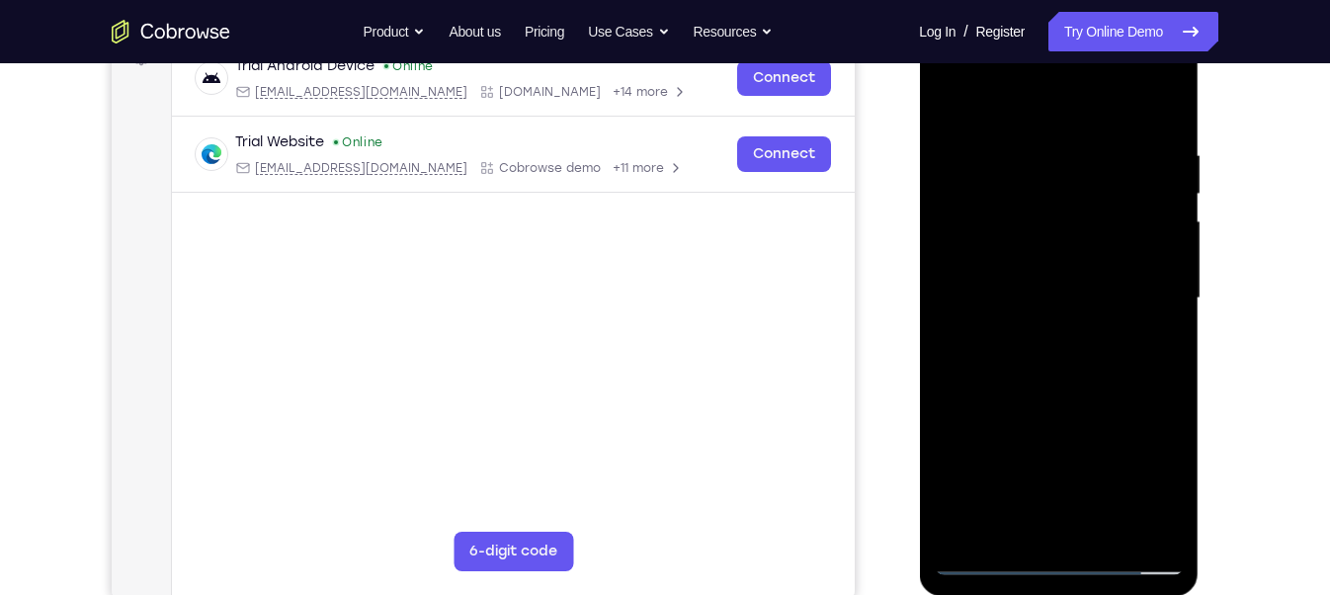
click at [1157, 307] on div at bounding box center [1057, 298] width 249 height 553
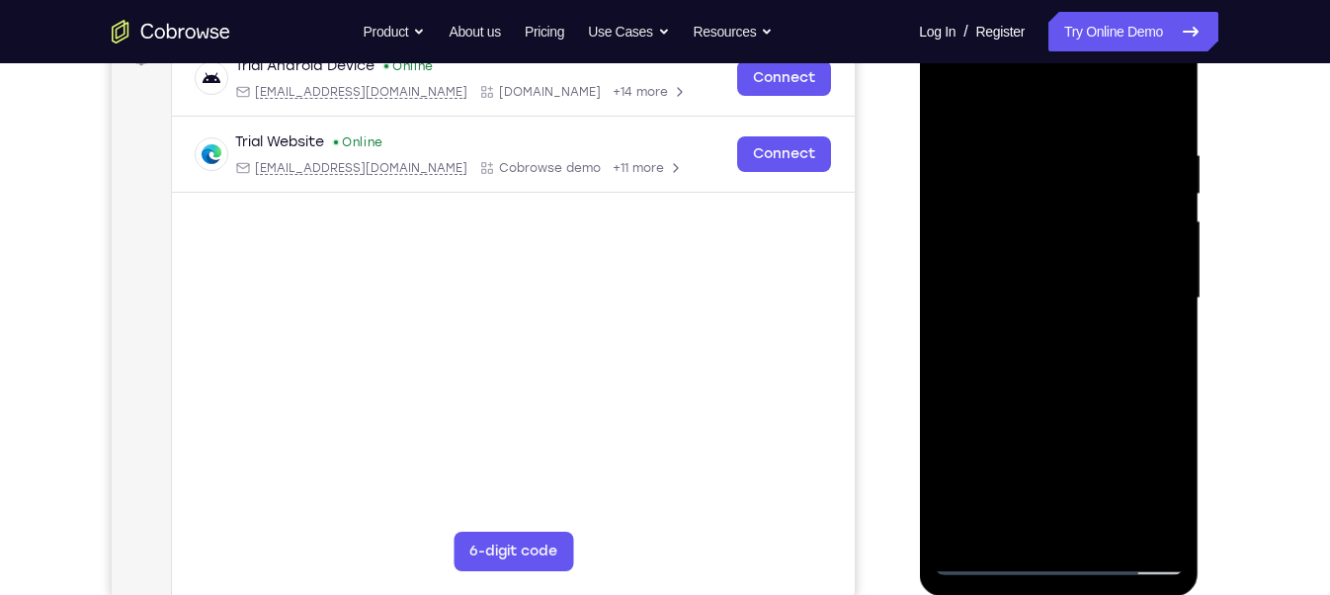
click at [1157, 307] on div at bounding box center [1057, 298] width 249 height 553
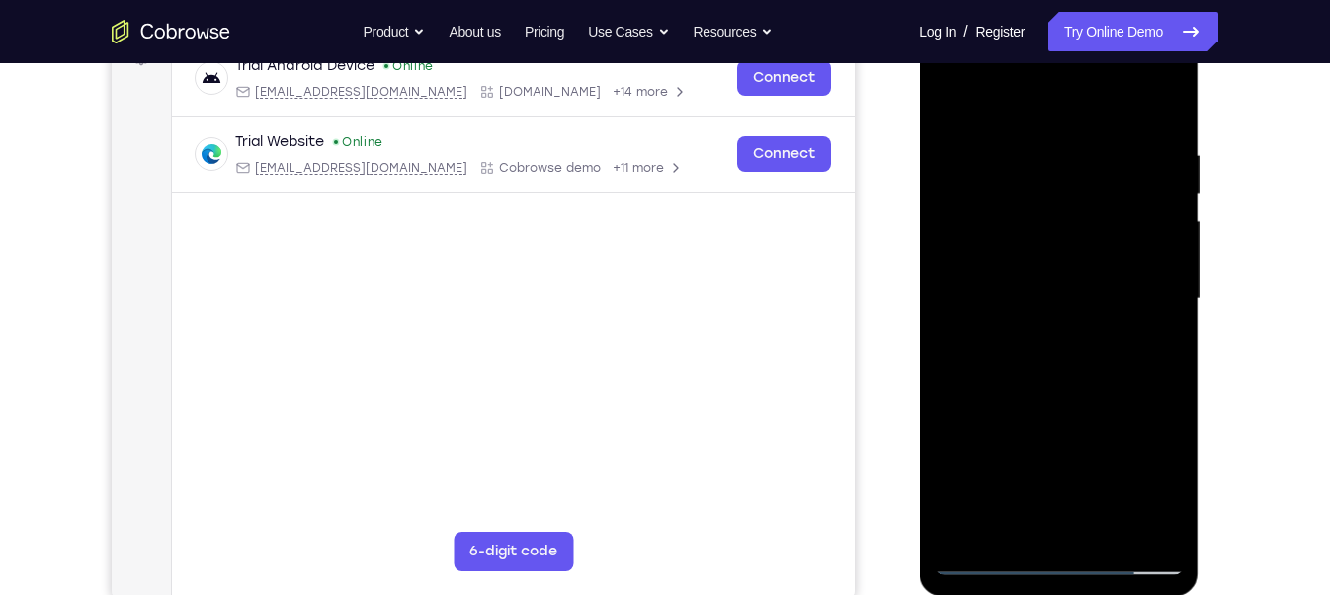
click at [1157, 307] on div at bounding box center [1057, 298] width 249 height 553
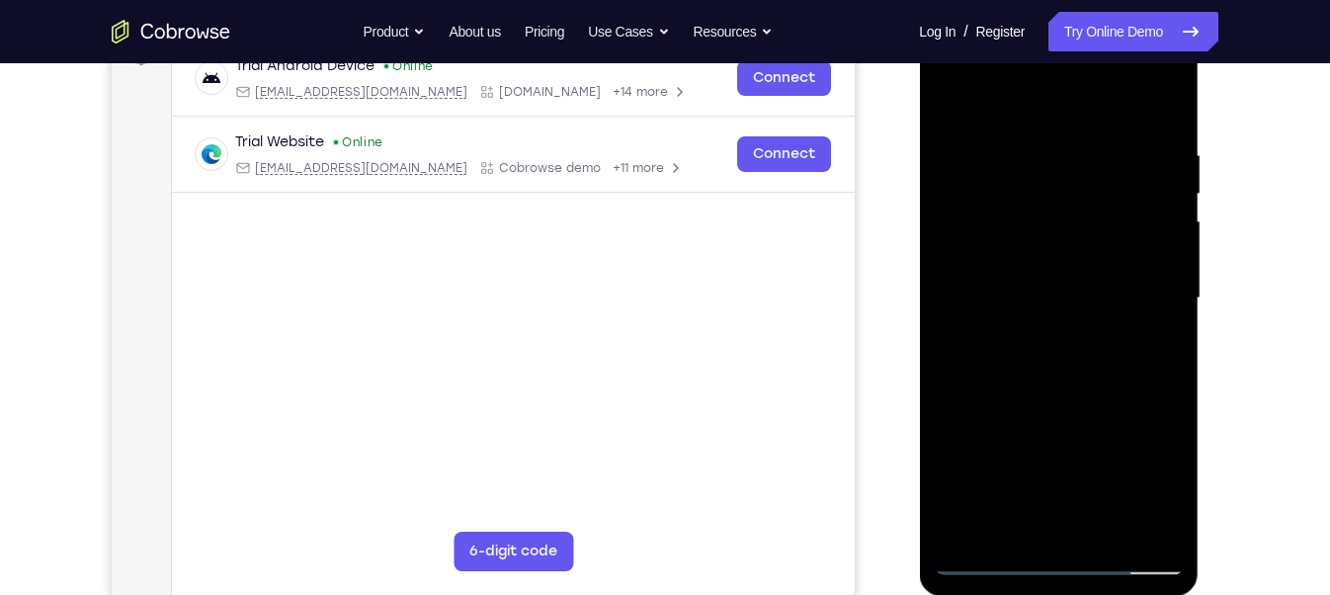
click at [1157, 307] on div at bounding box center [1057, 298] width 249 height 553
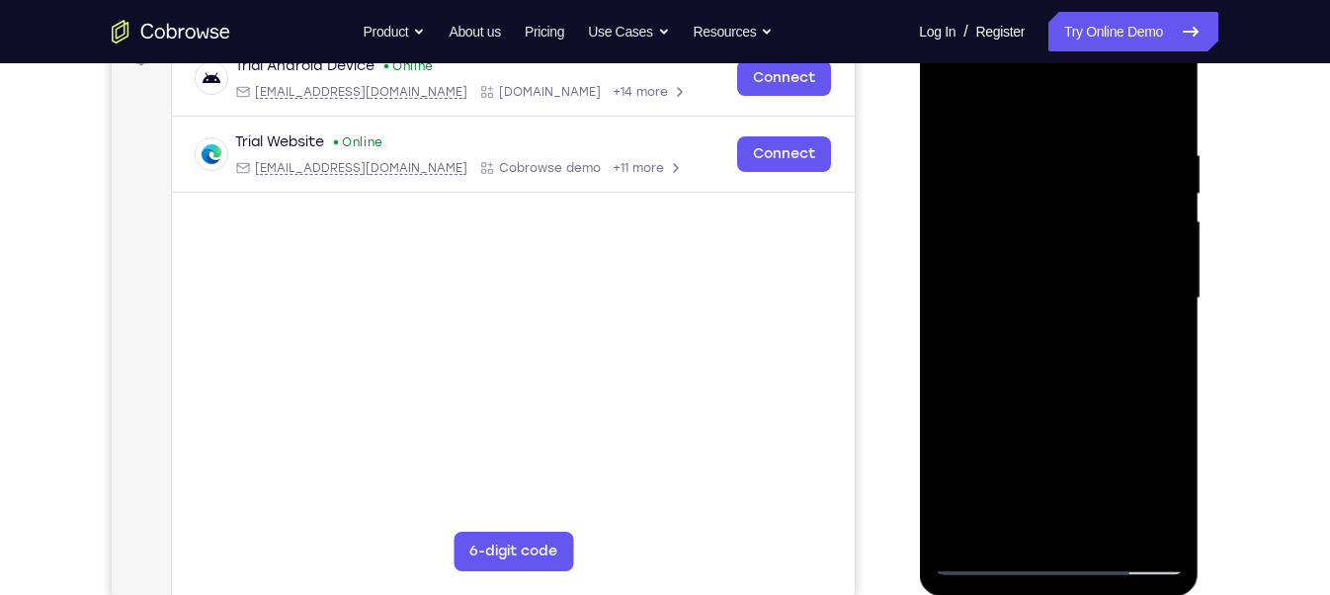
click at [1157, 307] on div at bounding box center [1057, 298] width 249 height 553
click at [1145, 304] on div at bounding box center [1057, 298] width 249 height 553
click at [1147, 304] on div at bounding box center [1057, 298] width 249 height 553
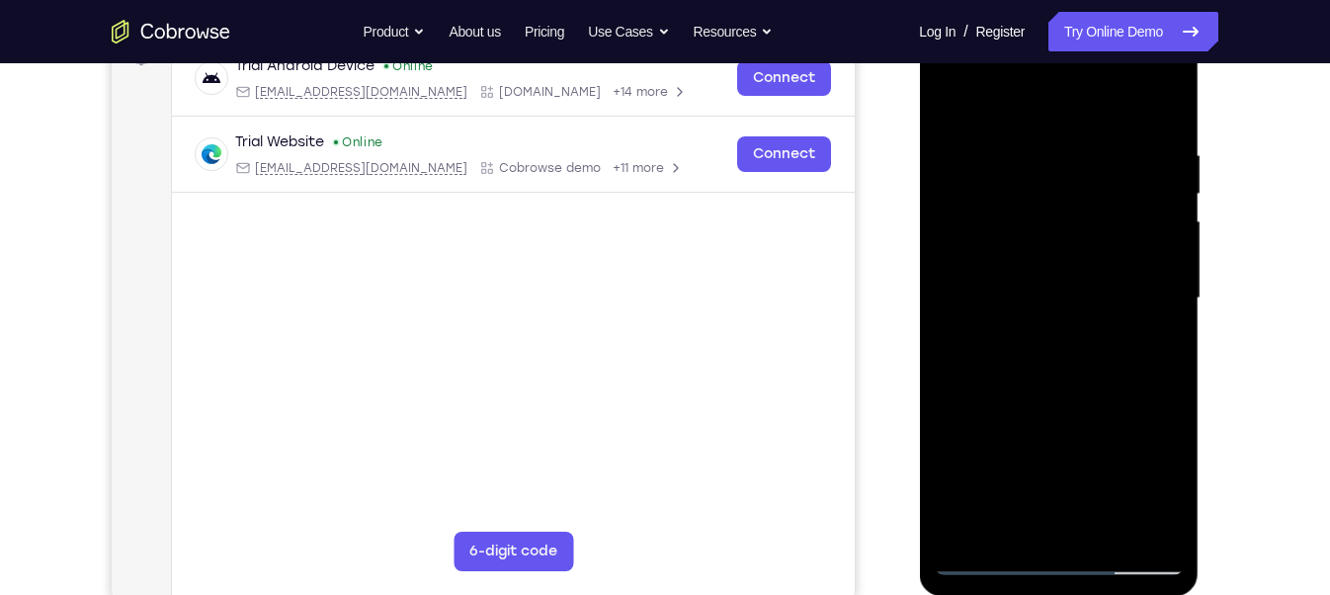
click at [1147, 304] on div at bounding box center [1057, 298] width 249 height 553
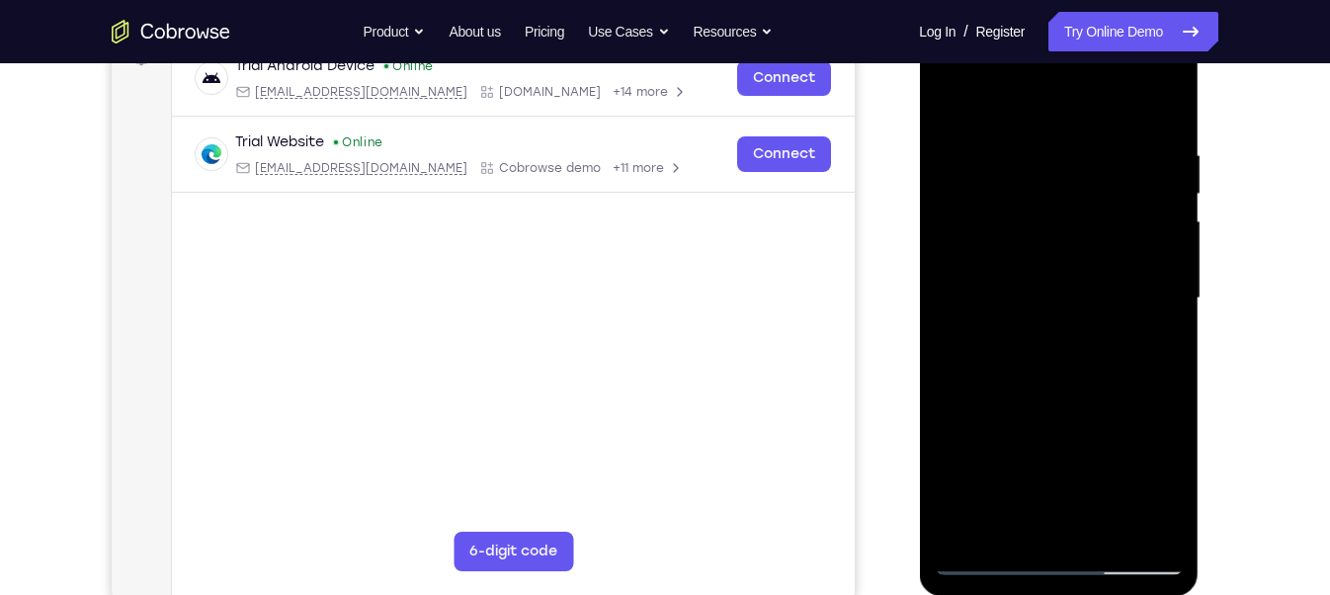
click at [1137, 308] on div at bounding box center [1057, 298] width 249 height 553
click at [1142, 303] on div at bounding box center [1057, 298] width 249 height 553
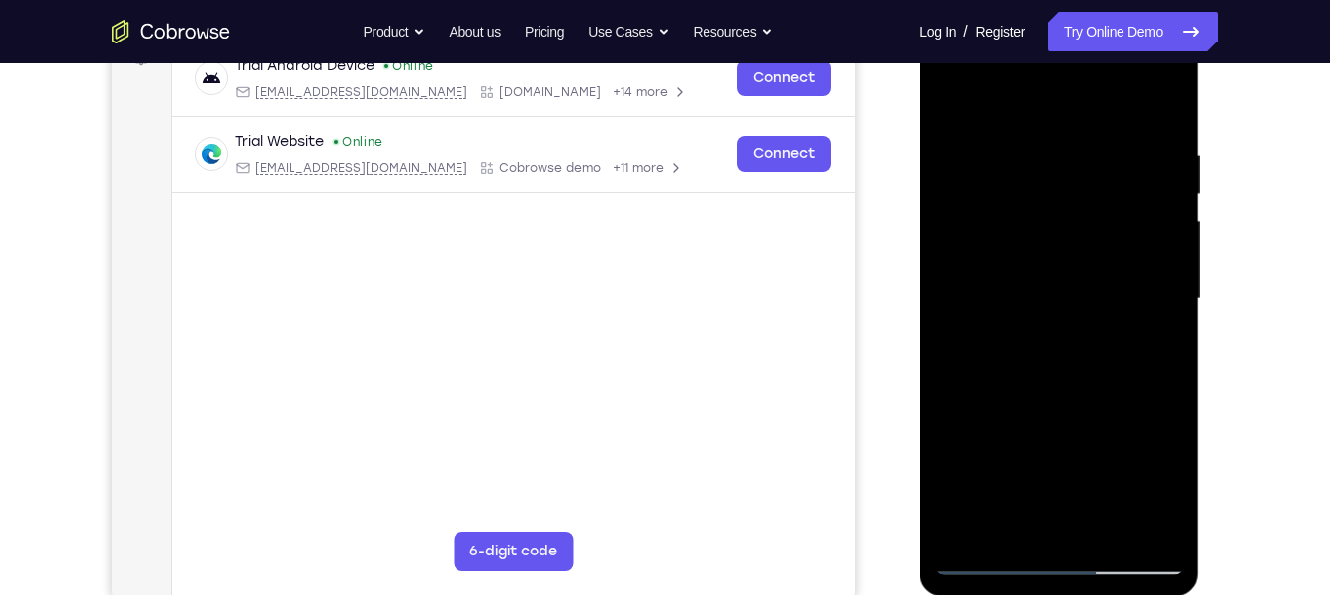
click at [1142, 303] on div at bounding box center [1057, 298] width 249 height 553
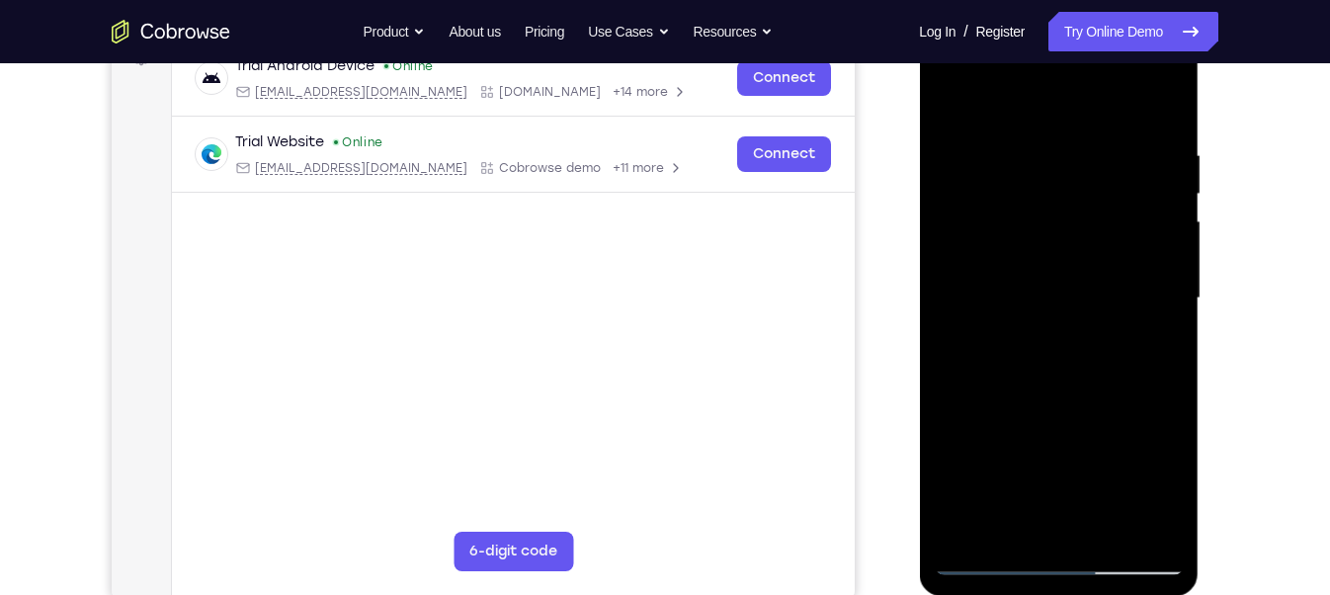
click at [1142, 303] on div at bounding box center [1057, 298] width 249 height 553
click at [1163, 320] on div at bounding box center [1057, 298] width 249 height 553
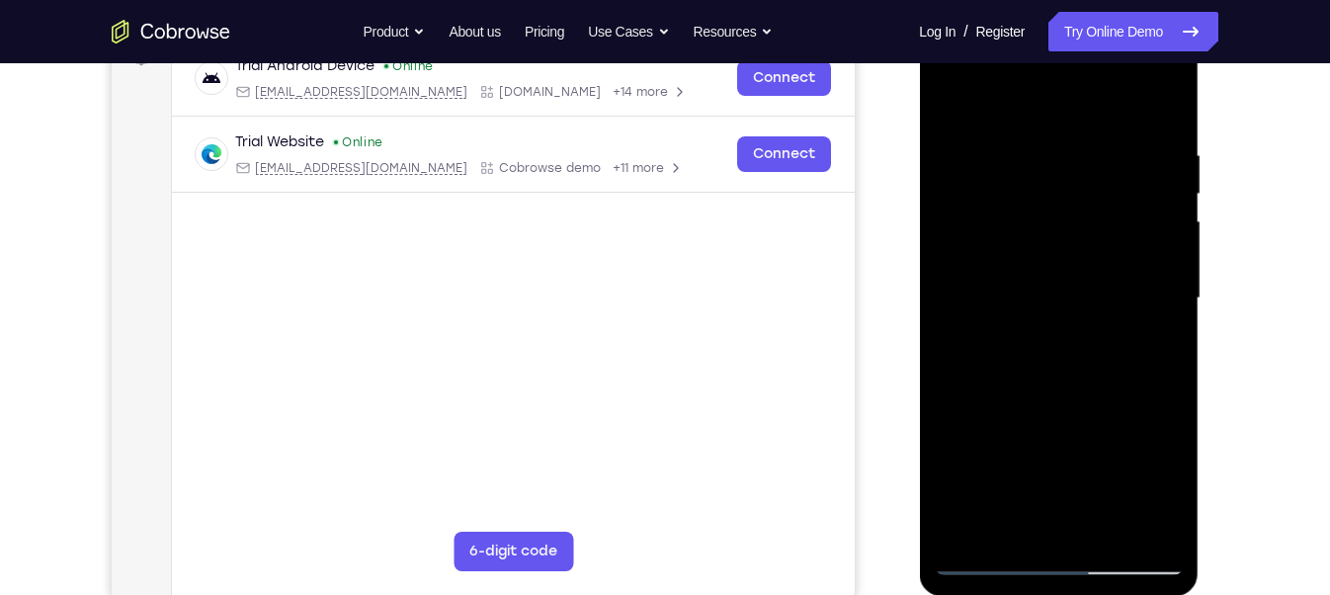
click at [1163, 320] on div at bounding box center [1057, 298] width 249 height 553
click at [1056, 388] on div at bounding box center [1057, 298] width 249 height 553
click at [1145, 314] on div at bounding box center [1057, 298] width 249 height 553
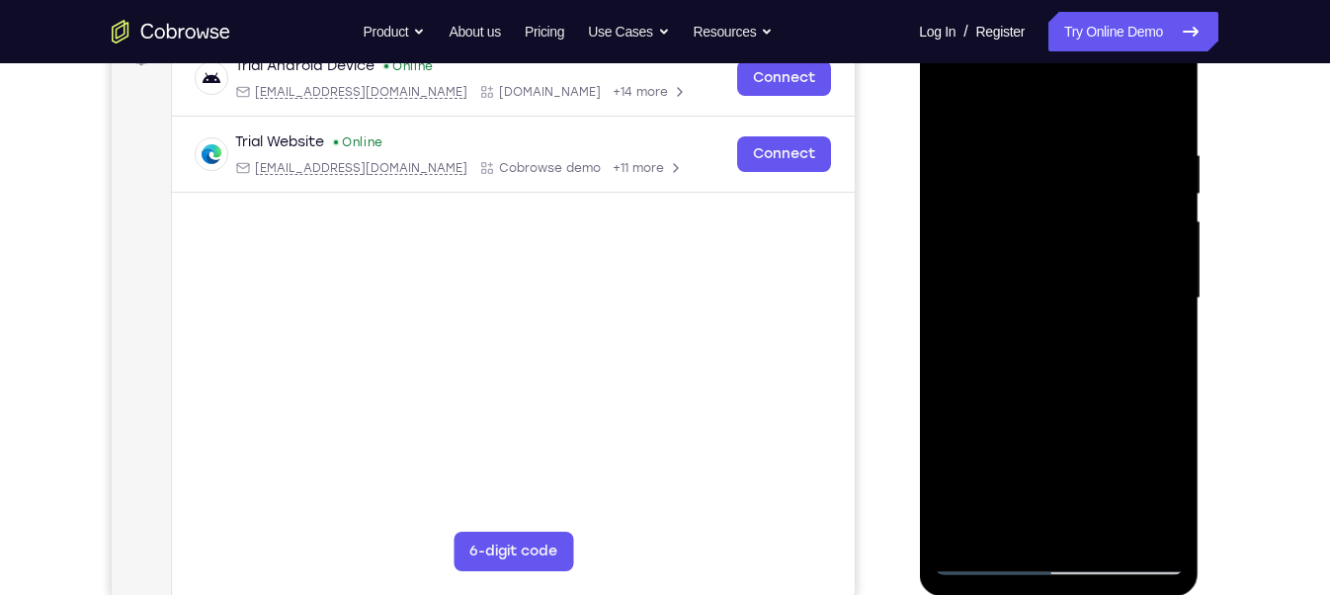
click at [1145, 314] on div at bounding box center [1057, 298] width 249 height 553
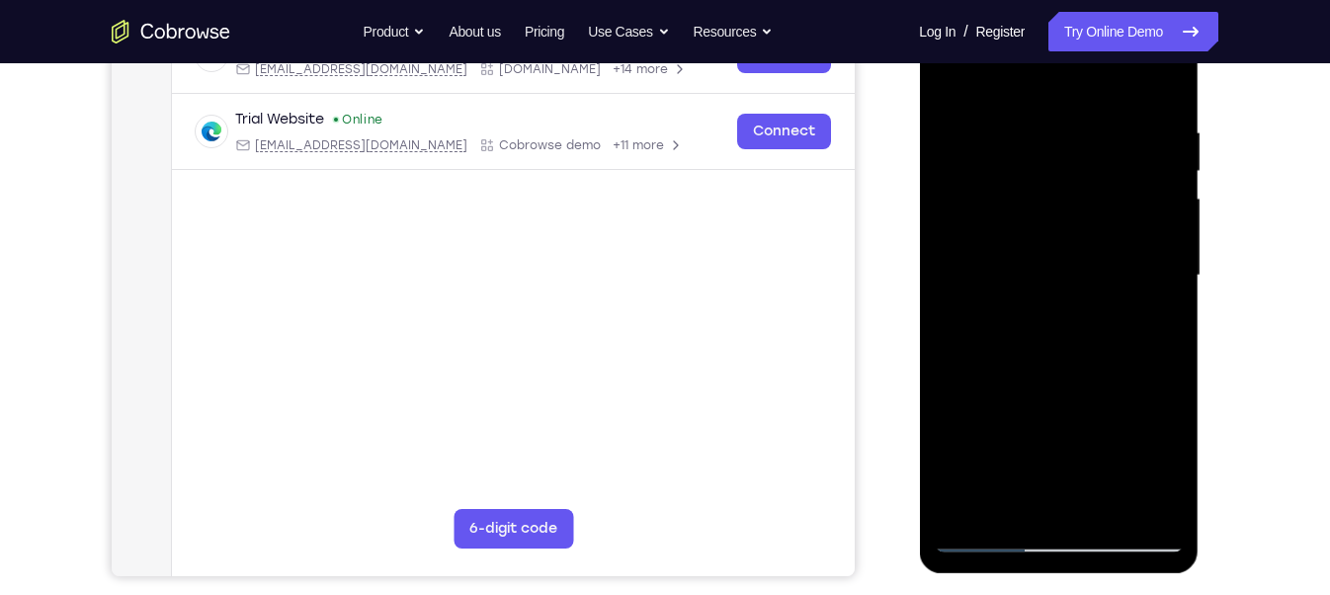
scroll to position [470, 0]
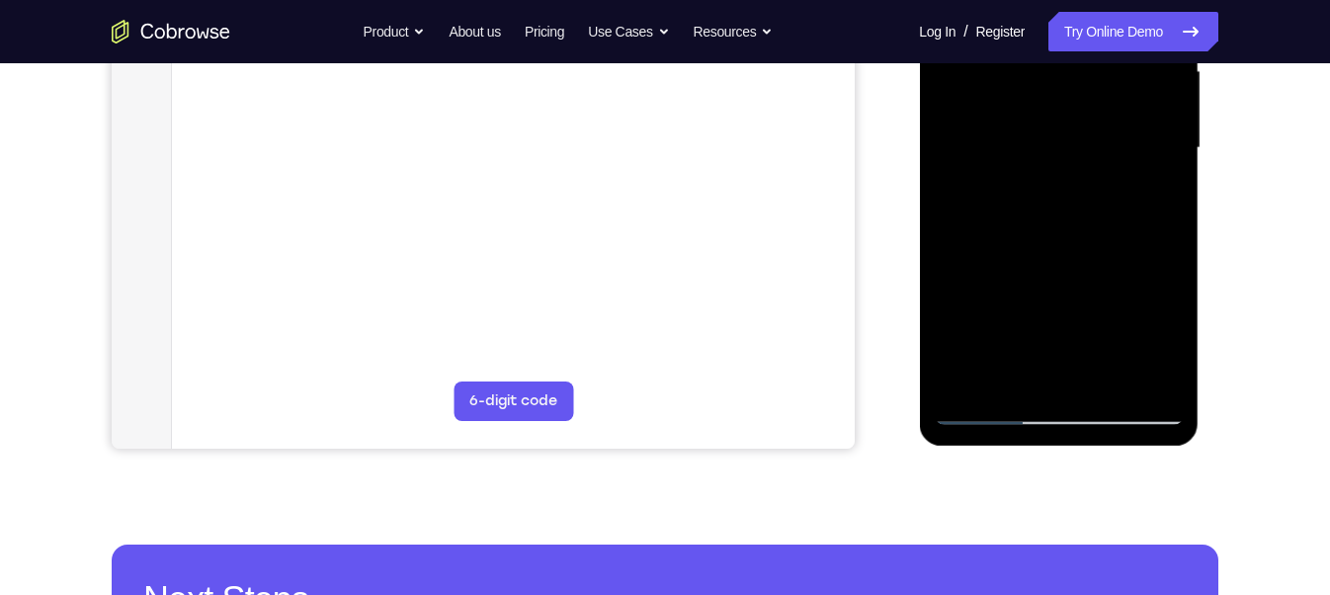
drag, startPoint x: 1093, startPoint y: 360, endPoint x: 1083, endPoint y: 216, distance: 143.6
click at [1083, 216] on div at bounding box center [1057, 148] width 249 height 553
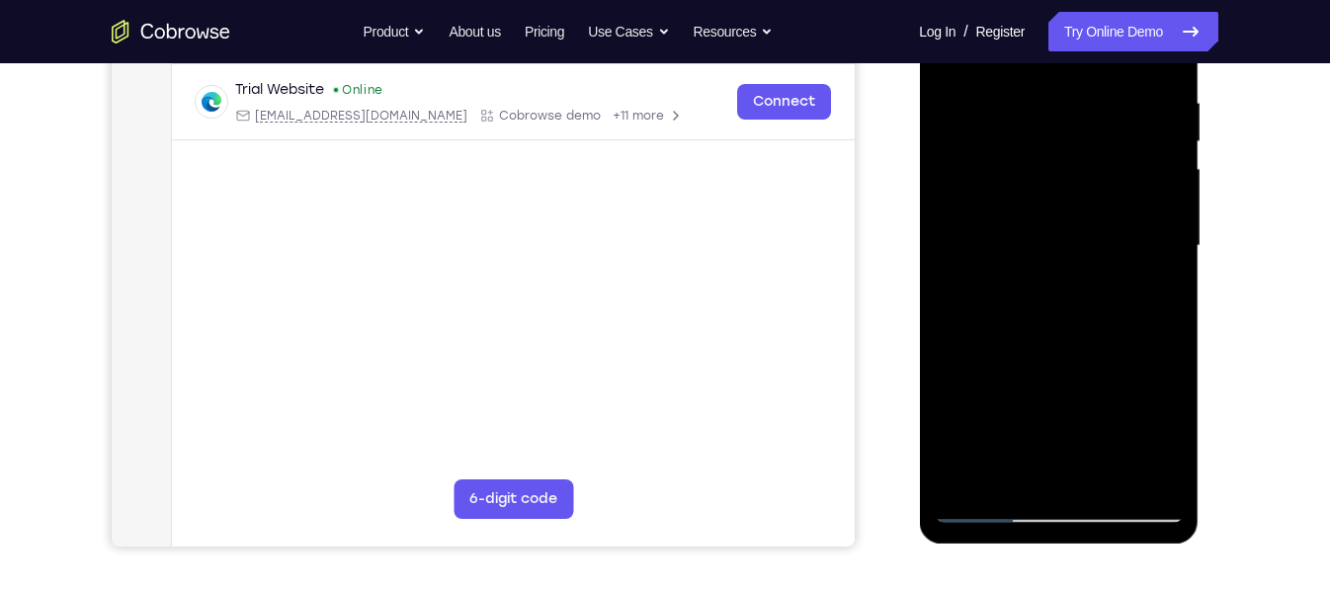
scroll to position [406, 0]
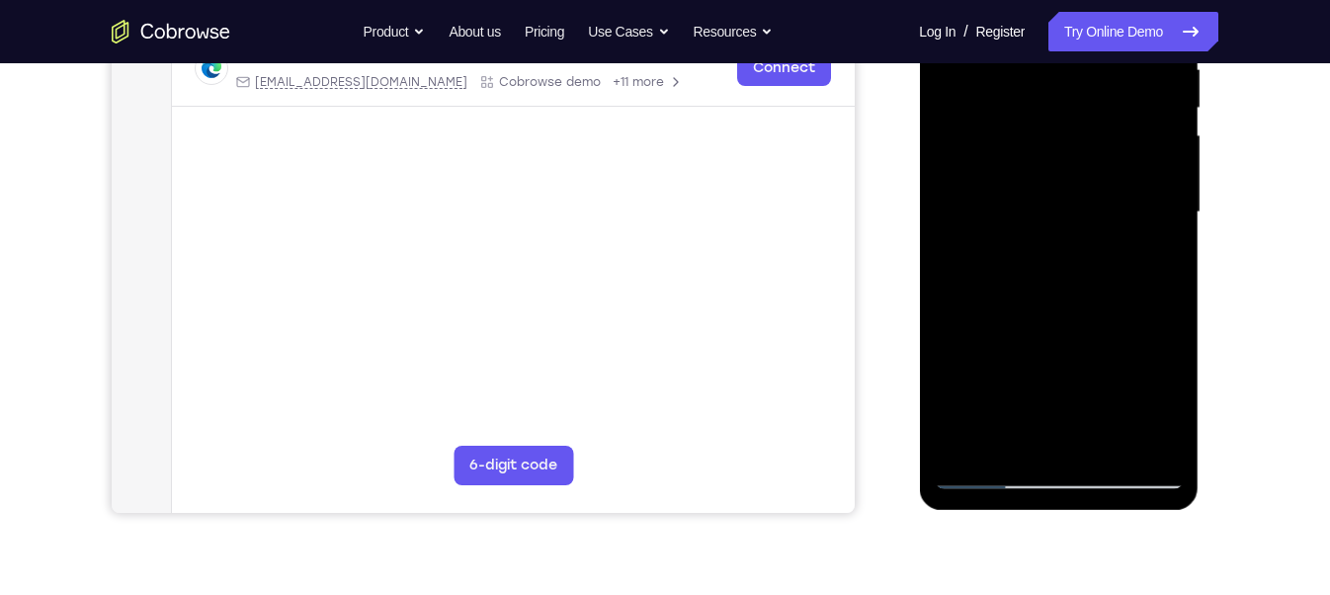
drag, startPoint x: 1151, startPoint y: 447, endPoint x: 1124, endPoint y: 323, distance: 127.3
click at [1124, 323] on div at bounding box center [1057, 212] width 249 height 553
click at [987, 467] on div at bounding box center [1057, 212] width 249 height 553
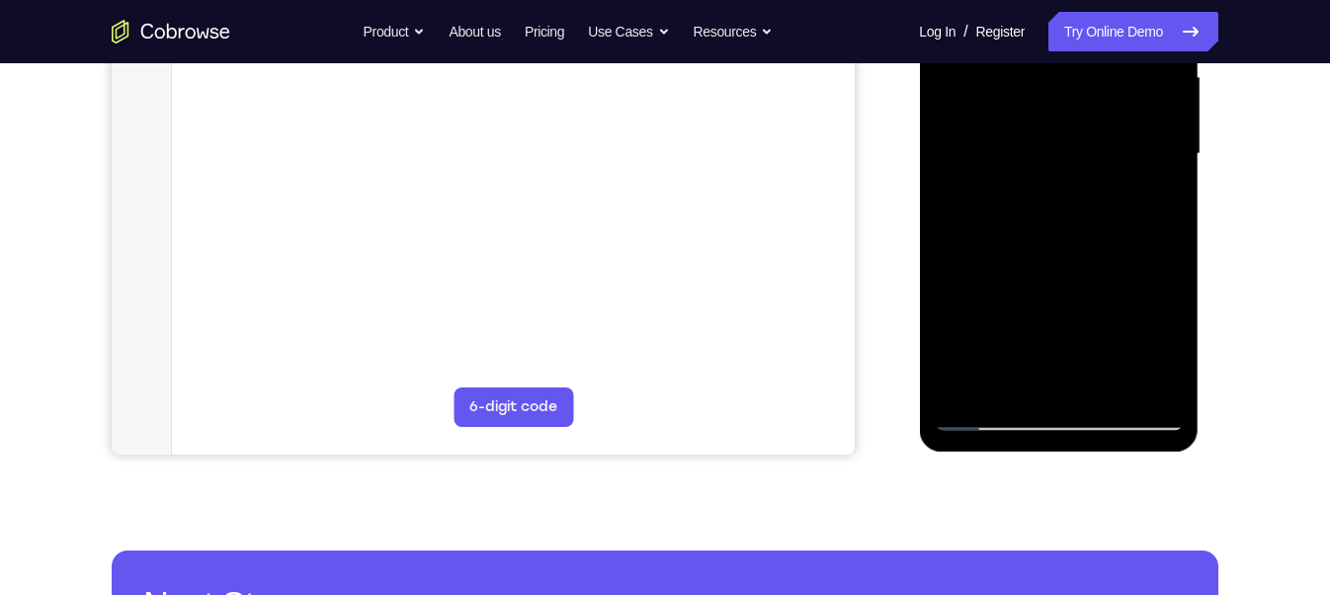
scroll to position [474, 0]
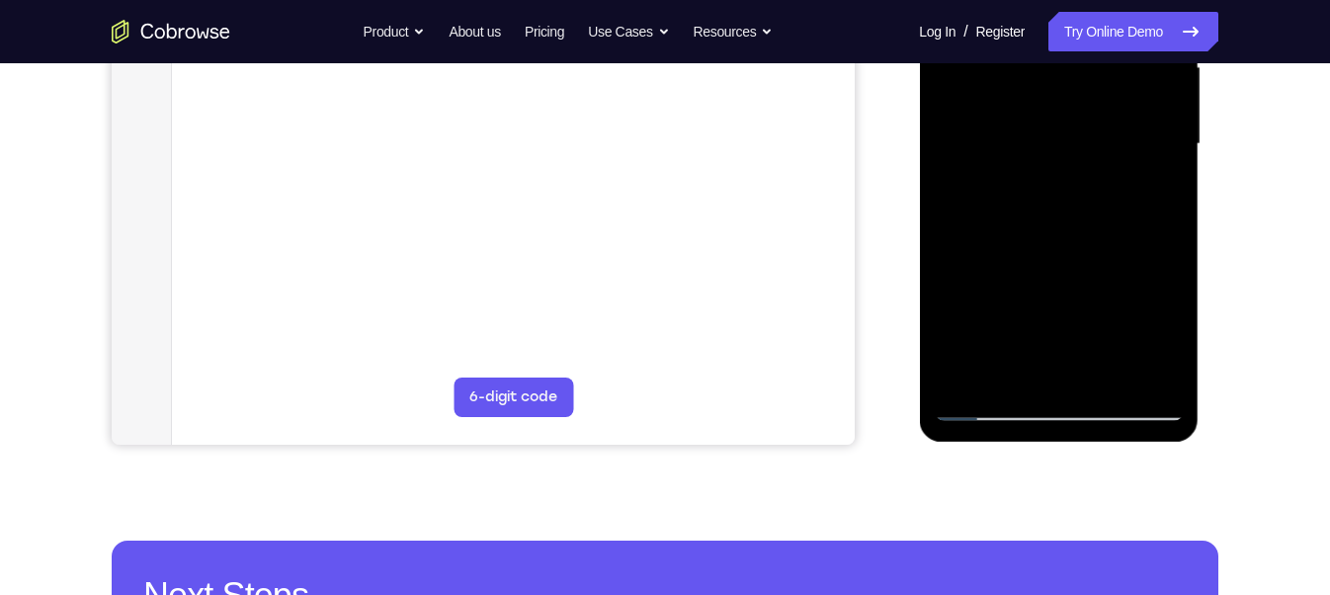
click at [986, 404] on div at bounding box center [1057, 144] width 249 height 553
click at [1124, 148] on div at bounding box center [1057, 144] width 249 height 553
click at [1117, 152] on div at bounding box center [1057, 144] width 249 height 553
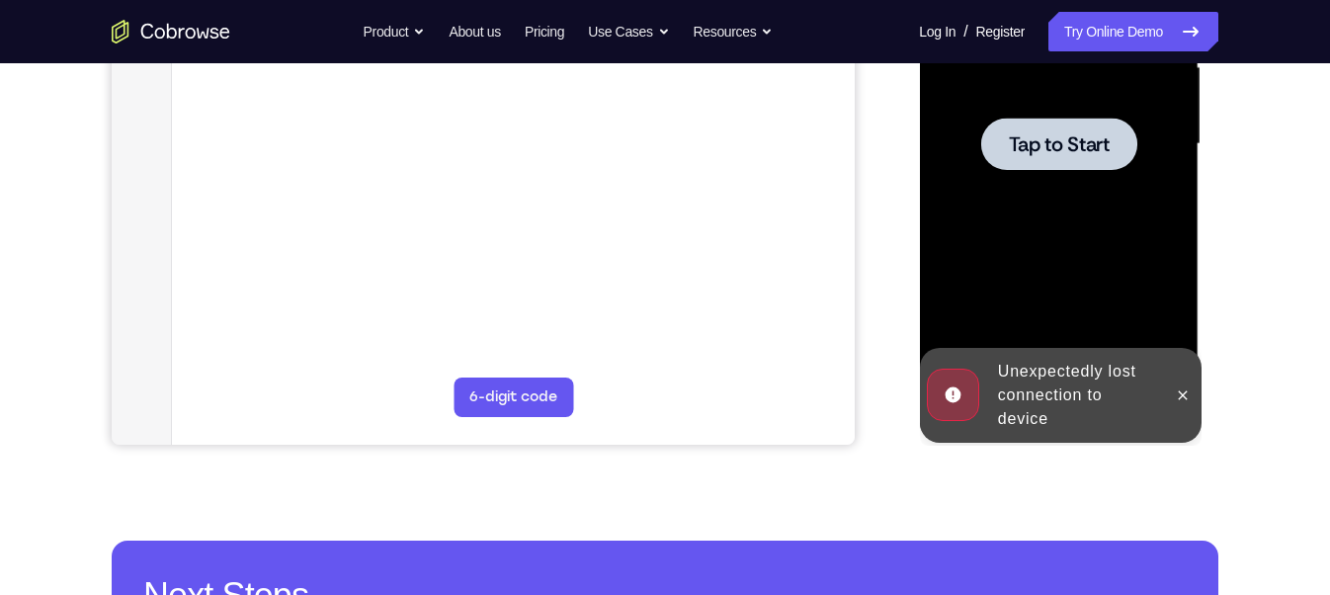
click at [1125, 151] on div at bounding box center [1058, 144] width 156 height 52
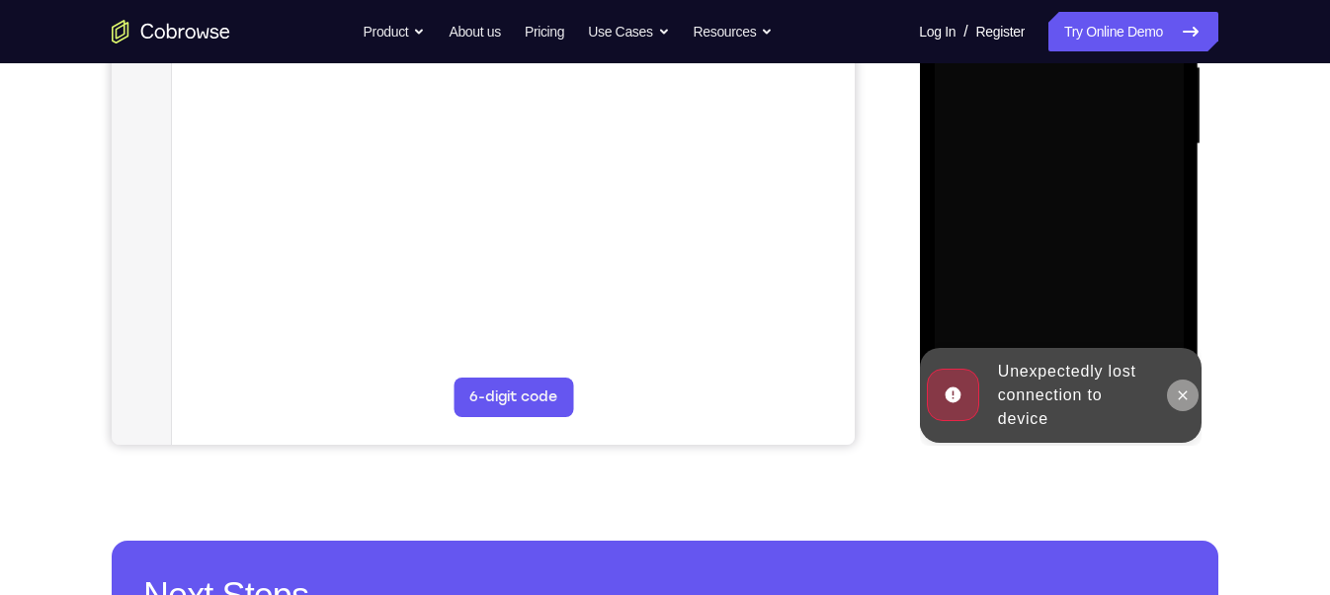
click at [1181, 401] on icon at bounding box center [1181, 395] width 16 height 16
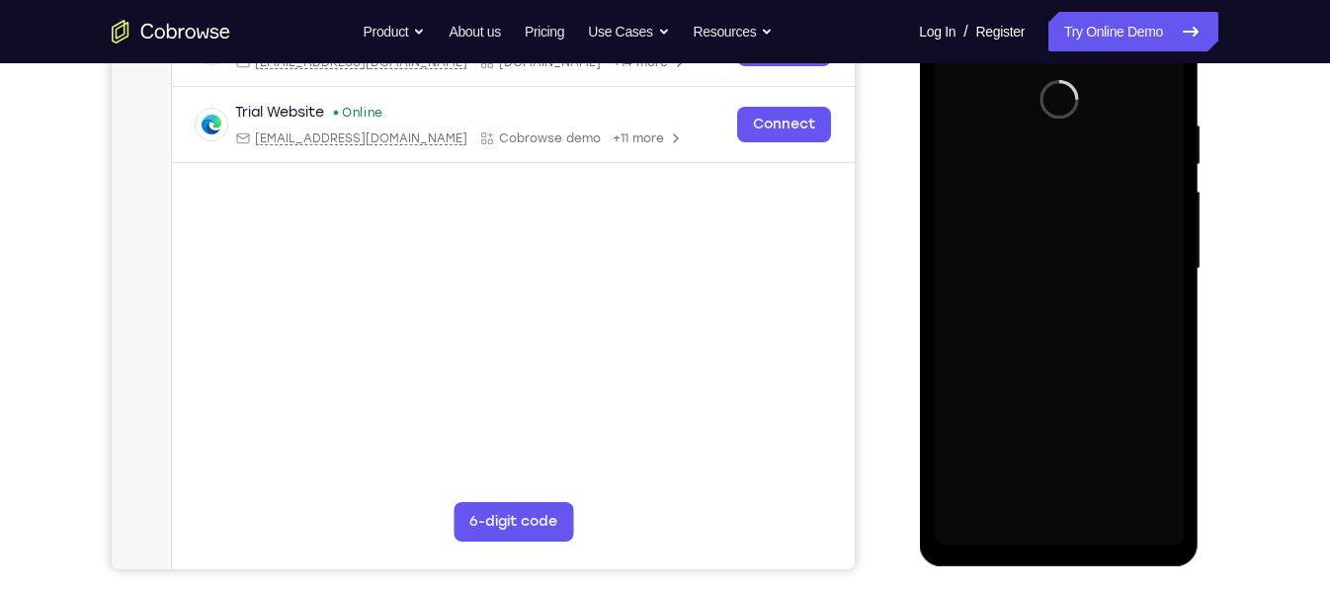
scroll to position [350, 0]
click at [1032, 287] on div at bounding box center [1057, 268] width 249 height 553
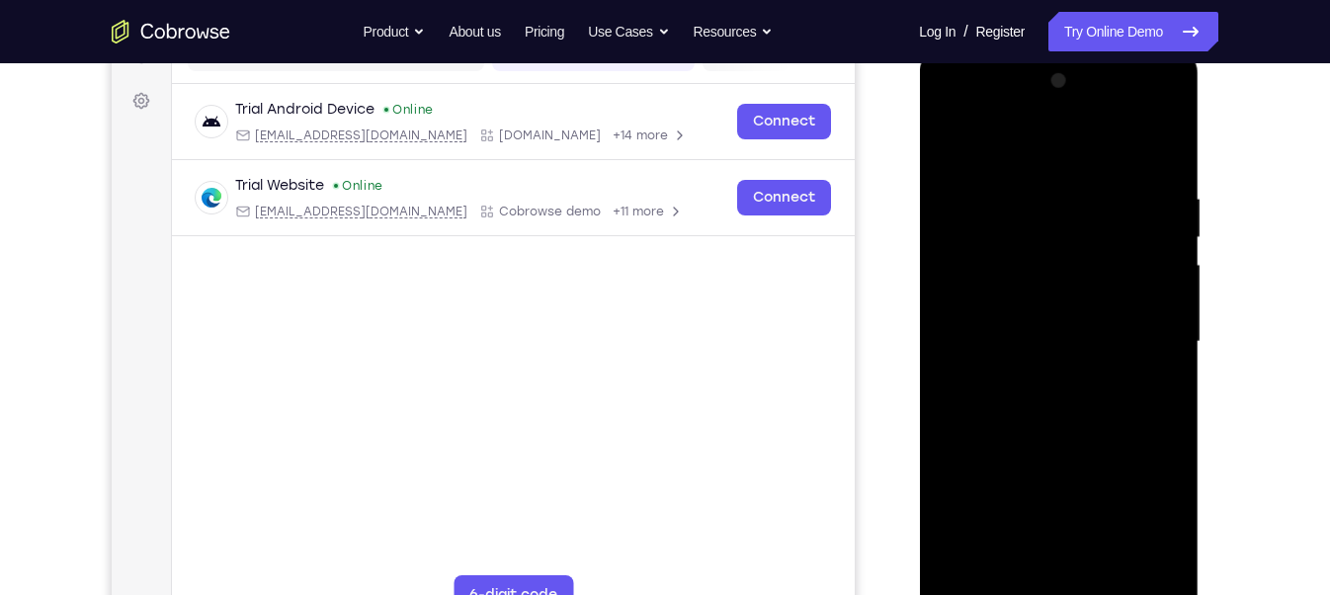
scroll to position [432, 0]
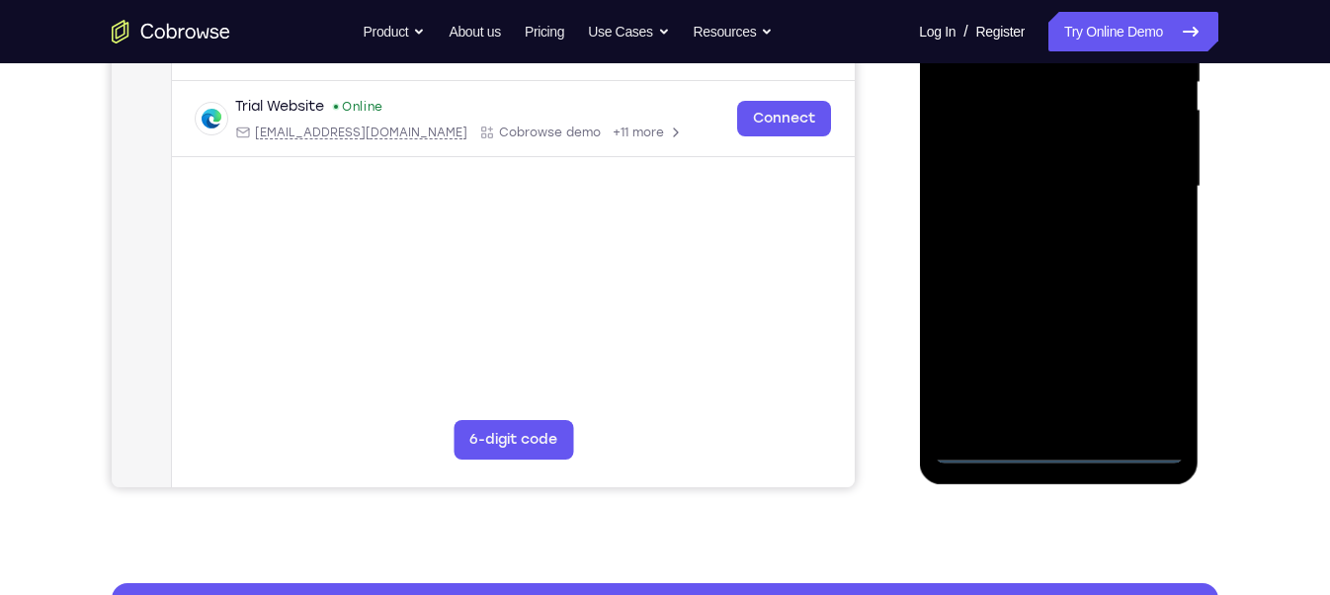
click at [1046, 446] on div at bounding box center [1057, 186] width 249 height 553
click at [1140, 371] on div at bounding box center [1057, 186] width 249 height 553
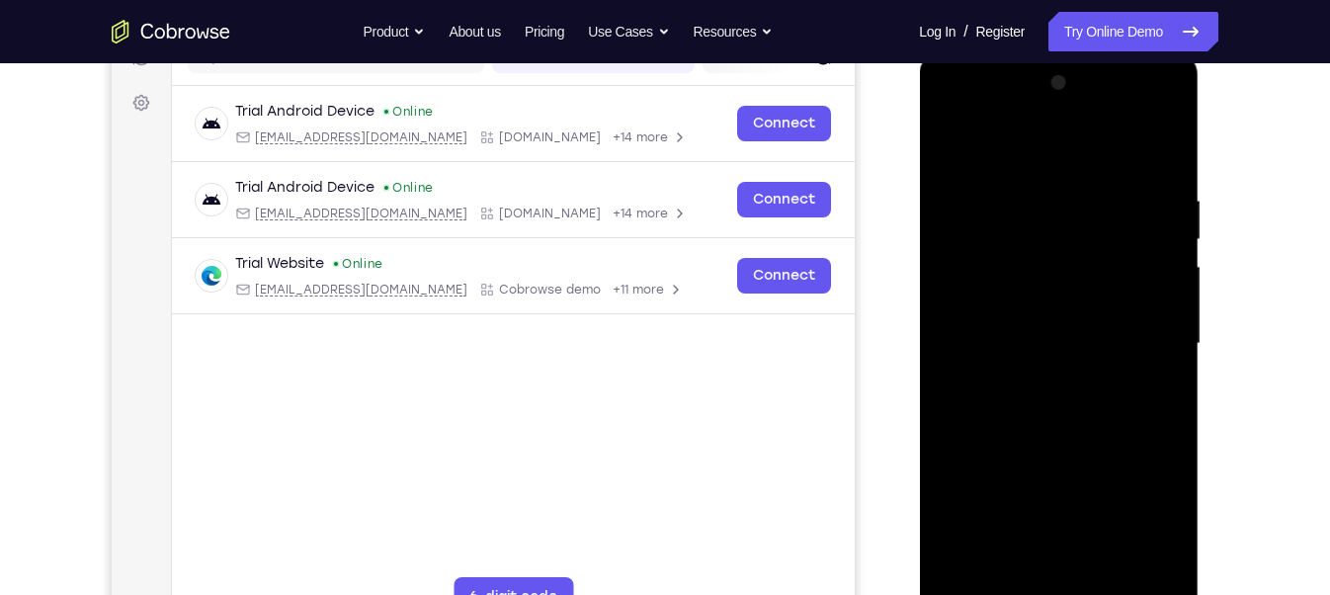
scroll to position [274, 0]
click at [952, 115] on div at bounding box center [1057, 344] width 249 height 553
click at [1087, 243] on div at bounding box center [1057, 344] width 249 height 553
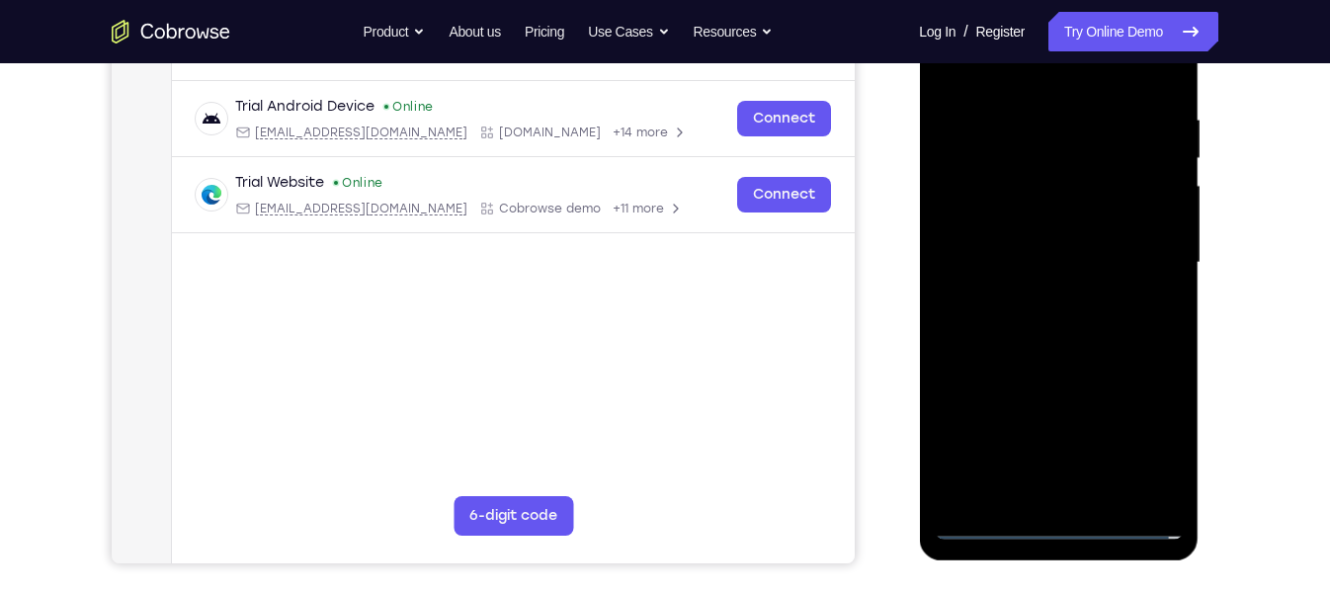
scroll to position [357, 0]
click at [1024, 345] on div at bounding box center [1057, 261] width 249 height 553
click at [1008, 339] on div at bounding box center [1057, 261] width 249 height 553
click at [997, 329] on div at bounding box center [1057, 261] width 249 height 553
drag, startPoint x: 1018, startPoint y: 450, endPoint x: 1008, endPoint y: 324, distance: 126.9
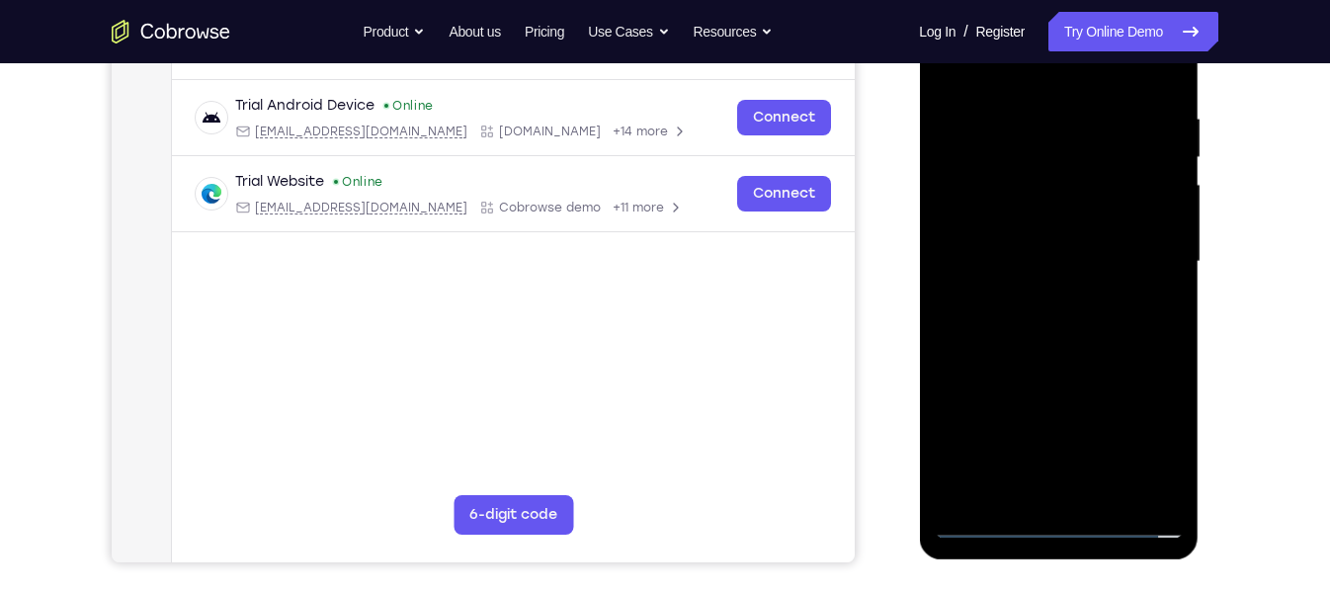
click at [1008, 324] on div at bounding box center [1057, 261] width 249 height 553
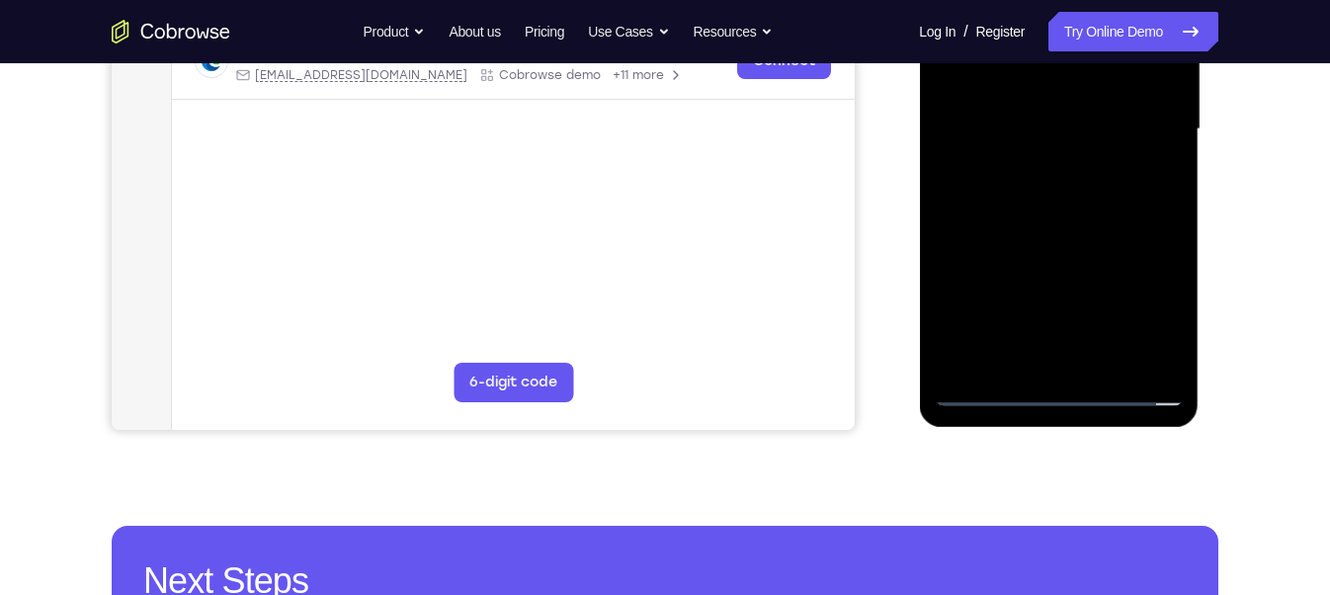
scroll to position [490, 0]
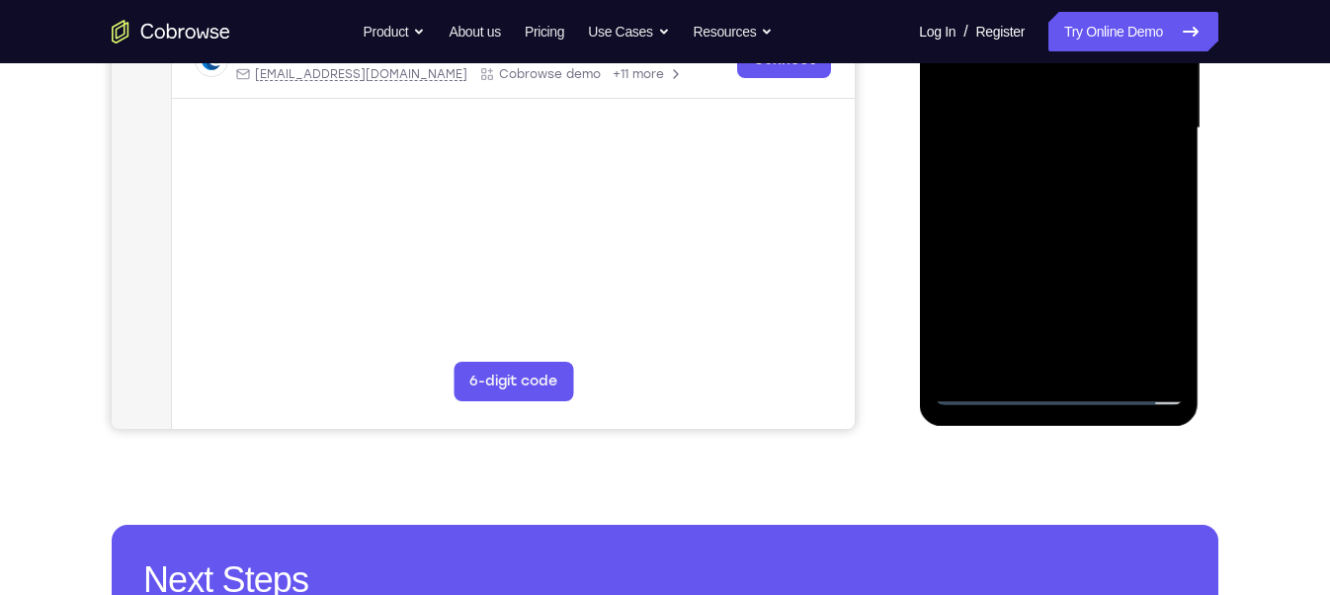
click at [987, 389] on div at bounding box center [1057, 128] width 249 height 553
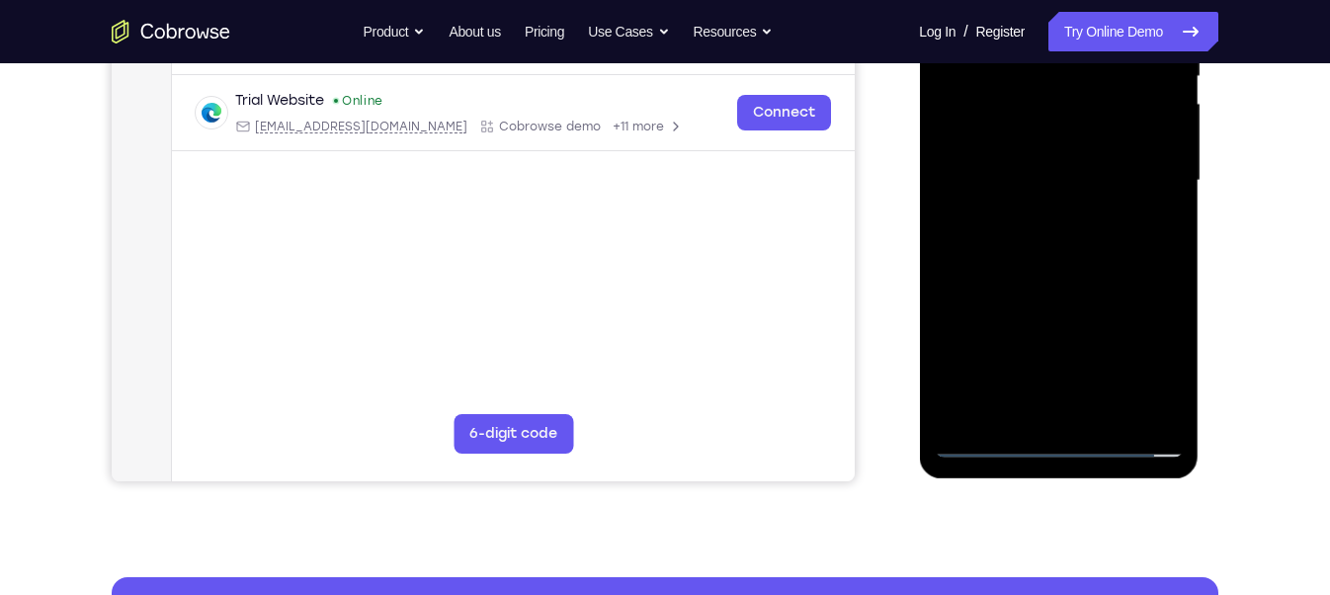
scroll to position [424, 0]
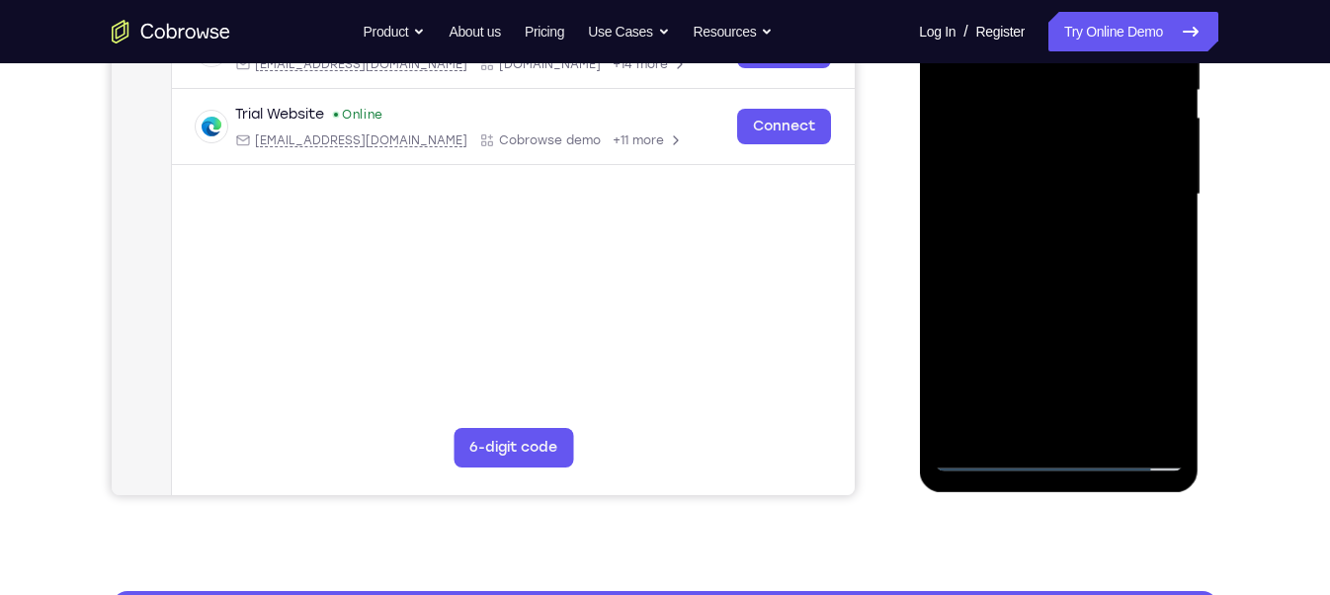
click at [936, 331] on div at bounding box center [1057, 194] width 249 height 553
click at [970, 196] on div at bounding box center [1057, 194] width 249 height 553
click at [1138, 376] on div at bounding box center [1057, 194] width 249 height 553
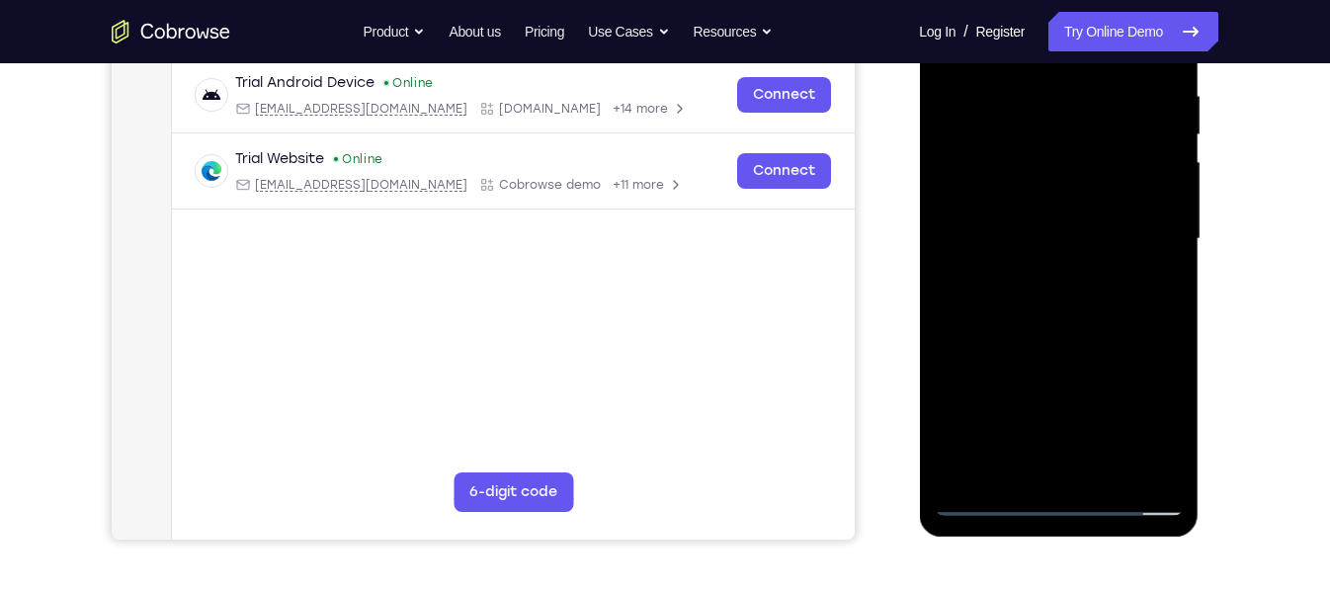
scroll to position [380, 0]
click at [1142, 413] on div at bounding box center [1057, 237] width 249 height 553
